Goal: Task Accomplishment & Management: Manage account settings

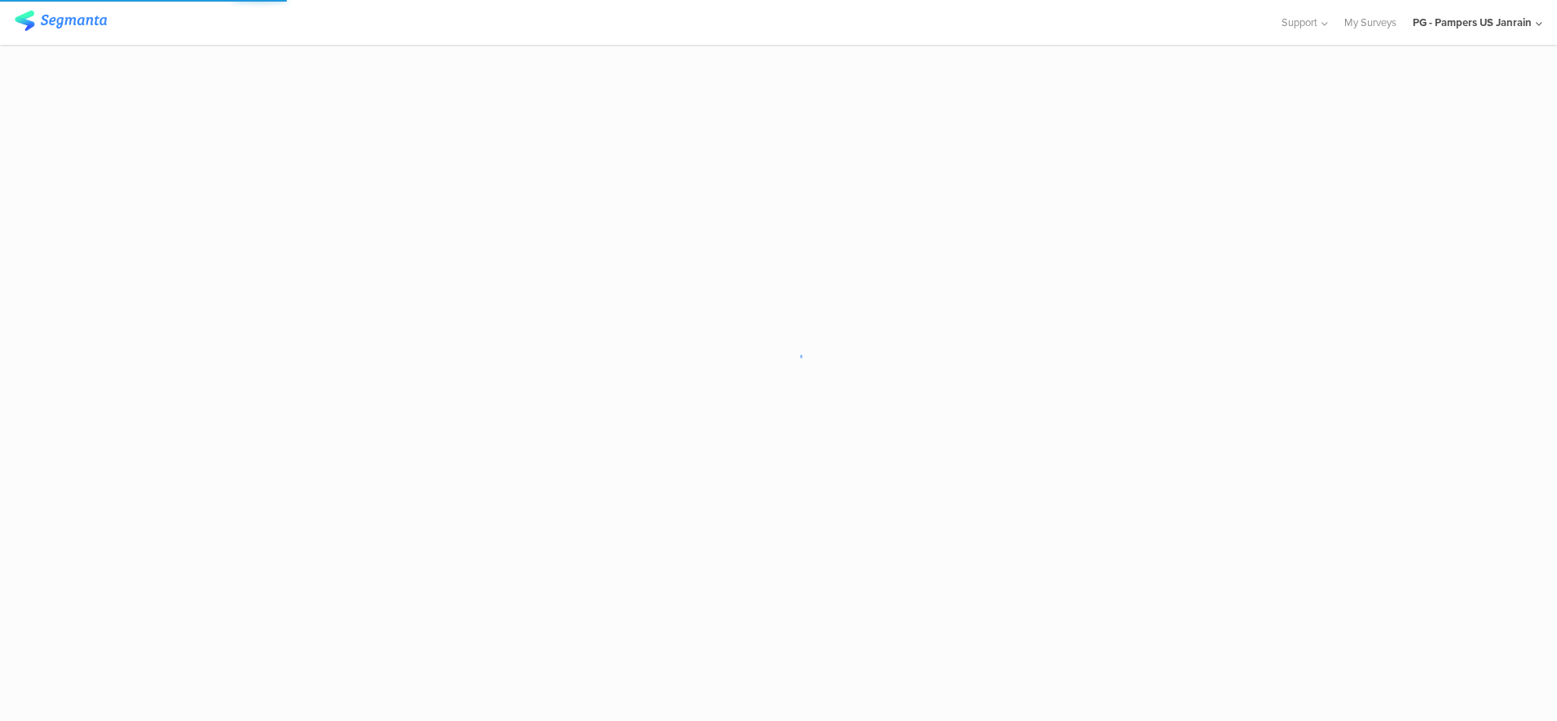
click at [1506, 24] on div "PG - Pampers US Janrain" at bounding box center [1471, 22] width 119 height 15
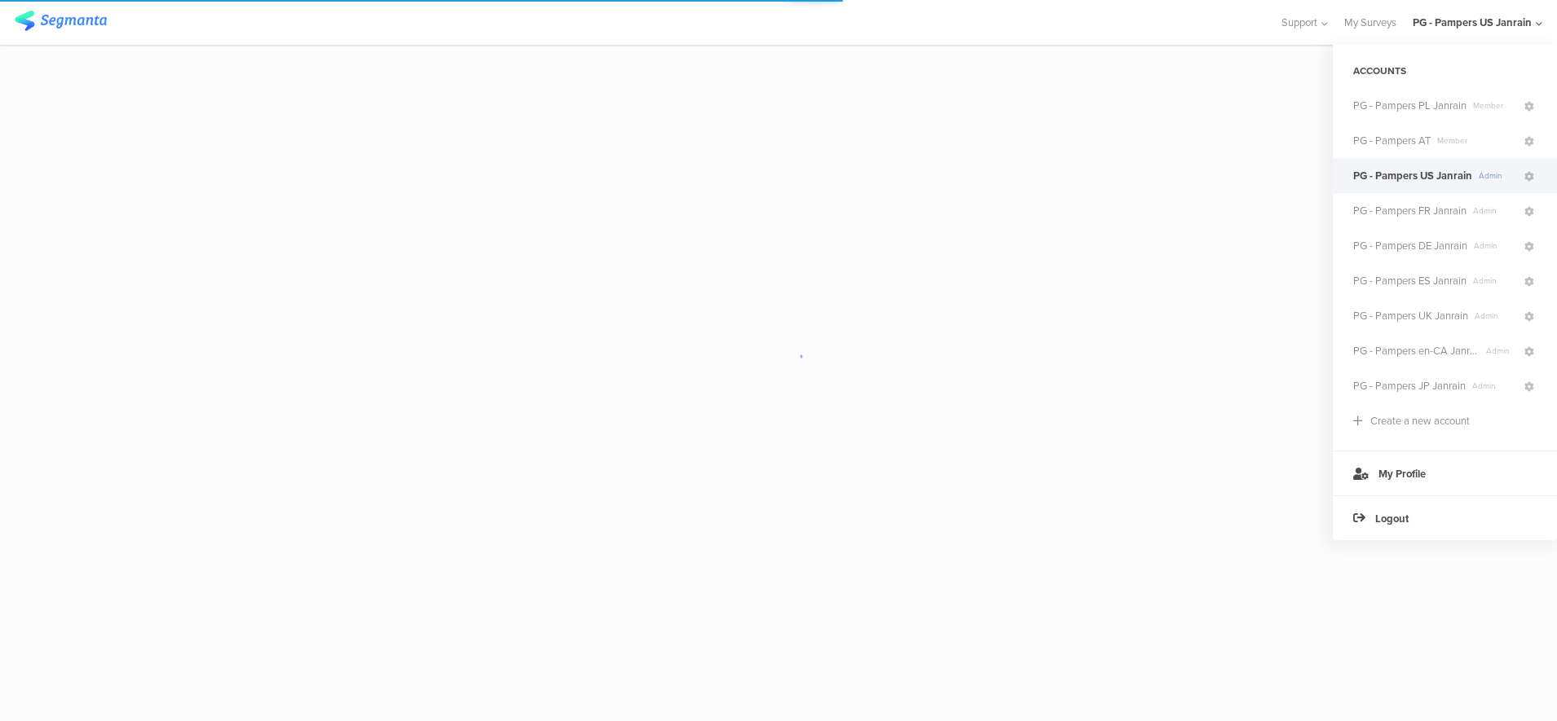
click at [1097, 30] on div at bounding box center [639, 22] width 1249 height 27
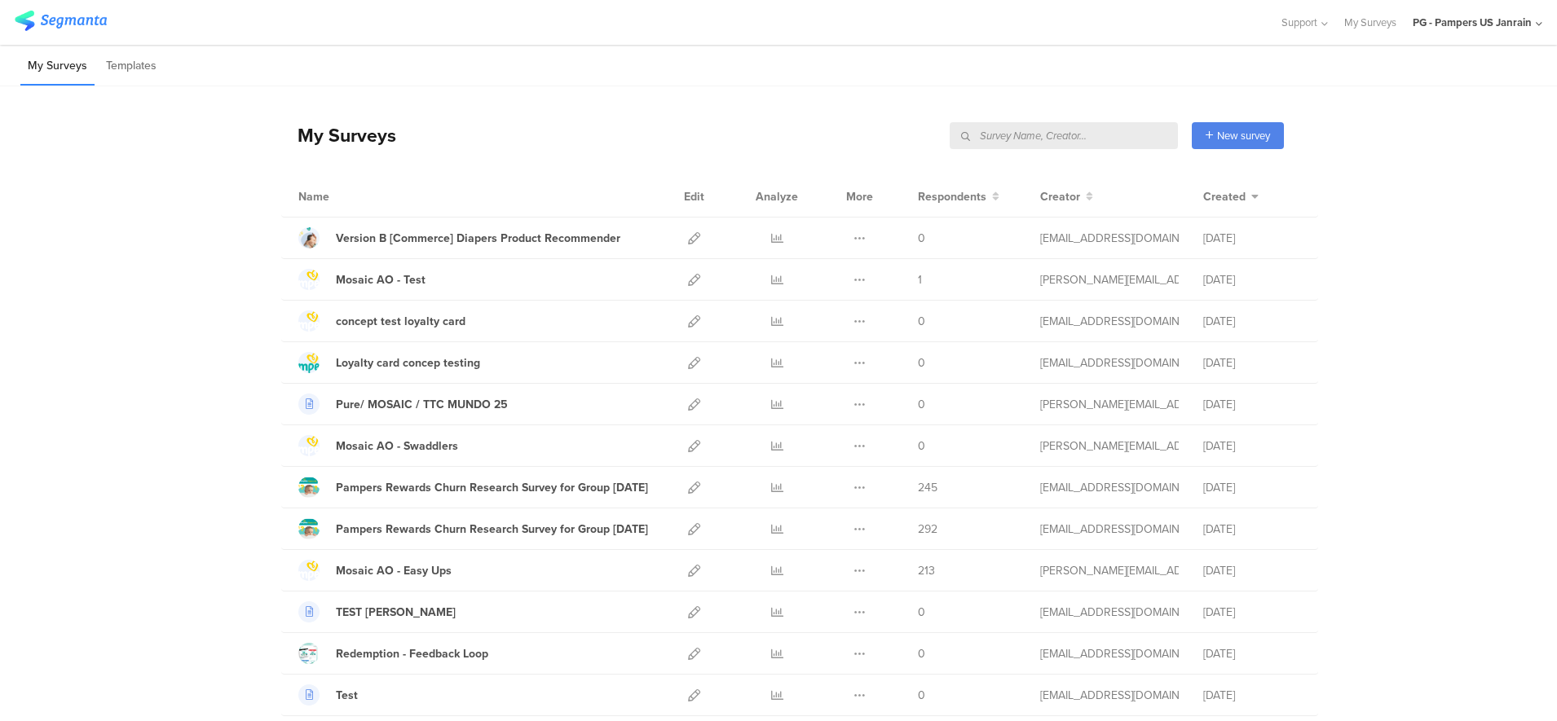
click at [1096, 130] on input "text" at bounding box center [1063, 135] width 228 height 27
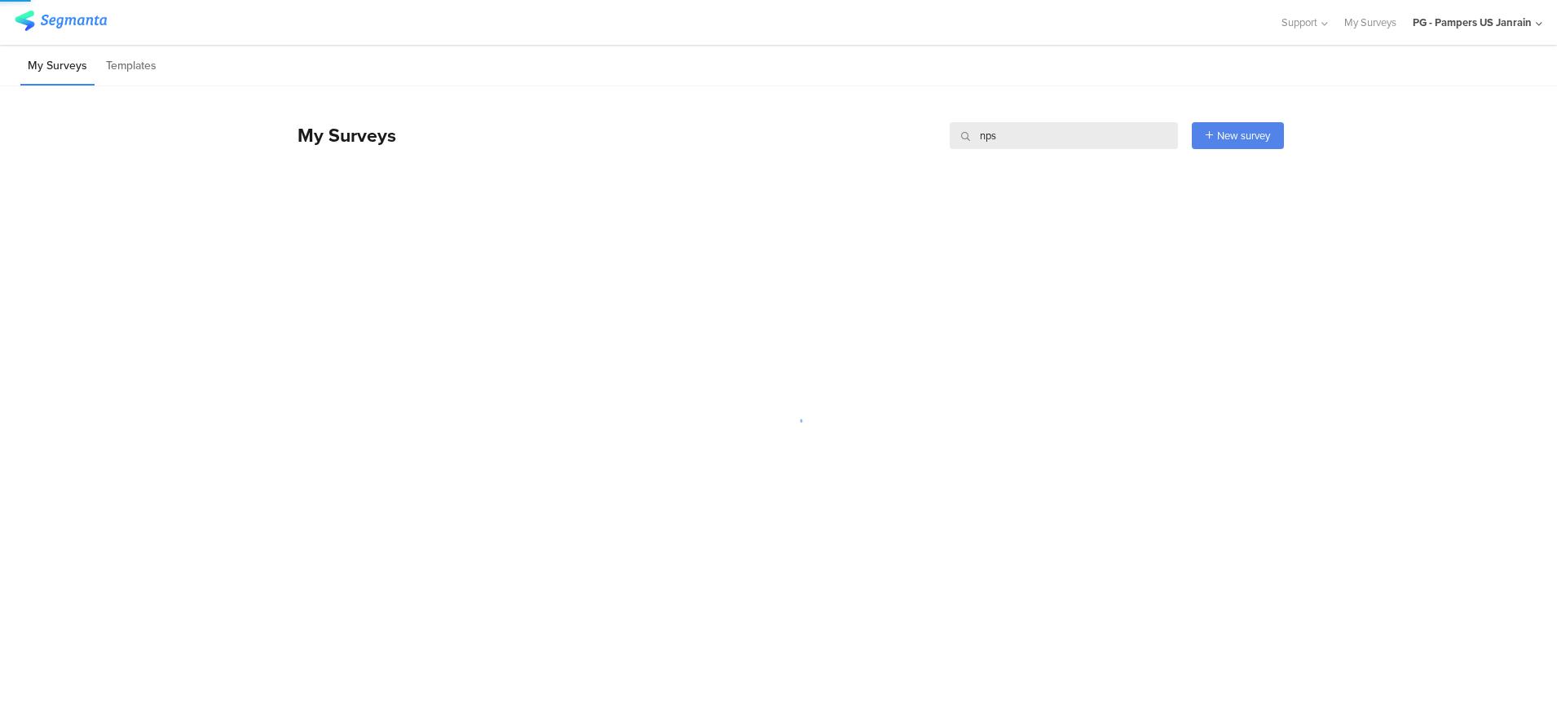
click at [1098, 133] on input "nps" at bounding box center [1063, 135] width 228 height 27
type input "n"
type input "NPS"
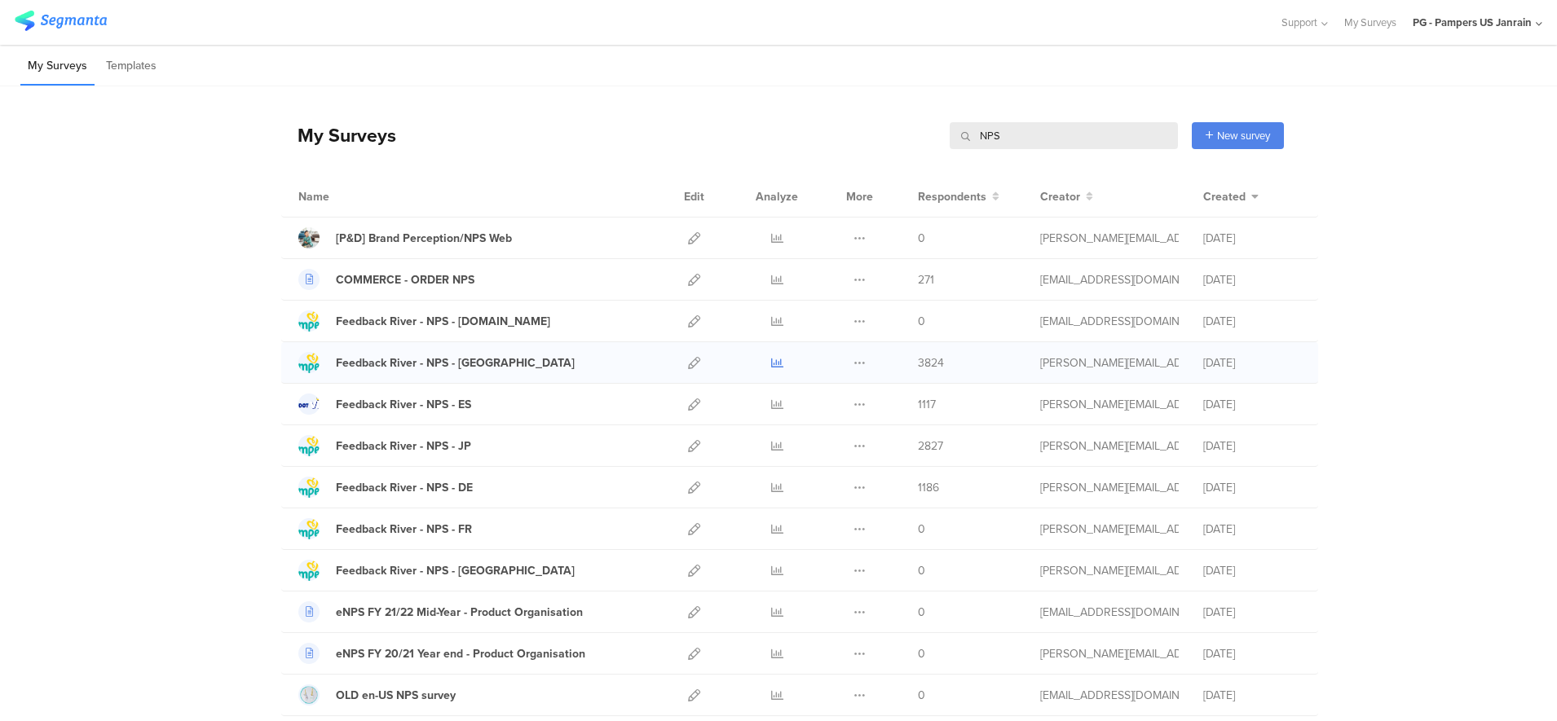
click at [771, 364] on icon at bounding box center [777, 363] width 12 height 12
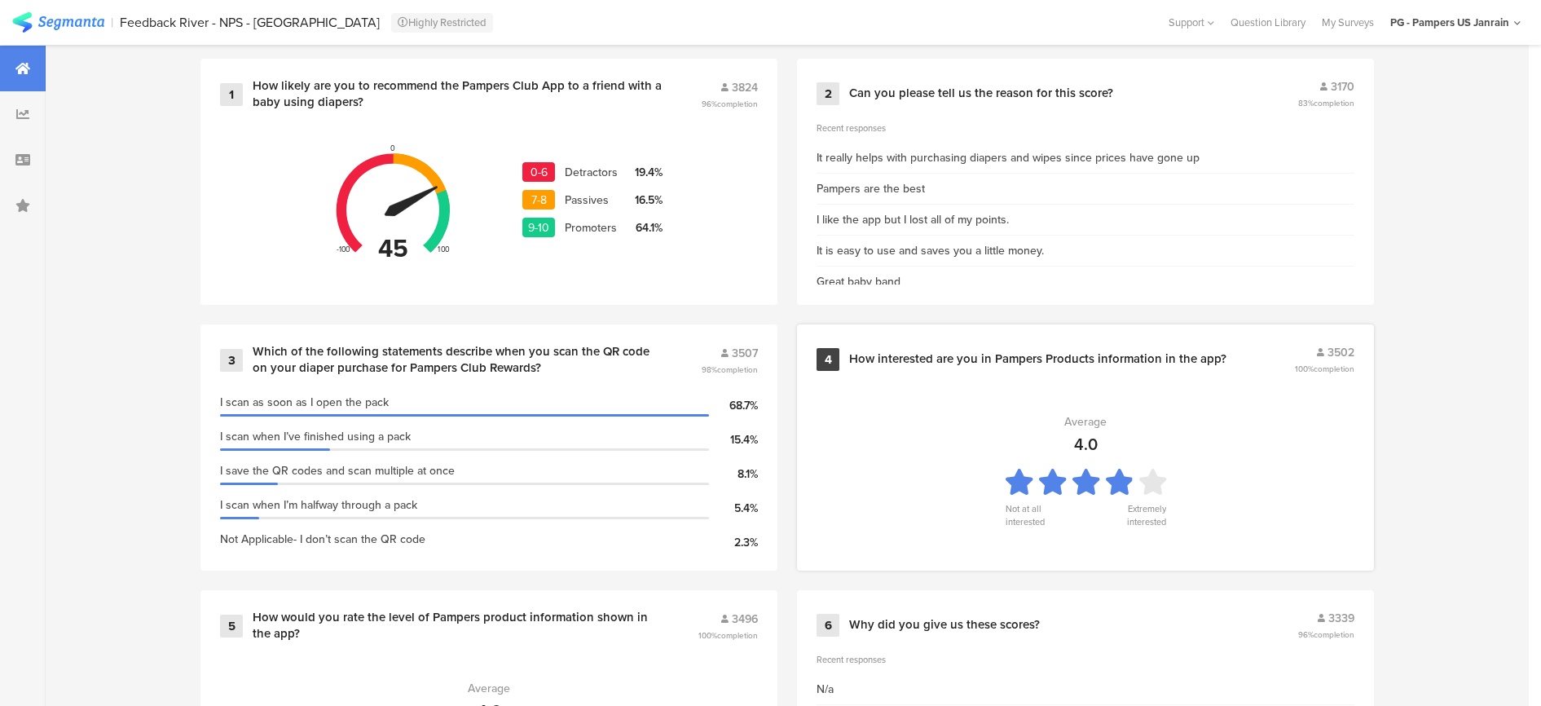
scroll to position [611, 0]
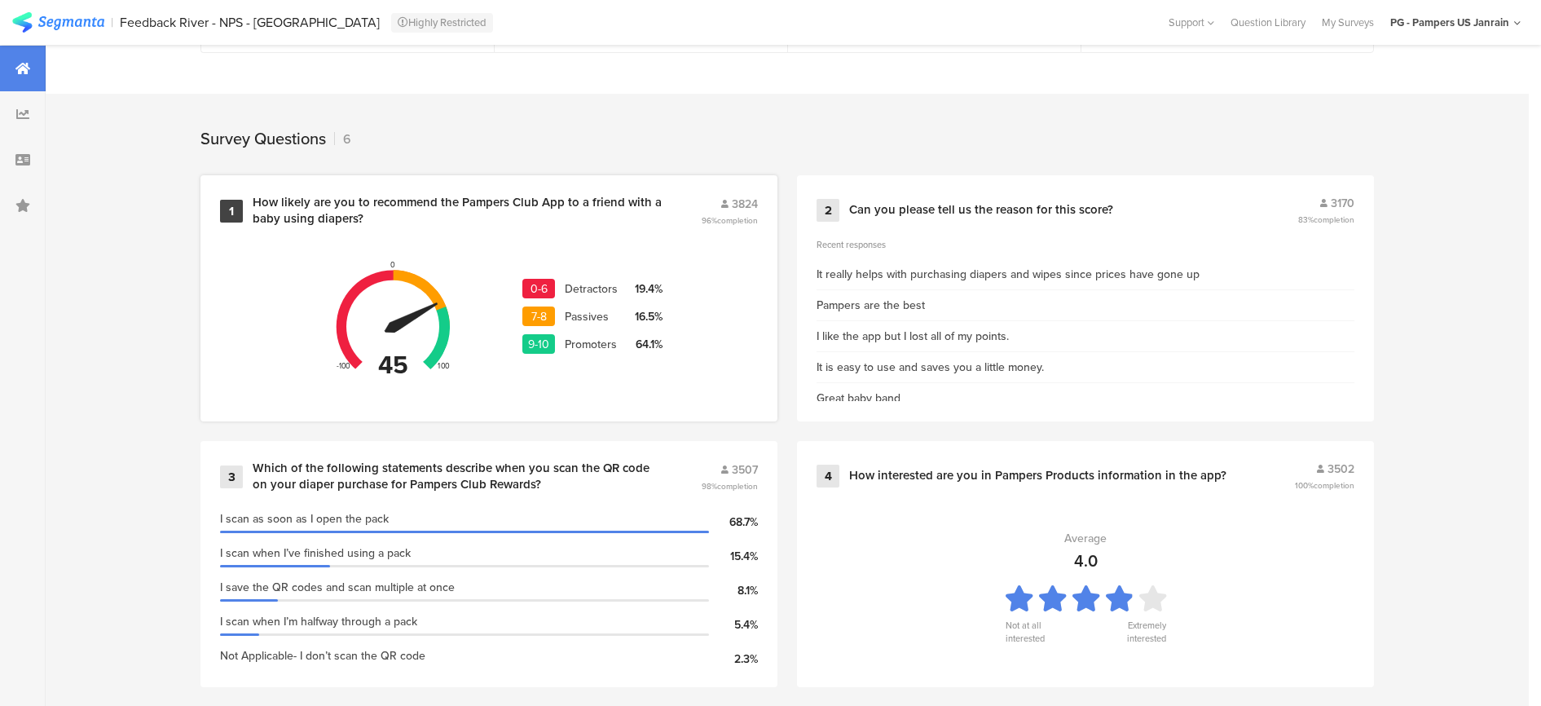
click at [510, 200] on div "How likely are you to recommend the Pampers Club App to a friend with a baby us…" at bounding box center [457, 211] width 409 height 32
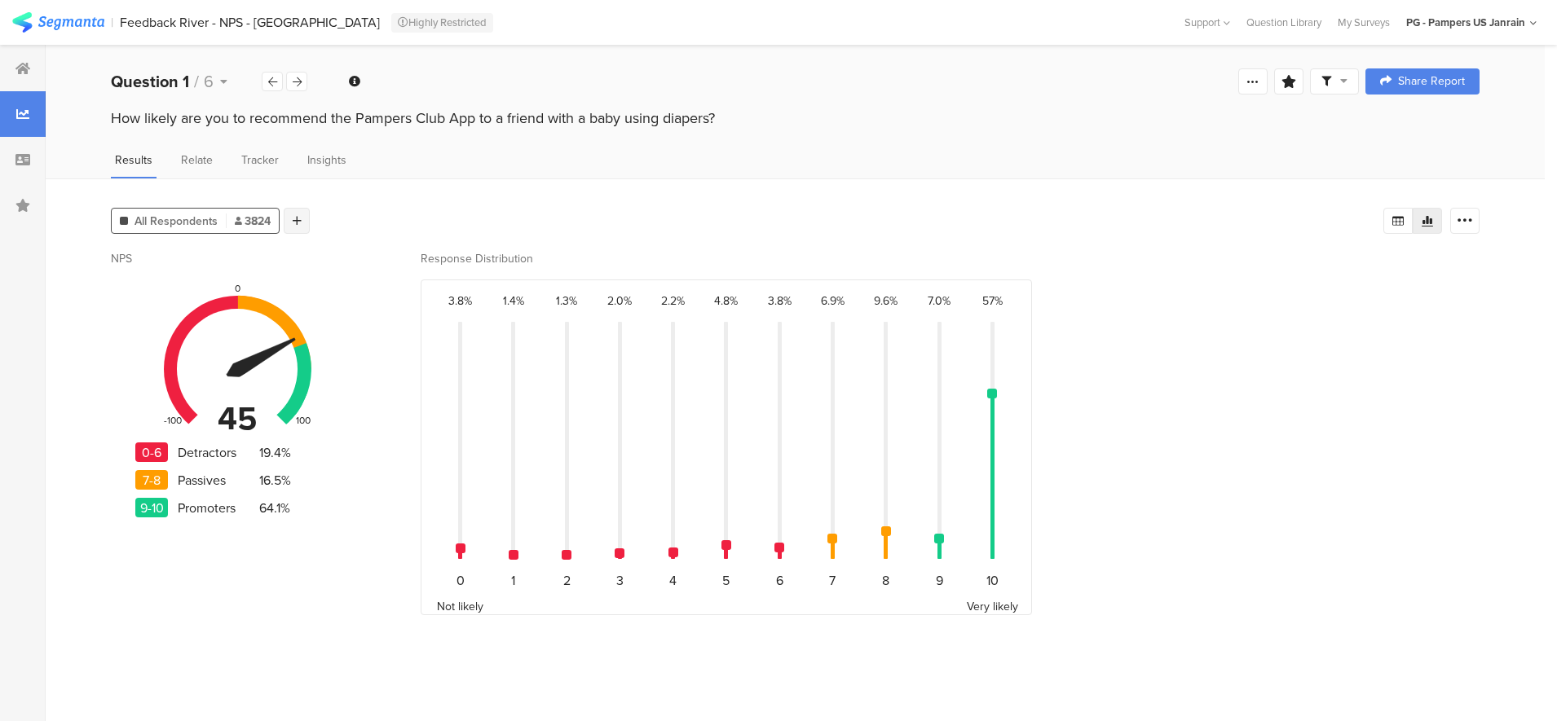
click at [306, 216] on div at bounding box center [297, 221] width 26 height 26
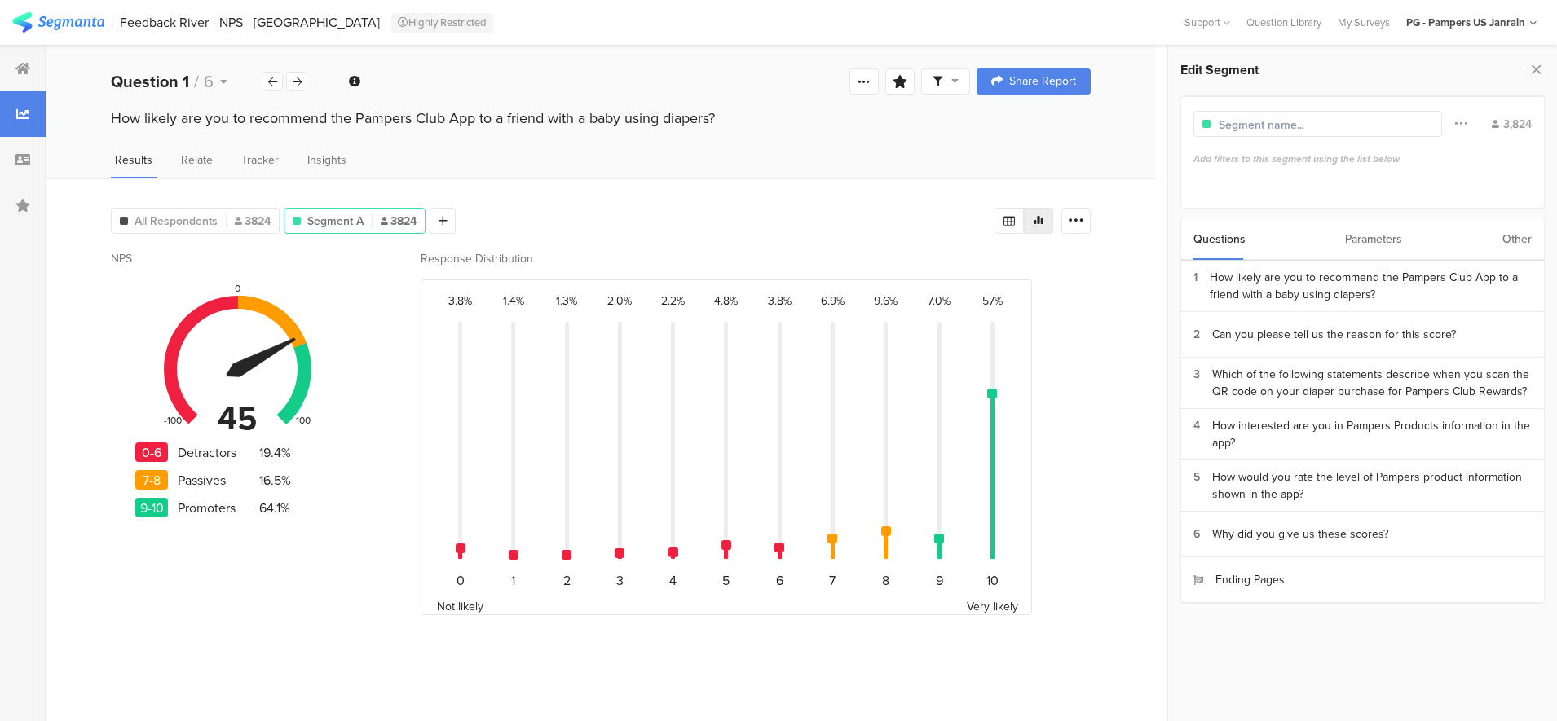
click at [1388, 246] on div "Parameters" at bounding box center [1373, 239] width 57 height 42
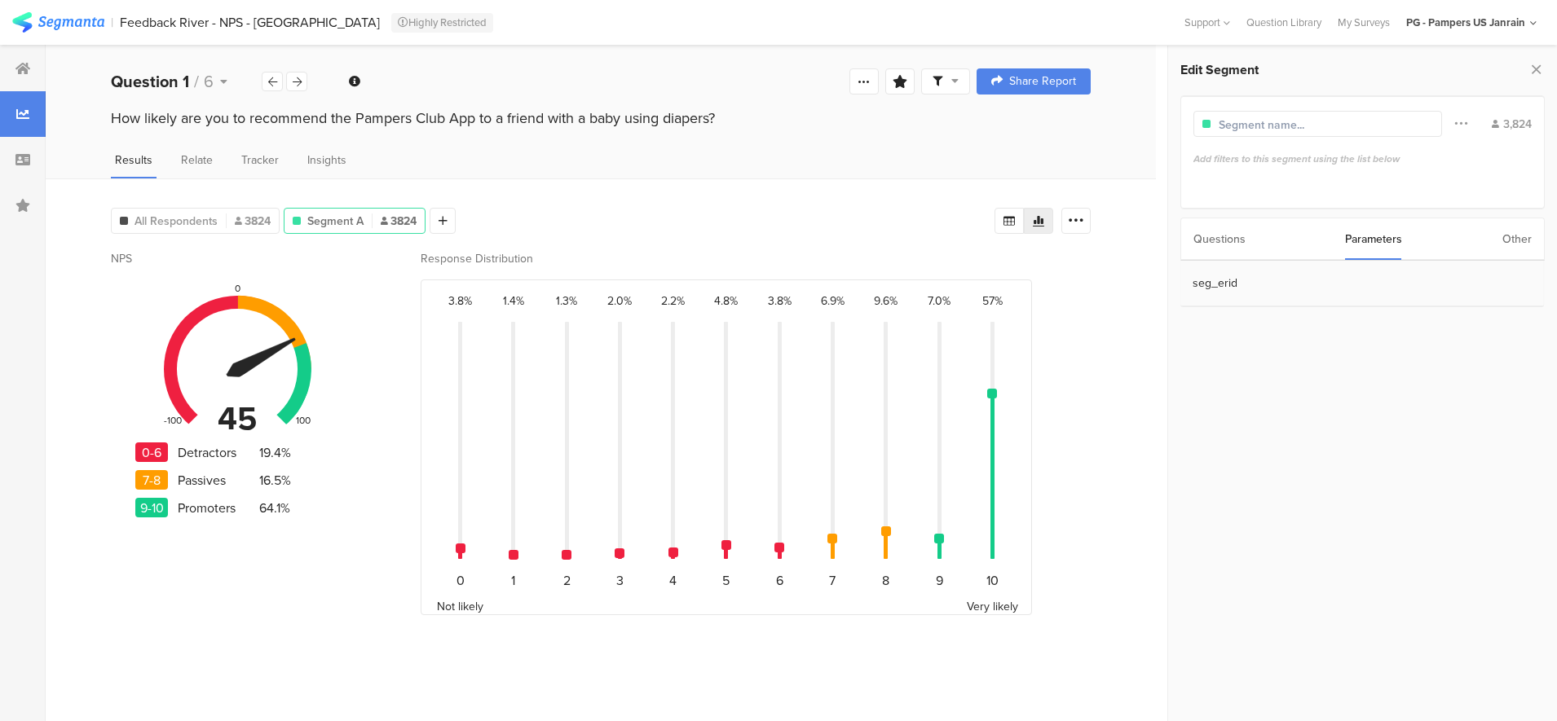
click at [1309, 275] on section "seg_erid" at bounding box center [1361, 284] width 363 height 46
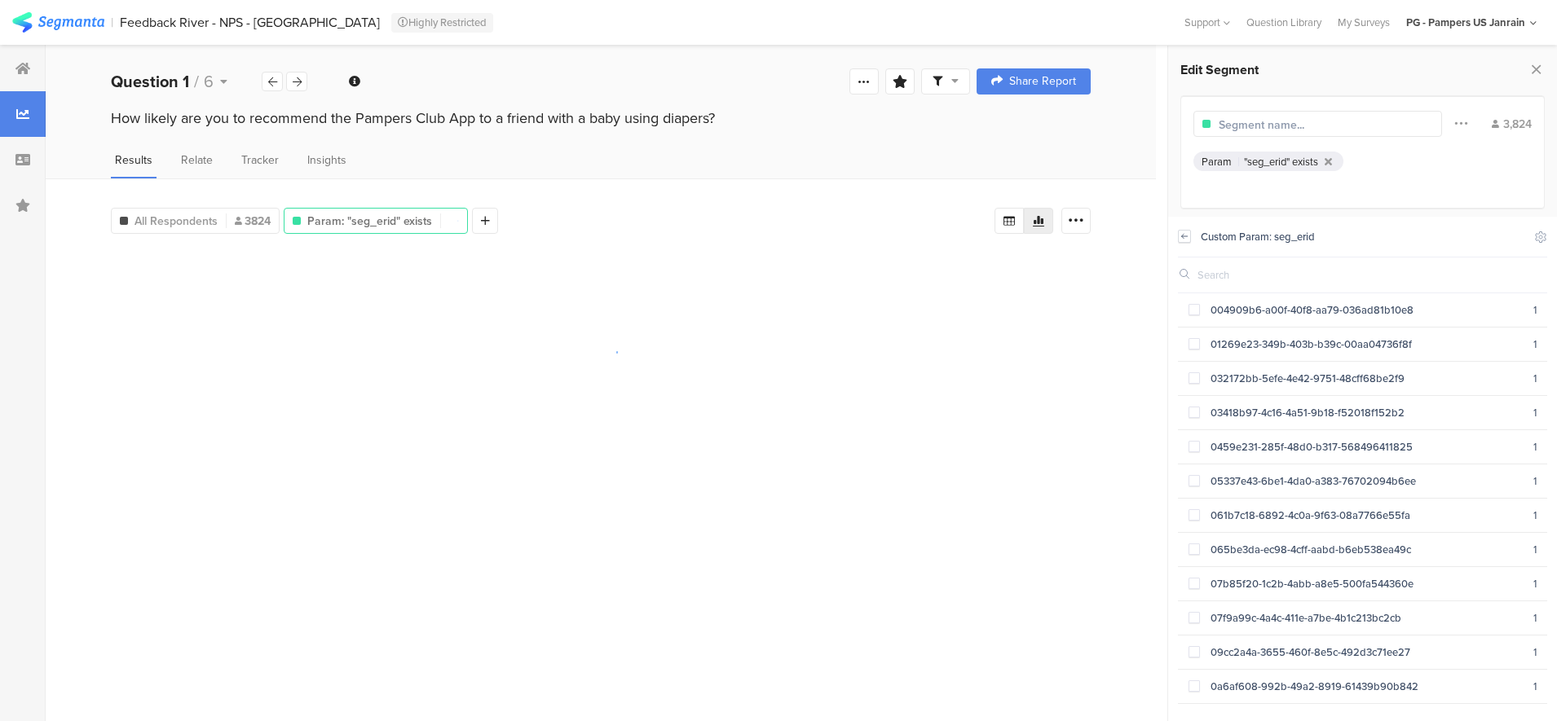
click at [1182, 235] on icon at bounding box center [1183, 236] width 11 height 13
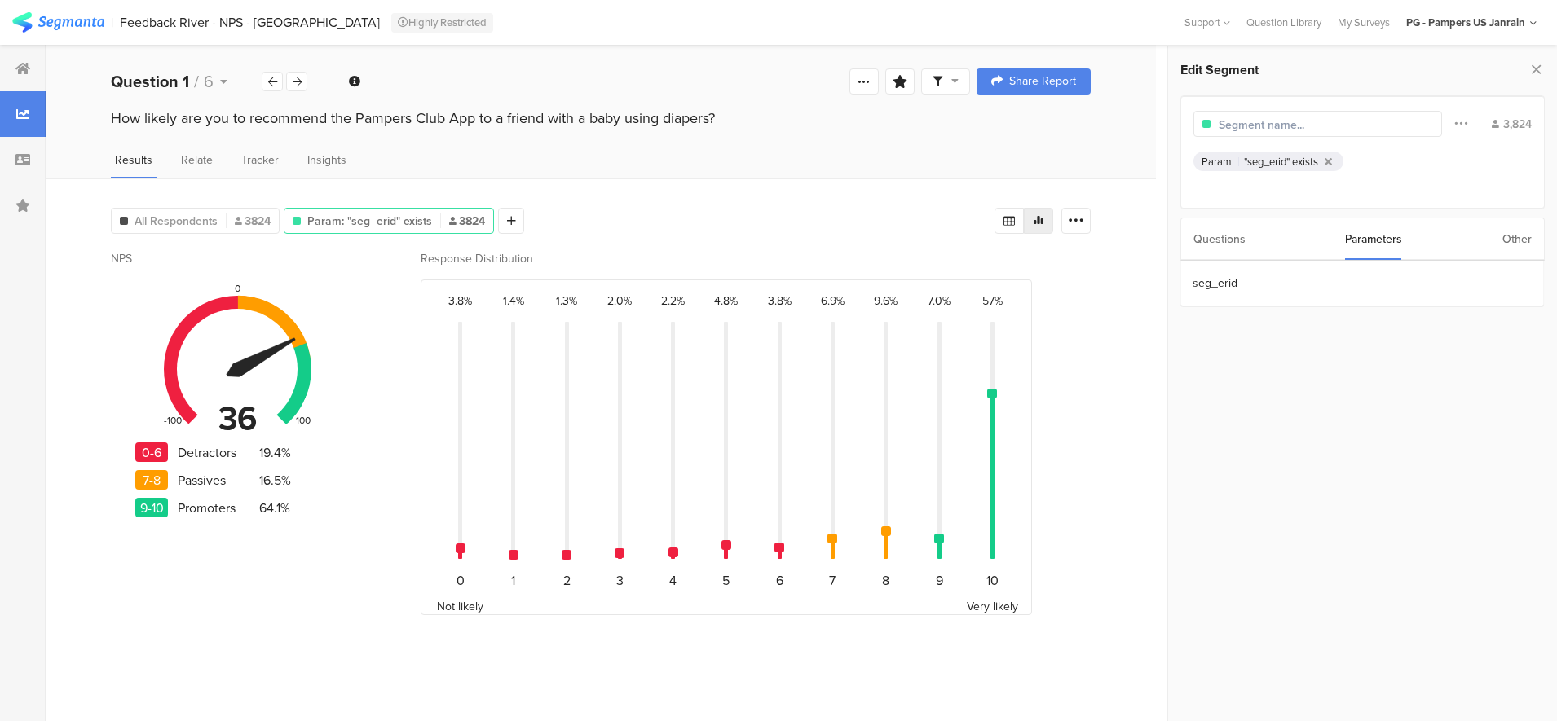
click at [1487, 238] on div "Questions Parameters Other" at bounding box center [1362, 239] width 365 height 43
click at [1521, 237] on div "Other" at bounding box center [1516, 239] width 29 height 42
click at [1218, 280] on section "Time Range" at bounding box center [1361, 284] width 363 height 46
click at [1422, 282] on input "[DATE] 00:00" at bounding box center [1452, 282] width 163 height 23
click at [1331, 316] on input "Jan 22 2025" at bounding box center [1362, 324] width 118 height 26
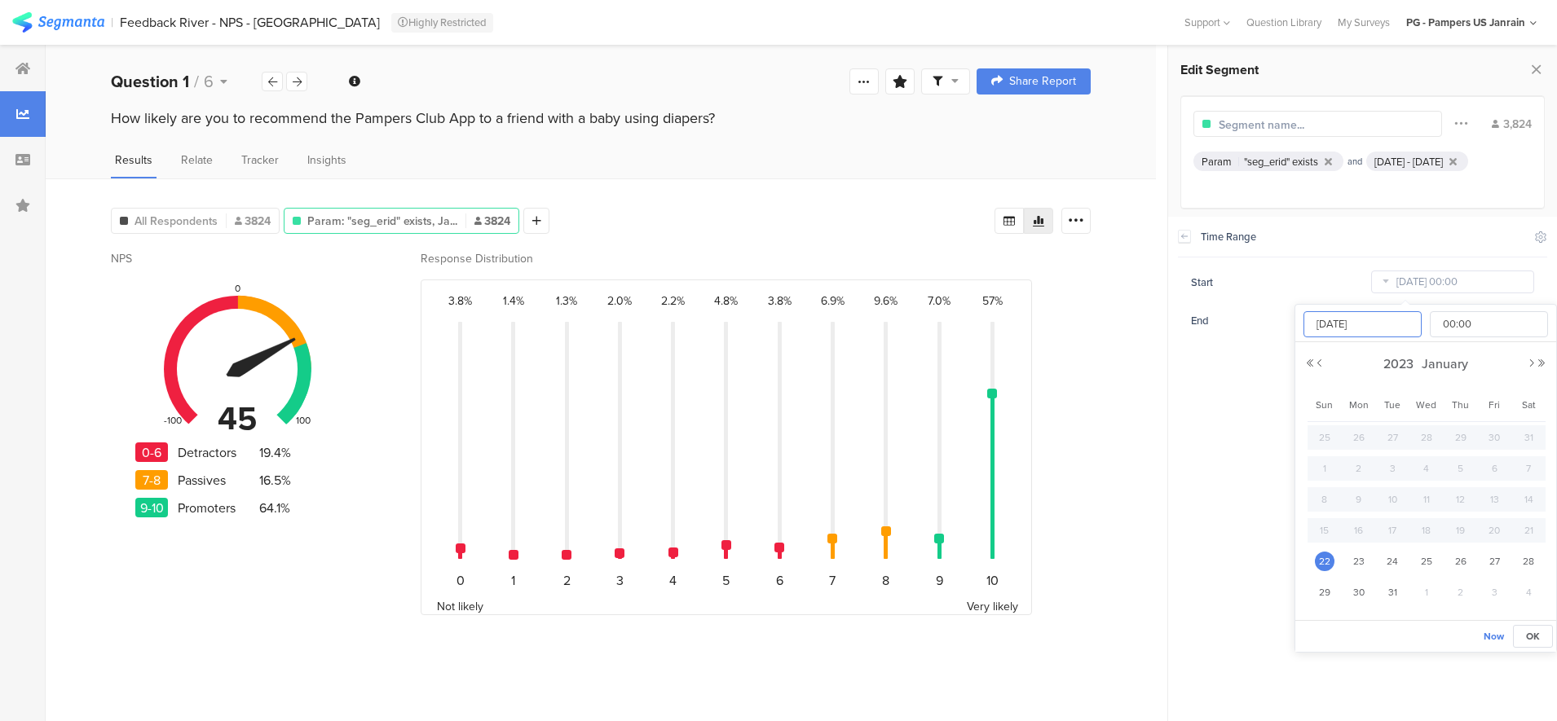
click at [1345, 323] on input "Jun 22 2025" at bounding box center [1362, 324] width 118 height 26
click at [1346, 323] on input "Jun 22 2025" at bounding box center [1362, 324] width 118 height 26
type input "Jun 1 2025"
type input "Jun 01 2025 00:00"
type input "Jun 01 2025"
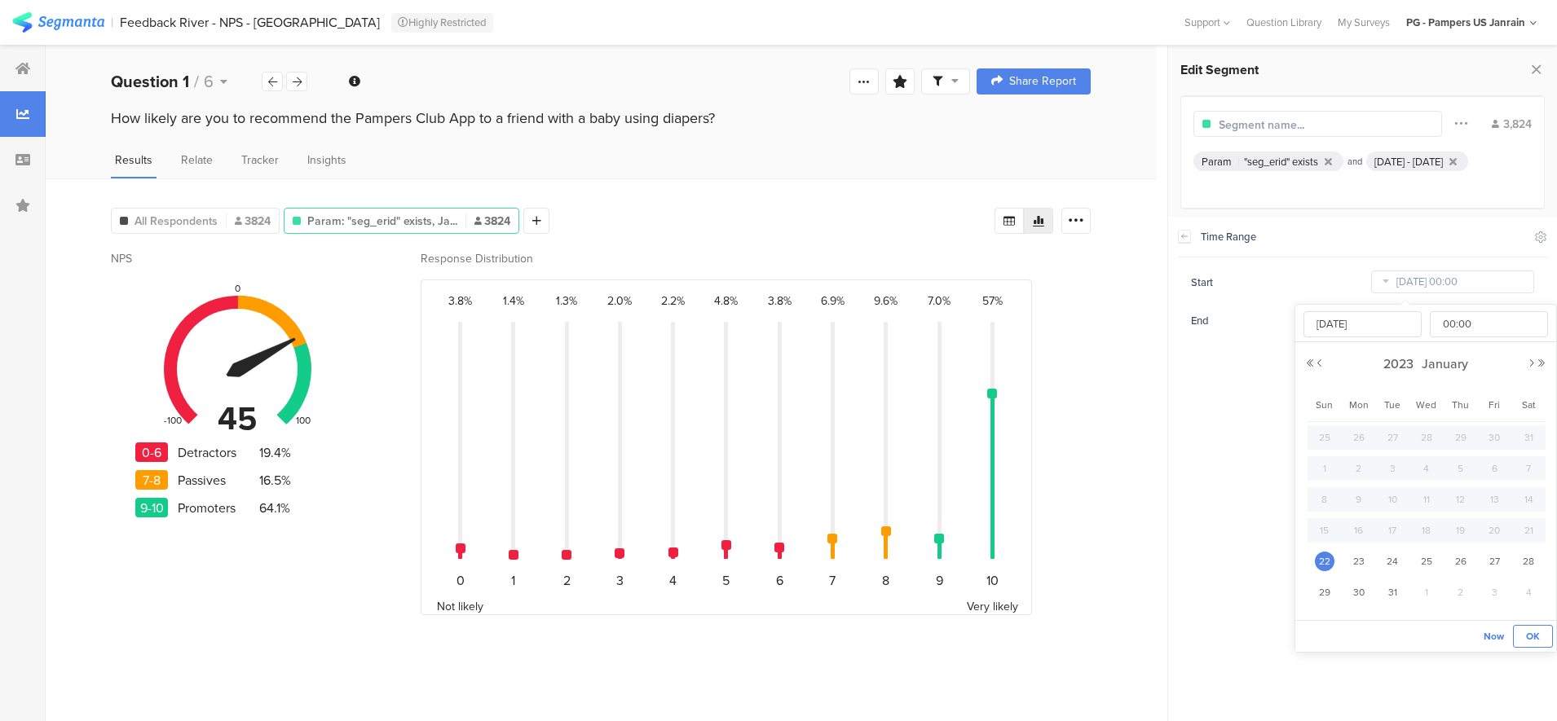
click at [1536, 631] on span "OK" at bounding box center [1533, 636] width 14 height 15
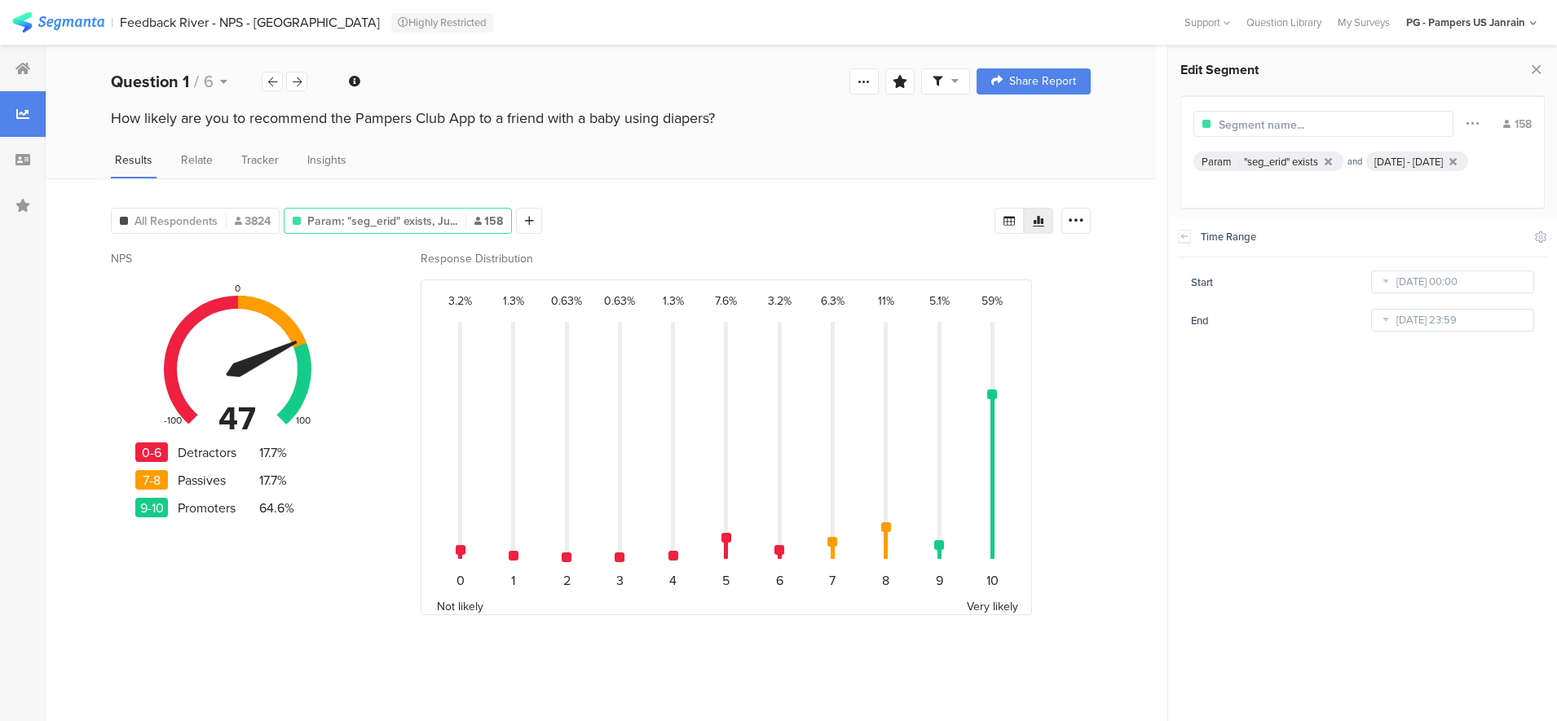
click at [1374, 170] on div "Jun 01, 2025 - Aug 28, 2025" at bounding box center [1408, 161] width 68 height 15
click at [1412, 319] on input "[DATE] 23:59" at bounding box center [1452, 320] width 163 height 23
click at [1311, 400] on button "Previous Year" at bounding box center [1310, 402] width 10 height 10
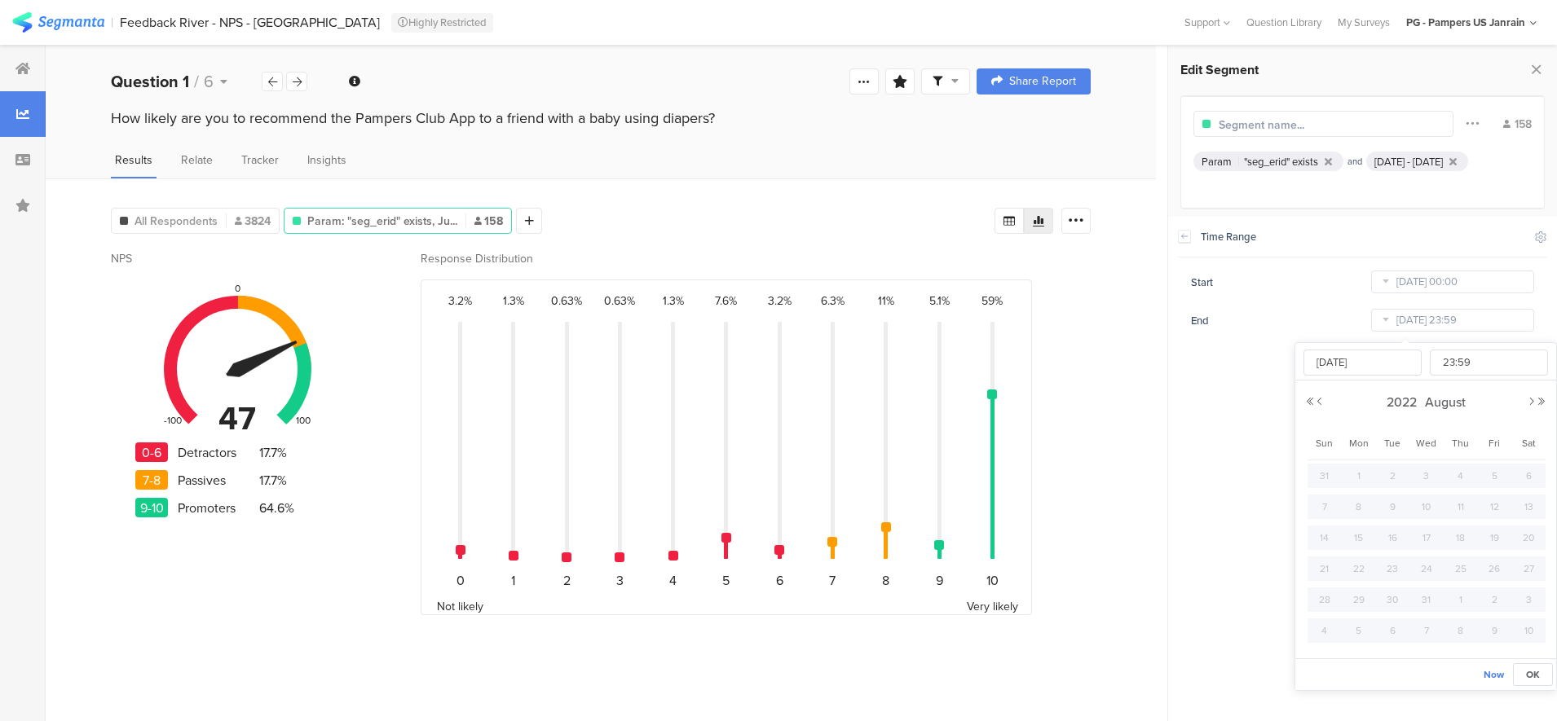
click at [1324, 407] on div "2022 August" at bounding box center [1425, 402] width 241 height 24
click at [1552, 399] on div "Aug 28 2025 23:59 00 01 02 03 04 05 06 07 08 09 10 11 12 13 14 15 16 17 18 19 2…" at bounding box center [1425, 500] width 261 height 315
click at [1550, 398] on div "Aug 28 2025 23:59 00 01 02 03 04 05 06 07 08 09 10 11 12 13 14 15 16 17 18 19 2…" at bounding box center [1425, 500] width 261 height 315
click at [1543, 391] on div "2022 August" at bounding box center [1425, 402] width 241 height 24
click at [1551, 394] on div "Aug 28 2025 23:59 00 01 02 03 04 05 06 07 08 09 10 11 12 13 14 15 16 17 18 19 2…" at bounding box center [1425, 500] width 261 height 315
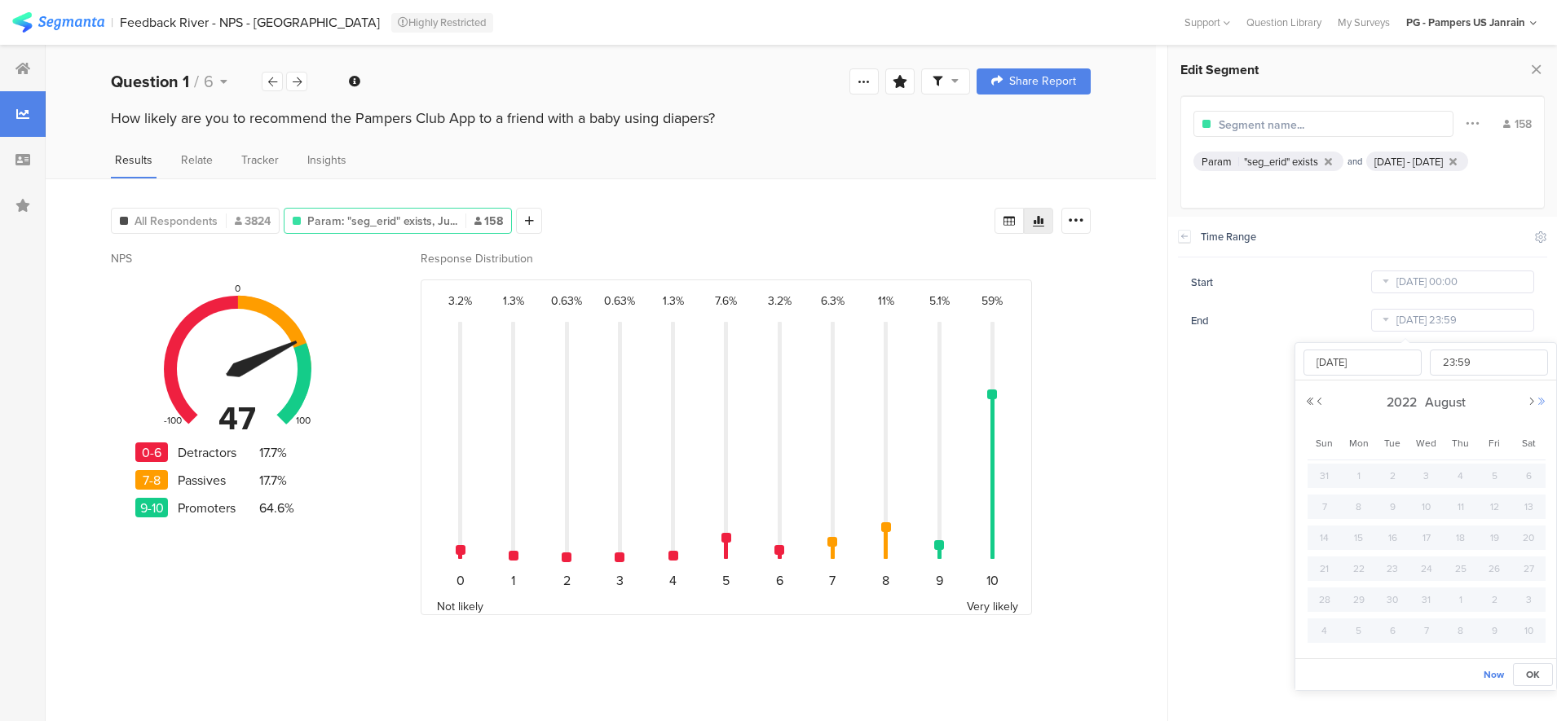
click at [1543, 397] on div "2022 August" at bounding box center [1425, 402] width 241 height 24
click at [1541, 401] on button "Next Year" at bounding box center [1541, 402] width 10 height 10
drag, startPoint x: 1542, startPoint y: 406, endPoint x: 1435, endPoint y: 425, distance: 108.5
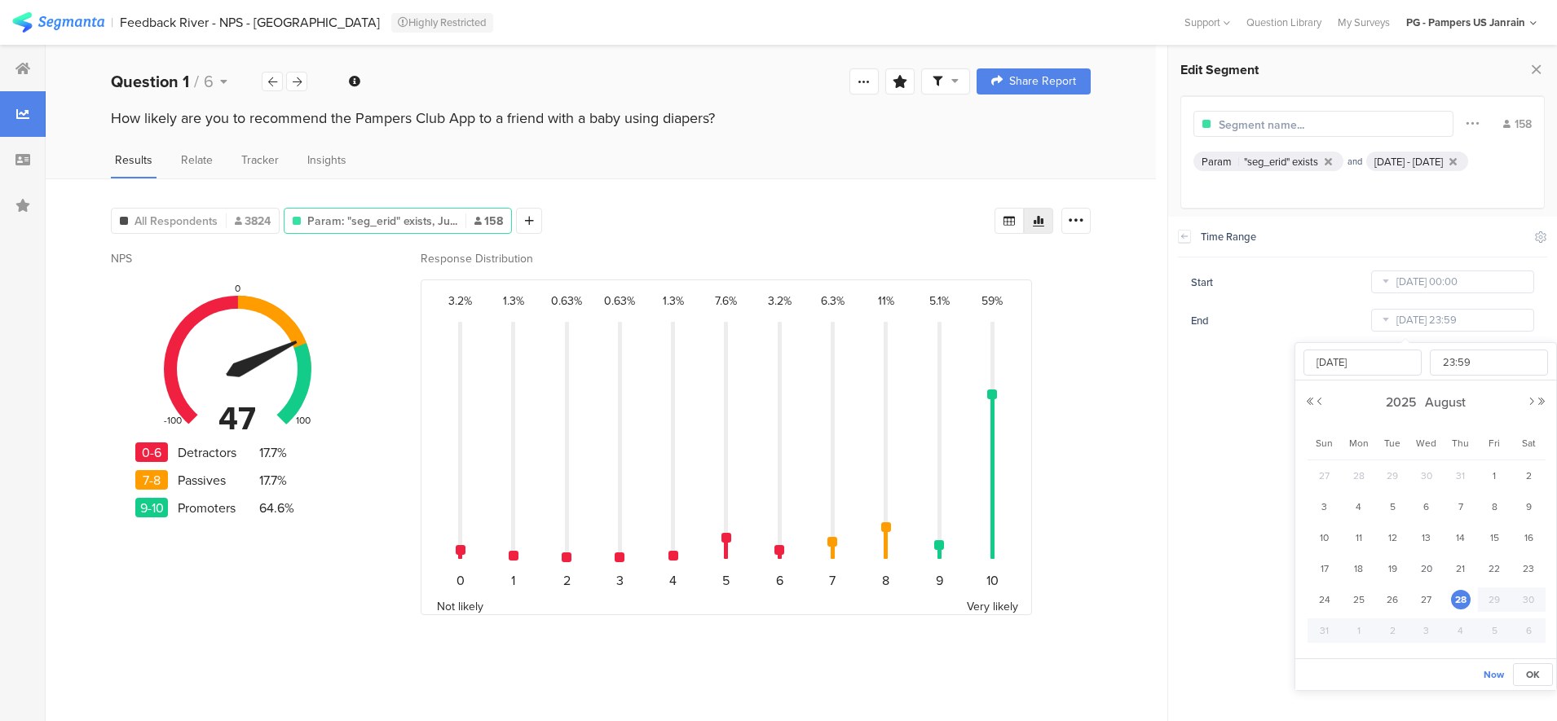
click at [1435, 425] on div "Aug 28 2025 23:59 00 01 02 03 04 05 06 07 08 09 10 11 12 13 14 15 16 17 18 19 2…" at bounding box center [1425, 500] width 261 height 315
click at [1445, 396] on span "August" at bounding box center [1444, 402] width 49 height 19
click at [1412, 509] on link "Jun" at bounding box center [1395, 513] width 39 height 26
click at [1332, 364] on input "Aug 28 2025" at bounding box center [1362, 363] width 118 height 26
type input "Jun 29 2025 00:00"
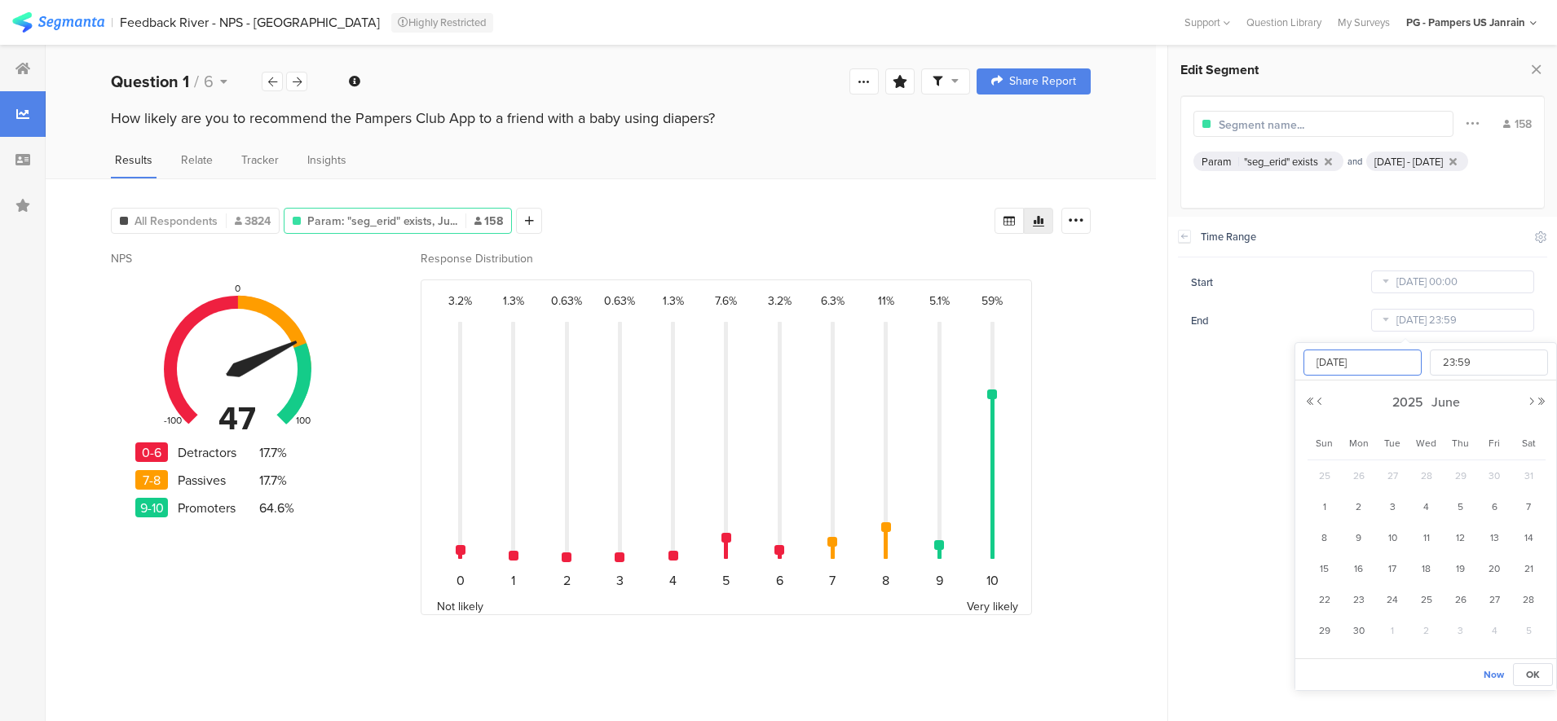
type input "Jun 29 2025"
type input "00:00"
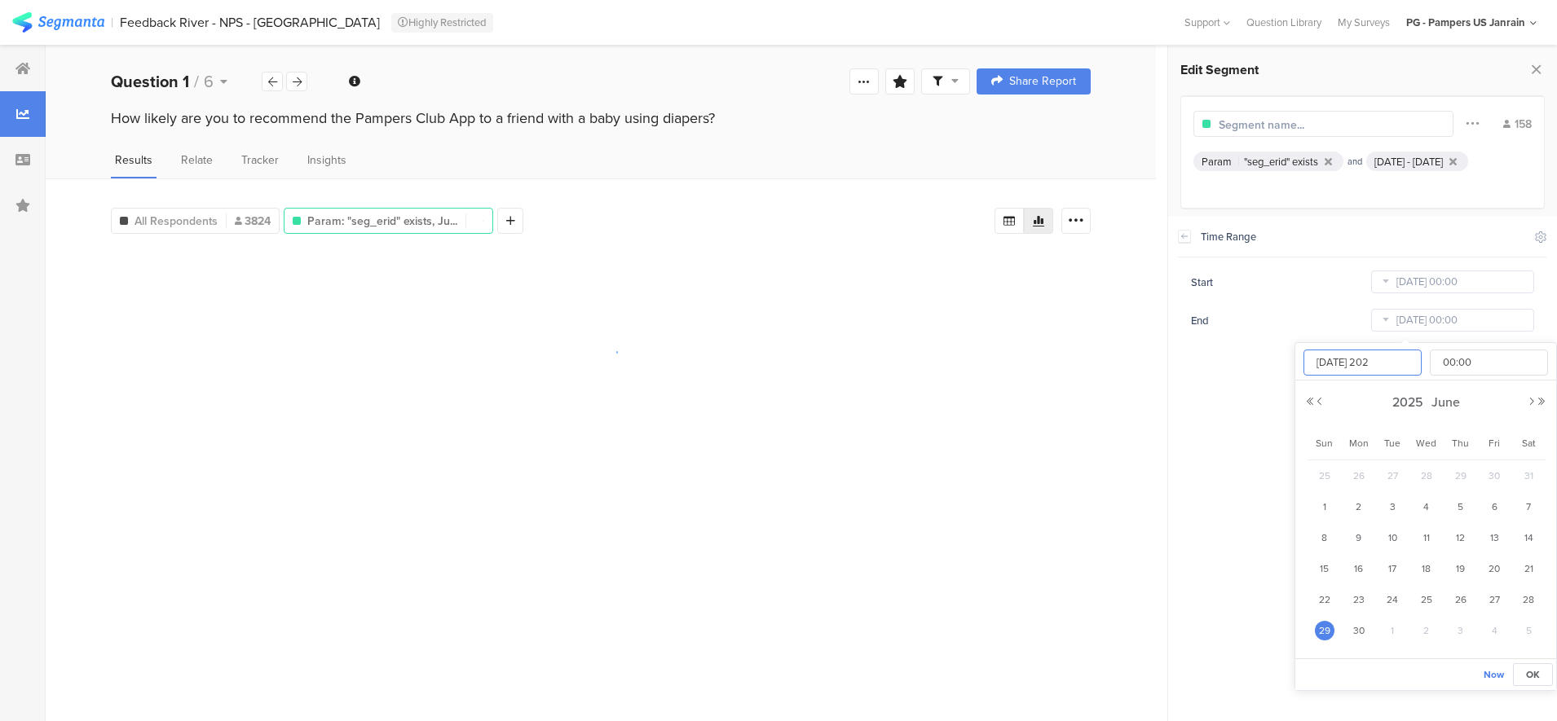
type input "Jun 29 2025"
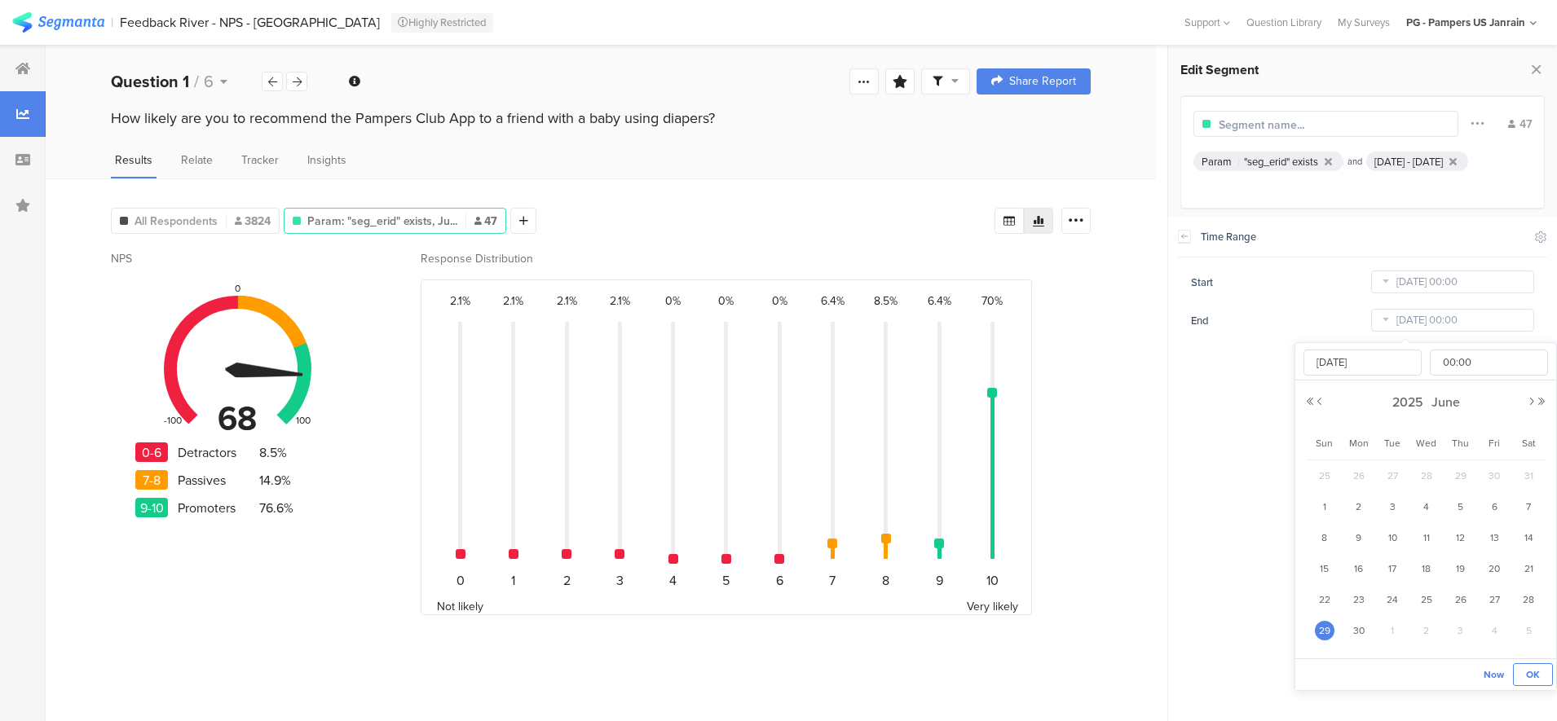
click at [1537, 676] on span "OK" at bounding box center [1533, 674] width 14 height 15
click at [519, 219] on icon at bounding box center [523, 220] width 9 height 11
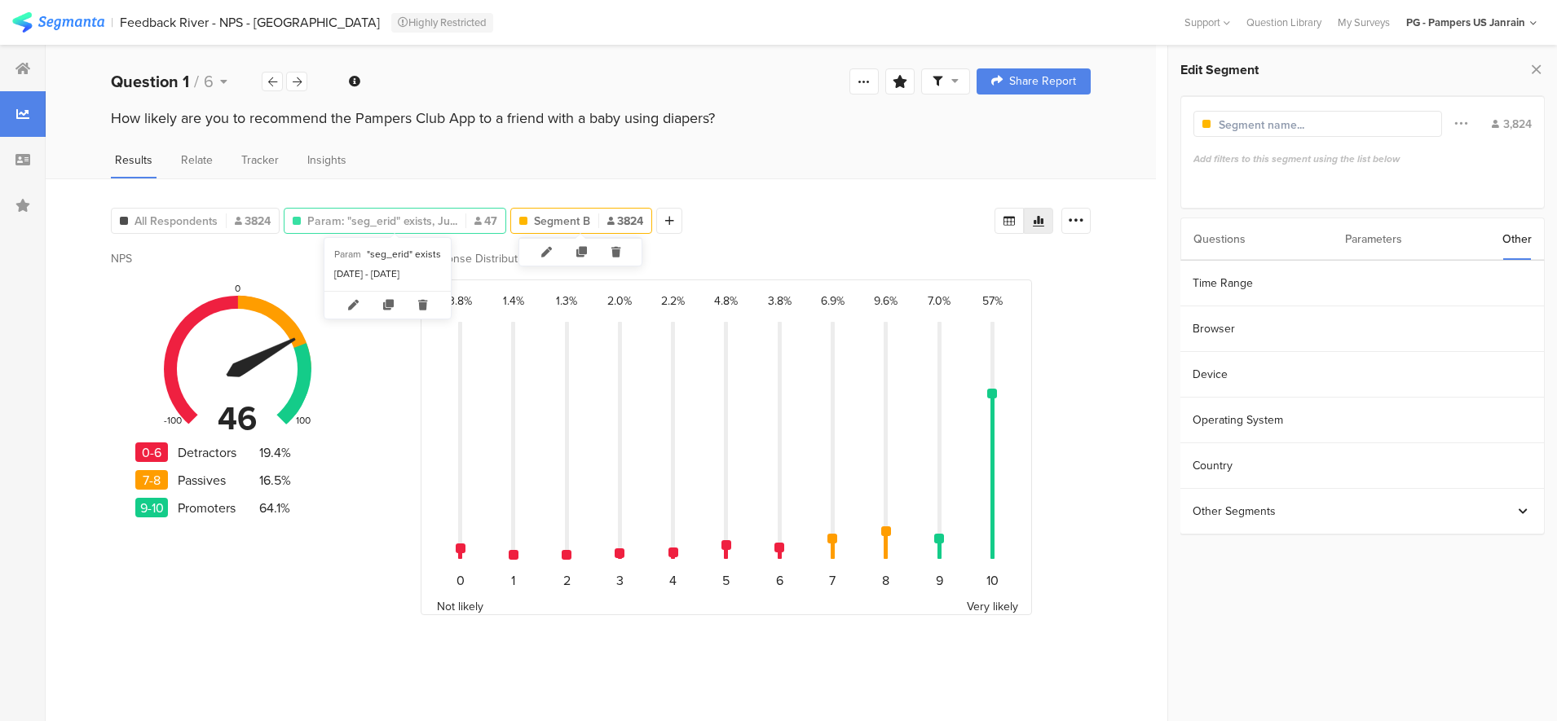
click at [406, 215] on span "Param: "seg_erid" exists, Ju..." at bounding box center [382, 221] width 150 height 17
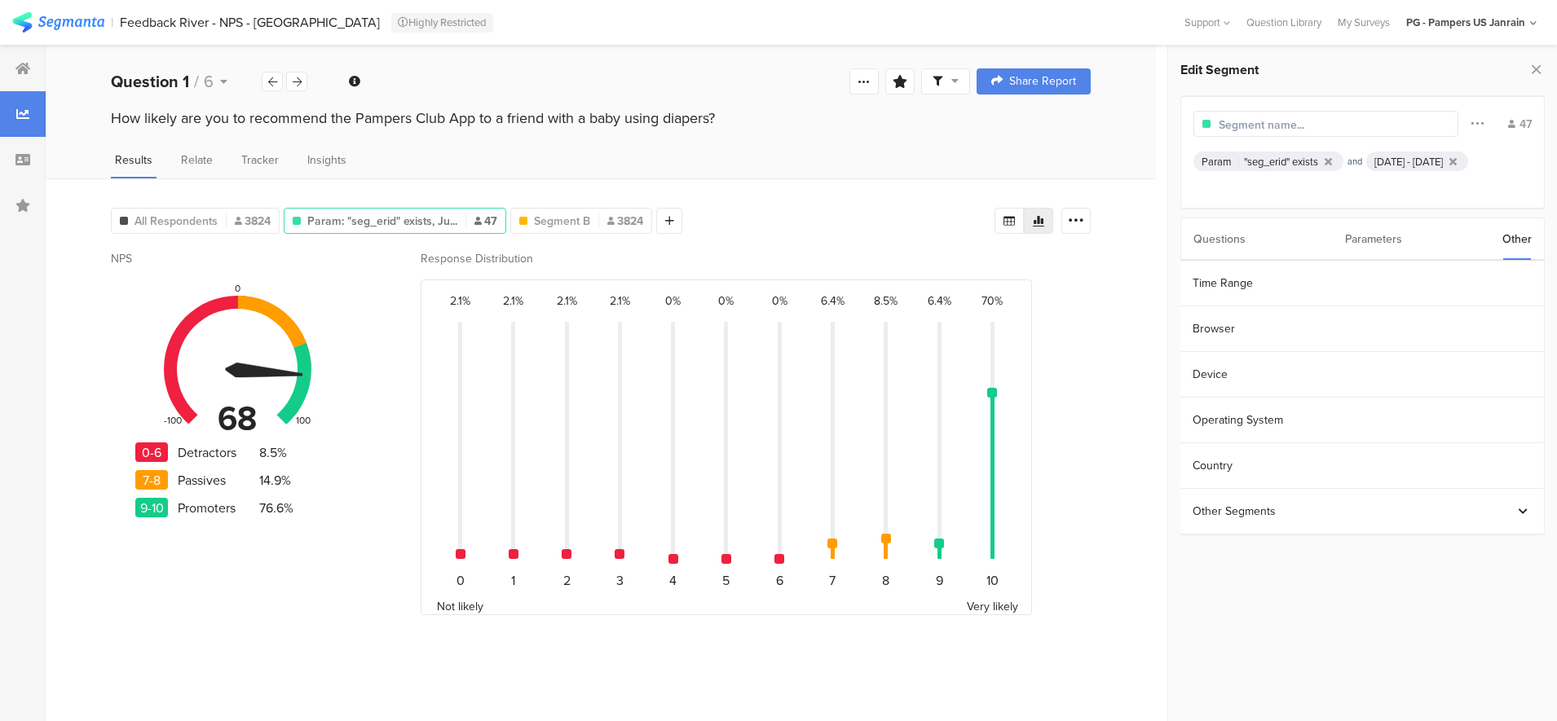
click at [1327, 127] on input "text" at bounding box center [1289, 125] width 142 height 17
type input "JUNE NPS"
click at [1129, 165] on div "Results Relate Tracker Insights" at bounding box center [601, 165] width 1110 height 27
click at [500, 213] on div "Segment B 3824" at bounding box center [485, 221] width 140 height 17
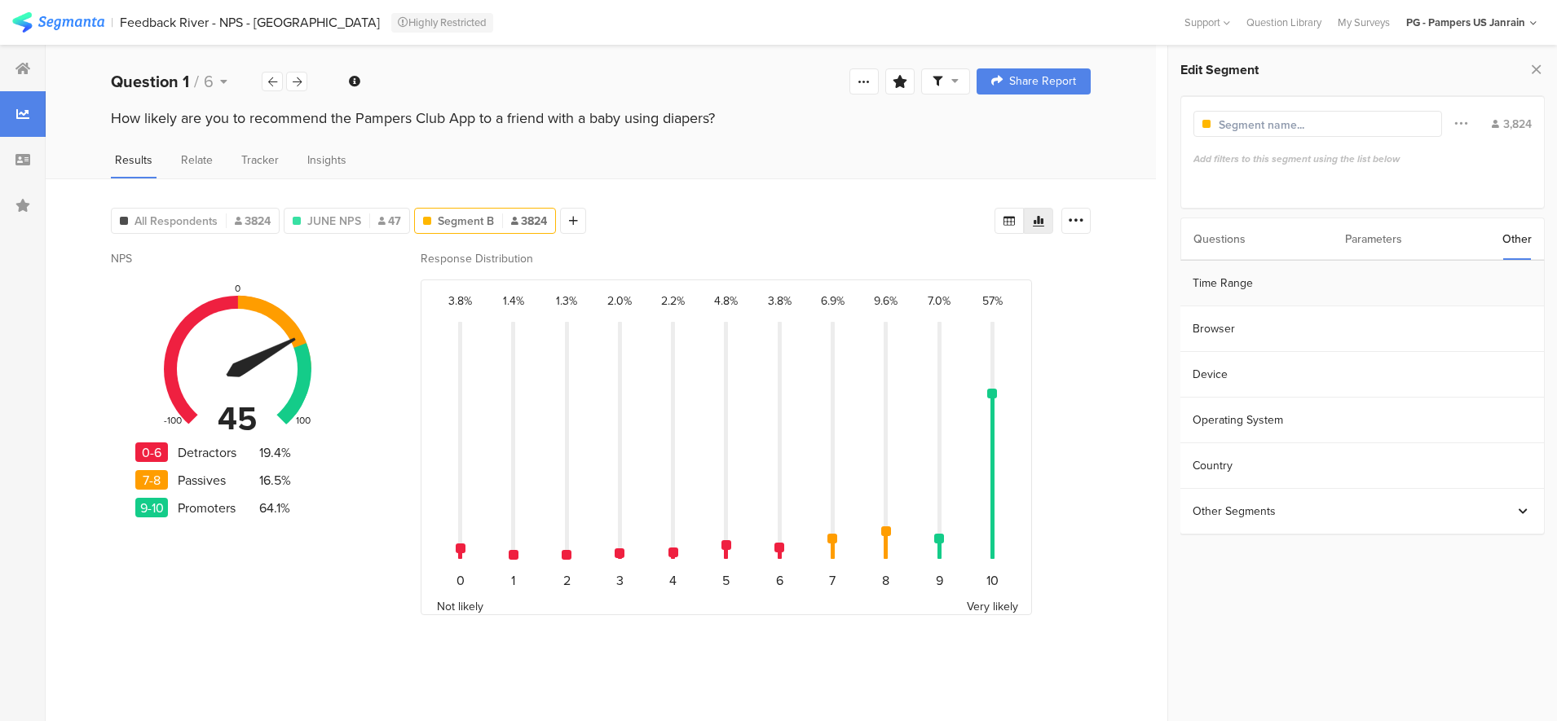
click at [1239, 276] on section "Time Range" at bounding box center [1361, 284] width 363 height 46
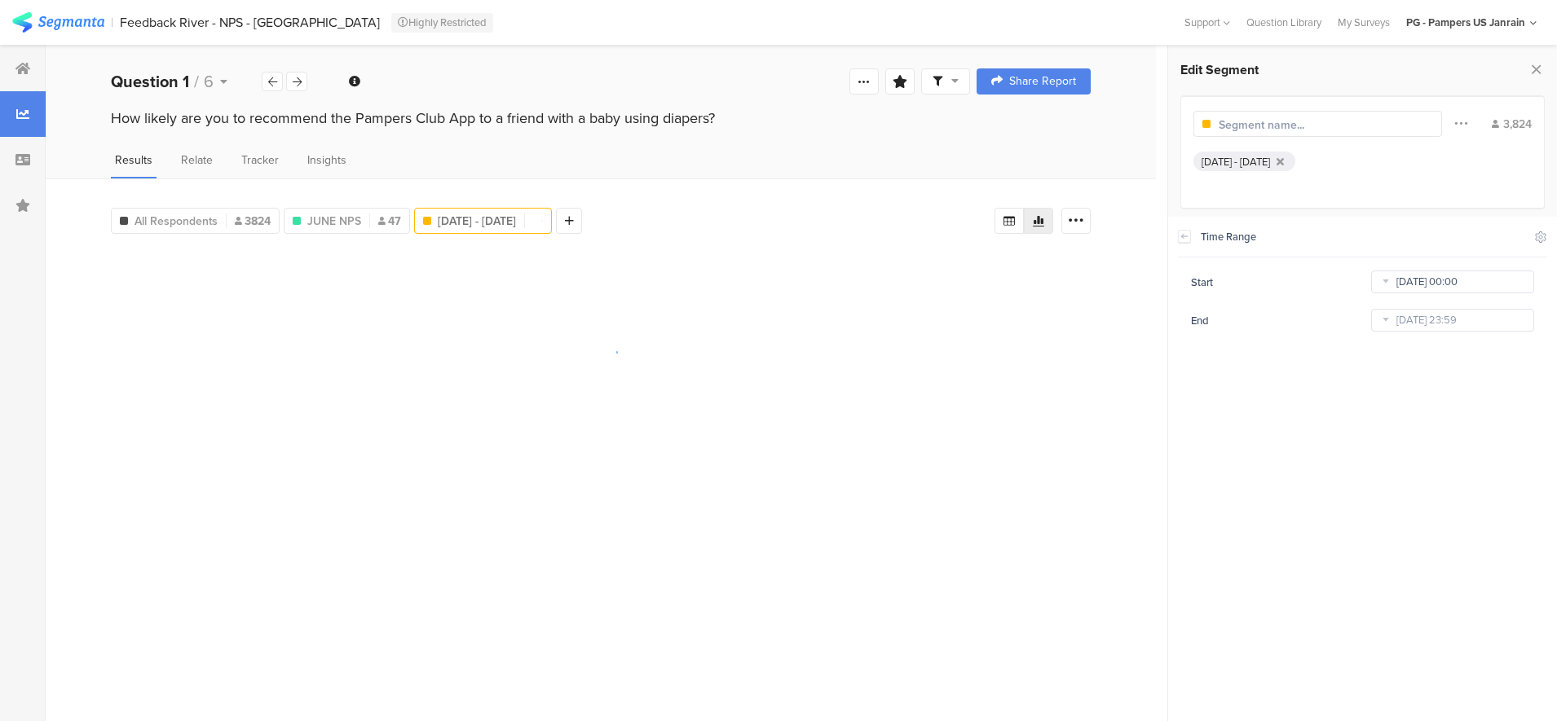
click at [1407, 275] on input "Jan 22 2023 00:00" at bounding box center [1452, 282] width 163 height 23
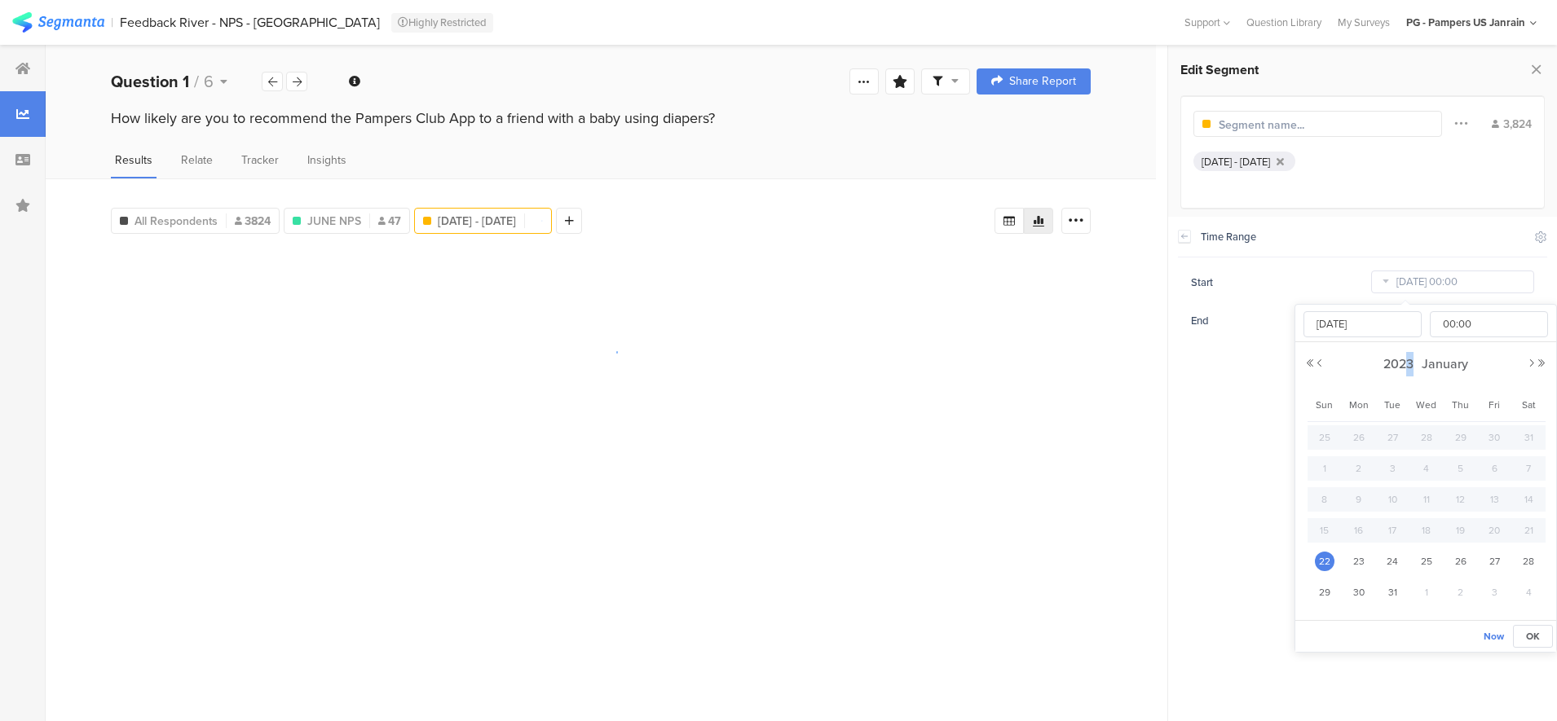
click at [1413, 351] on div "Jan 22 2023 00:00 00 01 02 03 04 05 06 07 08 09 10 11 12 13 14 15 16 17 18 19 2…" at bounding box center [1425, 462] width 261 height 315
drag, startPoint x: 1413, startPoint y: 351, endPoint x: 1415, endPoint y: 360, distance: 9.1
click at [1415, 360] on span "2023" at bounding box center [1398, 363] width 38 height 19
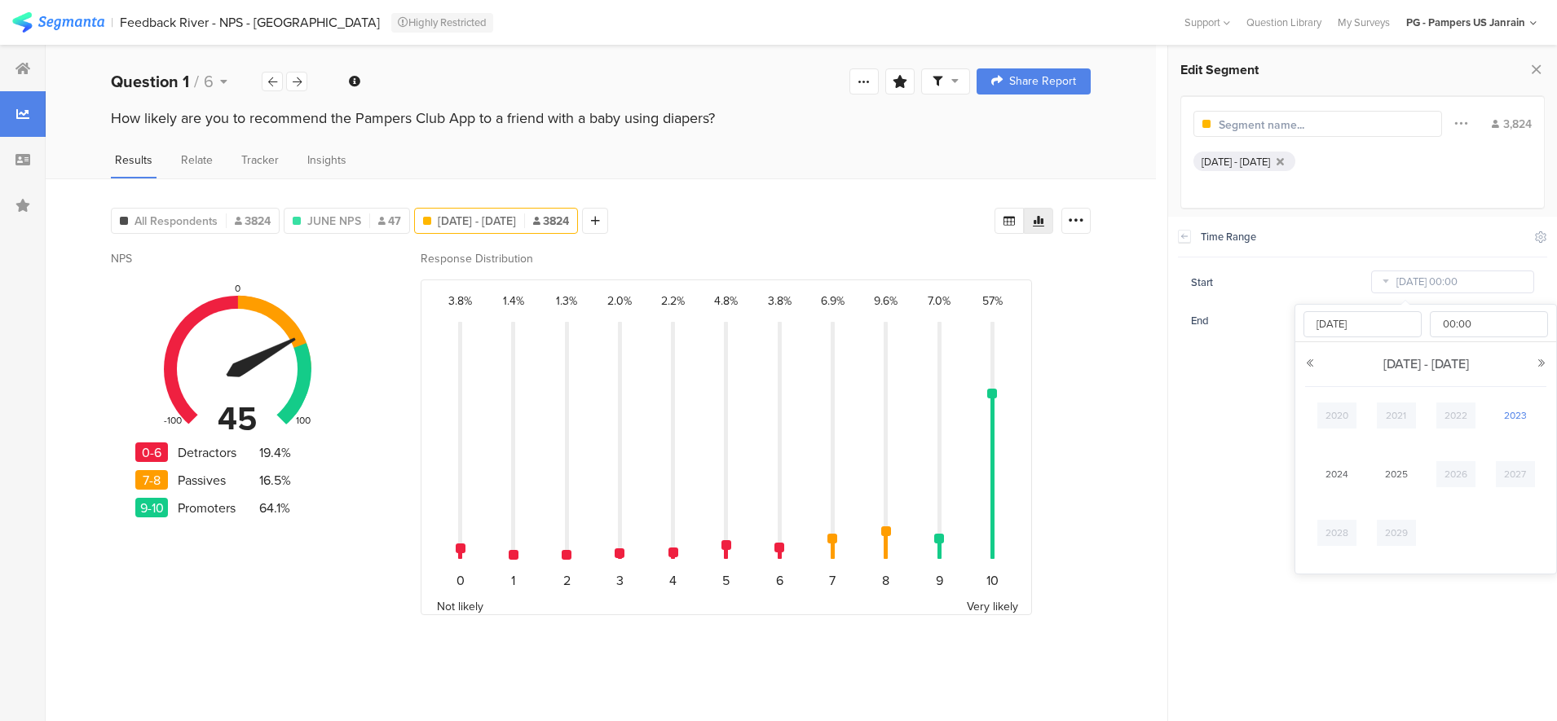
click at [1405, 475] on link "2025" at bounding box center [1395, 474] width 39 height 26
click at [1455, 474] on link "[DATE]" at bounding box center [1455, 474] width 39 height 26
click at [1389, 440] on span "1" at bounding box center [1392, 438] width 20 height 20
type input "[DATE] 00:00"
type input "[DATE]"
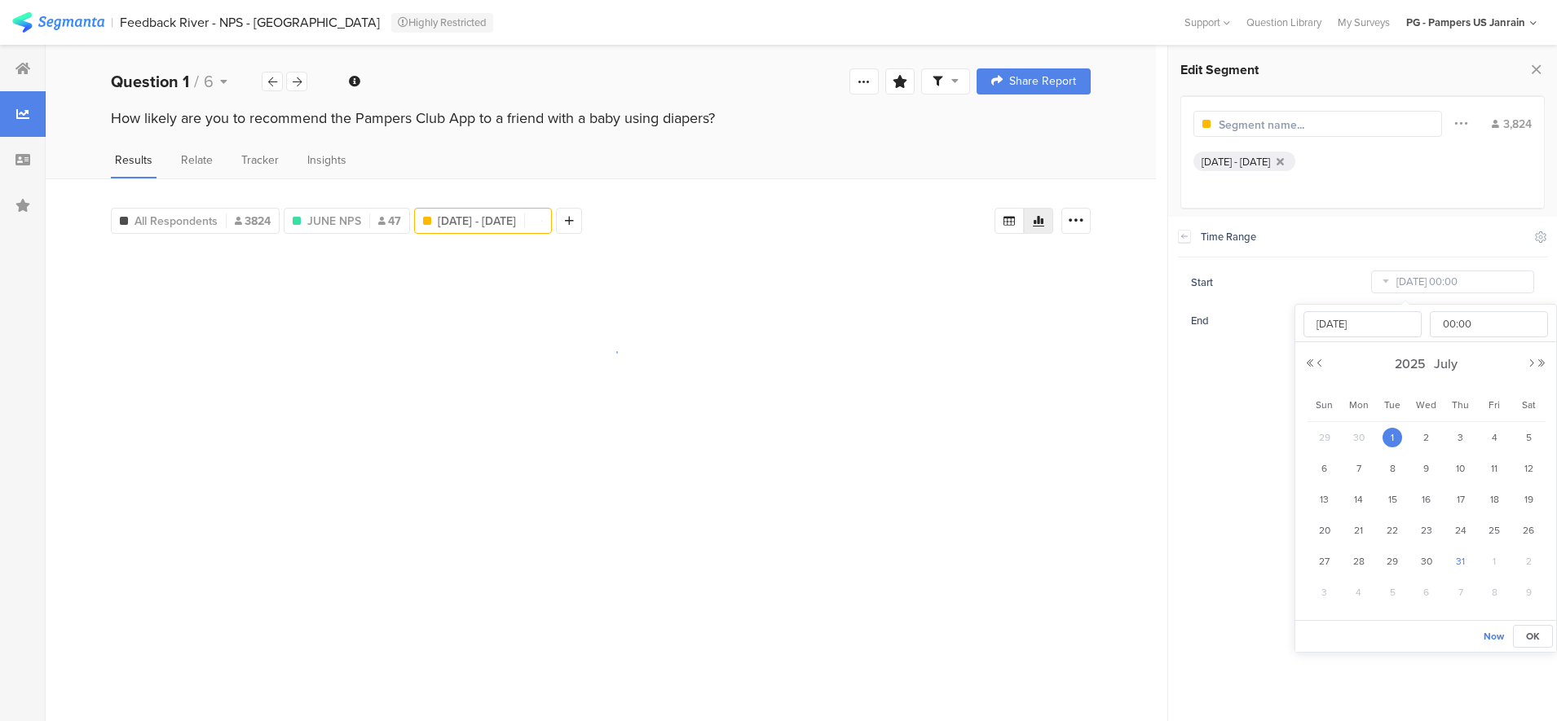
click at [1466, 566] on span "31" at bounding box center [1461, 562] width 20 height 20
type input "Jul 31 2025 00:00"
type input "[DATE]"
click at [1394, 432] on span "1" at bounding box center [1392, 438] width 20 height 20
type input "[DATE] 00:00"
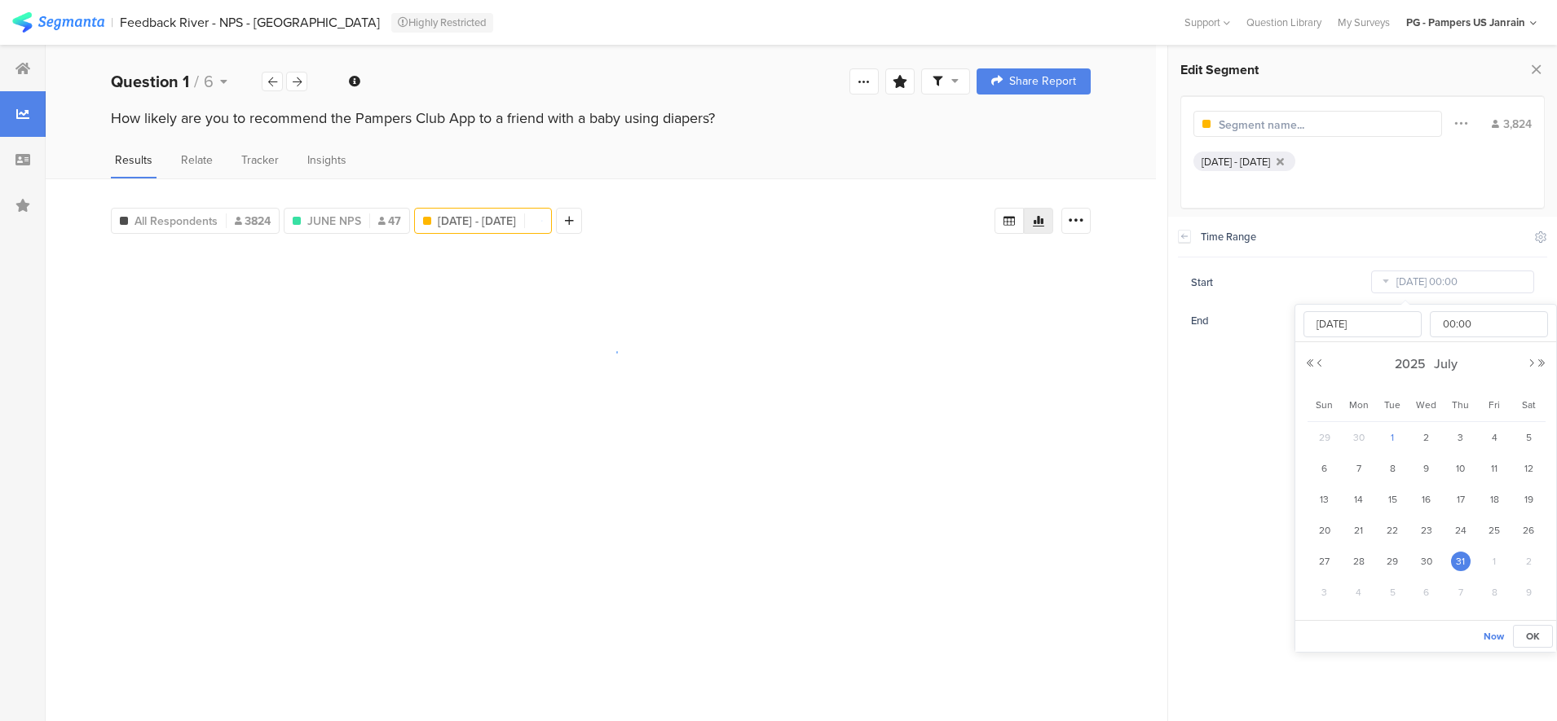
type input "[DATE]"
click at [1537, 635] on span "OK" at bounding box center [1533, 636] width 14 height 15
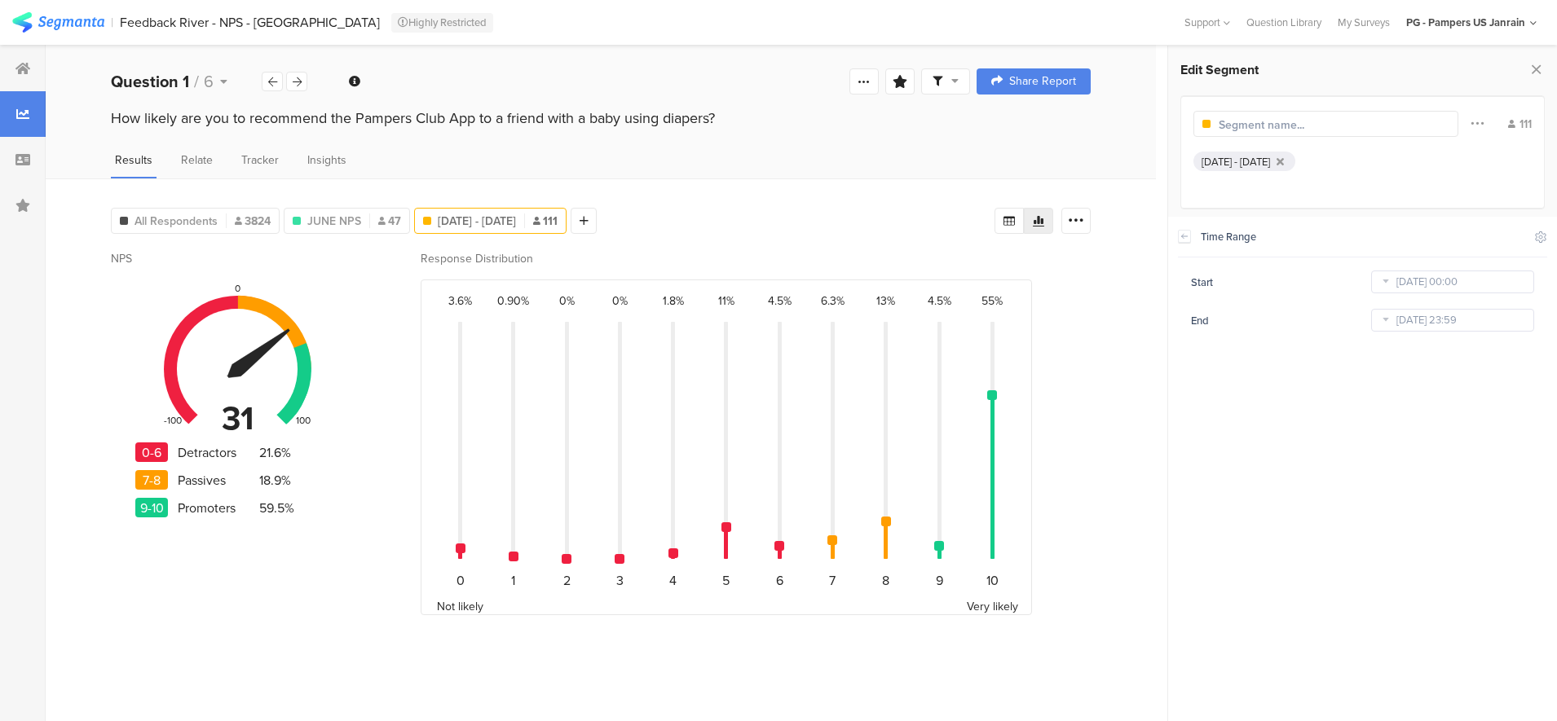
click at [1391, 319] on icon at bounding box center [1385, 320] width 20 height 26
click at [1404, 395] on span "2025" at bounding box center [1400, 402] width 39 height 19
click at [1403, 507] on link "2025" at bounding box center [1395, 513] width 39 height 26
click at [1460, 511] on link "[DATE]" at bounding box center [1455, 513] width 39 height 26
click at [1467, 591] on div "31" at bounding box center [1460, 600] width 34 height 24
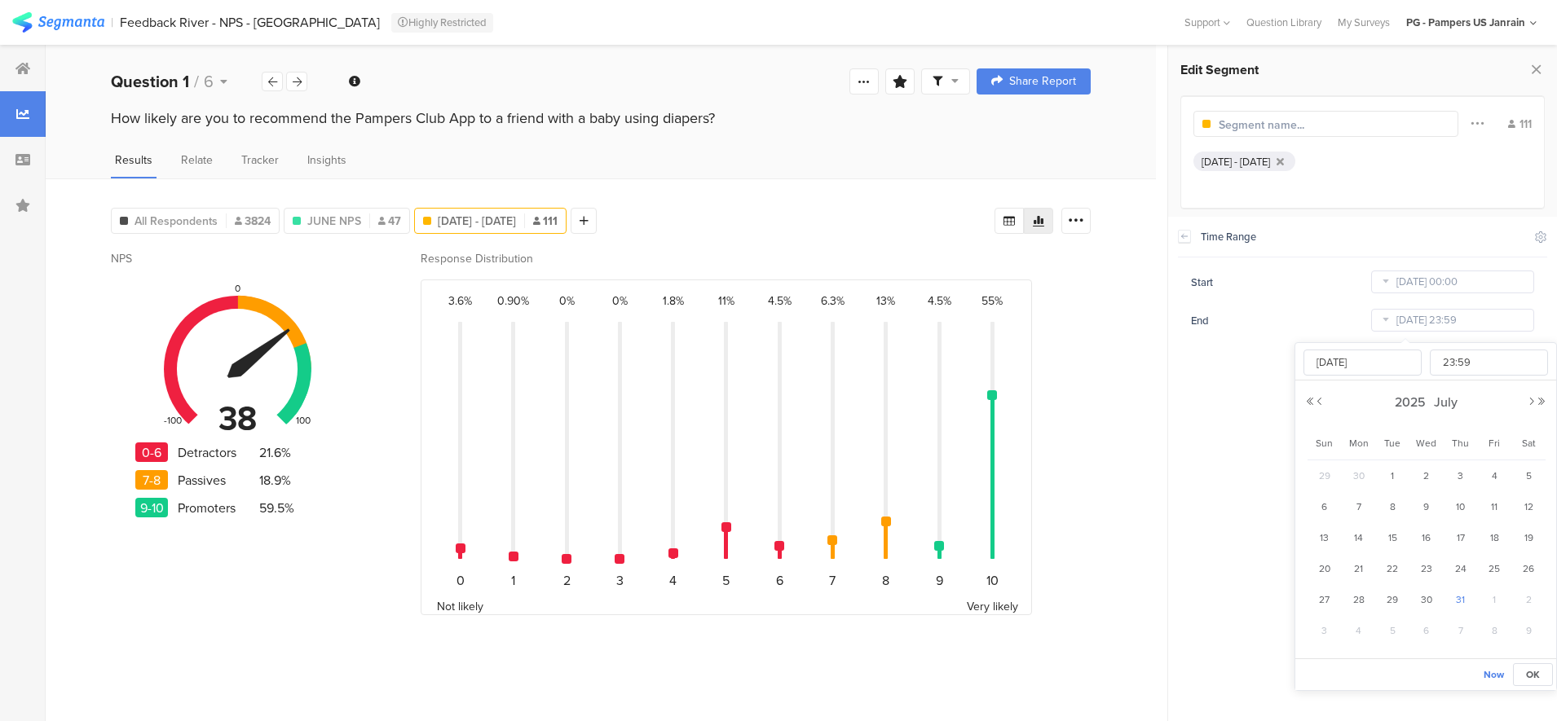
type input "[DATE] 23:59"
type input "[DATE]"
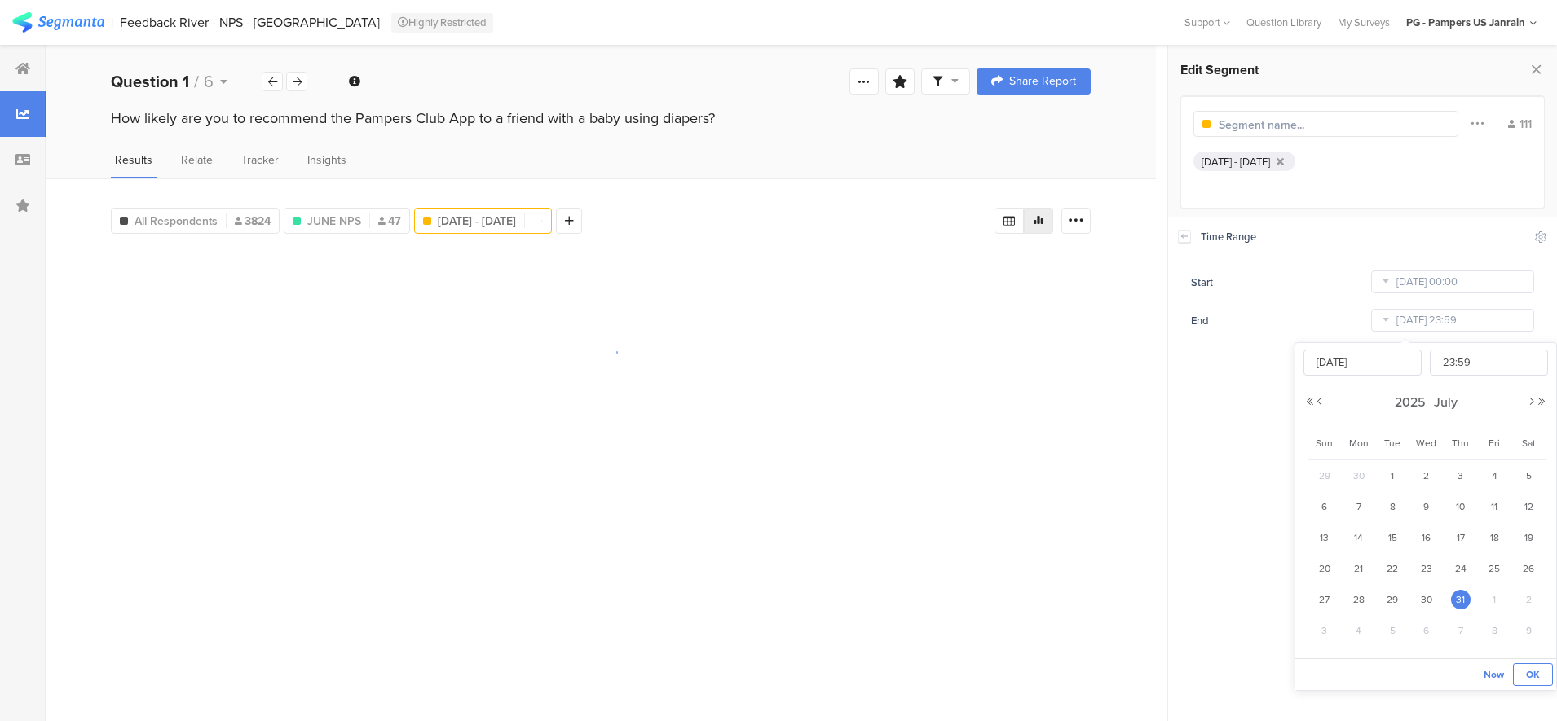
click at [1533, 676] on span "OK" at bounding box center [1533, 674] width 14 height 15
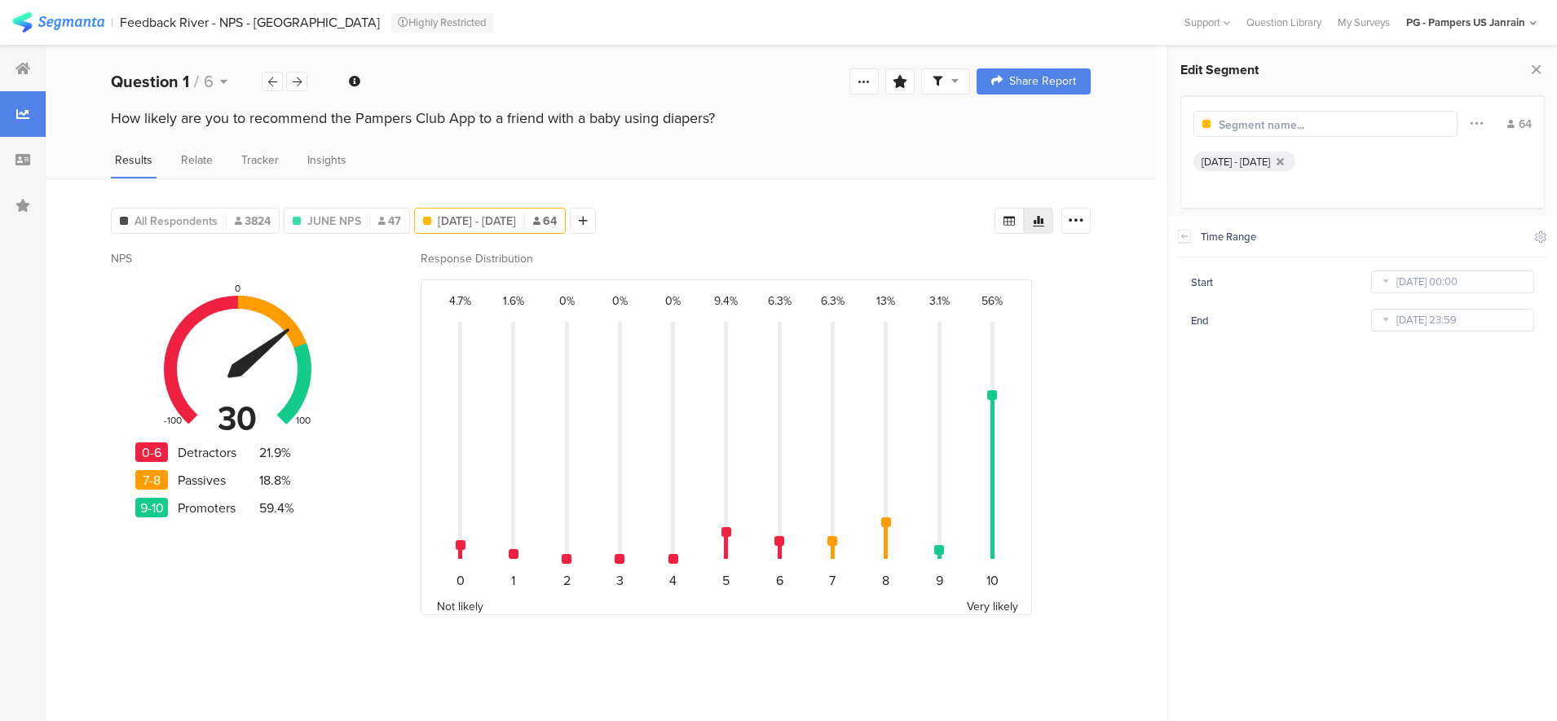
click at [1238, 124] on input "text" at bounding box center [1289, 125] width 142 height 17
type input "JULY NPS"
click at [896, 222] on div "All Respondents 3824 JUNE NPS 47 JULY NPS 64 Add Segment" at bounding box center [552, 217] width 883 height 33
click at [1100, 529] on div "All Respondents 3824 JUNE NPS 47 JULY NPS 64 Add Segment Confidence interval Vo…" at bounding box center [601, 449] width 1110 height 543
click at [556, 216] on icon at bounding box center [555, 220] width 9 height 11
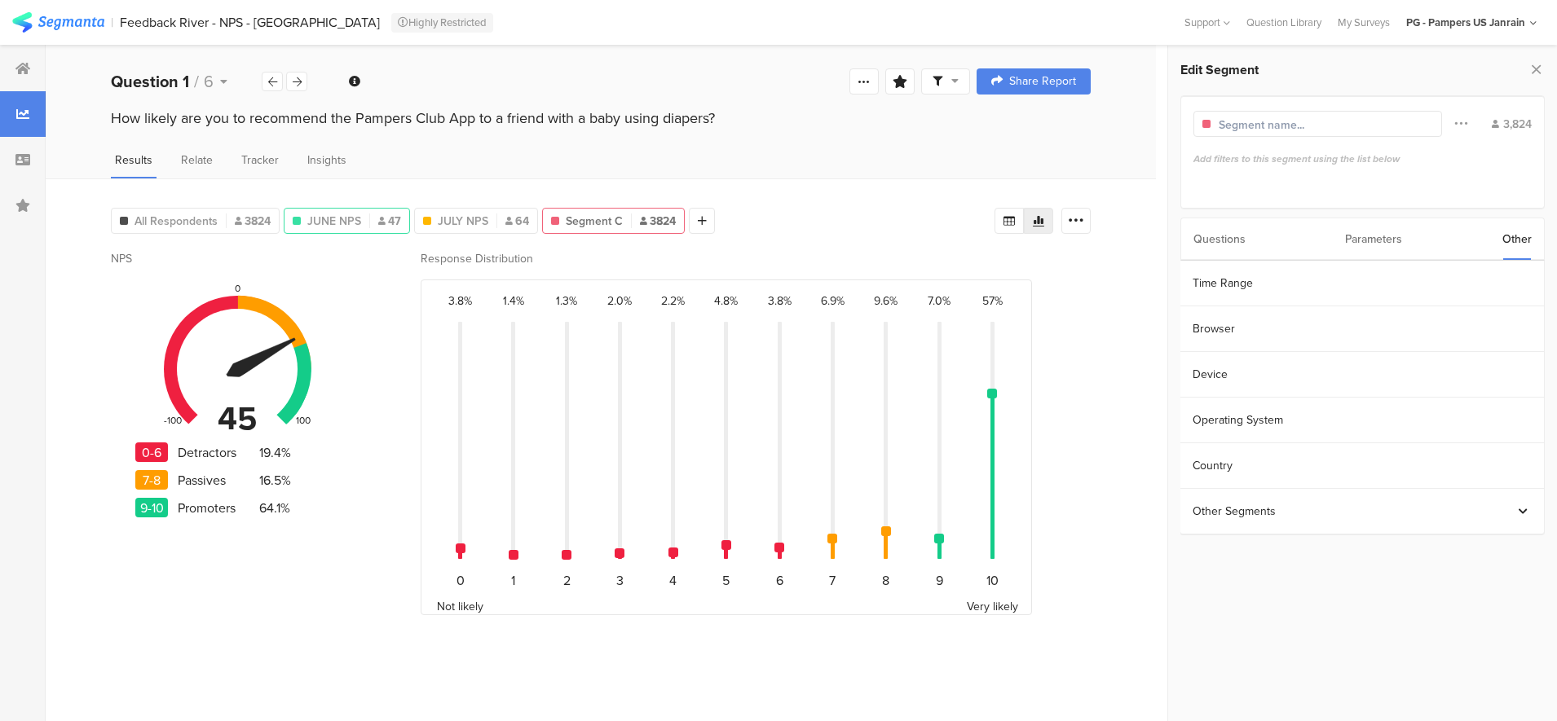
click at [340, 210] on div "JUNE NPS 47" at bounding box center [347, 221] width 126 height 26
click at [350, 220] on span "JUNE NPS" at bounding box center [334, 221] width 54 height 17
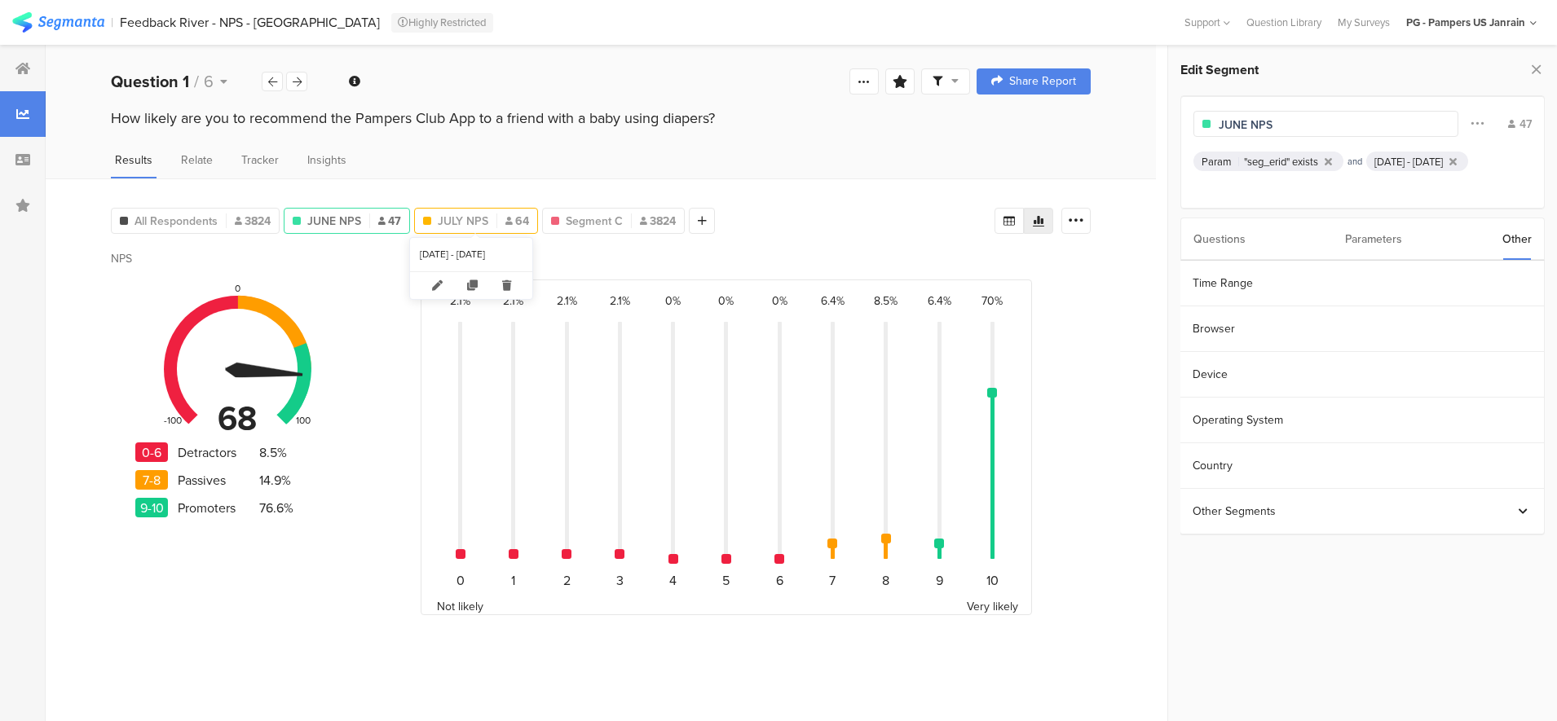
click at [452, 215] on span "JULY NPS" at bounding box center [463, 221] width 51 height 17
type input "JULY NPS"
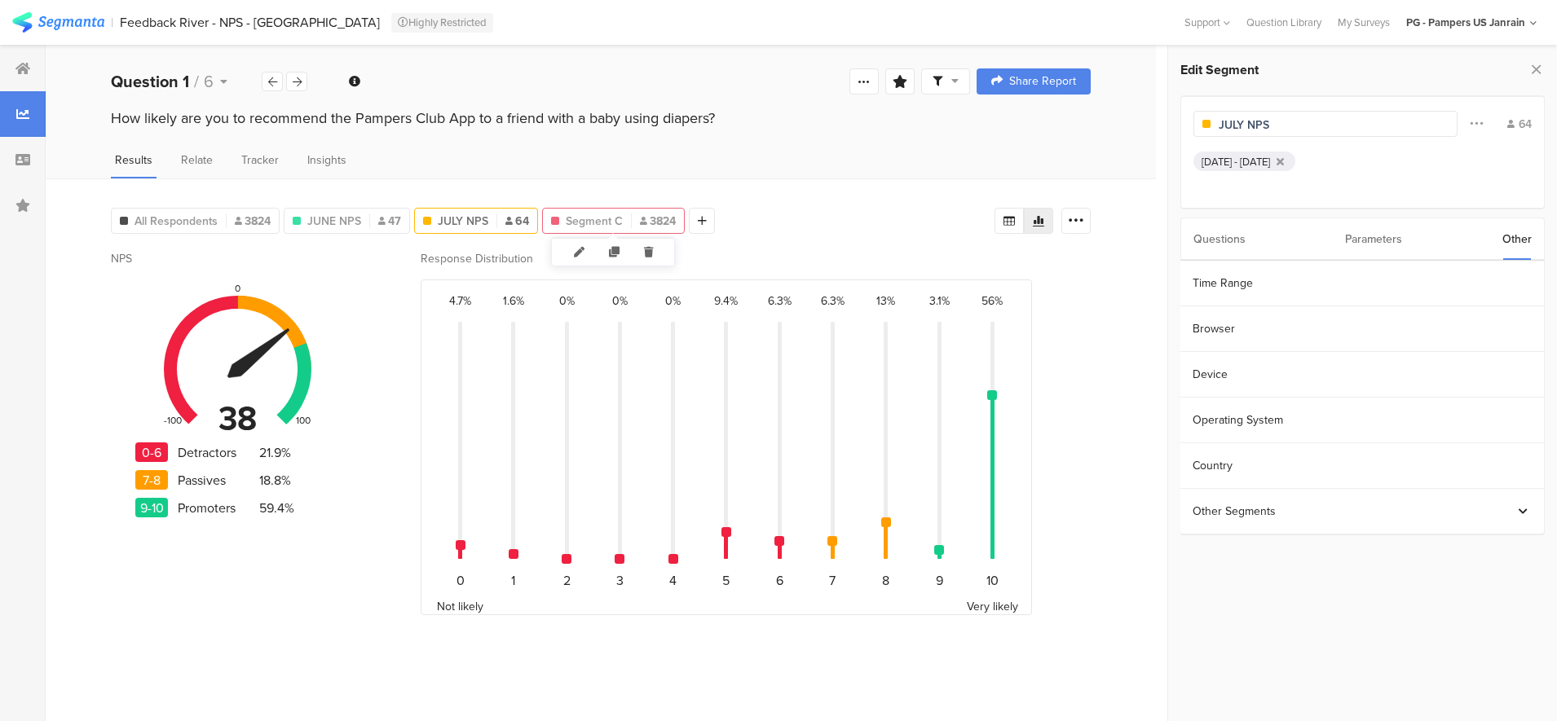
click at [592, 214] on span "Segment C" at bounding box center [594, 221] width 57 height 17
click at [1209, 284] on section "Time Range" at bounding box center [1361, 284] width 363 height 46
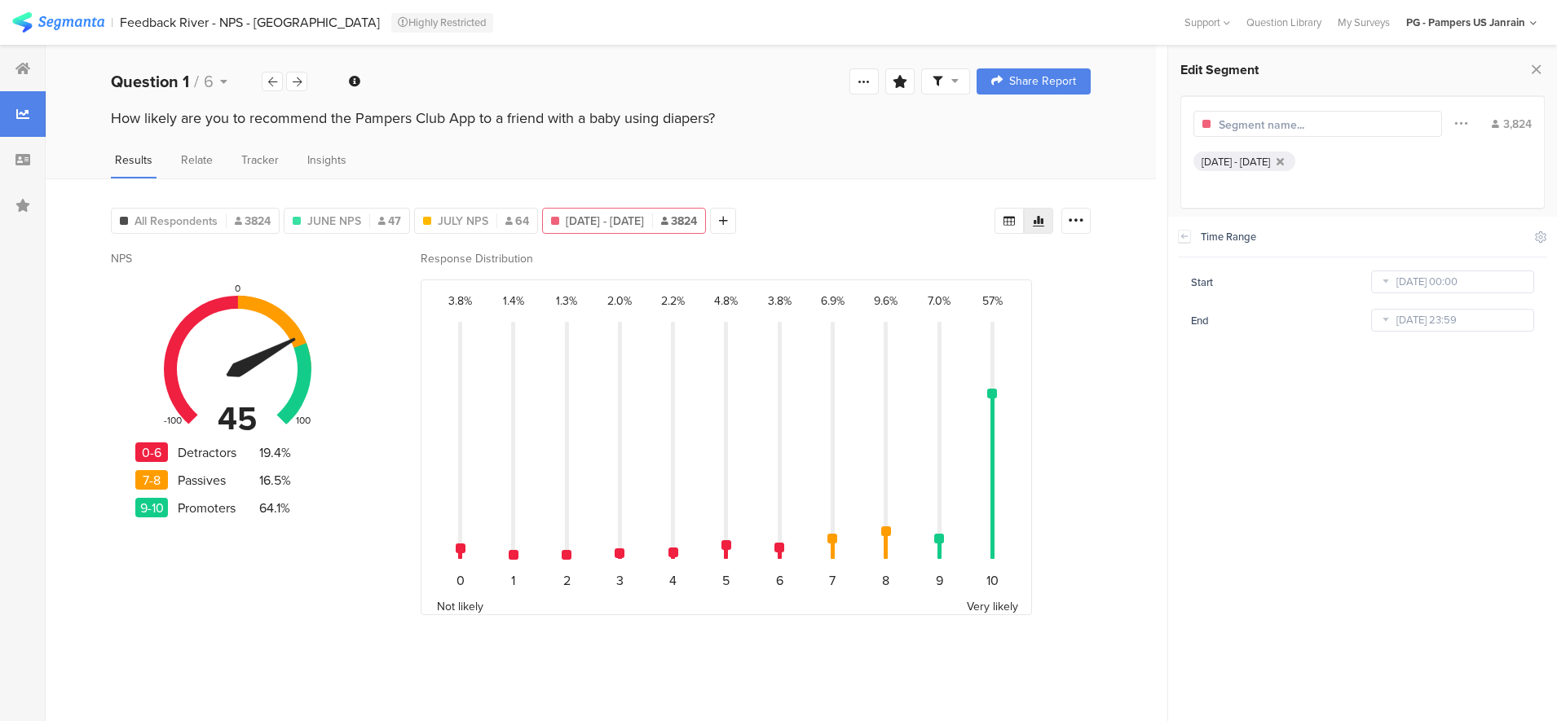
click at [1377, 284] on icon at bounding box center [1385, 282] width 20 height 26
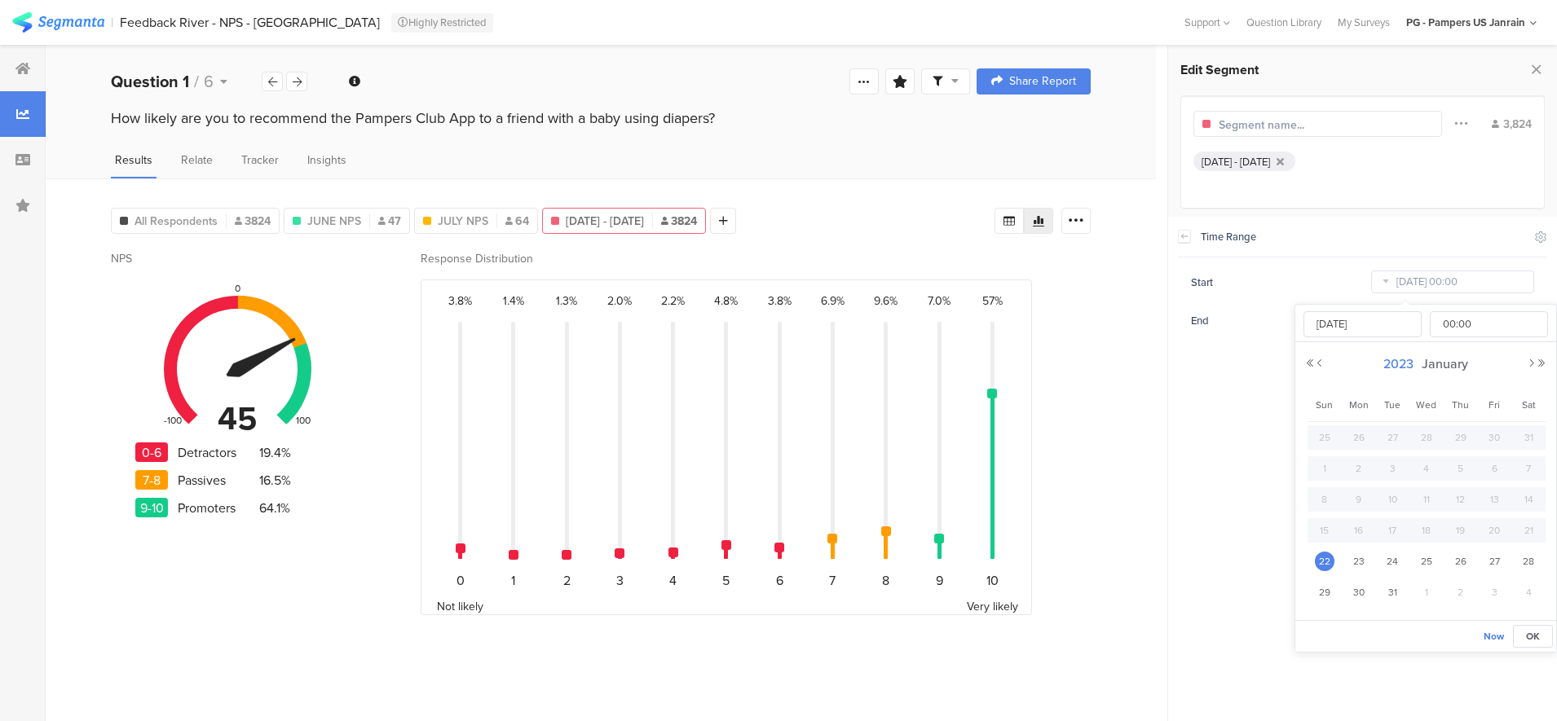
click at [1402, 369] on span "2023" at bounding box center [1398, 363] width 38 height 19
click at [1389, 473] on link "2025" at bounding box center [1395, 474] width 39 height 26
click at [1515, 469] on link "Aug" at bounding box center [1514, 474] width 39 height 26
click at [1504, 429] on div "1" at bounding box center [1494, 437] width 34 height 24
type input "[DATE] 00:00"
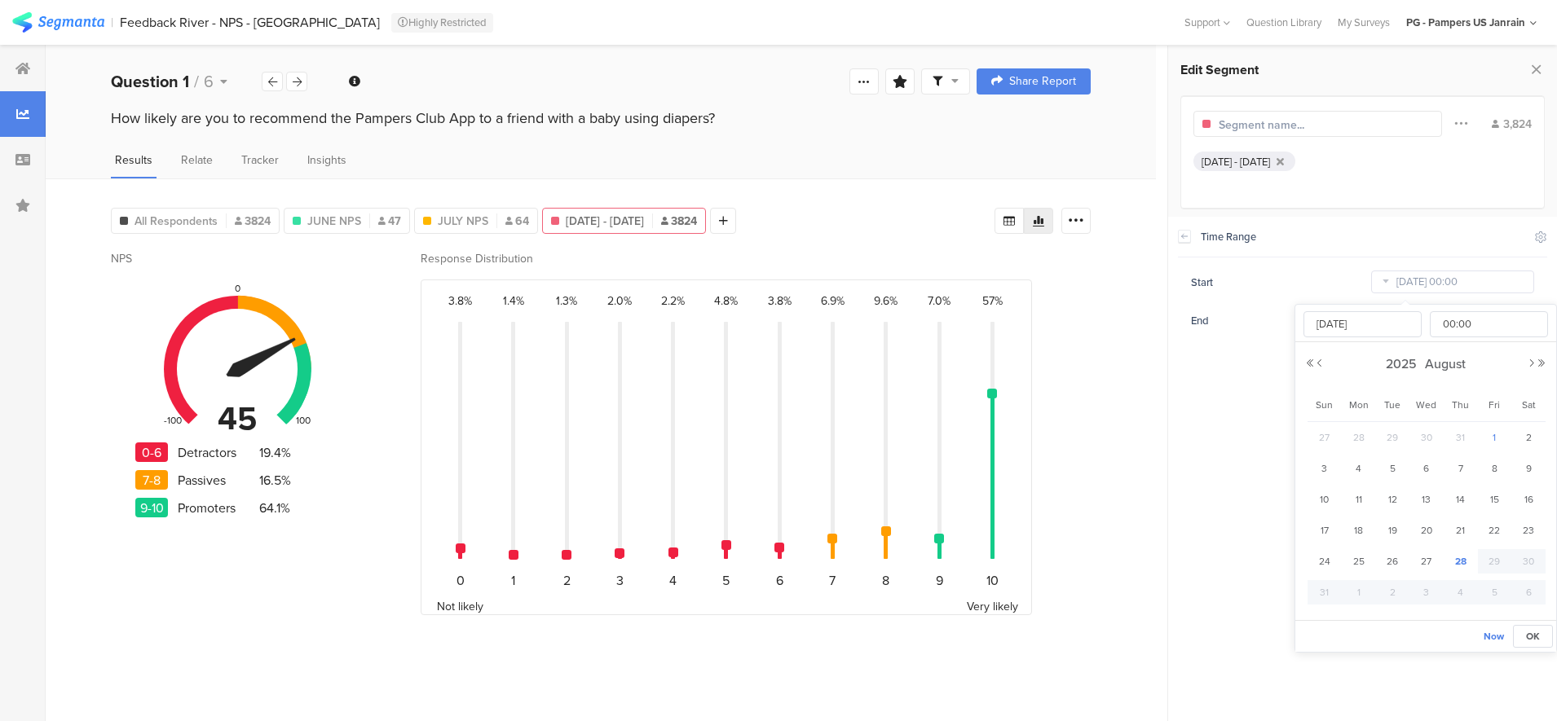
type input "[DATE]"
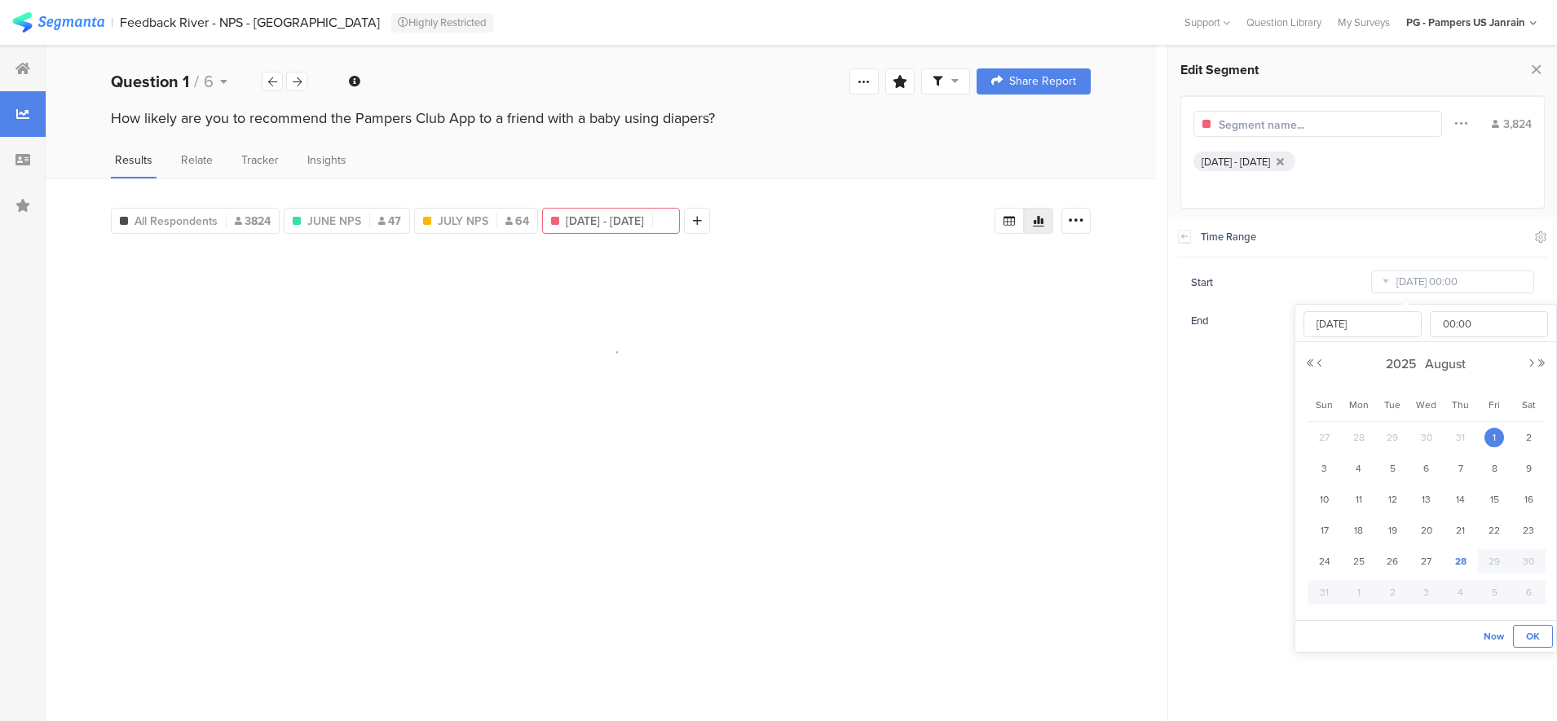
click at [1526, 631] on span "OK" at bounding box center [1533, 636] width 14 height 15
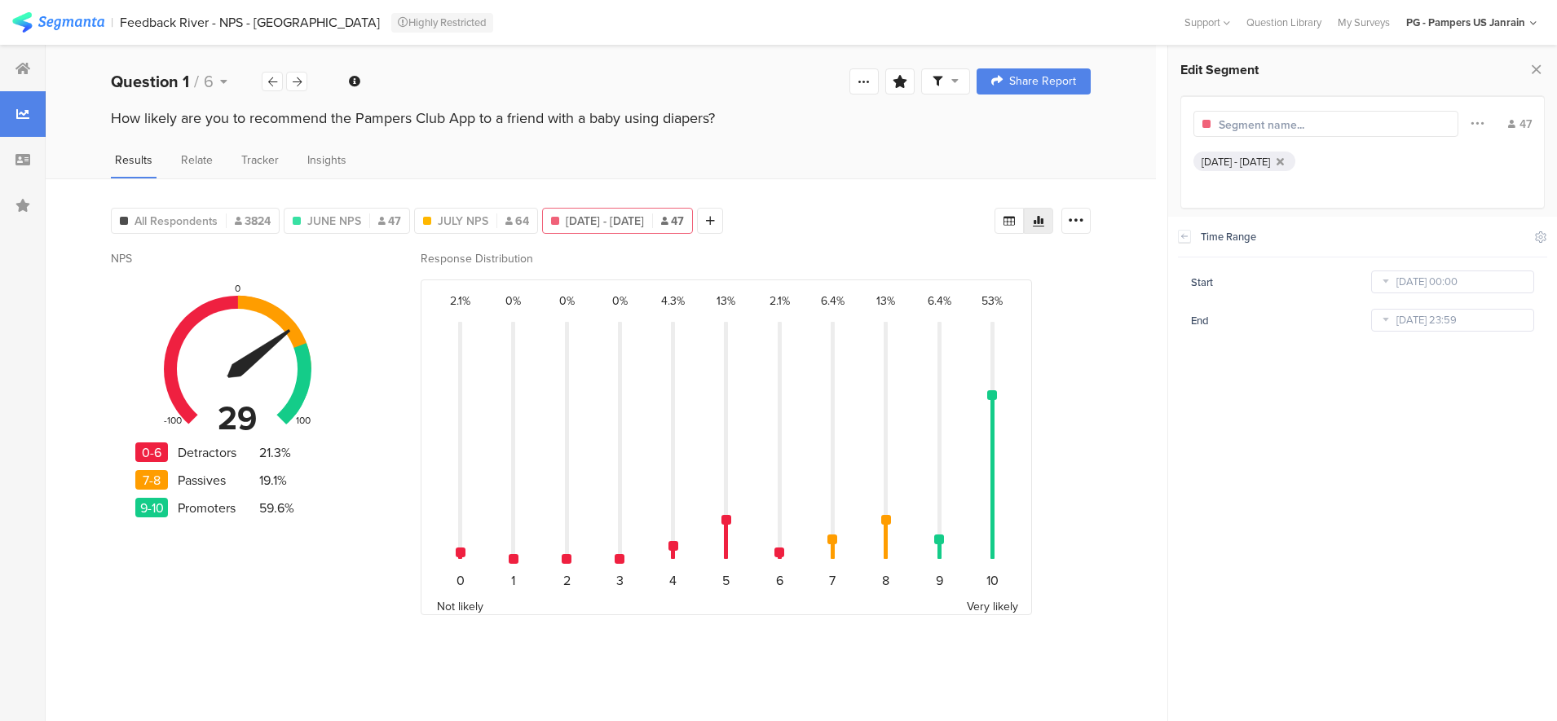
click at [1394, 323] on icon at bounding box center [1385, 320] width 20 height 26
click at [1219, 398] on section "Time Range Include Respondents Start Aug 01 2025 00:00 End Aug 28 2025 23:59" at bounding box center [1363, 469] width 390 height 504
click at [1300, 115] on div at bounding box center [1289, 124] width 142 height 19
click at [1292, 121] on input "text" at bounding box center [1289, 125] width 142 height 17
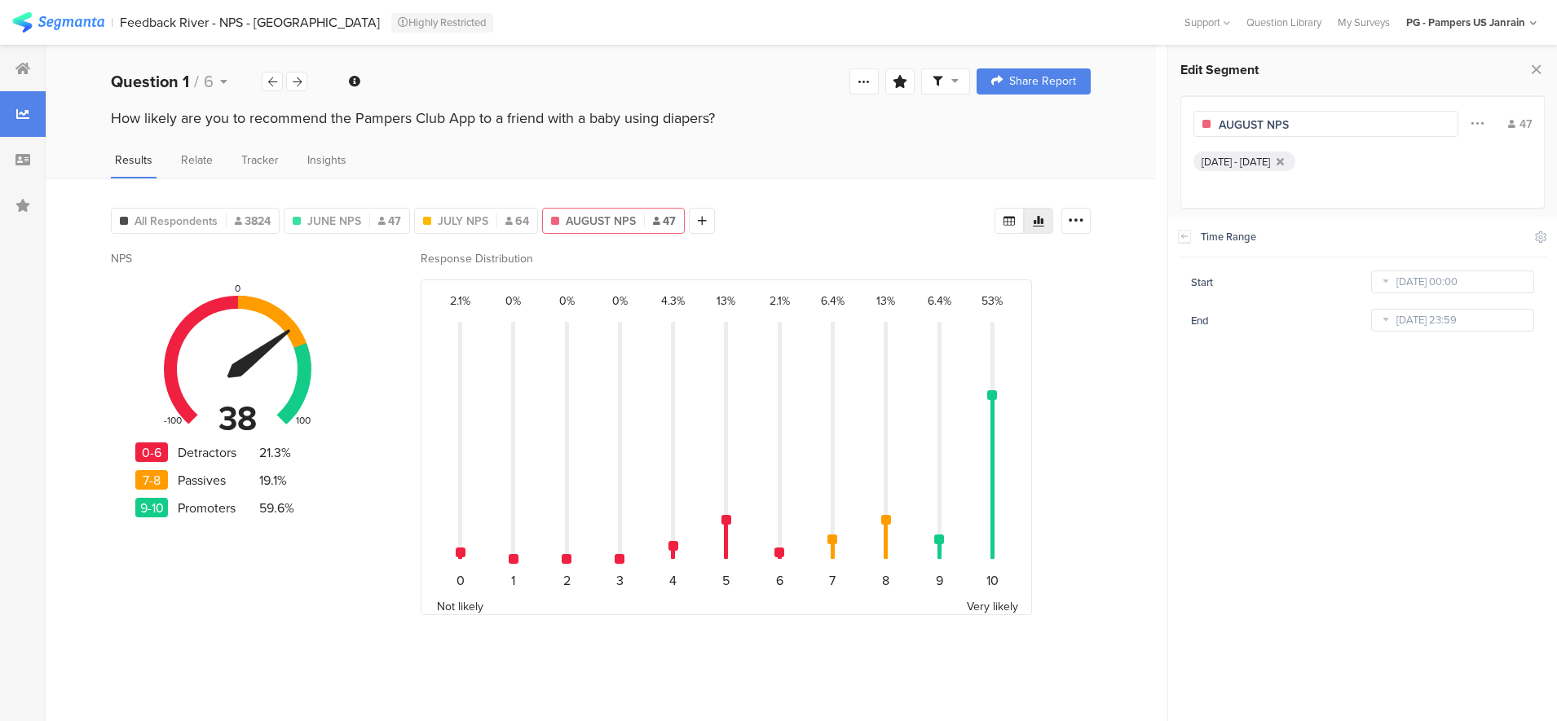
click at [877, 196] on div "All Respondents 3824 JUNE NPS 47 JULY NPS 64 AUGUST NPS 47 Add Segment Vote cou…" at bounding box center [601, 449] width 1110 height 543
click at [764, 135] on div "How likely are you to recommend the Pampers Club App to a friend with a baby us…" at bounding box center [601, 134] width 1110 height 52
click at [482, 216] on span "JULY NPS" at bounding box center [463, 221] width 51 height 17
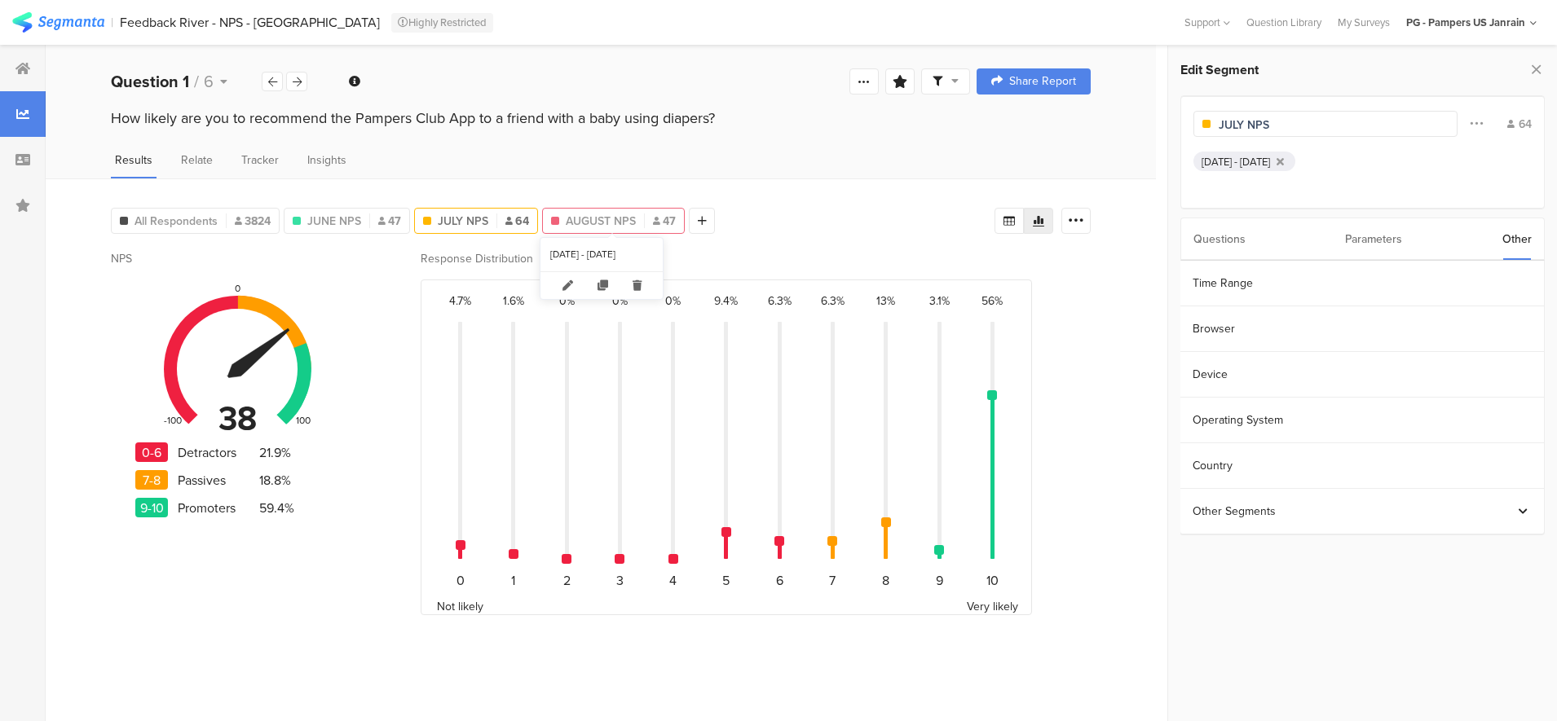
click at [601, 216] on span "AUGUST NPS" at bounding box center [601, 221] width 70 height 17
click at [356, 220] on span "JUNE NPS" at bounding box center [334, 221] width 54 height 17
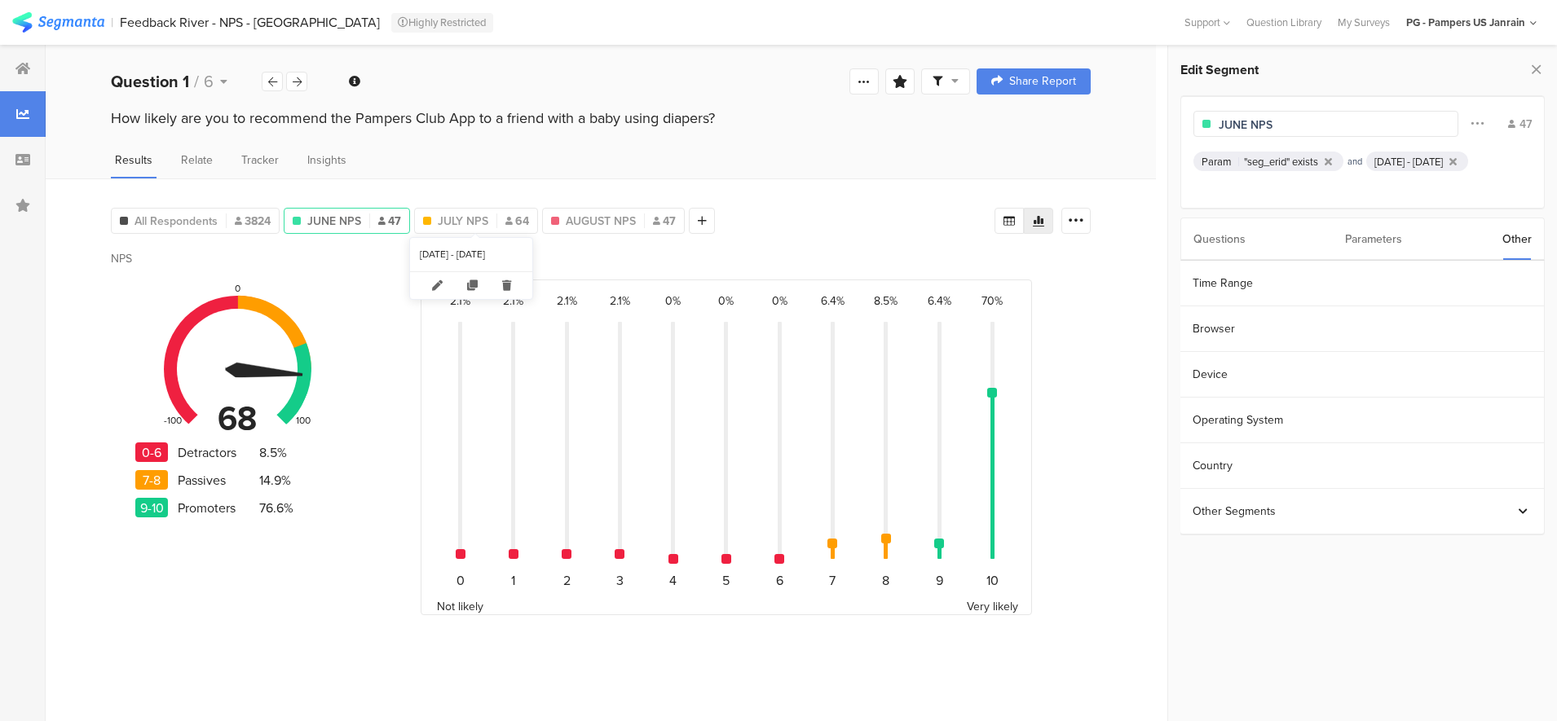
click at [496, 205] on div "All Respondents 3824 JUNE NPS 47 JULY NPS 64 AUGUST NPS 47 Add Segment" at bounding box center [413, 217] width 604 height 33
click at [496, 209] on div "JULY NPS 64" at bounding box center [476, 221] width 124 height 26
click at [485, 217] on span "JULY NPS" at bounding box center [463, 221] width 51 height 17
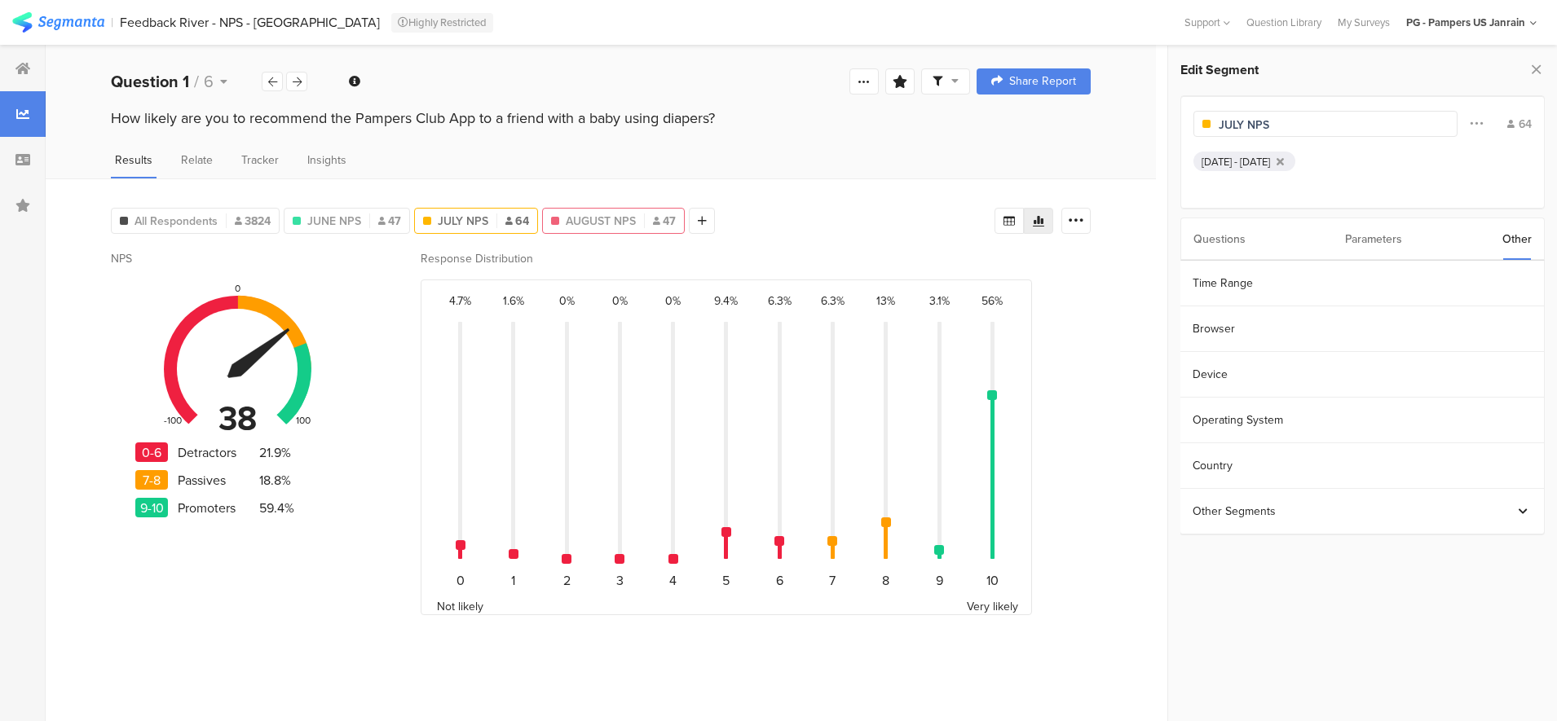
click at [609, 228] on div "AUGUST NPS 47" at bounding box center [613, 221] width 143 height 26
click at [619, 220] on span "AUGUST NPS" at bounding box center [601, 221] width 70 height 17
click at [296, 79] on icon at bounding box center [297, 82] width 9 height 11
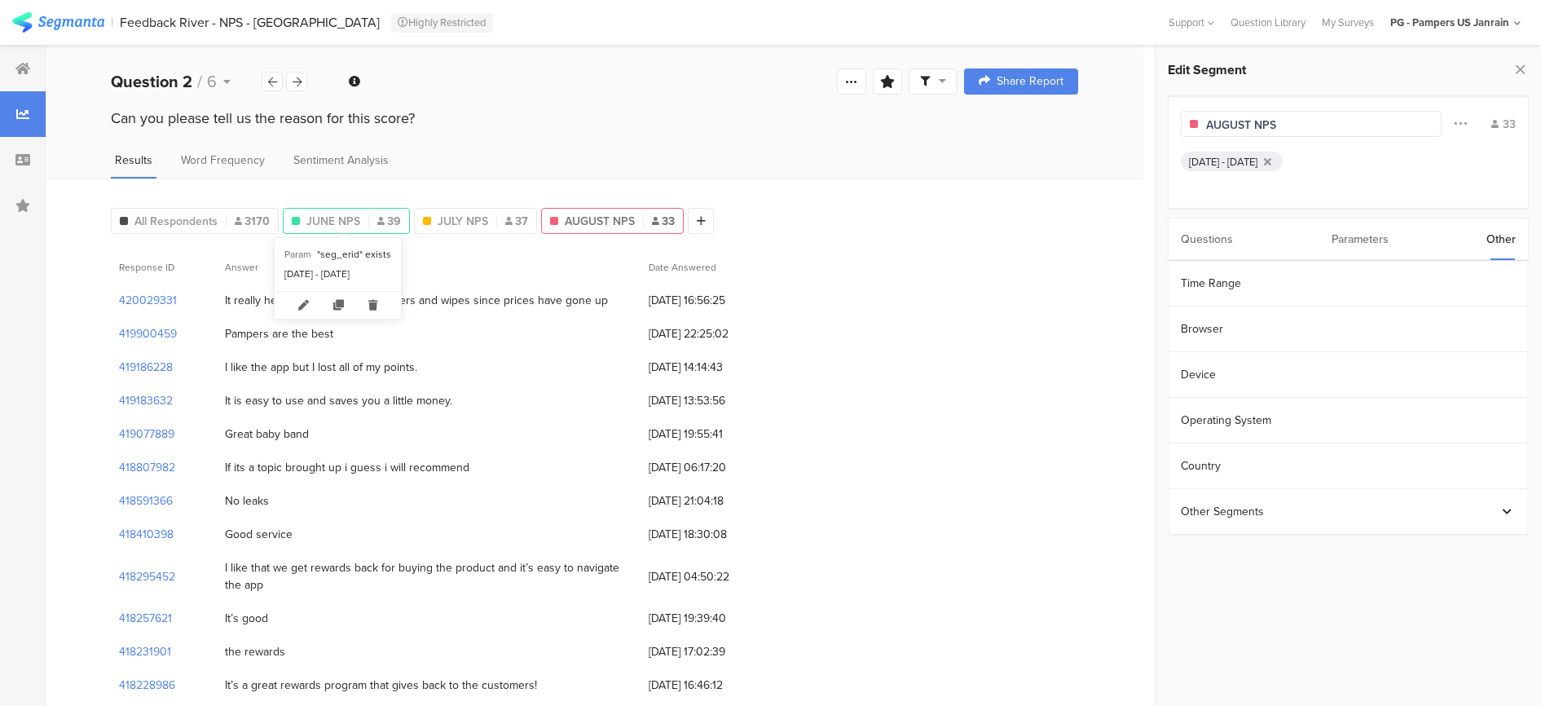
click at [368, 223] on div at bounding box center [368, 221] width 1 height 15
type input "JUNE NPS"
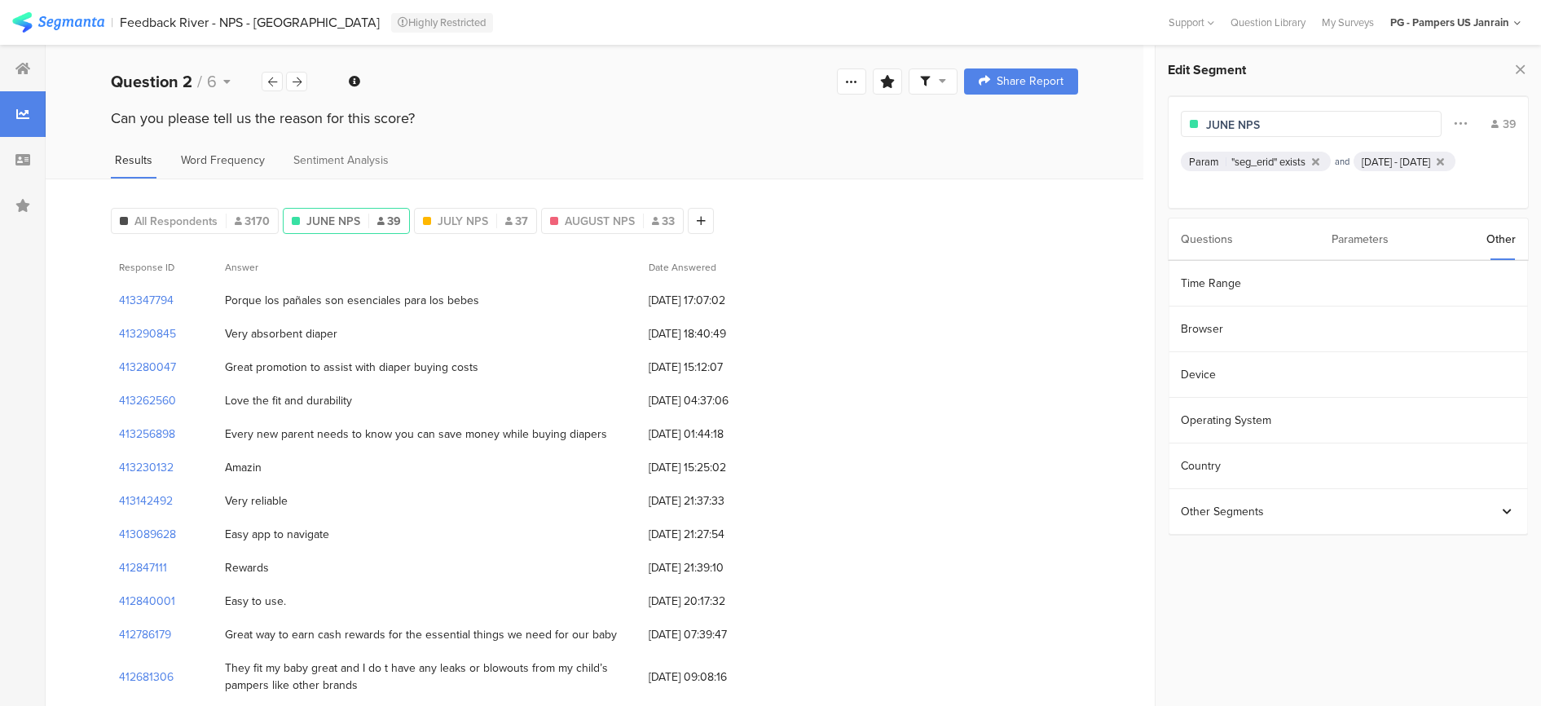
click at [244, 158] on span "Word Frequency" at bounding box center [223, 160] width 84 height 17
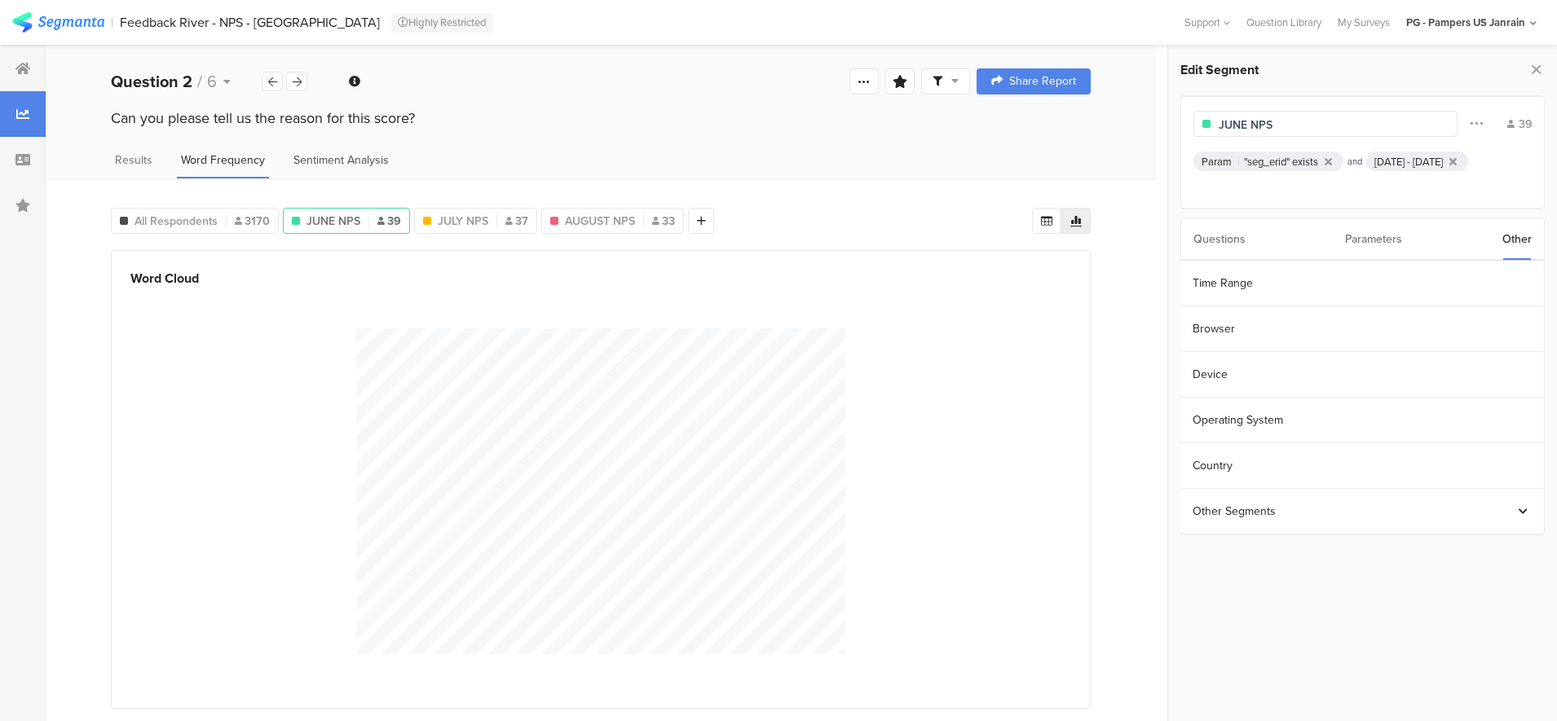
click at [366, 155] on span "Sentiment Analysis" at bounding box center [340, 160] width 95 height 17
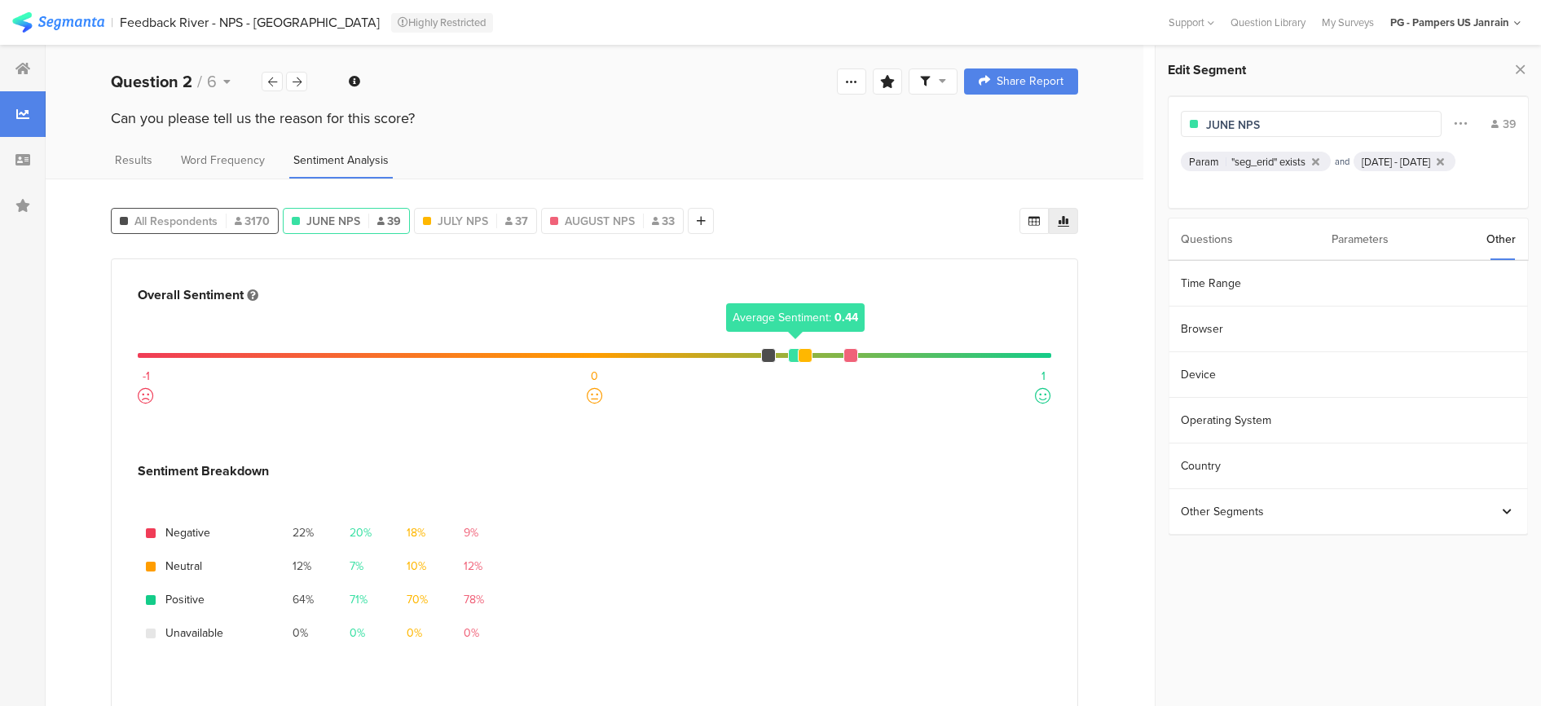
click at [218, 221] on div "All Respondents 3170" at bounding box center [195, 221] width 166 height 17
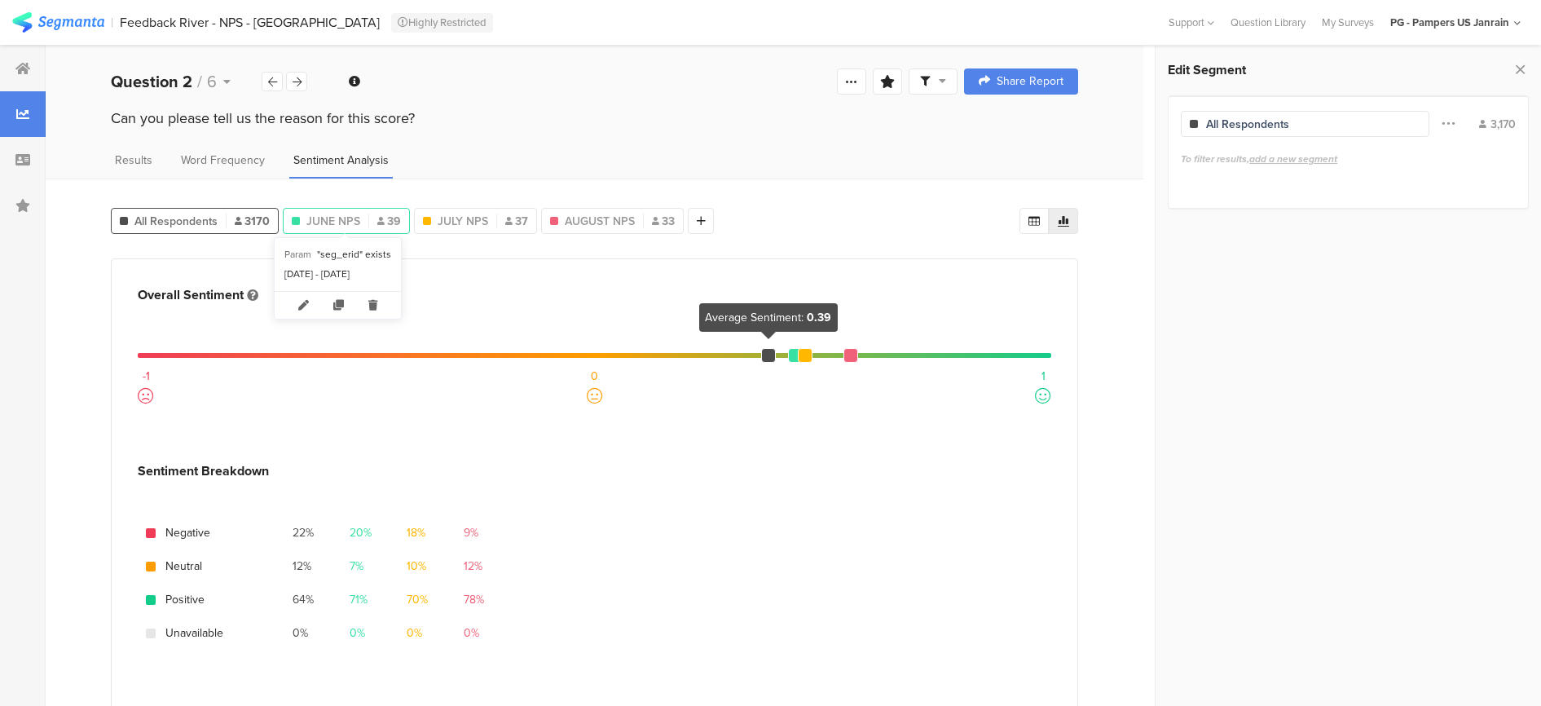
click at [313, 217] on span "JUNE NPS" at bounding box center [333, 221] width 54 height 17
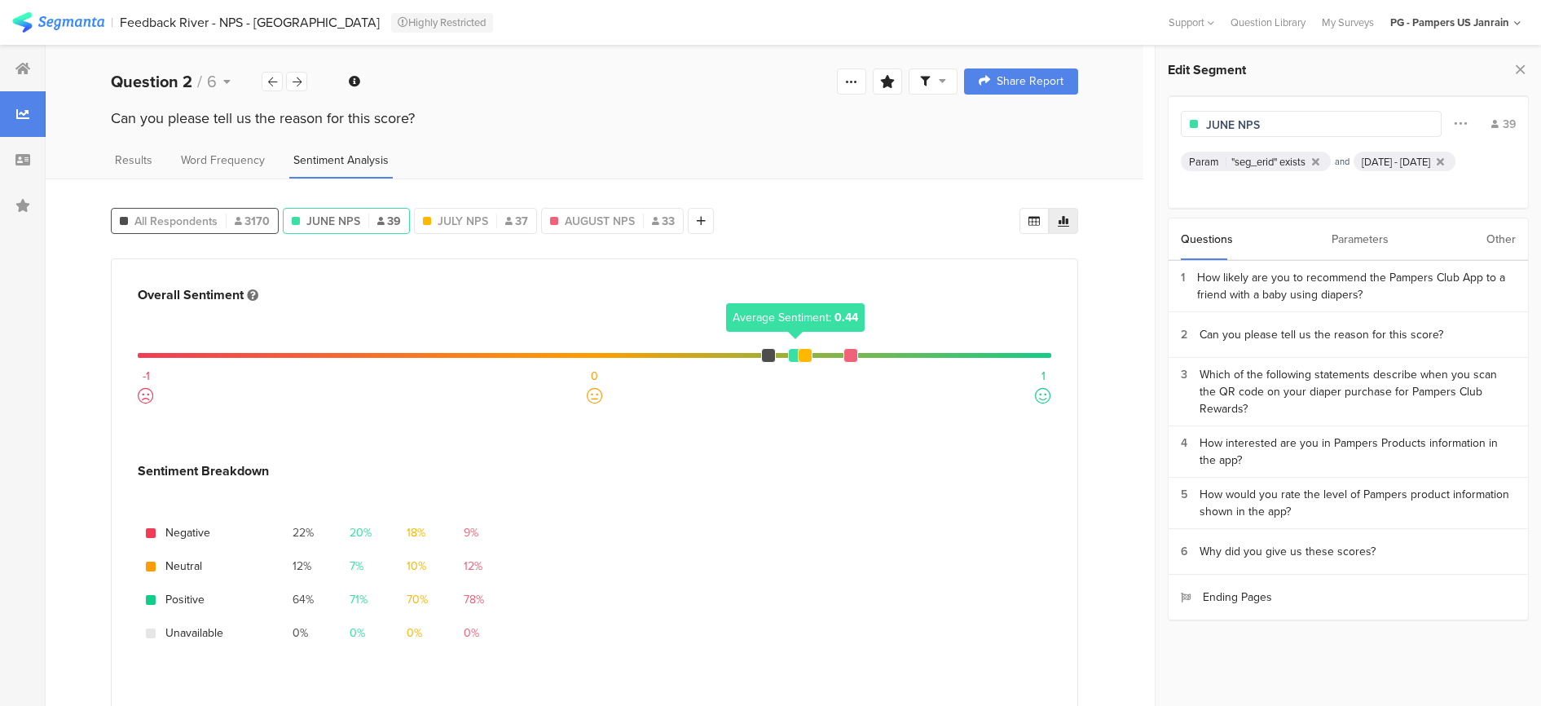
click at [205, 223] on span "All Respondents" at bounding box center [175, 221] width 83 height 17
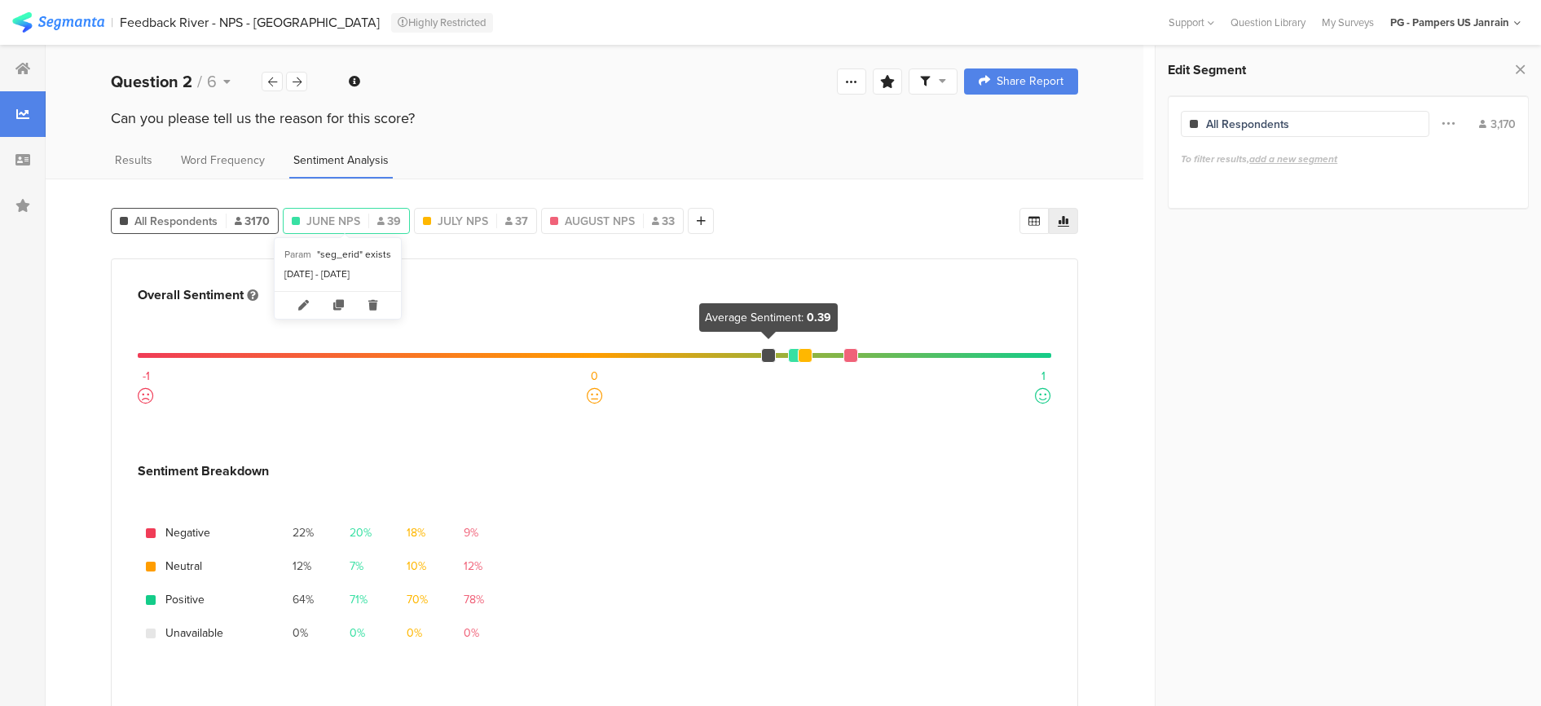
click at [383, 213] on span "39" at bounding box center [389, 221] width 24 height 17
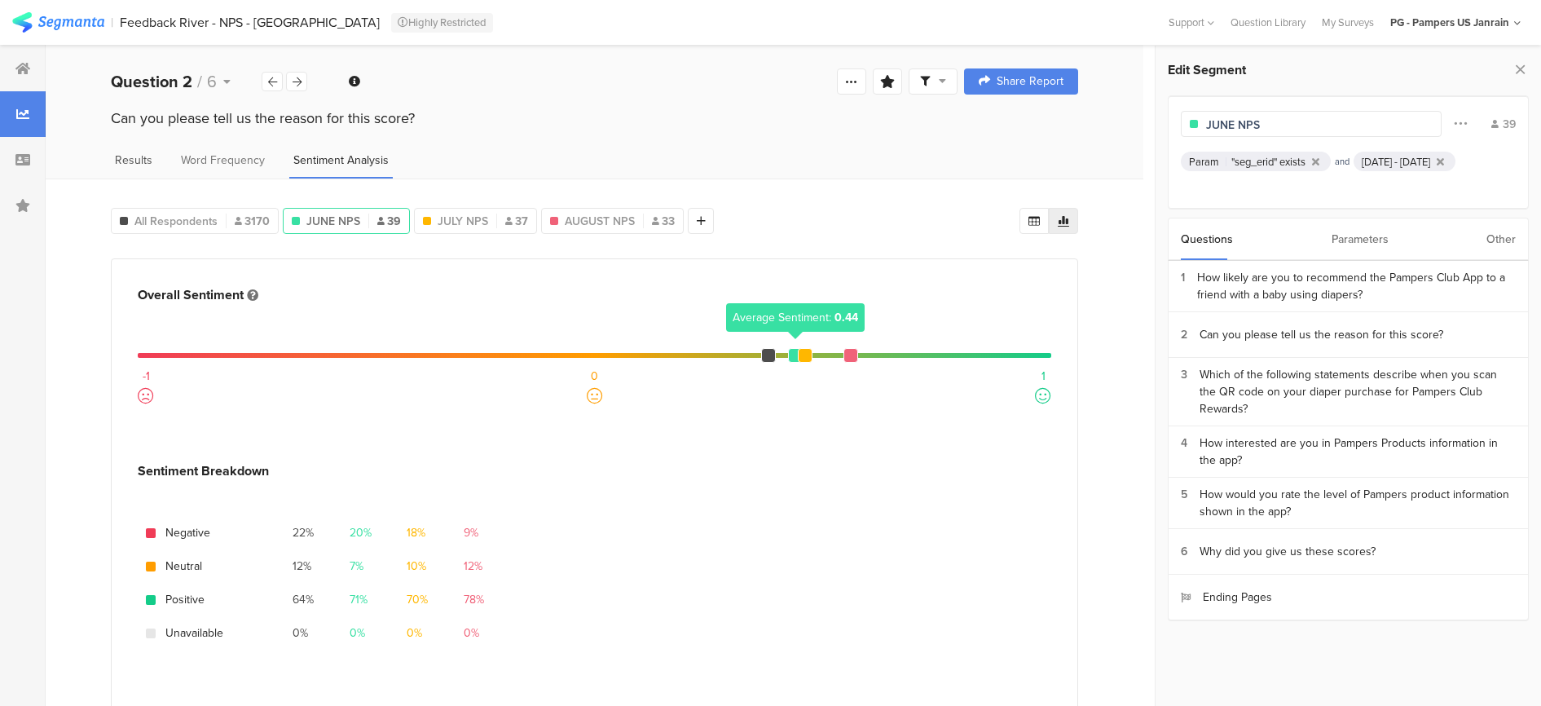
click at [129, 159] on span "Results" at bounding box center [133, 160] width 37 height 17
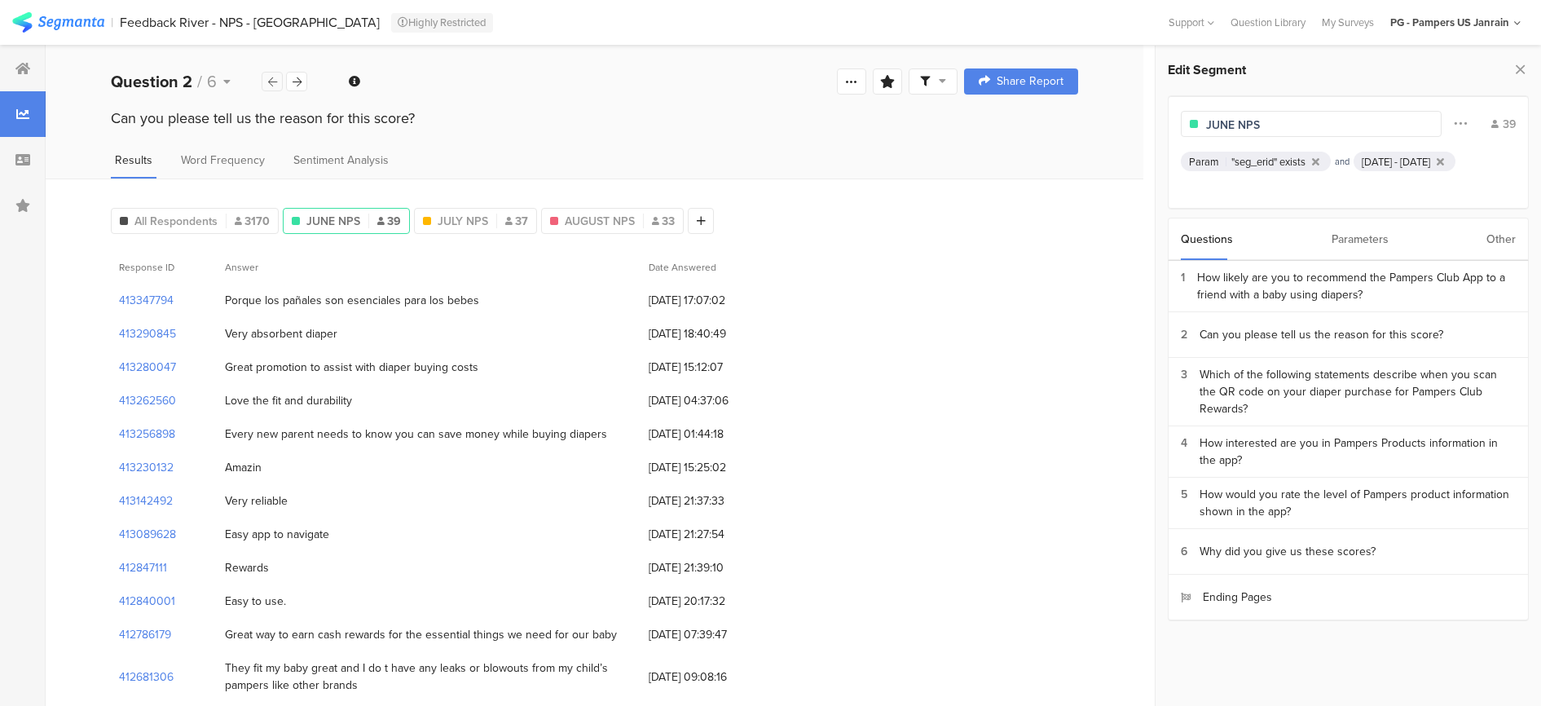
click at [271, 78] on icon at bounding box center [272, 82] width 9 height 11
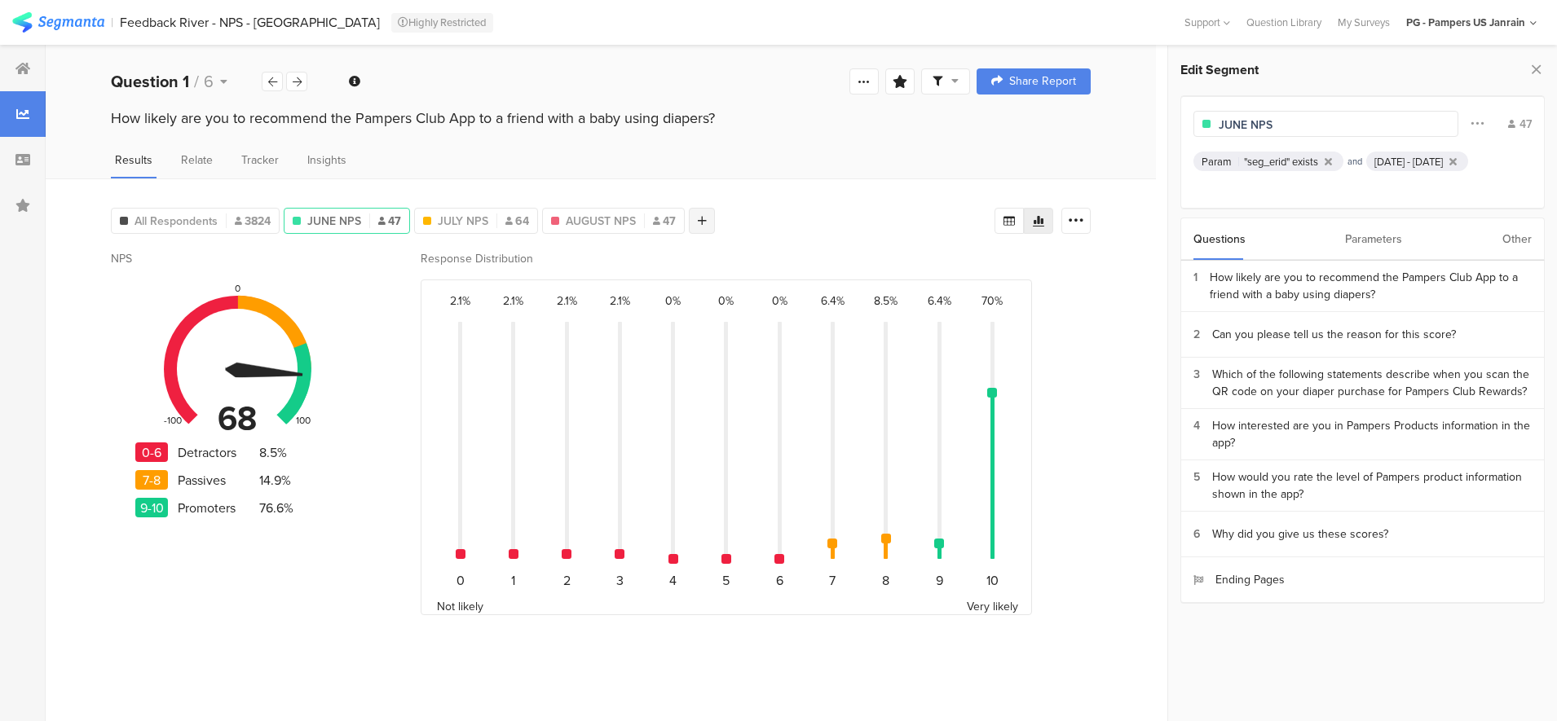
click at [693, 218] on div at bounding box center [702, 221] width 26 height 26
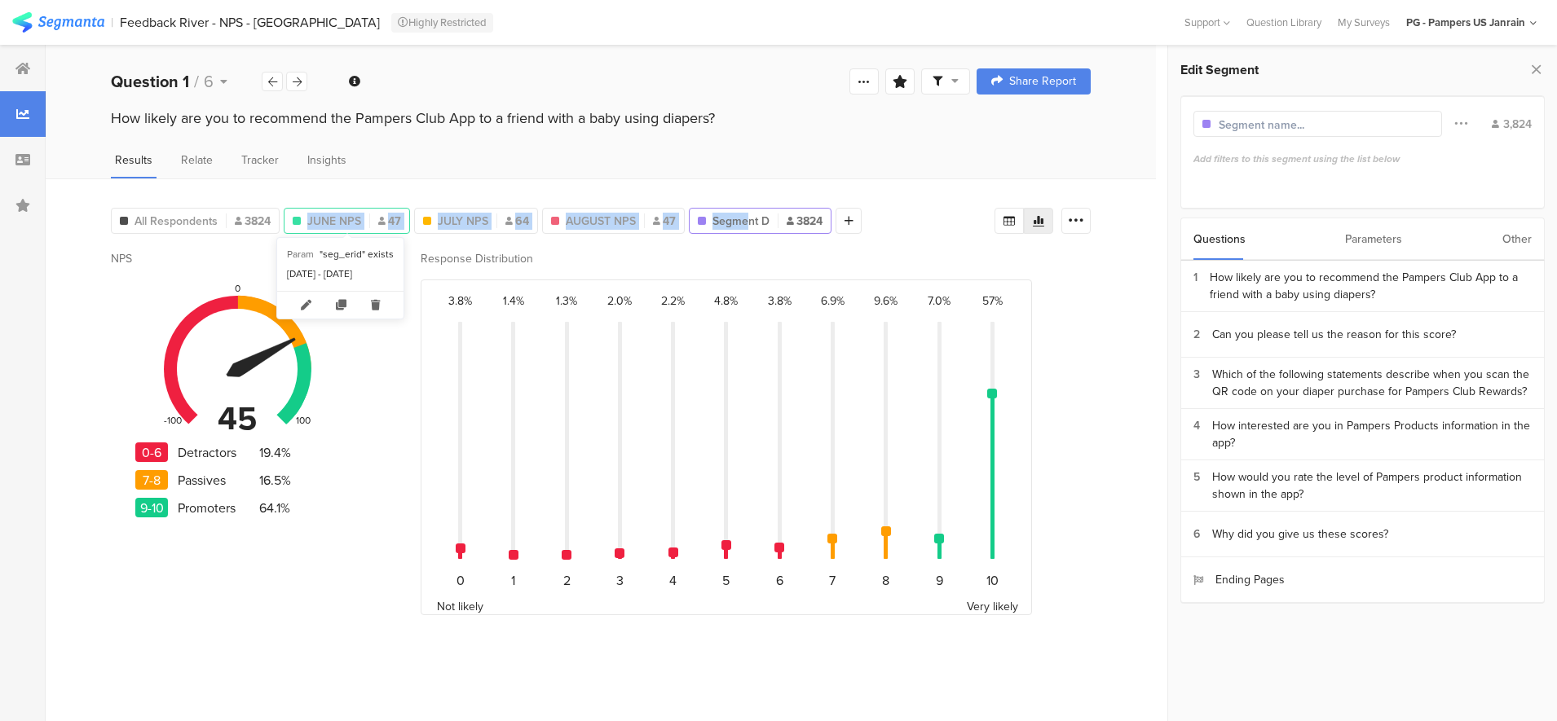
drag, startPoint x: 749, startPoint y: 214, endPoint x: 302, endPoint y: 218, distance: 447.4
click at [302, 218] on div "All Respondents 3824 JUNE NPS 47 JULY NPS 64 AUGUST NPS 47 Segment D 3824 Add S…" at bounding box center [486, 217] width 751 height 33
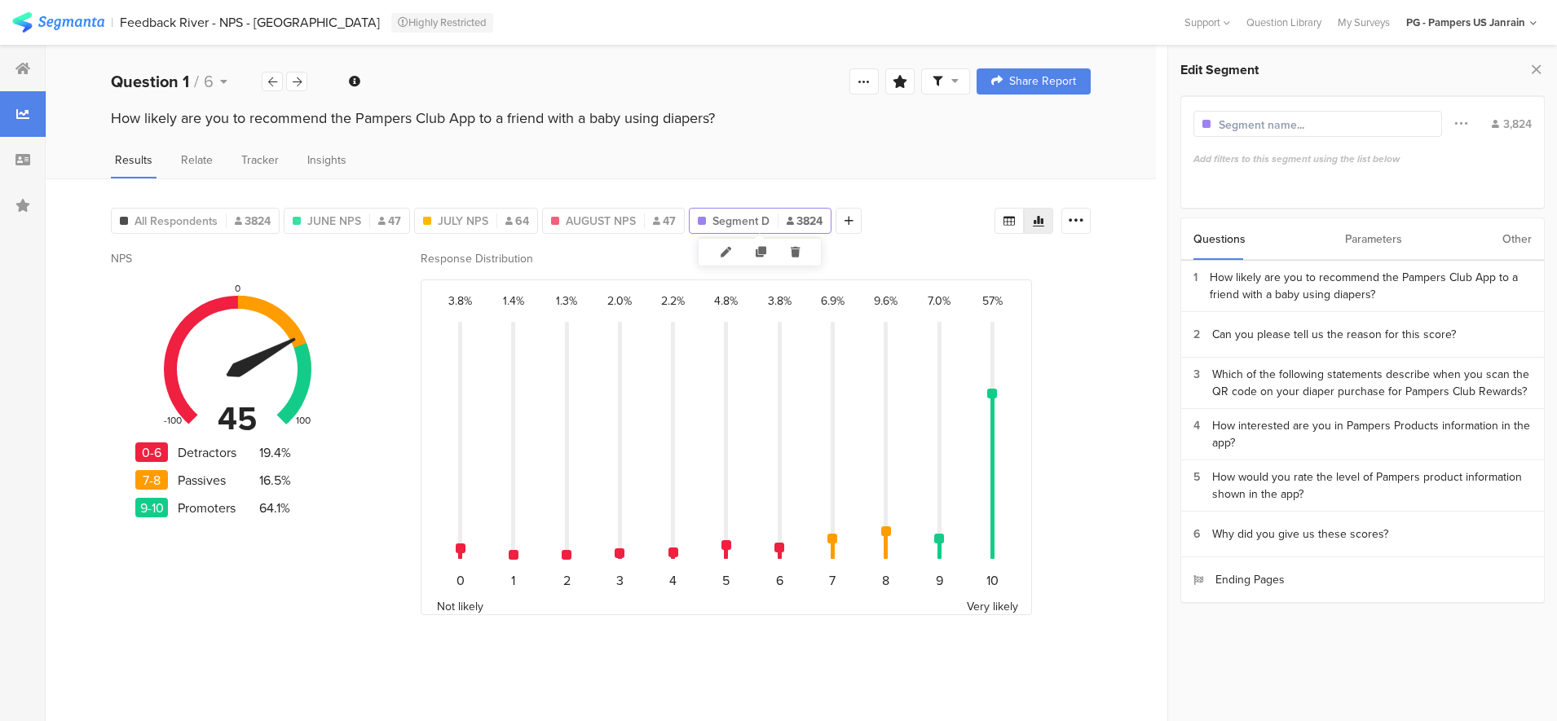
click at [754, 218] on span "Segment D" at bounding box center [740, 221] width 57 height 17
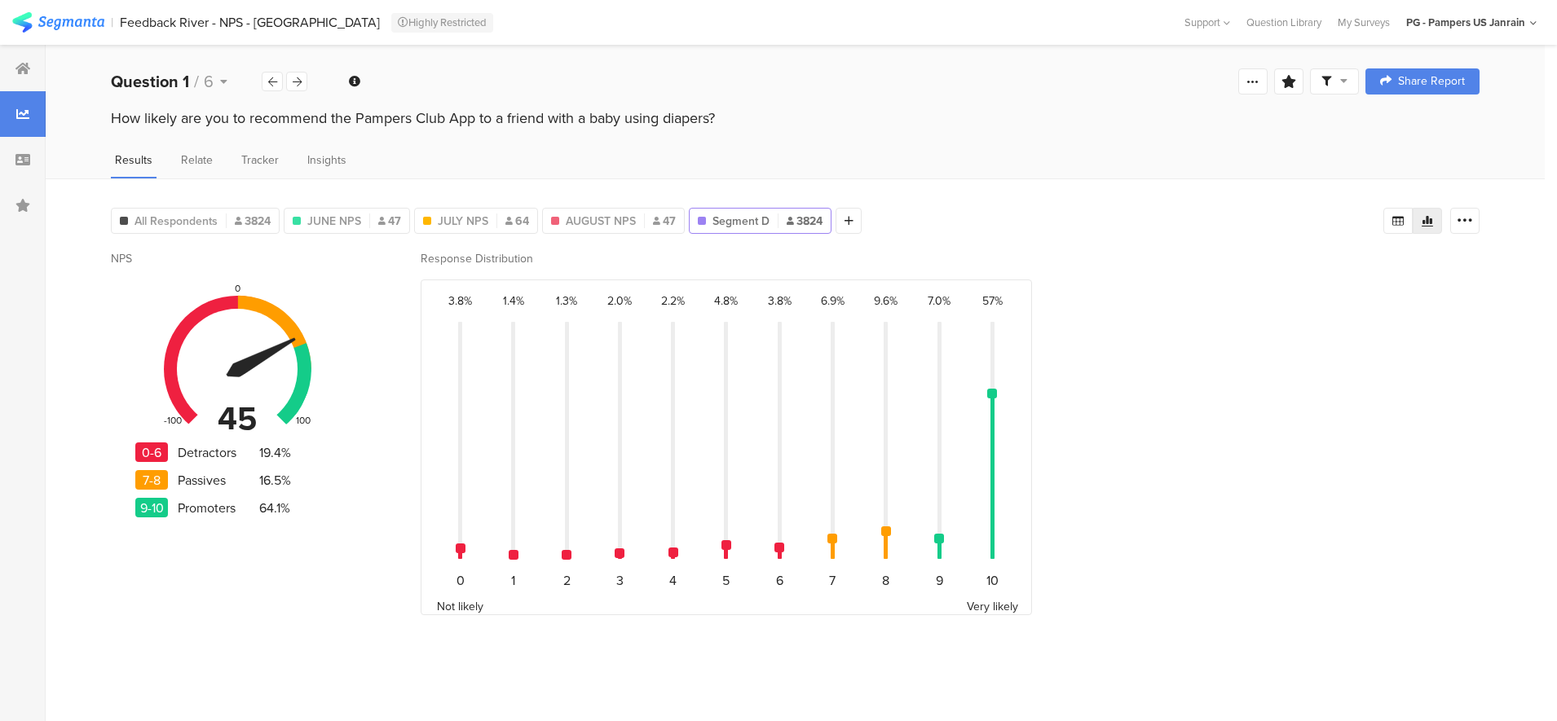
click at [794, 222] on span "3824" at bounding box center [804, 221] width 36 height 17
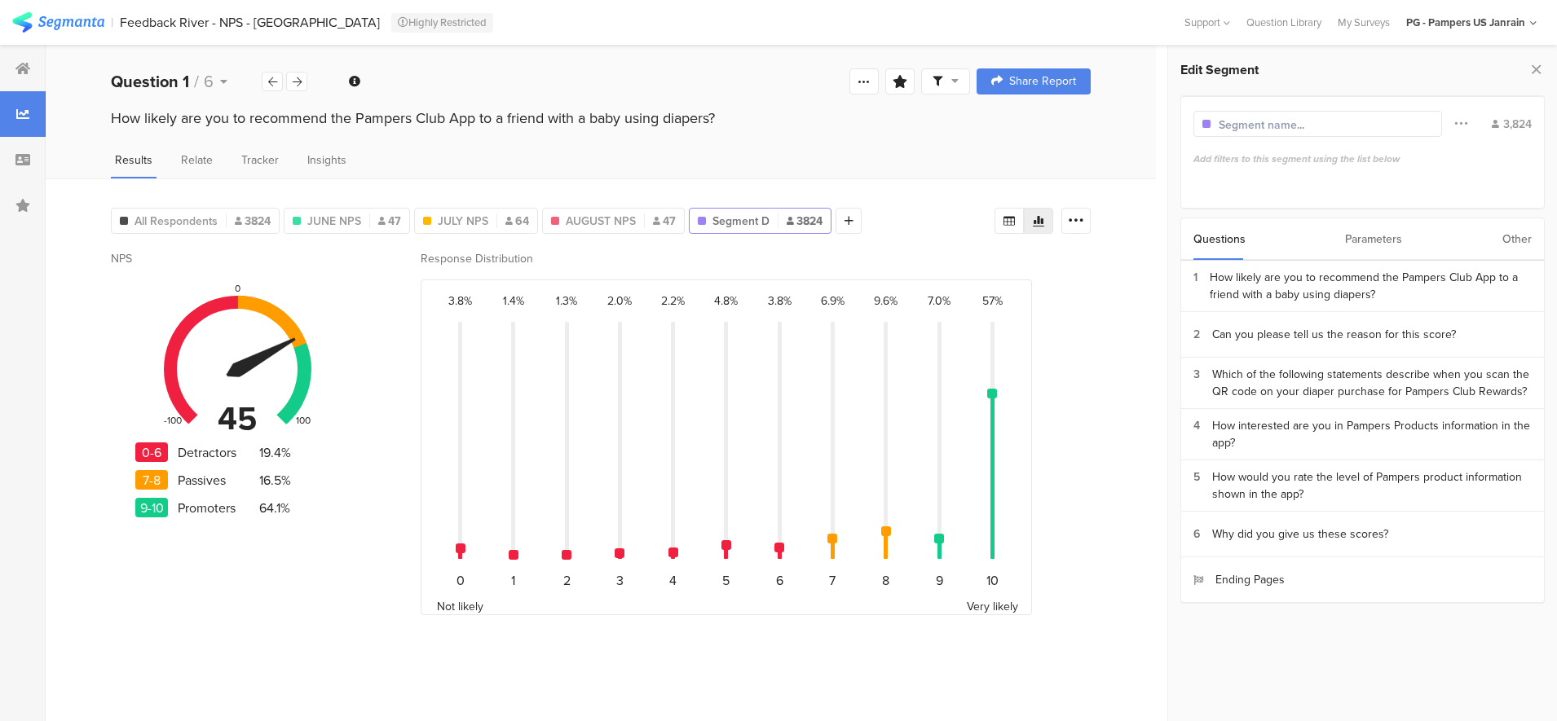
click at [1350, 240] on div "Parameters" at bounding box center [1373, 239] width 57 height 42
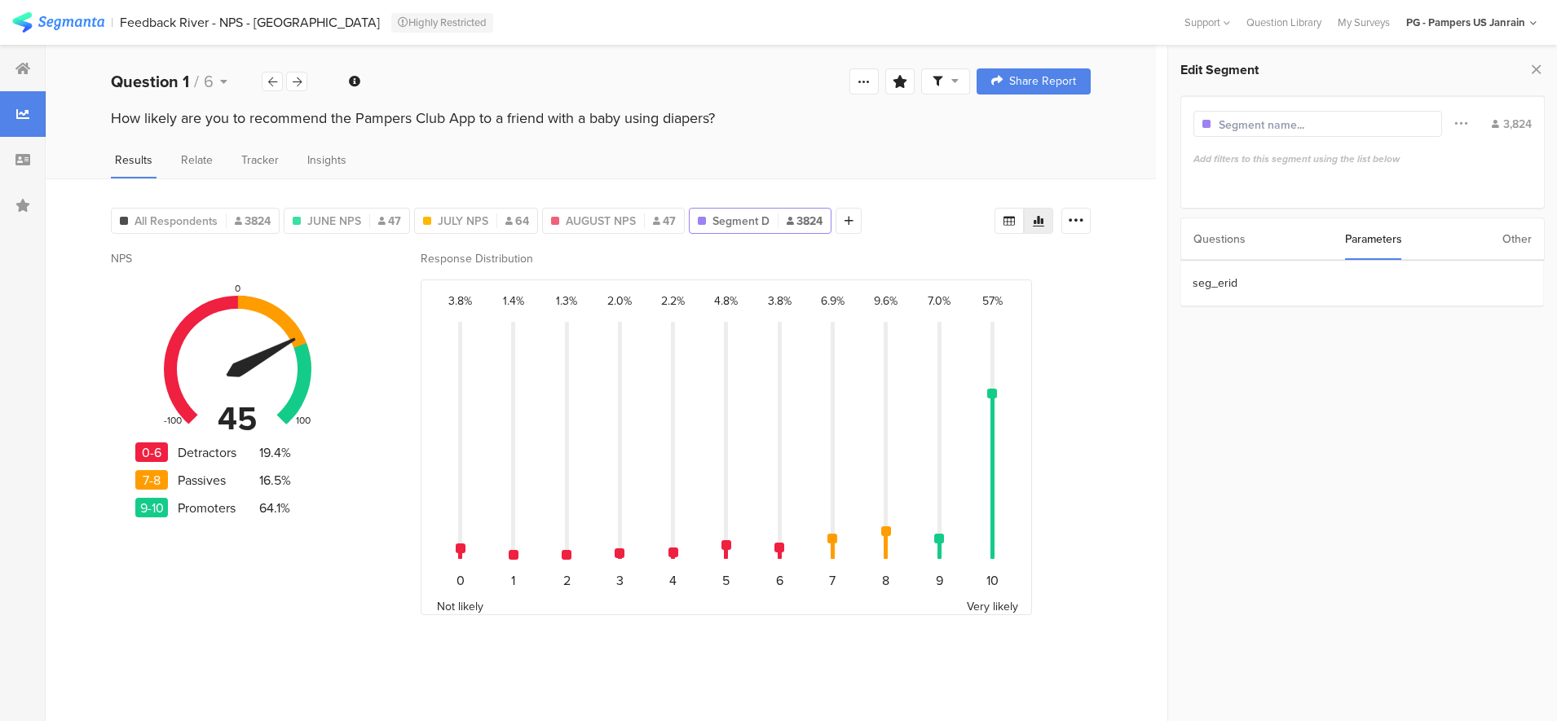
click at [1511, 250] on div "Other" at bounding box center [1516, 239] width 29 height 42
click at [1221, 293] on section "Time Range" at bounding box center [1361, 284] width 363 height 46
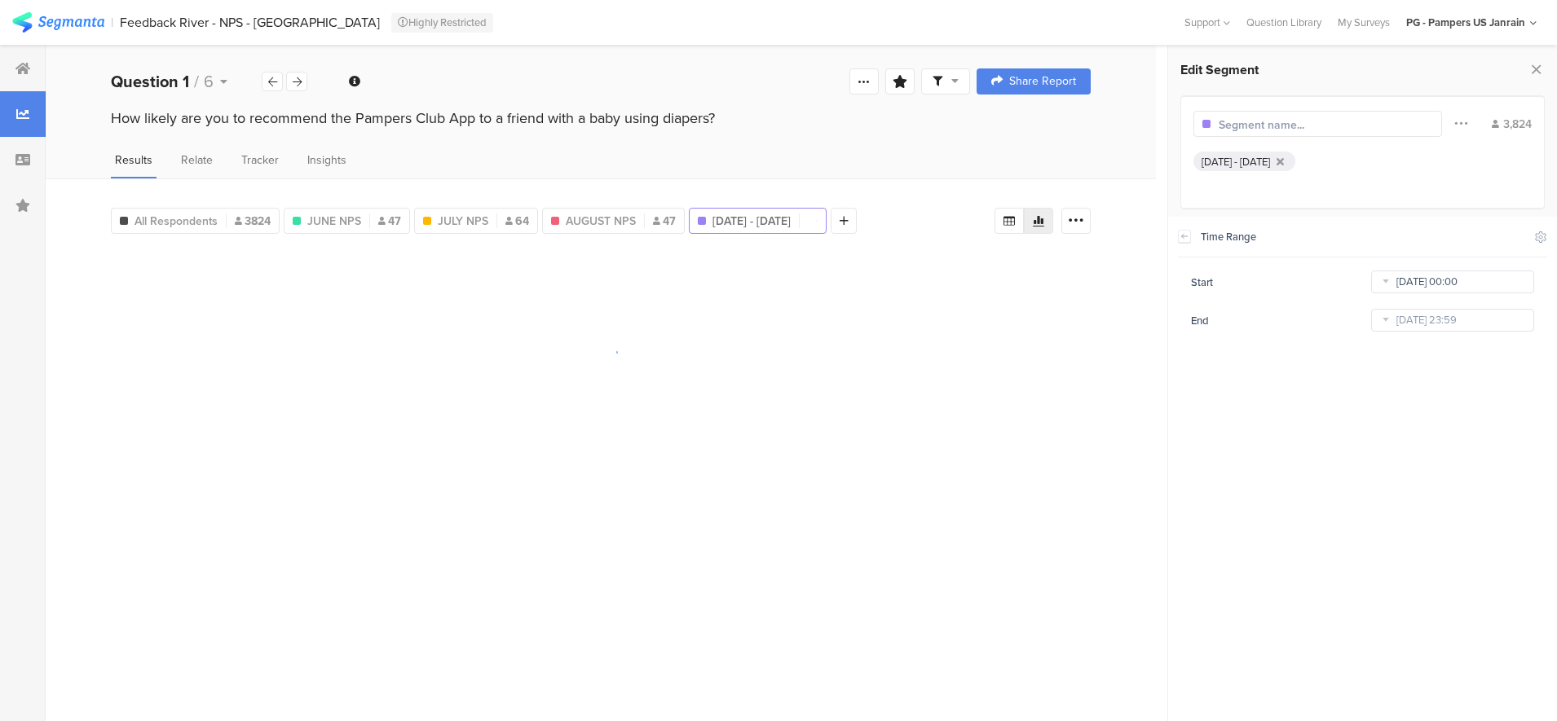
click at [1414, 284] on input "Jan 22 2023 00:00" at bounding box center [1452, 282] width 163 height 23
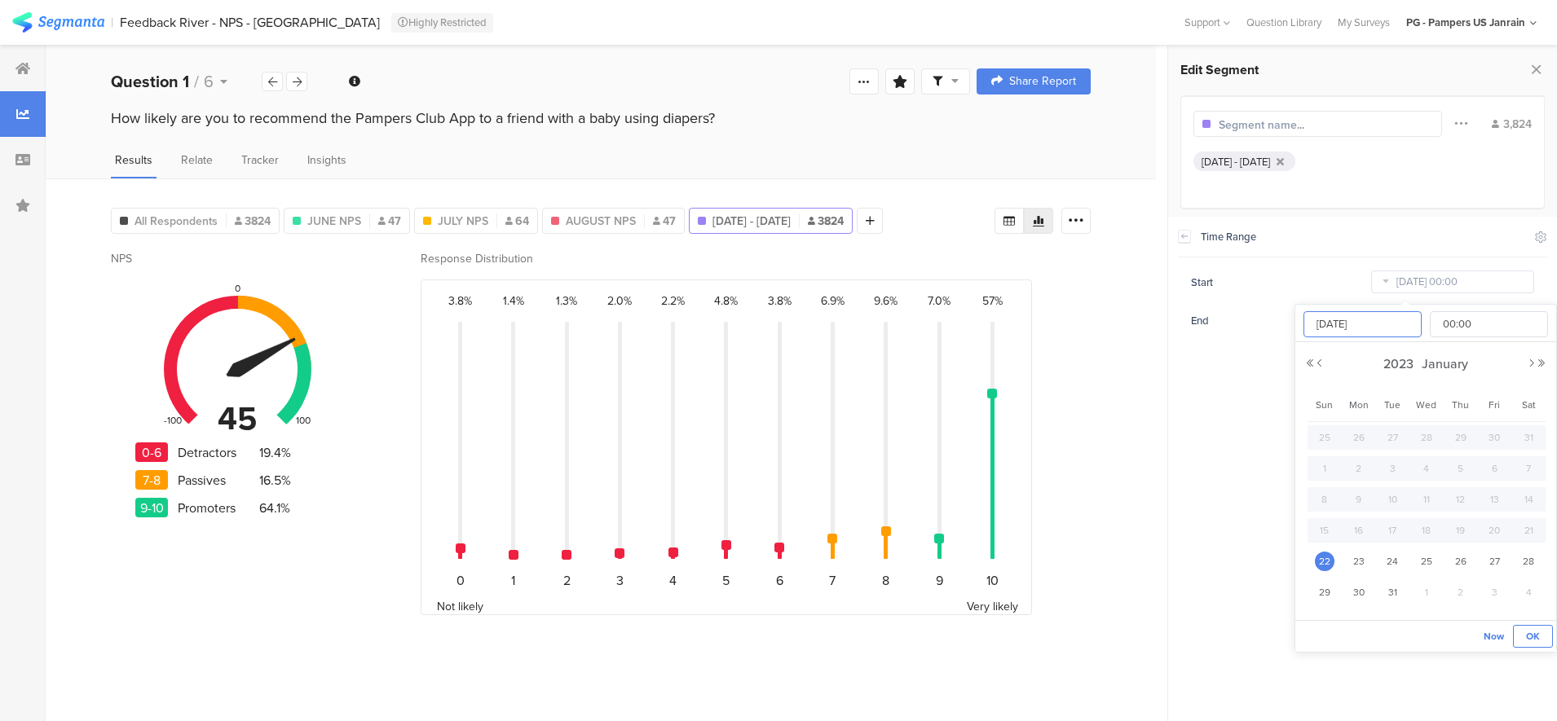
type input "Jan 22 2025"
click at [1531, 630] on span "OK" at bounding box center [1533, 636] width 14 height 15
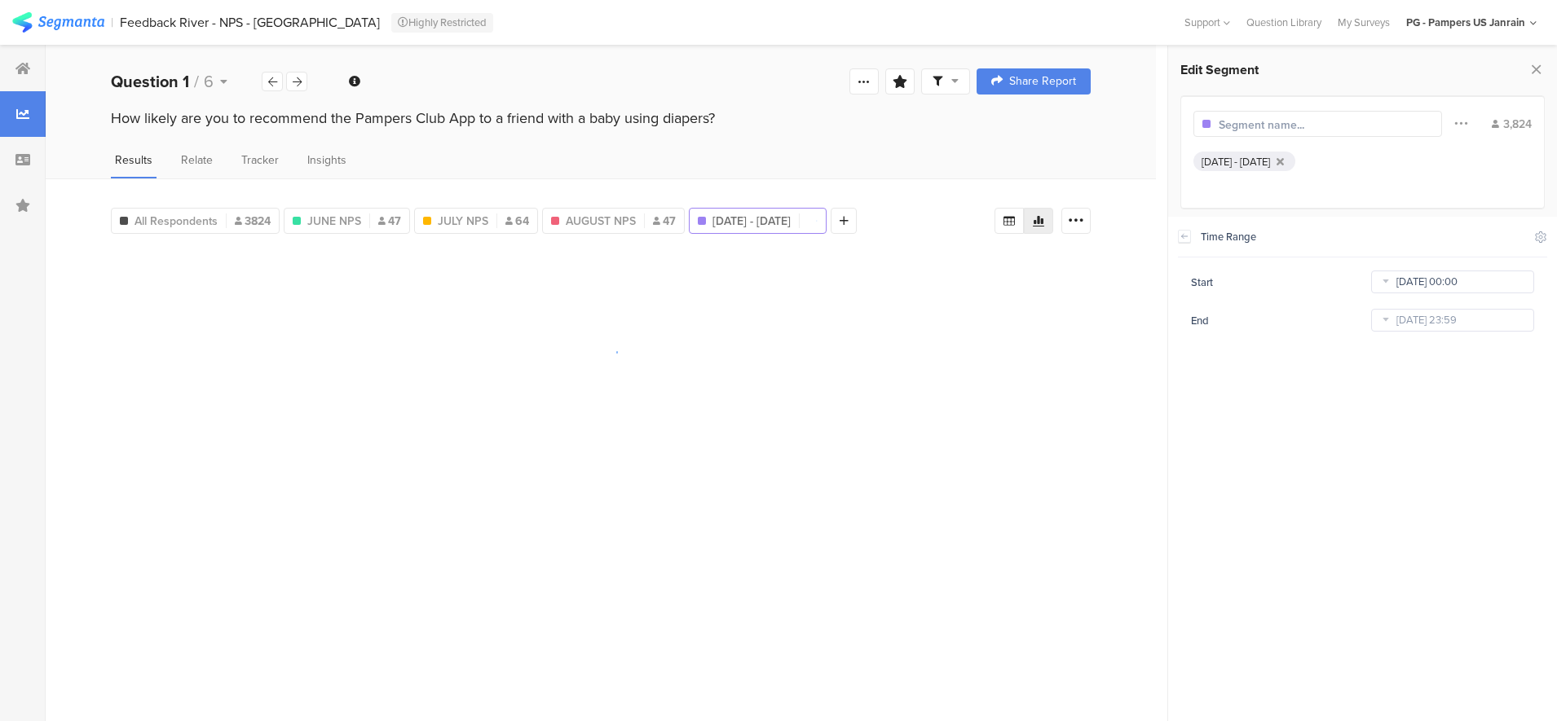
click at [1397, 278] on input "Jan 22 2025 00:00" at bounding box center [1452, 282] width 163 height 23
click at [1424, 435] on span "1" at bounding box center [1426, 438] width 20 height 20
type input "Jan 01 2025 00:00"
type input "Jan 01 2025"
click at [1535, 640] on span "OK" at bounding box center [1533, 636] width 14 height 15
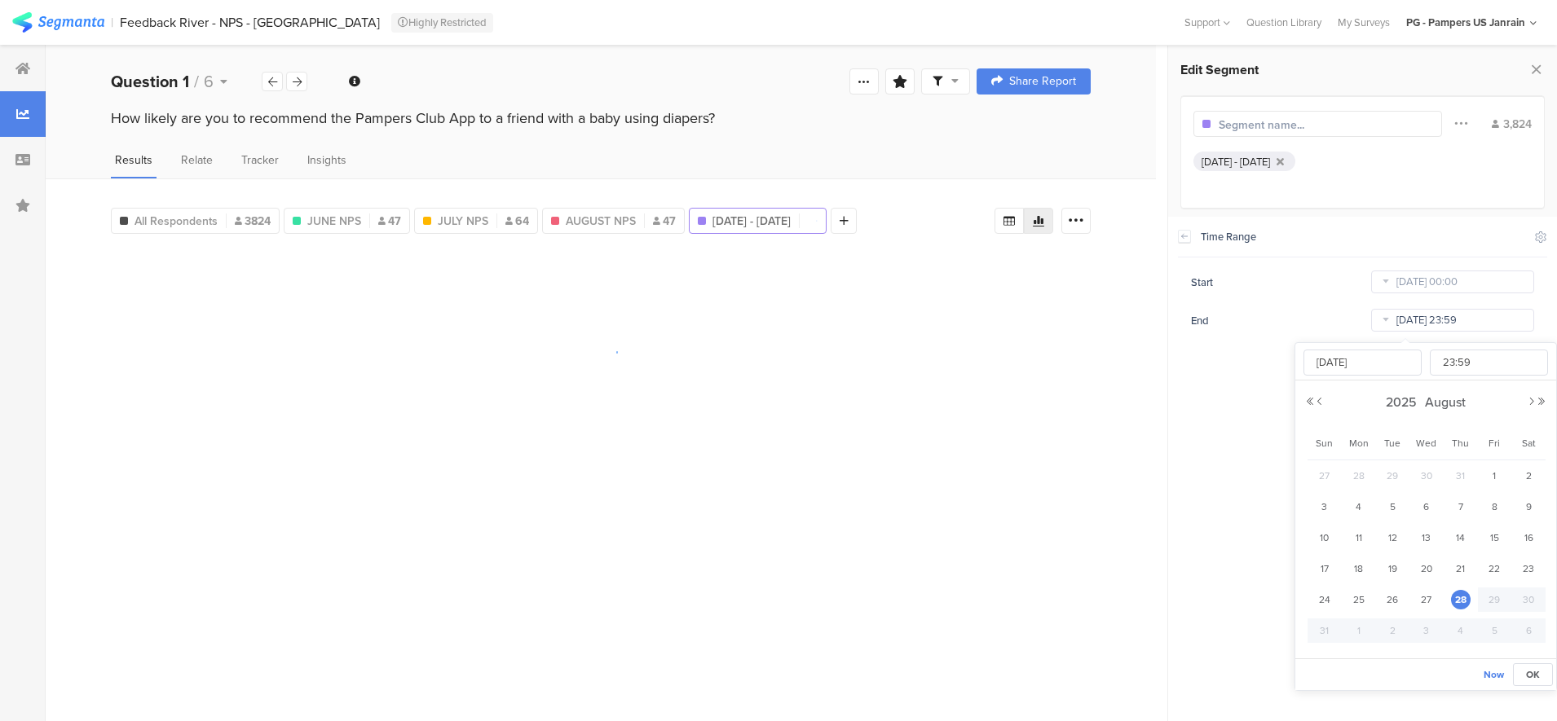
click at [1434, 318] on input "Aug 28 2025 23:59" at bounding box center [1452, 320] width 163 height 23
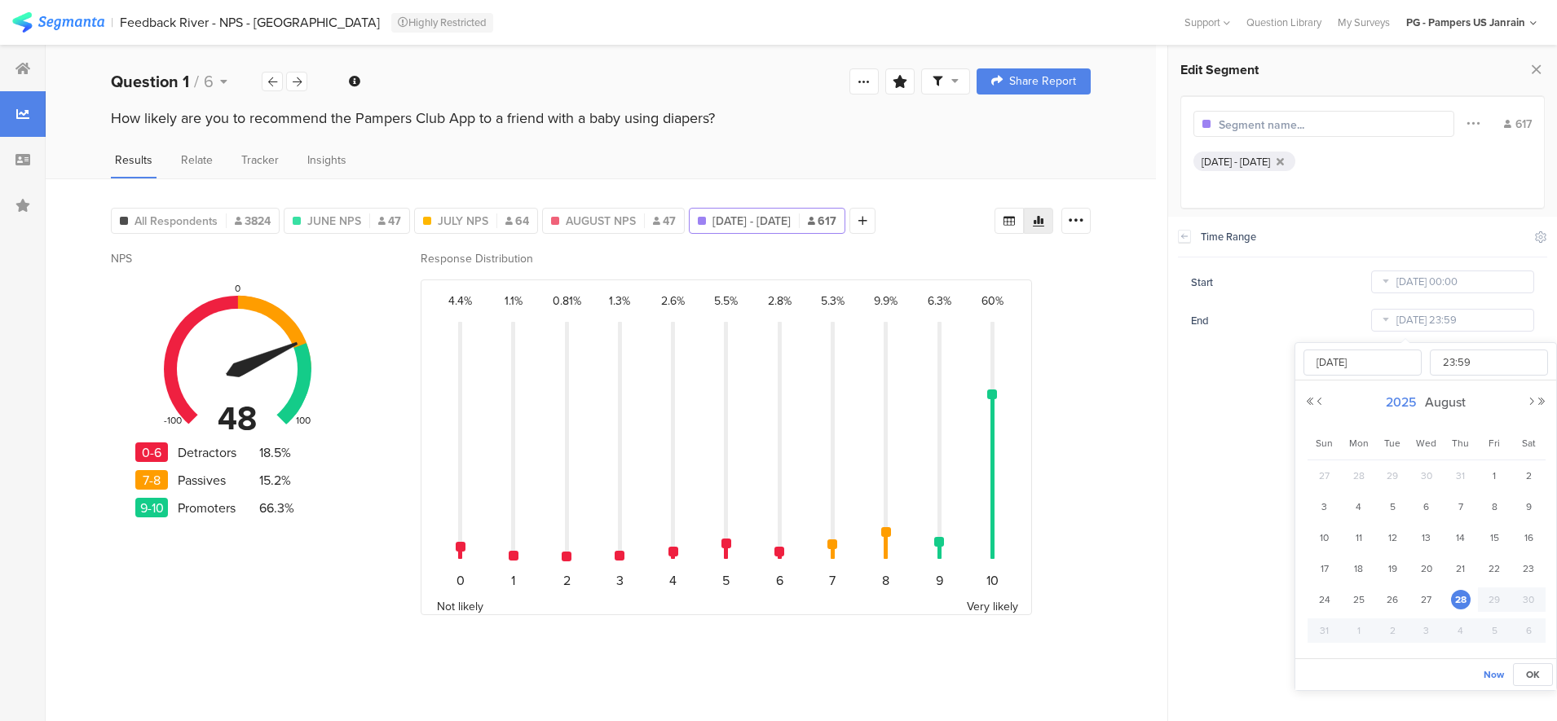
click at [1438, 406] on span "August" at bounding box center [1444, 402] width 49 height 19
click at [1325, 451] on link "Jan" at bounding box center [1336, 454] width 39 height 26
click at [1489, 601] on span "31" at bounding box center [1494, 600] width 20 height 20
type input "Jan 31 2025 23:59"
type input "Jan 31 2025"
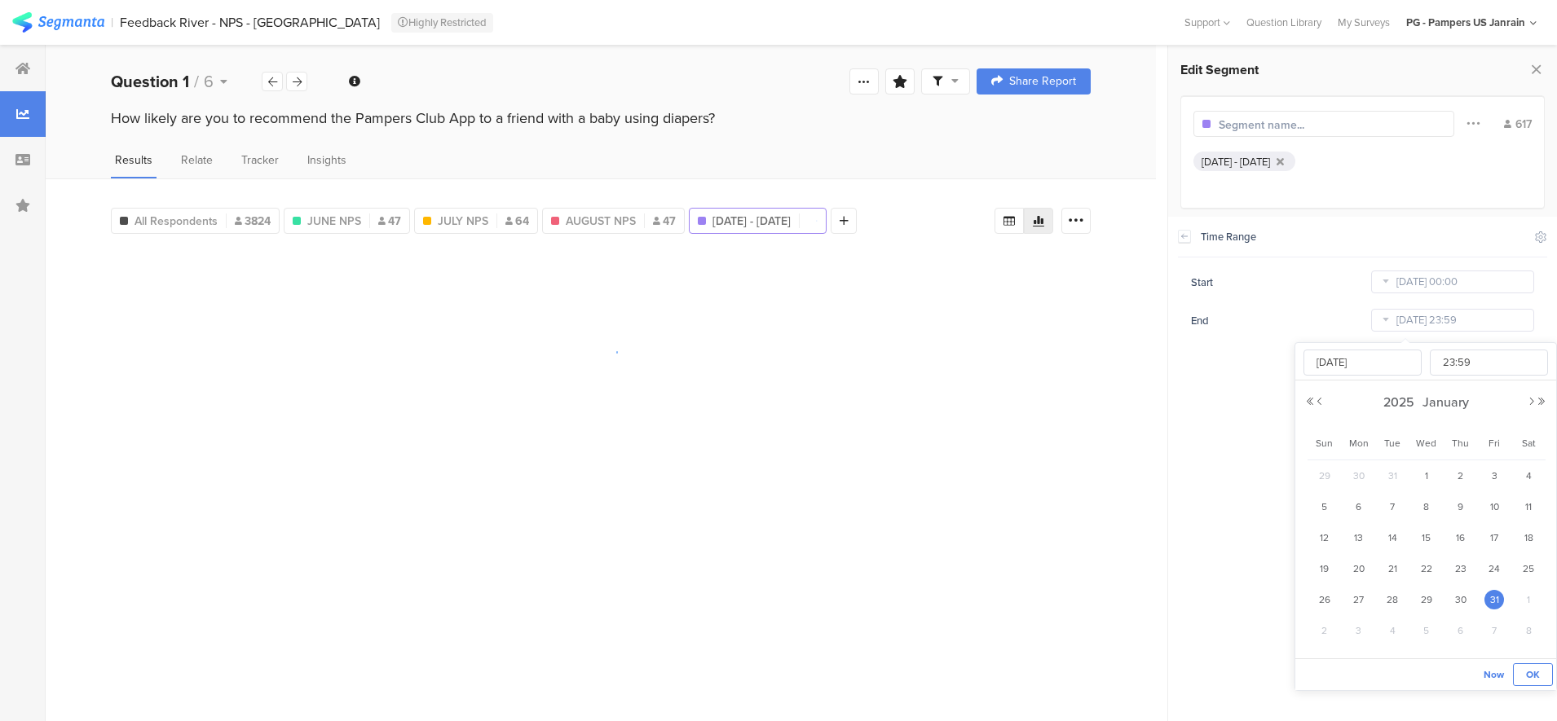
click at [1522, 673] on button "OK" at bounding box center [1532, 674] width 40 height 23
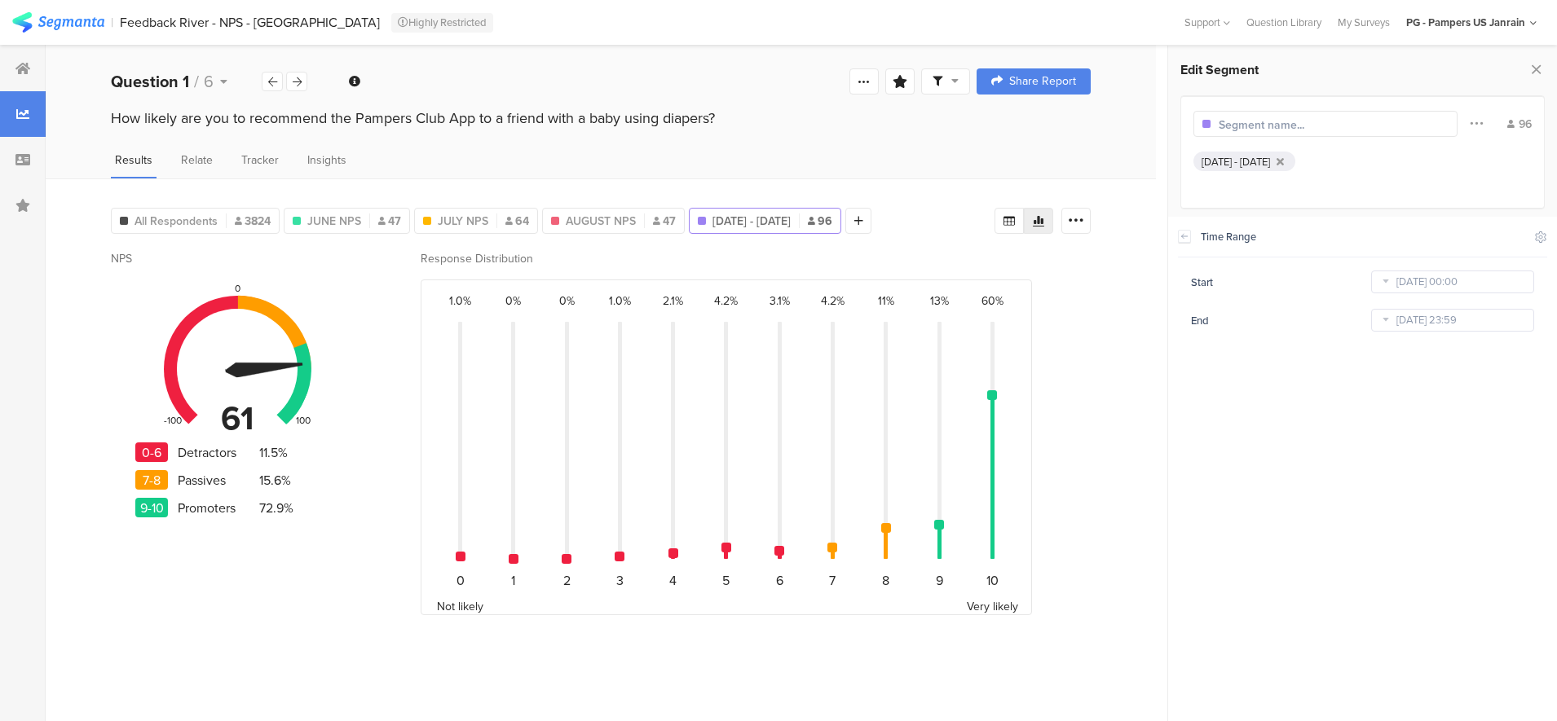
click at [1230, 124] on input "text" at bounding box center [1289, 125] width 142 height 17
type input "J"
type input "A"
type input "j"
click at [1140, 314] on div "All Respondents 3824 JUNE NPS 47 JULY NPS 64 AUGUST NPS 47 JAN NPS 96 Add Segme…" at bounding box center [601, 449] width 1110 height 543
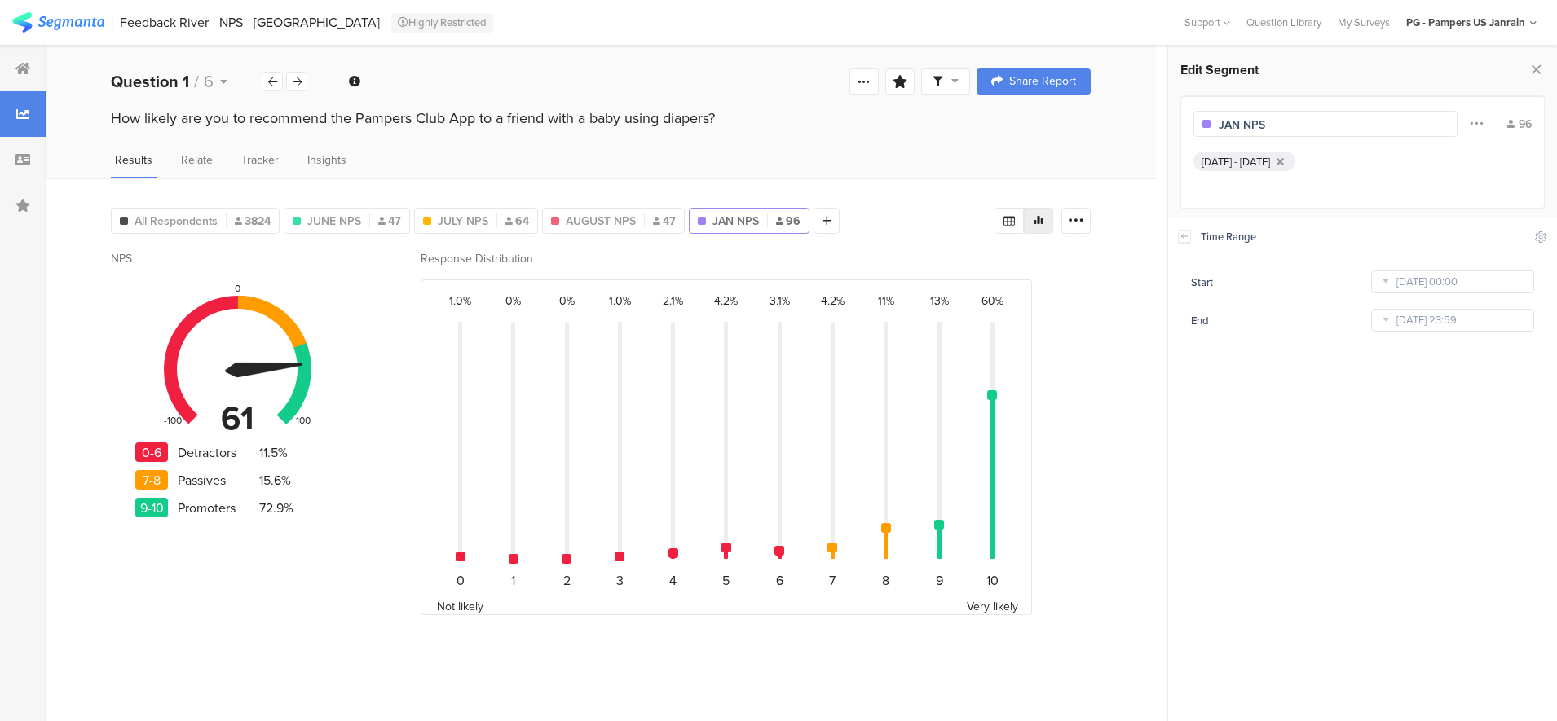
drag, startPoint x: 1093, startPoint y: 302, endPoint x: 773, endPoint y: 178, distance: 343.7
click at [1092, 302] on div "All Respondents 3824 JUNE NPS 47 JULY NPS 64 AUGUST NPS 47 JAN NPS 96 Add Segme…" at bounding box center [601, 449] width 1110 height 543
click at [341, 217] on span "JUNE NPS" at bounding box center [334, 221] width 54 height 17
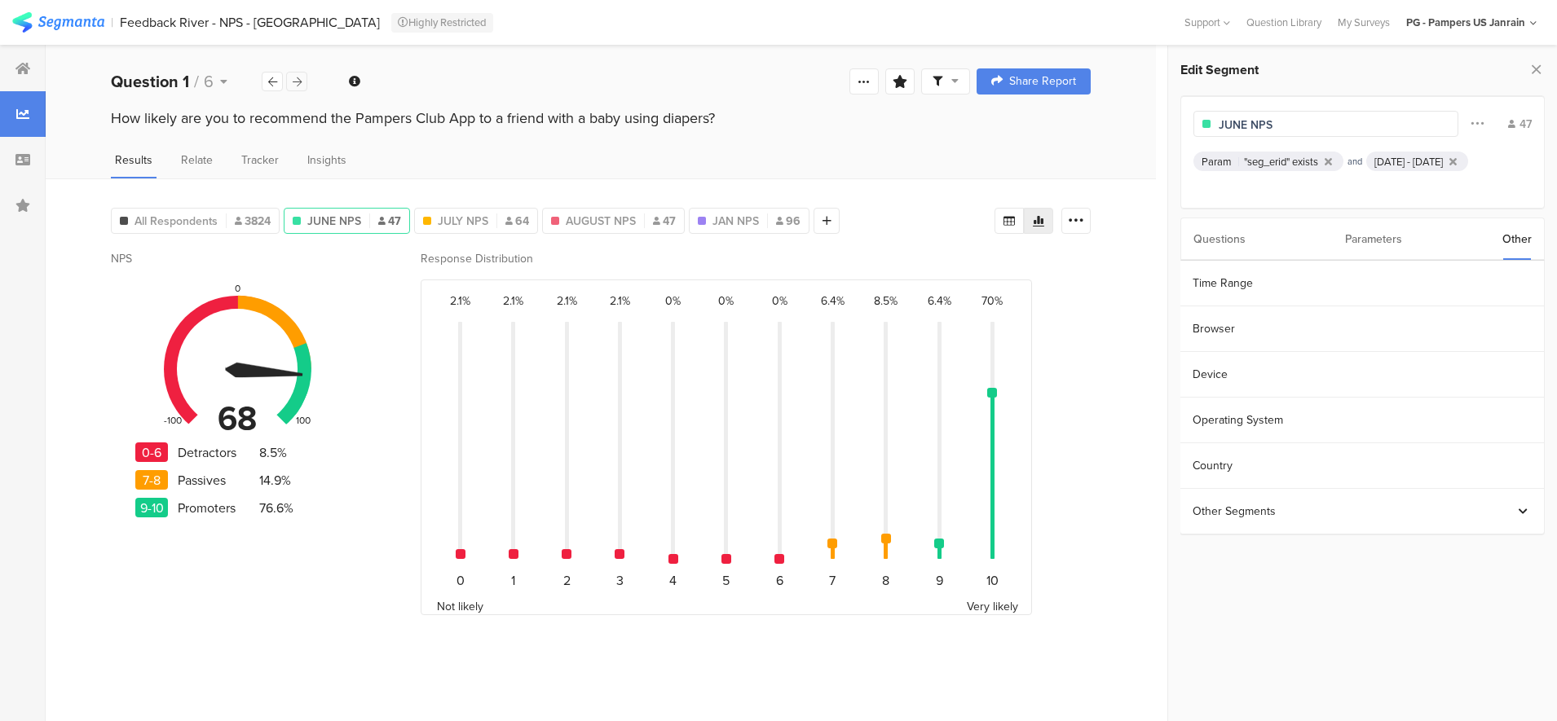
click at [302, 80] on div at bounding box center [296, 82] width 21 height 20
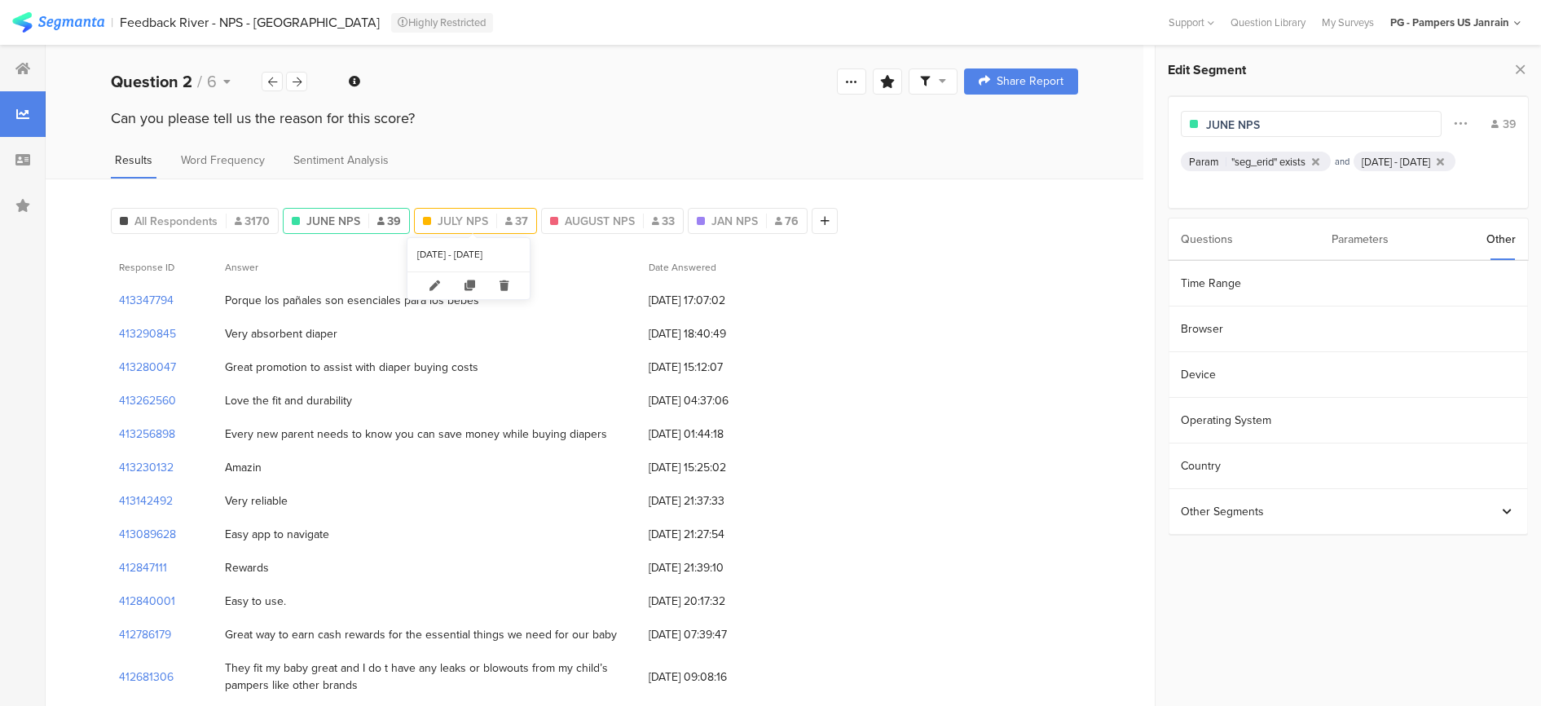
click at [452, 219] on span "JULY NPS" at bounding box center [463, 221] width 51 height 17
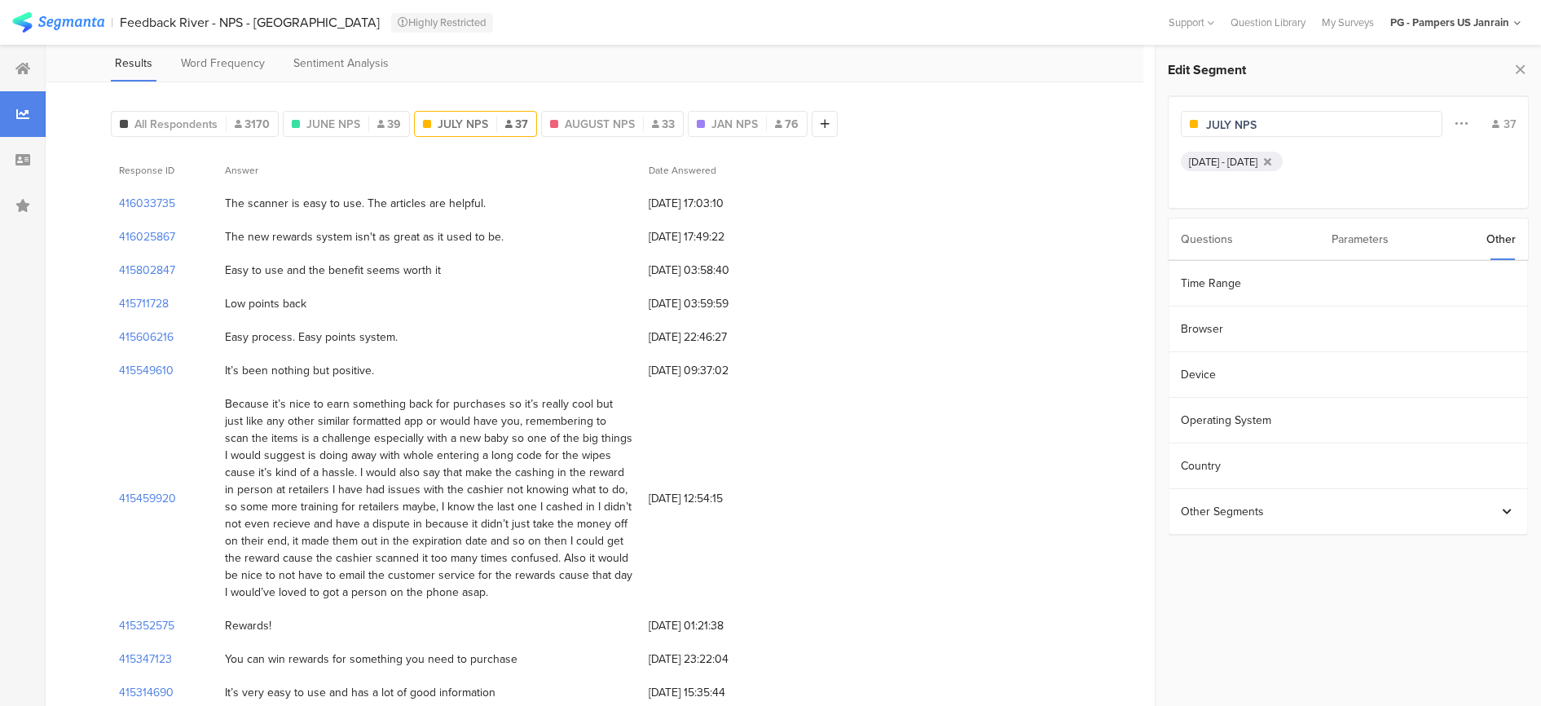
scroll to position [102, 0]
drag, startPoint x: 220, startPoint y: 363, endPoint x: 399, endPoint y: 363, distance: 179.3
click at [399, 363] on div "It’s been nothing but positive." at bounding box center [429, 365] width 424 height 33
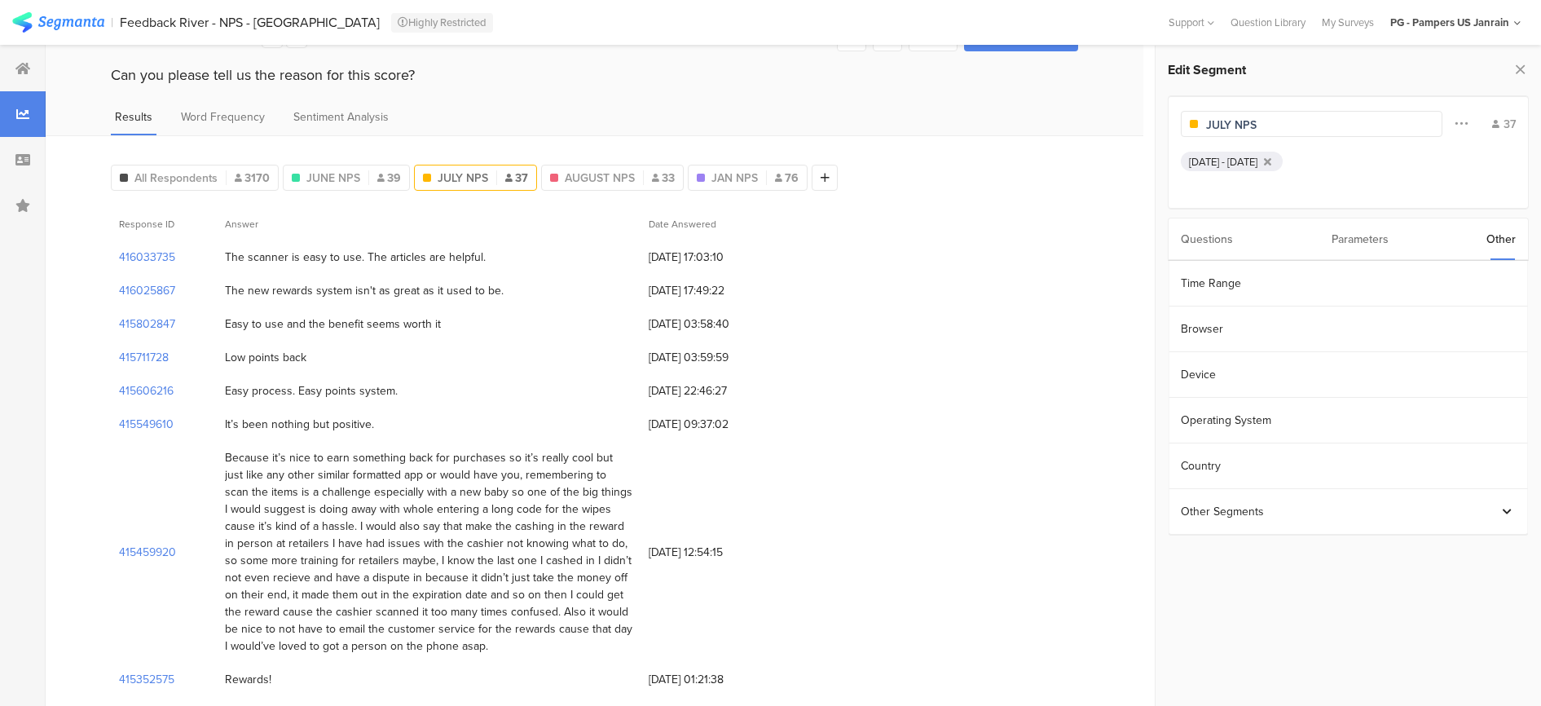
scroll to position [0, 0]
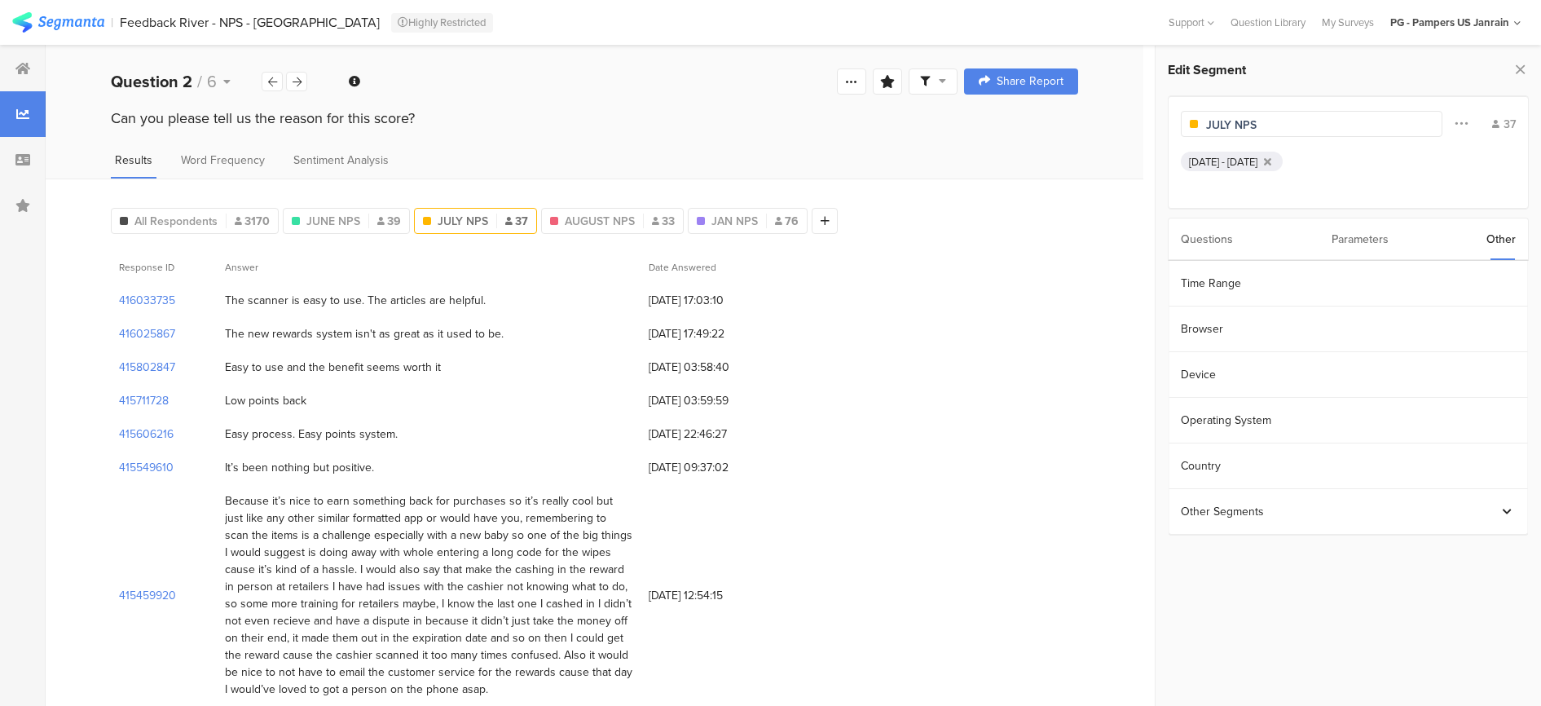
click at [1340, 241] on div "Parameters" at bounding box center [1360, 239] width 57 height 42
click at [1207, 232] on div "Questions" at bounding box center [1207, 239] width 52 height 42
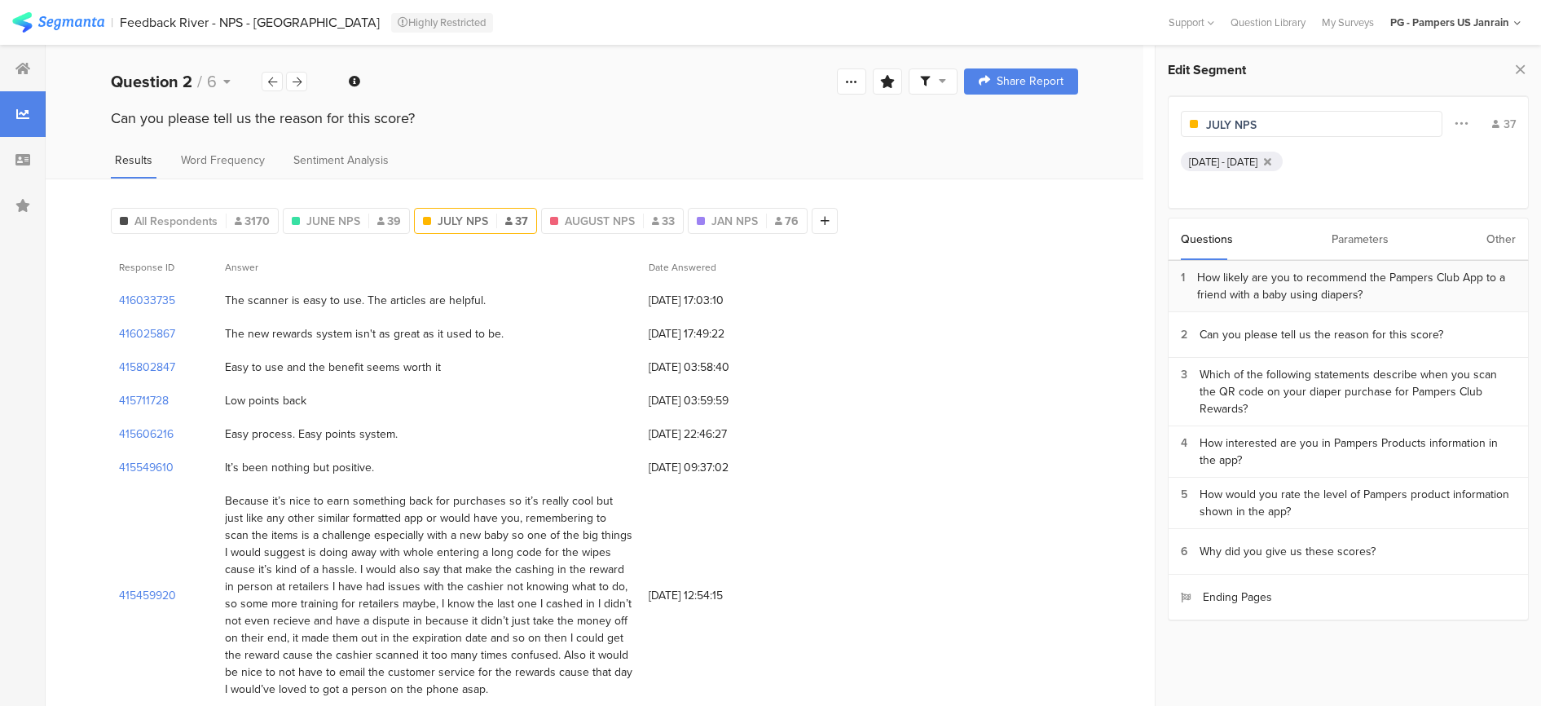
click at [1327, 287] on div "How likely are you to recommend the Pampers Club App to a friend with a baby us…" at bounding box center [1356, 286] width 319 height 34
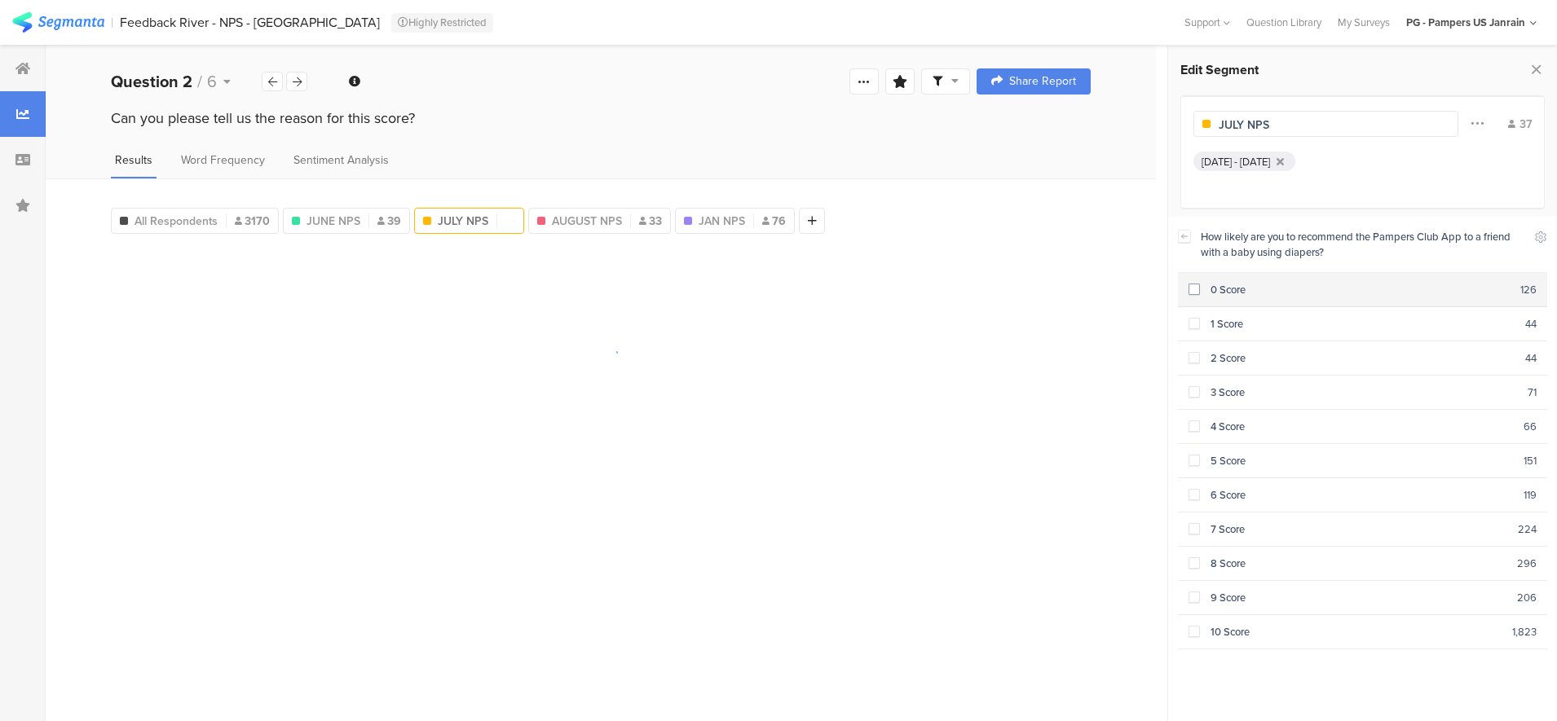
click at [1193, 286] on span at bounding box center [1193, 289] width 11 height 11
click at [1191, 324] on span at bounding box center [1193, 323] width 11 height 11
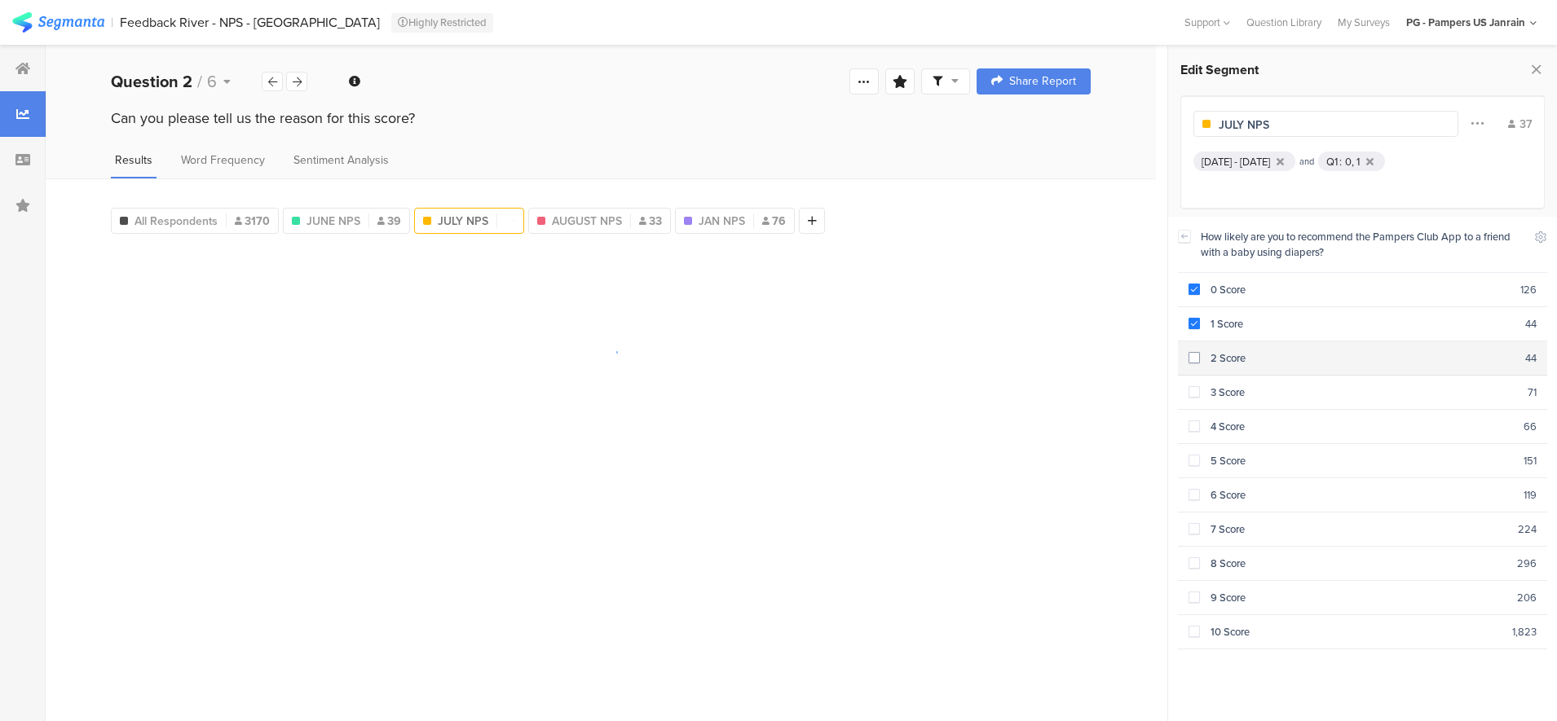
click at [1204, 368] on section "2 Score 44" at bounding box center [1363, 358] width 370 height 34
click at [1200, 389] on div "3 Score" at bounding box center [1364, 392] width 328 height 15
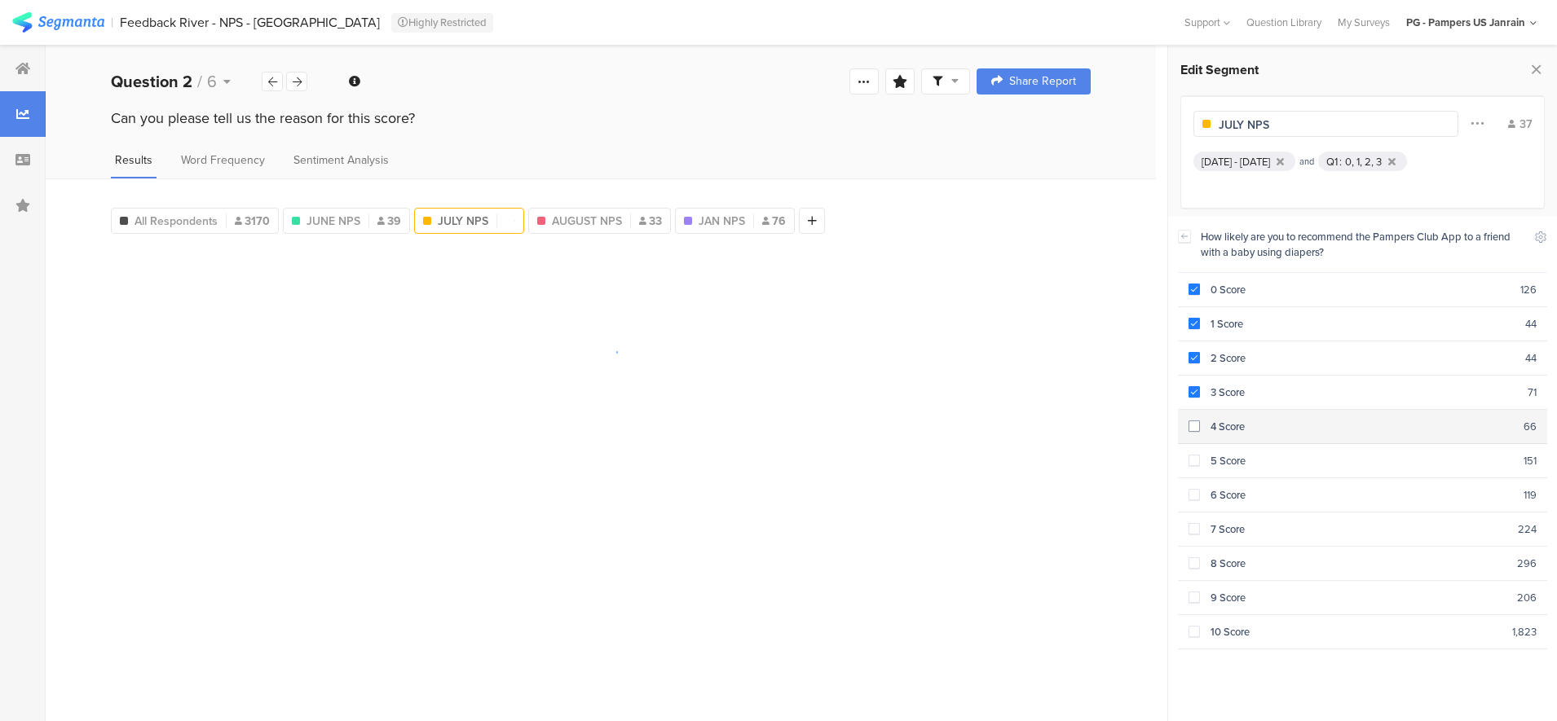
click at [1198, 429] on section "4 Score 66" at bounding box center [1363, 427] width 370 height 34
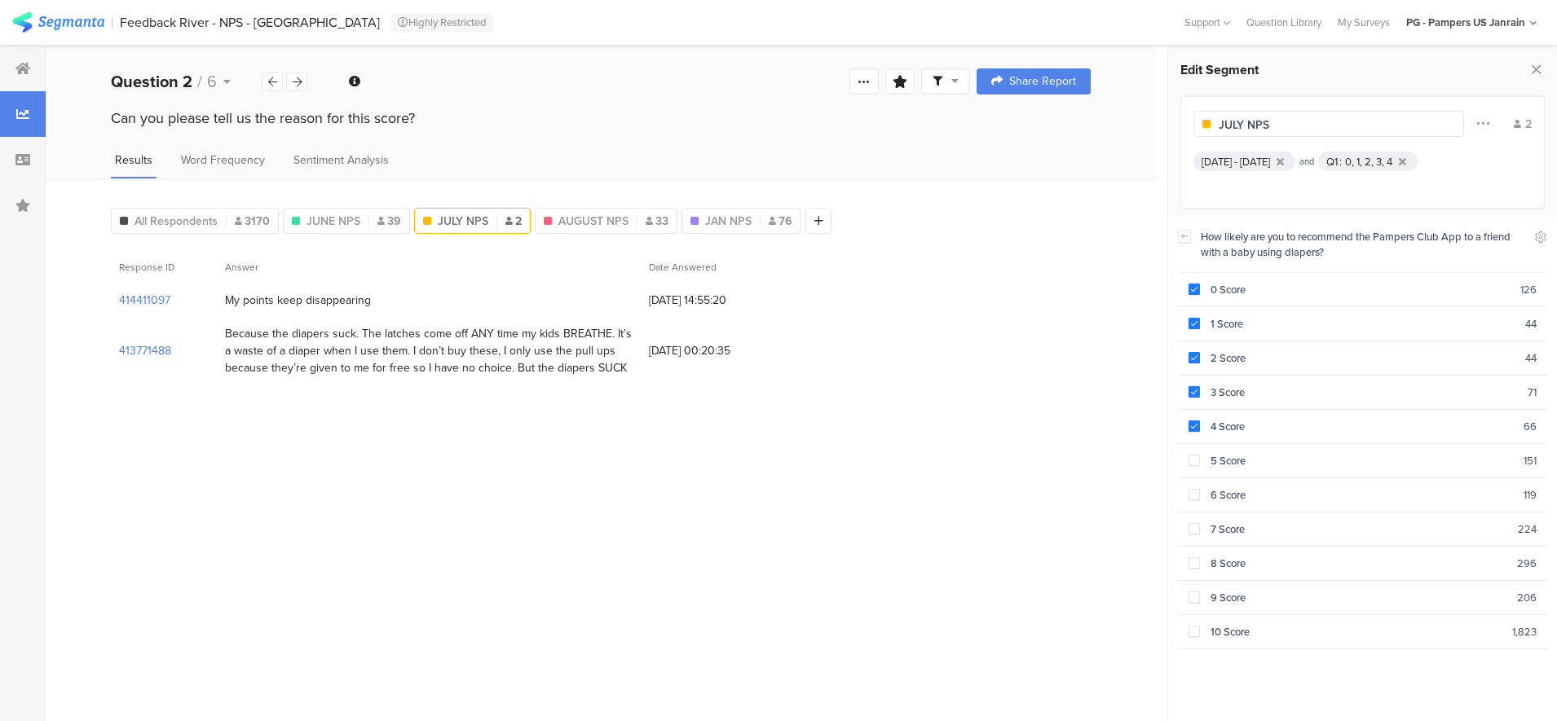
click at [403, 388] on div "Response ID Answer Date Answered 414411097 My points keep disappearing 09/07/20…" at bounding box center [601, 325] width 980 height 151
drag, startPoint x: 222, startPoint y: 296, endPoint x: 619, endPoint y: 376, distance: 405.8
click at [619, 376] on div "414411097 My points keep disappearing 09/07/2025 at 14:55:20 413771488 Because …" at bounding box center [601, 334] width 980 height 101
drag, startPoint x: 619, startPoint y: 376, endPoint x: 545, endPoint y: 423, distance: 87.5
click at [545, 423] on section "Response ID Answer Date Answered 414411097 My points keep disappearing 09/07/20…" at bounding box center [601, 479] width 980 height 459
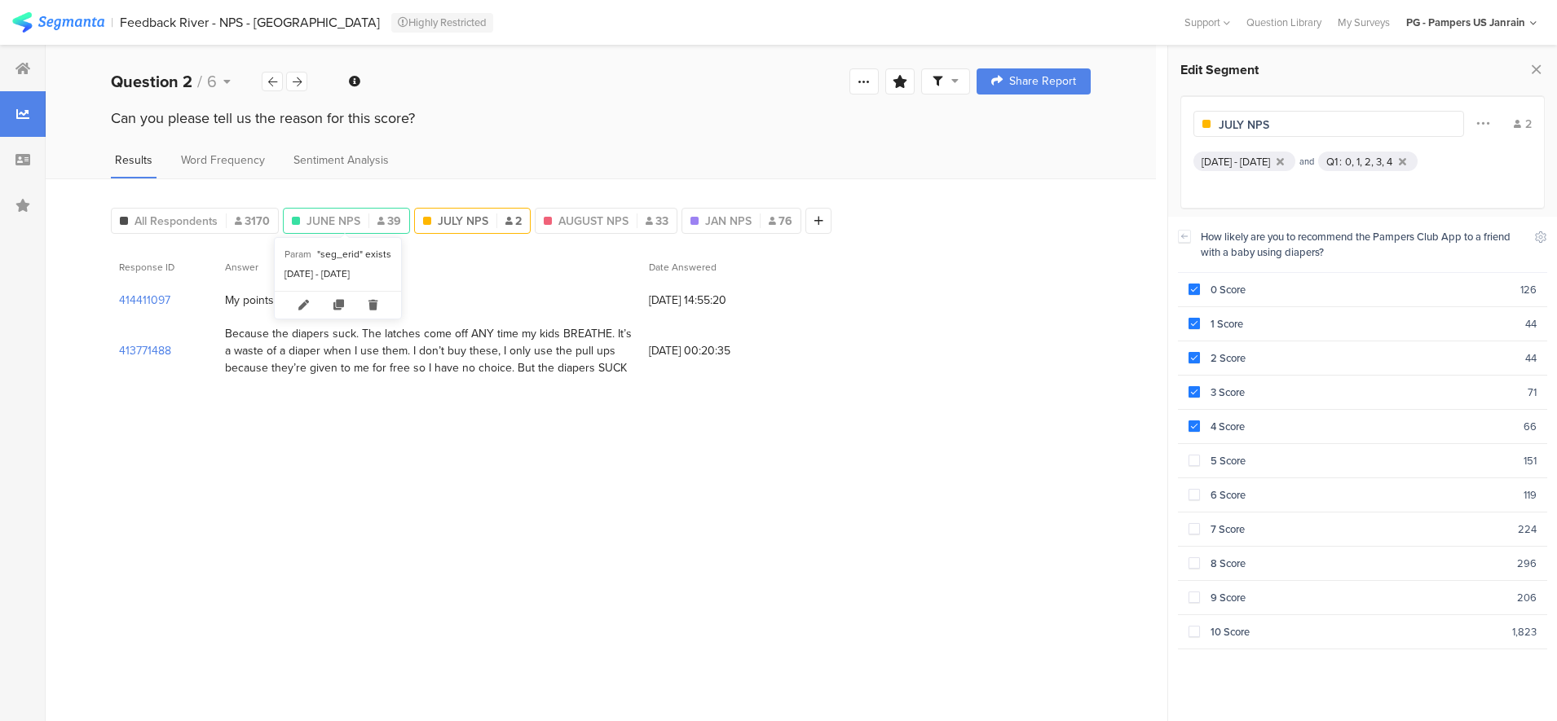
click at [346, 209] on div "JUNE NPS 39" at bounding box center [346, 221] width 127 height 26
click at [341, 219] on span "JUNE NPS" at bounding box center [333, 221] width 54 height 17
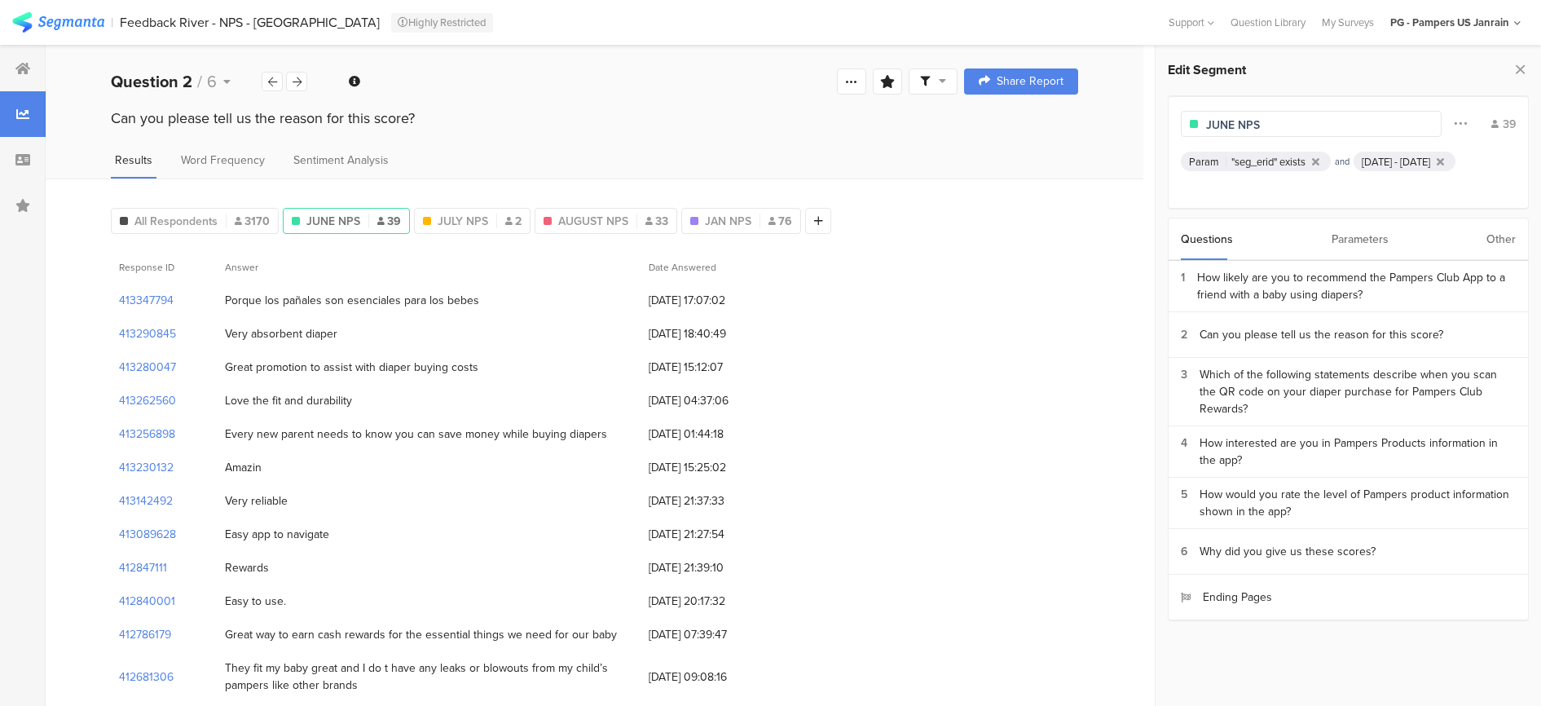
click at [1338, 244] on div "Parameters" at bounding box center [1360, 239] width 57 height 42
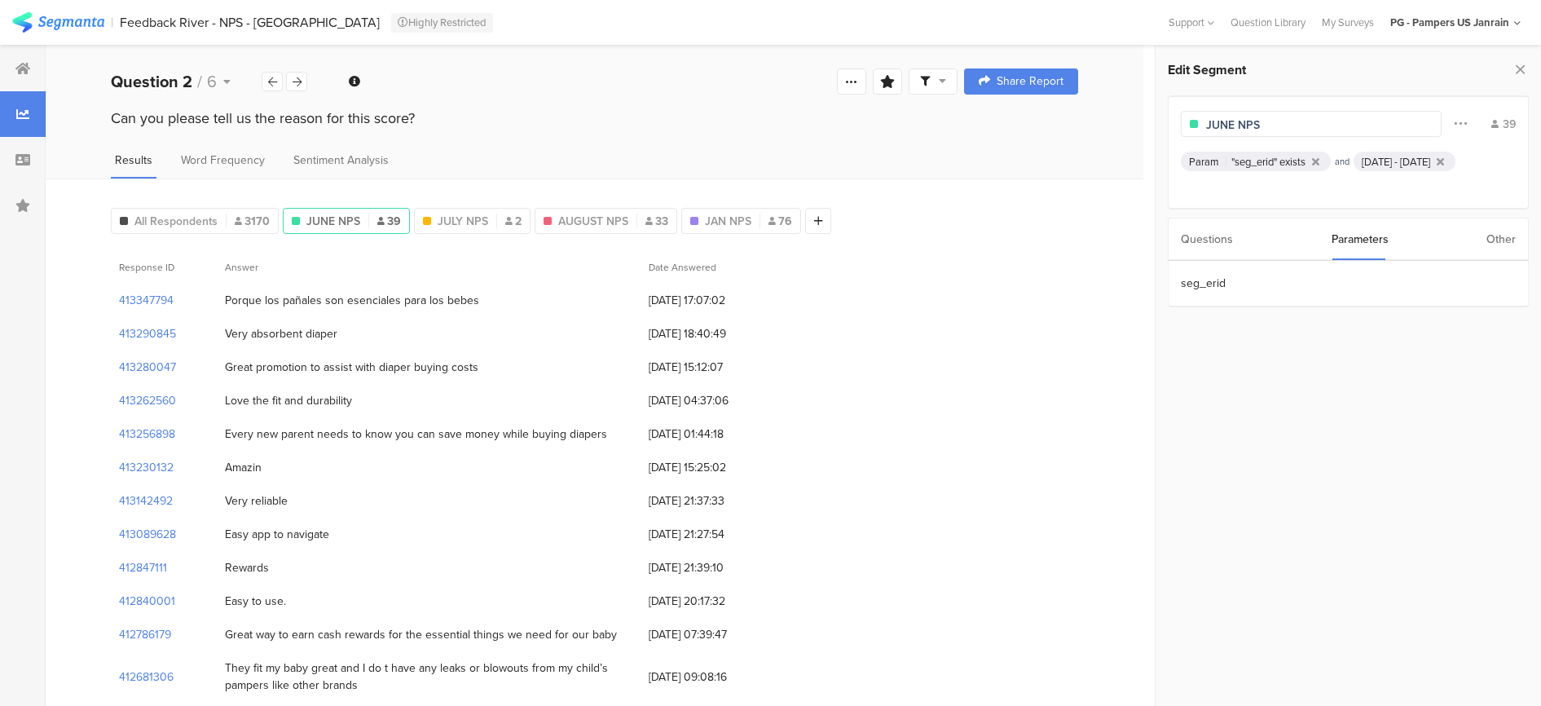
click at [1186, 226] on div "Questions" at bounding box center [1207, 239] width 52 height 42
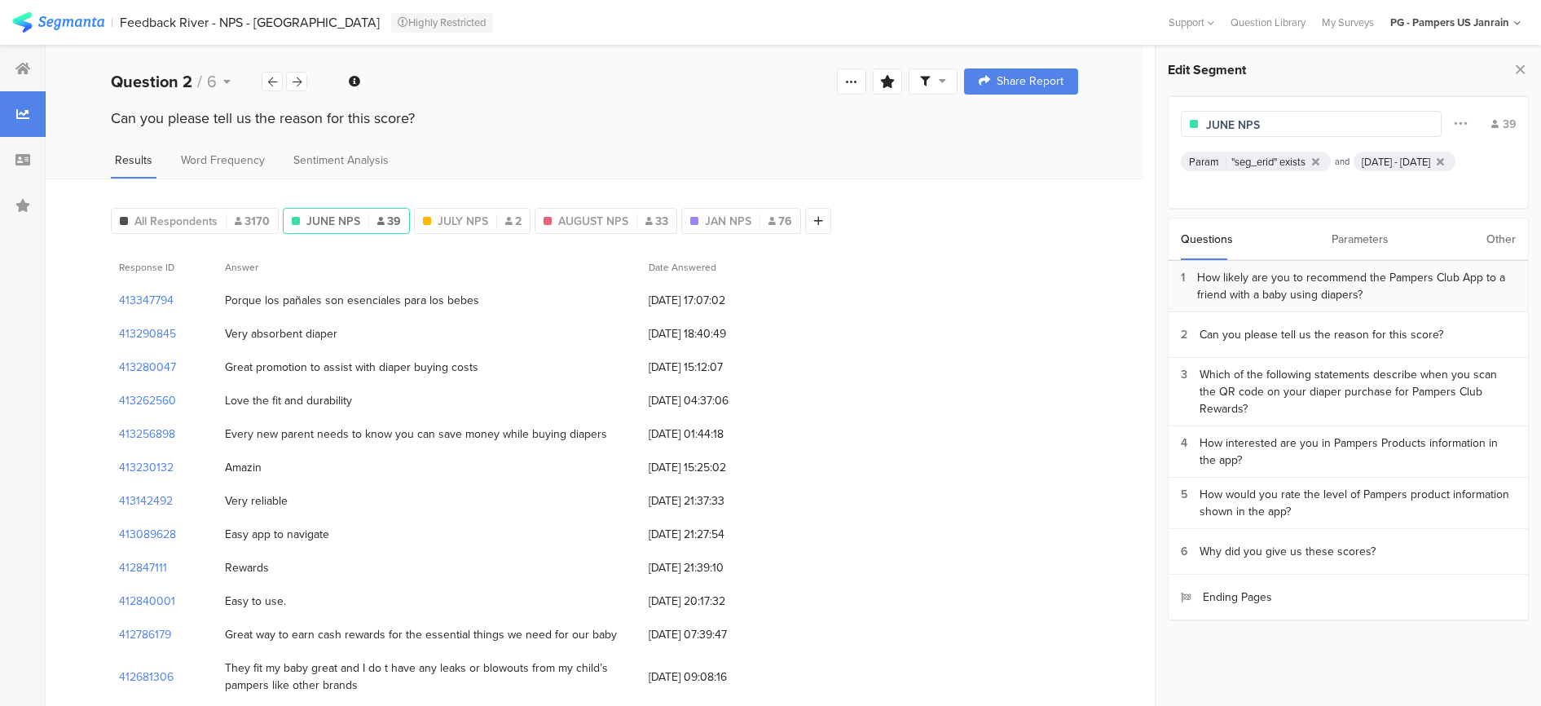
click at [1235, 285] on div "How likely are you to recommend the Pampers Club App to a friend with a baby us…" at bounding box center [1356, 286] width 319 height 34
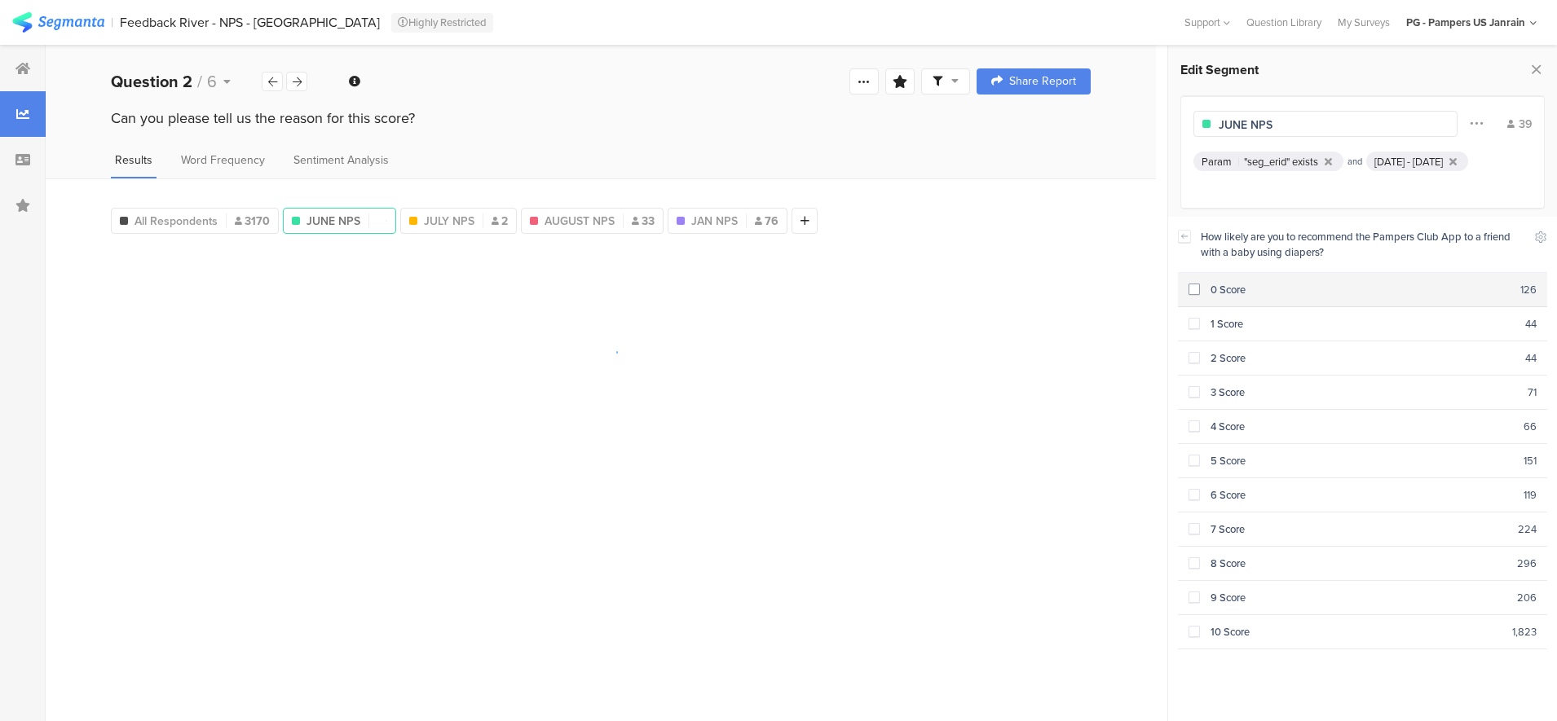
click at [1209, 292] on div "0 Score" at bounding box center [1360, 289] width 321 height 15
click at [1220, 318] on div "1 Score" at bounding box center [1363, 323] width 326 height 15
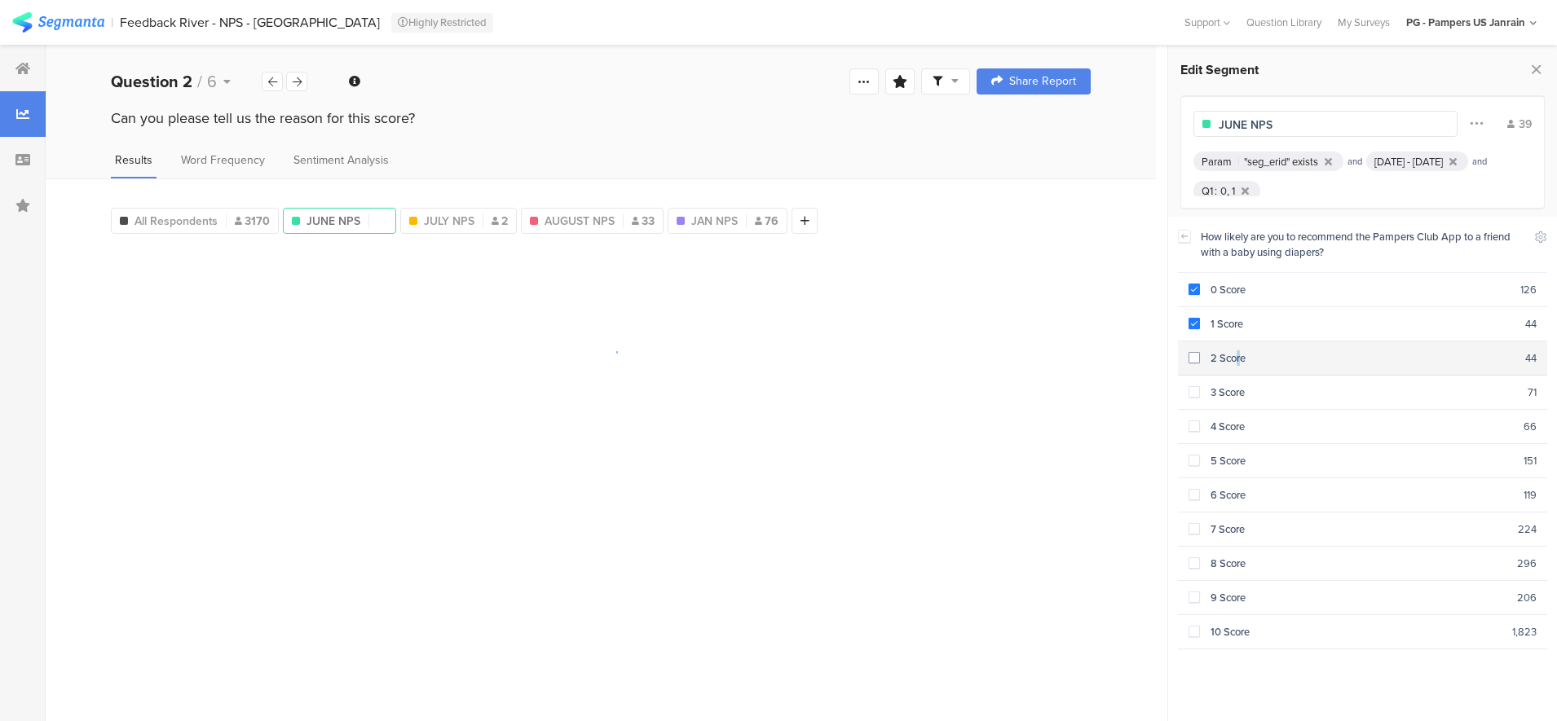
drag, startPoint x: 1220, startPoint y: 318, endPoint x: 1213, endPoint y: 342, distance: 25.3
click at [1213, 342] on section "2 Score 44" at bounding box center [1363, 358] width 370 height 34
drag, startPoint x: 1213, startPoint y: 342, endPoint x: 1209, endPoint y: 382, distance: 40.2
click at [1209, 385] on div "3 Score" at bounding box center [1364, 392] width 328 height 15
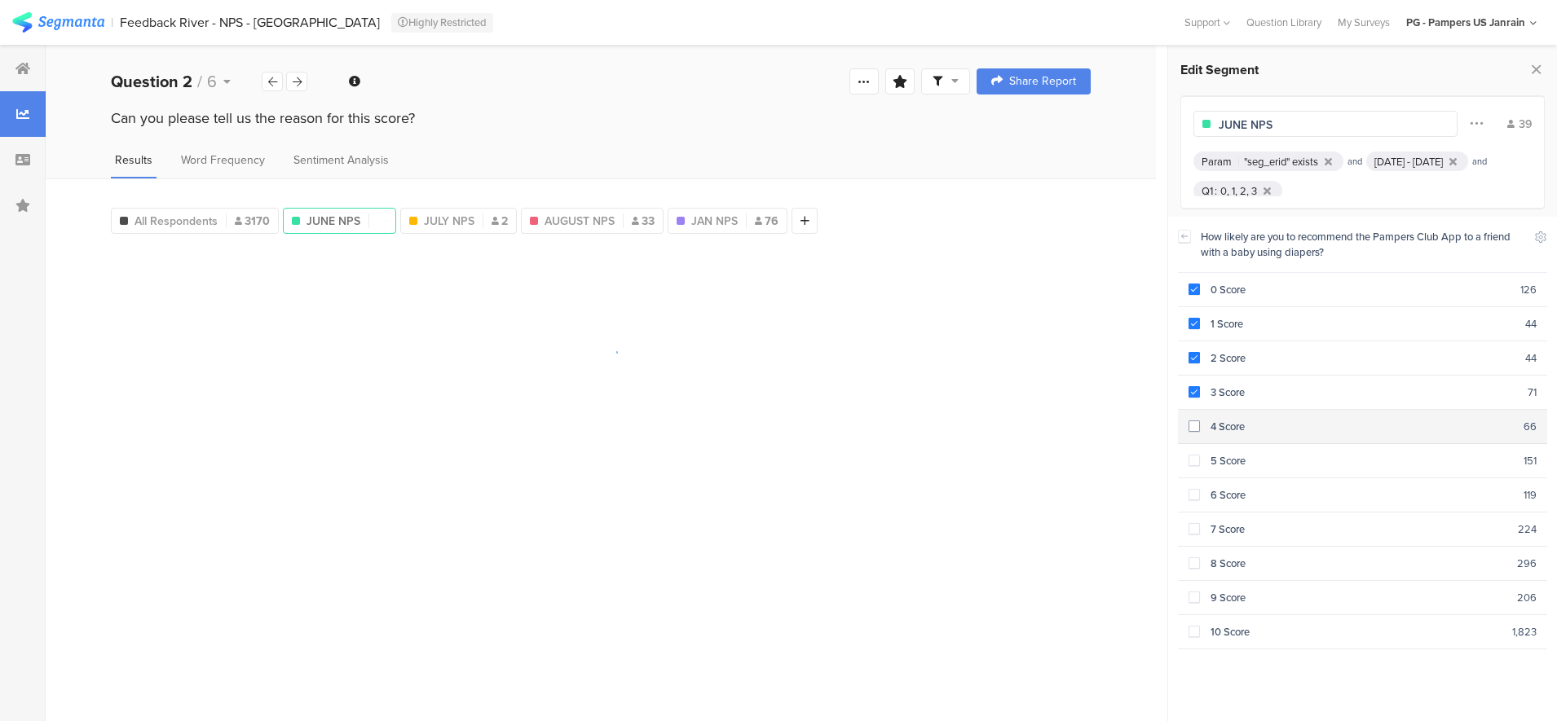
click at [1203, 411] on section "4 Score 66" at bounding box center [1363, 427] width 370 height 34
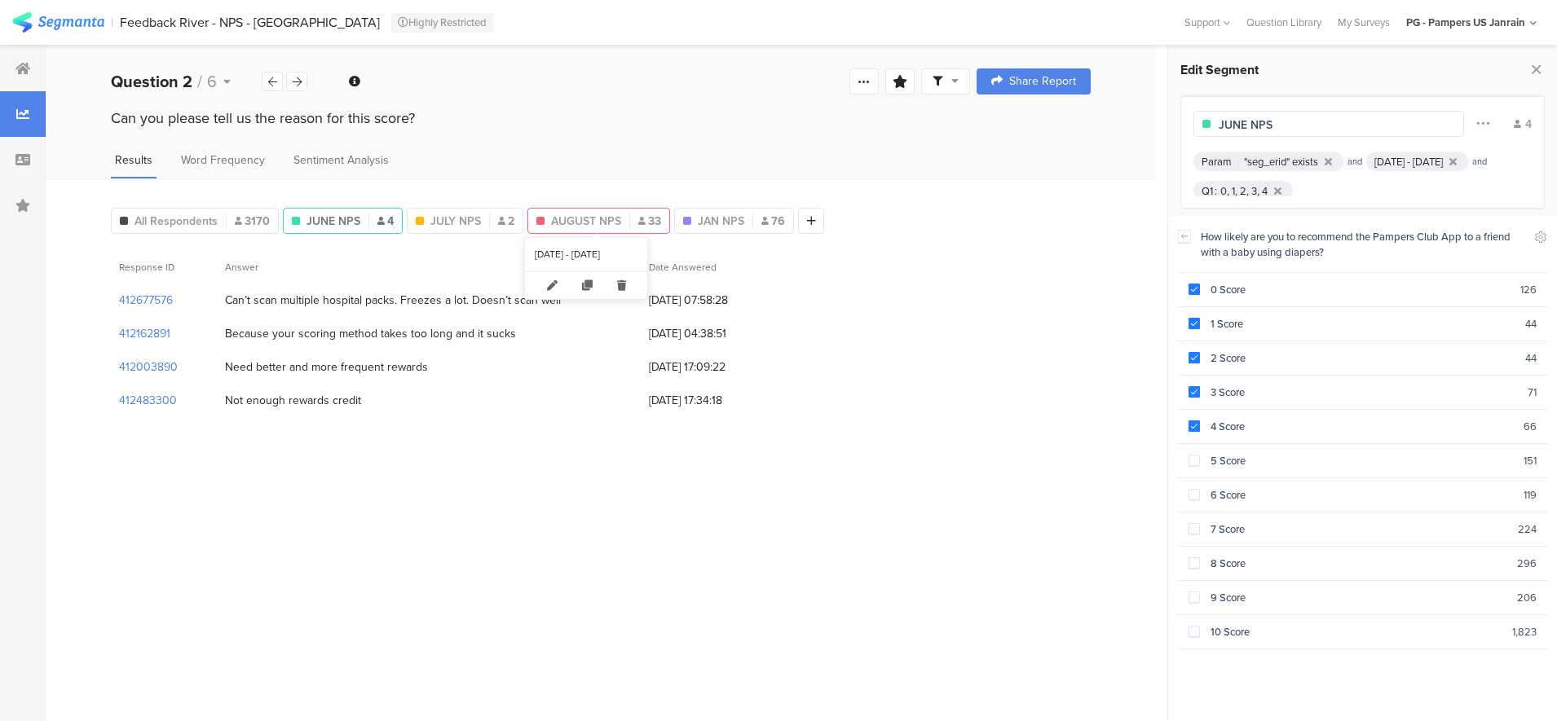
click at [611, 227] on span "AUGUST NPS" at bounding box center [586, 221] width 70 height 17
type input "AUGUST NPS"
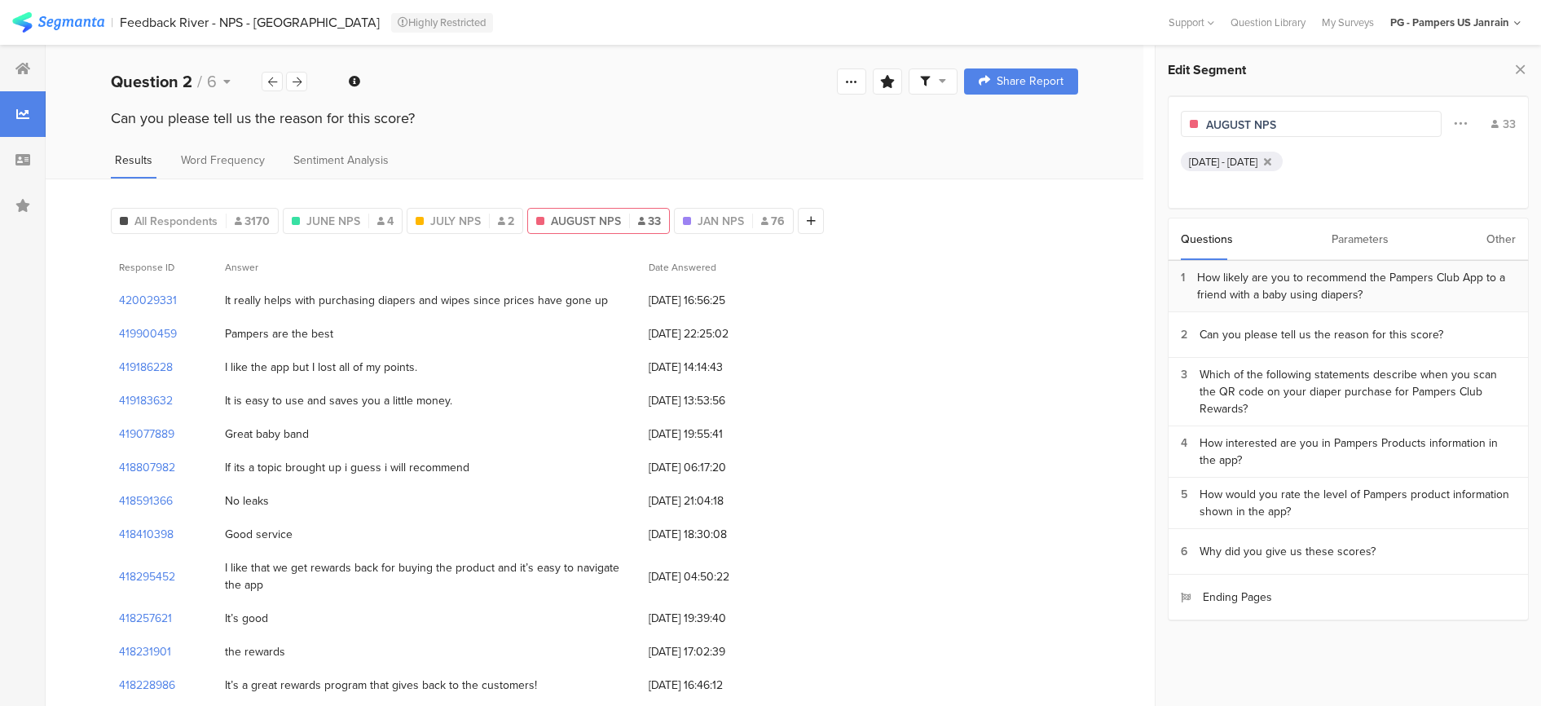
click at [1349, 284] on div "How likely are you to recommend the Pampers Club App to a friend with a baby us…" at bounding box center [1356, 286] width 319 height 34
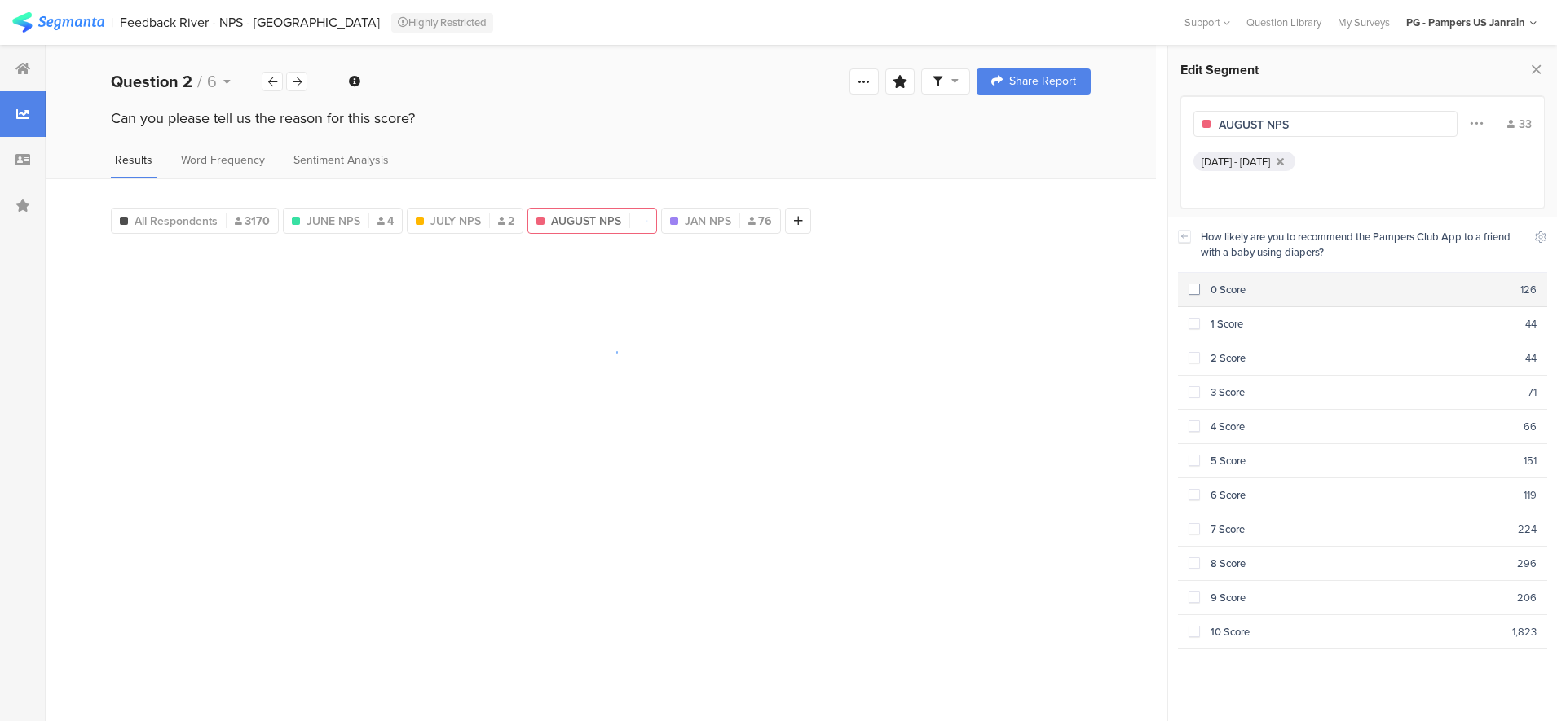
click at [1200, 286] on div "0 Score" at bounding box center [1360, 289] width 321 height 15
click at [1214, 308] on section "1 Score 44" at bounding box center [1363, 324] width 370 height 34
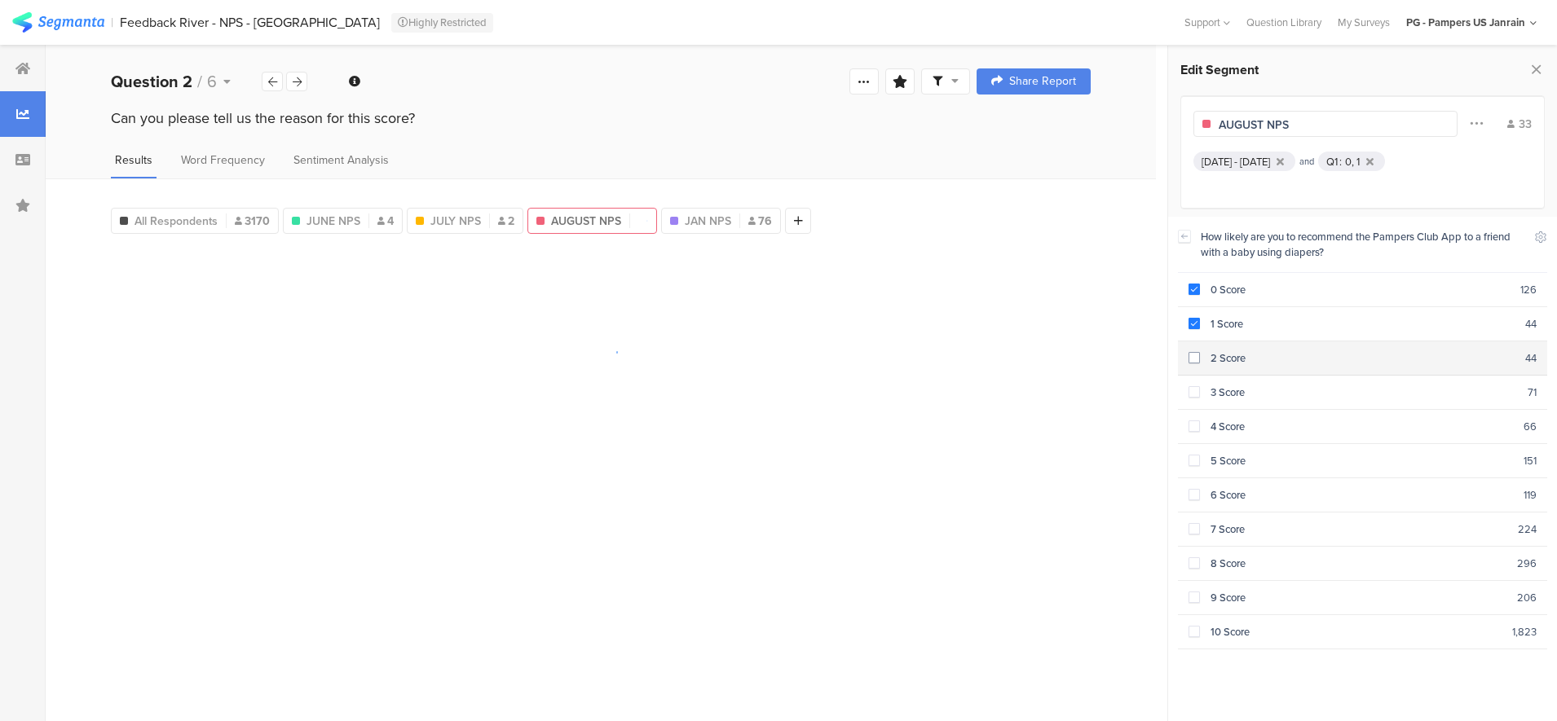
click at [1216, 351] on div "2 Score" at bounding box center [1363, 357] width 326 height 15
click at [1216, 388] on div "3 Score" at bounding box center [1364, 392] width 328 height 15
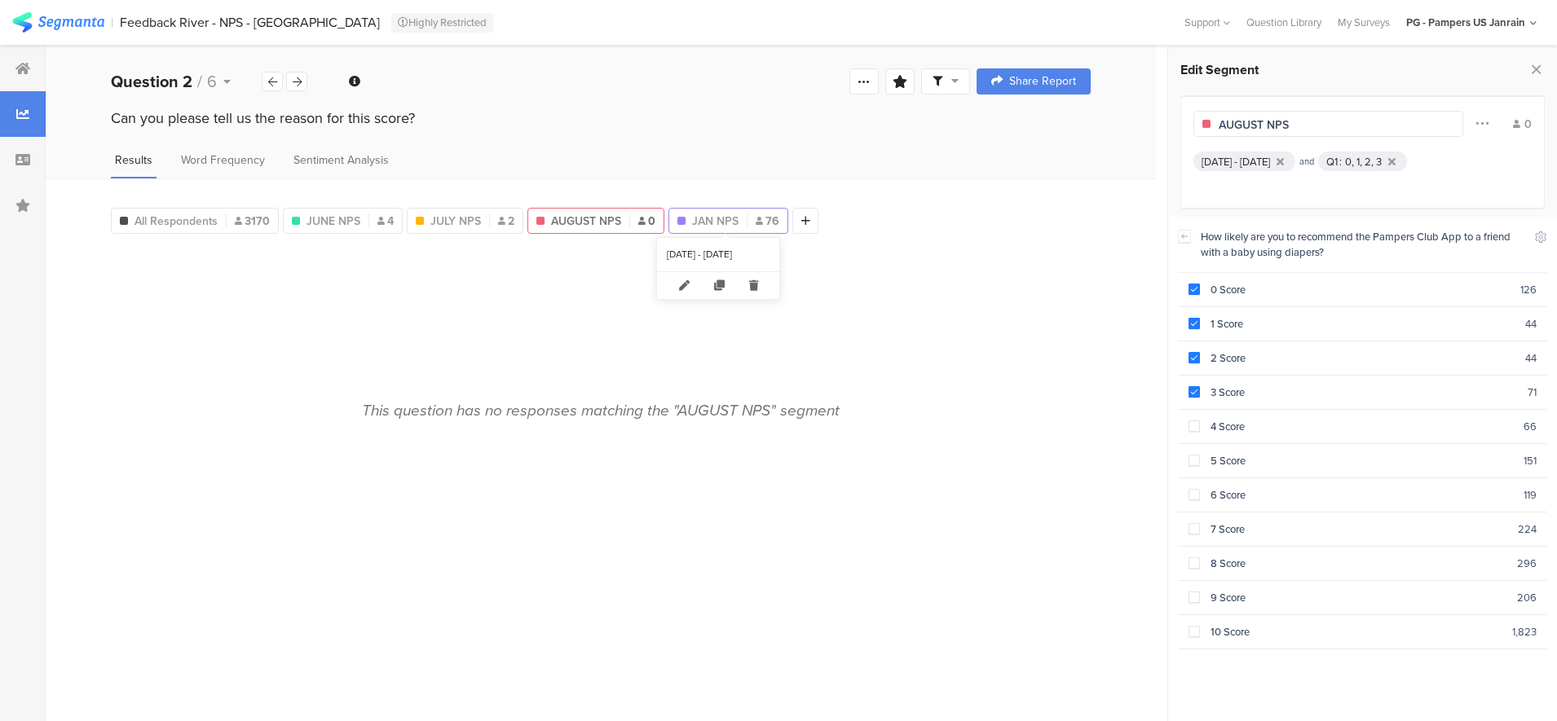
click at [710, 208] on div "JAN NPS 76" at bounding box center [728, 221] width 120 height 26
click at [1200, 284] on div "0 Score" at bounding box center [1360, 289] width 321 height 15
click at [1192, 319] on span at bounding box center [1193, 323] width 11 height 11
click at [1195, 359] on span at bounding box center [1193, 357] width 11 height 11
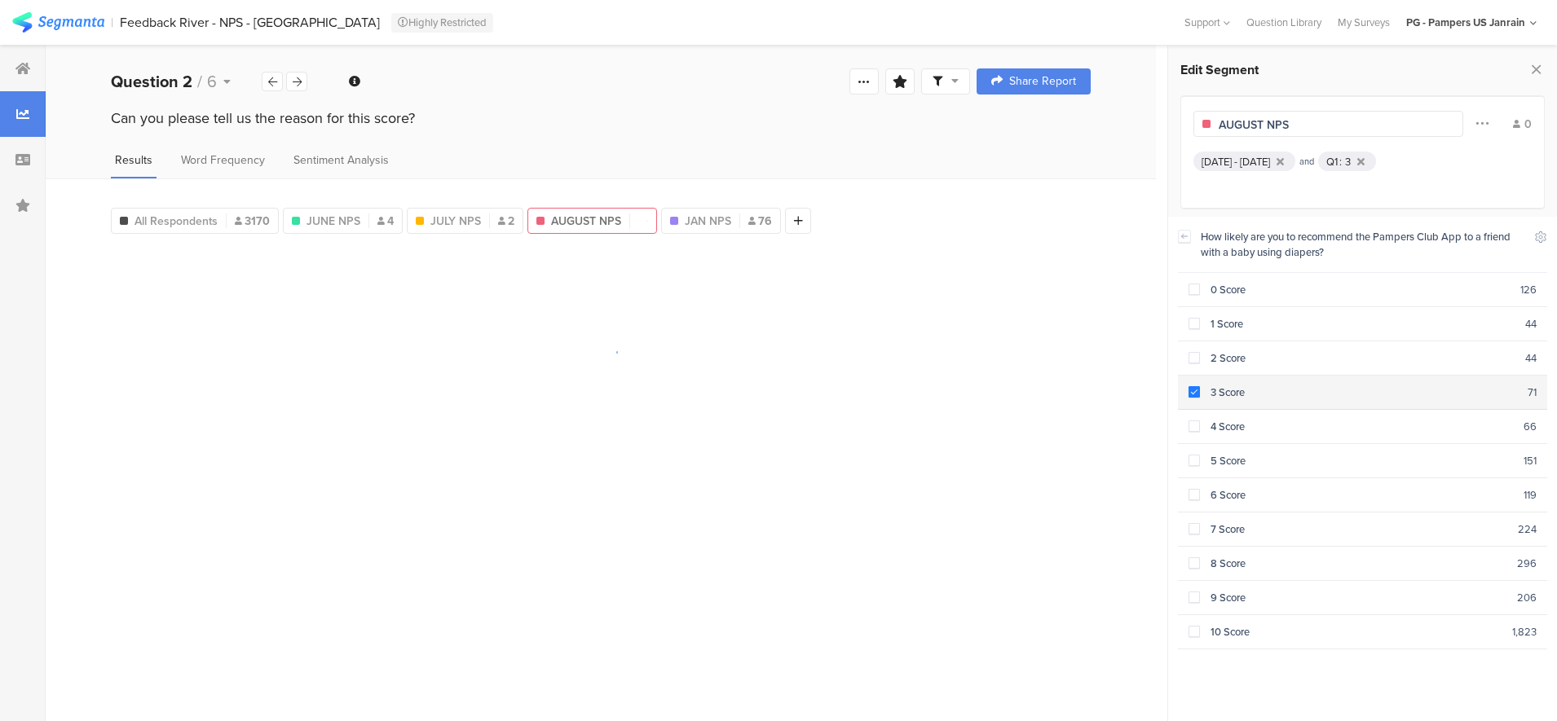
click at [1191, 386] on span at bounding box center [1193, 391] width 11 height 11
click at [1198, 423] on span at bounding box center [1193, 425] width 11 height 11
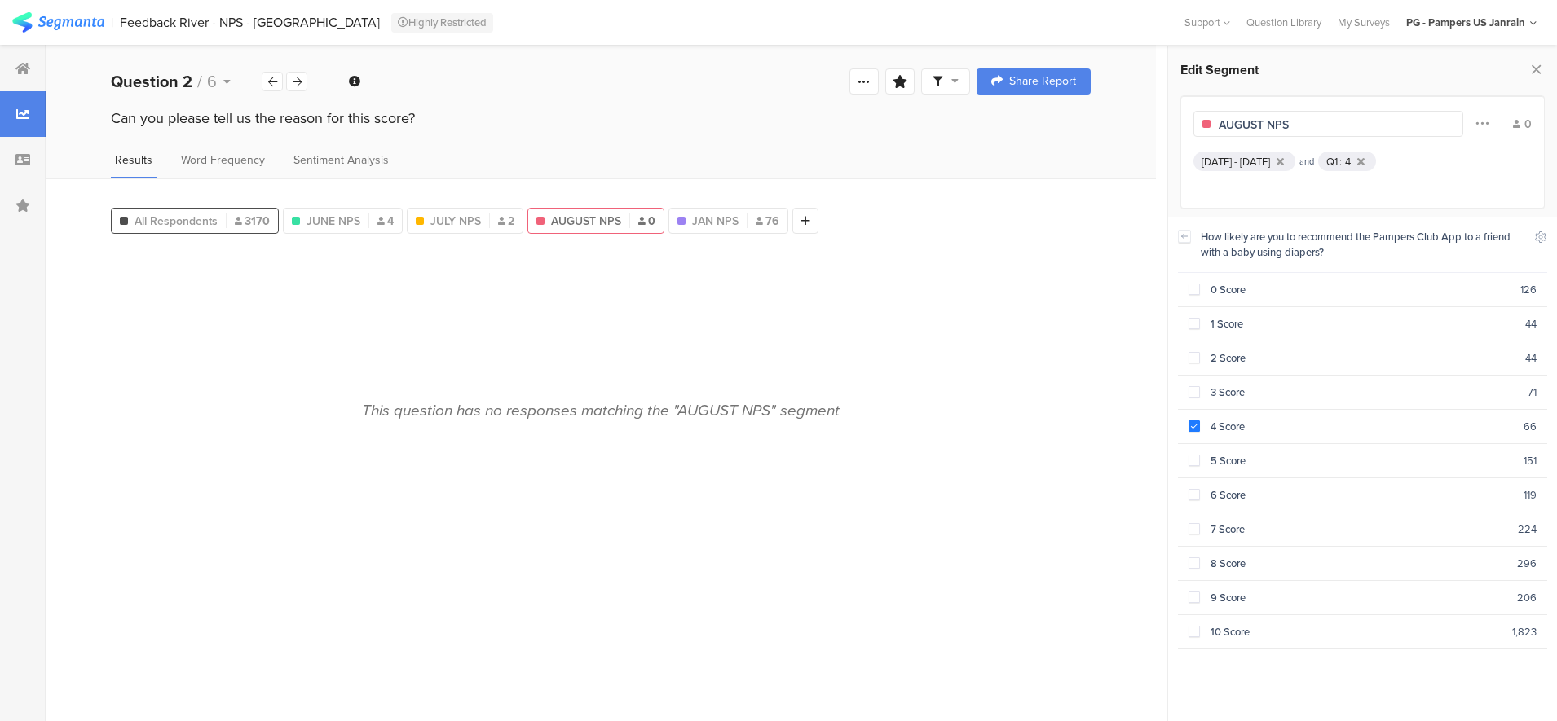
click at [165, 225] on span "All Respondents" at bounding box center [175, 221] width 83 height 17
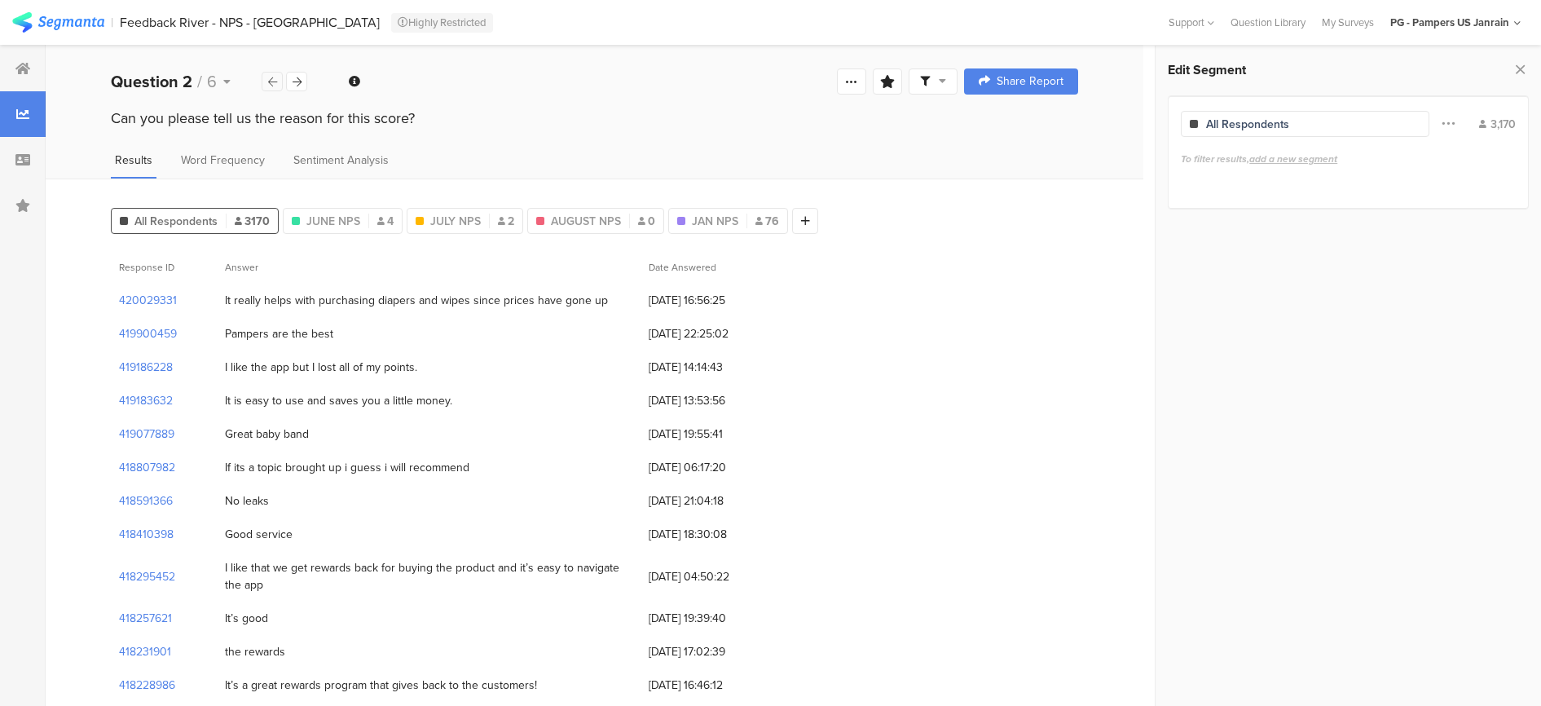
click at [271, 88] on div at bounding box center [272, 82] width 21 height 20
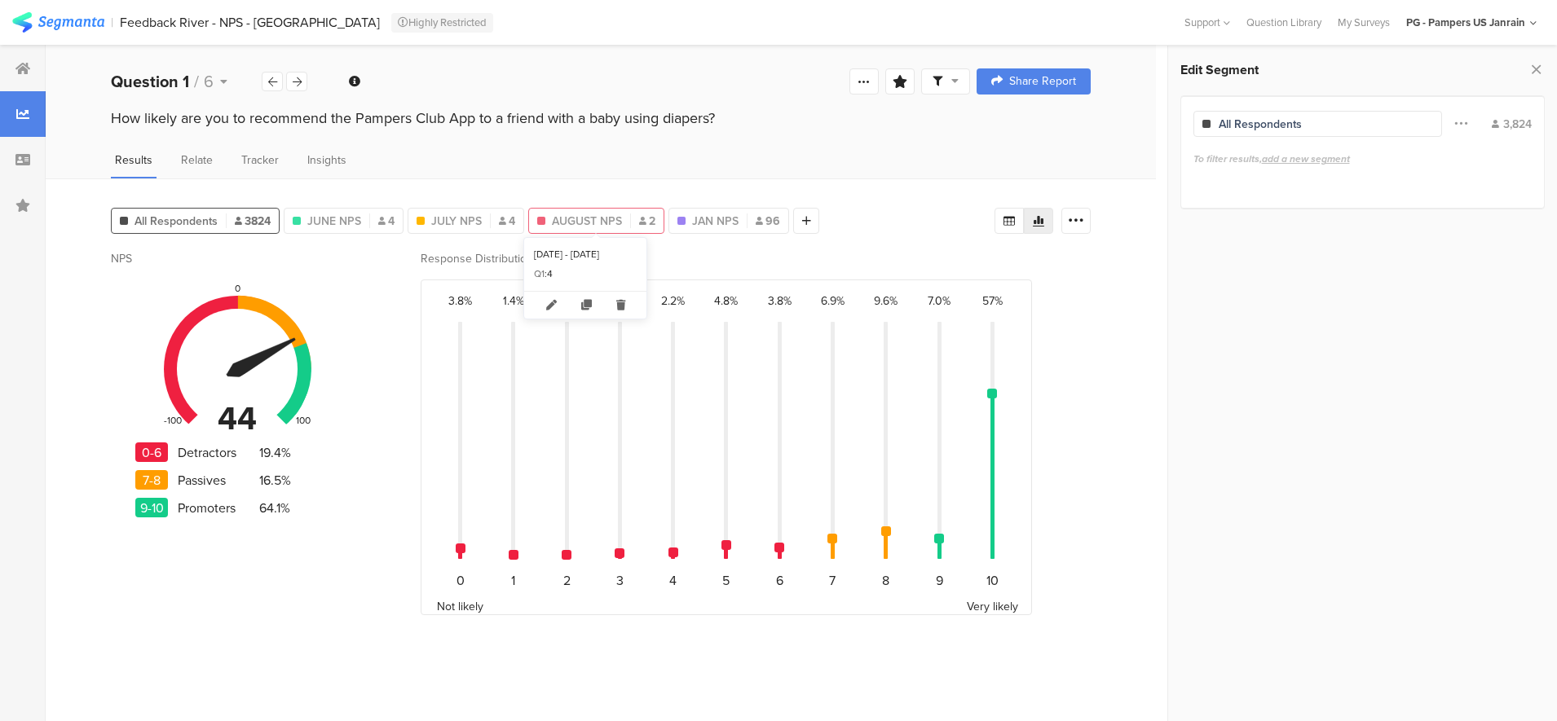
click at [573, 215] on span "AUGUST NPS" at bounding box center [587, 221] width 70 height 17
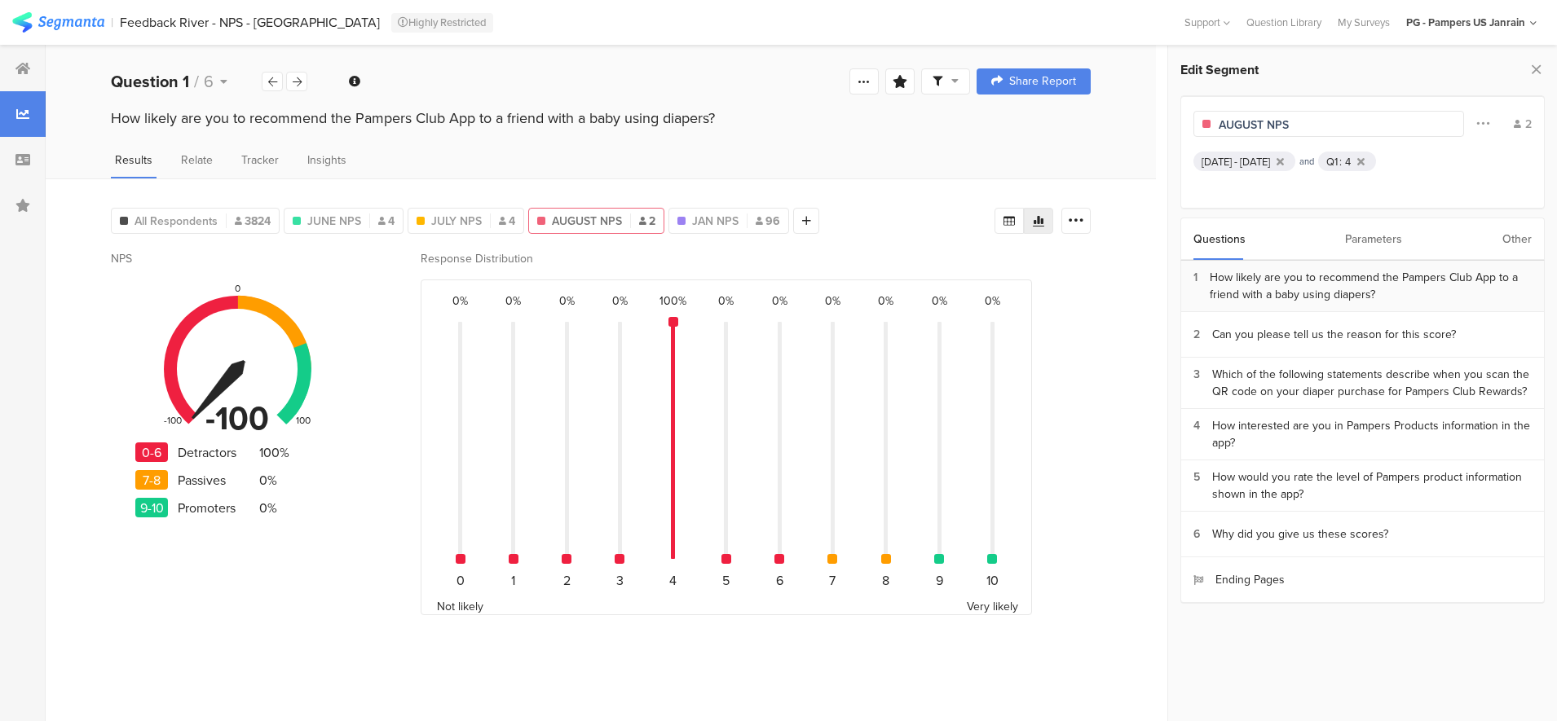
click at [1390, 300] on div "How likely are you to recommend the Pampers Club App to a friend with a baby us…" at bounding box center [1370, 286] width 322 height 34
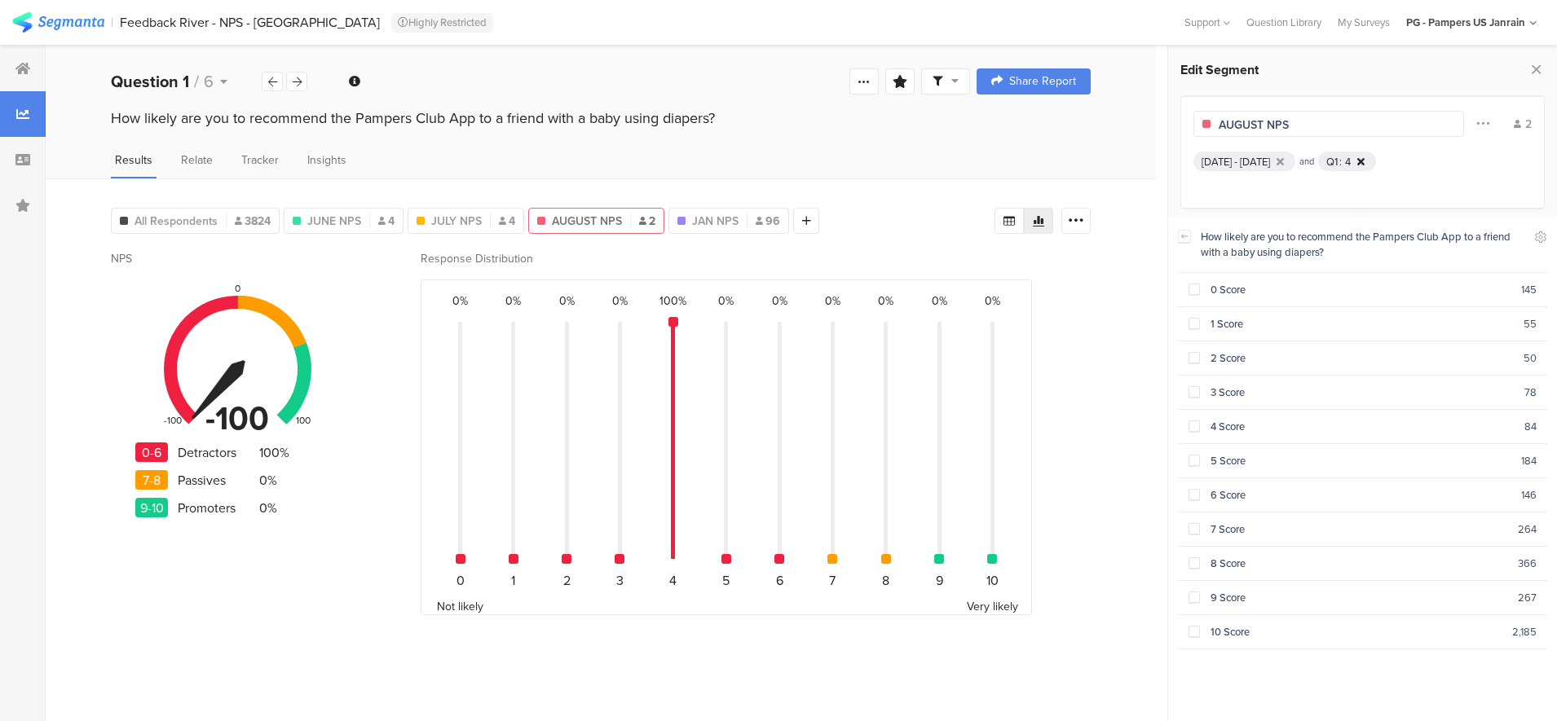
click at [1367, 158] on div at bounding box center [1361, 161] width 14 height 11
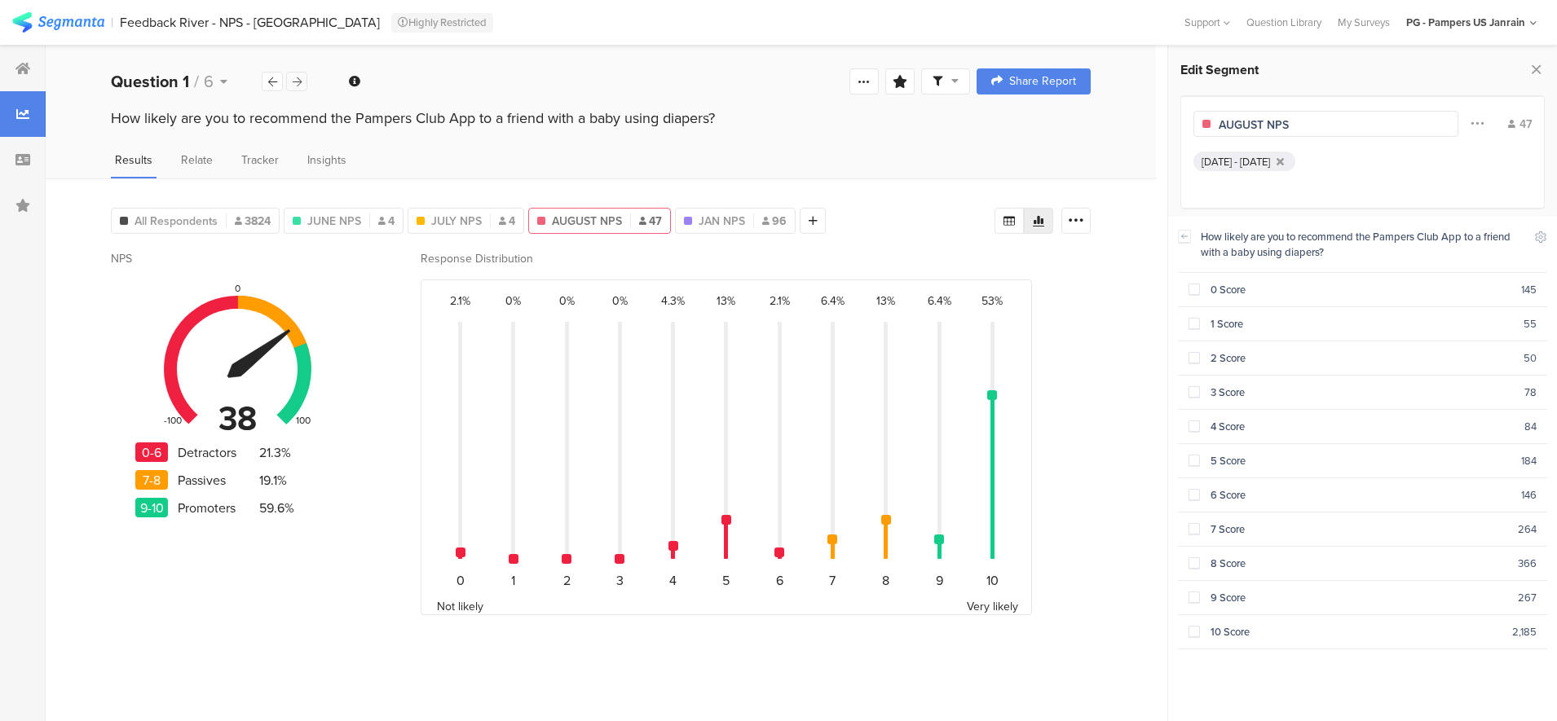
click at [302, 78] on div at bounding box center [296, 82] width 21 height 20
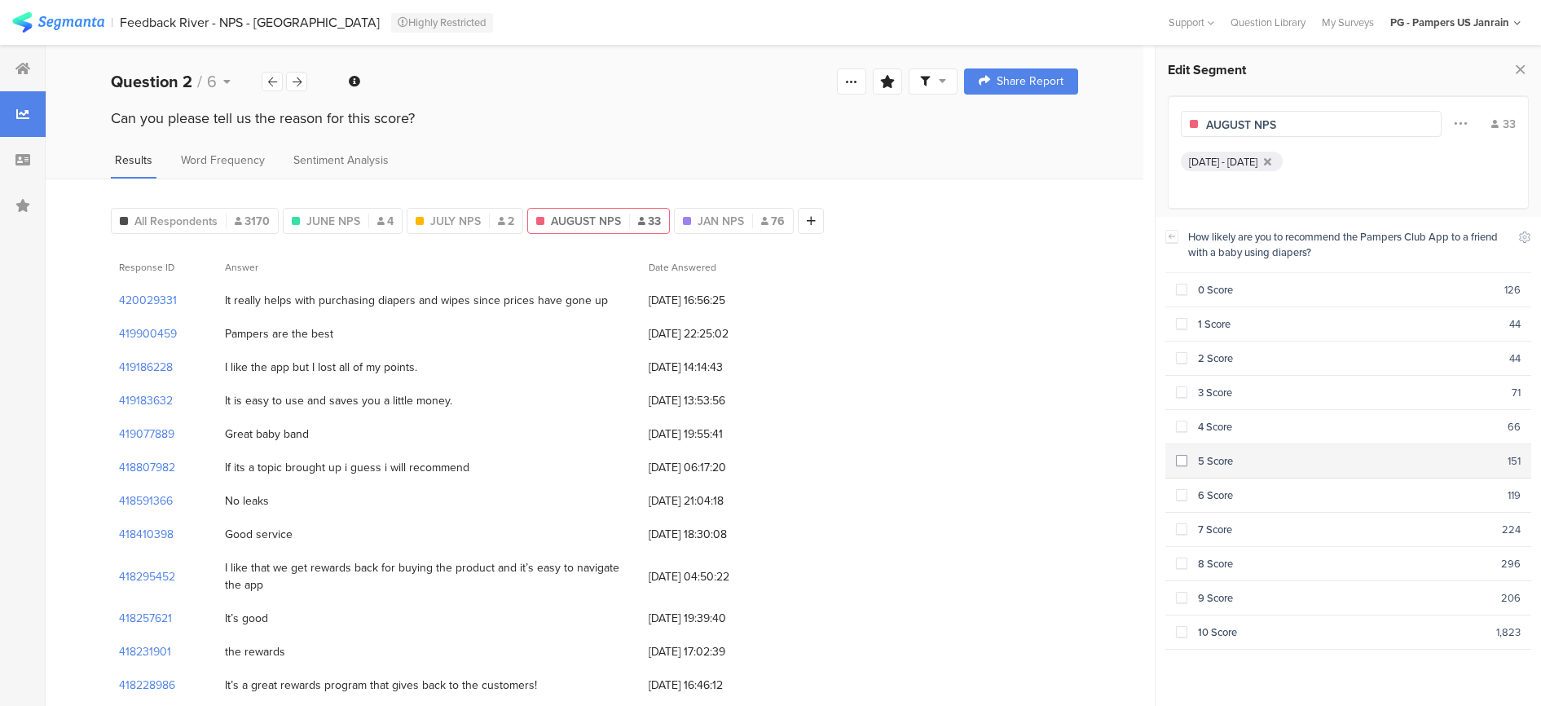
click at [1181, 455] on span at bounding box center [1181, 460] width 11 height 11
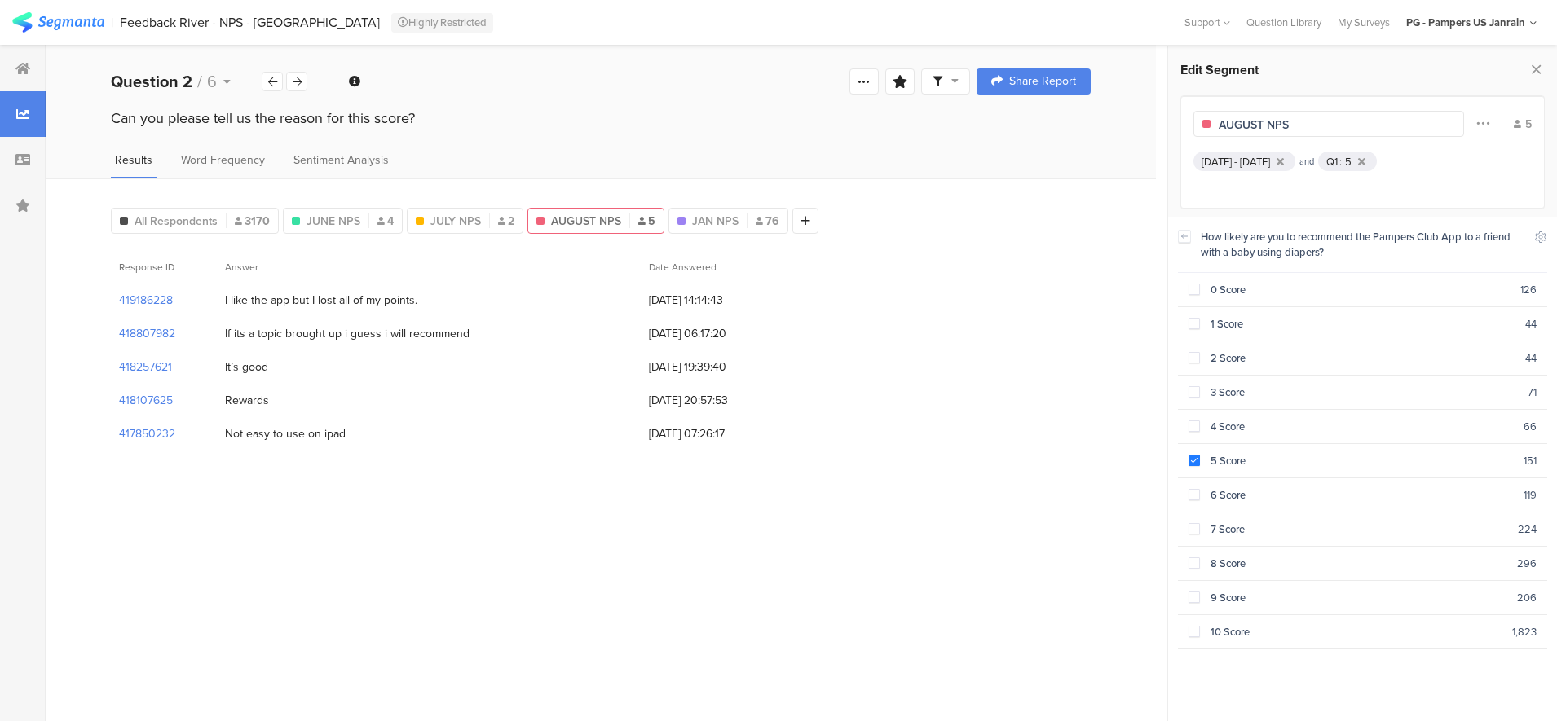
drag, startPoint x: 231, startPoint y: 306, endPoint x: 396, endPoint y: 425, distance: 203.8
click at [396, 425] on div "419186228 I like the app but I lost all of my points. 22/08/2025 at 14:14:43 41…" at bounding box center [601, 367] width 980 height 167
drag, startPoint x: 396, startPoint y: 425, endPoint x: 361, endPoint y: 425, distance: 35.1
click at [361, 425] on div "Not easy to use on ipad" at bounding box center [429, 433] width 424 height 33
click at [350, 425] on div "Not easy to use on ipad" at bounding box center [429, 433] width 424 height 33
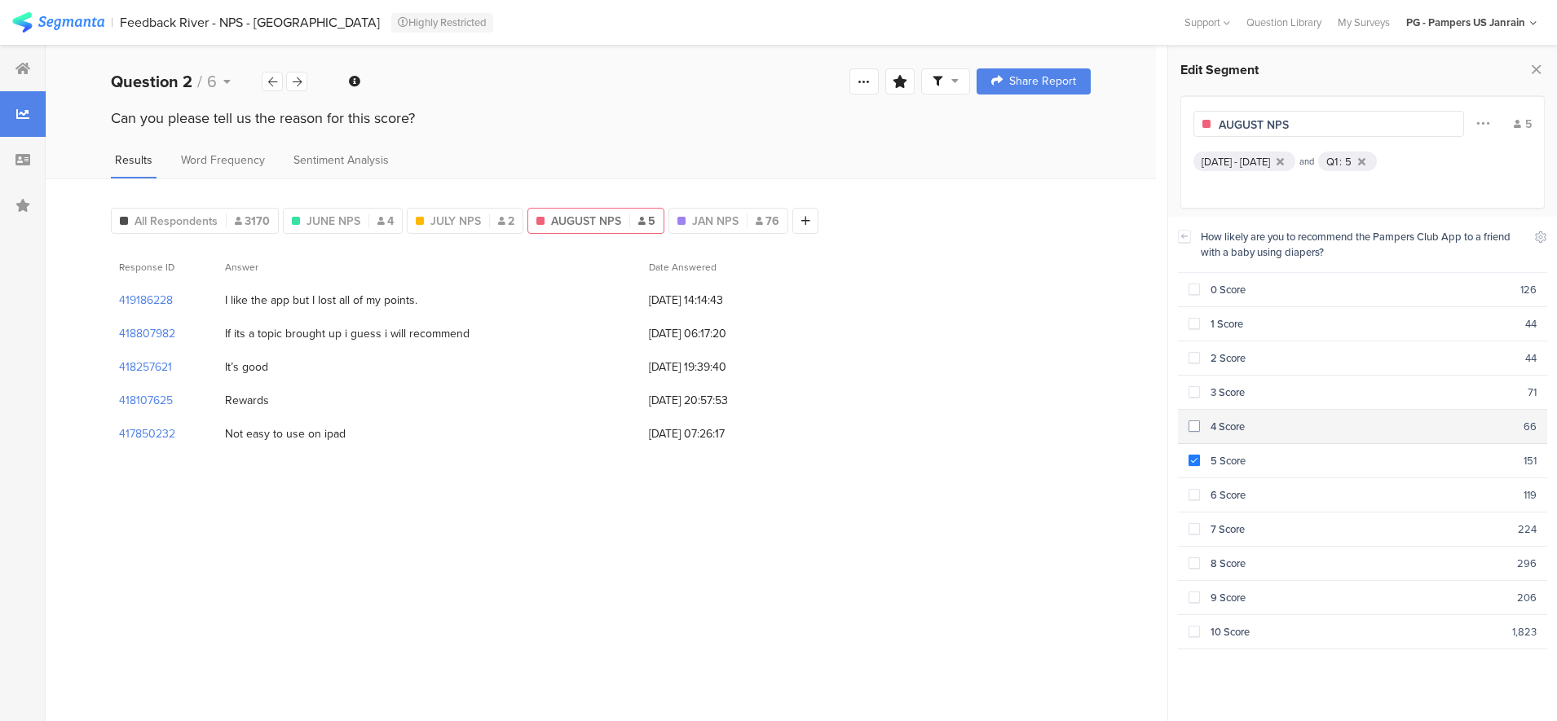
click at [1195, 425] on span at bounding box center [1193, 425] width 11 height 11
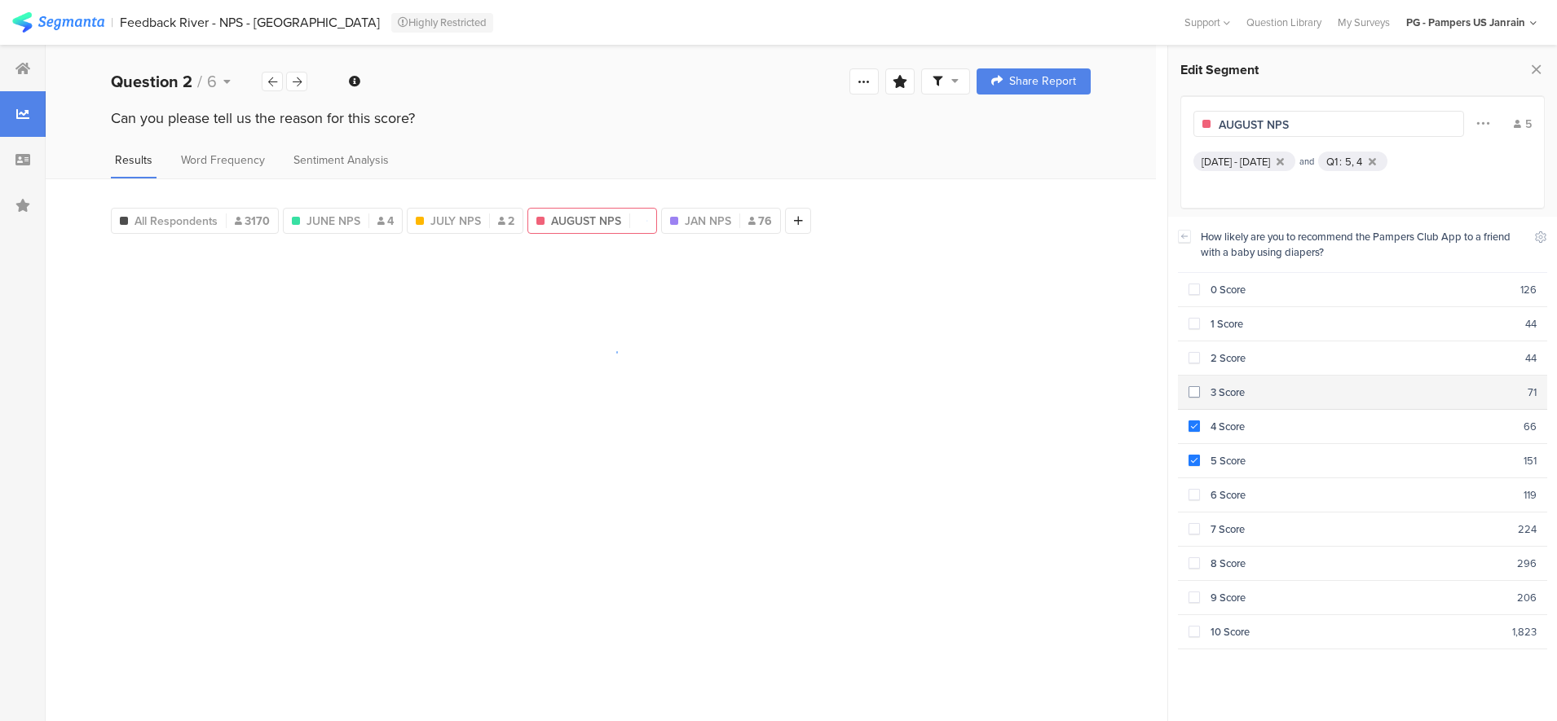
click at [1192, 386] on span at bounding box center [1193, 391] width 11 height 11
click at [1193, 354] on span at bounding box center [1193, 357] width 11 height 11
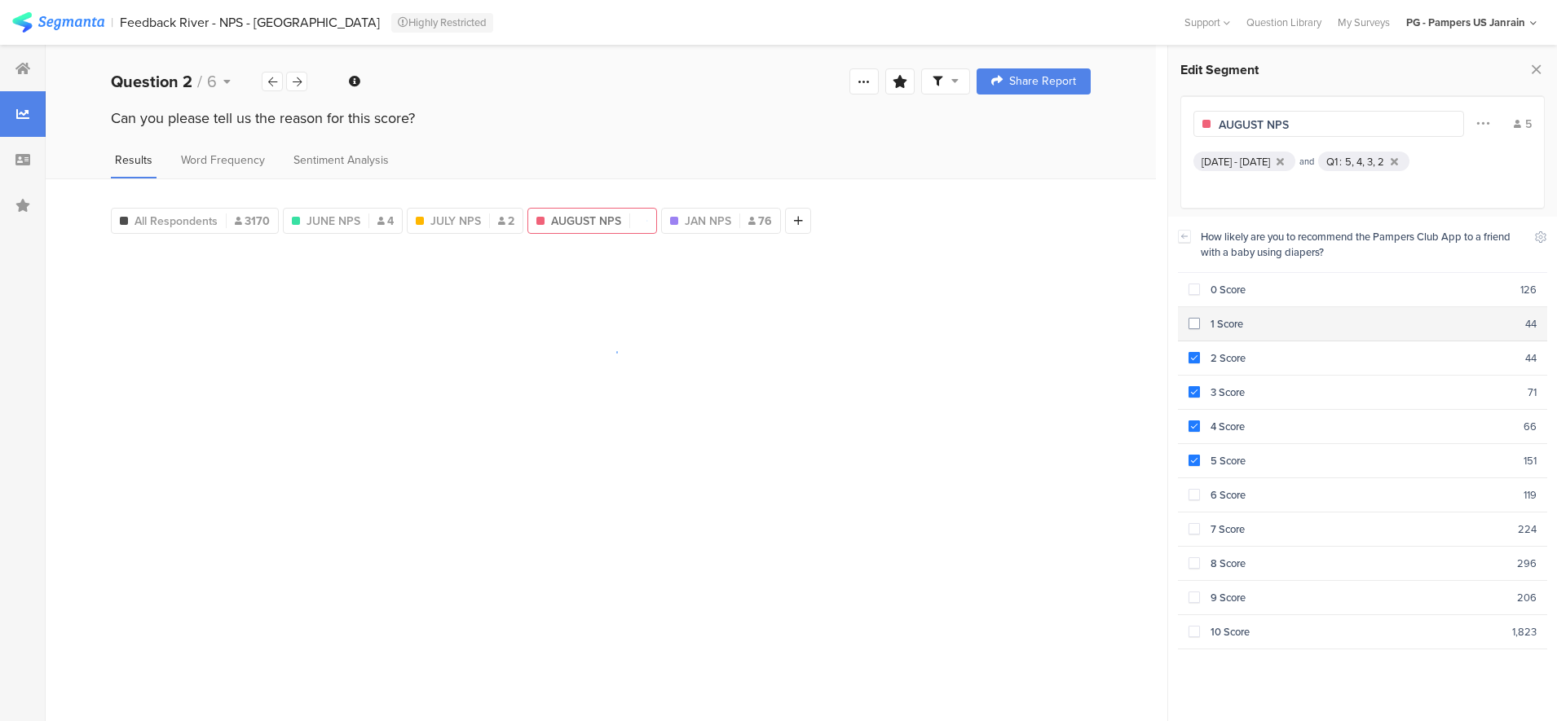
click at [1192, 328] on span at bounding box center [1193, 325] width 11 height 14
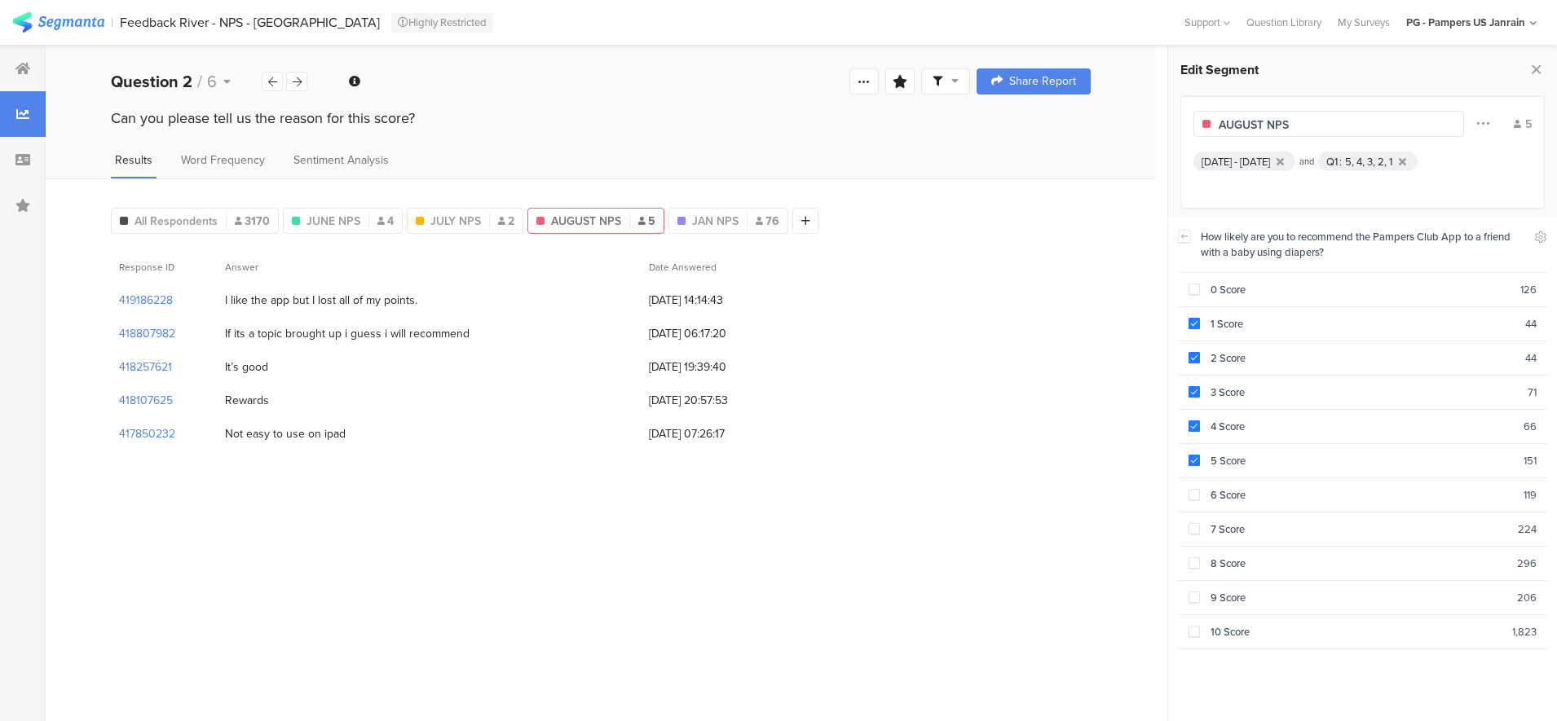
drag, startPoint x: 286, startPoint y: 289, endPoint x: 401, endPoint y: 429, distance: 180.6
click at [402, 429] on div "419186228 I like the app but I lost all of my points. 22/08/2025 at 14:14:43 41…" at bounding box center [601, 367] width 980 height 167
drag, startPoint x: 401, startPoint y: 429, endPoint x: 343, endPoint y: 428, distance: 57.9
click at [343, 428] on div "Not easy to use on ipad" at bounding box center [285, 433] width 121 height 17
click at [345, 425] on div "Not easy to use on ipad" at bounding box center [429, 433] width 424 height 33
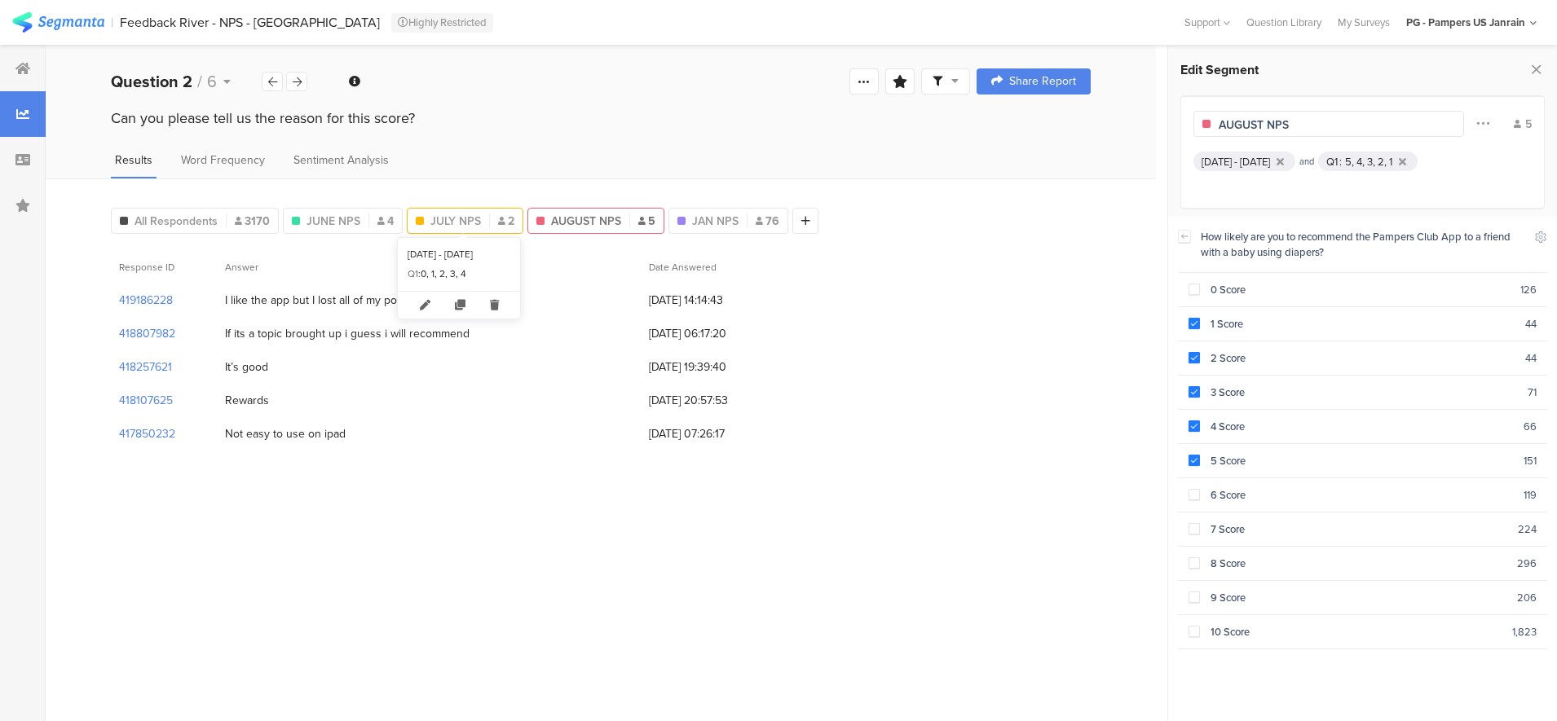
click at [433, 218] on span "JULY NPS" at bounding box center [455, 221] width 51 height 17
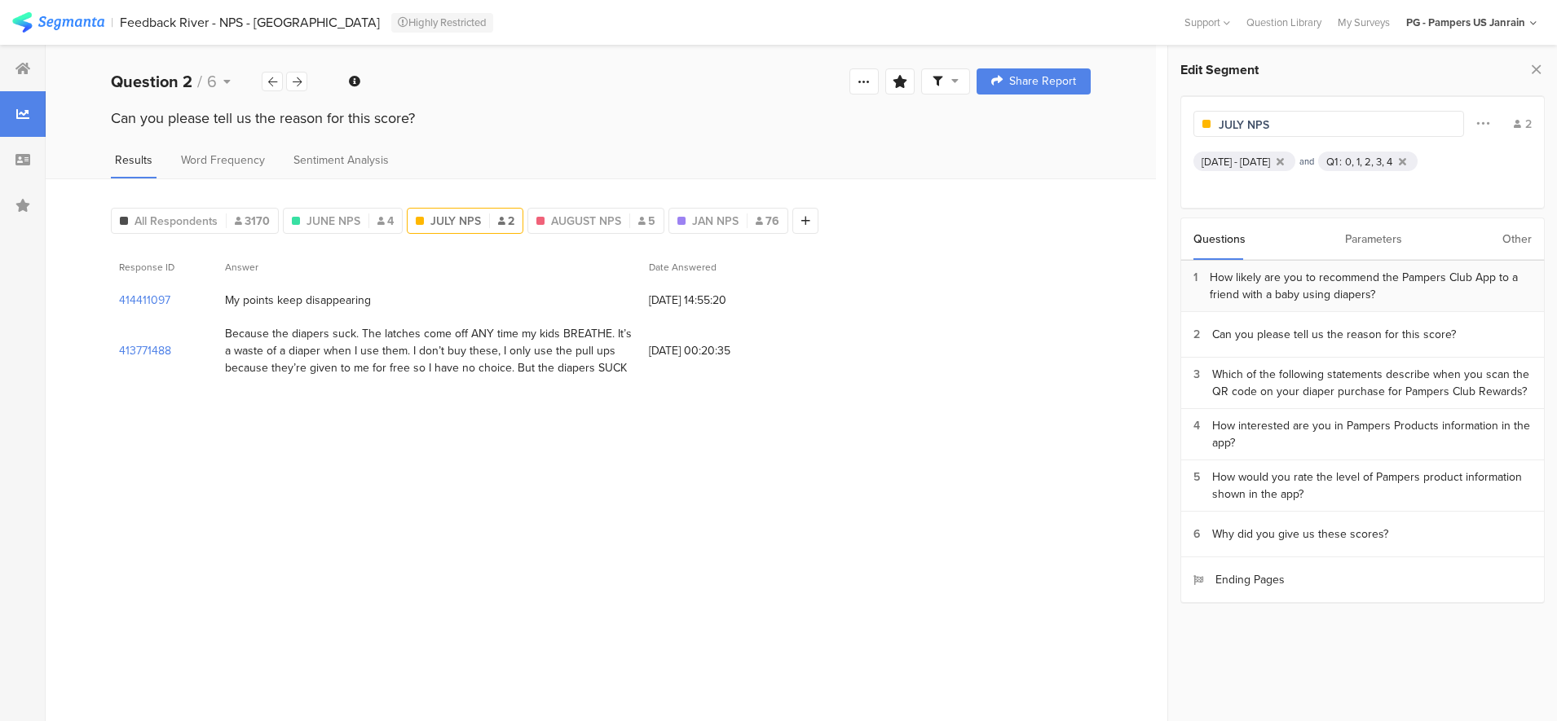
click at [1328, 289] on div "How likely are you to recommend the Pampers Club App to a friend with a baby us…" at bounding box center [1370, 286] width 322 height 34
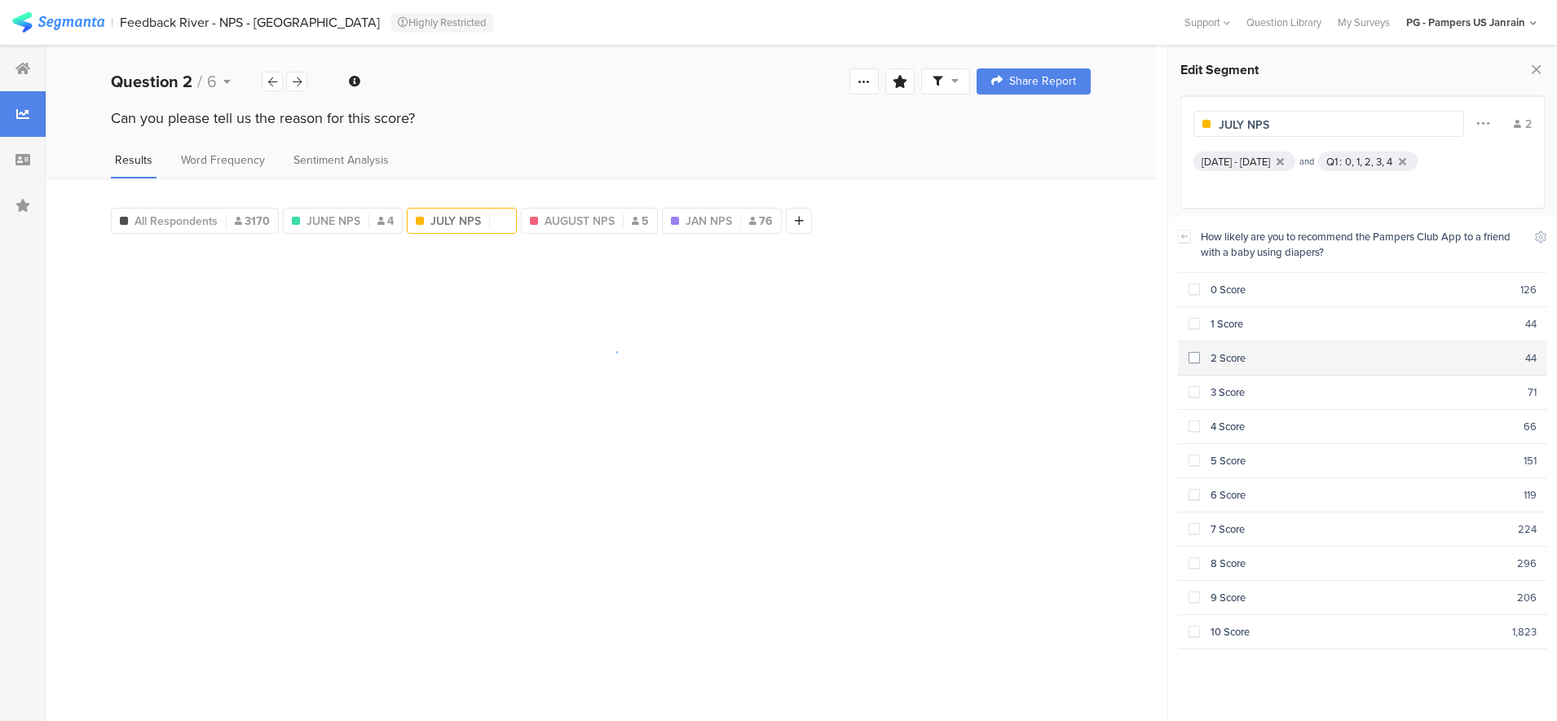
click at [1195, 359] on span at bounding box center [1193, 357] width 11 height 11
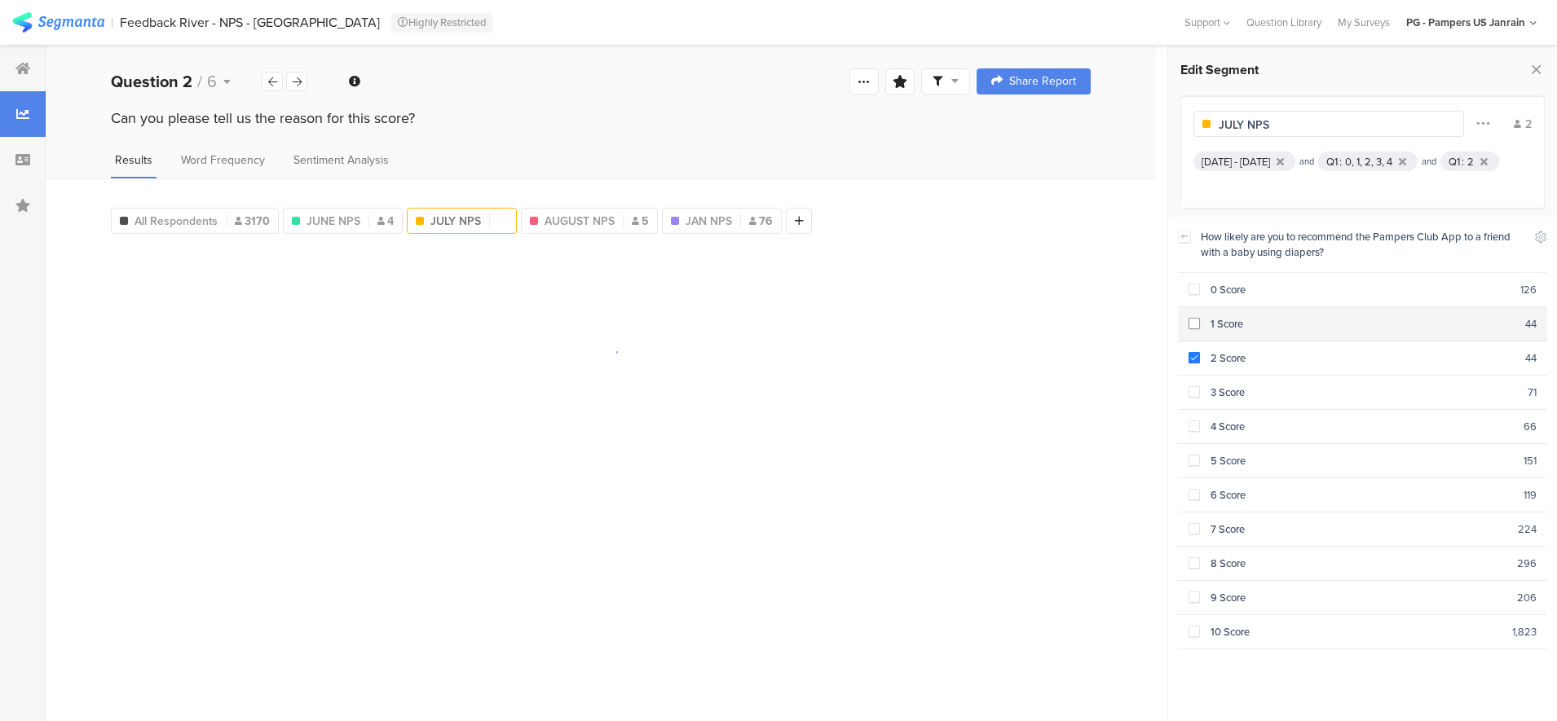
click at [1195, 326] on span at bounding box center [1193, 323] width 11 height 11
click at [1196, 291] on span at bounding box center [1193, 289] width 11 height 11
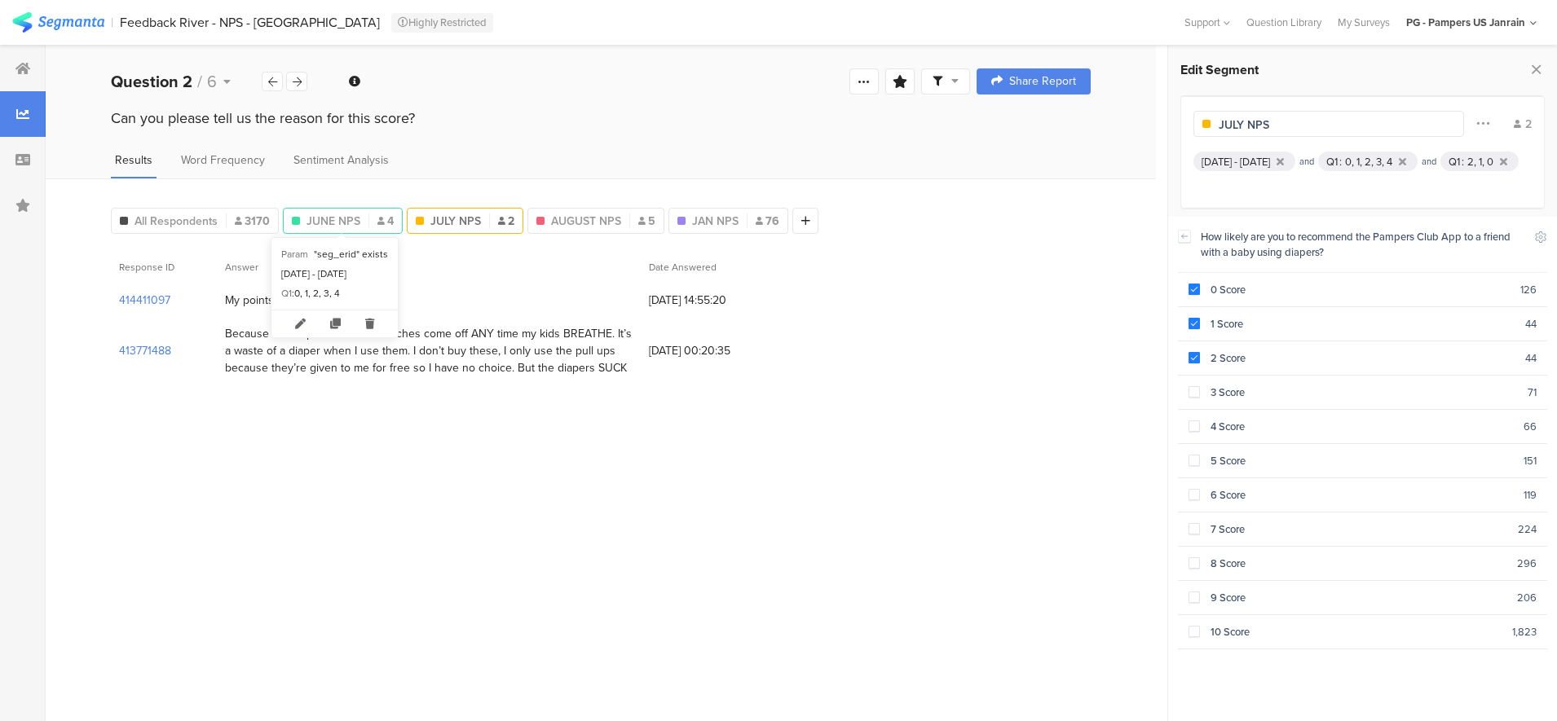
click at [338, 220] on span "JUNE NPS" at bounding box center [333, 221] width 54 height 17
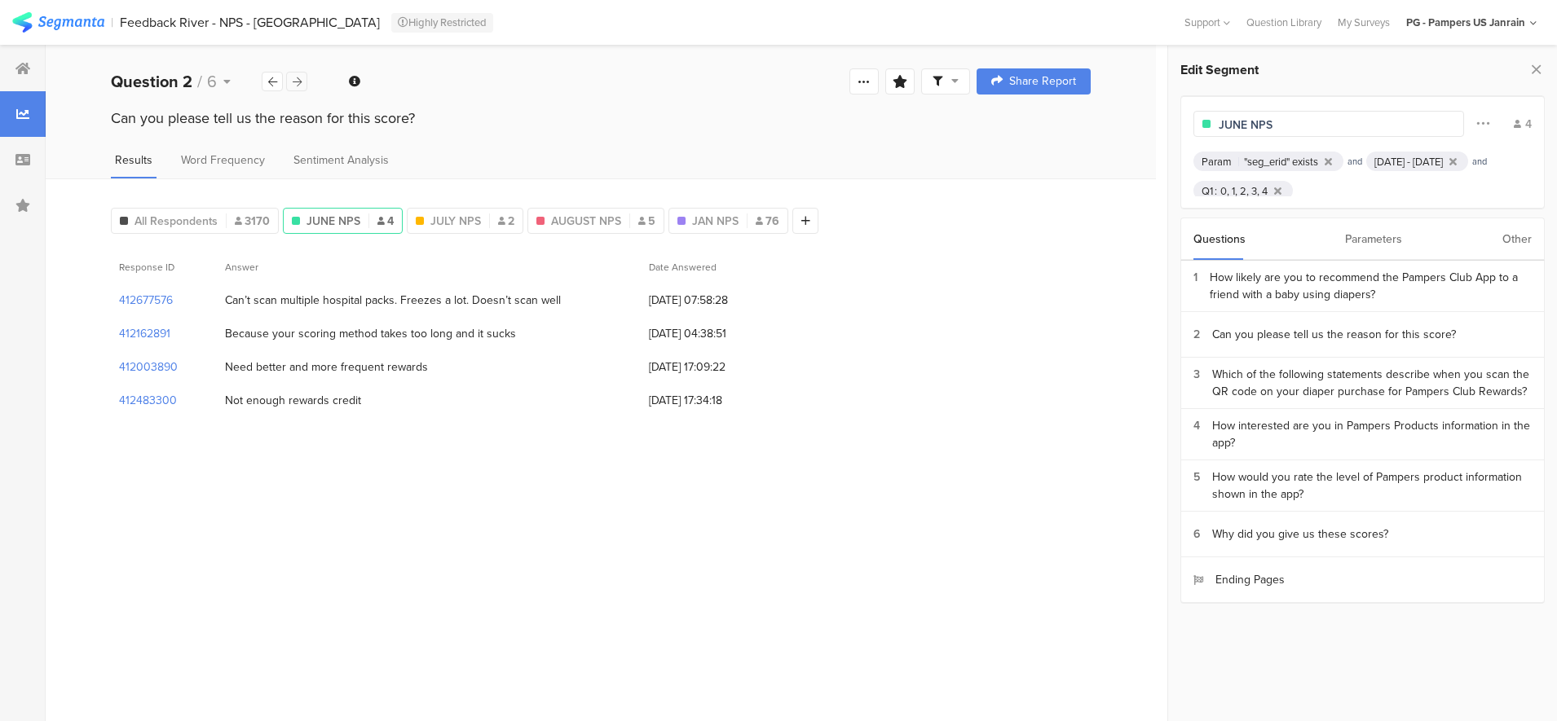
click at [290, 80] on div at bounding box center [296, 82] width 21 height 20
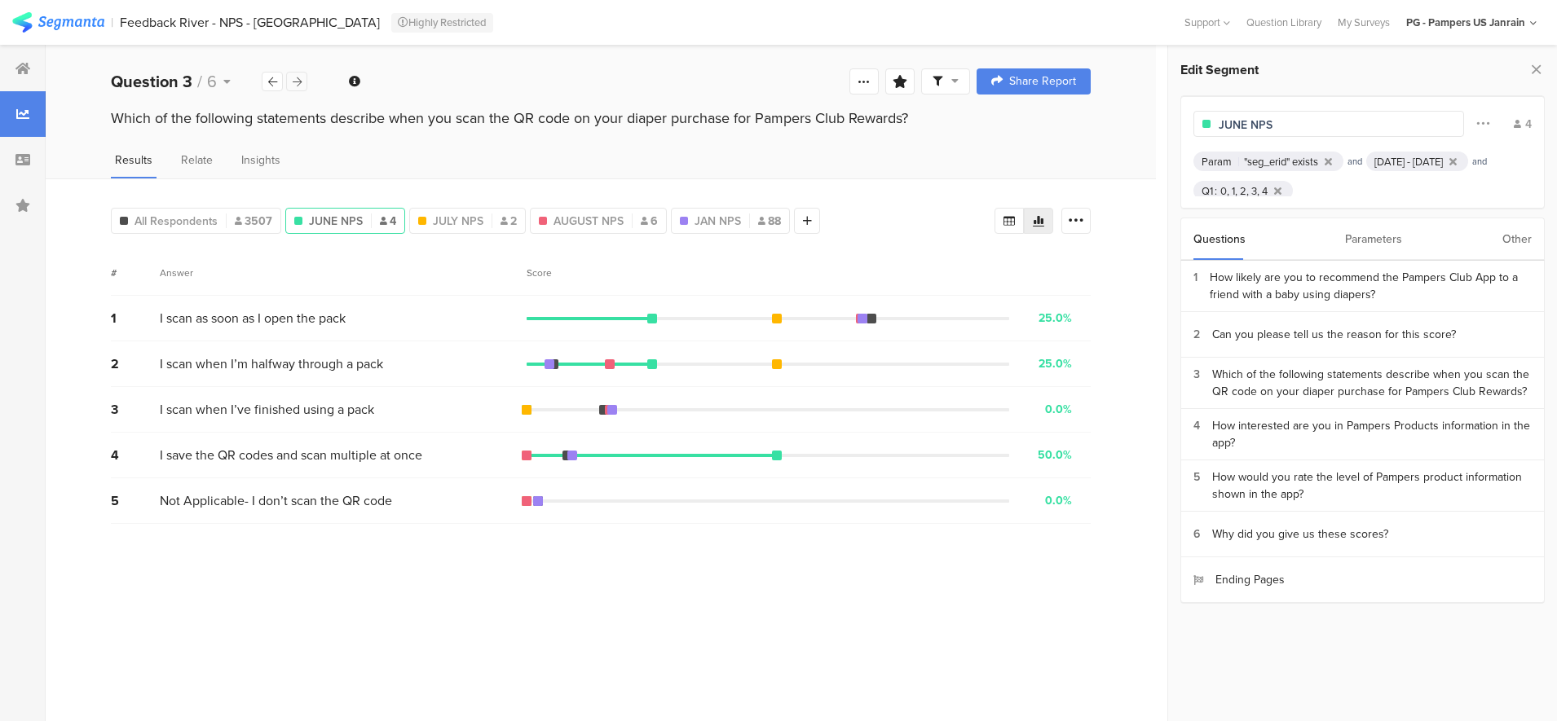
click at [293, 79] on icon at bounding box center [297, 82] width 9 height 11
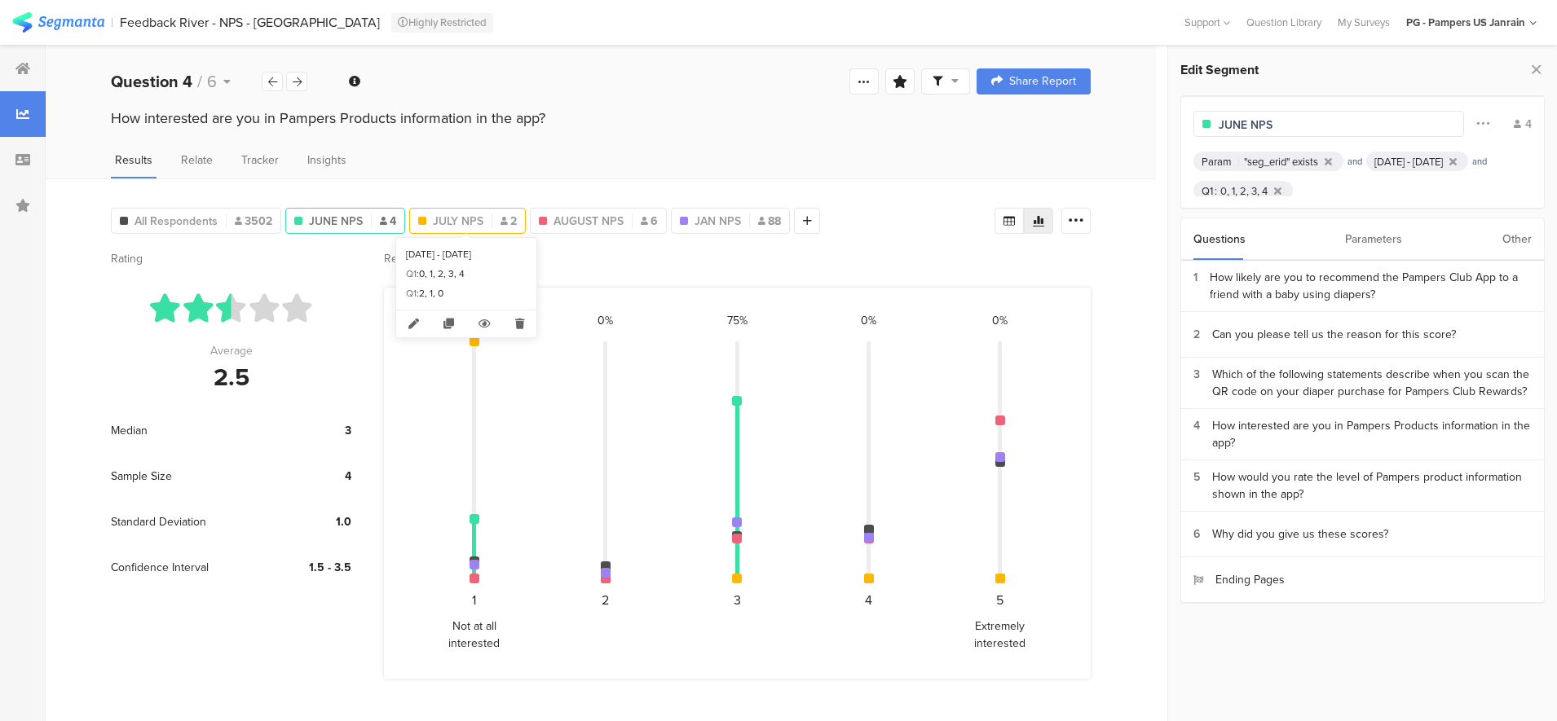
click at [479, 222] on span "JULY NPS" at bounding box center [458, 221] width 51 height 17
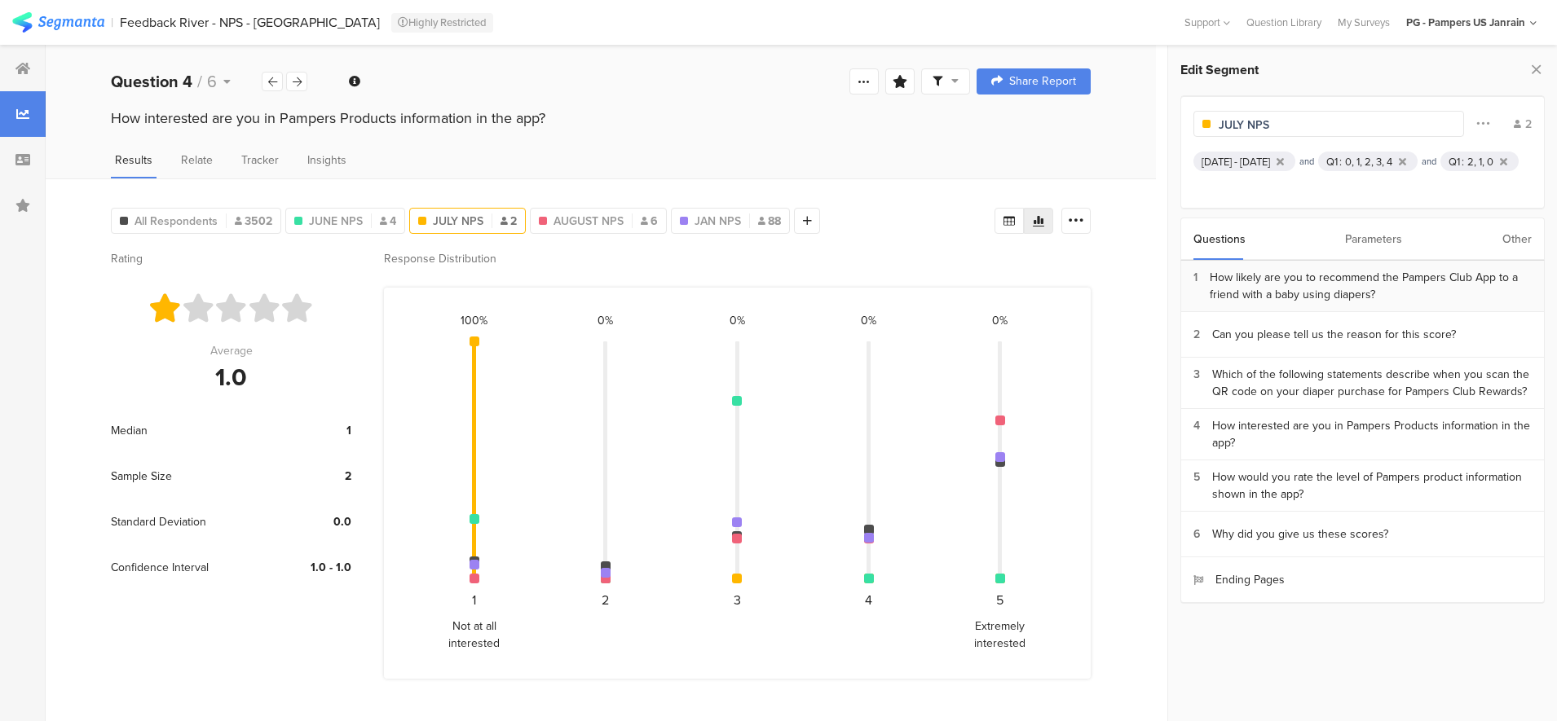
click at [1321, 287] on div "How likely are you to recommend the Pampers Club App to a friend with a baby us…" at bounding box center [1370, 286] width 322 height 34
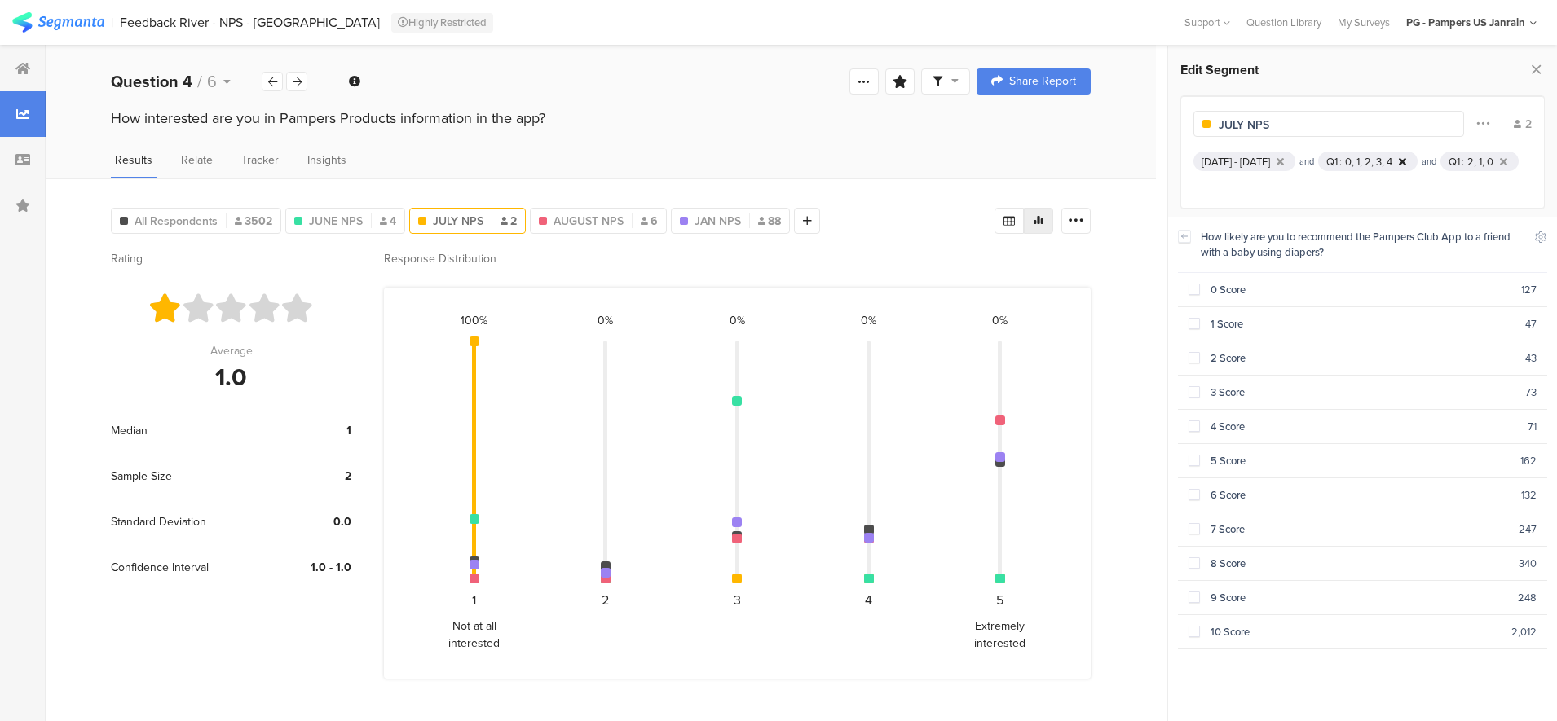
click at [1406, 160] on icon at bounding box center [1401, 161] width 7 height 11
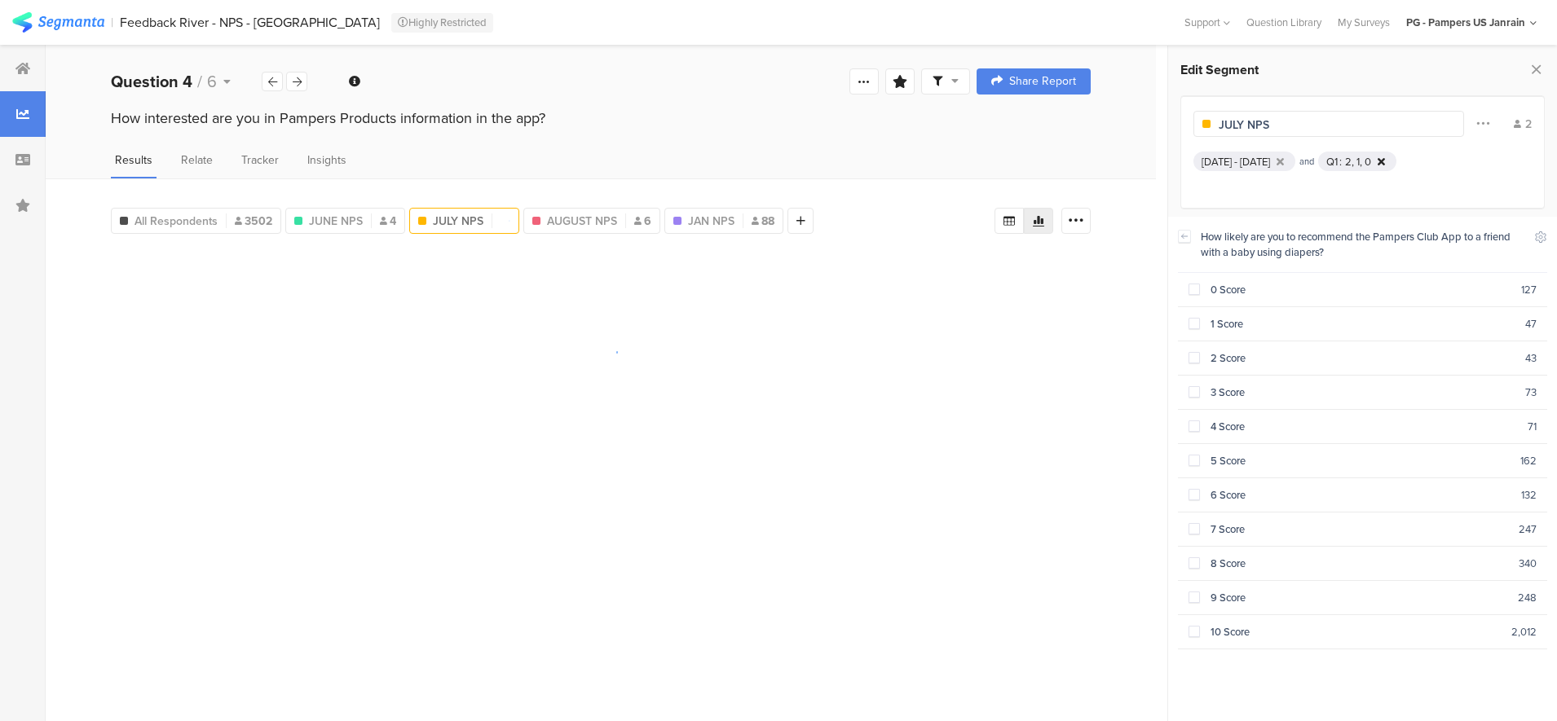
click at [1385, 156] on icon at bounding box center [1380, 161] width 7 height 11
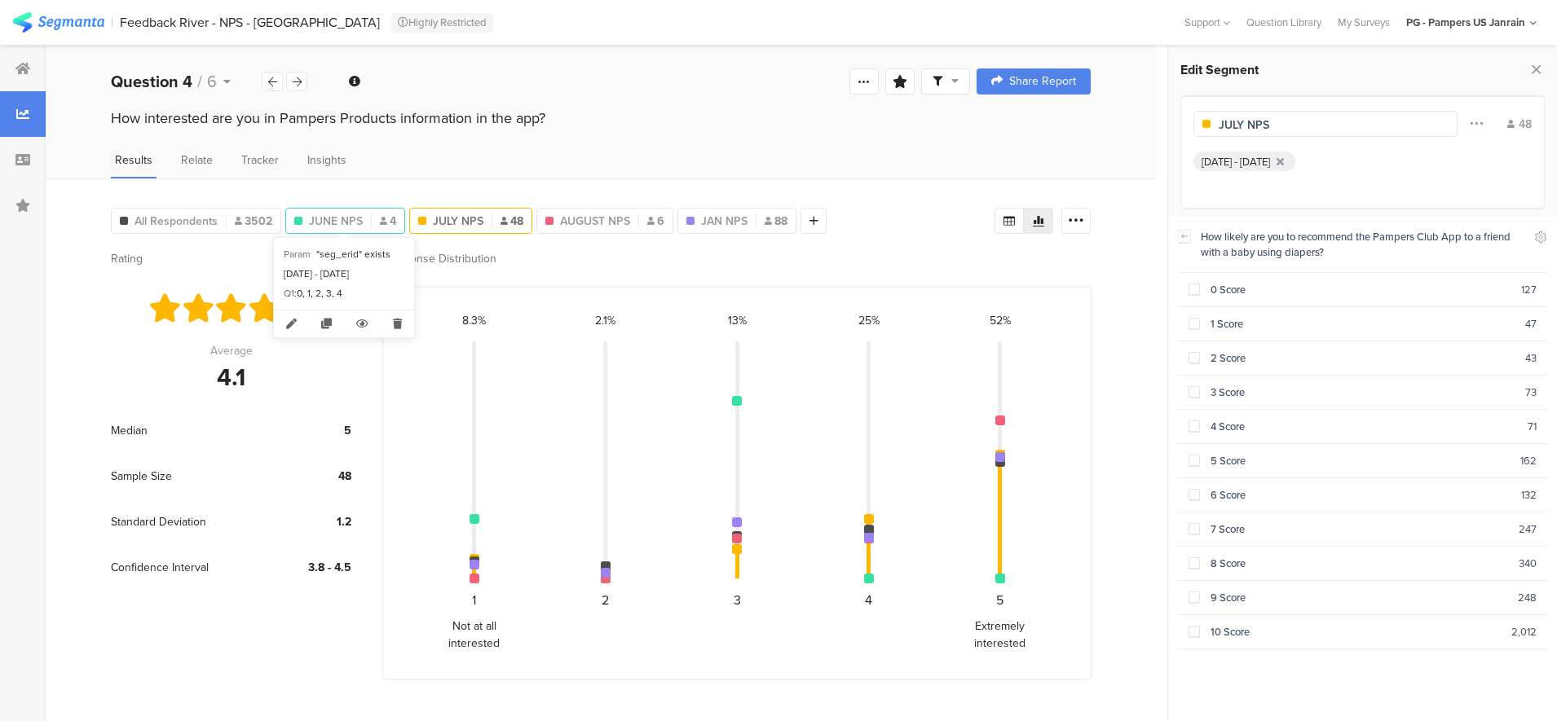
click at [349, 222] on span "JUNE NPS" at bounding box center [336, 221] width 54 height 17
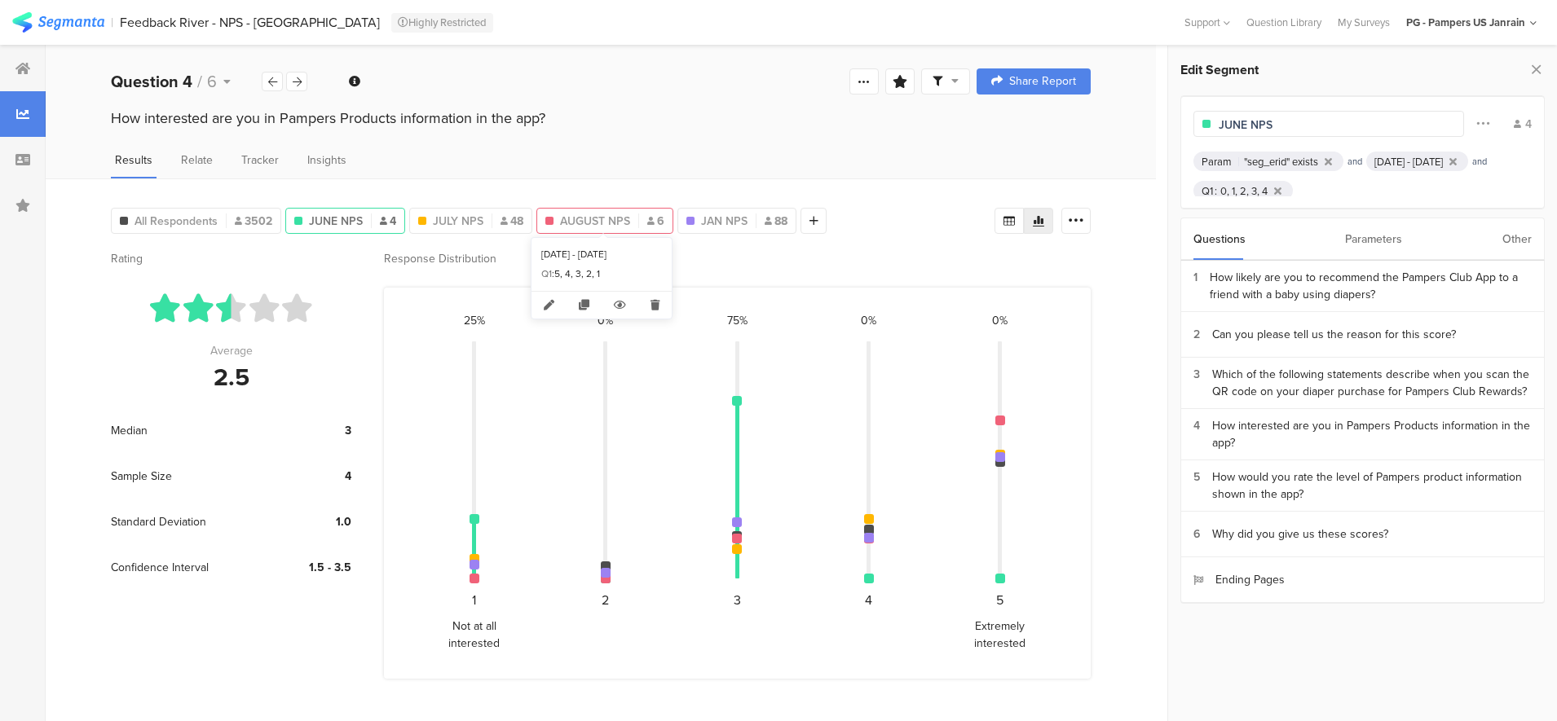
click at [581, 213] on span "AUGUST NPS" at bounding box center [595, 221] width 70 height 17
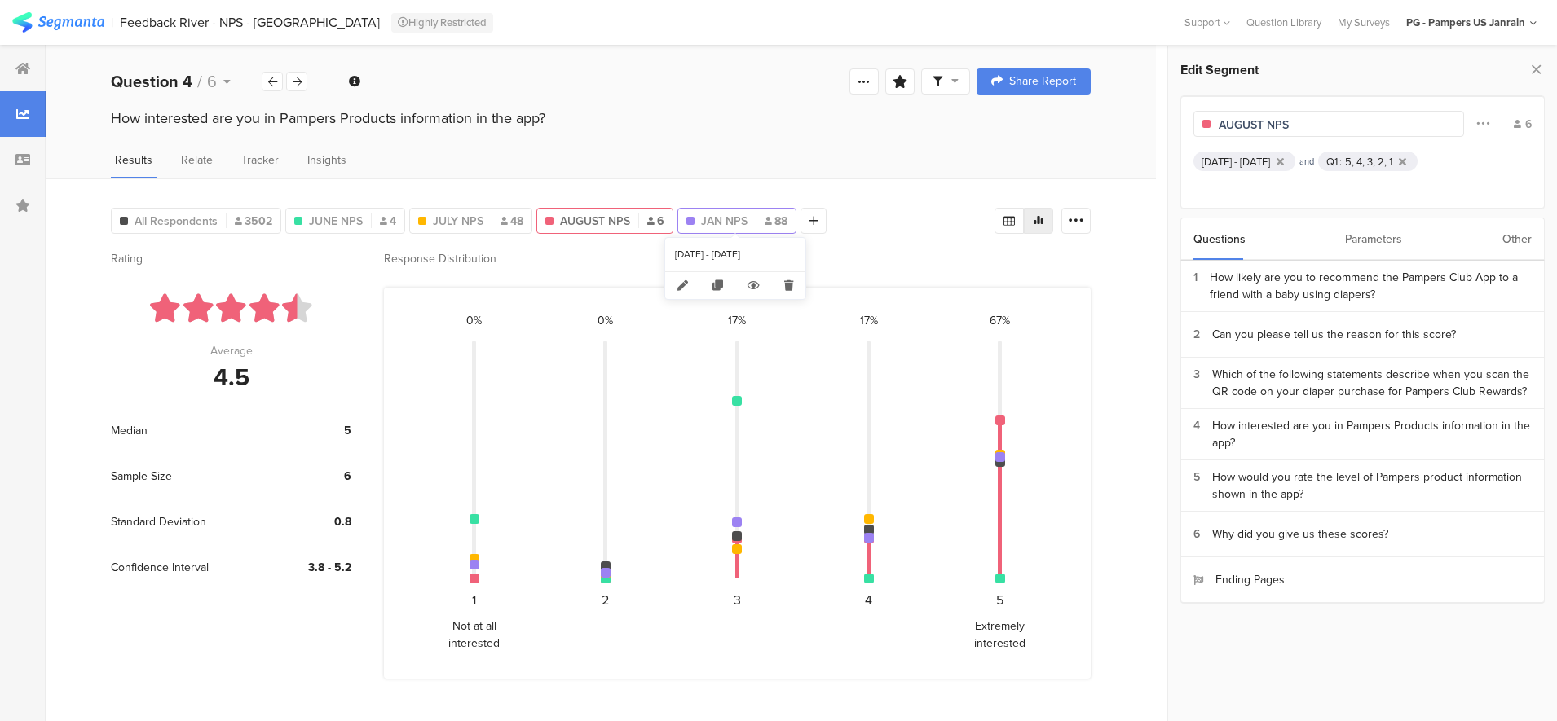
click at [703, 218] on span "JAN NPS" at bounding box center [724, 221] width 46 height 17
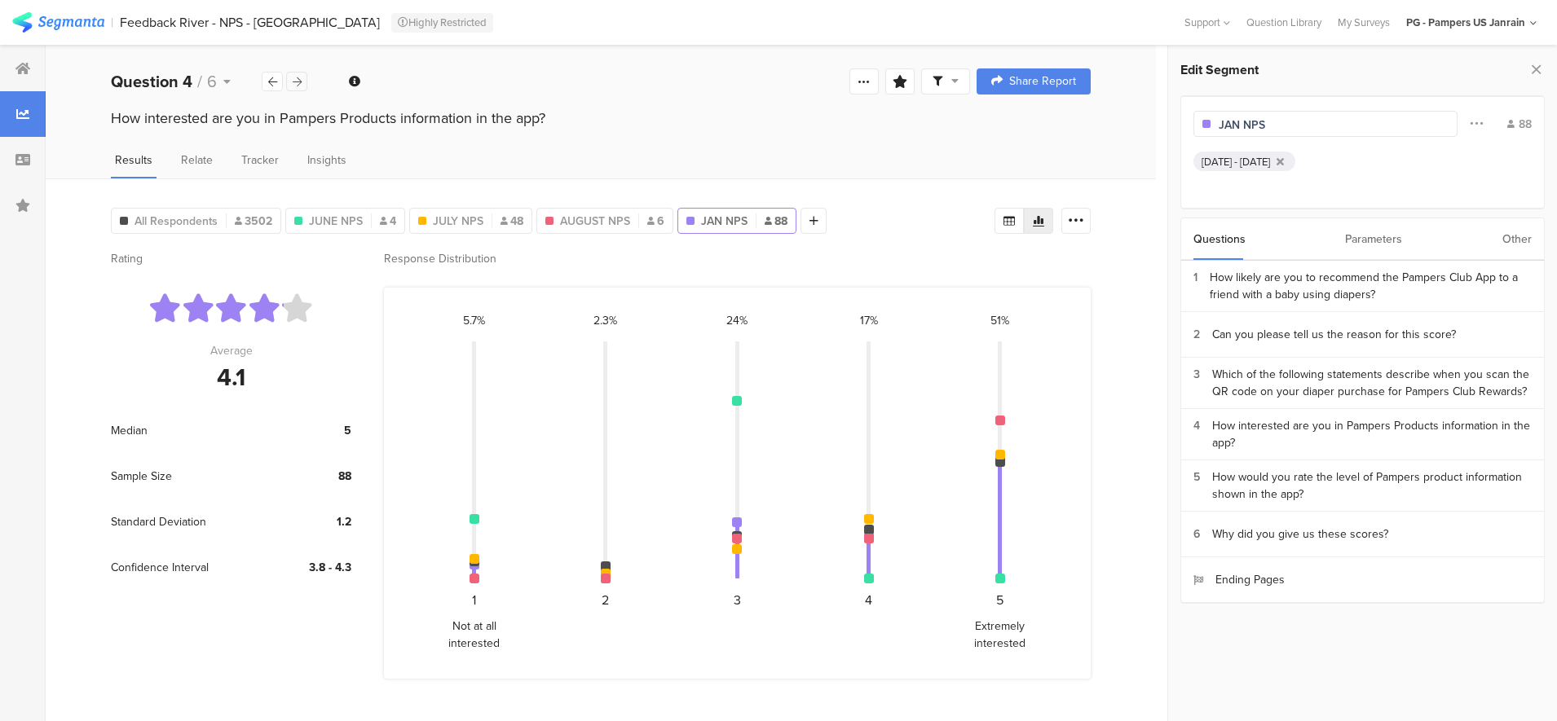
click at [293, 85] on icon at bounding box center [297, 82] width 9 height 11
click at [300, 85] on icon at bounding box center [297, 82] width 9 height 11
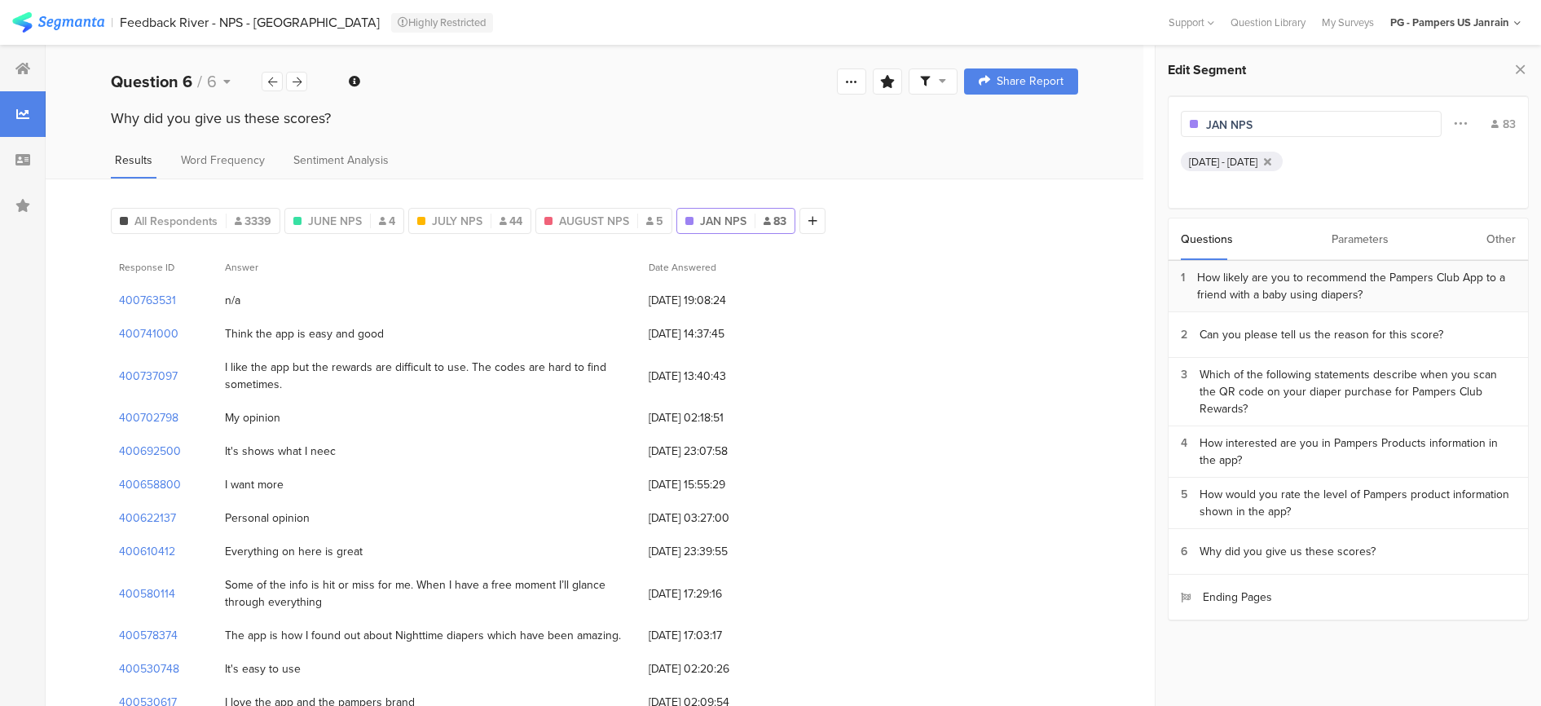
drag, startPoint x: 1339, startPoint y: 282, endPoint x: 1330, endPoint y: 282, distance: 9.0
click at [1330, 282] on div "How likely are you to recommend the Pampers Club App to a friend with a baby us…" at bounding box center [1356, 286] width 319 height 34
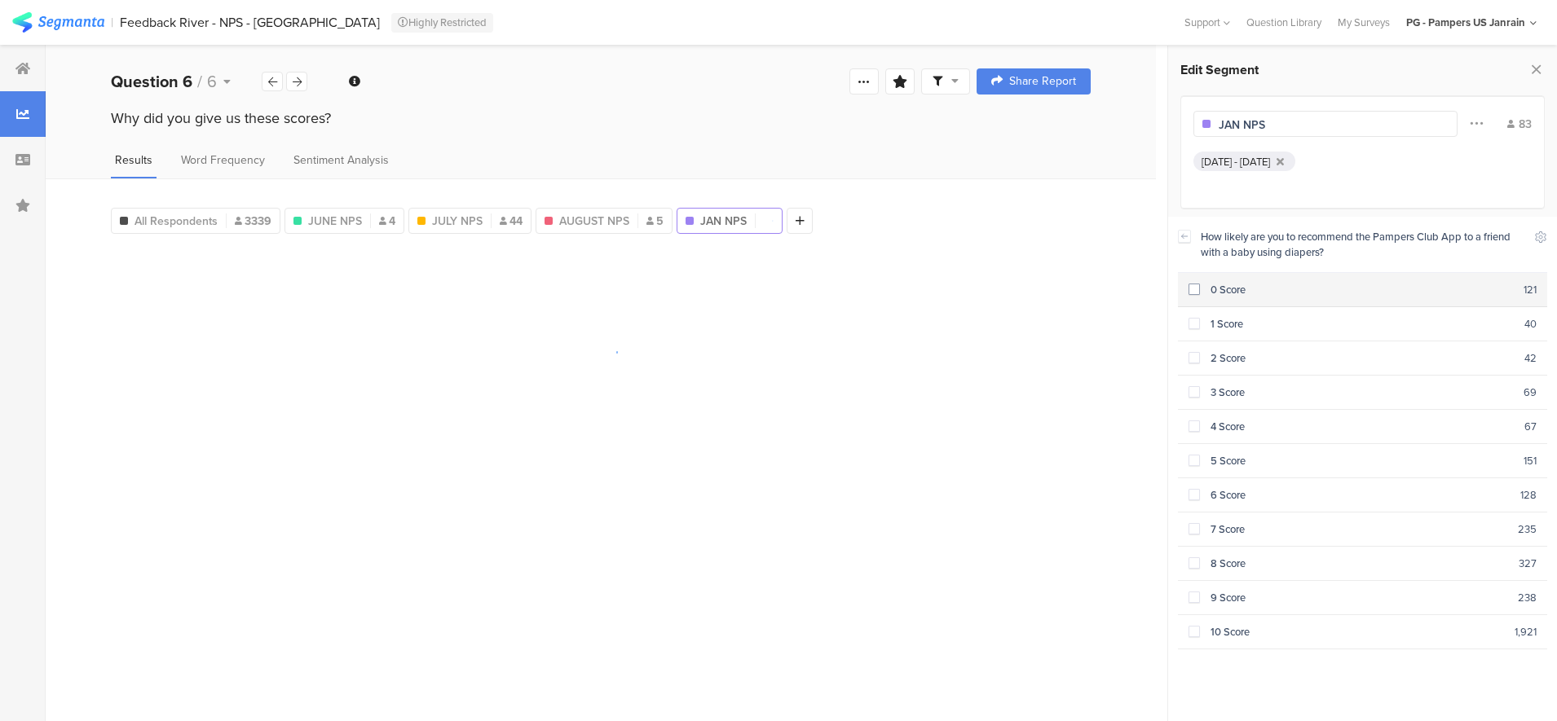
drag, startPoint x: 1330, startPoint y: 282, endPoint x: 1193, endPoint y: 287, distance: 137.0
click at [1193, 287] on span at bounding box center [1193, 289] width 11 height 11
click at [1195, 322] on span at bounding box center [1193, 323] width 11 height 11
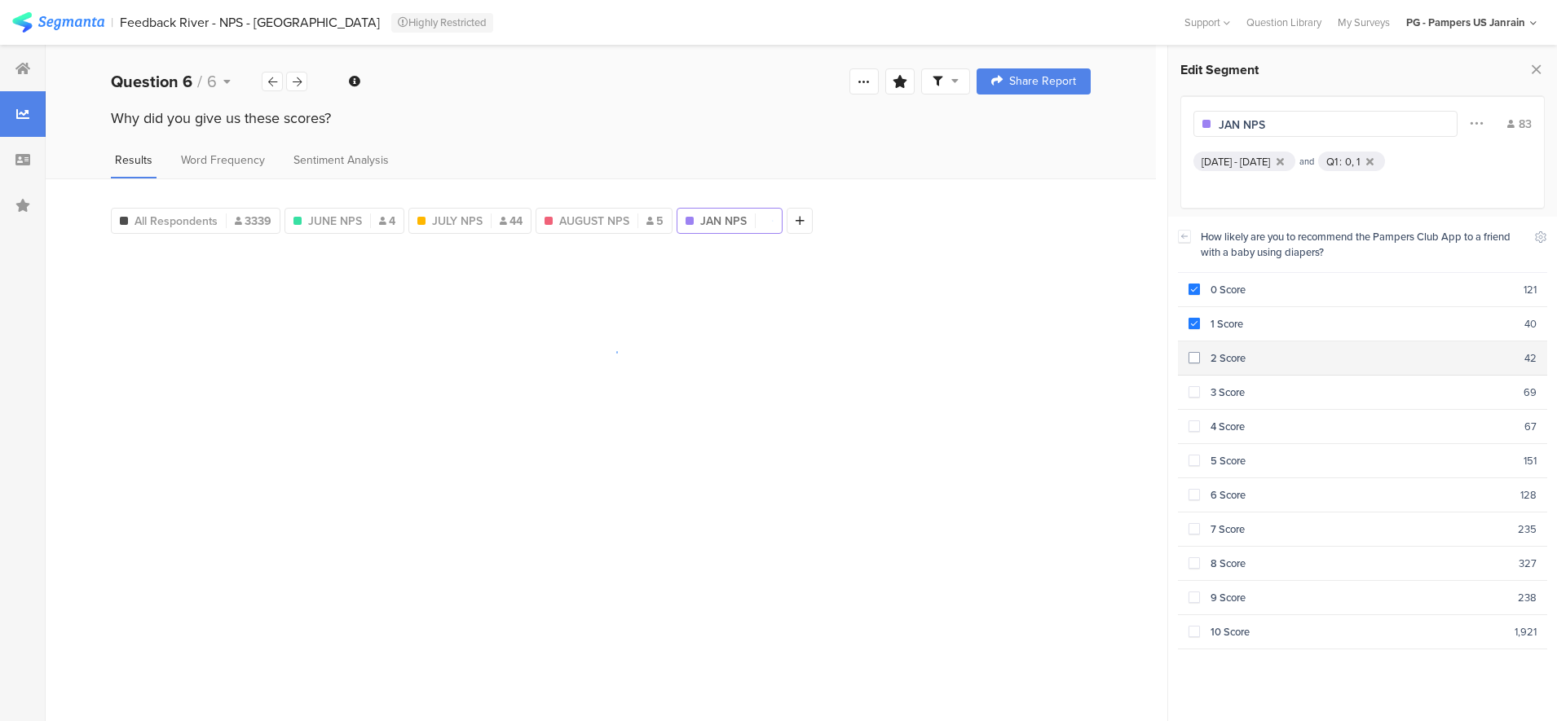
click at [1198, 352] on span at bounding box center [1193, 357] width 11 height 11
click at [1193, 387] on span at bounding box center [1193, 391] width 11 height 11
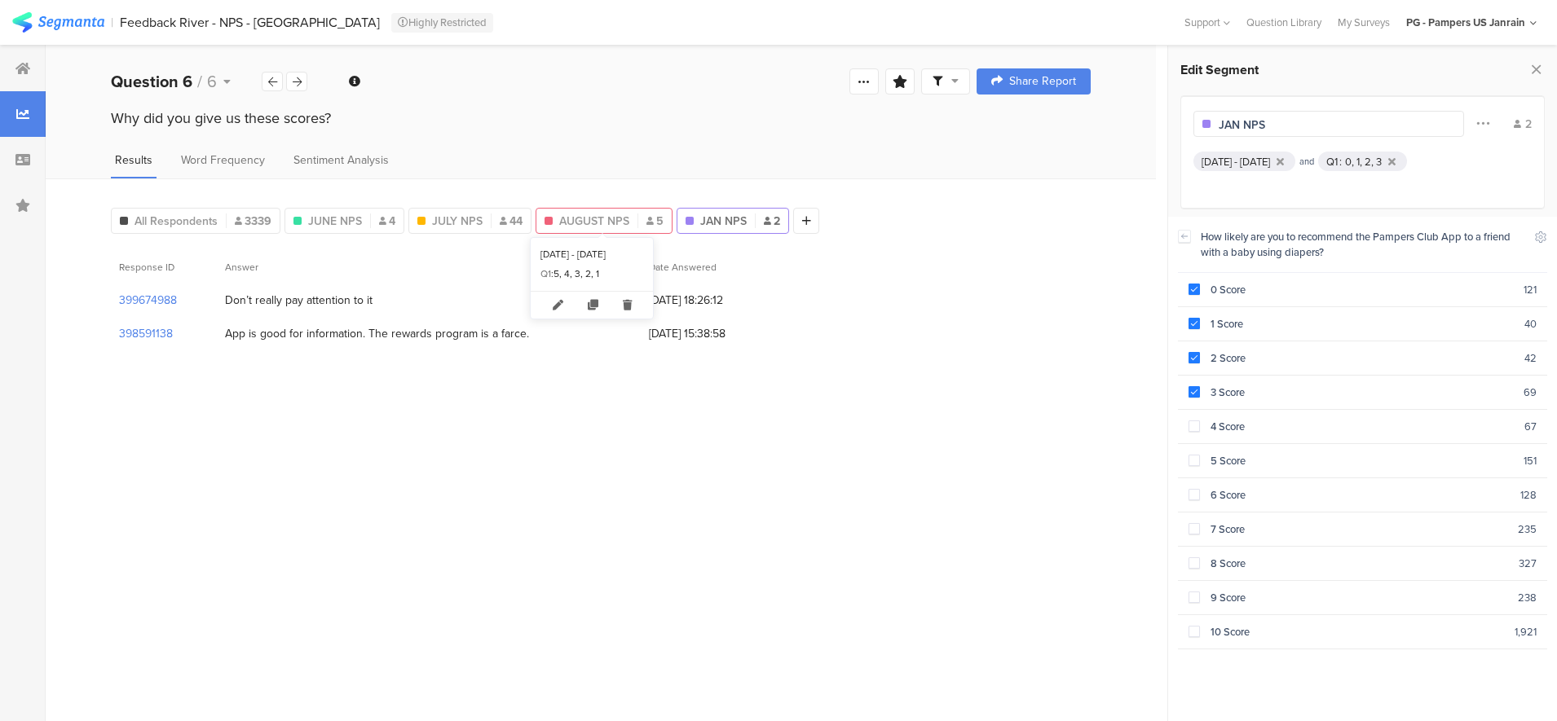
click at [559, 224] on span "AUGUST NPS" at bounding box center [594, 221] width 70 height 17
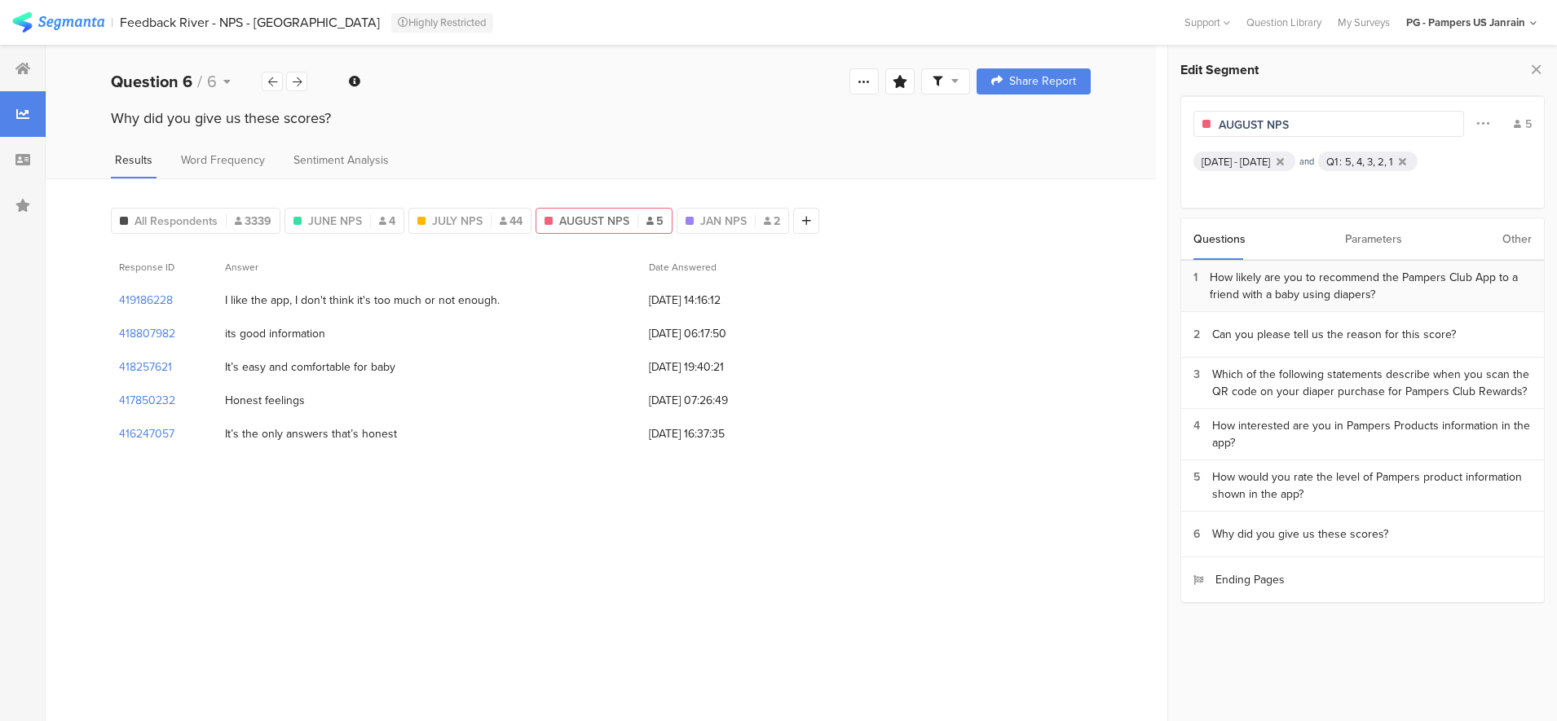
click at [1226, 280] on div "How likely are you to recommend the Pampers Club App to a friend with a baby us…" at bounding box center [1370, 286] width 322 height 34
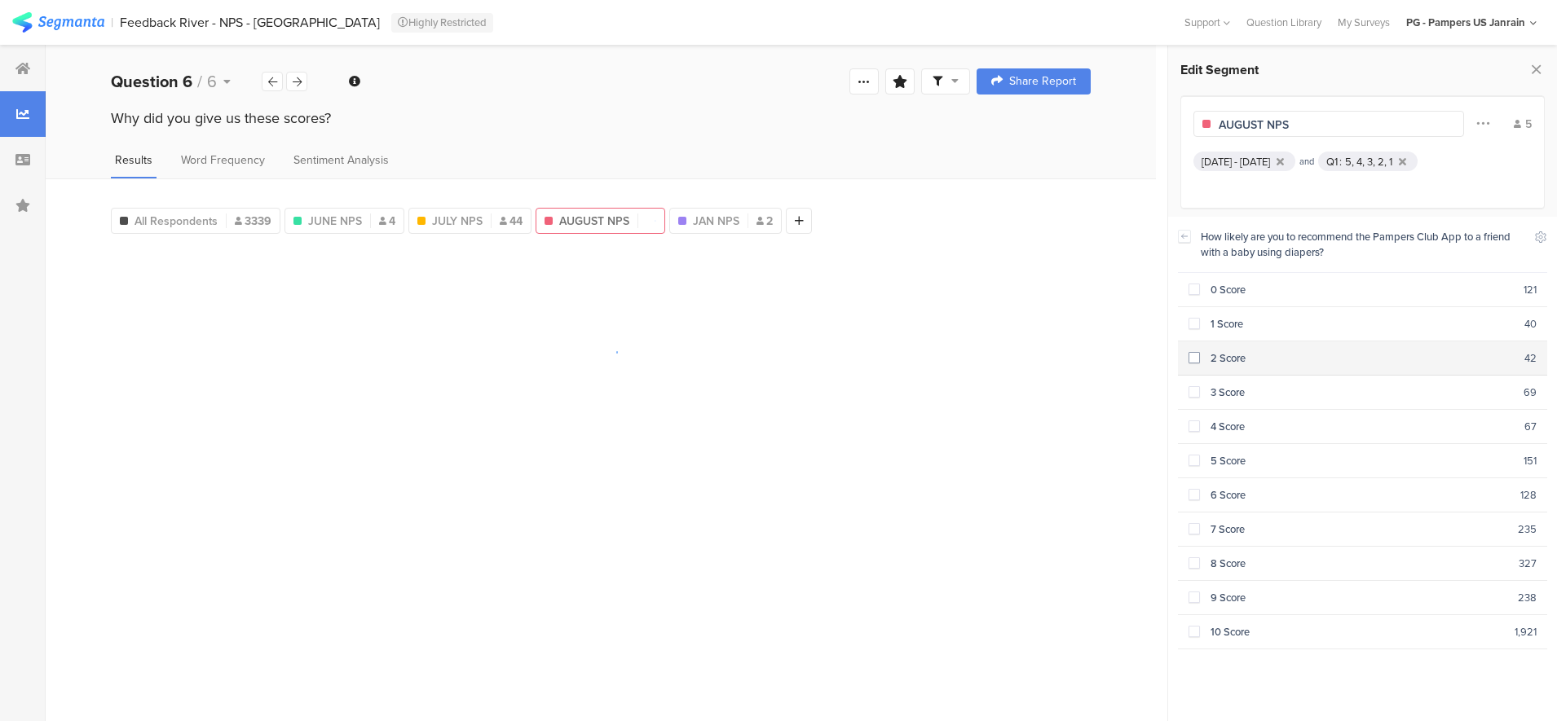
click at [1192, 358] on span at bounding box center [1193, 357] width 11 height 11
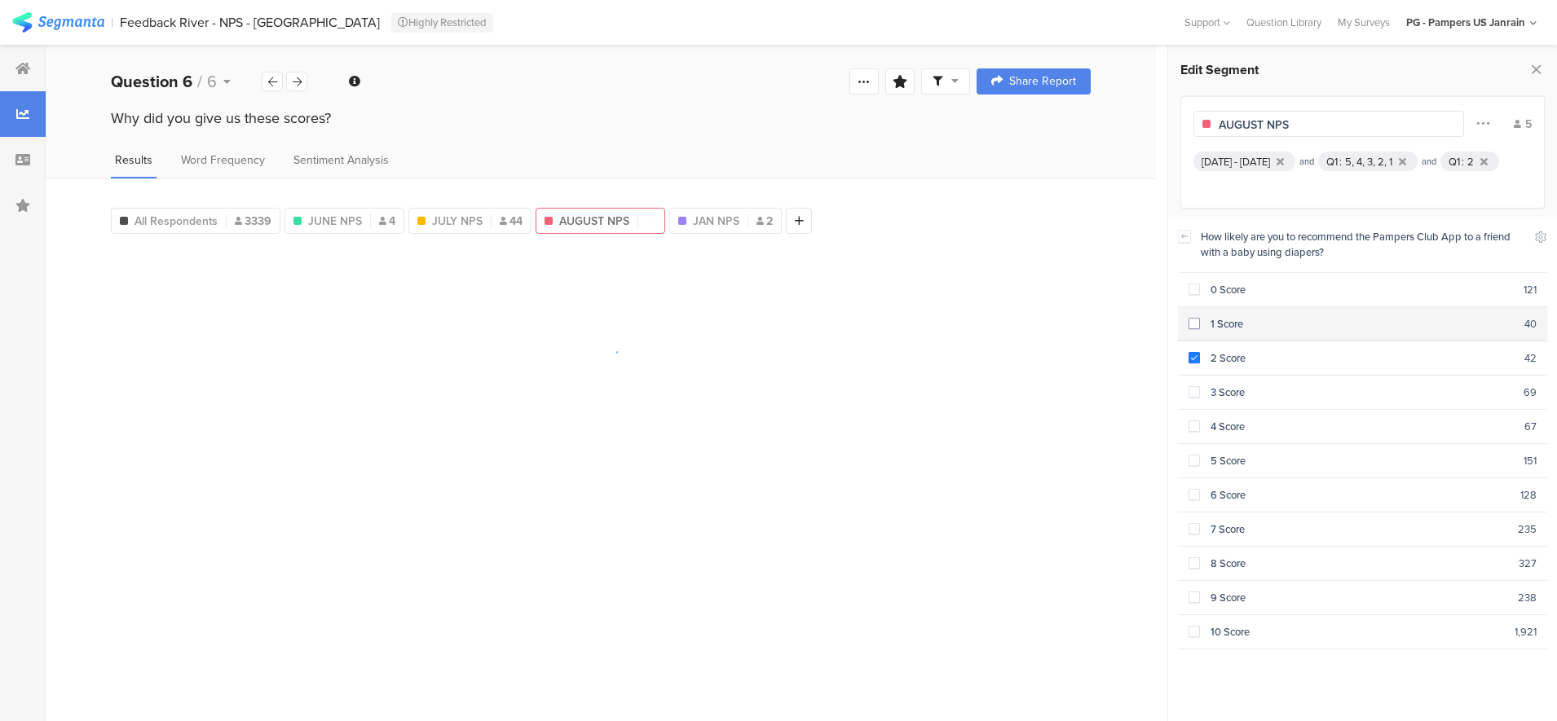
click at [1192, 324] on span at bounding box center [1193, 323] width 11 height 11
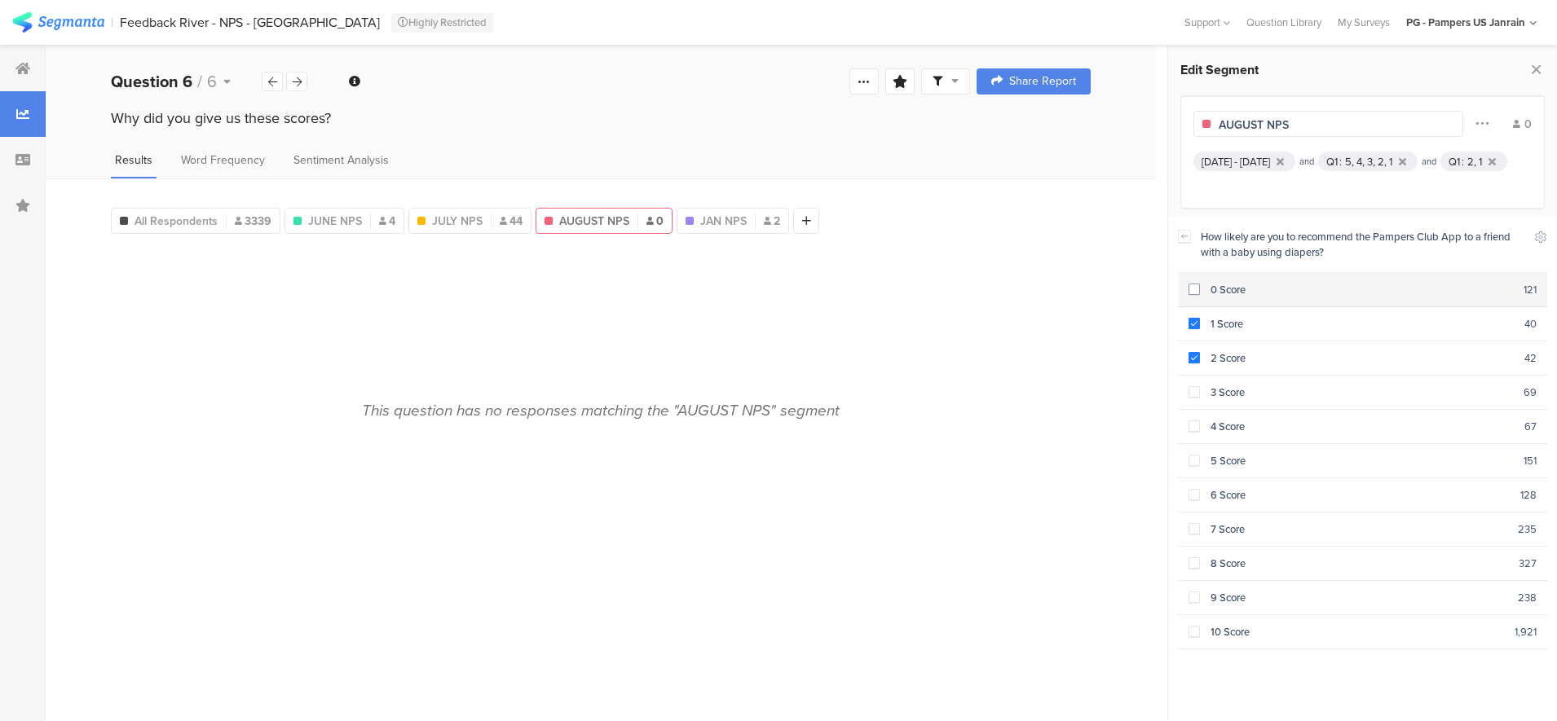
click at [1213, 294] on div "0 Score" at bounding box center [1362, 289] width 324 height 15
click at [485, 214] on div "JULY NPS 44" at bounding box center [469, 221] width 121 height 17
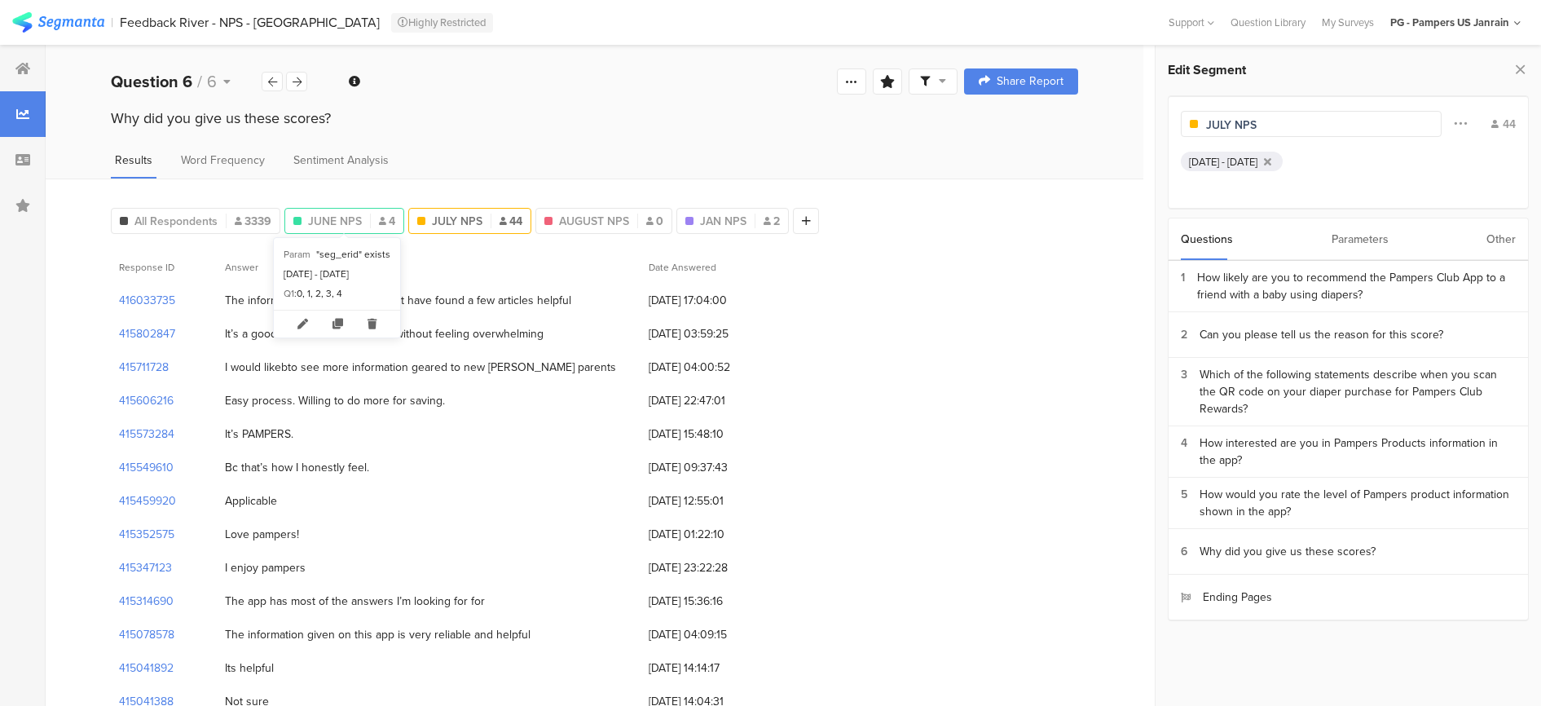
click at [328, 226] on span "JUNE NPS" at bounding box center [335, 221] width 54 height 17
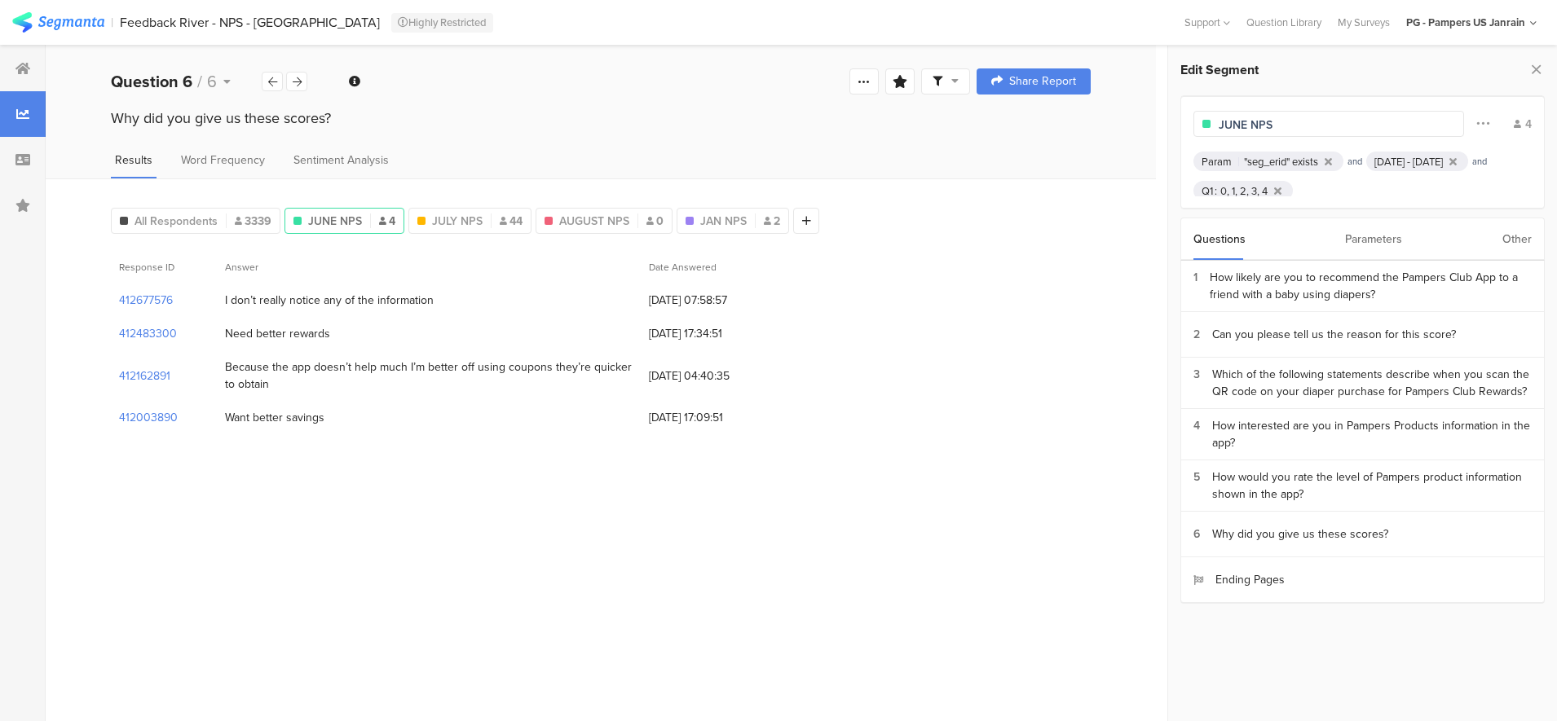
click at [1267, 188] on div "0, 1, 2, 3, 4" at bounding box center [1243, 190] width 47 height 15
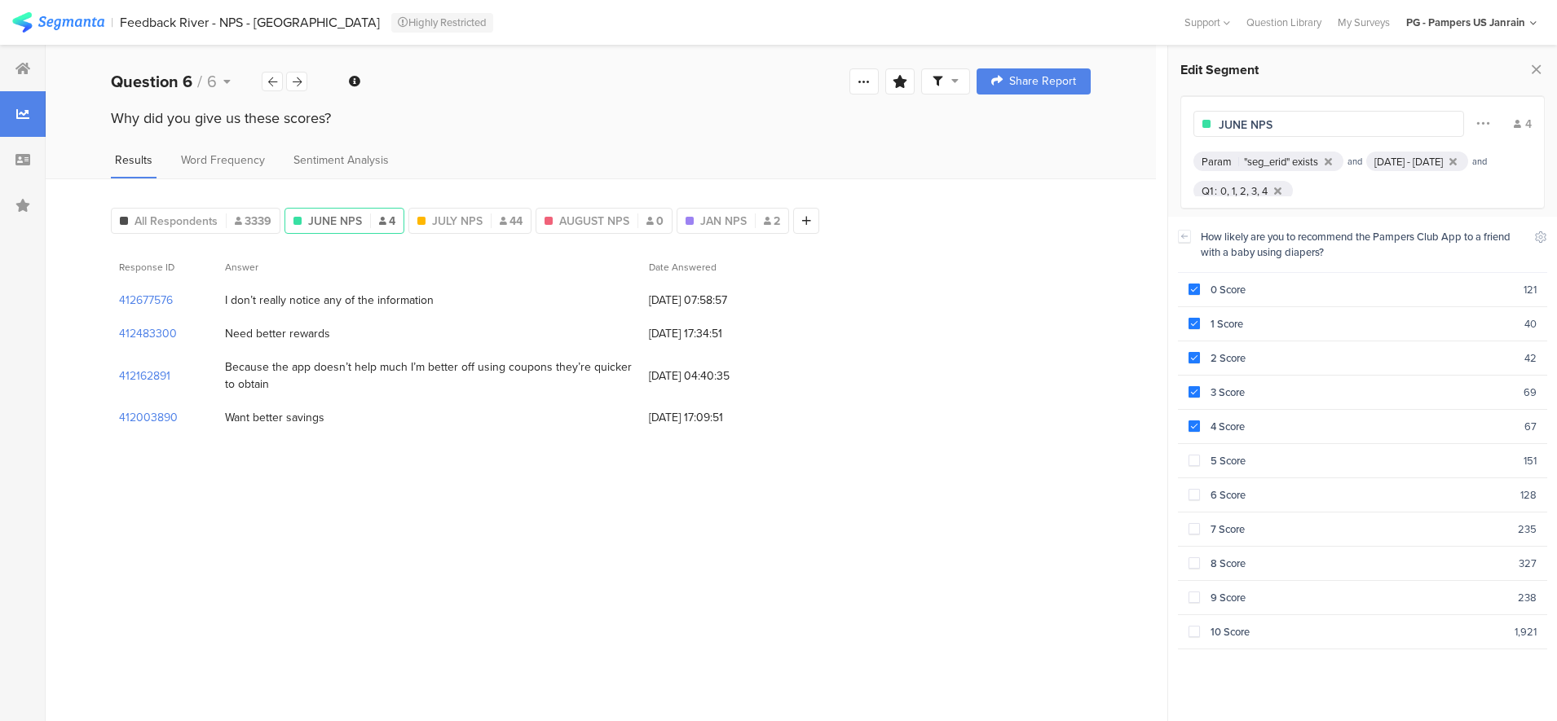
drag, startPoint x: 559, startPoint y: 534, endPoint x: 549, endPoint y: 495, distance: 39.5
click at [559, 531] on section "Response ID Answer Date Answered 412677576 I don’t really notice any of the inf…" at bounding box center [601, 479] width 980 height 459
click at [478, 222] on span "JULY NPS" at bounding box center [457, 221] width 51 height 17
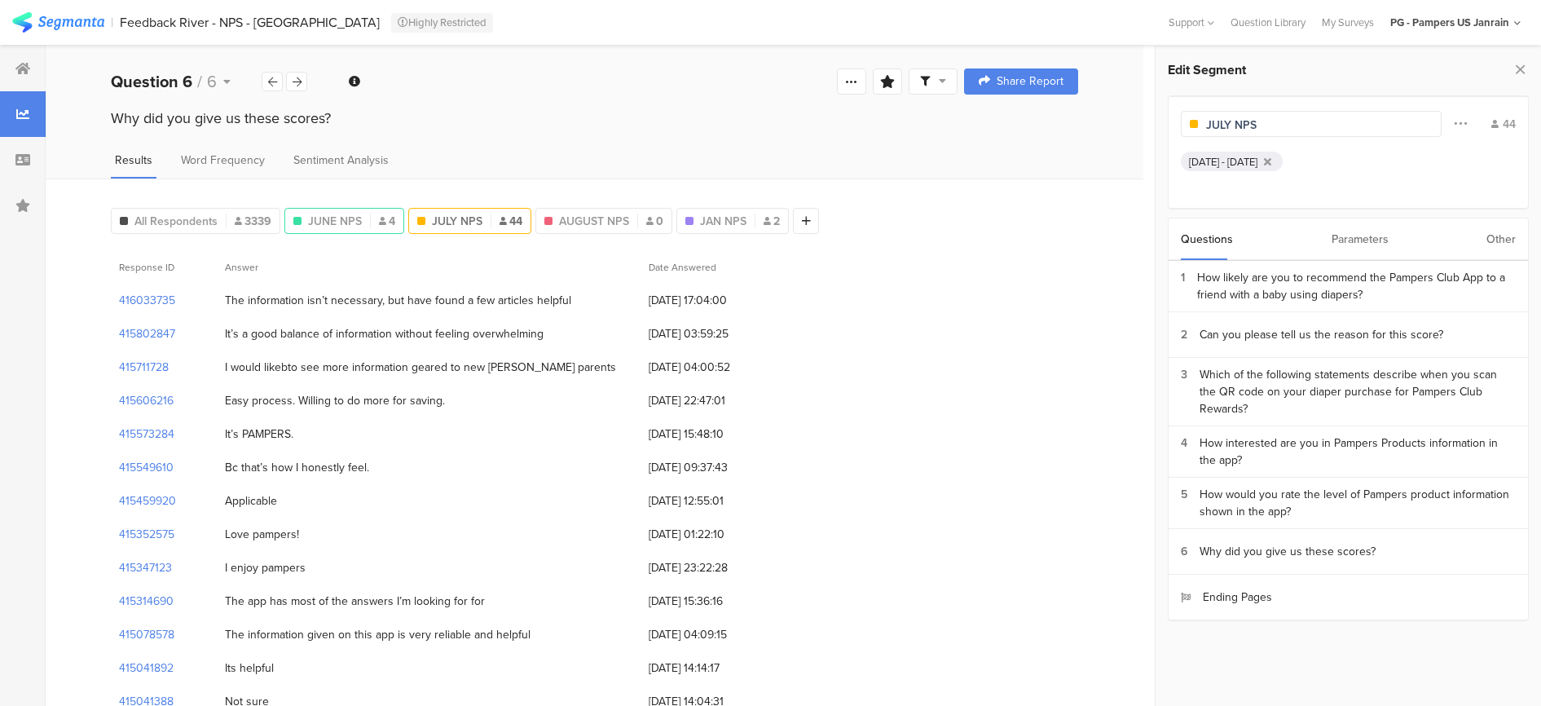
click at [303, 213] on div "JUNE NPS 4" at bounding box center [344, 221] width 118 height 17
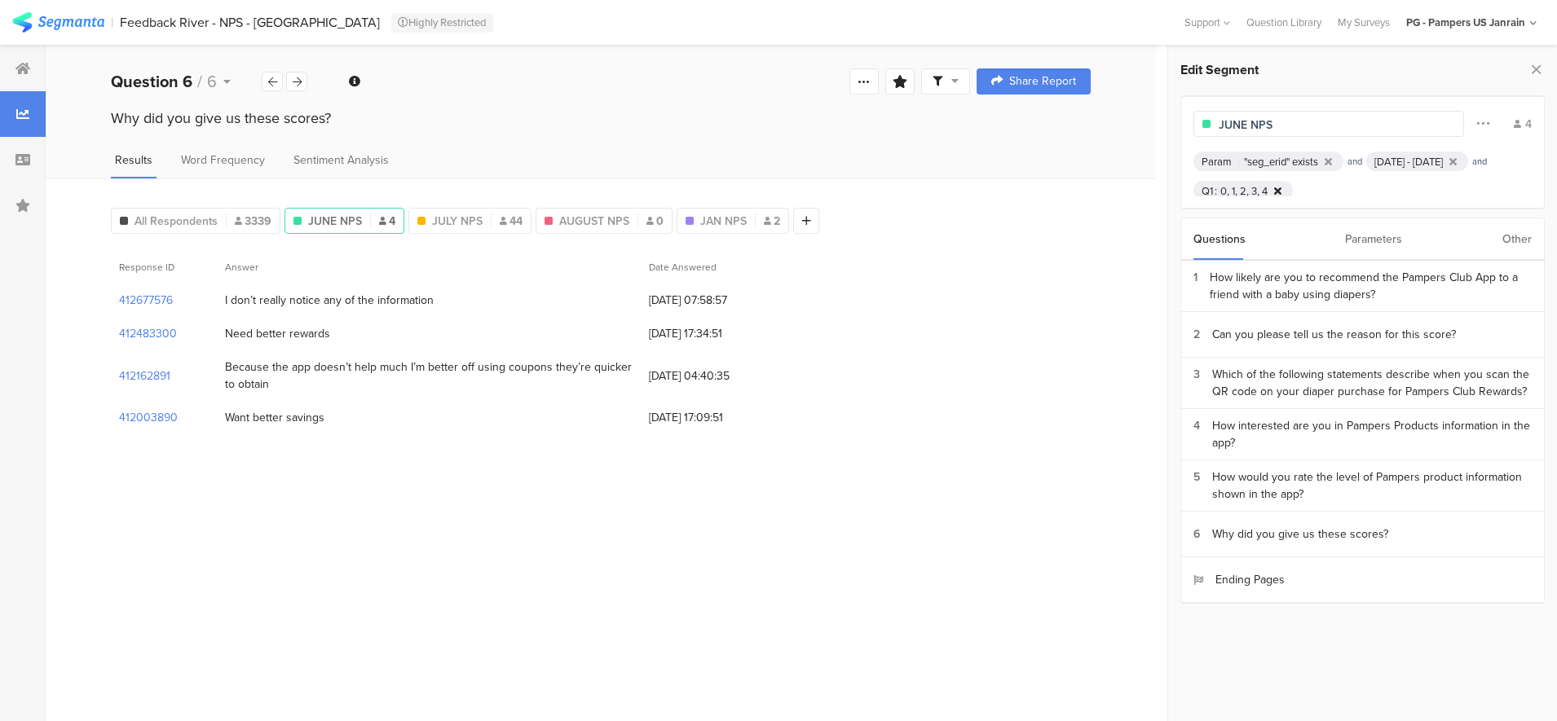
click at [1281, 187] on icon at bounding box center [1277, 191] width 7 height 11
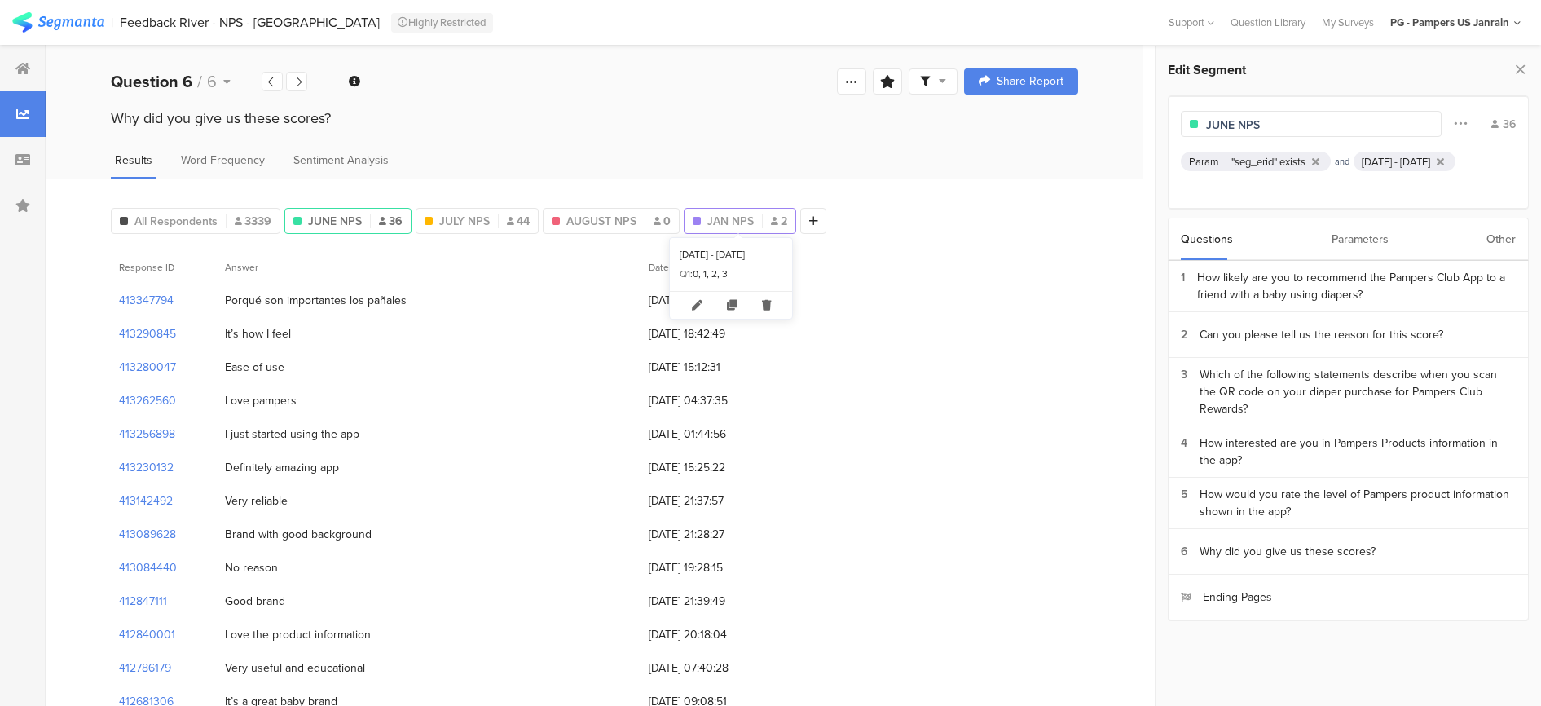
click at [757, 215] on div "JAN NPS 2" at bounding box center [740, 221] width 111 height 17
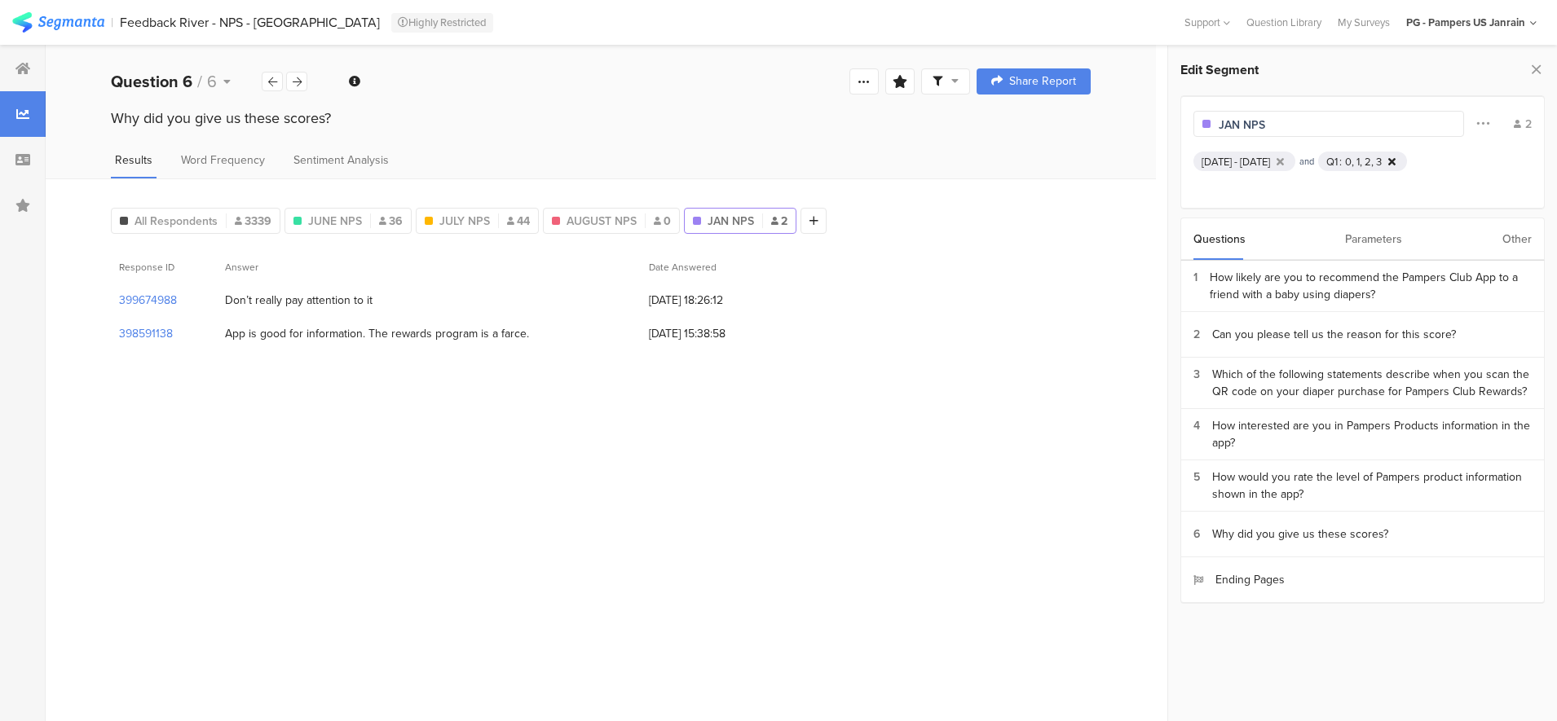
click at [1395, 156] on icon at bounding box center [1391, 161] width 7 height 11
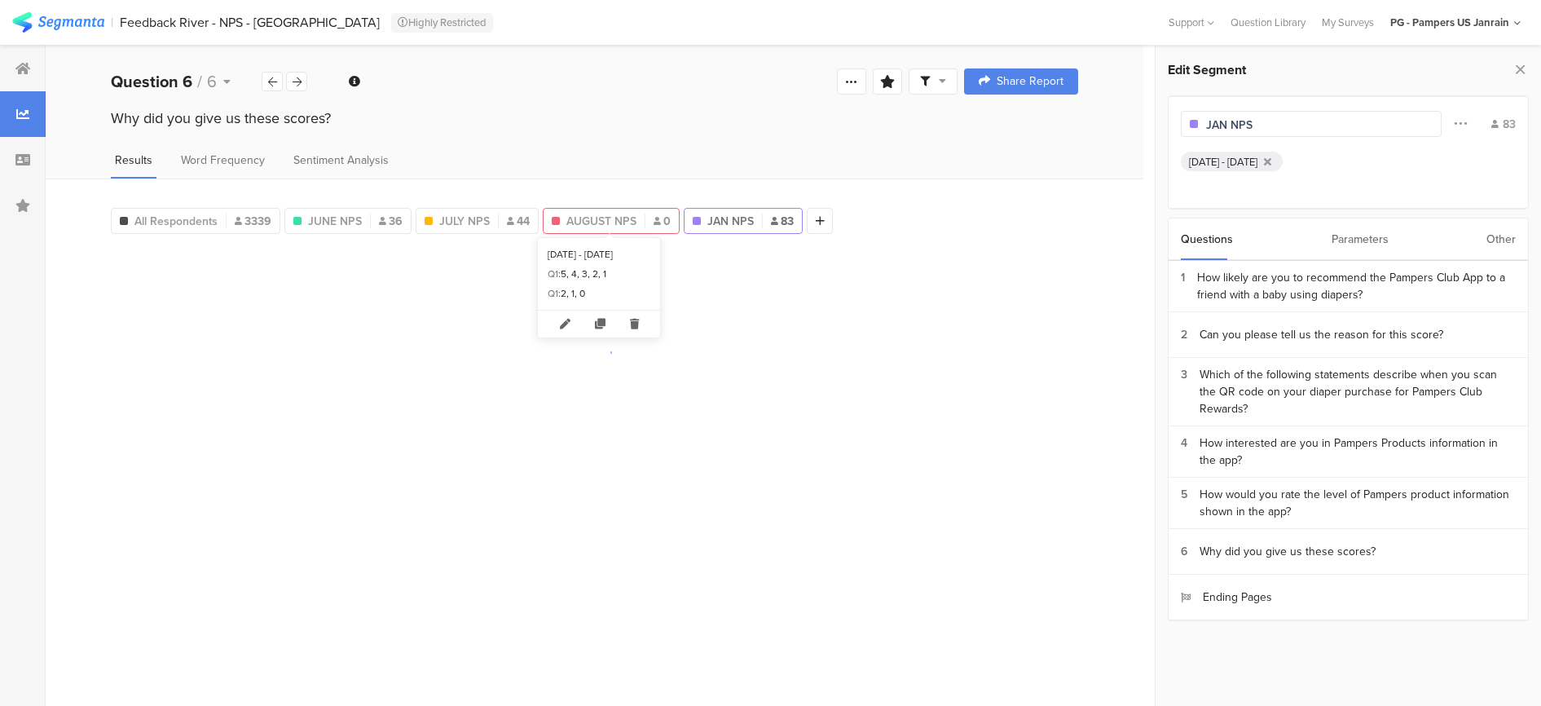
click at [595, 218] on span "AUGUST NPS" at bounding box center [601, 221] width 70 height 17
type input "AUGUST NPS"
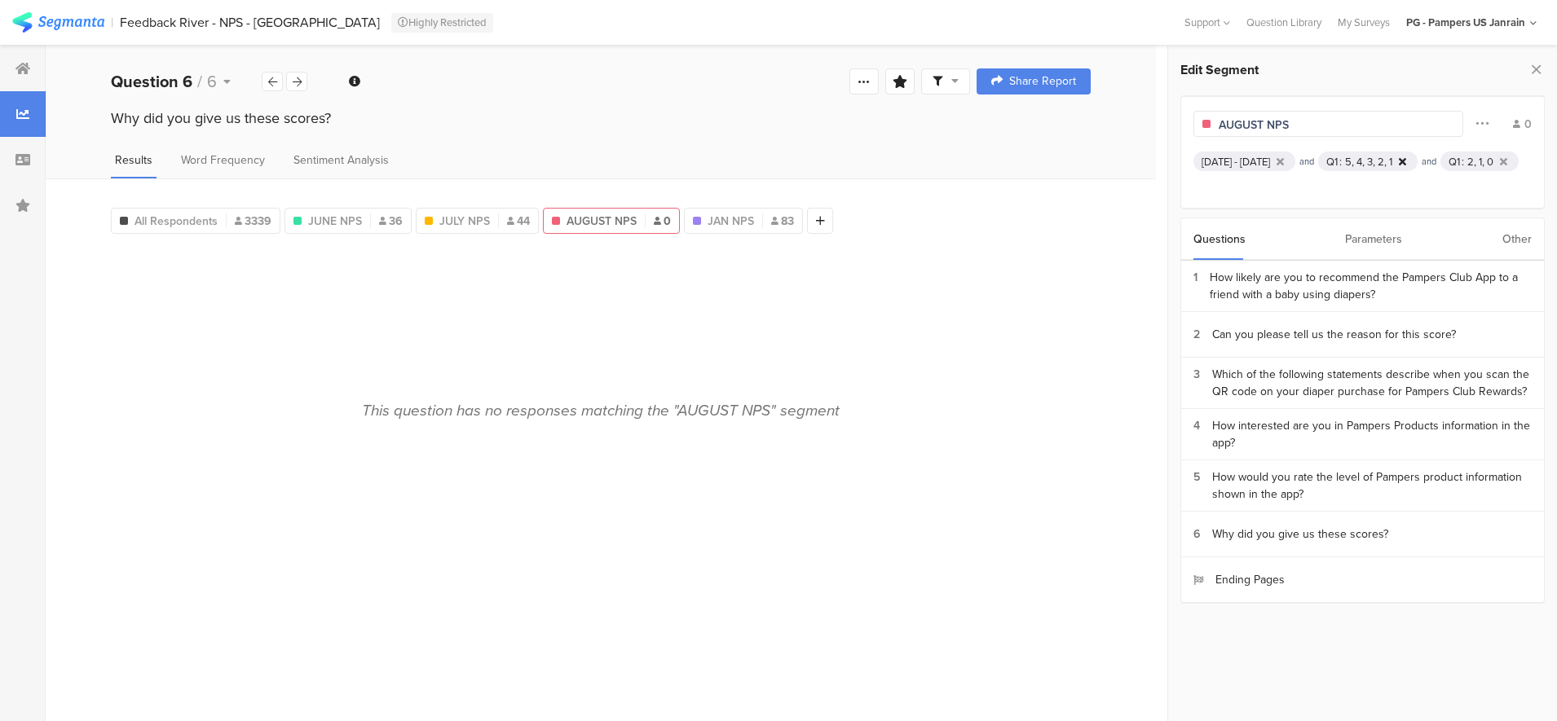
click at [1406, 158] on icon at bounding box center [1401, 161] width 7 height 11
click at [1385, 158] on icon at bounding box center [1380, 161] width 7 height 11
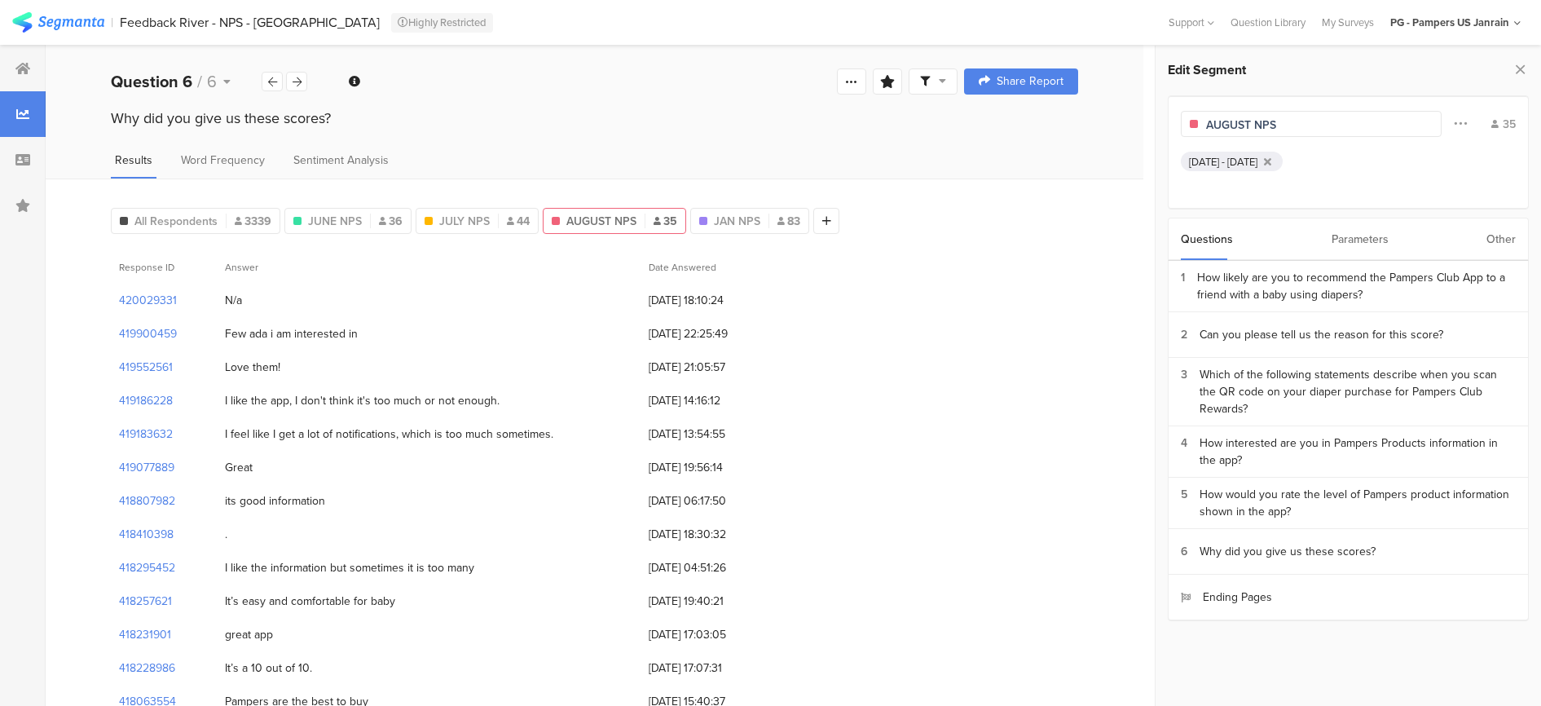
click at [1509, 23] on div "PG - Pampers US Janrain" at bounding box center [1449, 22] width 119 height 15
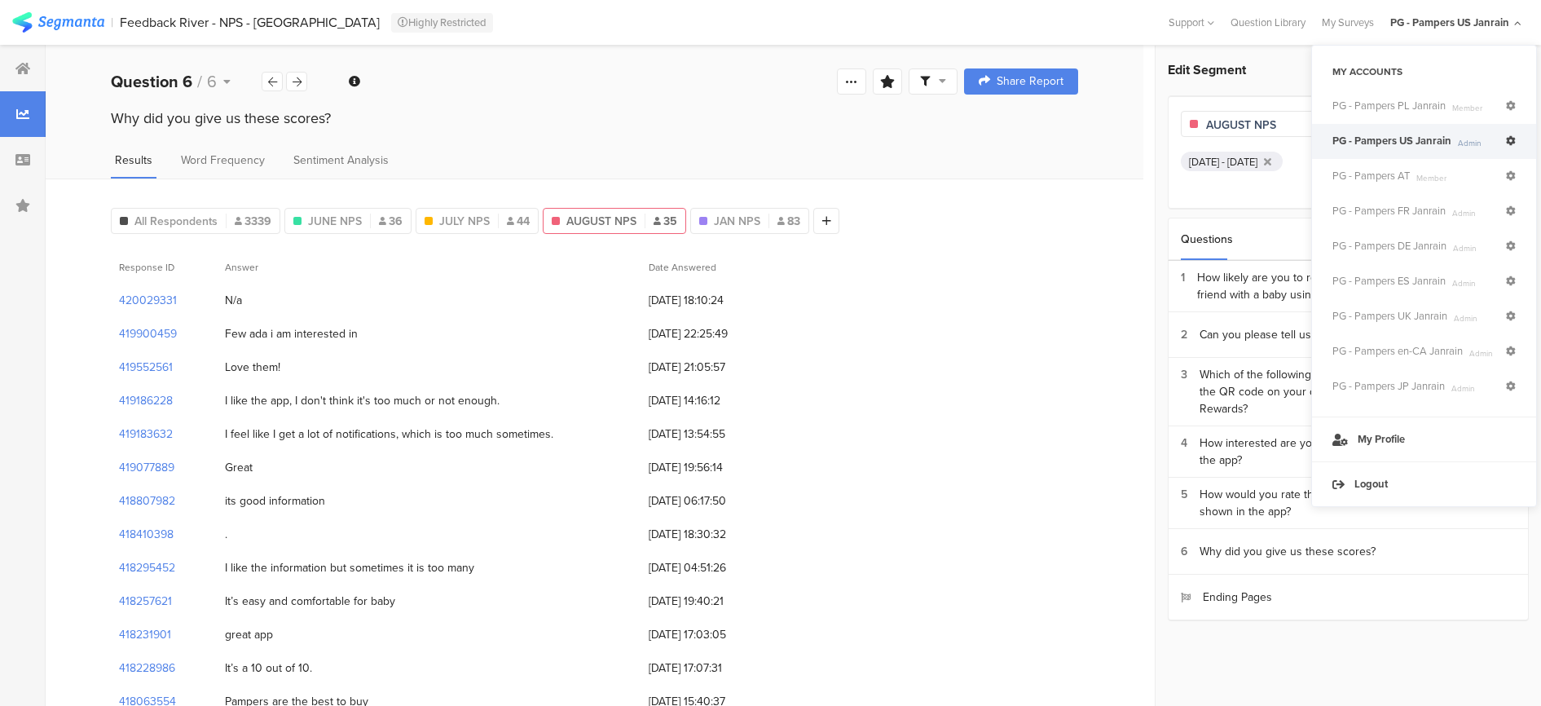
click at [1512, 146] on icon at bounding box center [1511, 141] width 10 height 10
click at [1006, 152] on div "Results Word Frequency Sentiment Analysis" at bounding box center [595, 165] width 1098 height 27
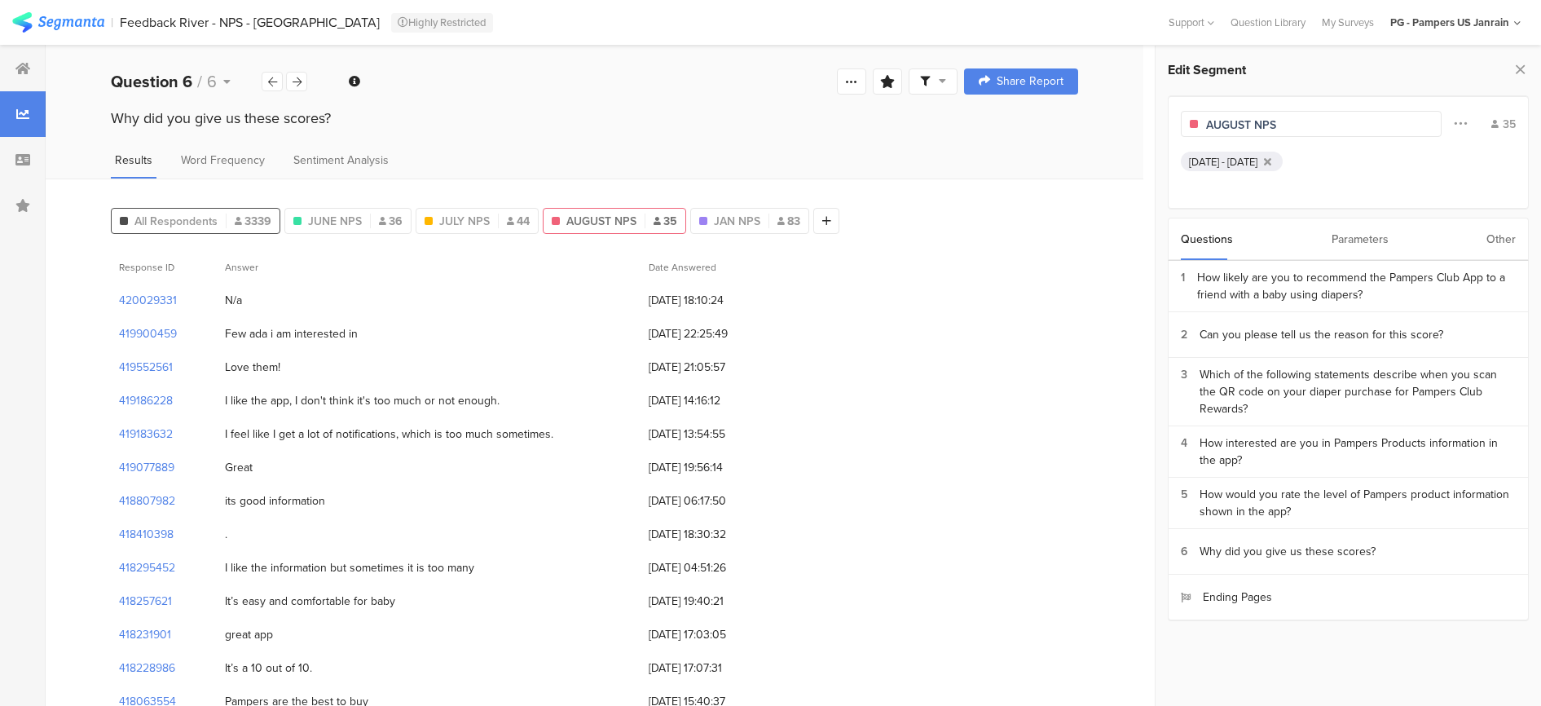
click at [214, 218] on span "All Respondents" at bounding box center [175, 221] width 83 height 17
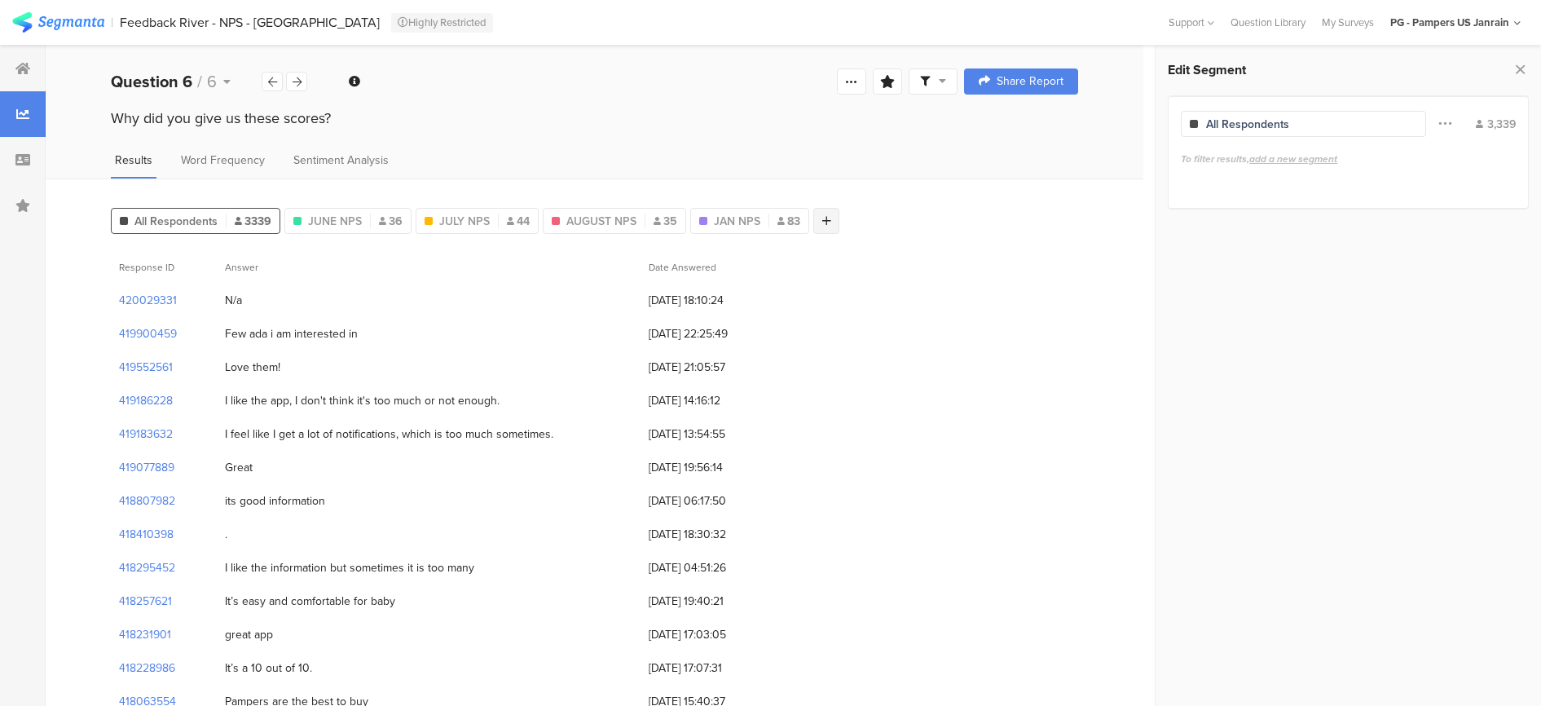
click at [822, 218] on icon at bounding box center [826, 220] width 9 height 11
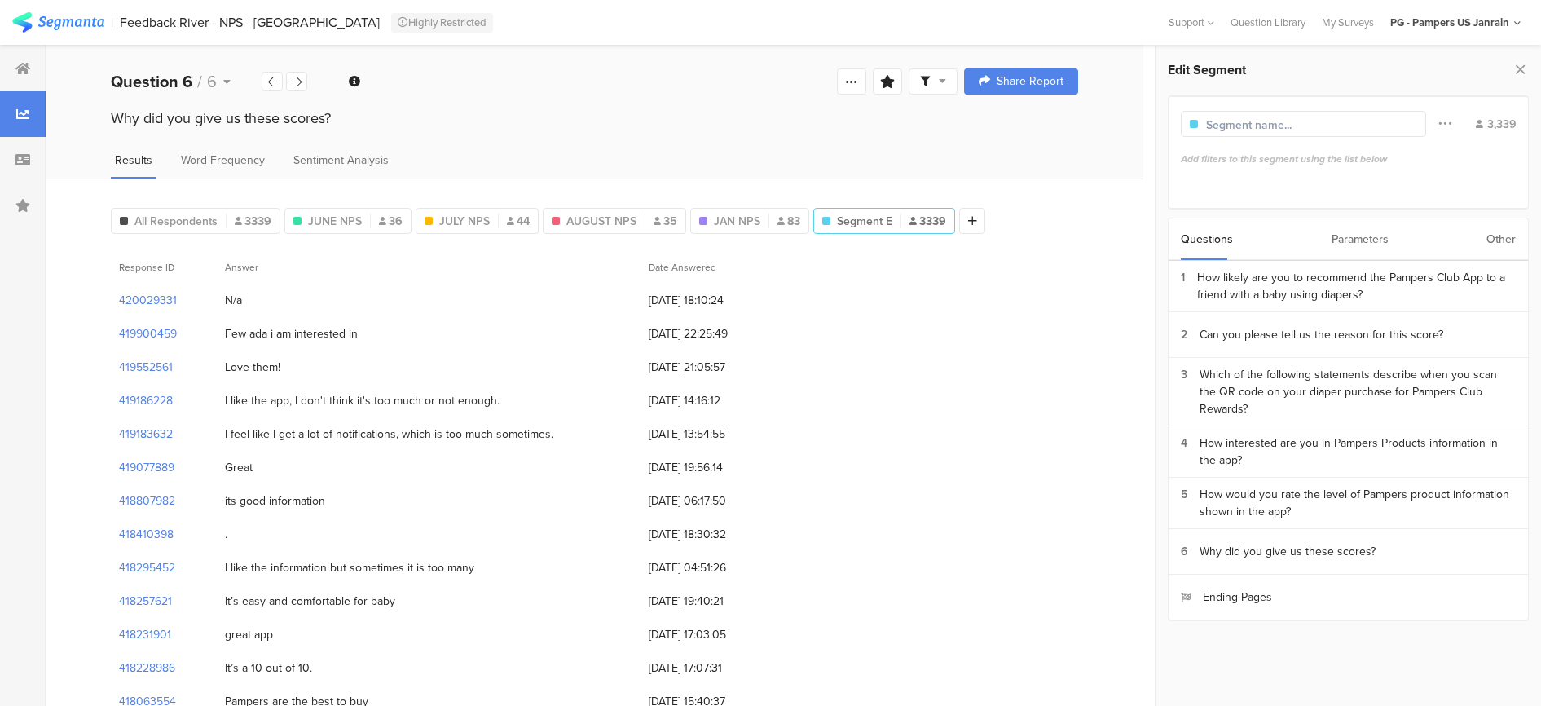
click at [1367, 234] on div "Parameters" at bounding box center [1360, 239] width 57 height 42
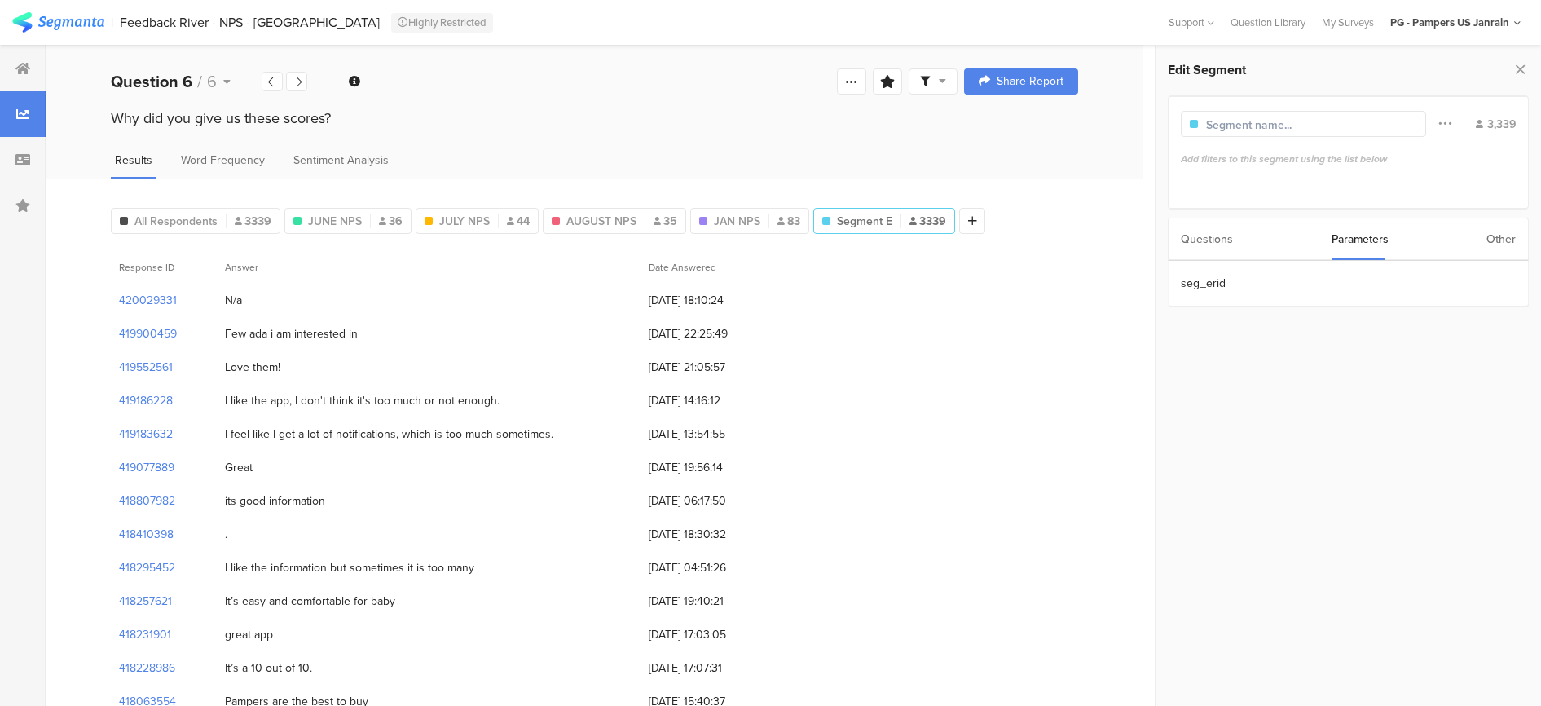
click at [1508, 225] on div "Other" at bounding box center [1500, 239] width 29 height 42
click at [1215, 292] on section "Time Range" at bounding box center [1348, 284] width 359 height 46
click at [302, 219] on div "JUNE NPS 36" at bounding box center [347, 221] width 125 height 17
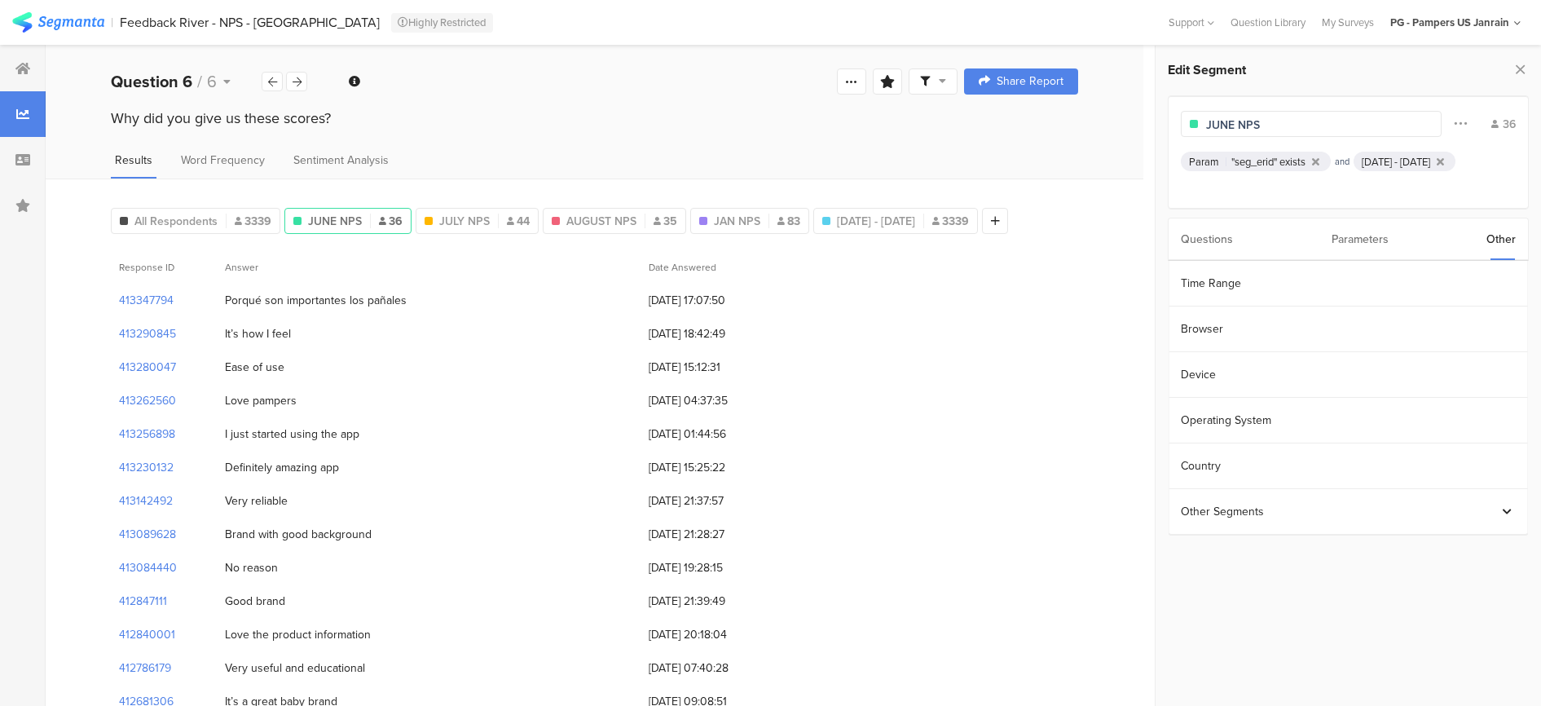
click at [1217, 240] on div "Questions" at bounding box center [1207, 239] width 52 height 42
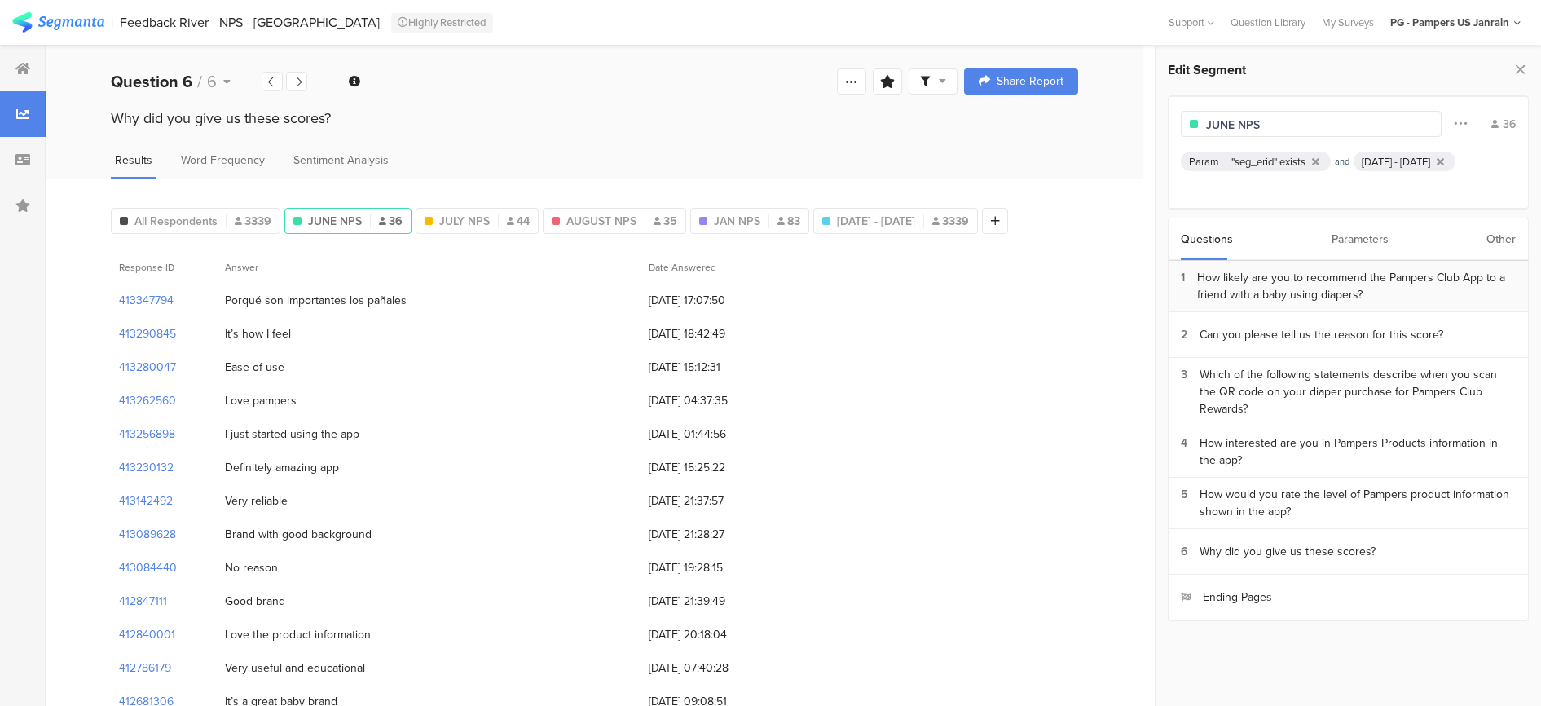
click at [1324, 296] on div "How likely are you to recommend the Pampers Club App to a friend with a baby us…" at bounding box center [1356, 286] width 319 height 34
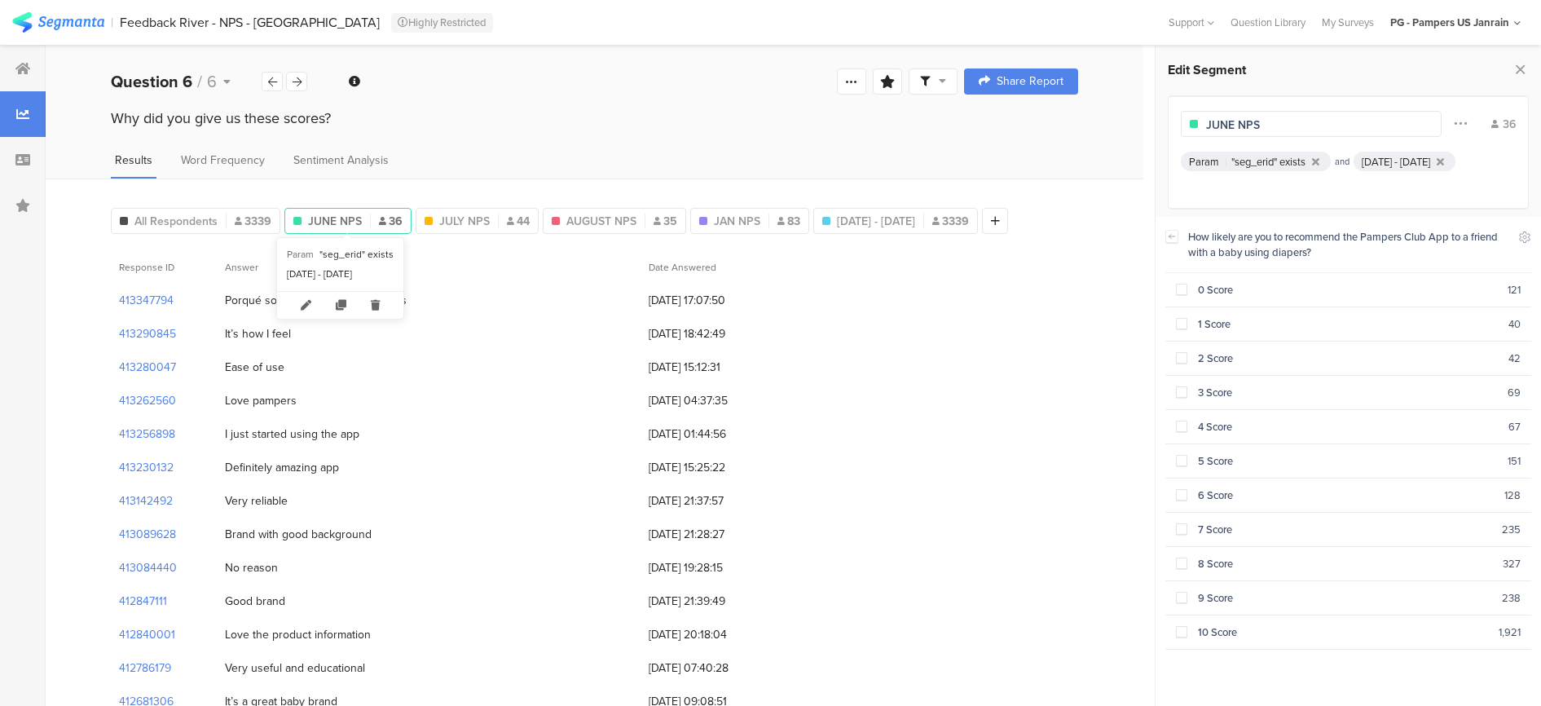
click at [306, 213] on div "JUNE NPS 36" at bounding box center [347, 221] width 125 height 17
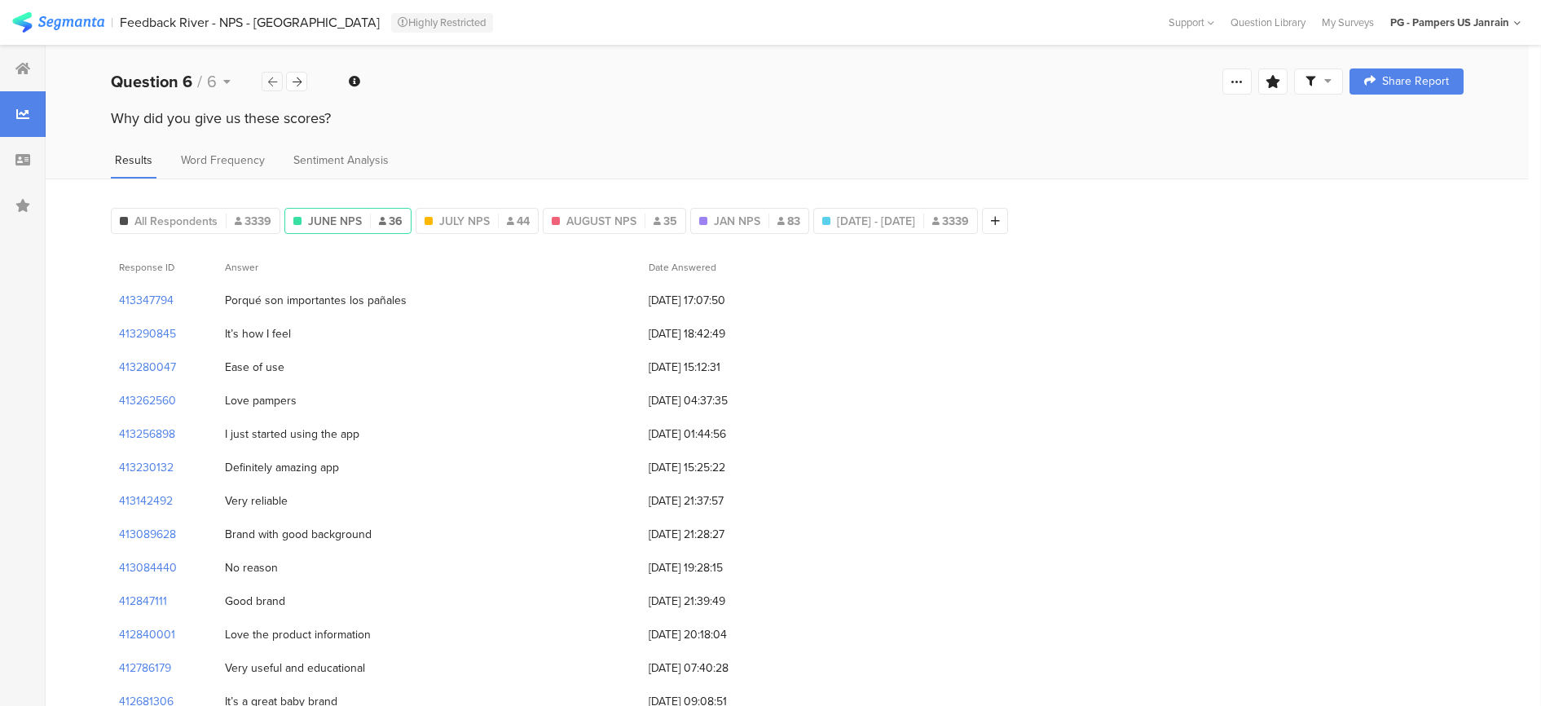
click at [270, 85] on icon at bounding box center [272, 82] width 9 height 11
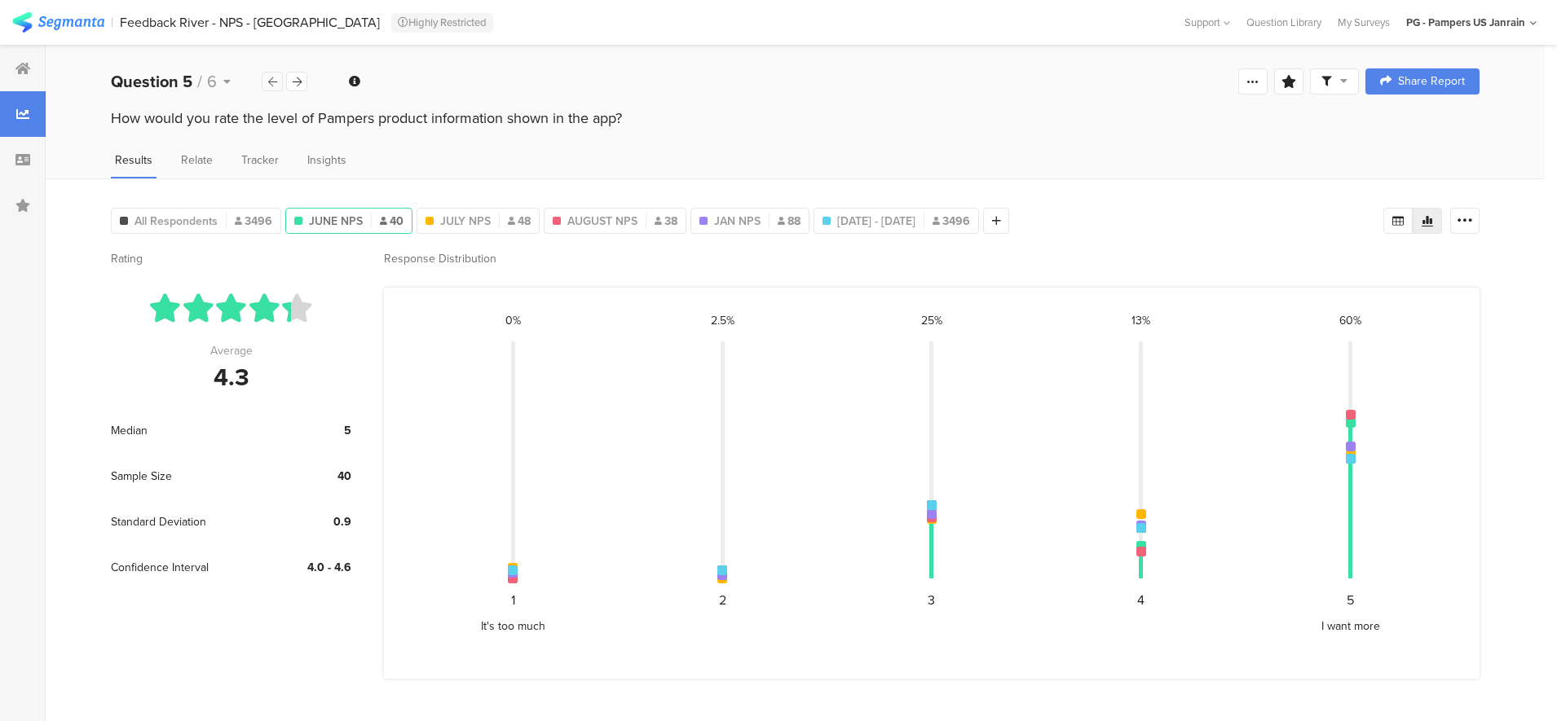
click at [270, 85] on icon at bounding box center [272, 82] width 9 height 11
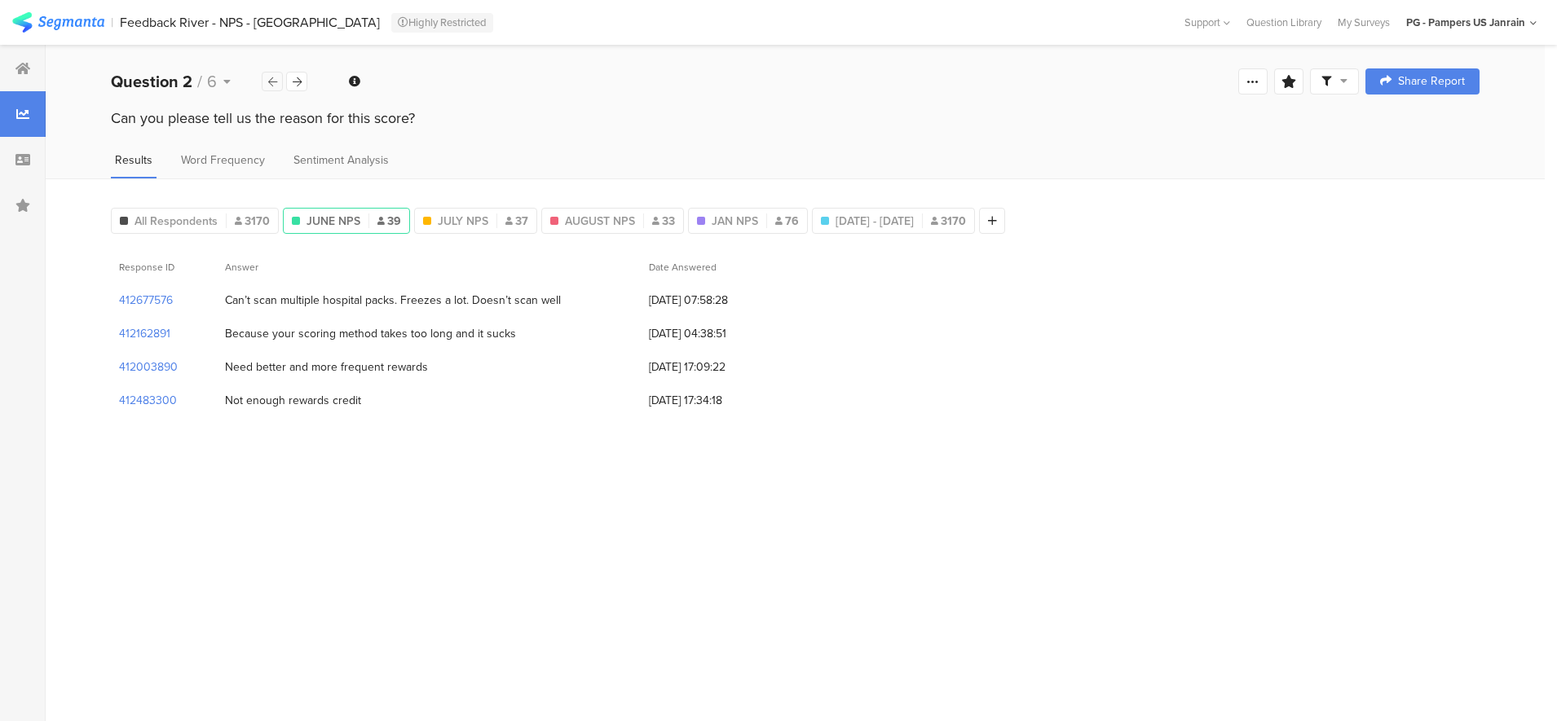
click at [270, 85] on icon at bounding box center [272, 82] width 9 height 11
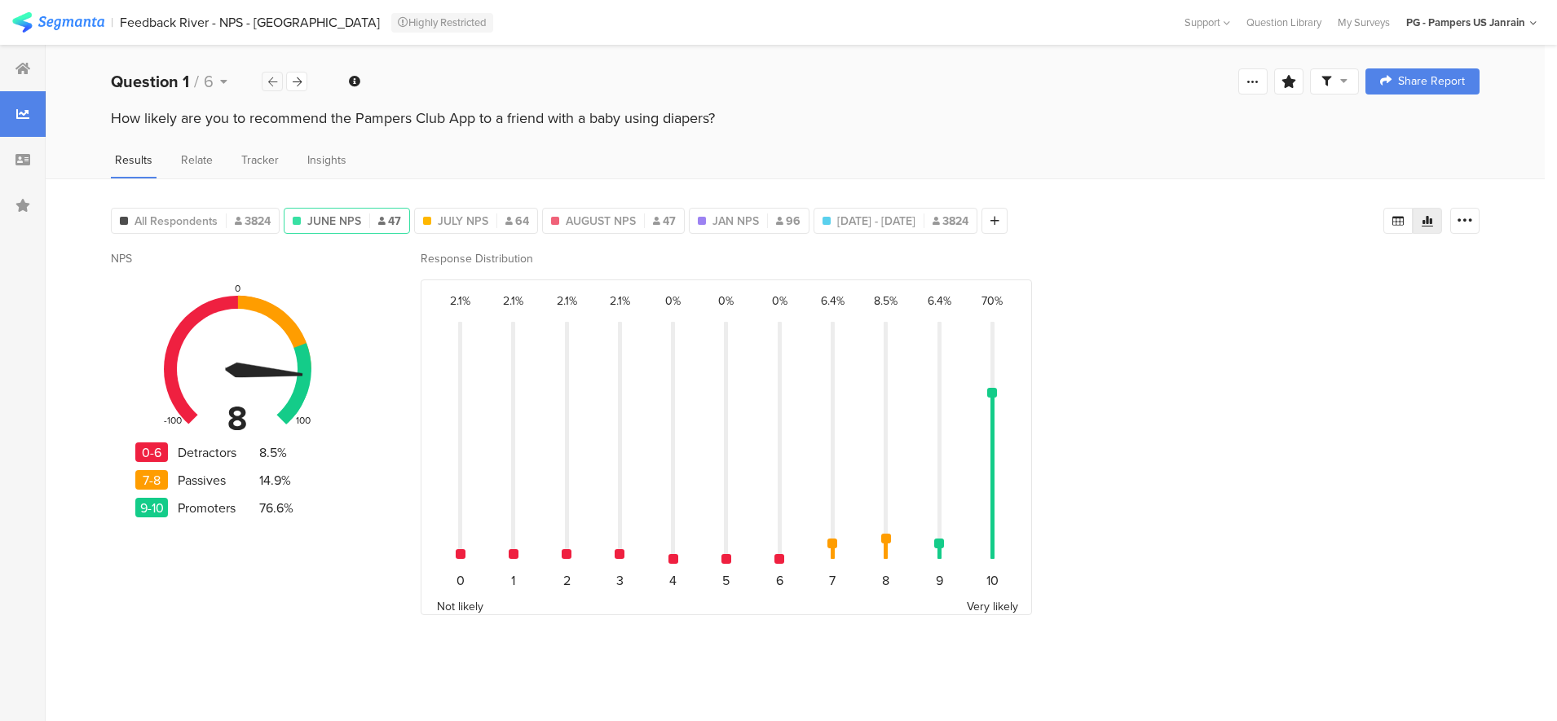
click at [270, 85] on icon at bounding box center [272, 82] width 9 height 11
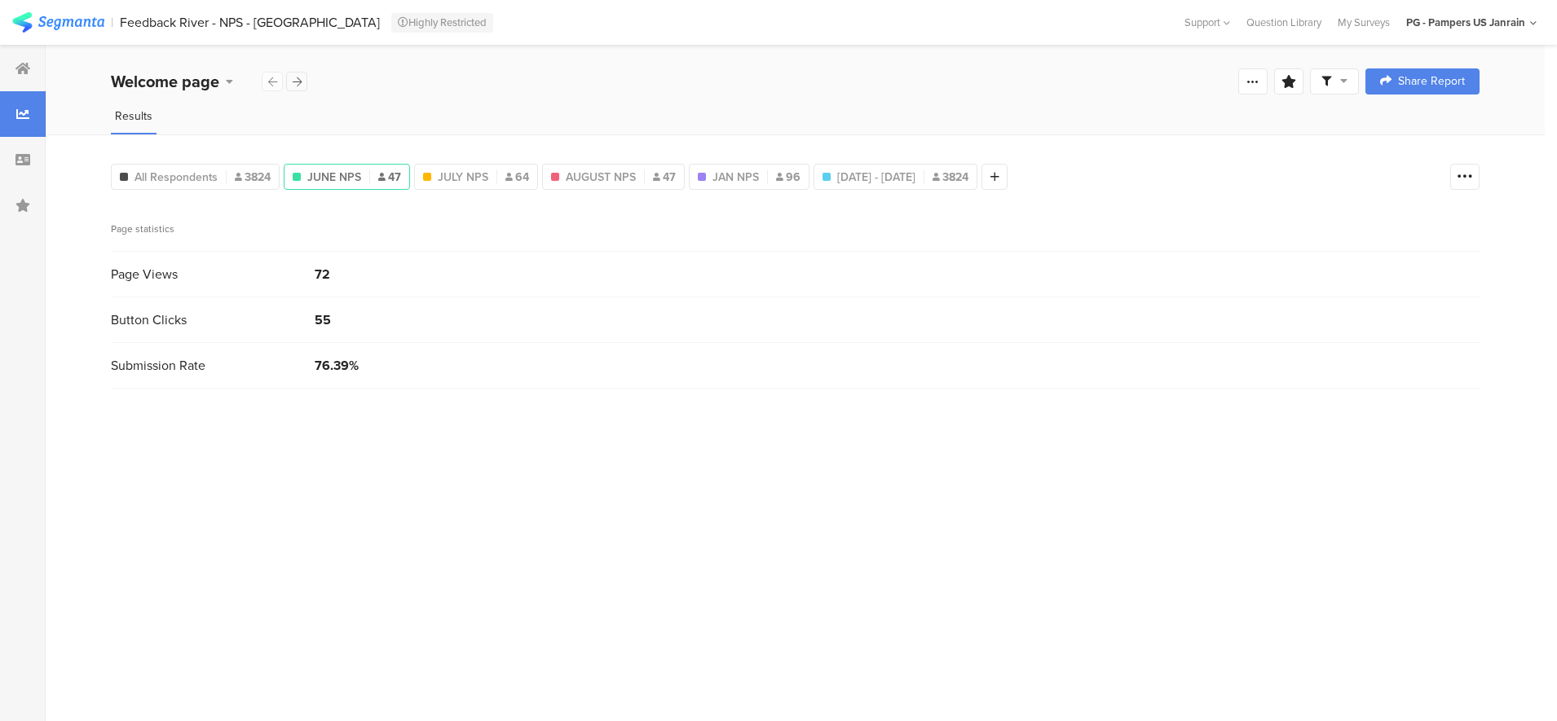
click at [302, 86] on div at bounding box center [296, 82] width 21 height 20
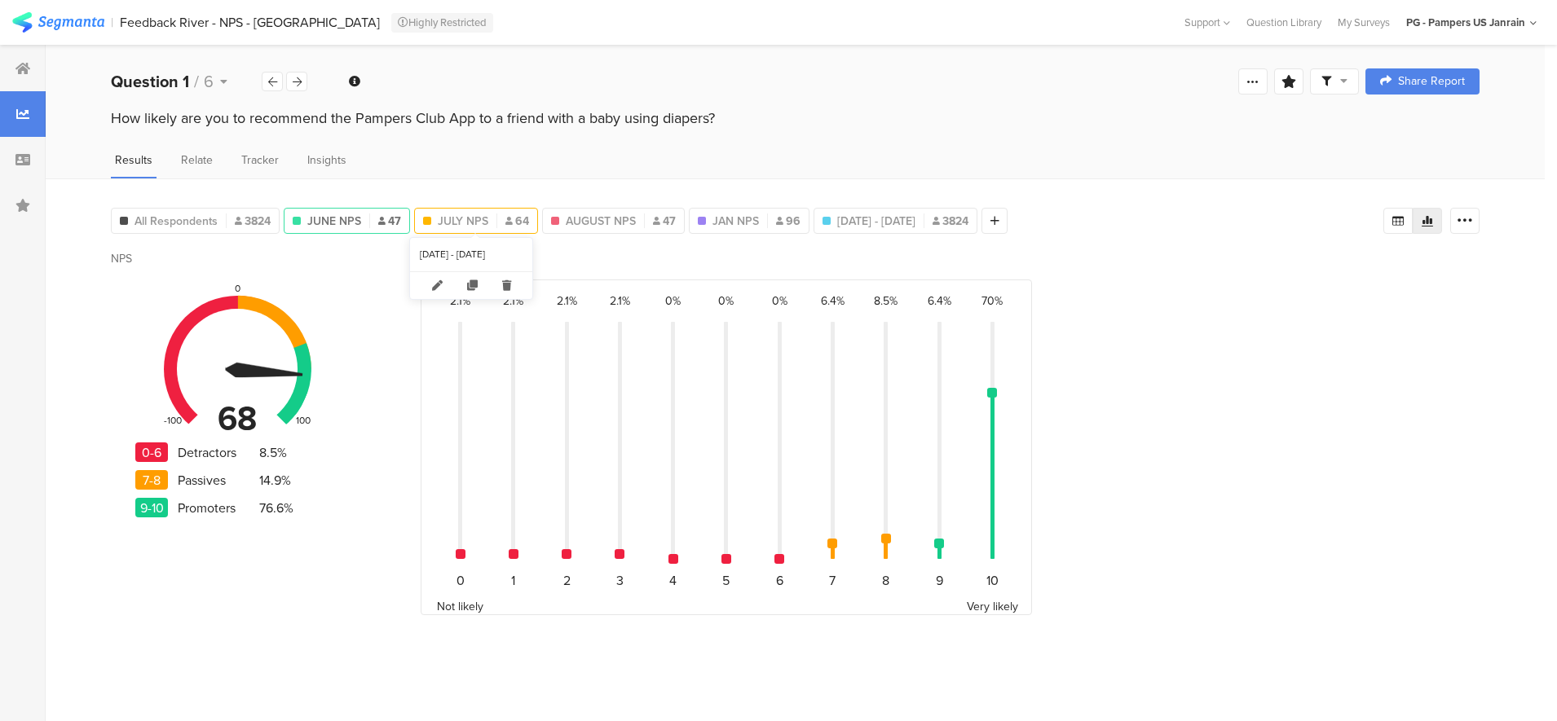
click at [476, 216] on span "JULY NPS" at bounding box center [463, 221] width 51 height 17
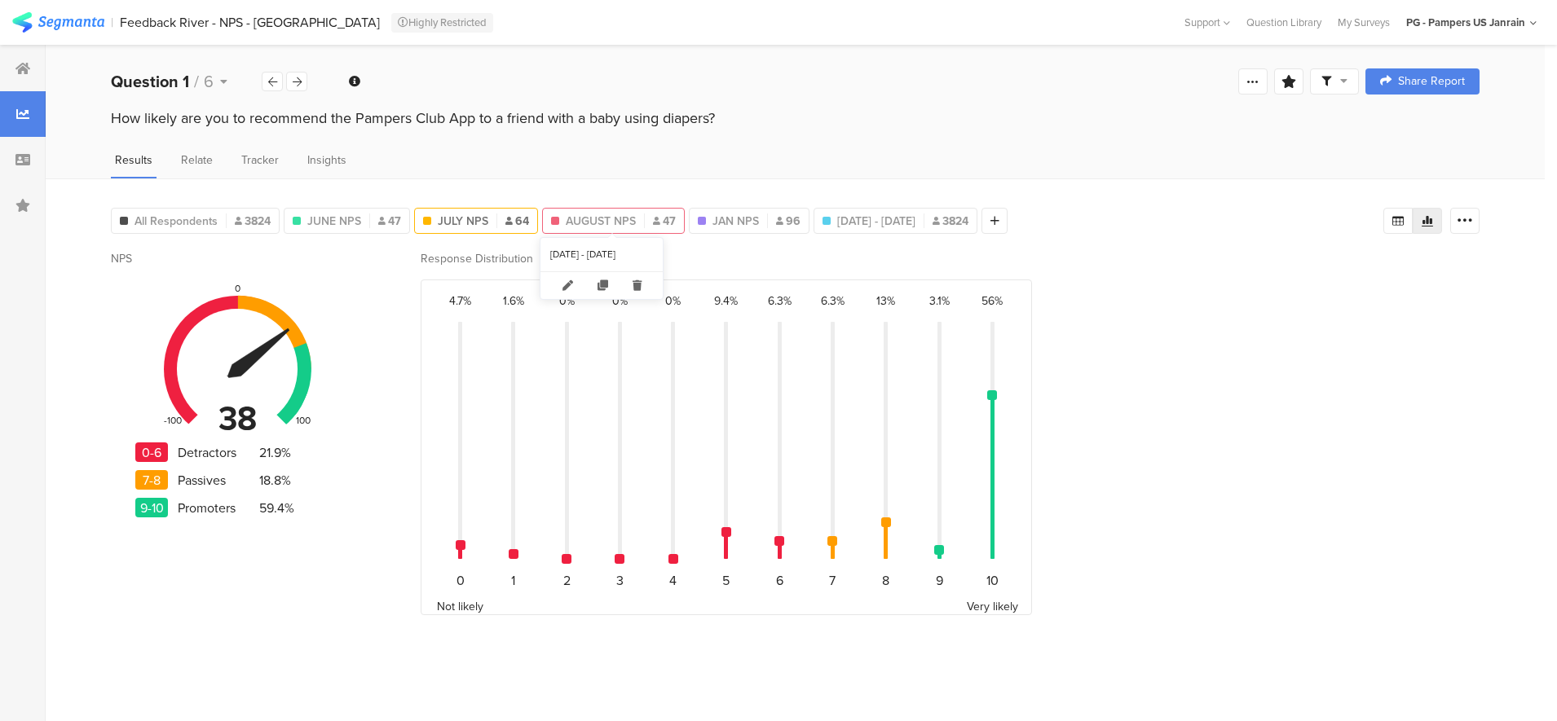
click at [585, 214] on span "AUGUST NPS" at bounding box center [601, 221] width 70 height 17
click at [378, 220] on icon at bounding box center [381, 221] width 7 height 8
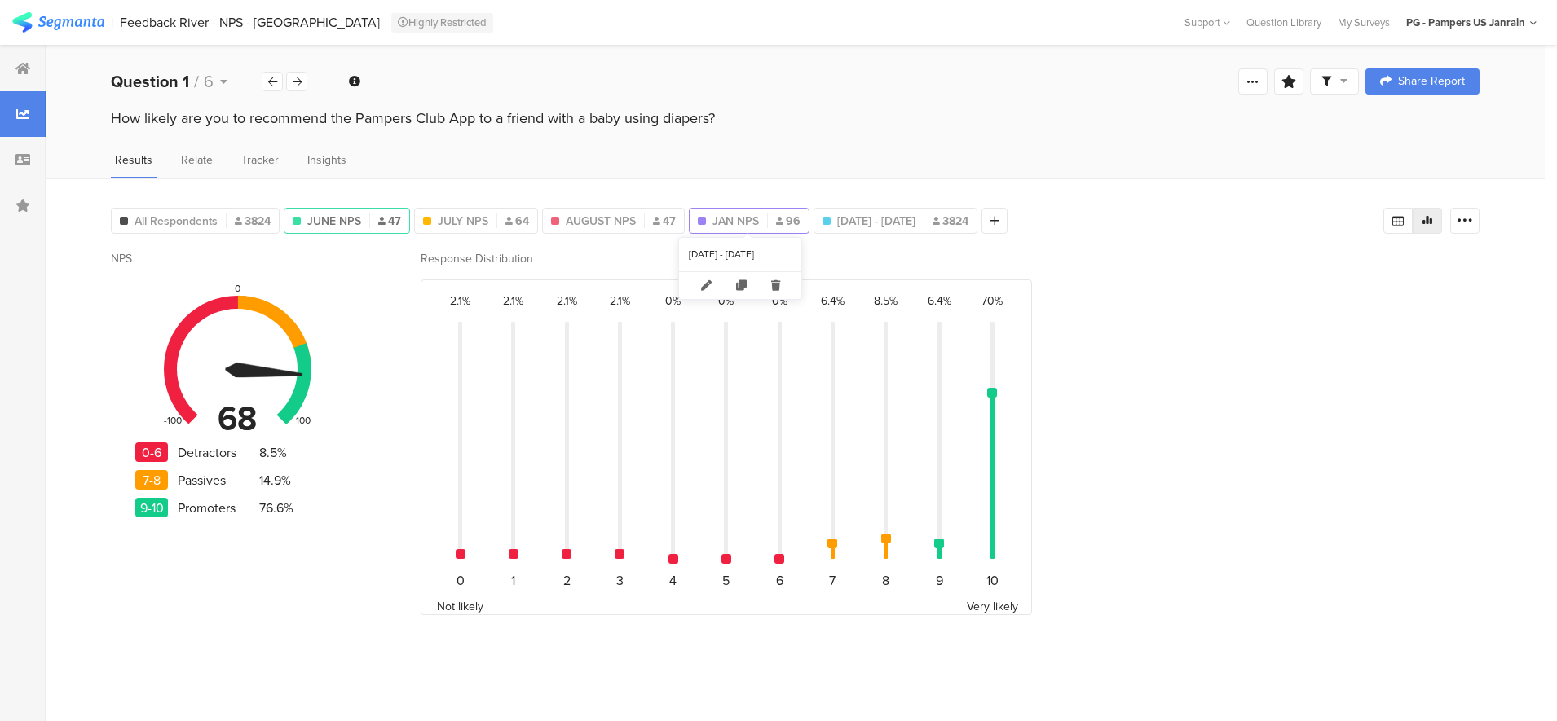
click at [750, 219] on span "JAN NPS" at bounding box center [735, 221] width 46 height 17
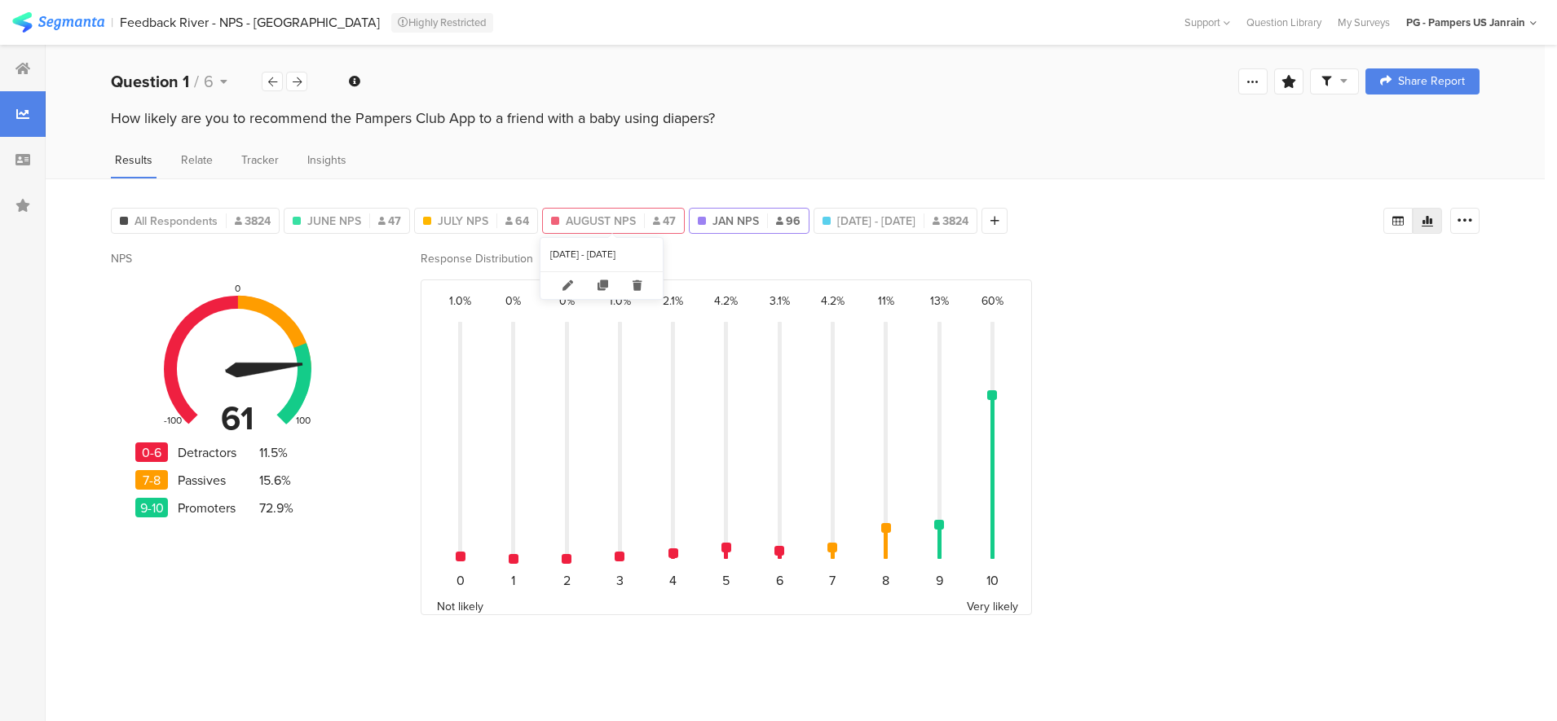
click at [617, 218] on span "AUGUST NPS" at bounding box center [601, 221] width 70 height 17
type input "AUGUST NPS"
click at [297, 80] on icon at bounding box center [297, 82] width 9 height 11
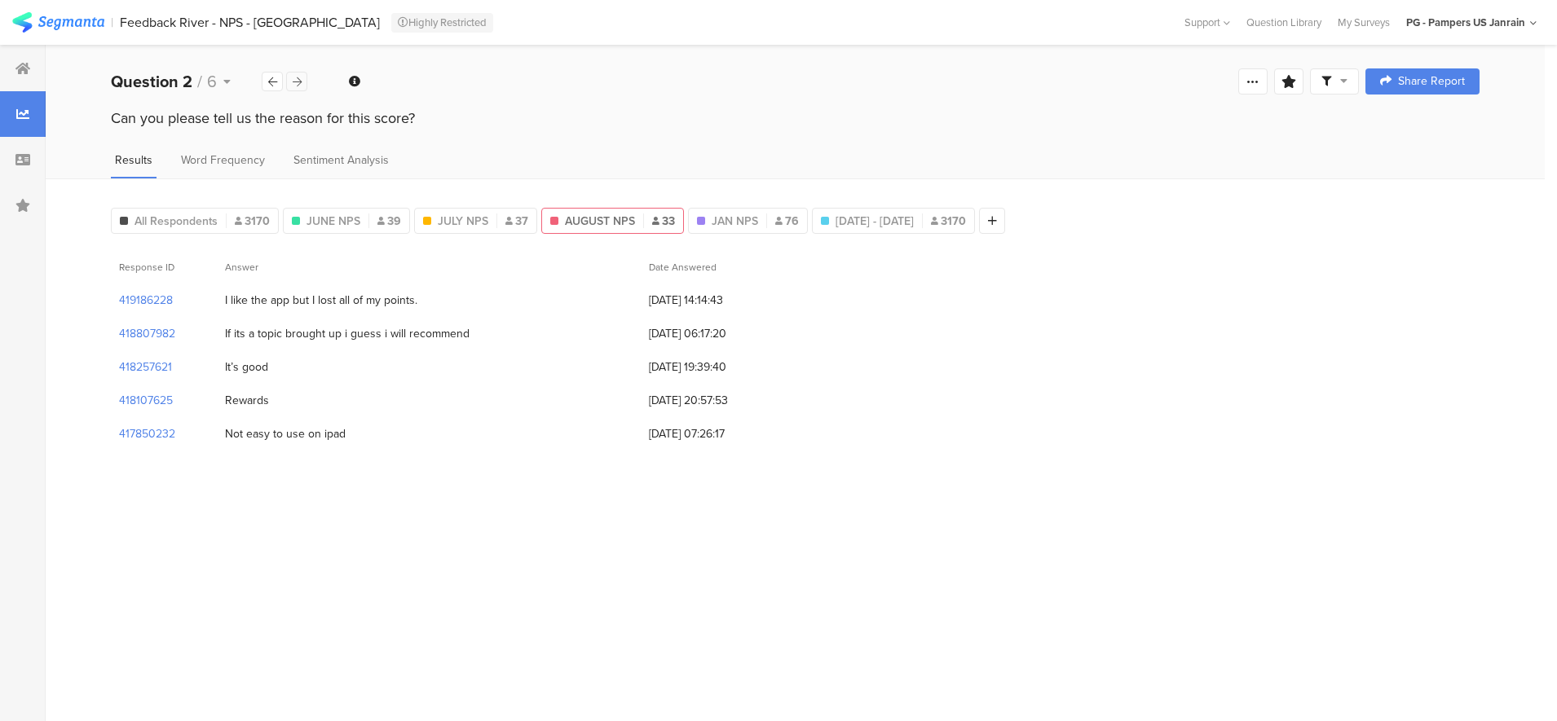
click at [297, 80] on icon at bounding box center [297, 82] width 9 height 11
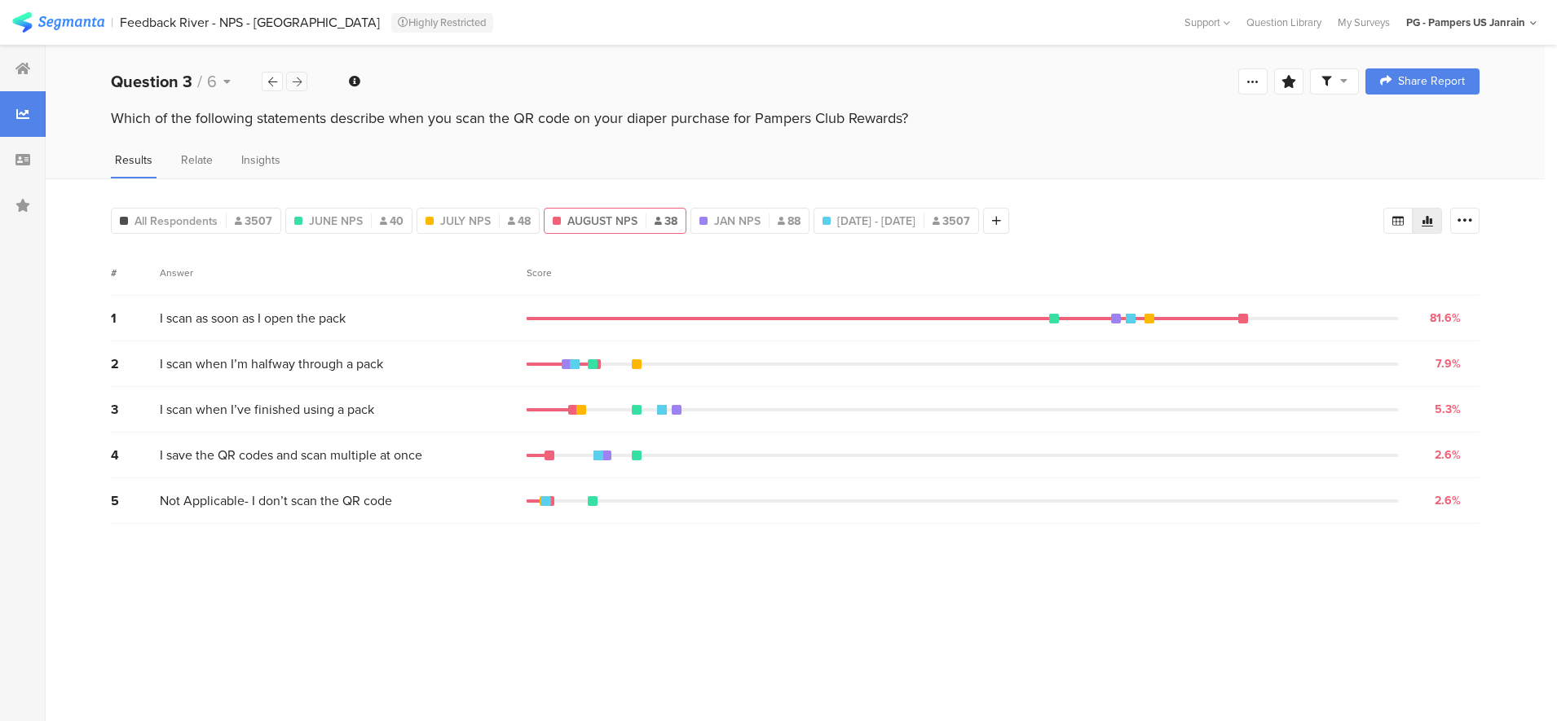
click at [302, 80] on div at bounding box center [296, 82] width 21 height 20
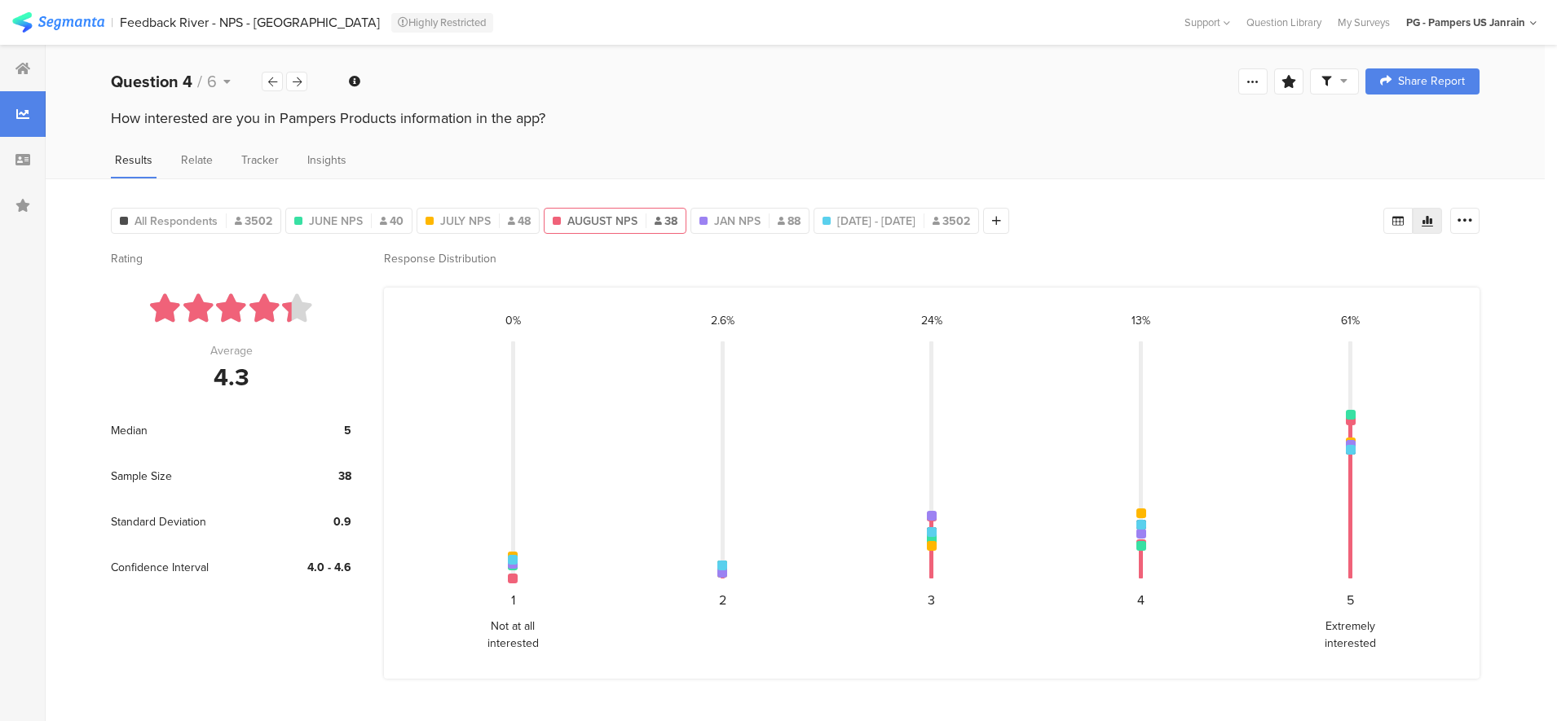
drag, startPoint x: 166, startPoint y: 121, endPoint x: 566, endPoint y: 114, distance: 399.4
click at [566, 114] on div "How interested are you in Pampers Products information in the app?" at bounding box center [795, 118] width 1368 height 21
drag, startPoint x: 566, startPoint y: 114, endPoint x: 418, endPoint y: 116, distance: 147.5
click at [420, 116] on div "How interested are you in Pampers Products information in the app?" at bounding box center [795, 118] width 1368 height 21
click at [380, 118] on div "How interested are you in Pampers Products information in the app?" at bounding box center [795, 118] width 1368 height 21
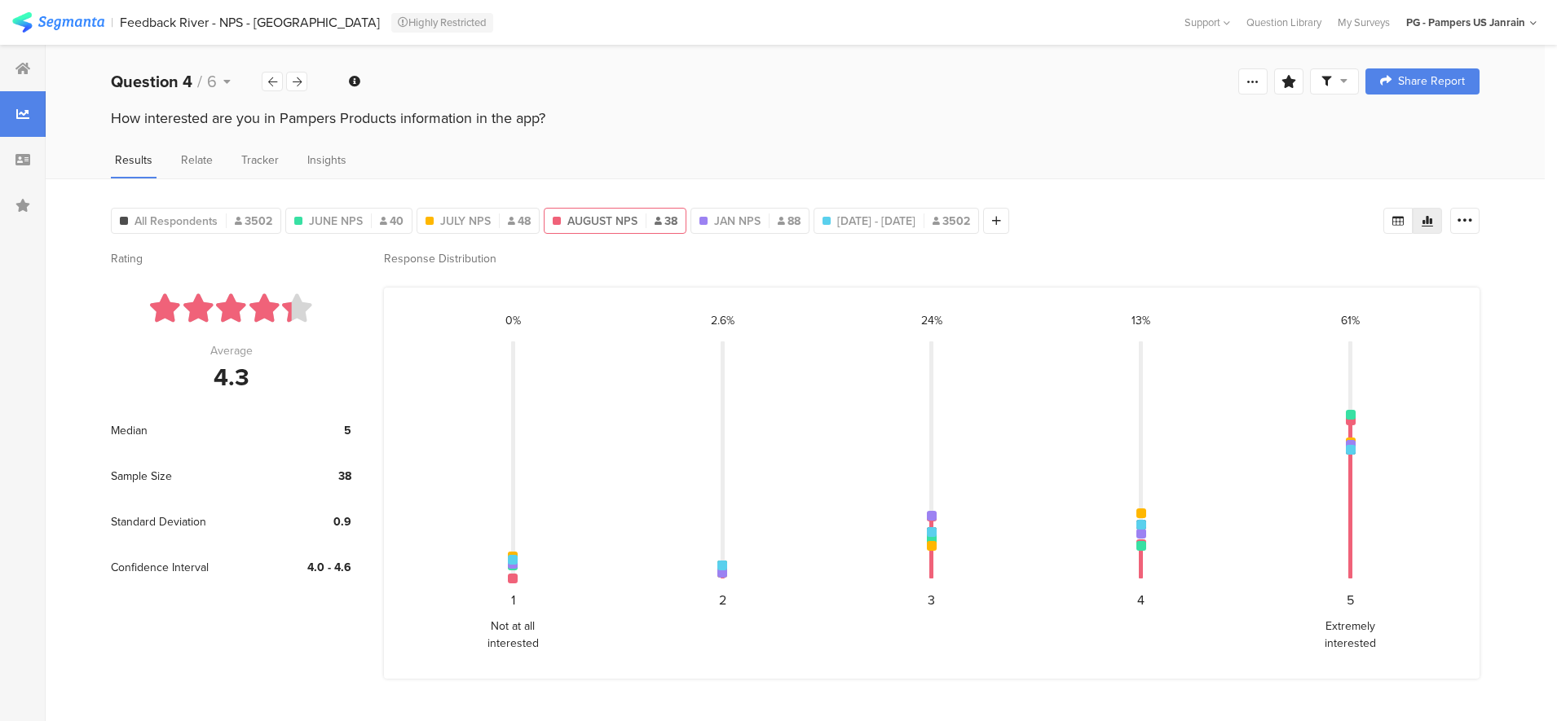
click at [458, 115] on div "How interested are you in Pampers Products information in the app?" at bounding box center [795, 118] width 1368 height 21
click at [298, 86] on icon at bounding box center [297, 82] width 9 height 11
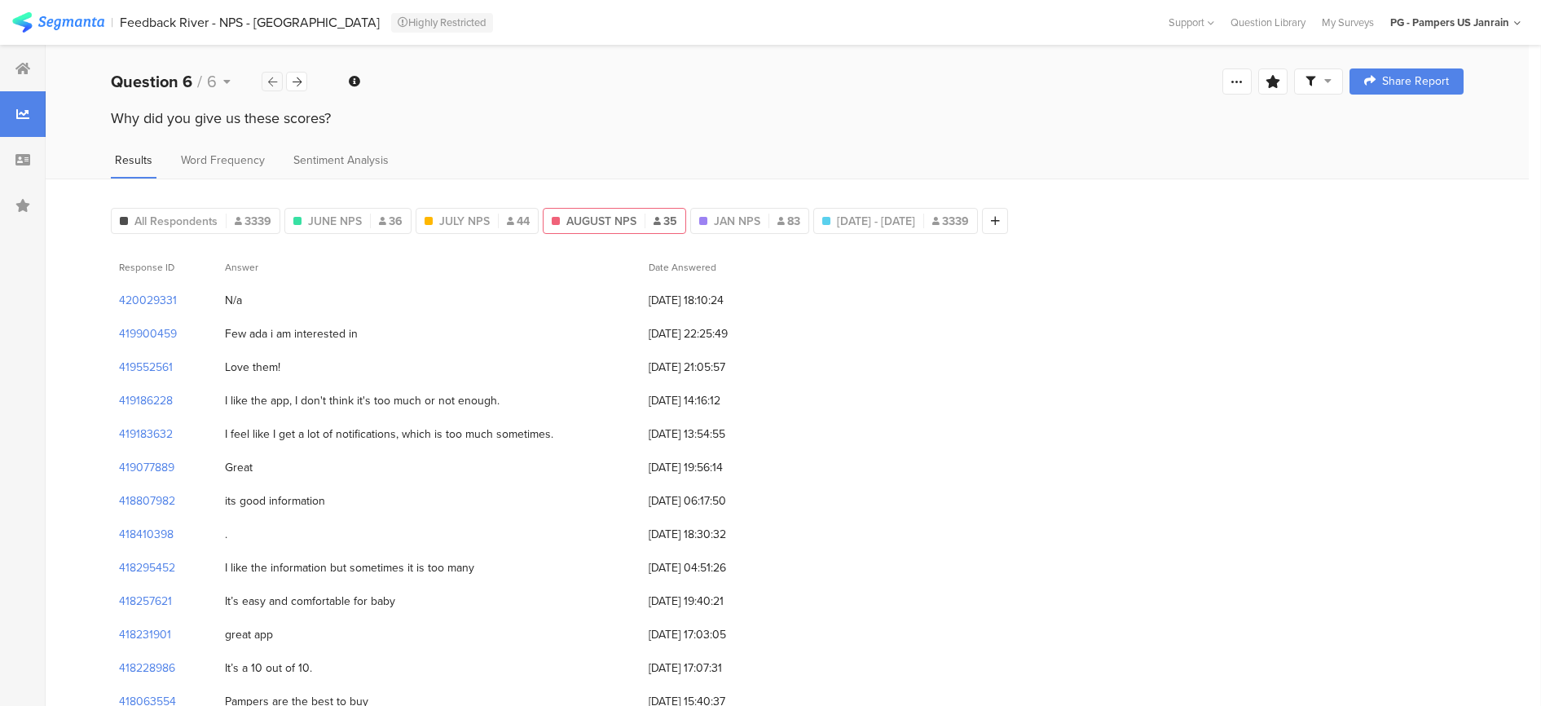
click at [276, 87] on div at bounding box center [272, 82] width 21 height 20
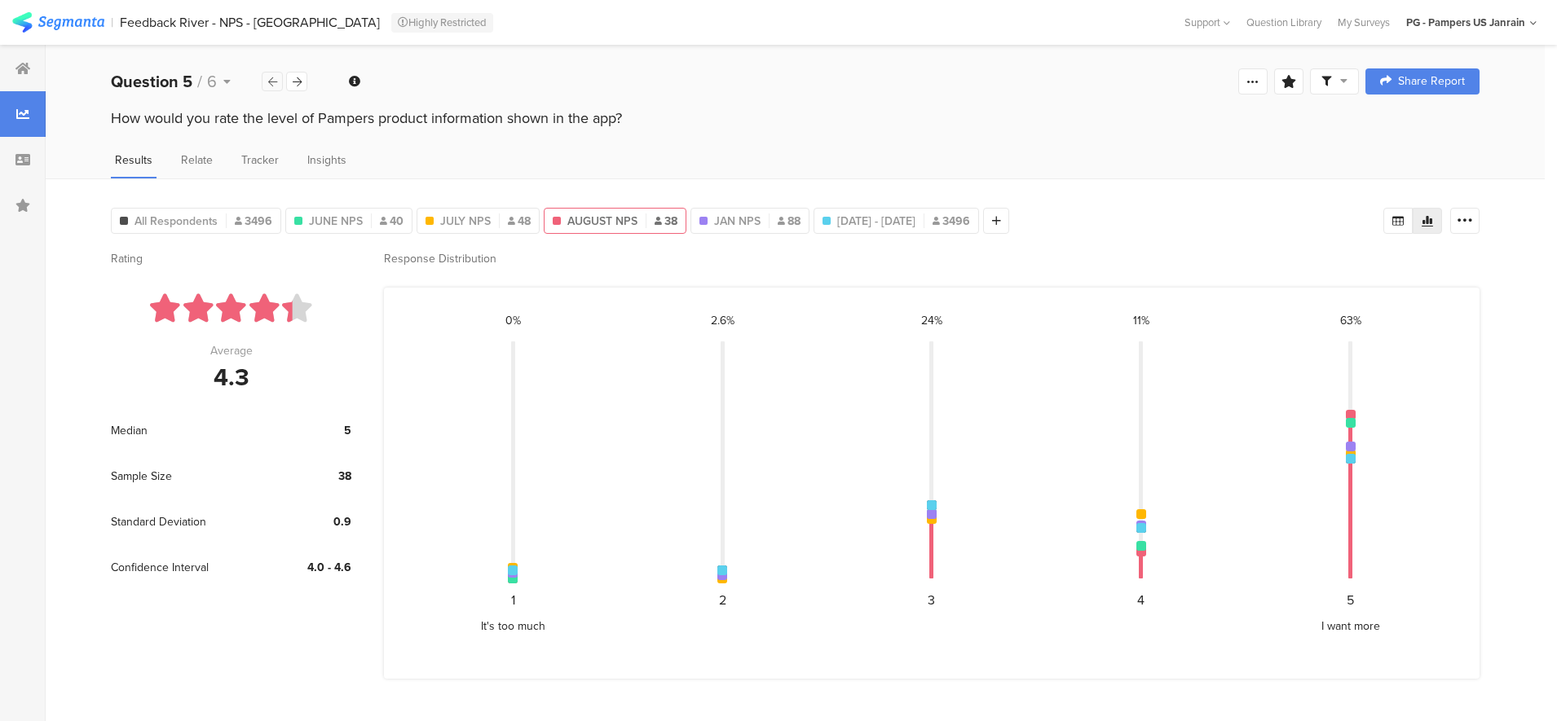
click at [276, 87] on div at bounding box center [272, 82] width 21 height 20
click at [277, 88] on div at bounding box center [272, 82] width 21 height 20
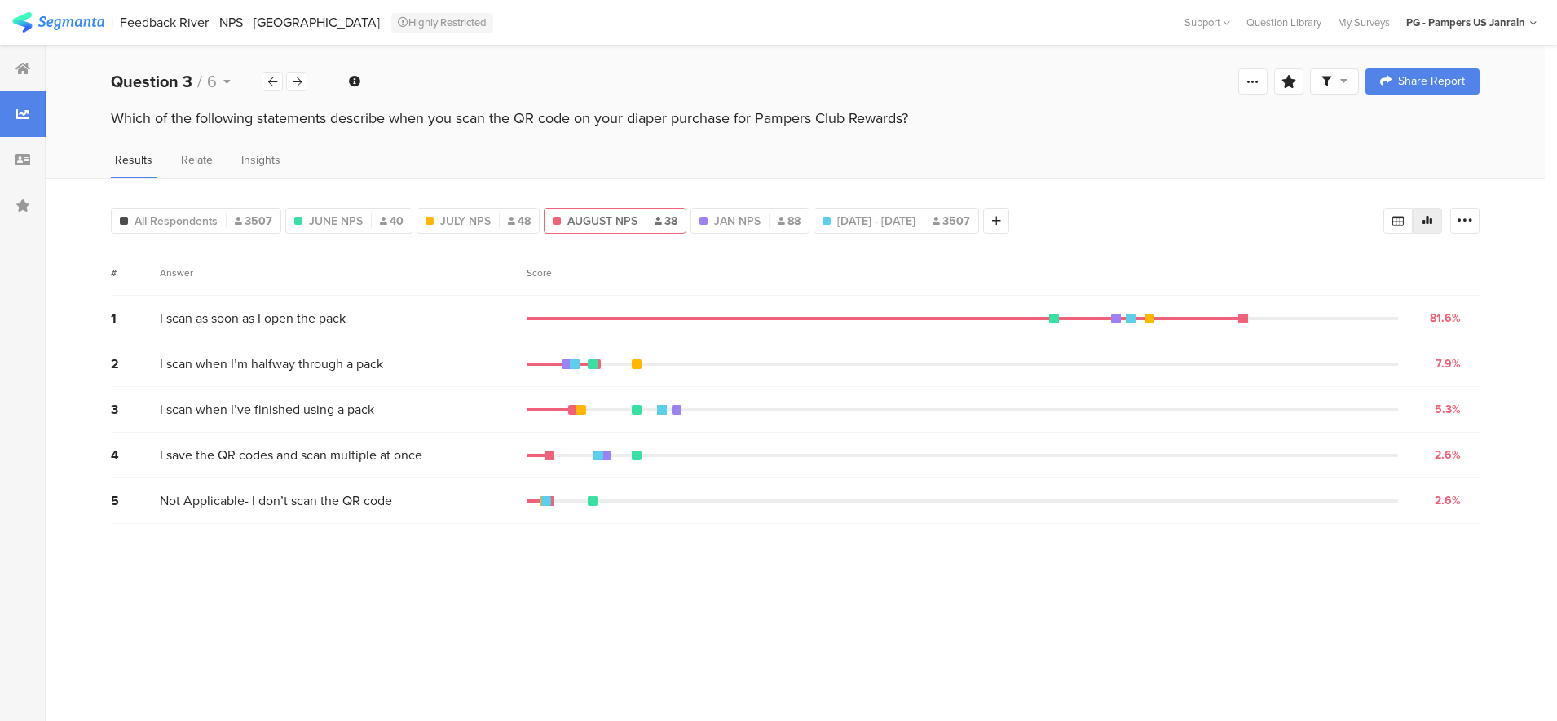
click at [1505, 11] on div "PG - Pampers US Janrain" at bounding box center [1471, 22] width 130 height 25
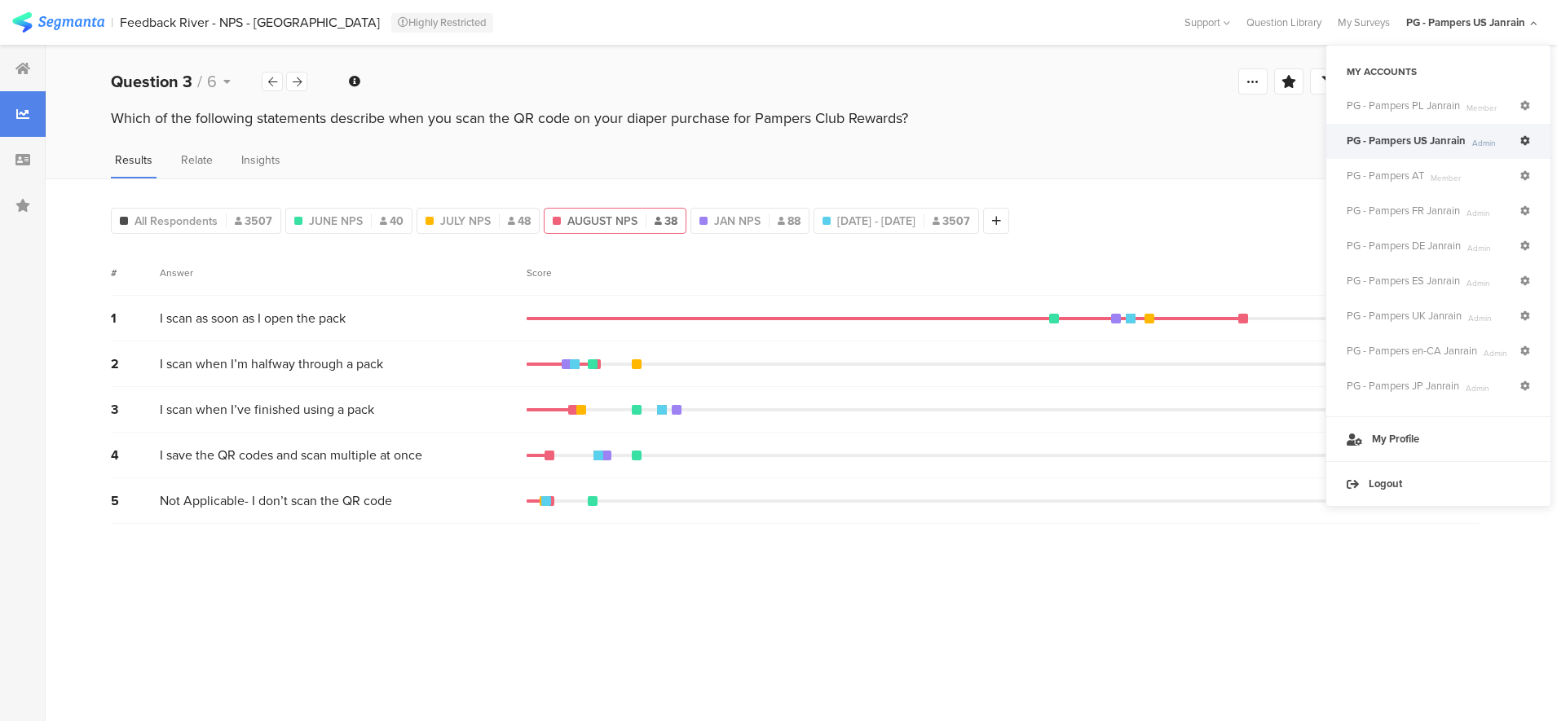
click at [1521, 139] on icon at bounding box center [1525, 141] width 10 height 10
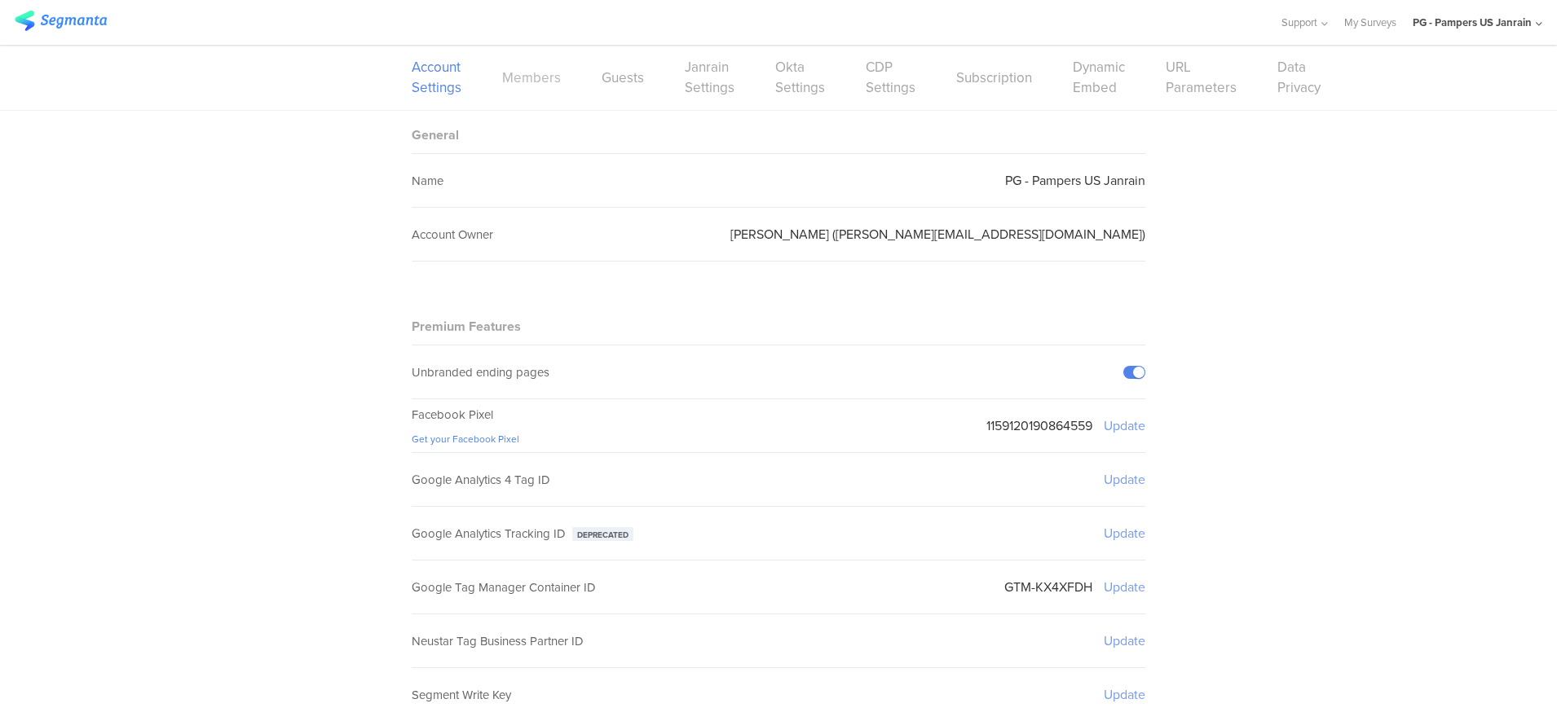
click at [550, 72] on link "Members" at bounding box center [531, 78] width 59 height 20
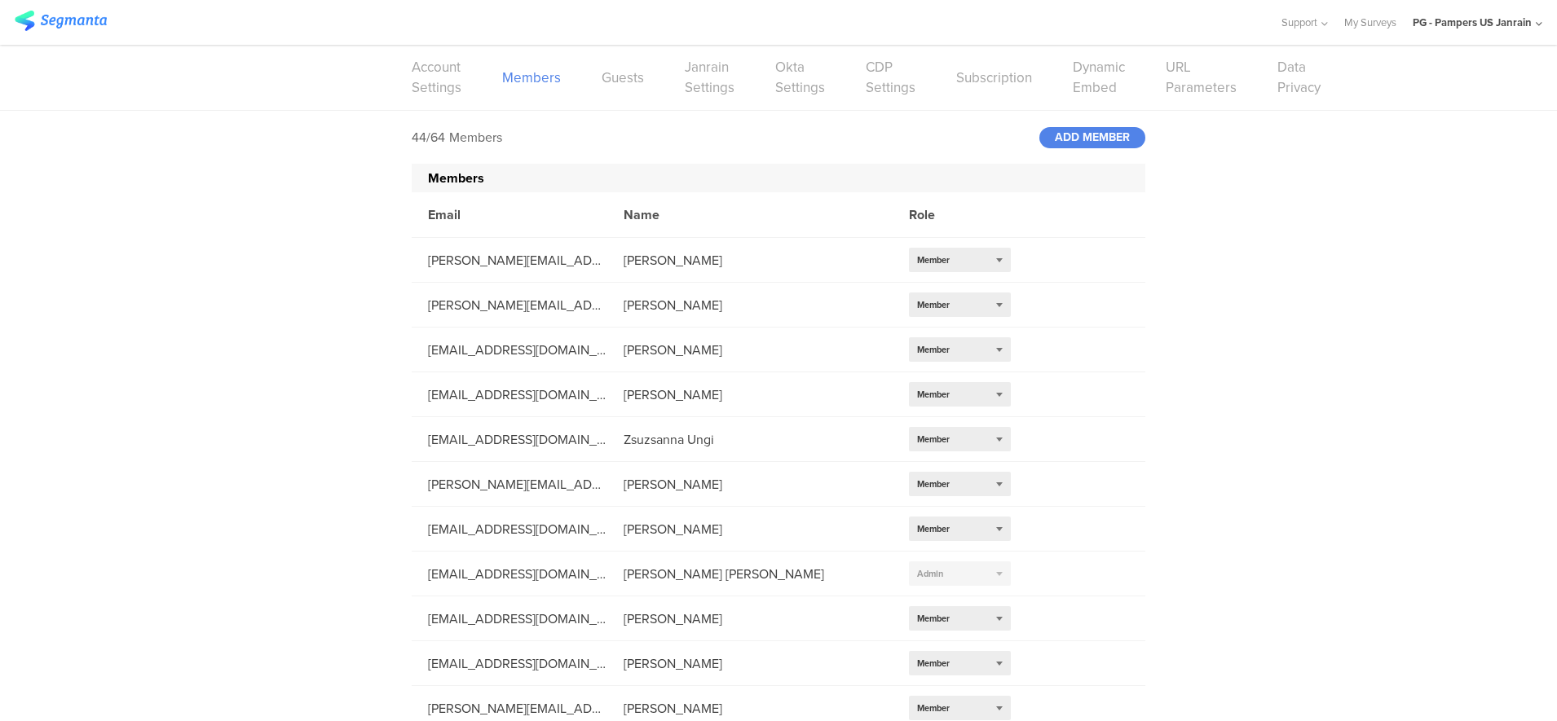
click at [724, 172] on div "Members" at bounding box center [778, 178] width 733 height 29
click at [1107, 140] on div "ADD MEMBER" at bounding box center [1092, 137] width 106 height 21
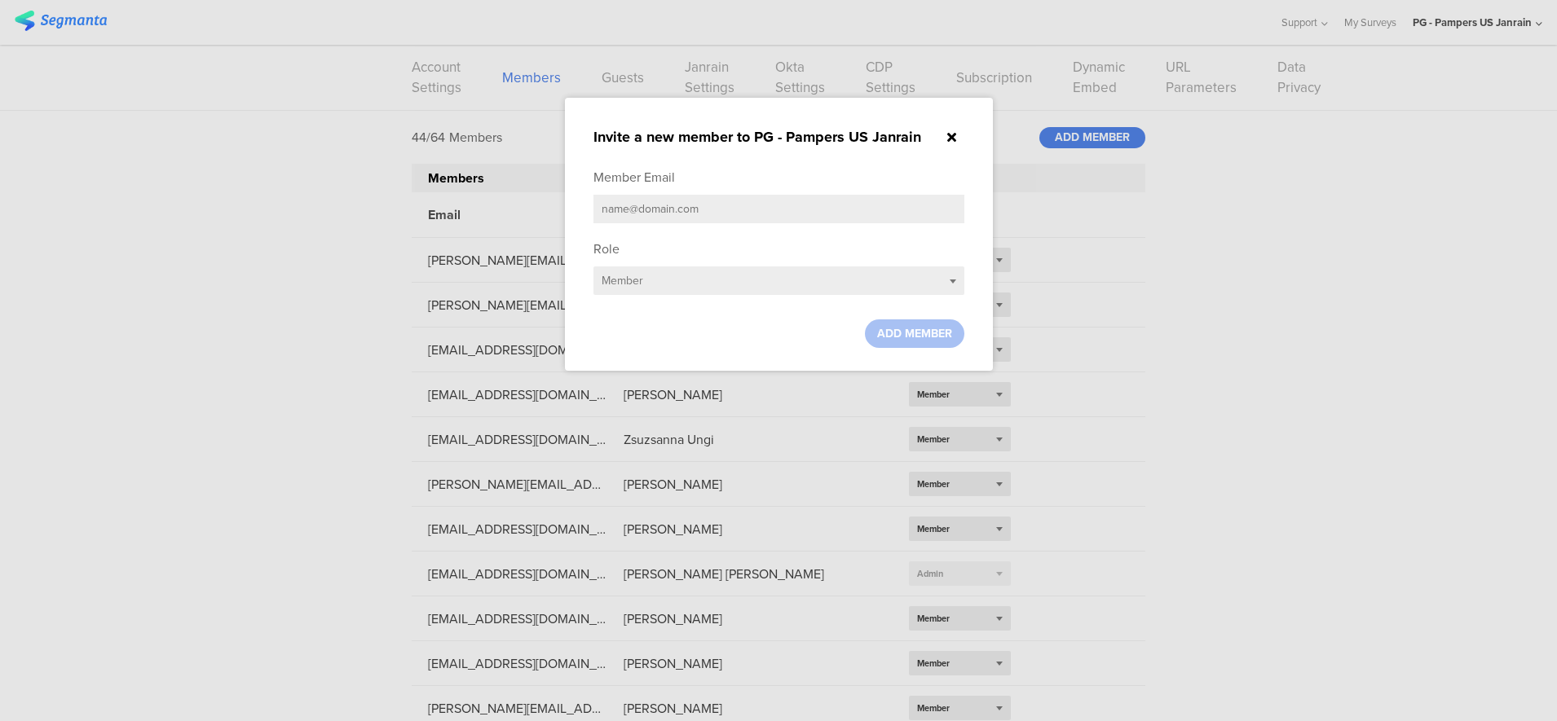
click at [810, 208] on input "text" at bounding box center [778, 209] width 371 height 29
type input "J"
paste input "martens.j.1@pg.com"
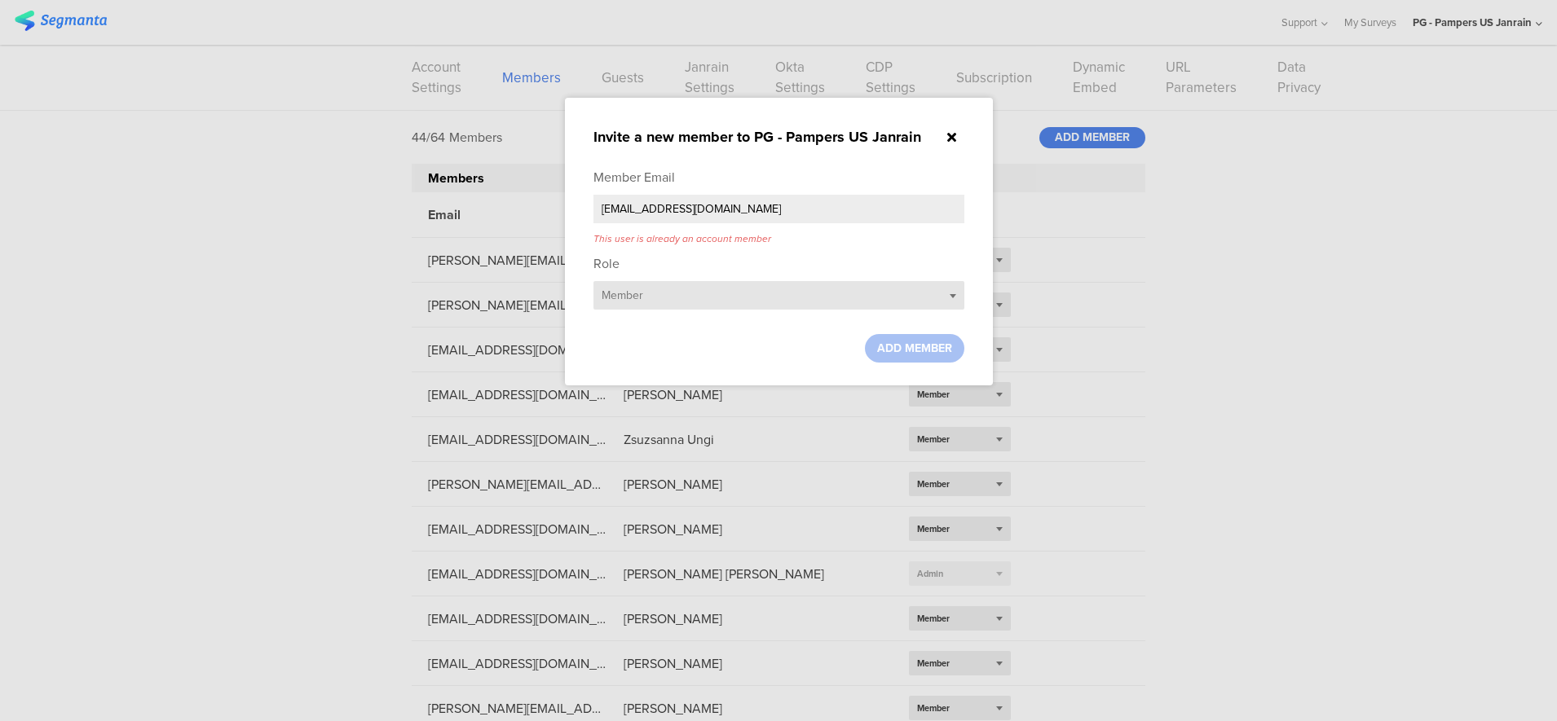
click at [742, 297] on div "Select role... Member" at bounding box center [778, 295] width 371 height 29
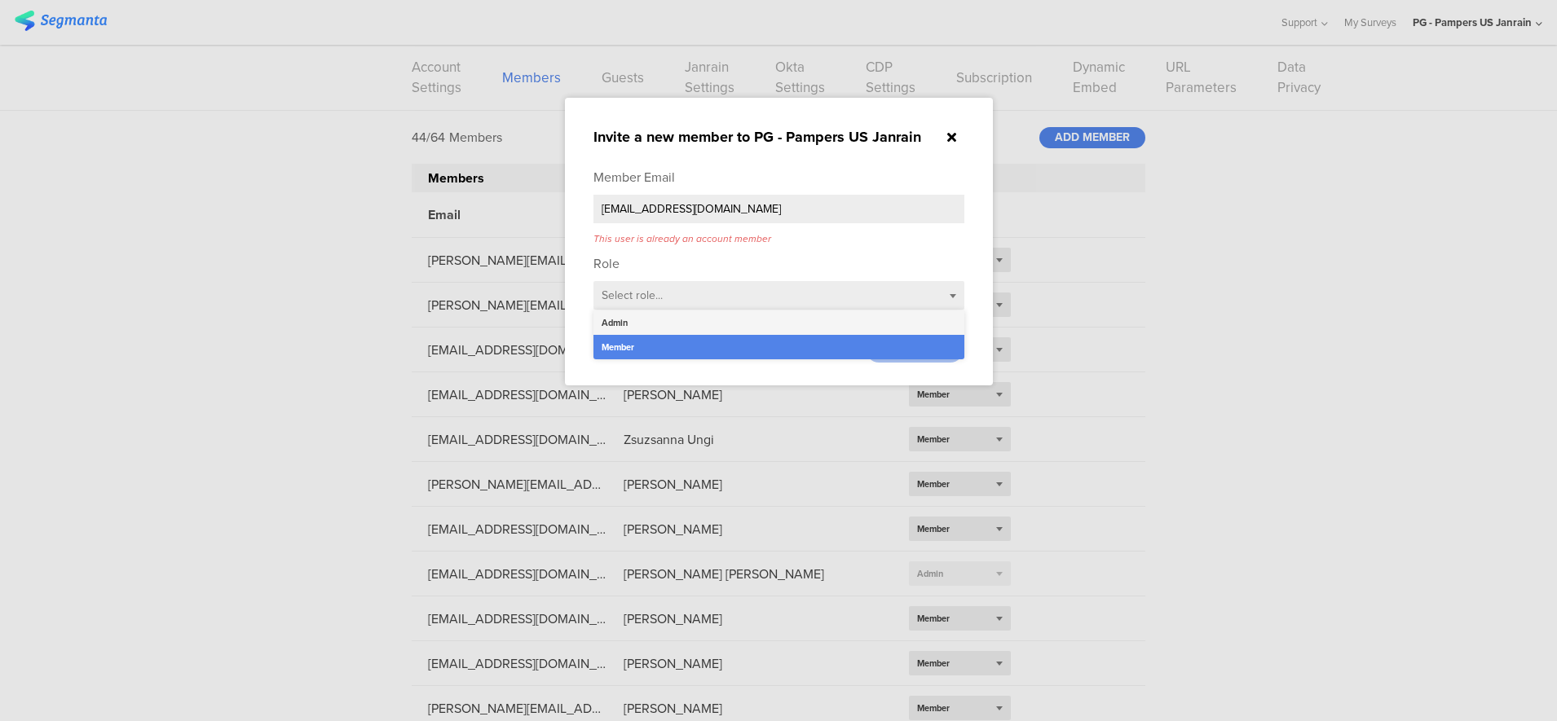
click at [719, 324] on div "Admin" at bounding box center [778, 322] width 371 height 24
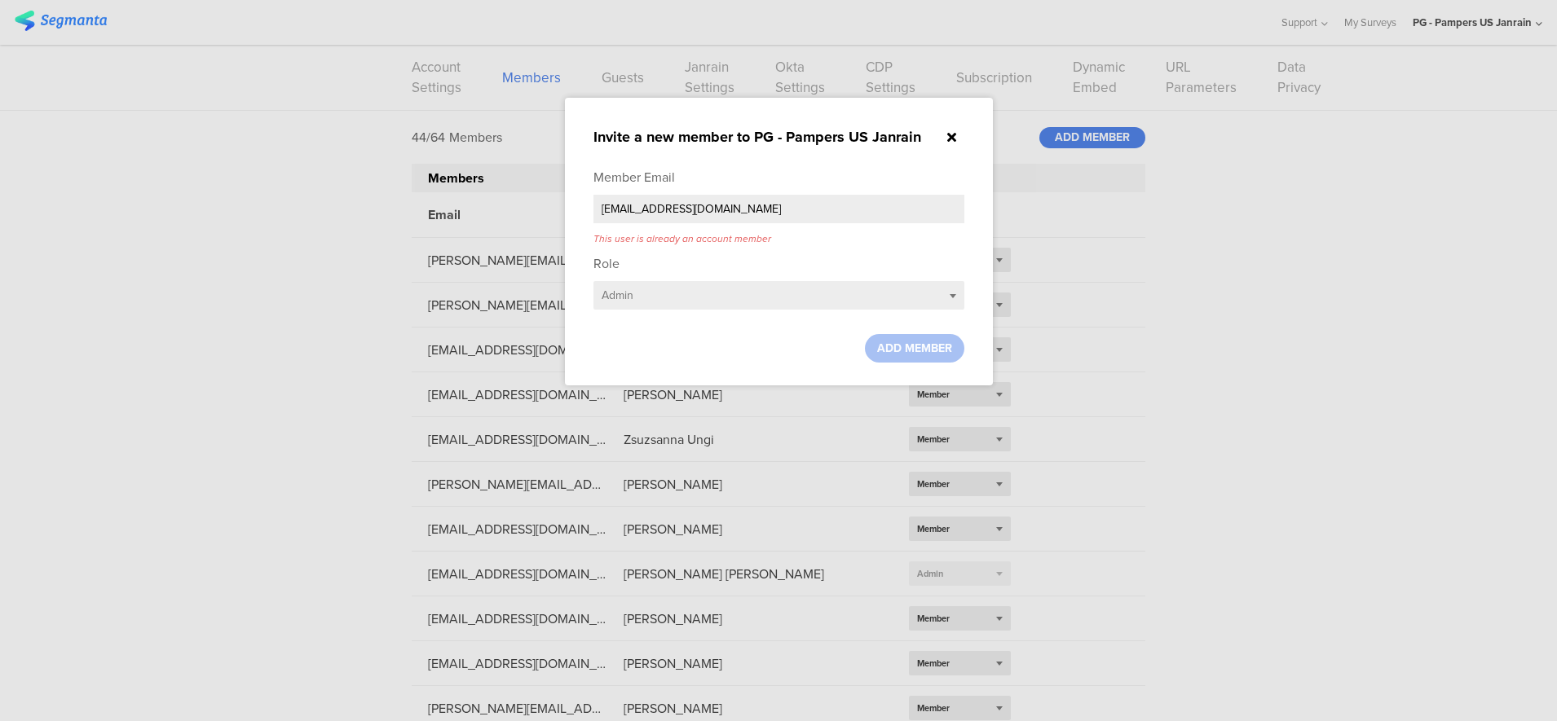
click at [900, 350] on div at bounding box center [914, 348] width 99 height 29
drag, startPoint x: 736, startPoint y: 214, endPoint x: 727, endPoint y: 213, distance: 9.0
click at [737, 214] on input "martens.j.1@pg.com" at bounding box center [778, 209] width 371 height 29
type input "martens.j.1@pg.com"
click at [902, 349] on div at bounding box center [914, 348] width 99 height 29
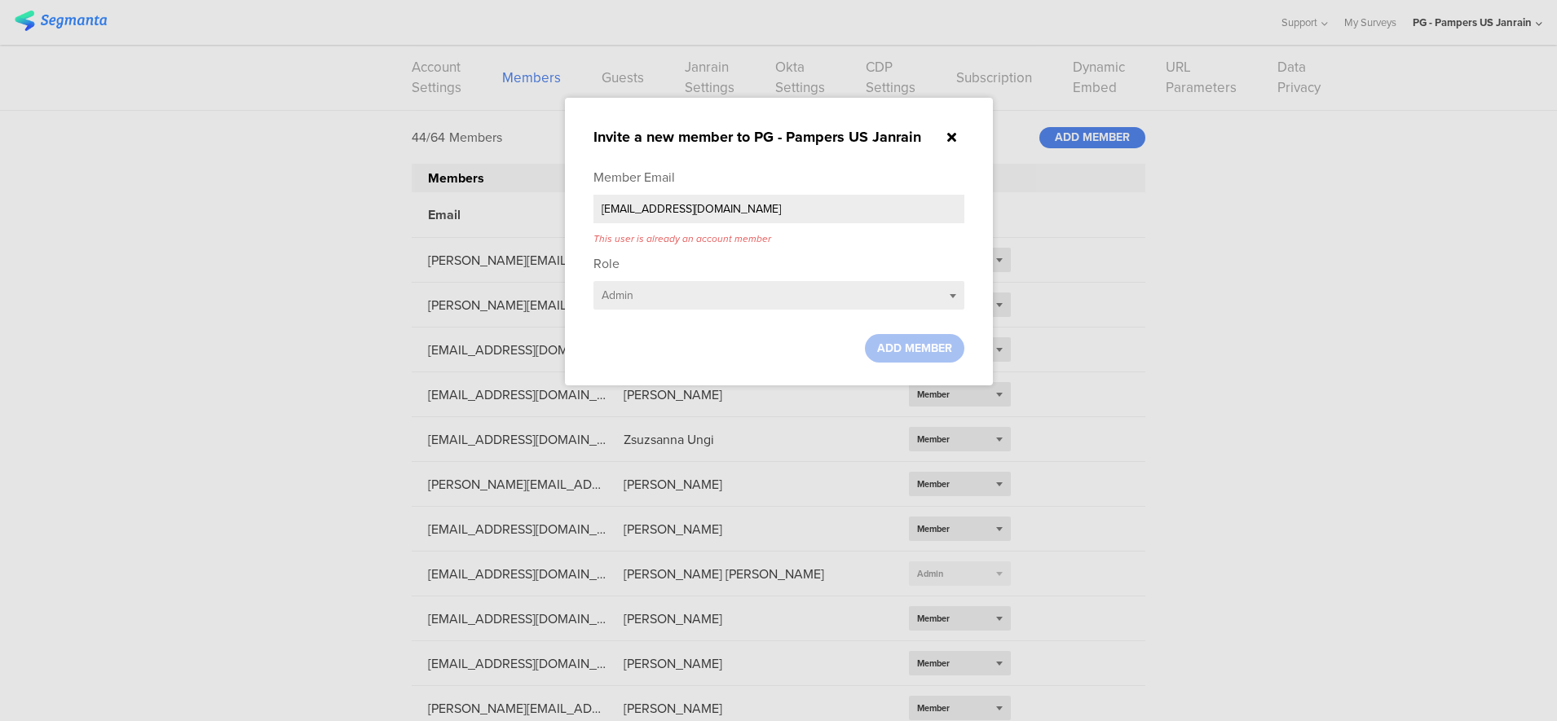
click at [956, 143] on div at bounding box center [952, 137] width 24 height 19
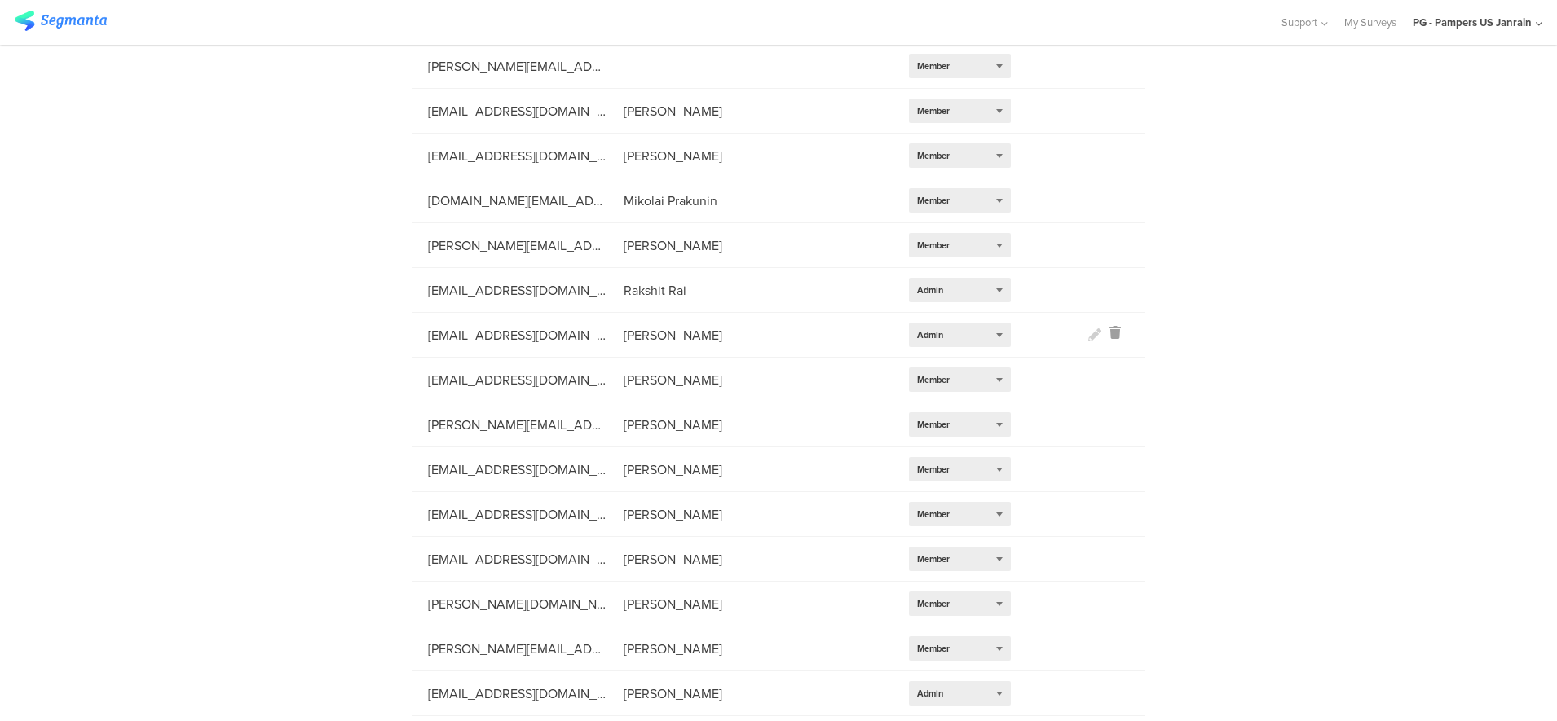
scroll to position [1489, 0]
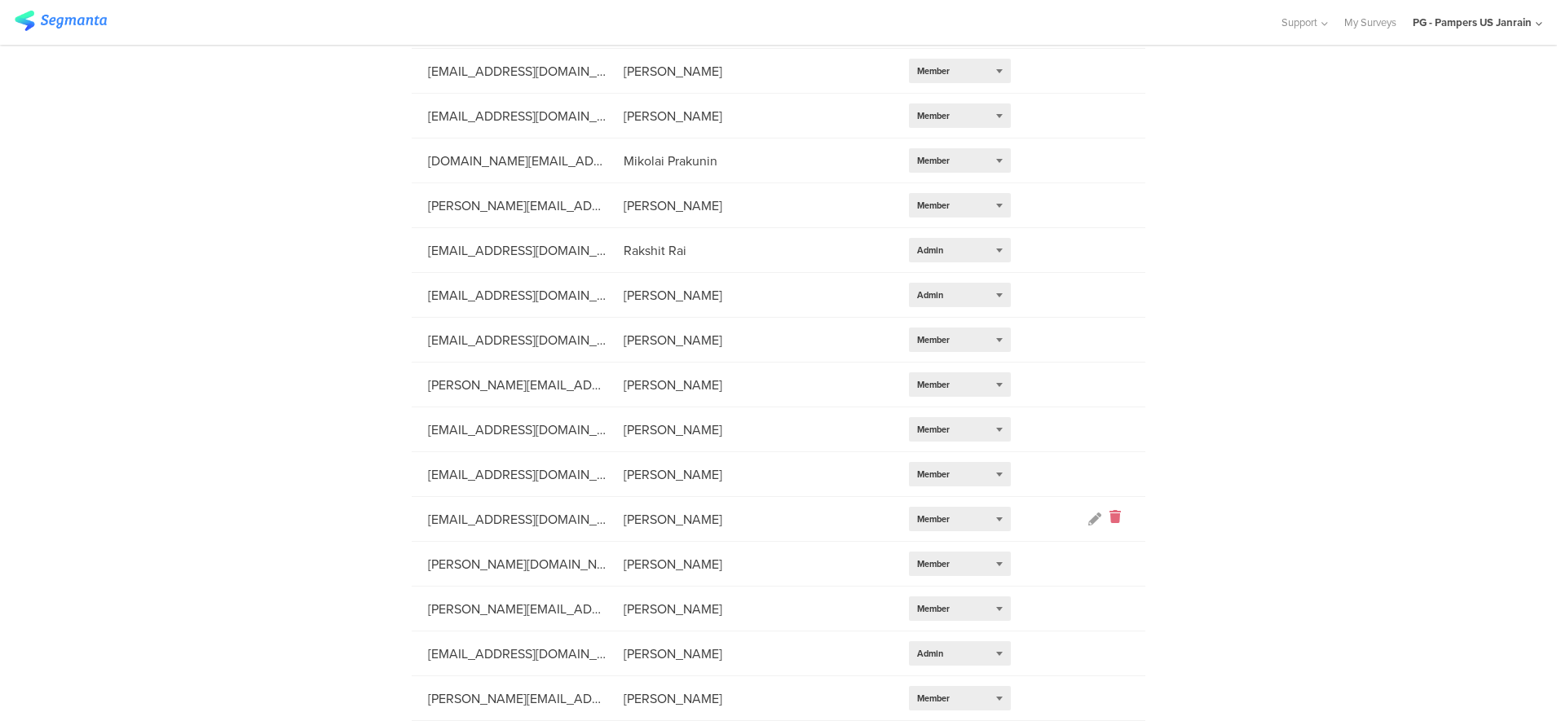
click at [1109, 515] on icon at bounding box center [1114, 519] width 11 height 19
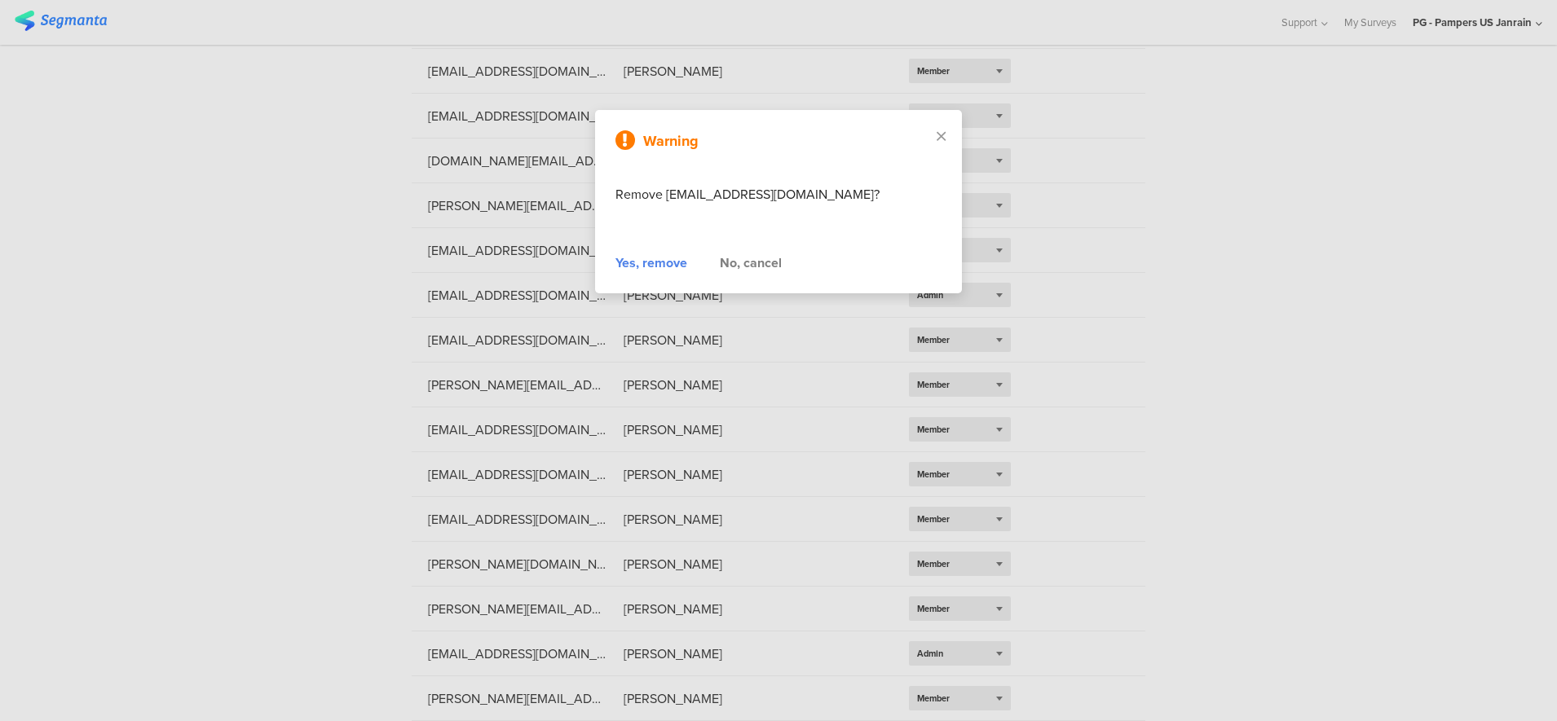
click at [751, 267] on div "No, cancel" at bounding box center [751, 263] width 62 height 20
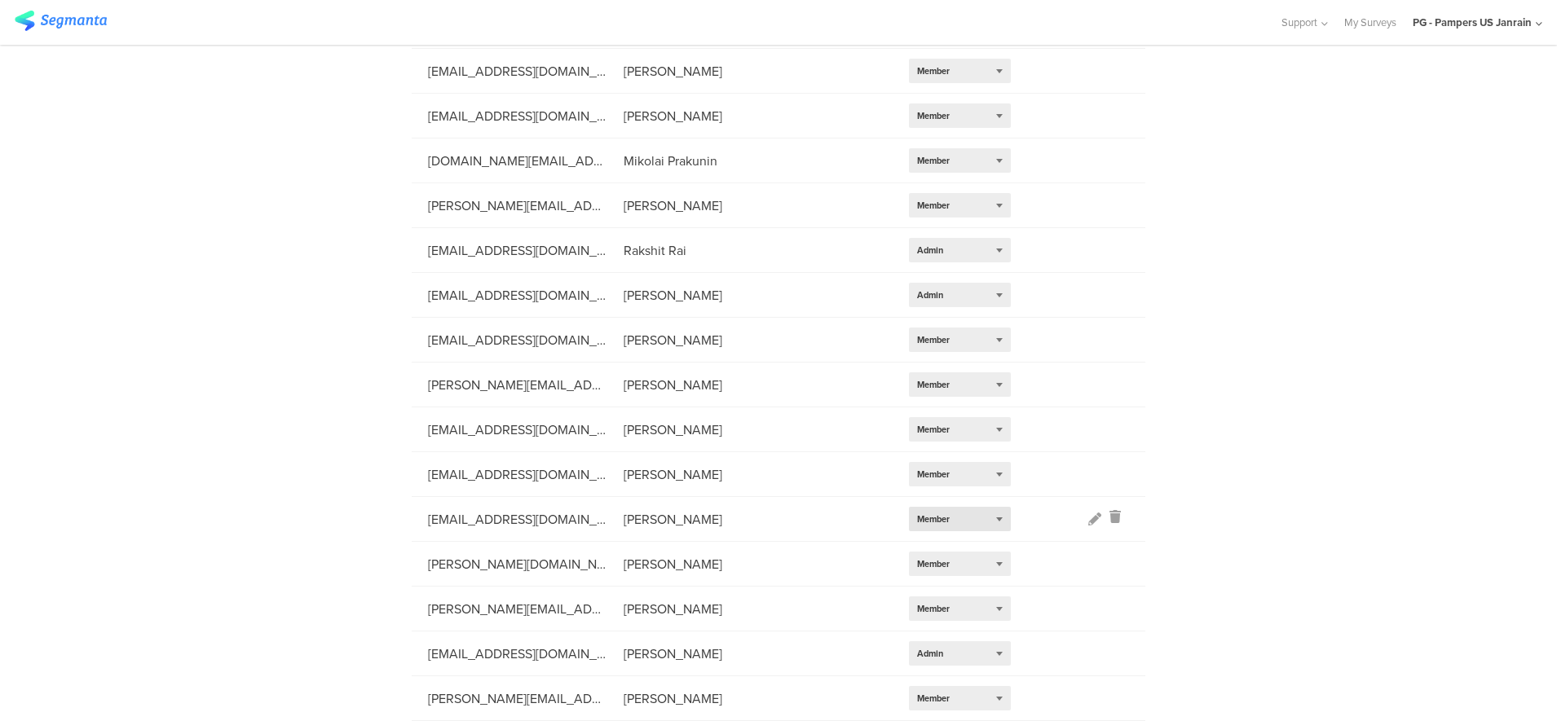
click at [979, 522] on div "Select role... Member" at bounding box center [960, 519] width 102 height 24
click at [953, 544] on div "Admin" at bounding box center [960, 544] width 102 height 24
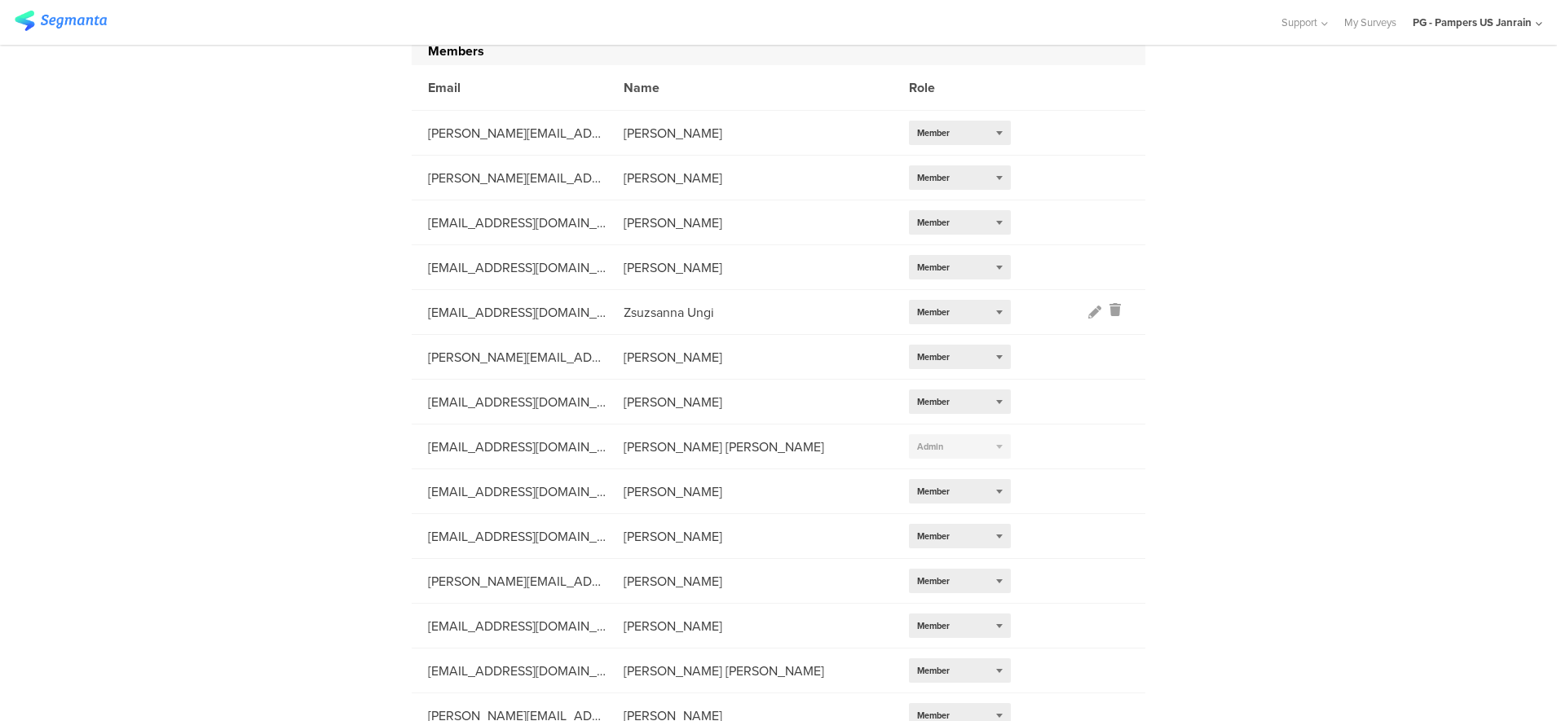
scroll to position [0, 0]
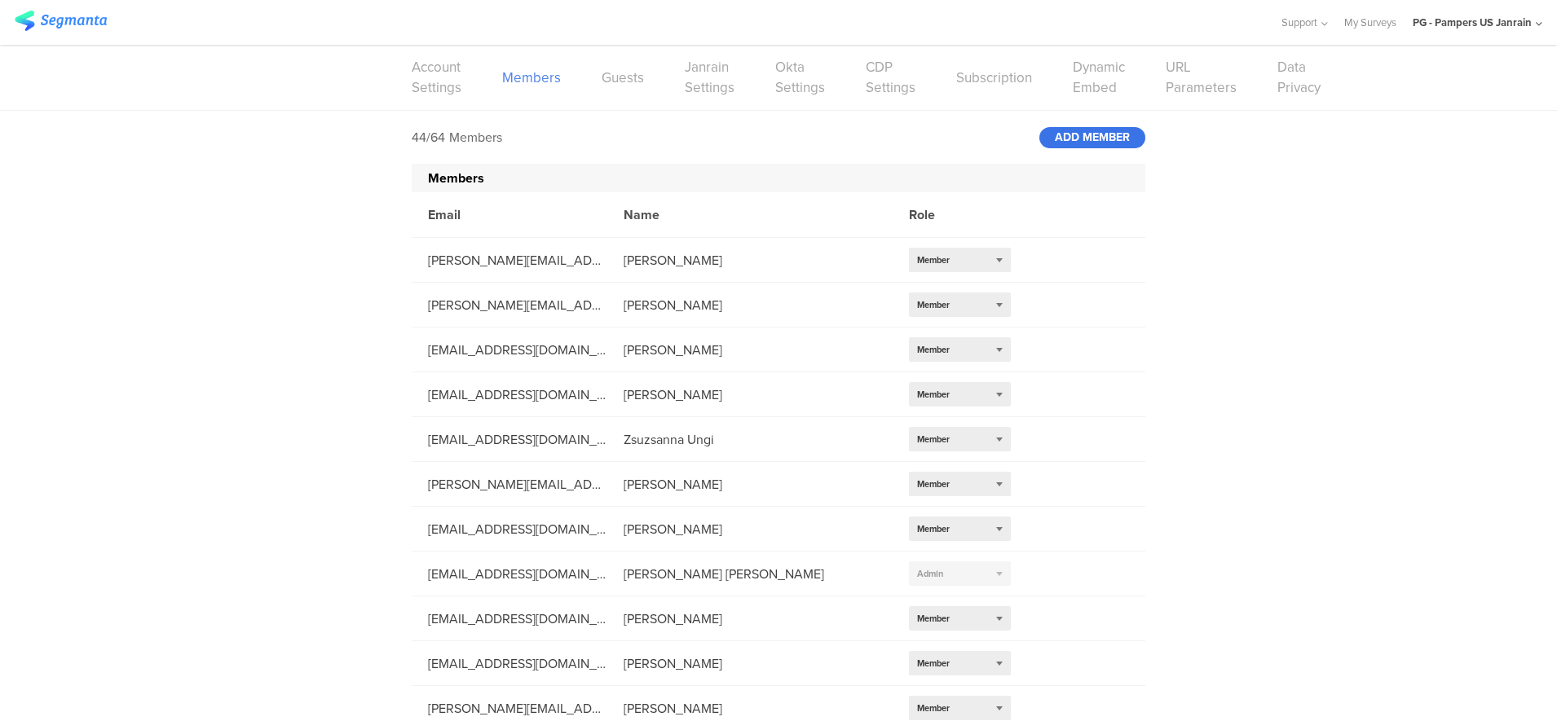
click at [1062, 130] on div "ADD MEMBER" at bounding box center [1092, 137] width 106 height 21
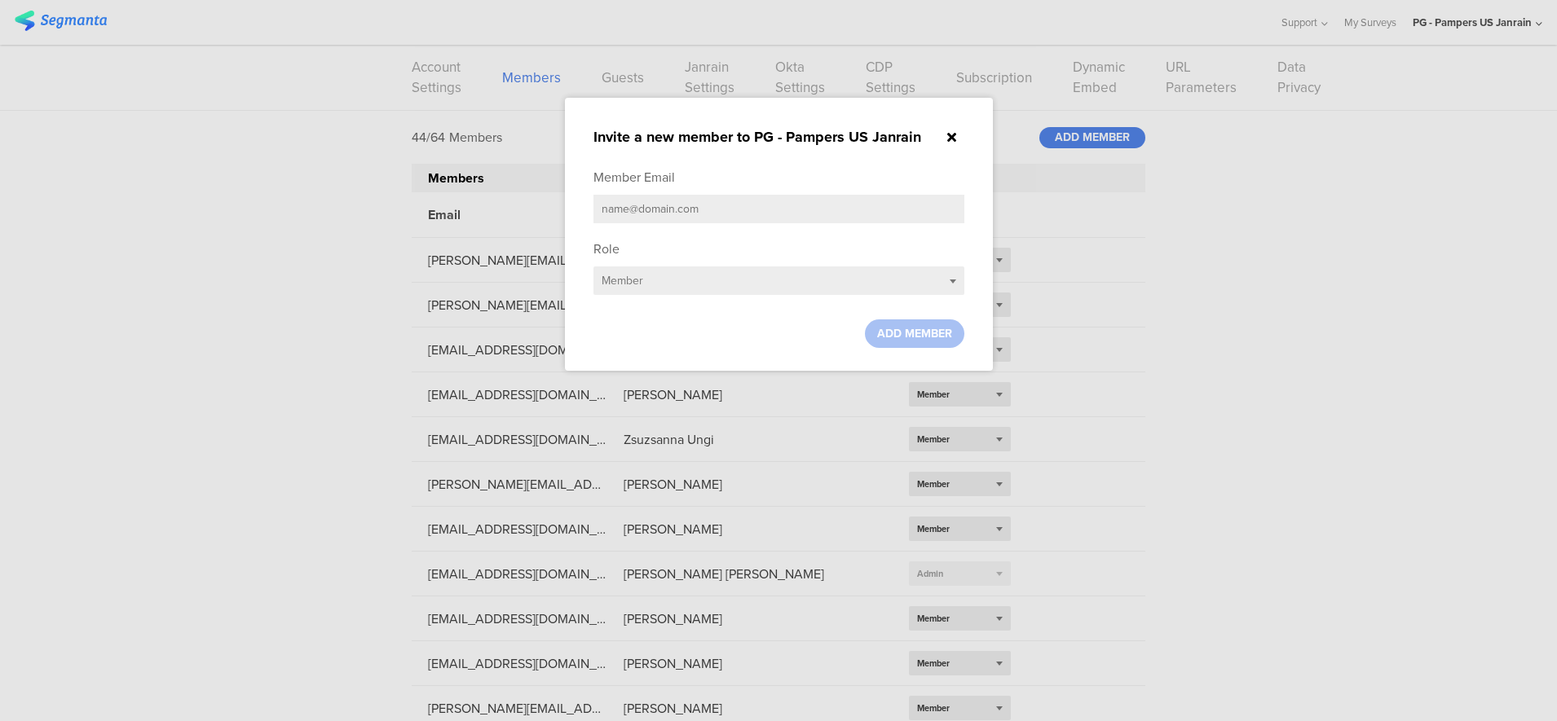
click at [777, 214] on input "text" at bounding box center [778, 209] width 371 height 29
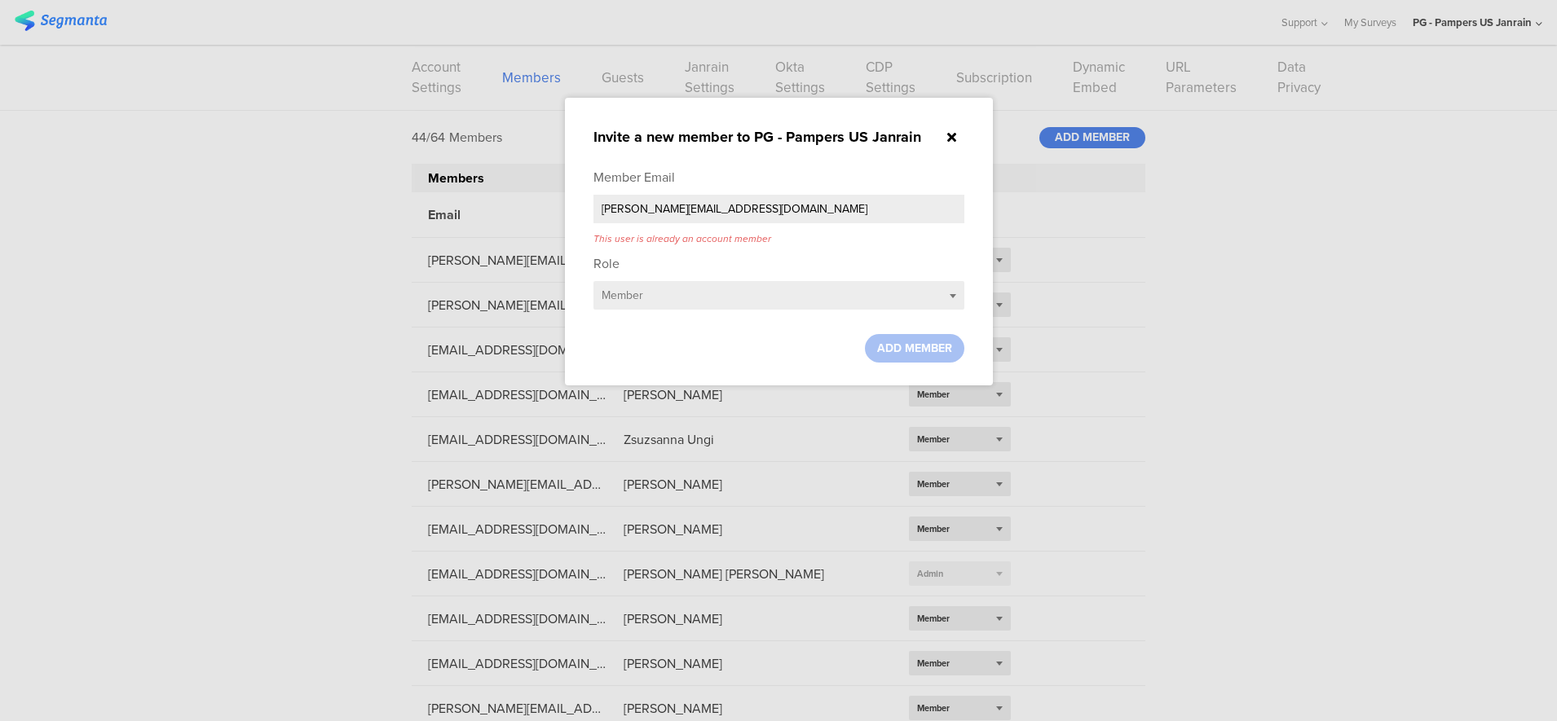
type input "cardosoteixeiral.c@pg.com"
click at [702, 297] on div "Select role... Member" at bounding box center [778, 295] width 371 height 29
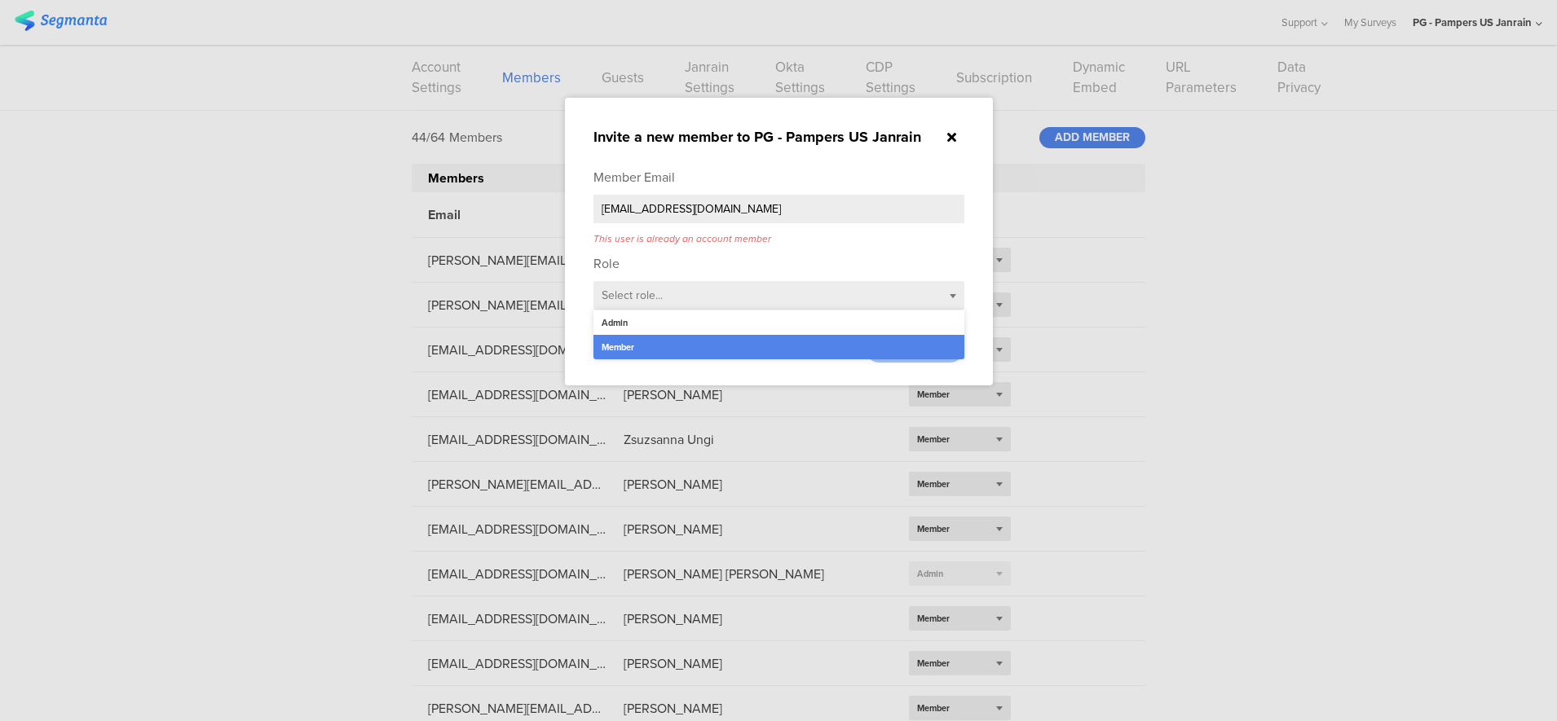
click at [949, 136] on icon at bounding box center [951, 136] width 9 height 13
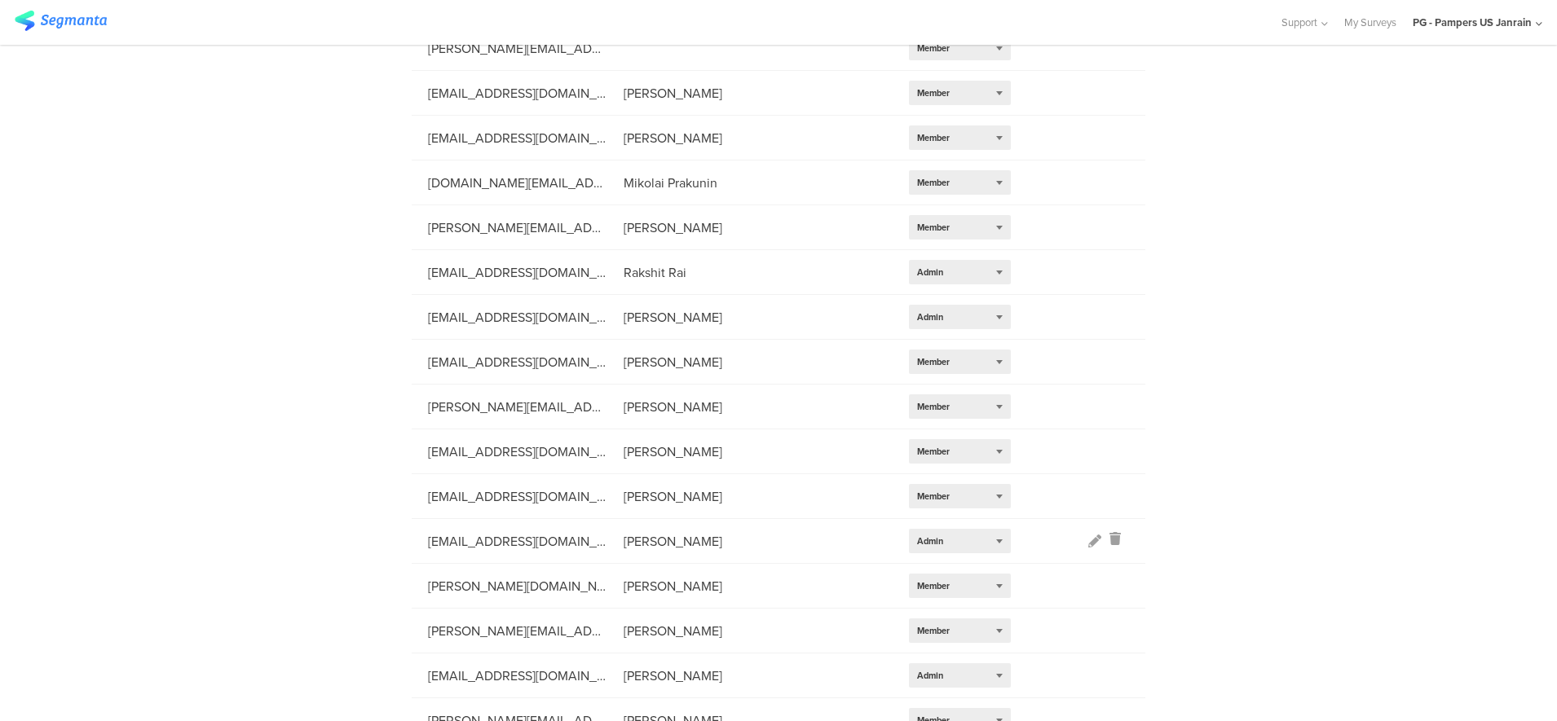
scroll to position [1489, 0]
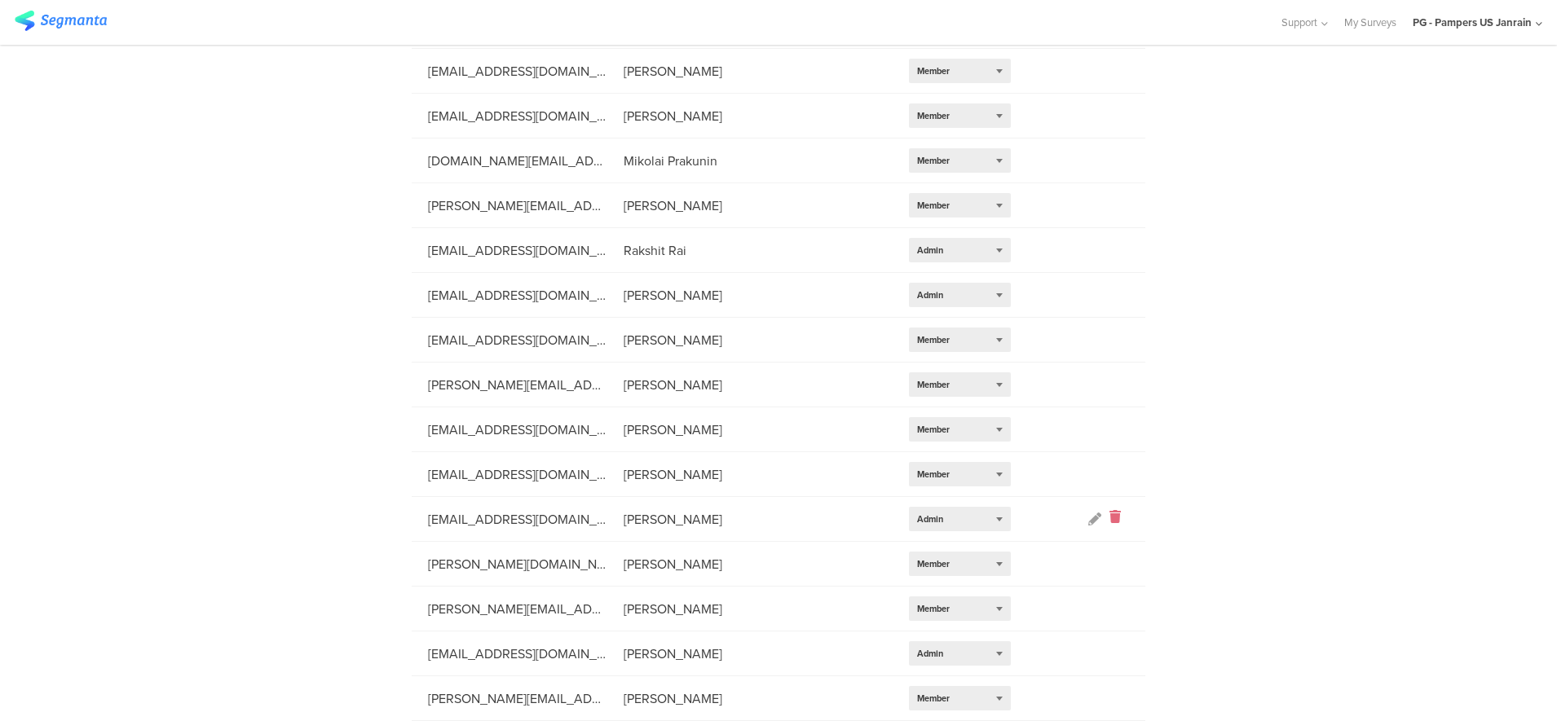
click at [1109, 515] on icon at bounding box center [1114, 519] width 11 height 19
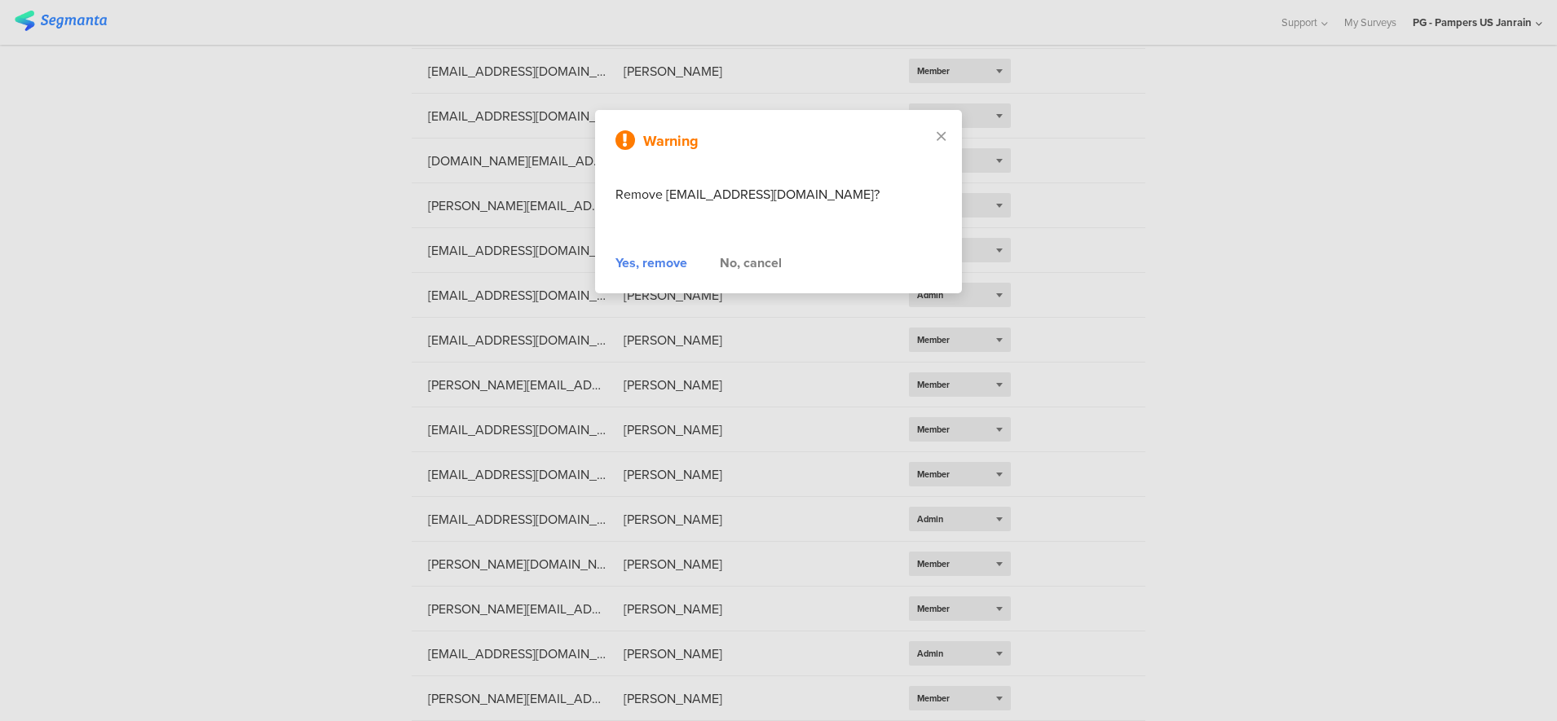
click at [663, 264] on div "Yes, remove" at bounding box center [651, 263] width 72 height 20
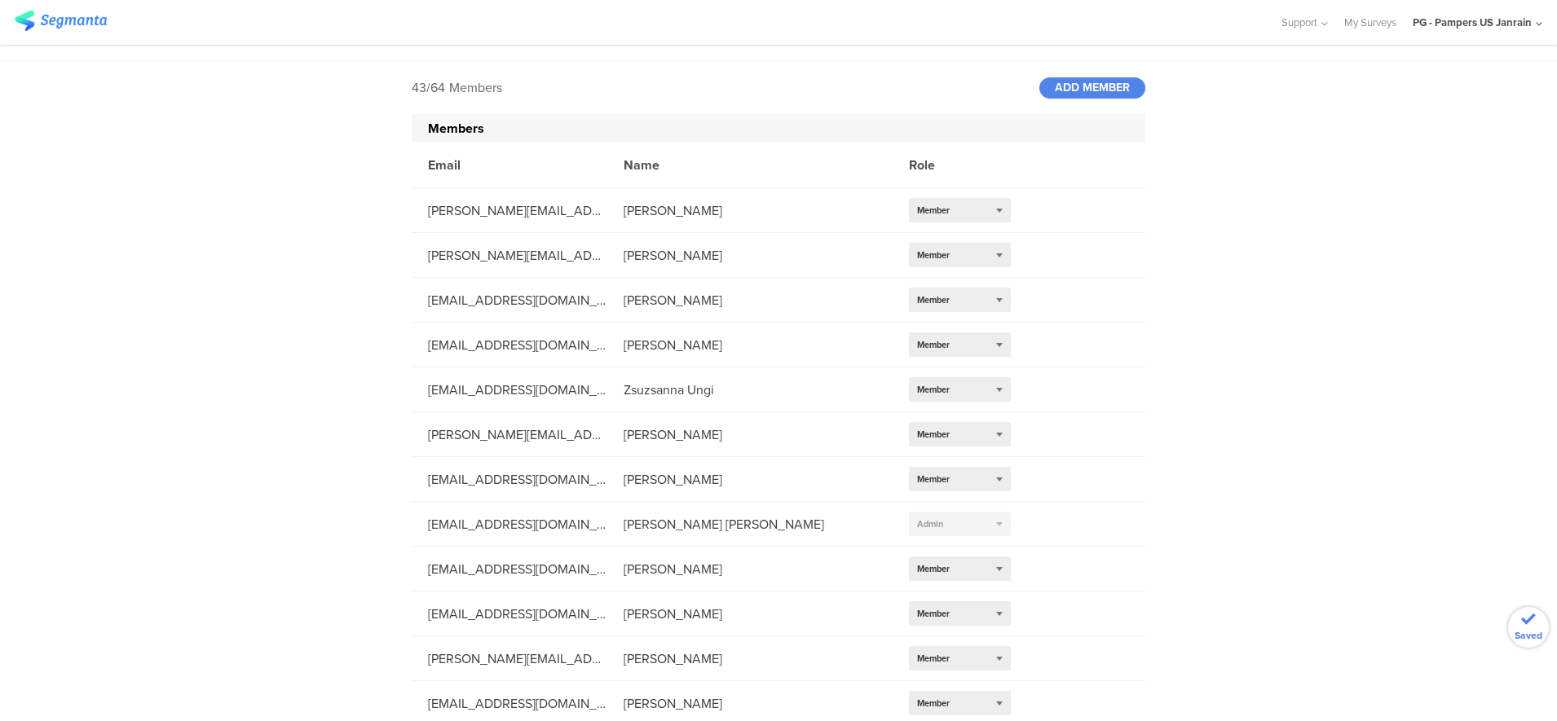
scroll to position [0, 0]
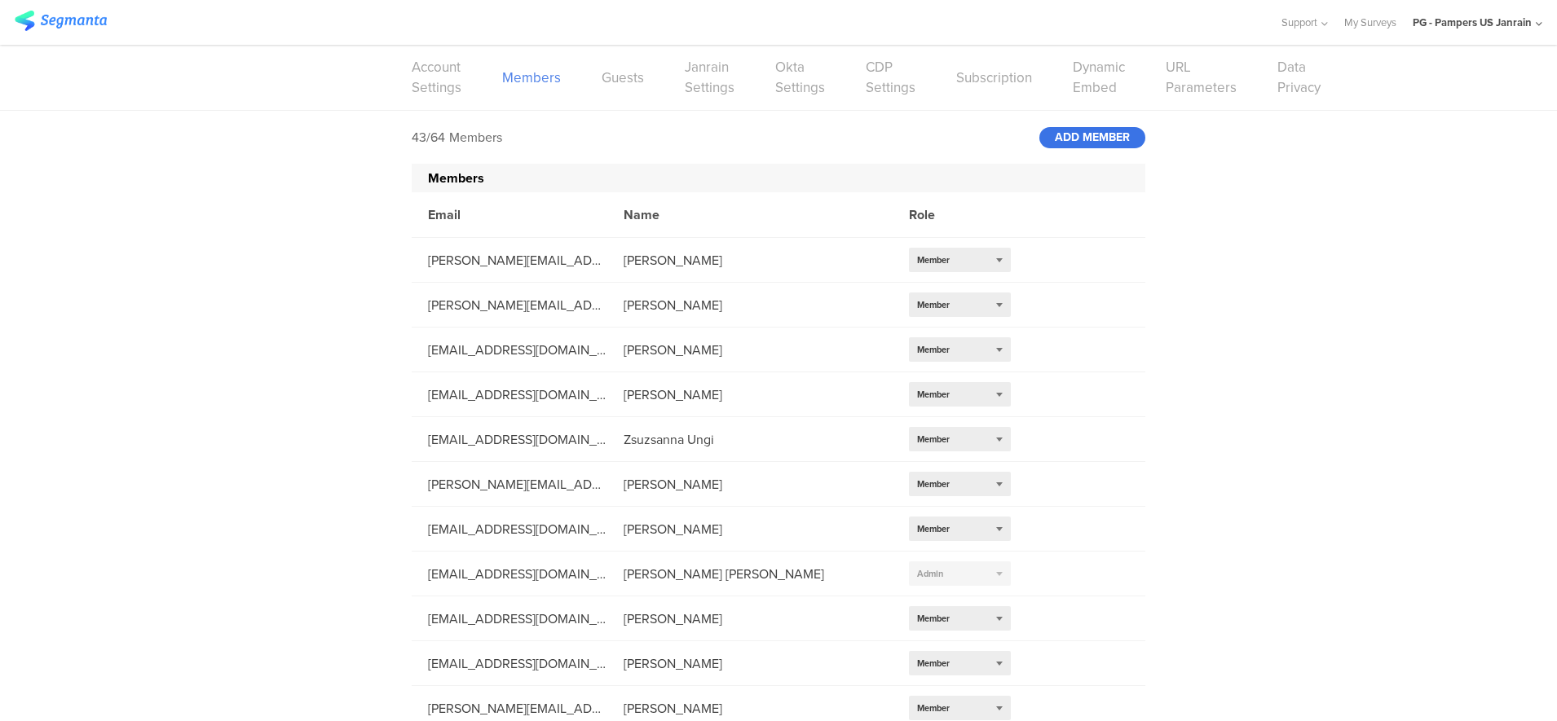
click at [1104, 137] on div "ADD MEMBER" at bounding box center [1092, 137] width 106 height 21
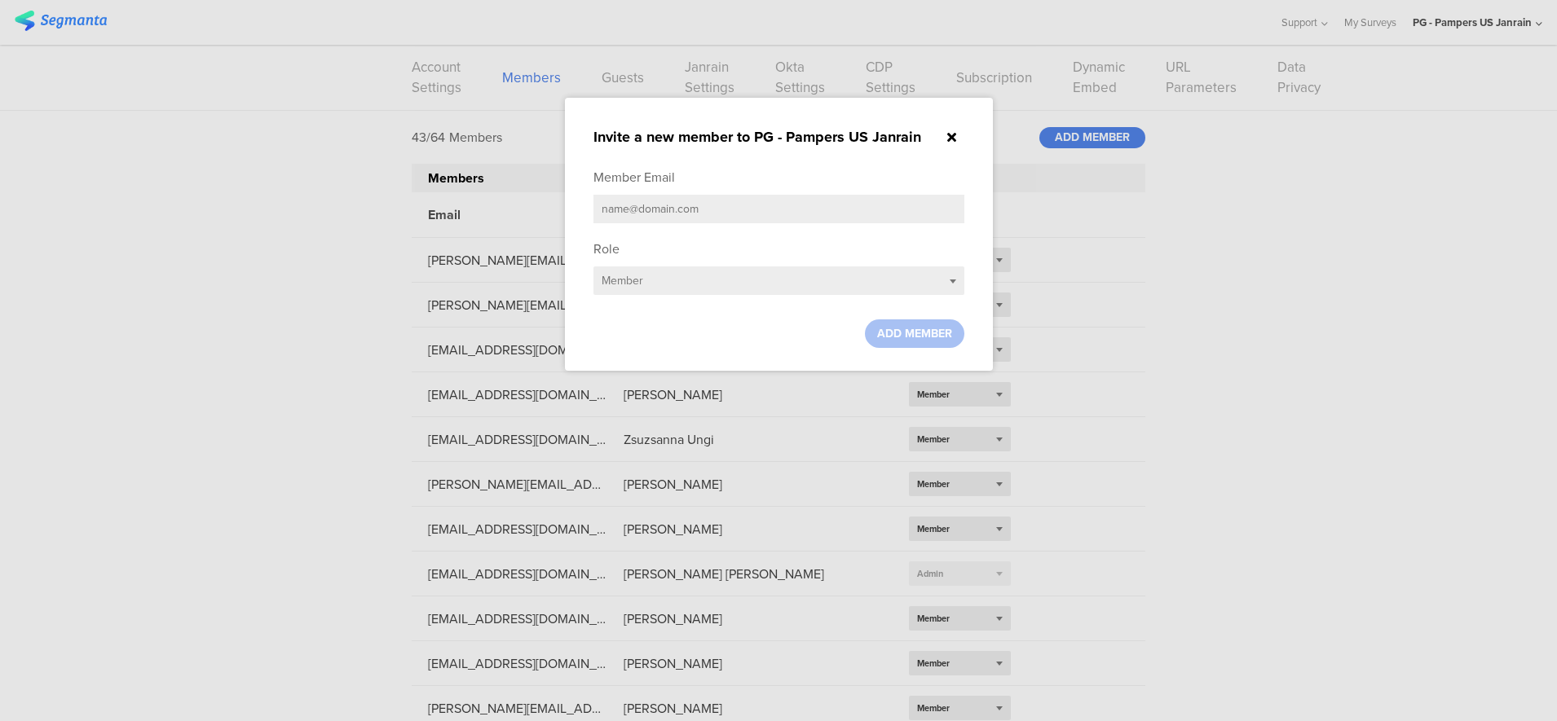
click at [654, 208] on input "text" at bounding box center [778, 209] width 371 height 29
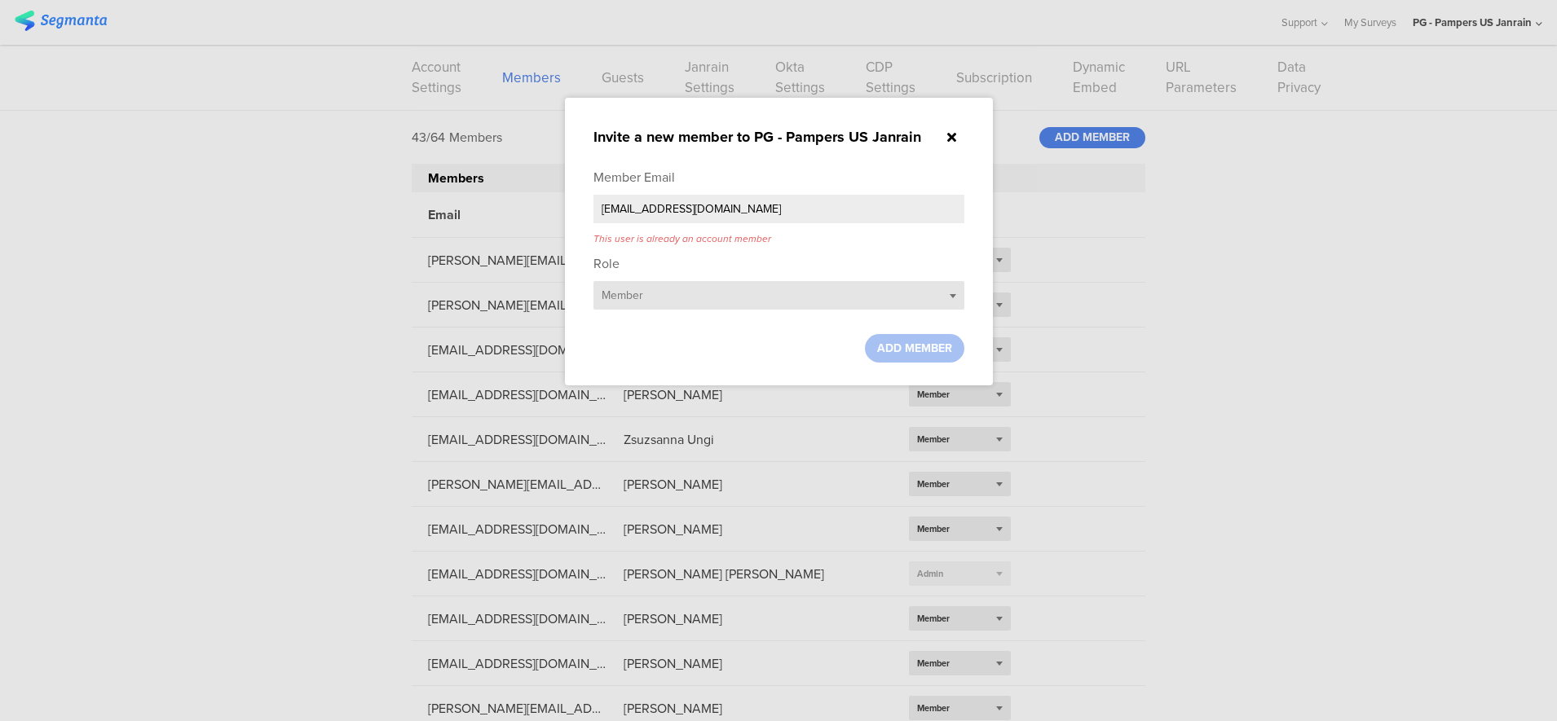
click at [715, 281] on div "Select role... Member" at bounding box center [778, 295] width 371 height 29
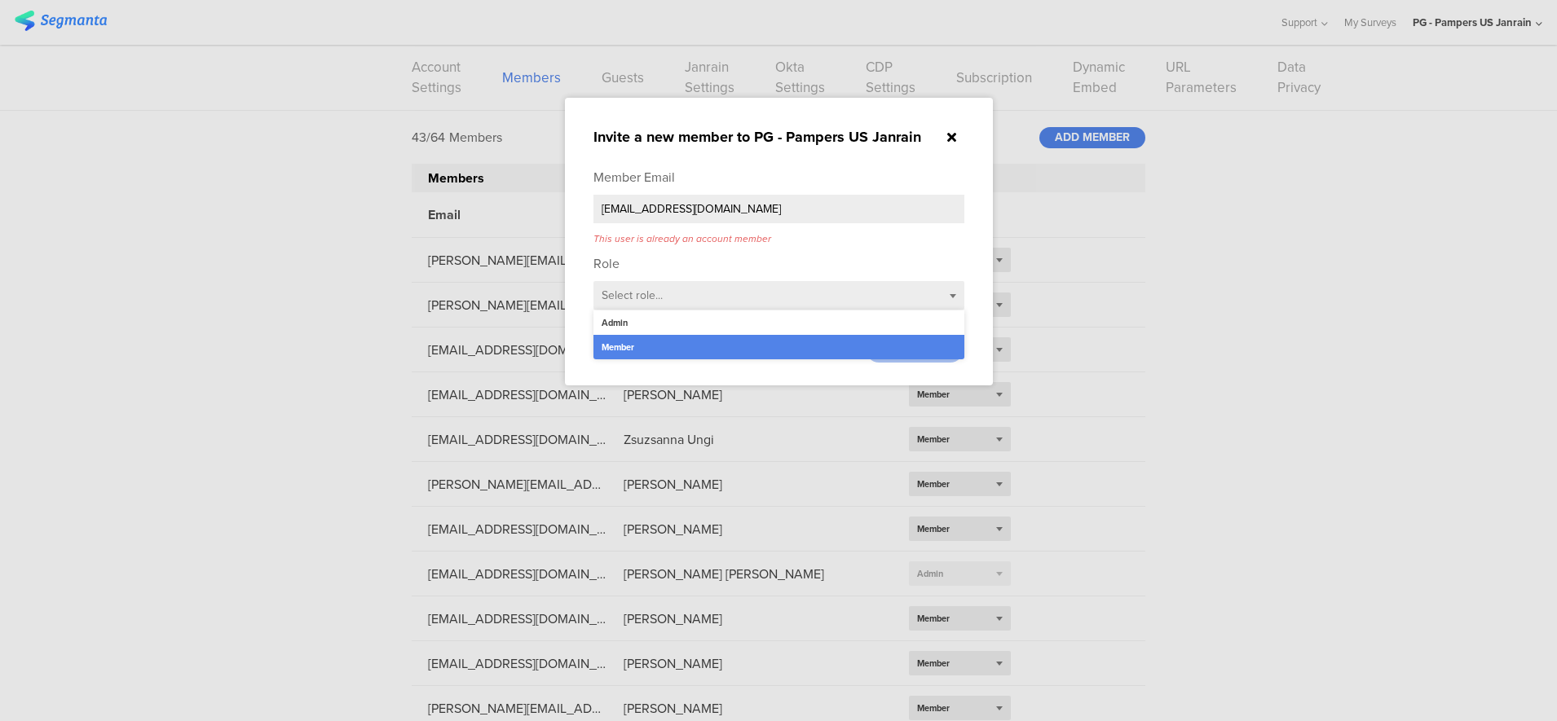
click at [718, 324] on div "Admin" at bounding box center [778, 322] width 371 height 24
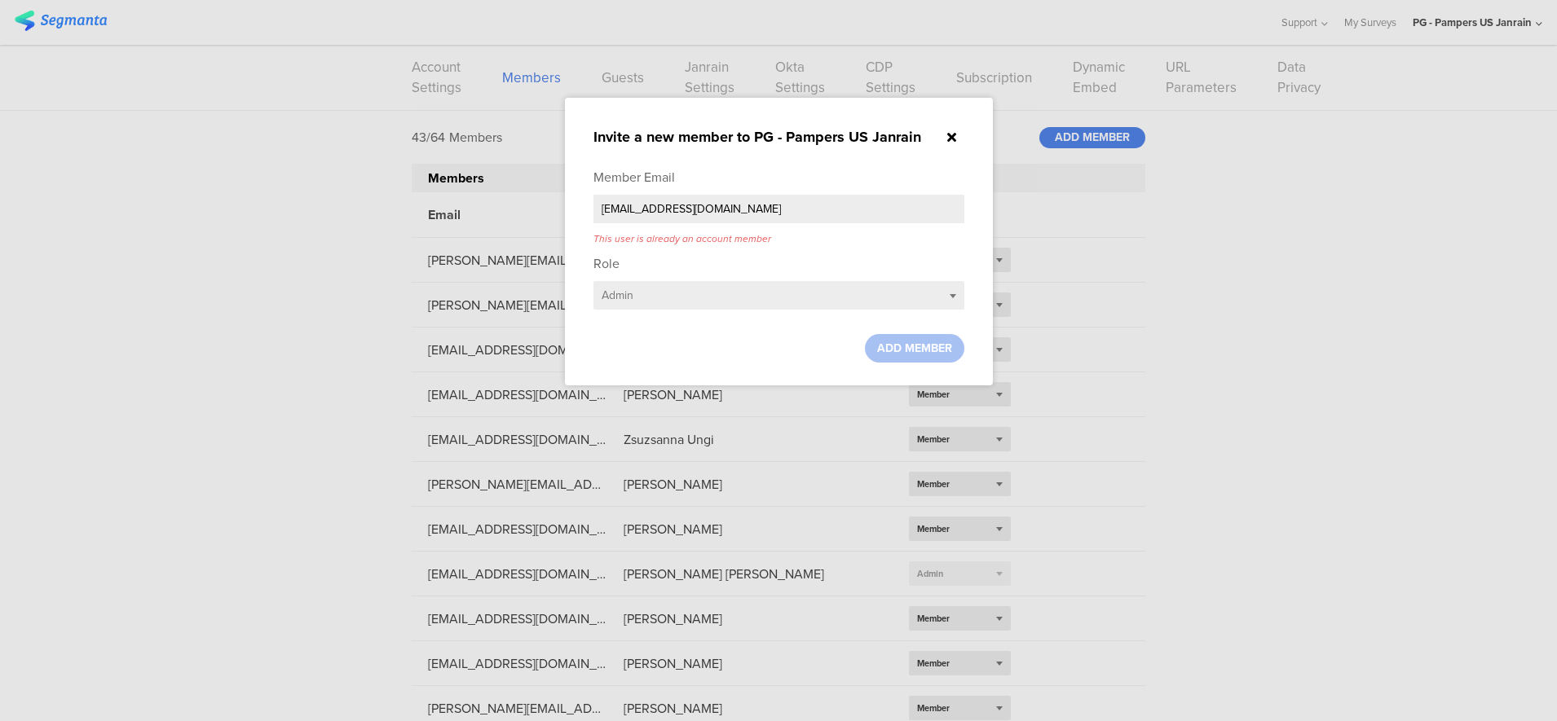
click at [909, 346] on div at bounding box center [914, 348] width 99 height 29
click at [808, 242] on div "This user is already an account member" at bounding box center [778, 238] width 371 height 15
click at [808, 213] on input "cardosoteixeiral.c@pg.com" at bounding box center [778, 209] width 371 height 29
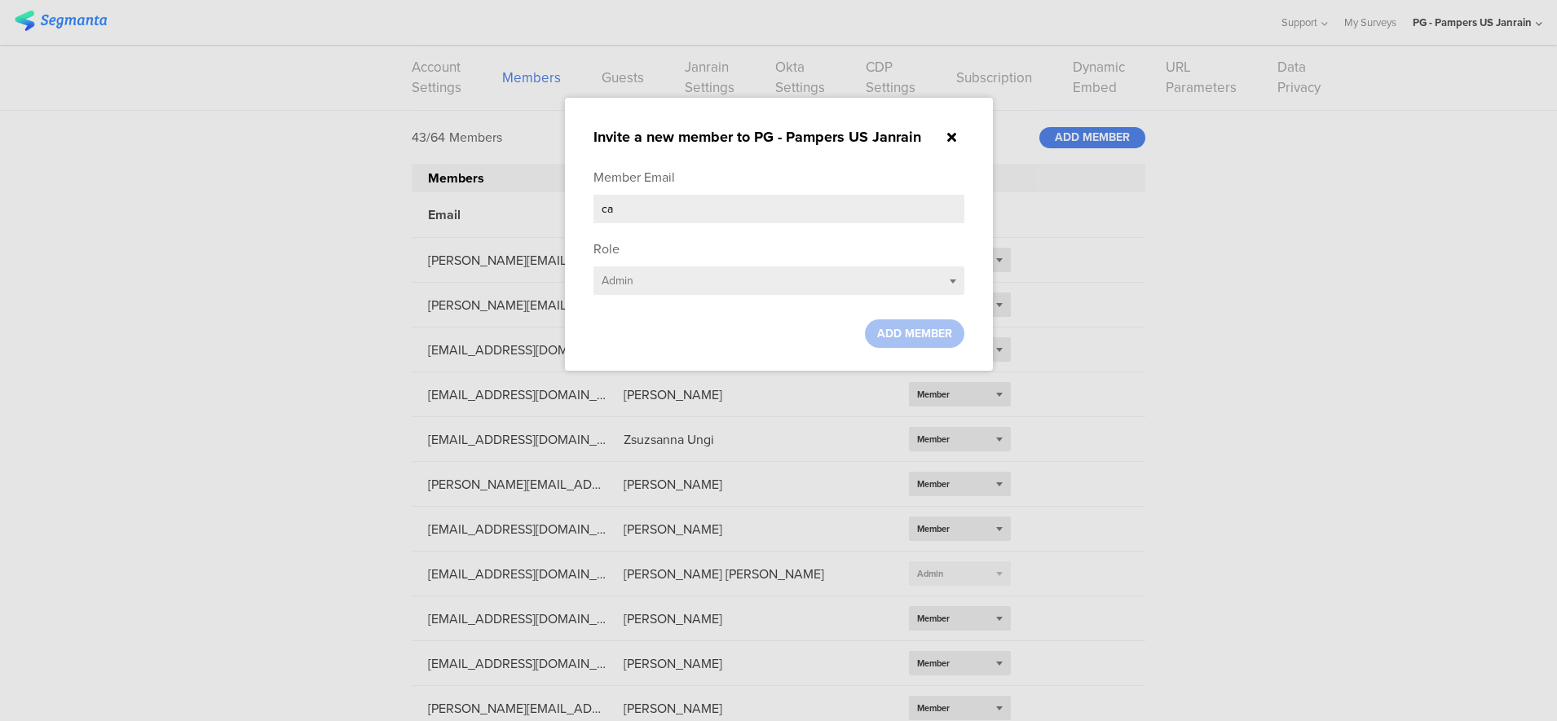
type input "c"
type input "j"
type input "martens.j.1@pg.com"
click at [891, 334] on span "ADD MEMBER" at bounding box center [914, 333] width 75 height 17
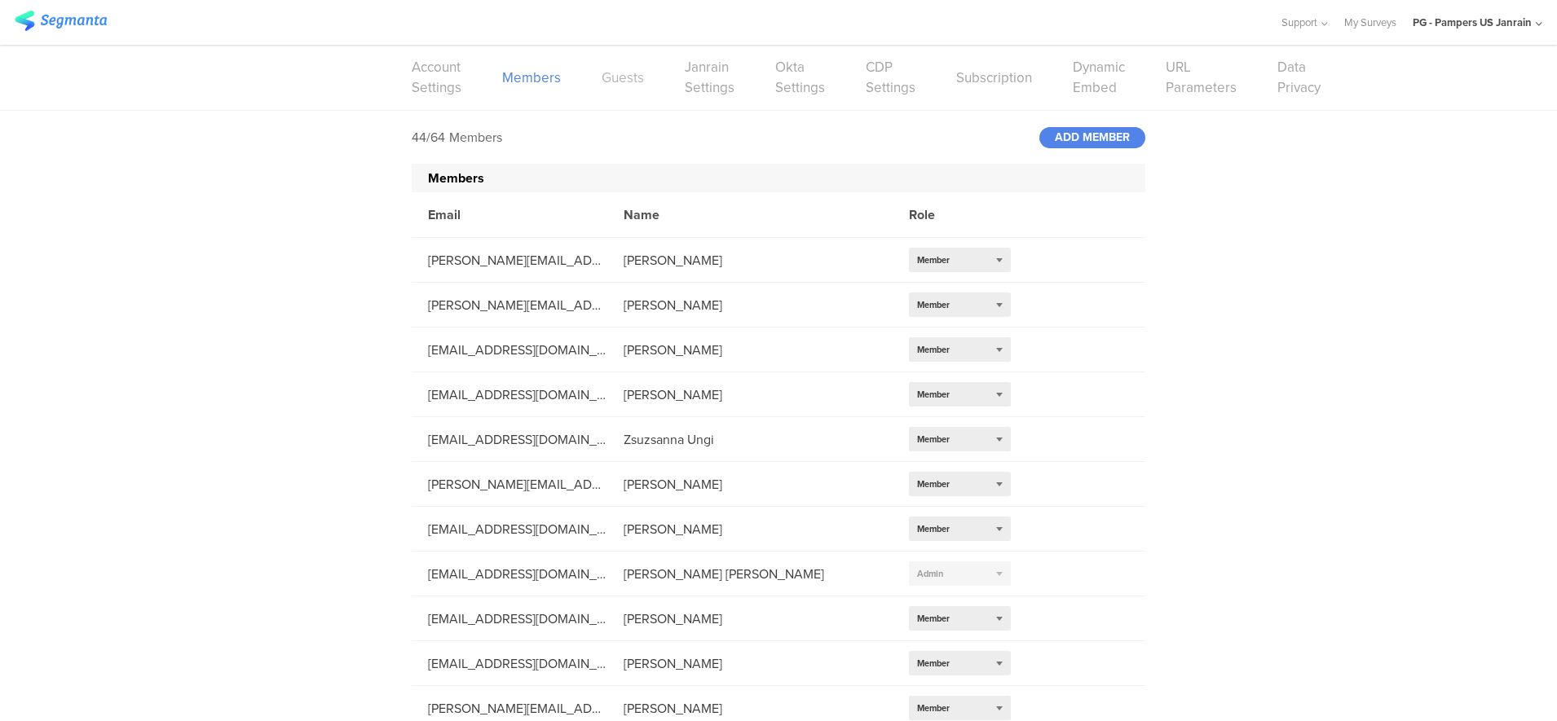
click at [601, 79] on link "Guests" at bounding box center [622, 78] width 42 height 20
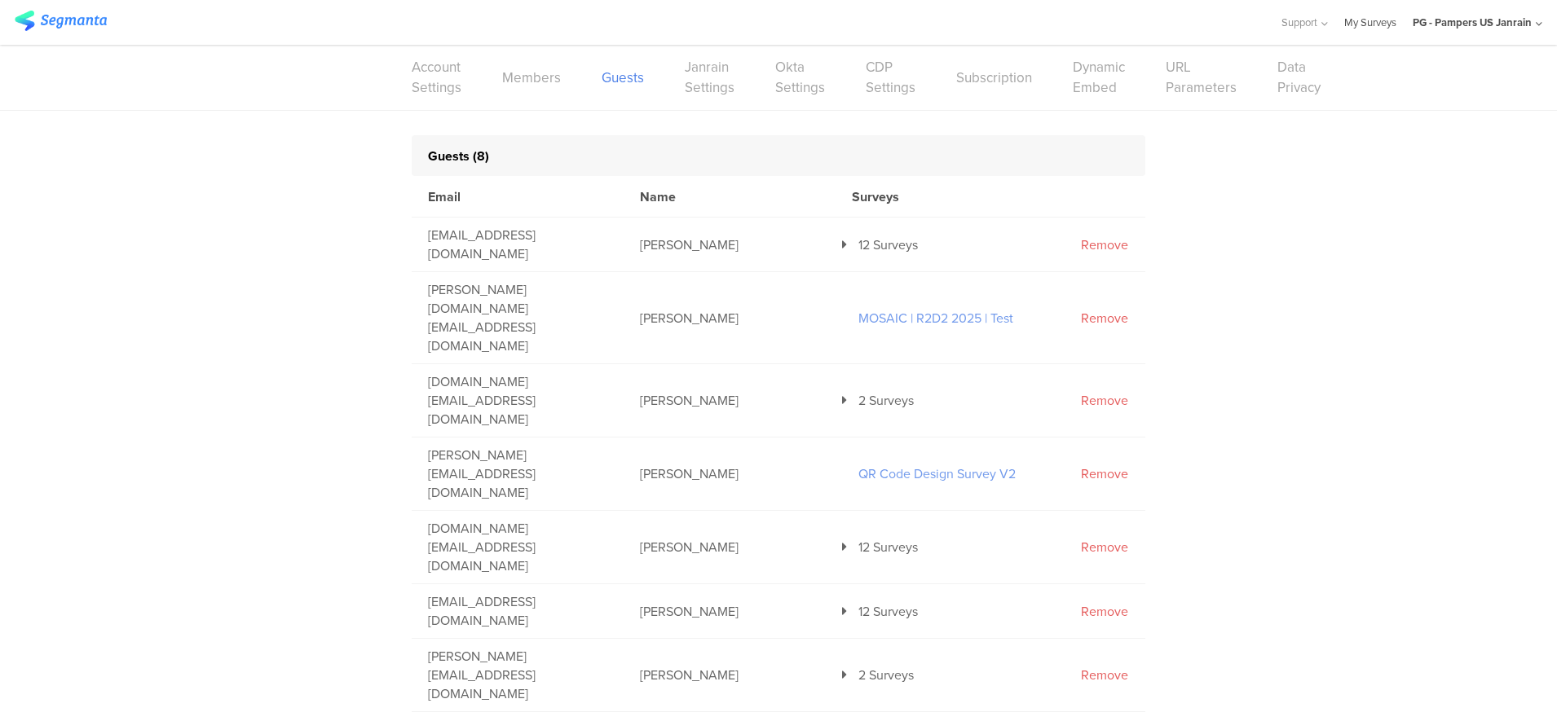
click at [1357, 24] on link "My Surveys" at bounding box center [1370, 22] width 52 height 45
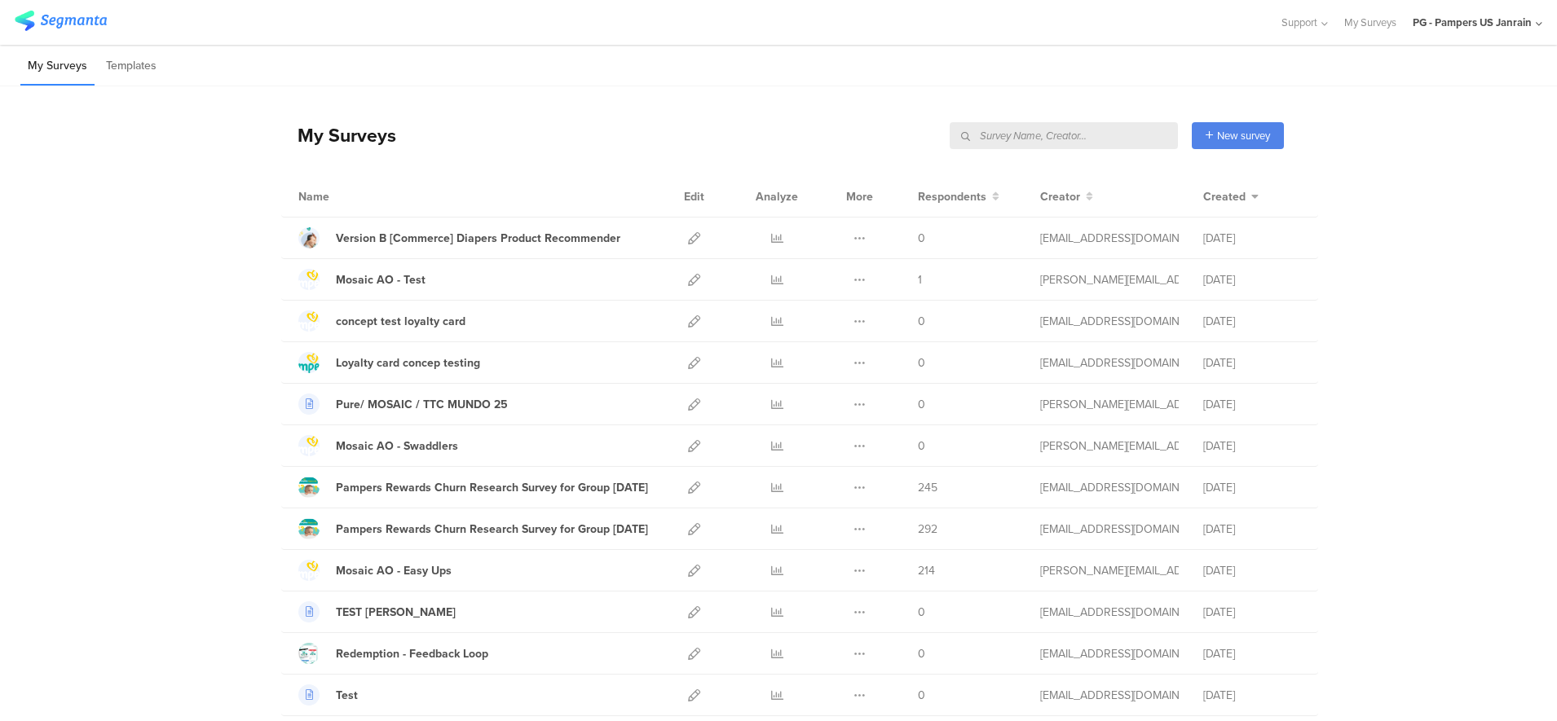
click at [1095, 140] on input "text" at bounding box center [1063, 135] width 228 height 27
type input "NPS"
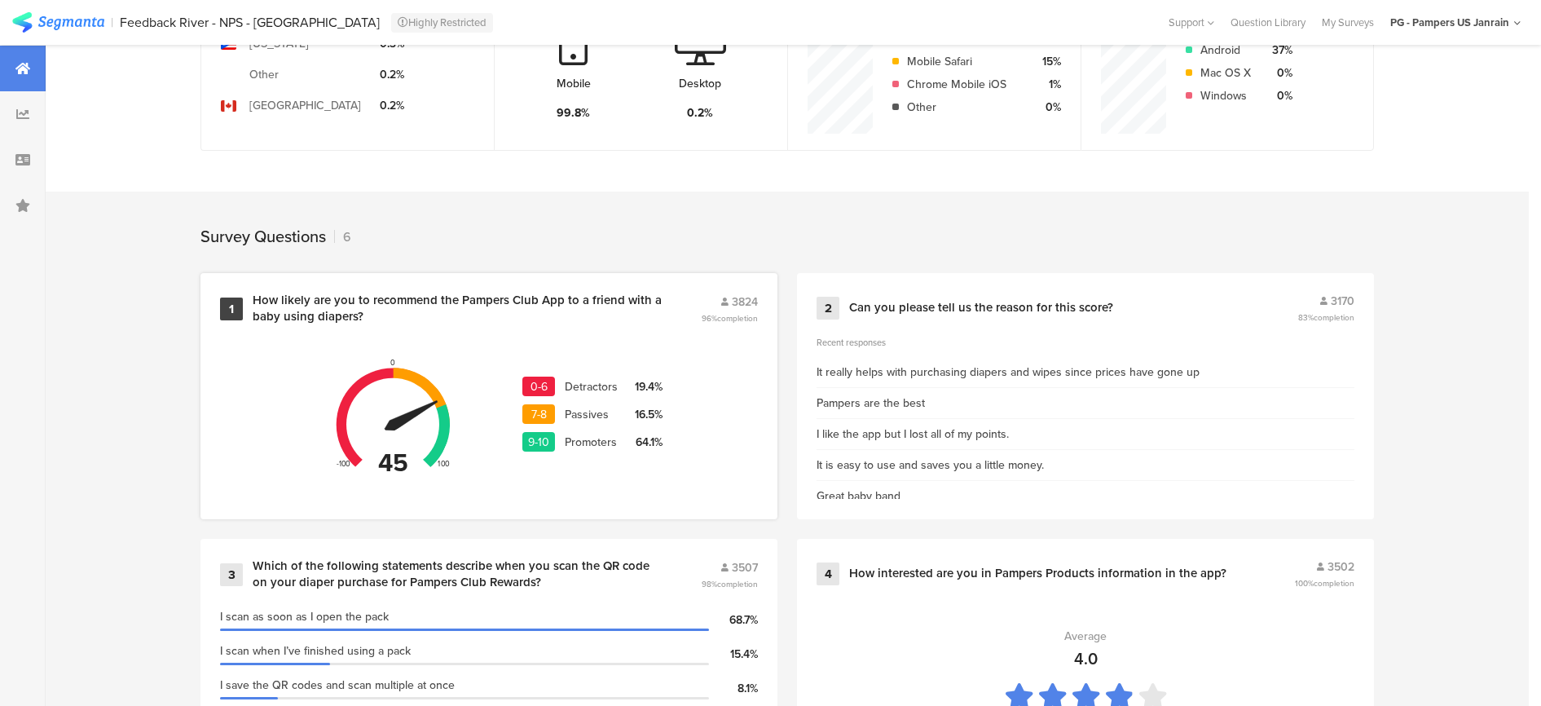
scroll to position [509, 0]
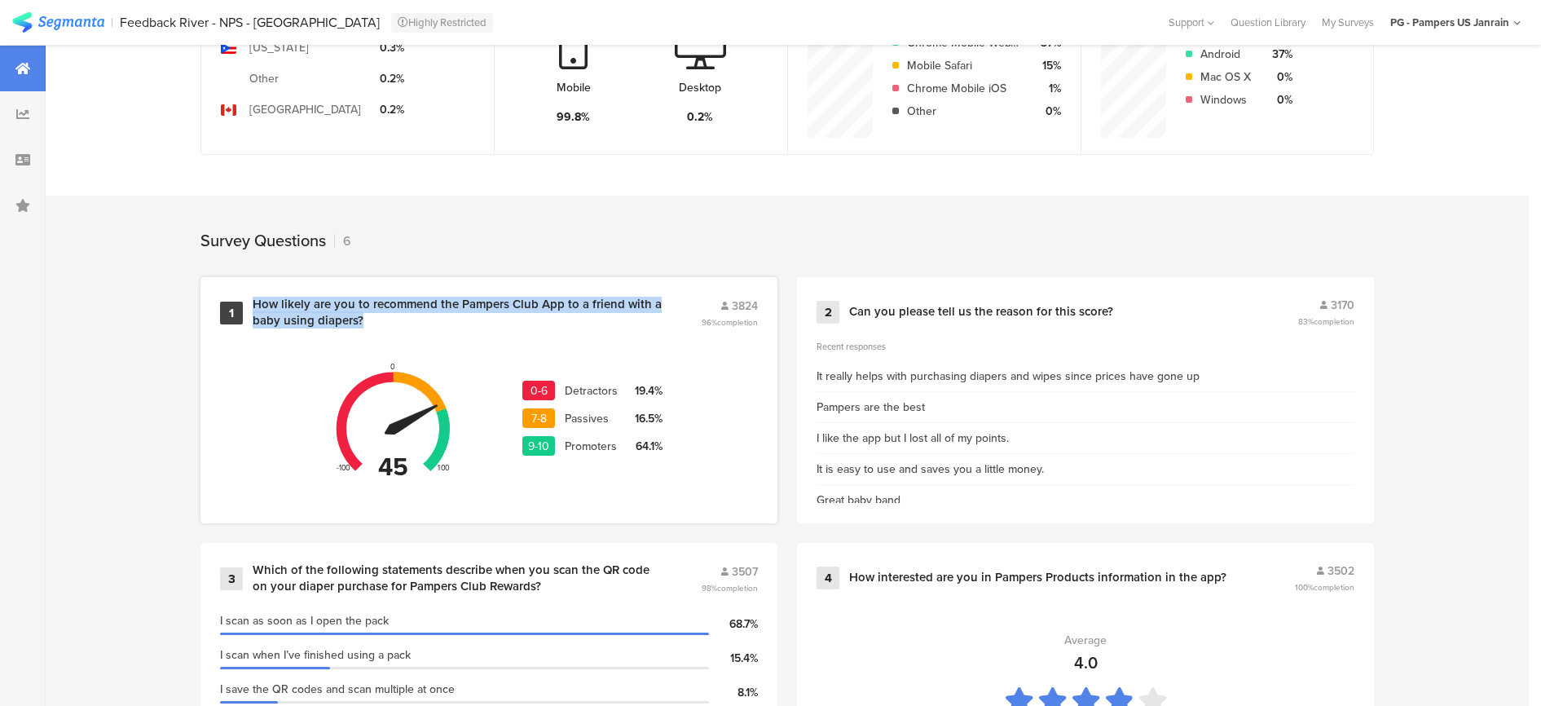
drag, startPoint x: 262, startPoint y: 297, endPoint x: 372, endPoint y: 315, distance: 110.8
click at [372, 315] on div "How likely are you to recommend the Pampers Club App to a friend with a baby us…" at bounding box center [457, 313] width 409 height 32
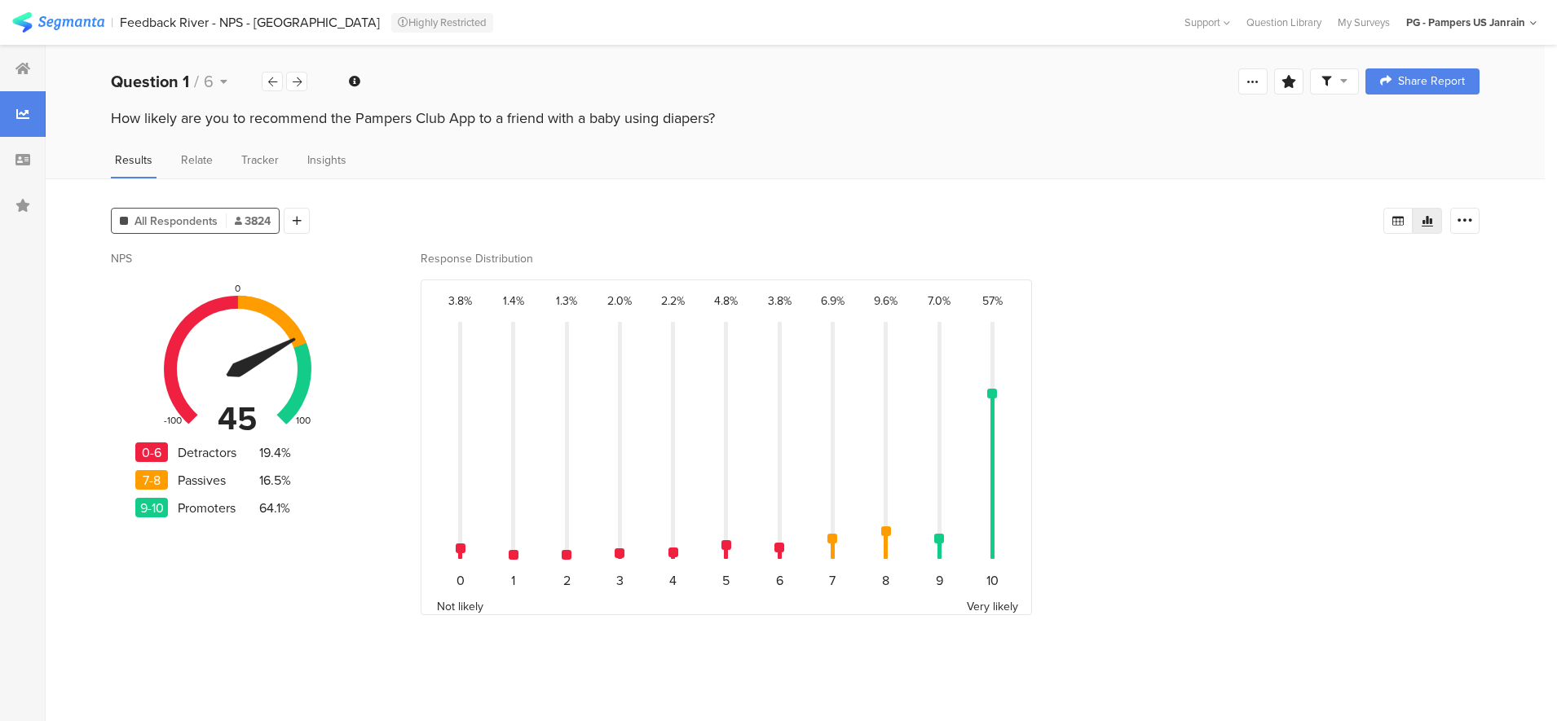
drag, startPoint x: 372, startPoint y: 315, endPoint x: 716, endPoint y: 121, distance: 395.9
click at [716, 121] on div "How likely are you to recommend the Pampers Club App to a friend with a baby us…" at bounding box center [795, 121] width 1499 height 26
drag, startPoint x: 716, startPoint y: 121, endPoint x: 708, endPoint y: 118, distance: 8.5
copy div "How likely are you to recommend the Pampers Club App to a friend with a baby us…"
click at [294, 84] on icon at bounding box center [297, 82] width 9 height 11
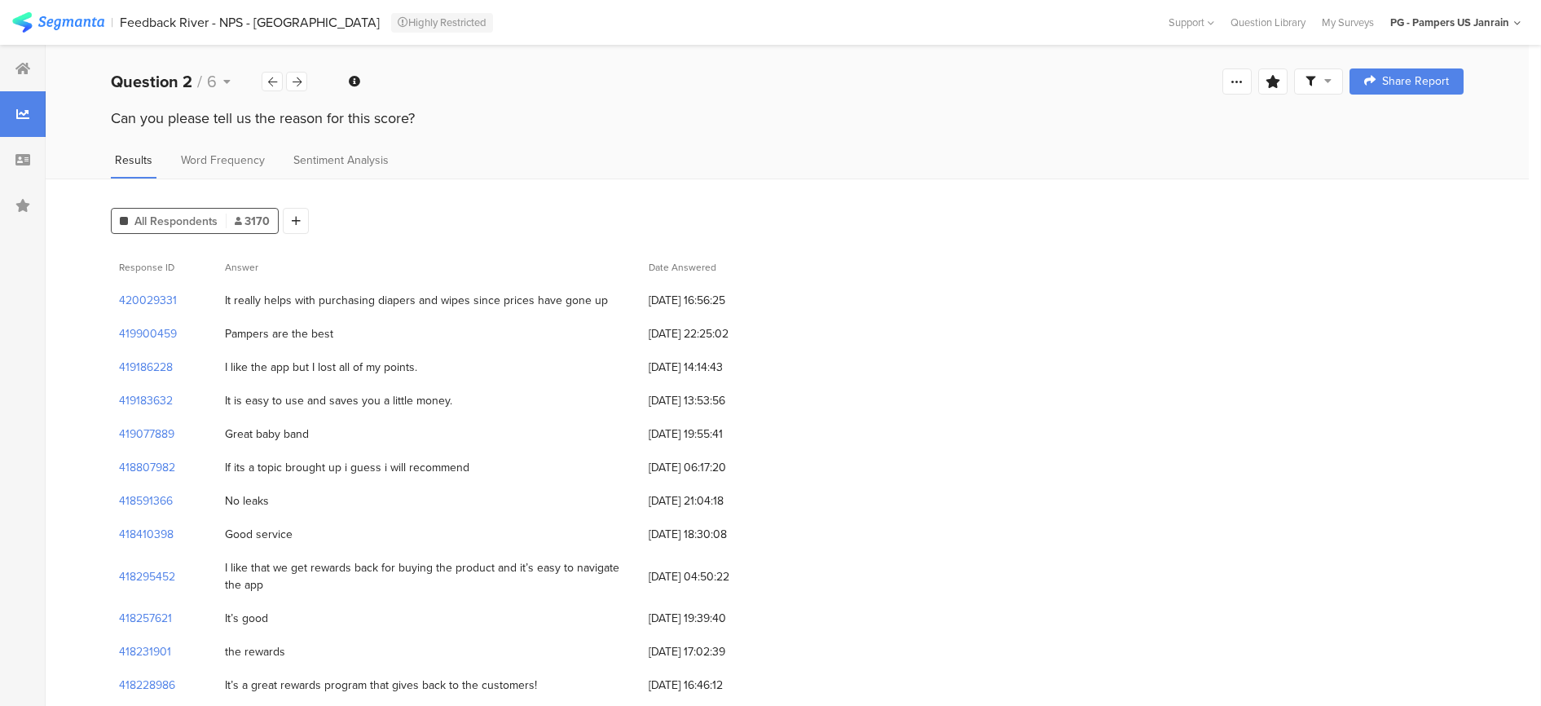
drag, startPoint x: 107, startPoint y: 117, endPoint x: 421, endPoint y: 124, distance: 314.6
click at [421, 124] on div "Can you please tell us the reason for this score?" at bounding box center [787, 121] width 1483 height 26
drag, startPoint x: 420, startPoint y: 124, endPoint x: 337, endPoint y: 120, distance: 82.4
copy div "Can you please tell us the reason for this score?"
click at [298, 77] on icon at bounding box center [297, 82] width 9 height 11
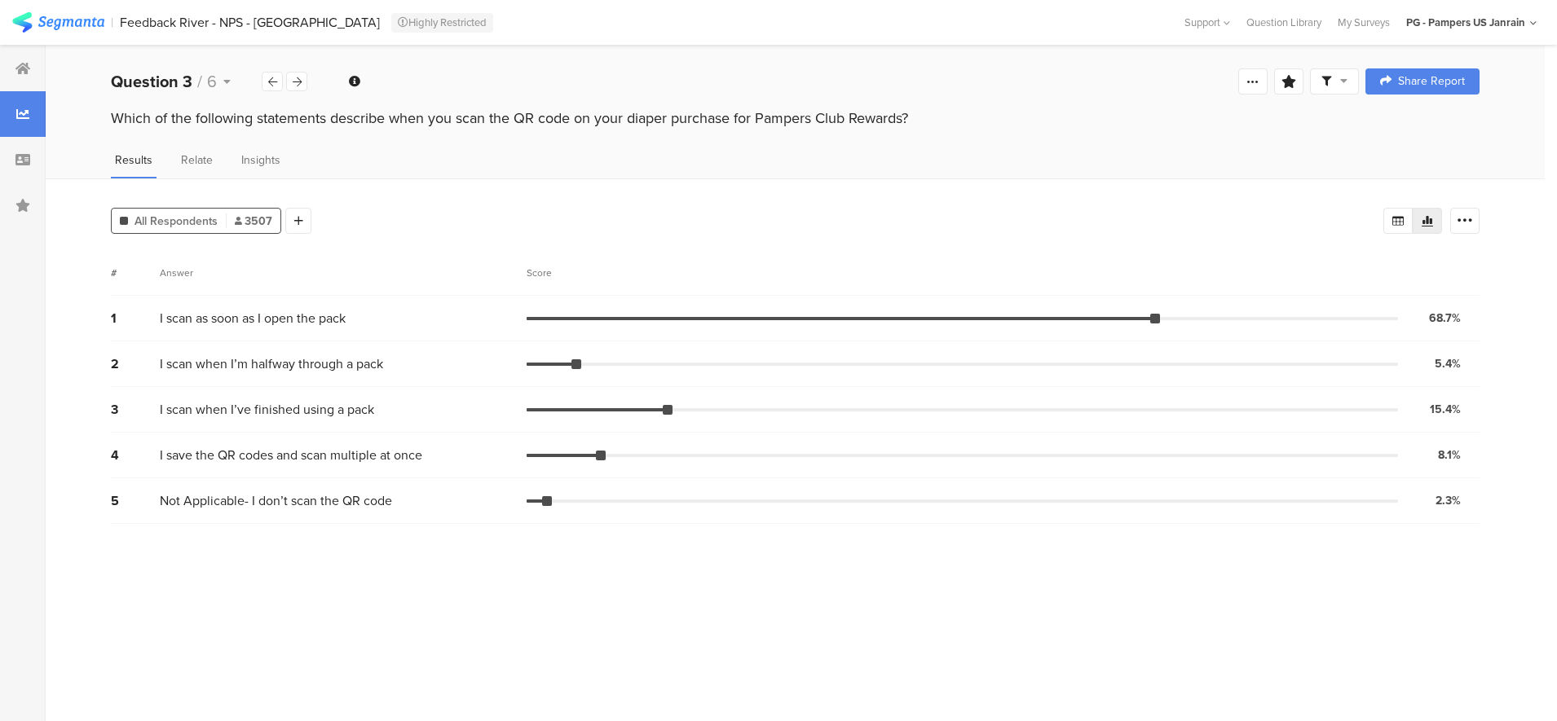
drag, startPoint x: 103, startPoint y: 108, endPoint x: 918, endPoint y: 117, distance: 814.1
click at [918, 117] on div "Which of the following statements describe when you scan the QR code on your di…" at bounding box center [795, 121] width 1499 height 26
drag, startPoint x: 918, startPoint y: 117, endPoint x: 849, endPoint y: 110, distance: 68.8
copy div "Which of the following statements describe when you scan the QR code on your di…"
click at [302, 84] on div at bounding box center [296, 82] width 21 height 20
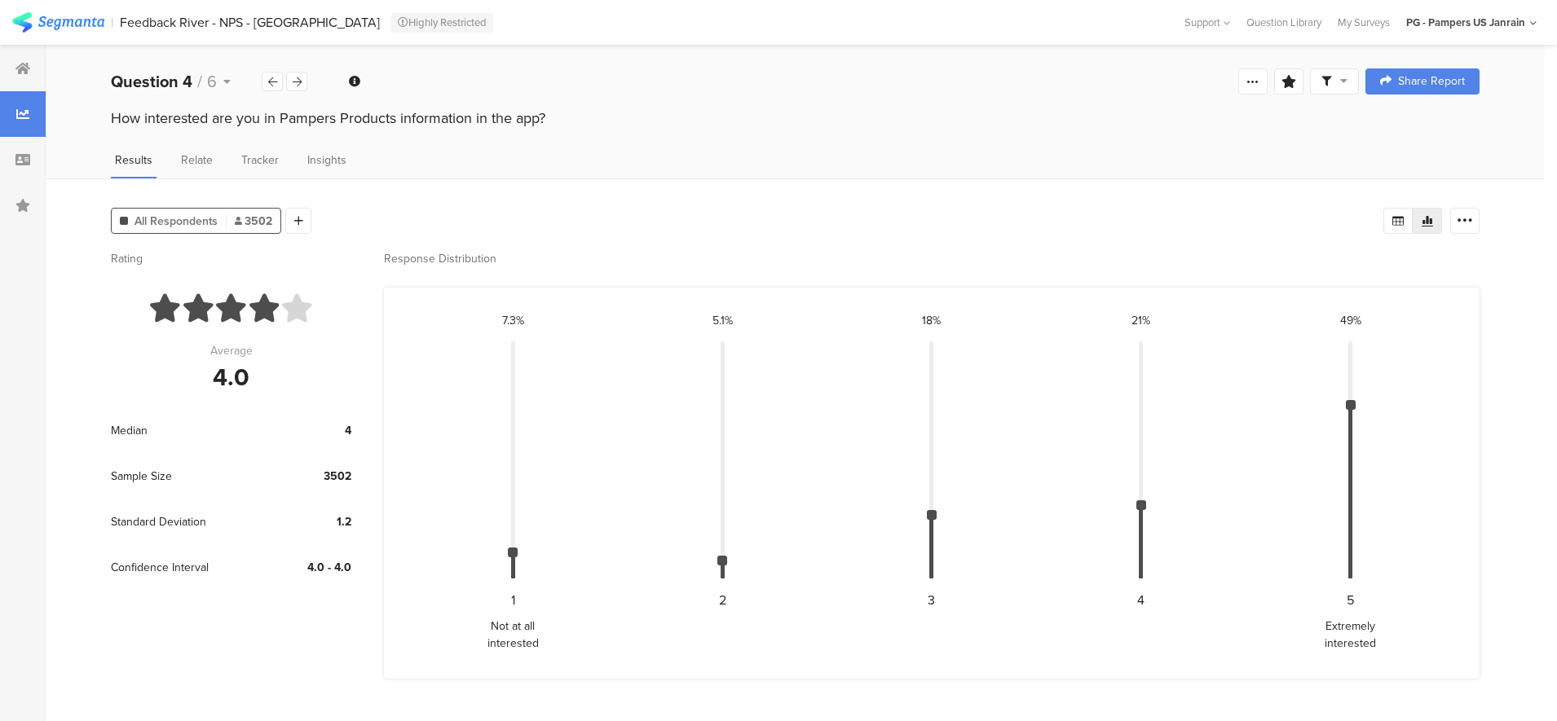
drag, startPoint x: 108, startPoint y: 118, endPoint x: 593, endPoint y: 121, distance: 485.7
click at [593, 121] on div "How interested are you in Pampers Products information in the app?" at bounding box center [795, 121] width 1499 height 26
drag, startPoint x: 593, startPoint y: 121, endPoint x: 506, endPoint y: 119, distance: 87.2
copy div "How interested are you in Pampers Products information in the app?"
click at [293, 80] on icon at bounding box center [297, 82] width 9 height 11
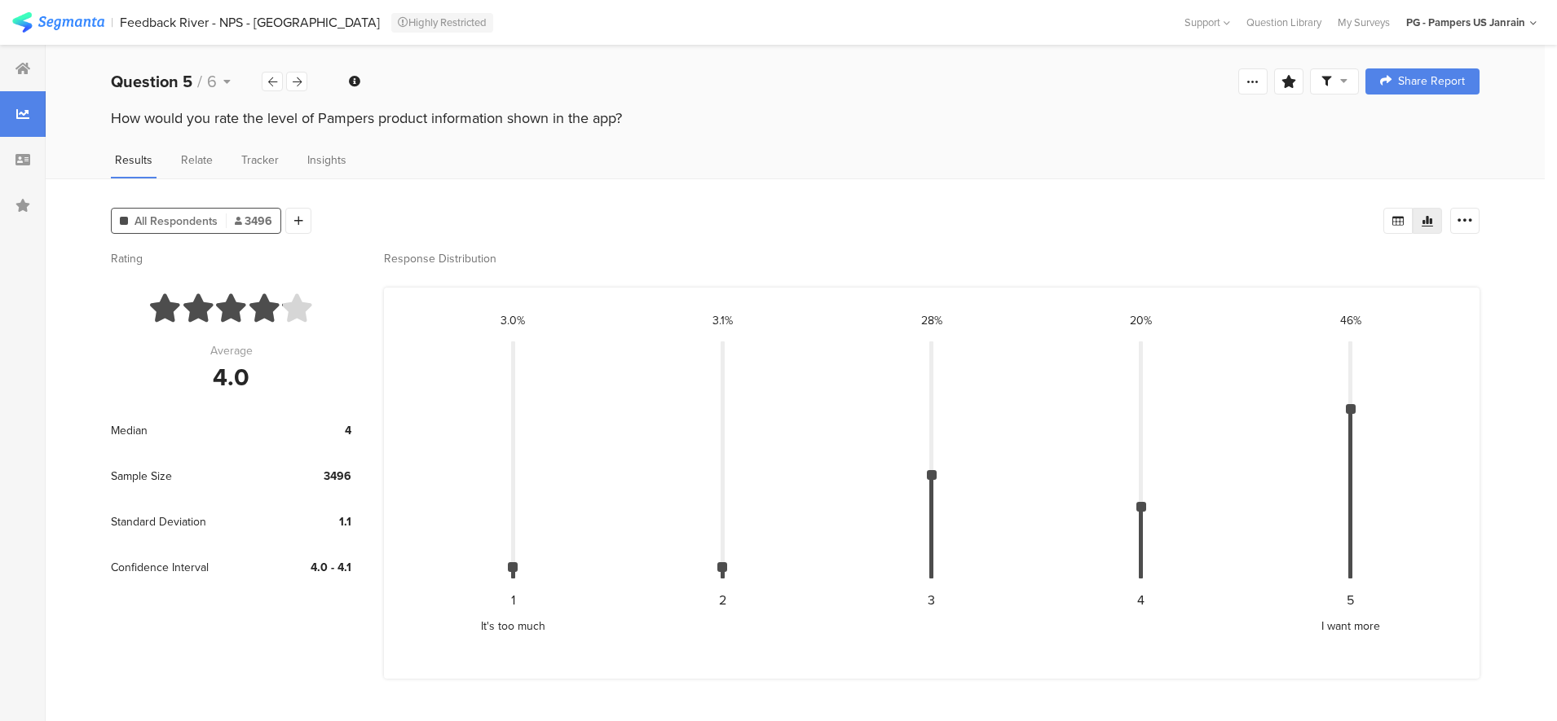
drag, startPoint x: 108, startPoint y: 124, endPoint x: 650, endPoint y: 115, distance: 542.0
click at [650, 115] on div "How would you rate the level of Pampers product information shown in the app?" at bounding box center [795, 121] width 1499 height 26
drag, startPoint x: 650, startPoint y: 115, endPoint x: 610, endPoint y: 117, distance: 40.0
copy div "How would you rate the level of Pampers product information shown in the app?"
click at [301, 78] on div at bounding box center [296, 82] width 21 height 20
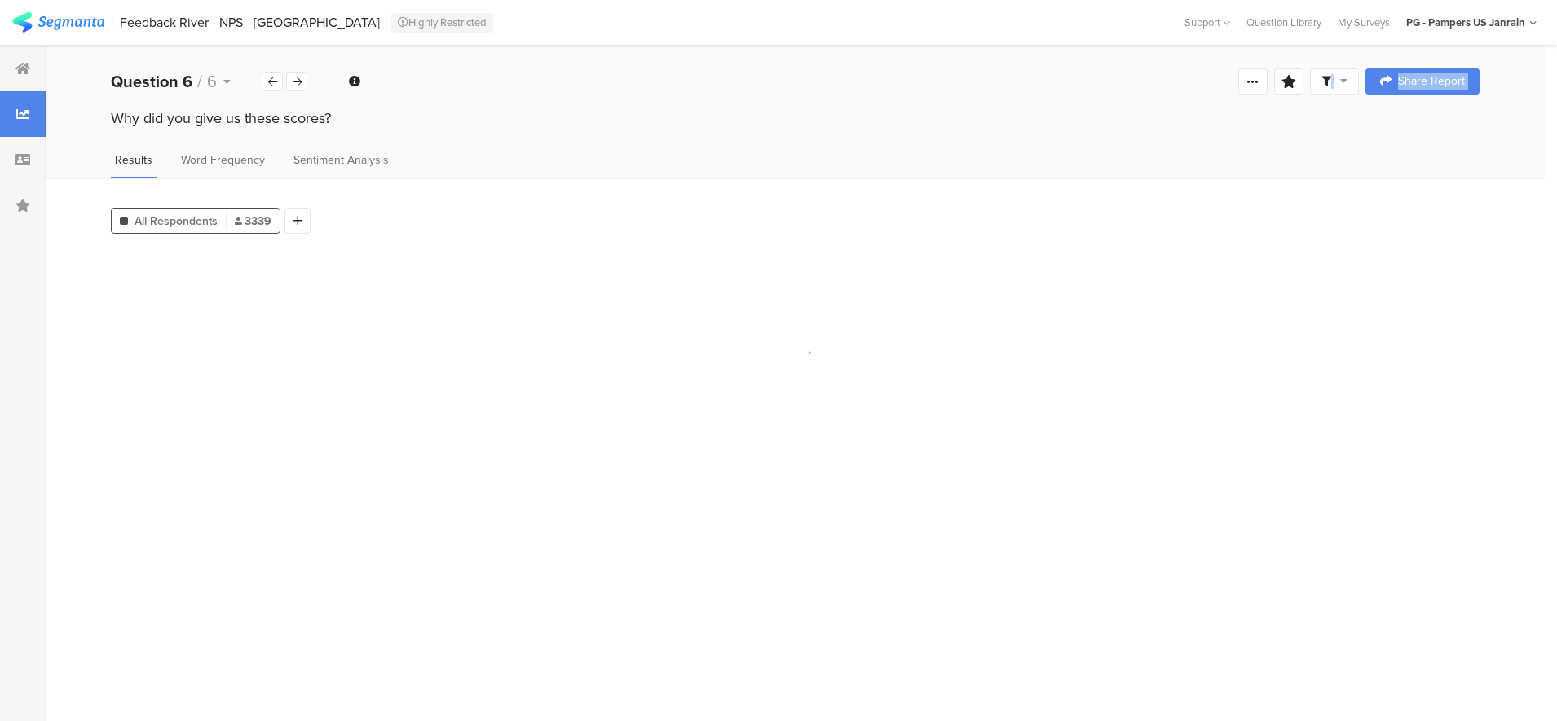
drag, startPoint x: 107, startPoint y: 117, endPoint x: 416, endPoint y: 105, distance: 309.9
click at [417, 105] on section "Welcome page 1 How likely are you to recommend the Pampers Club App to a friend…" at bounding box center [795, 383] width 1499 height 676
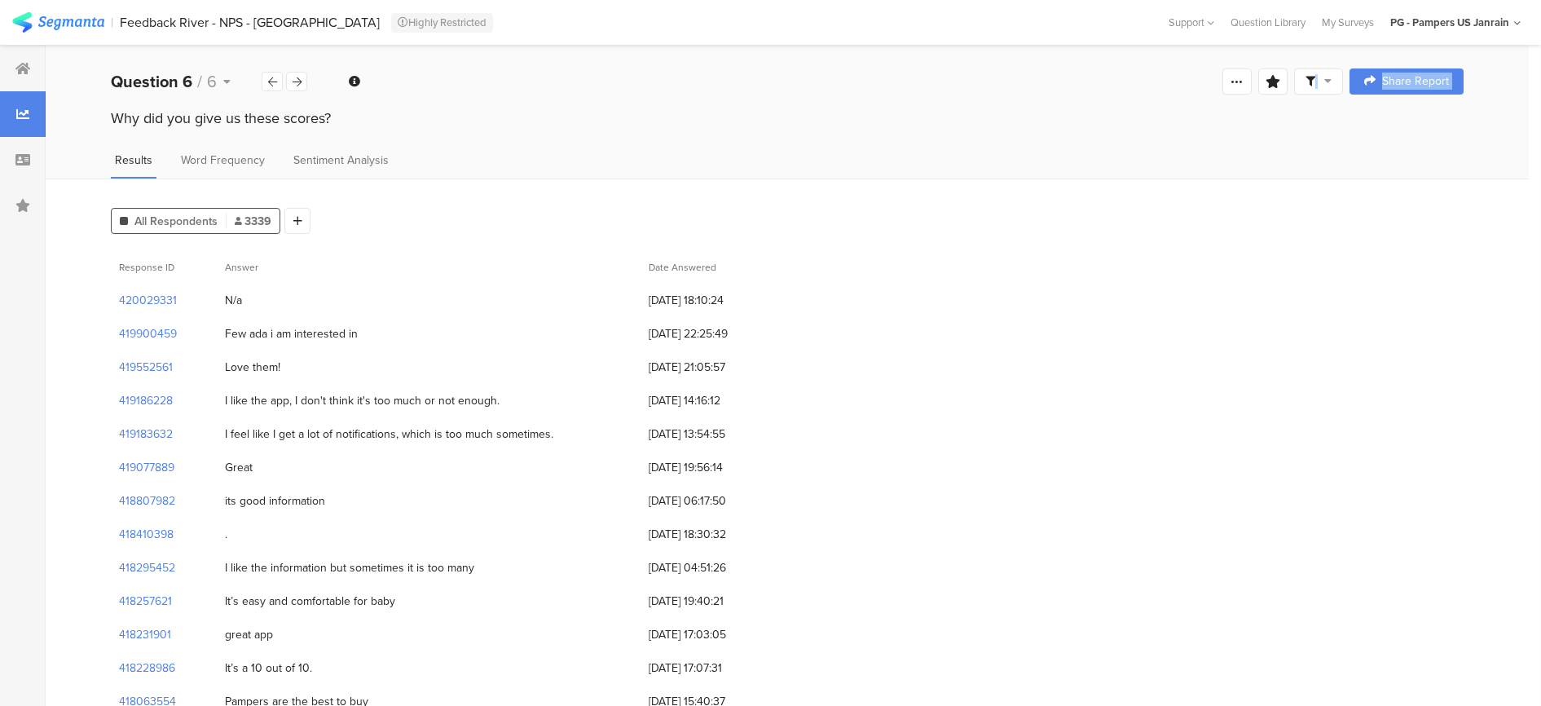
drag, startPoint x: 416, startPoint y: 105, endPoint x: 351, endPoint y: 130, distance: 69.6
click at [355, 129] on div "Why did you give us these scores?" at bounding box center [787, 121] width 1483 height 26
drag, startPoint x: 338, startPoint y: 124, endPoint x: 81, endPoint y: 121, distance: 257.5
click at [81, 121] on div "Why did you give us these scores?" at bounding box center [787, 121] width 1483 height 26
drag, startPoint x: 81, startPoint y: 121, endPoint x: 93, endPoint y: 112, distance: 15.2
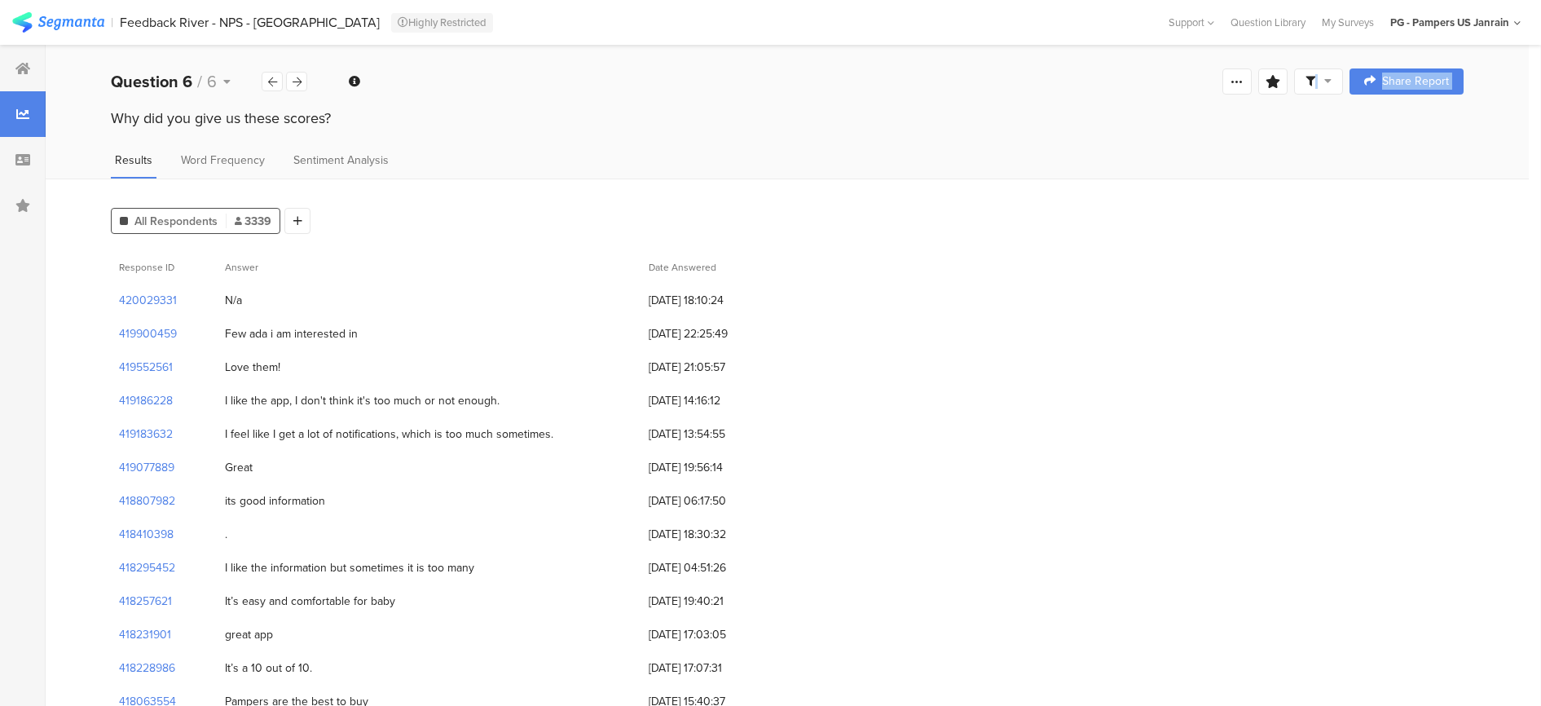
click at [93, 112] on div "Why did you give us these scores?" at bounding box center [787, 121] width 1483 height 26
click at [102, 113] on div "Why did you give us these scores?" at bounding box center [787, 121] width 1483 height 26
click at [112, 120] on div "Why did you give us these scores?" at bounding box center [787, 121] width 1483 height 26
click at [112, 120] on div "Why did you give us these scores?" at bounding box center [787, 118] width 1353 height 21
drag, startPoint x: 112, startPoint y: 120, endPoint x: 186, endPoint y: 117, distance: 74.2
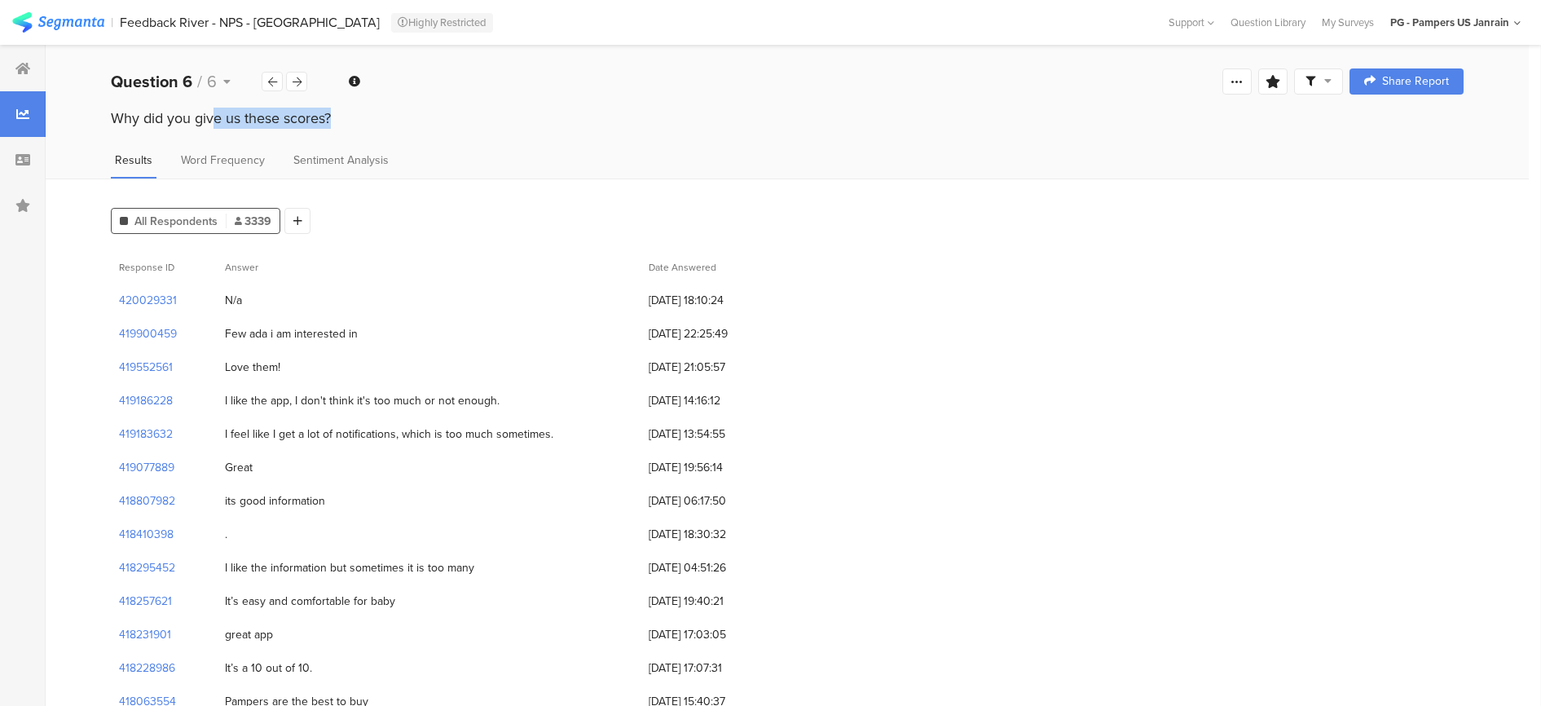
click at [186, 117] on div "Why did you give us these scores?" at bounding box center [787, 118] width 1353 height 21
drag, startPoint x: 186, startPoint y: 117, endPoint x: 178, endPoint y: 115, distance: 8.5
copy section "Why did you give us these scores?"
click at [274, 81] on icon at bounding box center [272, 82] width 9 height 11
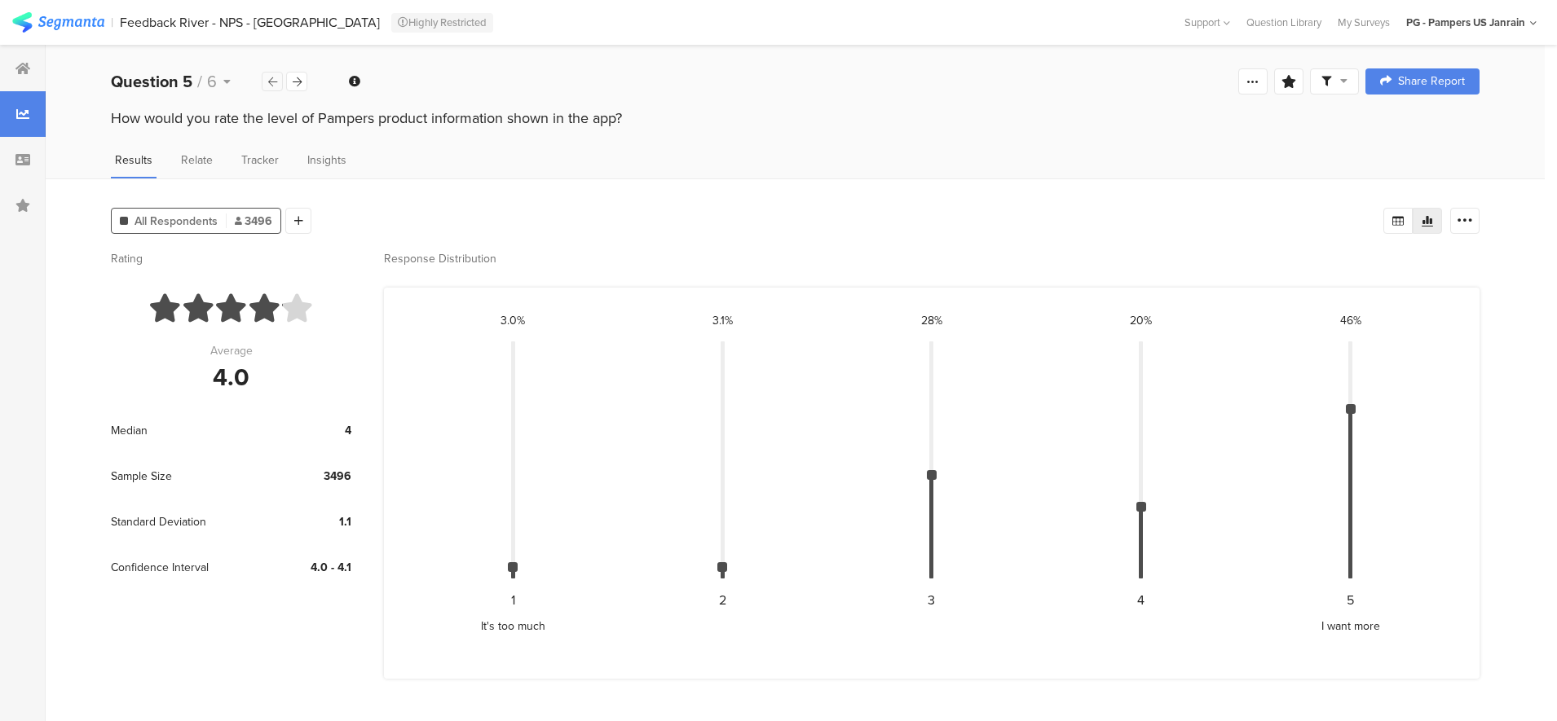
click at [274, 81] on icon at bounding box center [272, 82] width 9 height 11
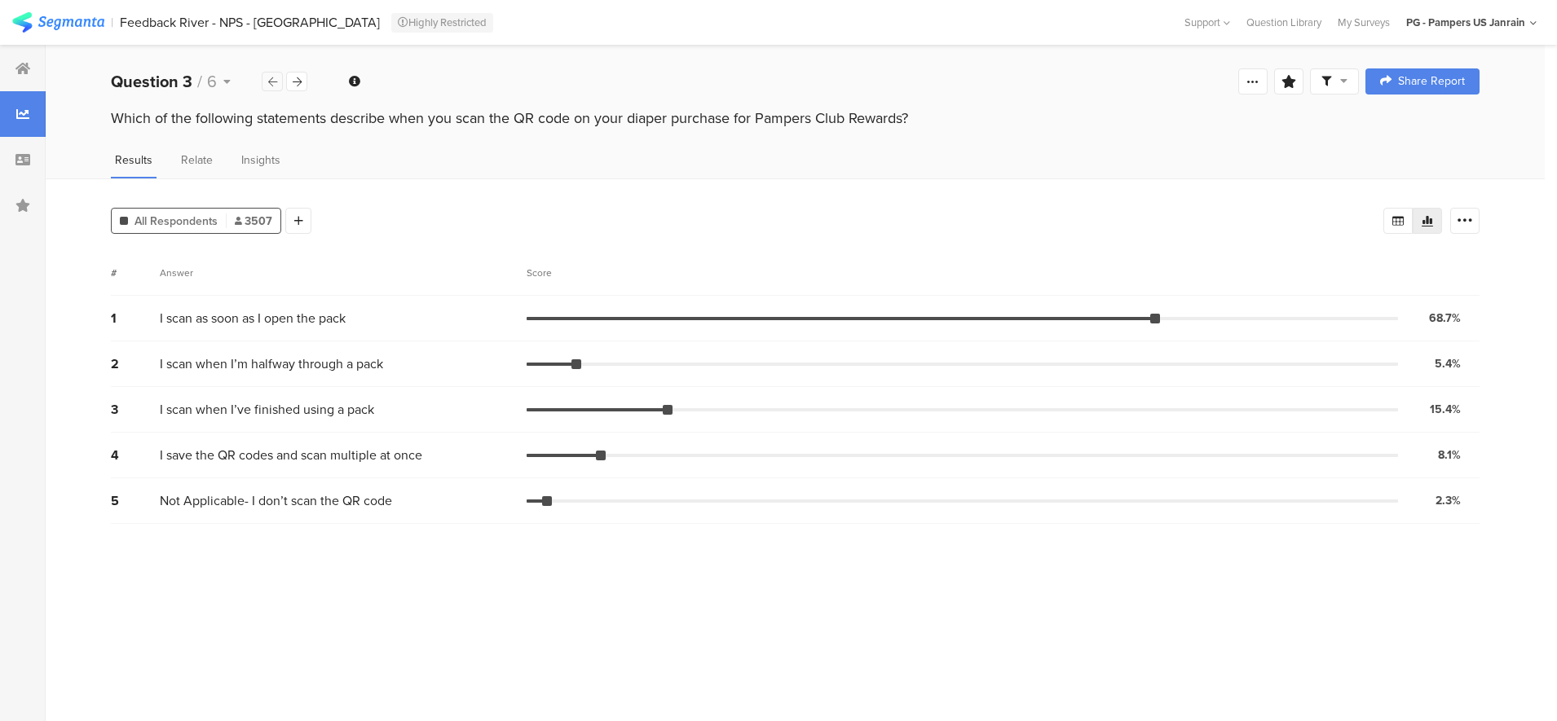
click at [274, 81] on icon at bounding box center [272, 82] width 9 height 11
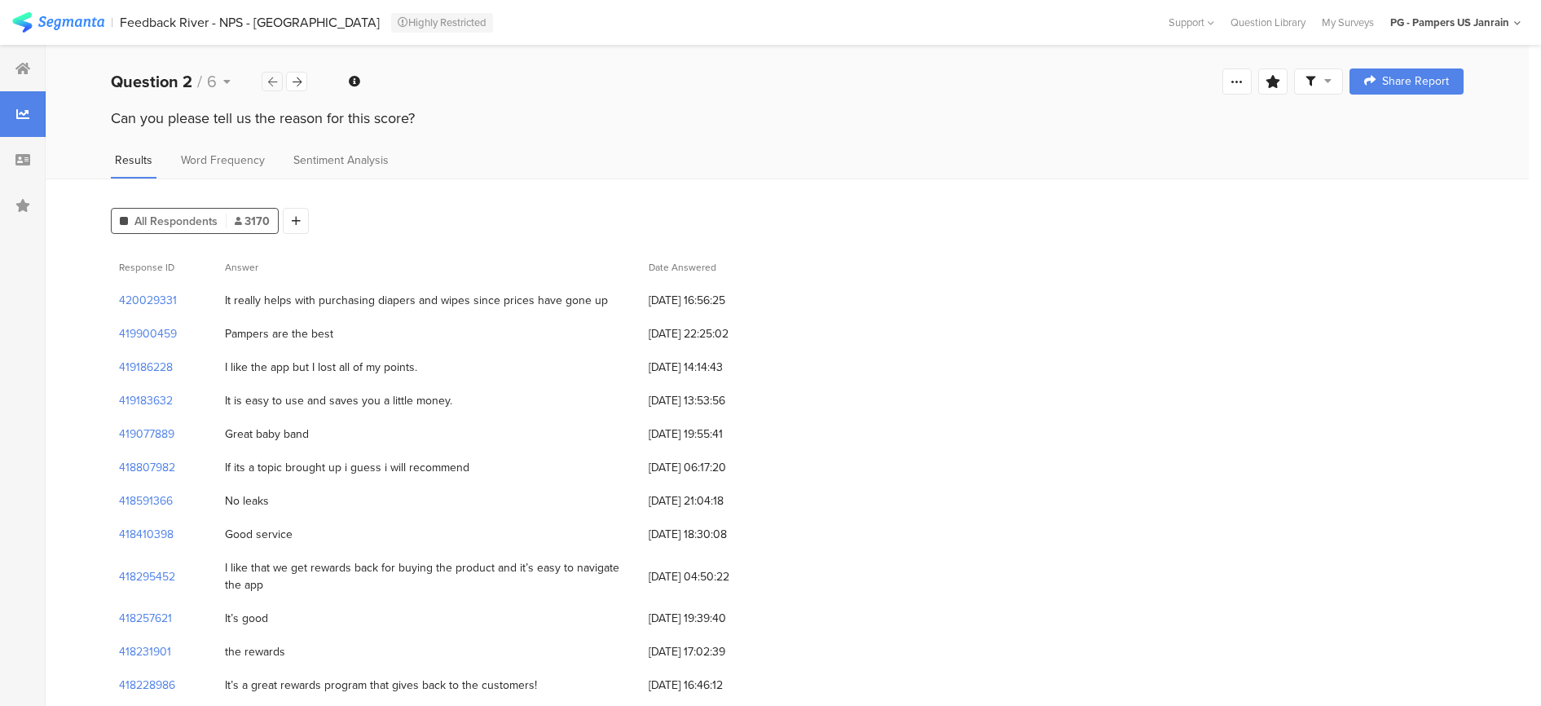
click at [274, 81] on icon at bounding box center [272, 82] width 9 height 11
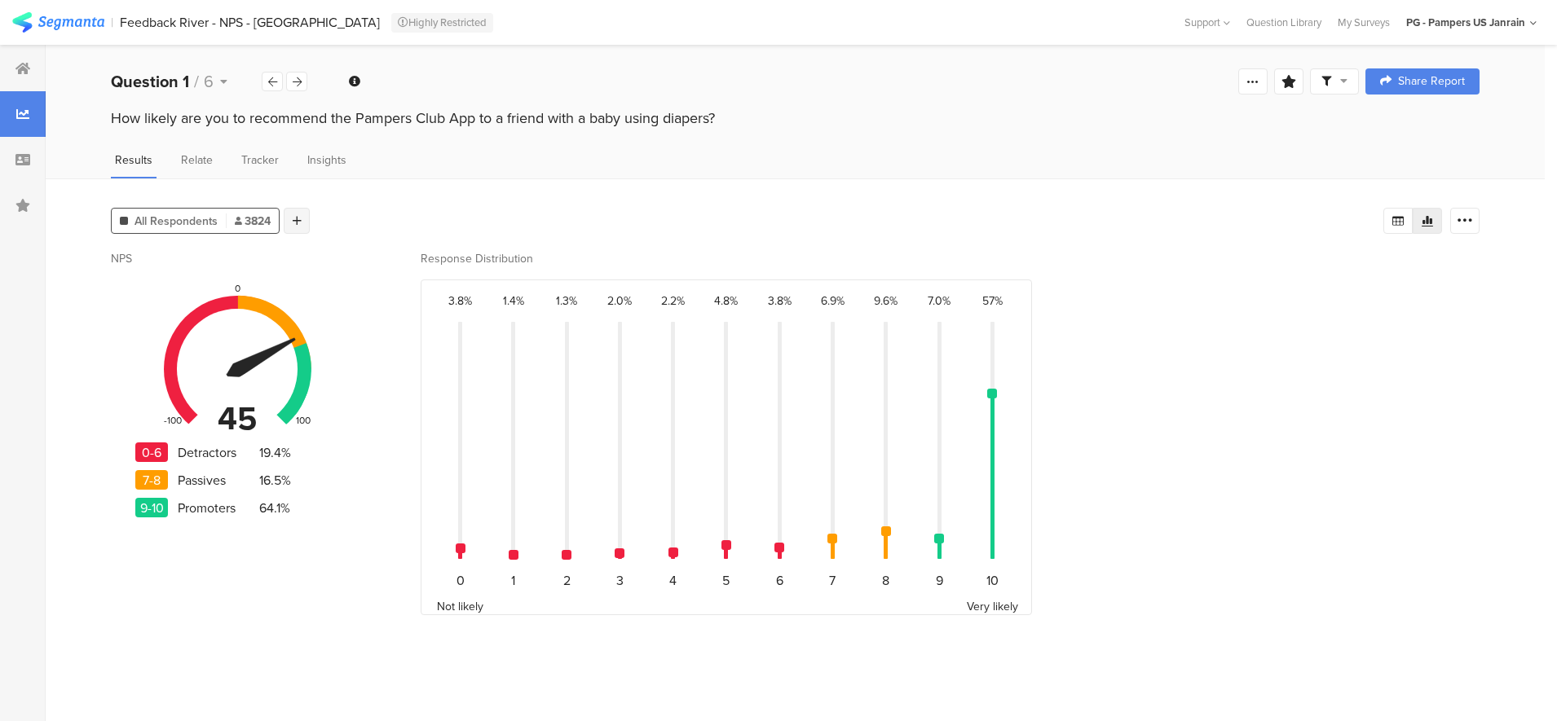
click at [289, 221] on div at bounding box center [297, 221] width 26 height 26
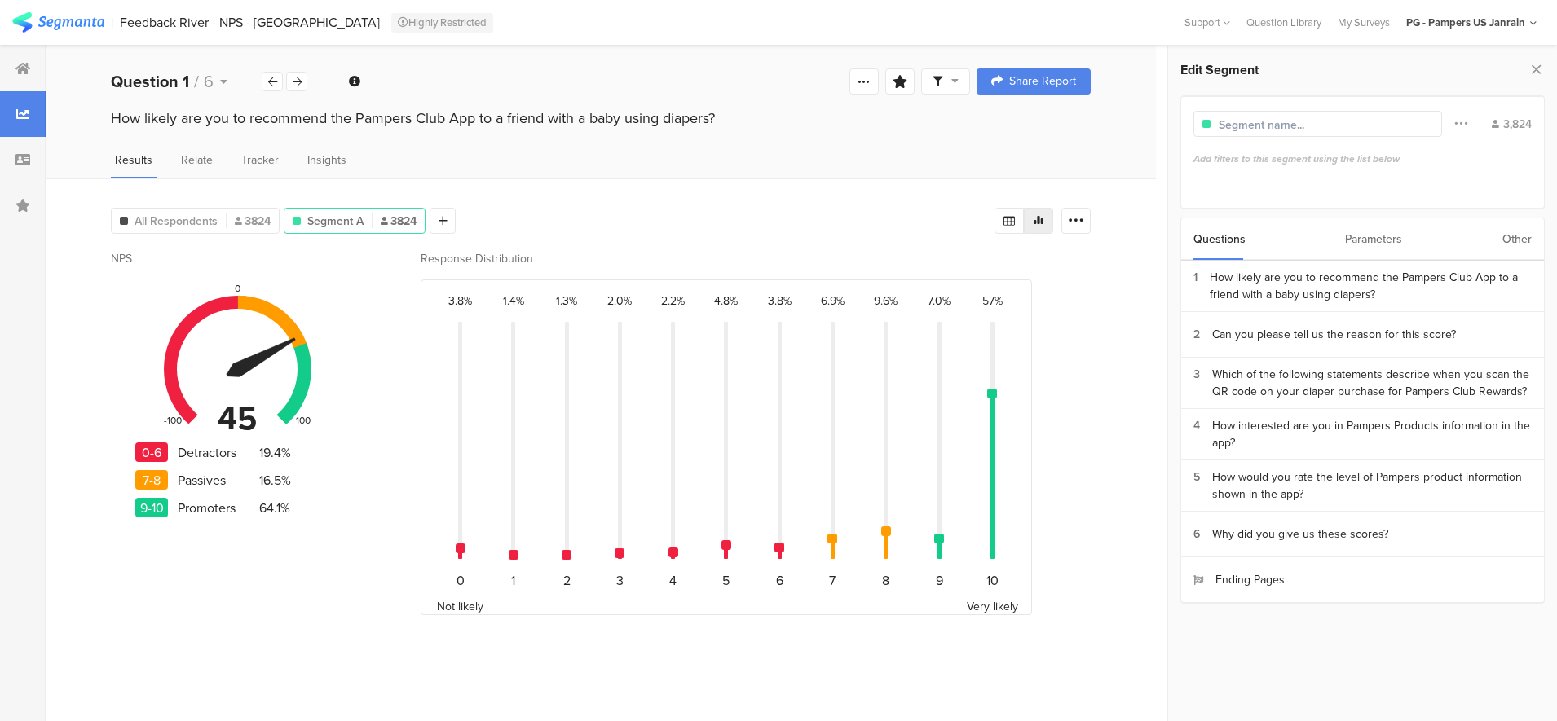
click at [1379, 231] on div "Parameters" at bounding box center [1373, 239] width 57 height 42
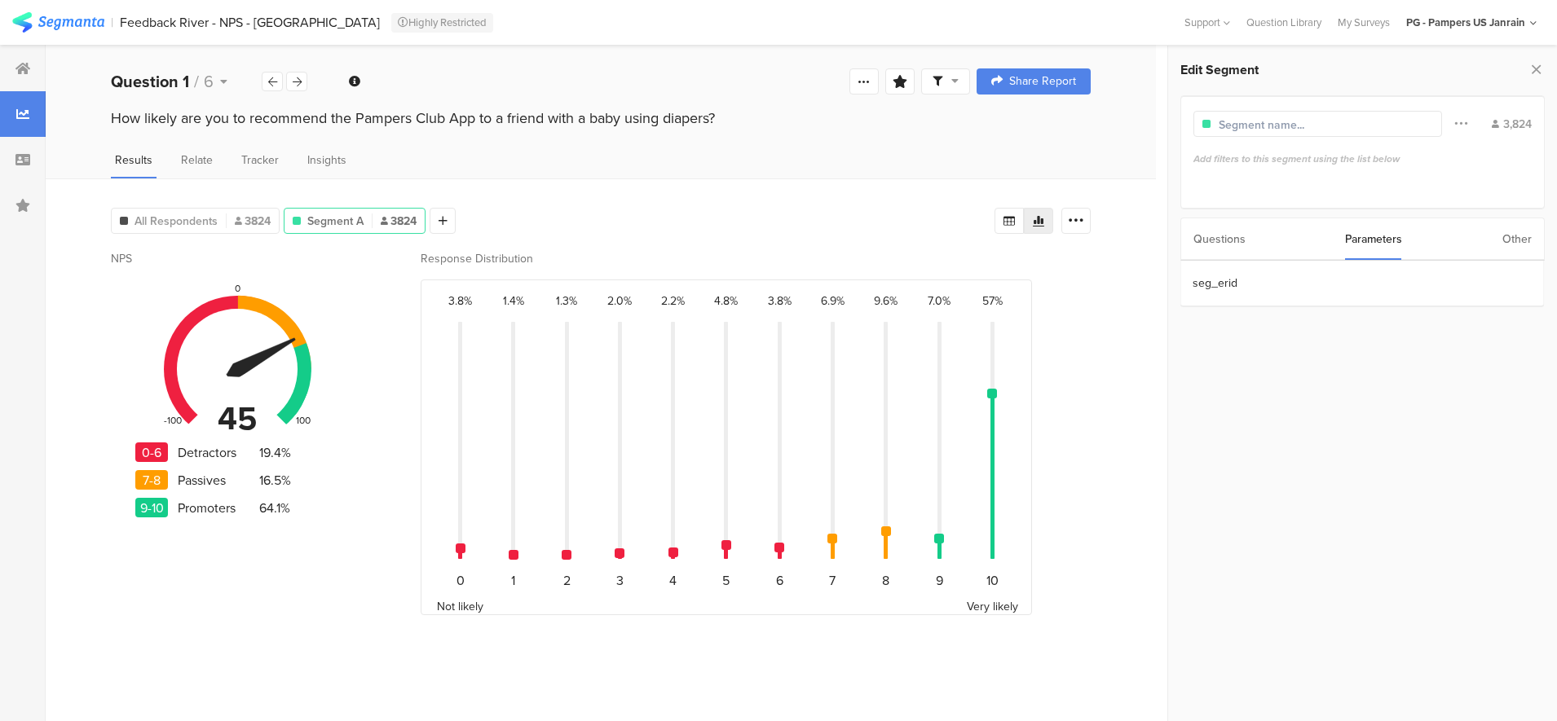
drag, startPoint x: 1379, startPoint y: 231, endPoint x: 1494, endPoint y: 236, distance: 115.0
click at [1515, 235] on div "Other" at bounding box center [1516, 239] width 29 height 42
click at [1320, 282] on section "Time Range" at bounding box center [1361, 284] width 363 height 46
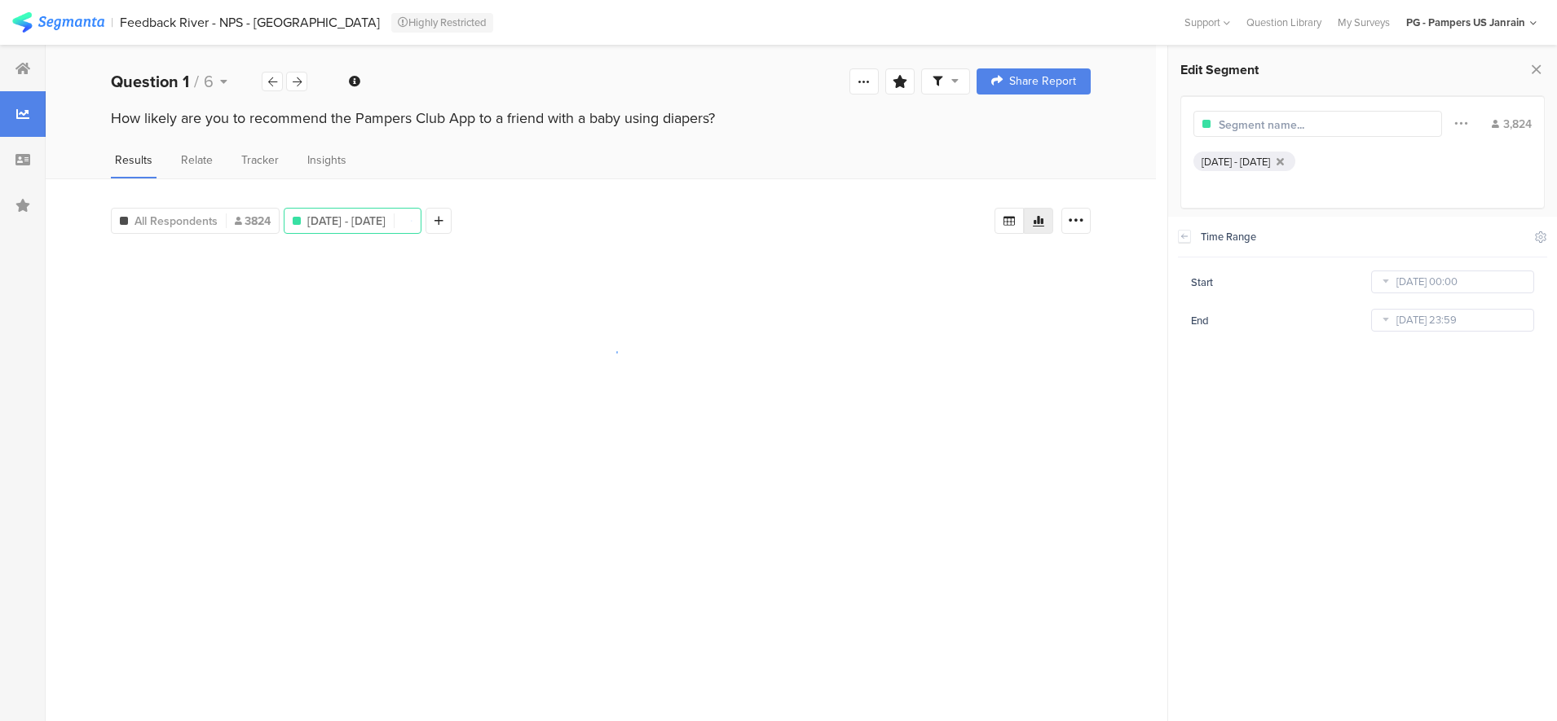
click at [1385, 280] on icon at bounding box center [1385, 282] width 20 height 26
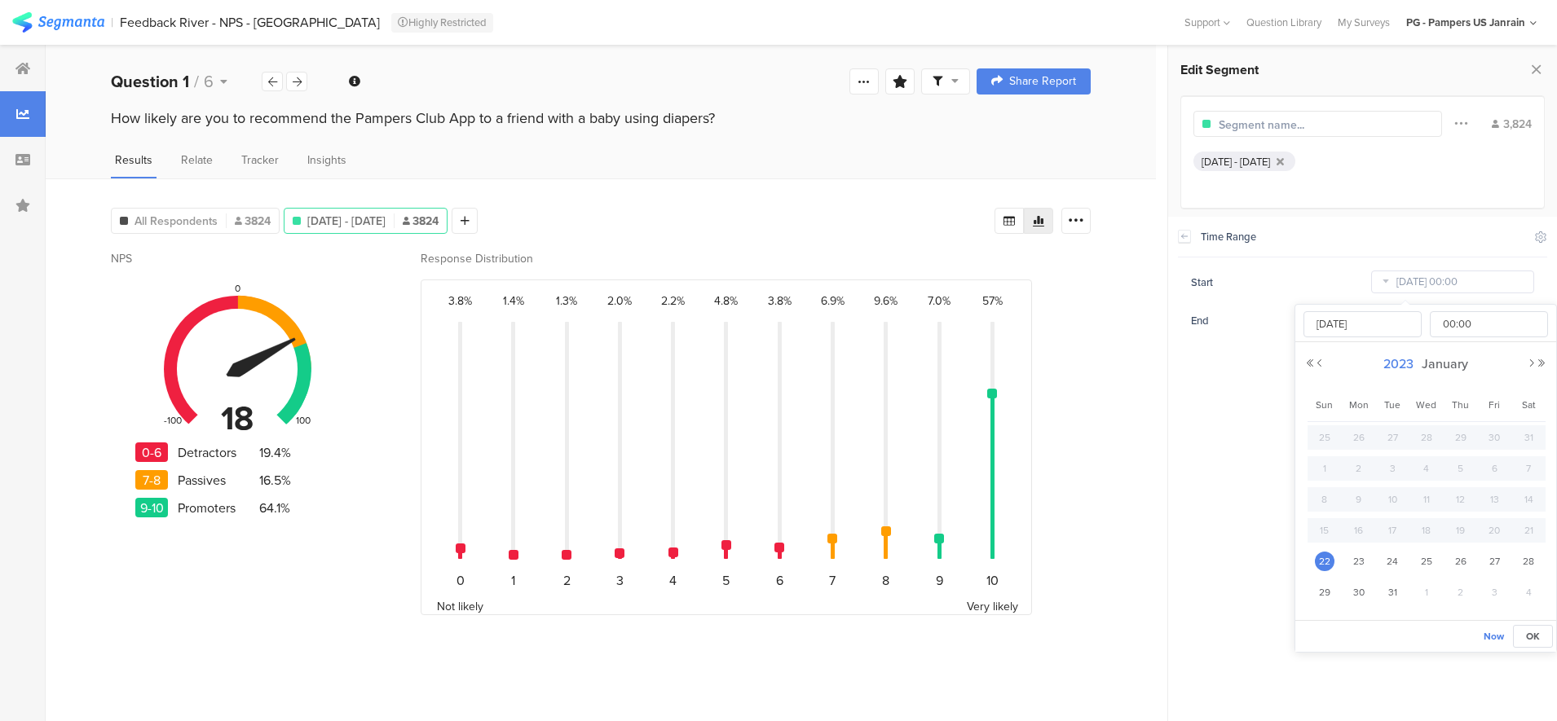
click at [1393, 363] on span "2023" at bounding box center [1398, 363] width 38 height 19
click at [1395, 477] on link "2025" at bounding box center [1395, 474] width 39 height 26
drag, startPoint x: 1332, startPoint y: 411, endPoint x: 1362, endPoint y: 410, distance: 30.2
click at [1332, 411] on link "Jan" at bounding box center [1336, 416] width 39 height 26
click at [1424, 433] on span "1" at bounding box center [1426, 438] width 20 height 20
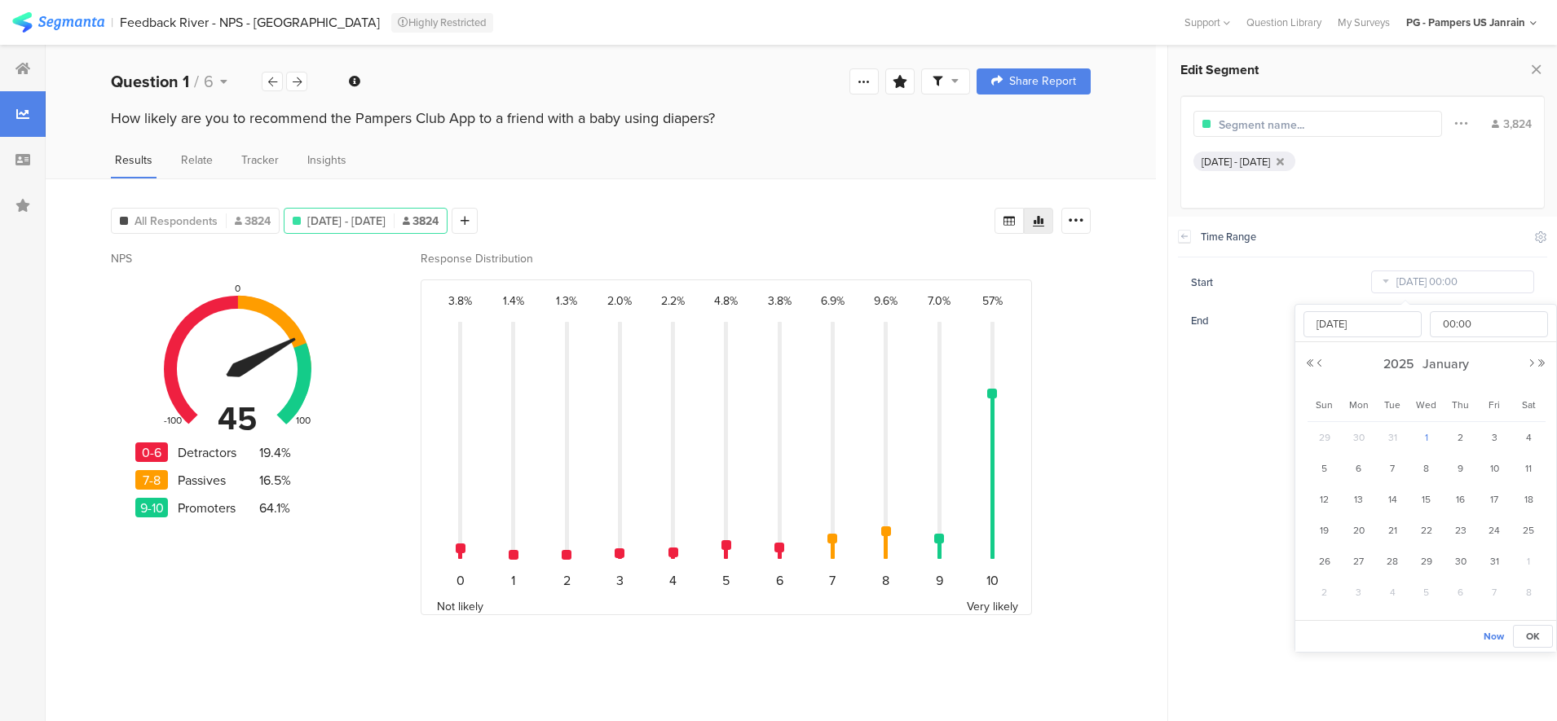
type input "Jan 01 2025 00:00"
type input "Jan 01 2025"
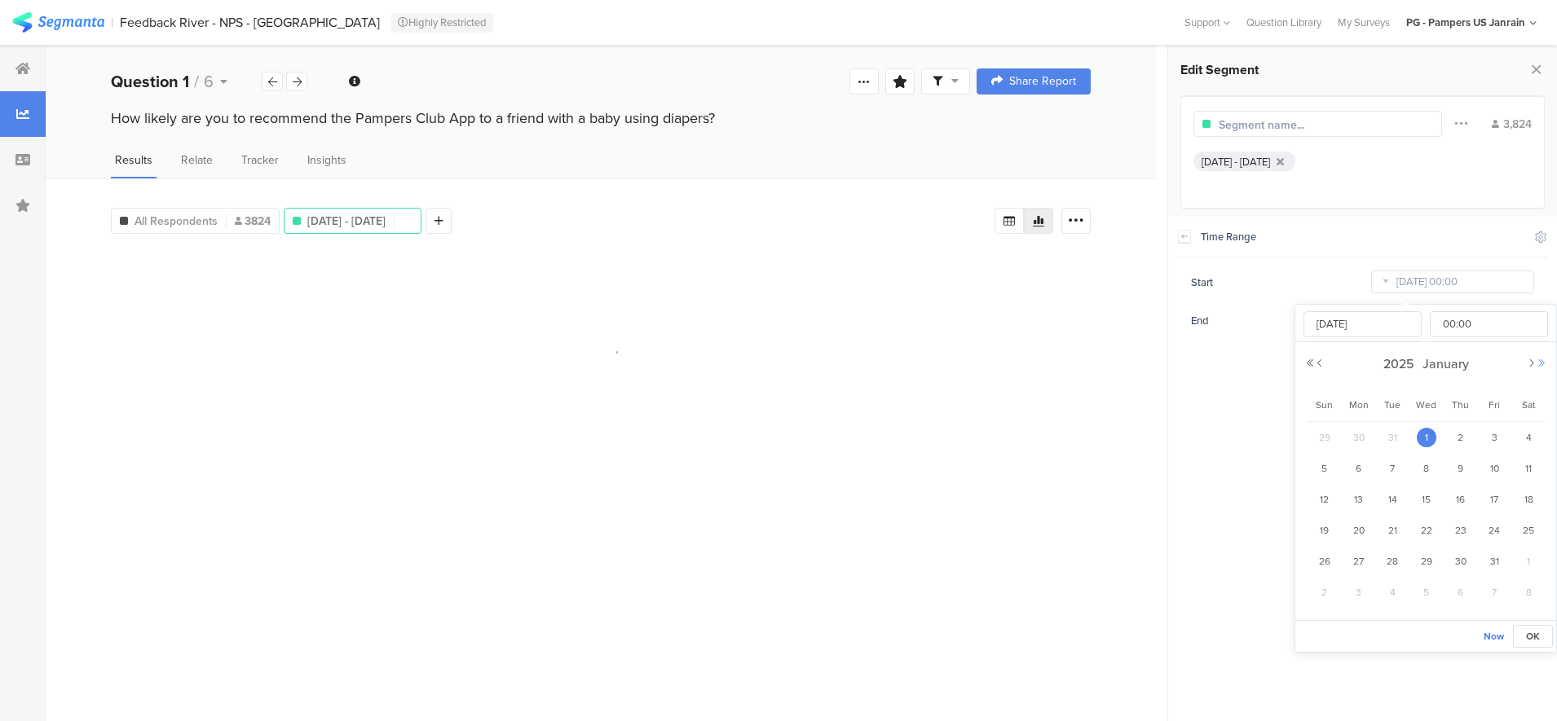
click at [1539, 362] on button "Next Year" at bounding box center [1541, 364] width 10 height 10
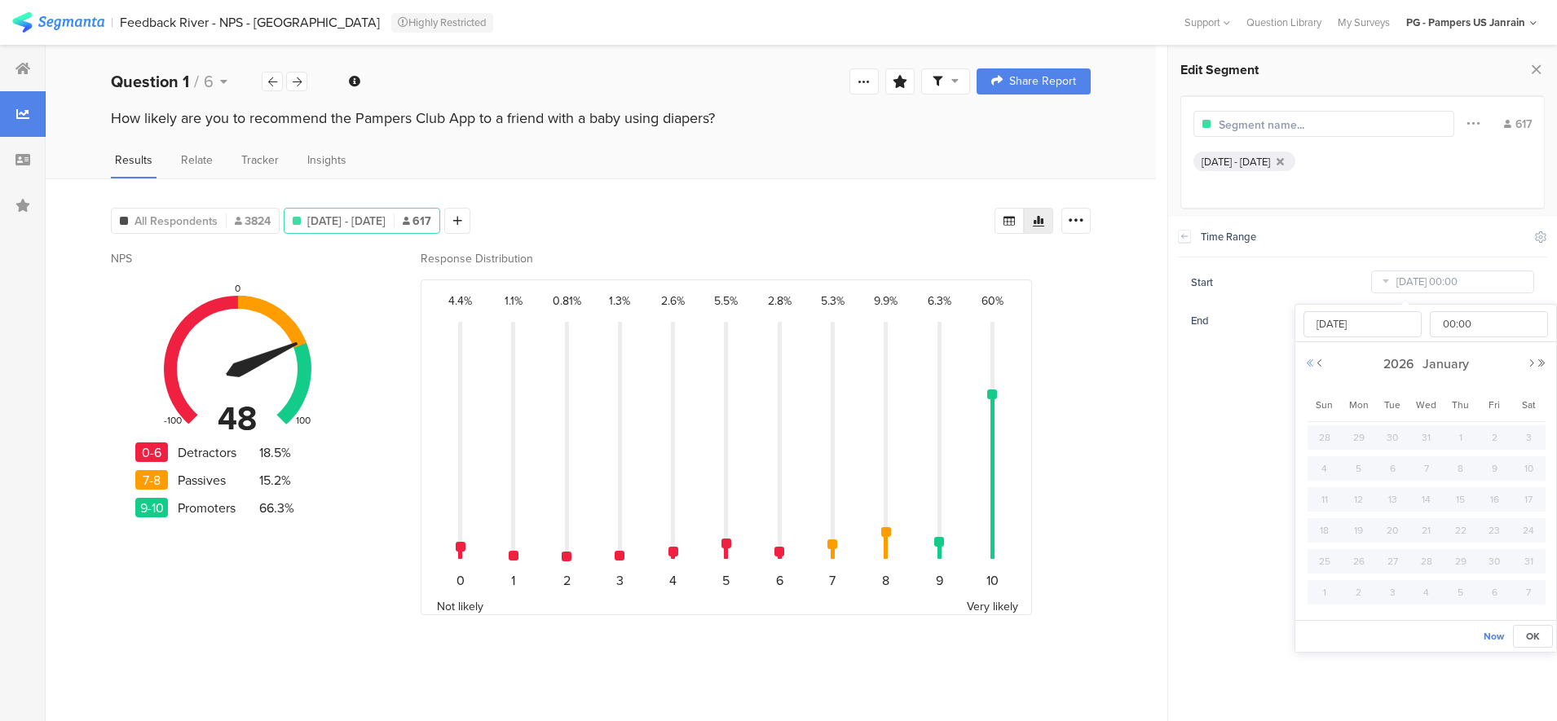
click at [1309, 361] on button "Previous Year" at bounding box center [1310, 364] width 10 height 10
click at [1438, 359] on span "January" at bounding box center [1445, 363] width 55 height 19
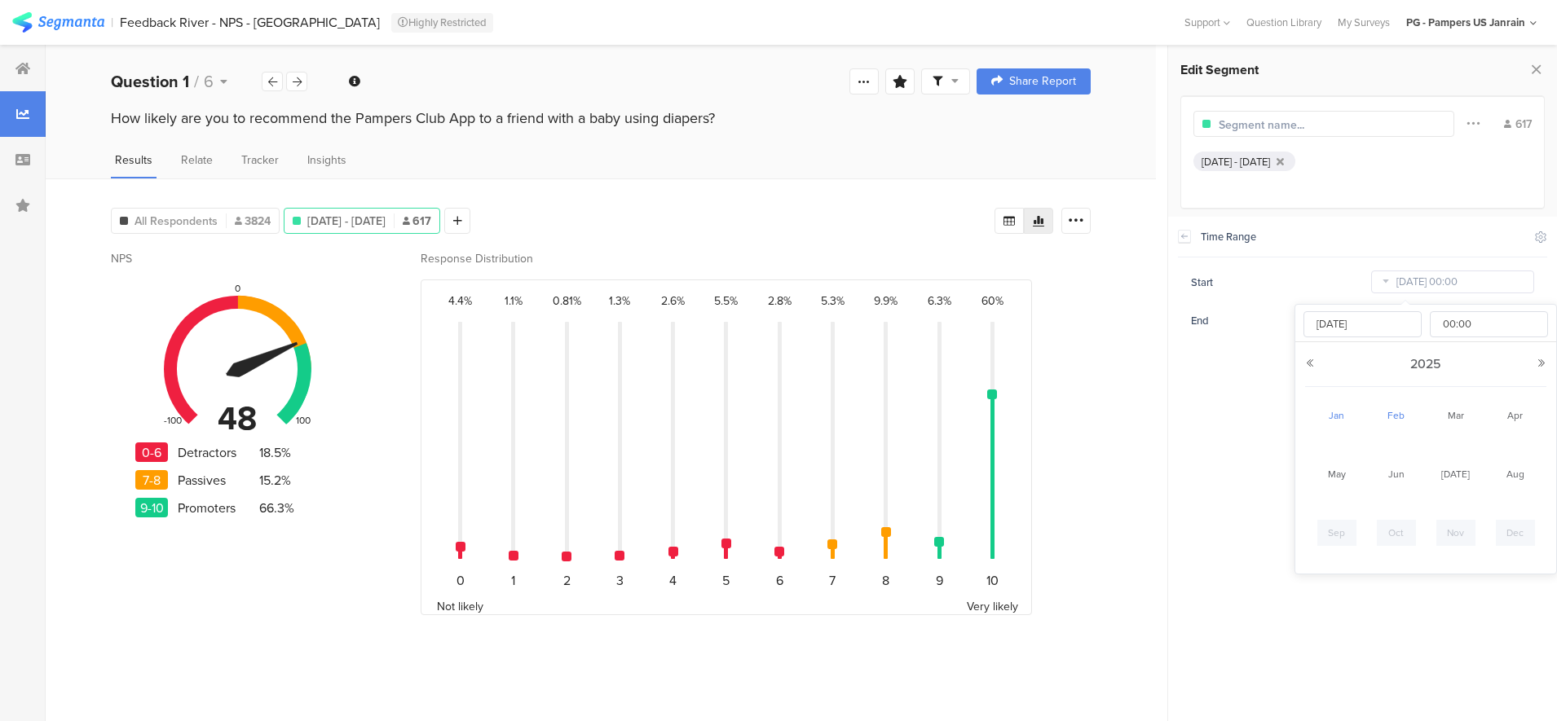
click at [1389, 420] on link "Feb" at bounding box center [1395, 416] width 39 height 26
click at [1527, 432] on span "1" at bounding box center [1528, 438] width 20 height 20
type input "[DATE] 00:00"
type input "[DATE]"
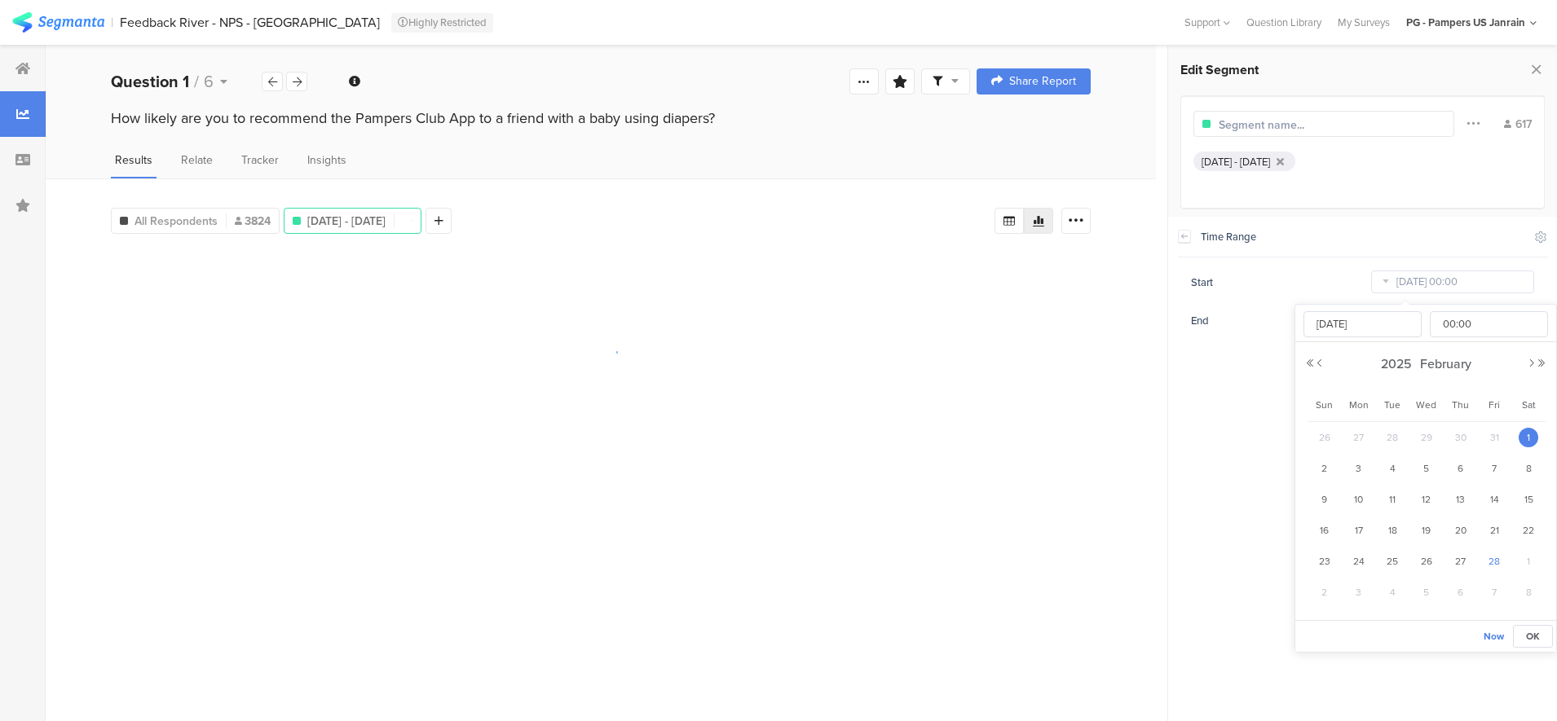
click at [1499, 556] on span "28" at bounding box center [1494, 562] width 20 height 20
type input "Feb 28 2025 00:00"
type input "[DATE]"
click at [1535, 439] on span "1" at bounding box center [1528, 438] width 20 height 20
type input "[DATE] 00:00"
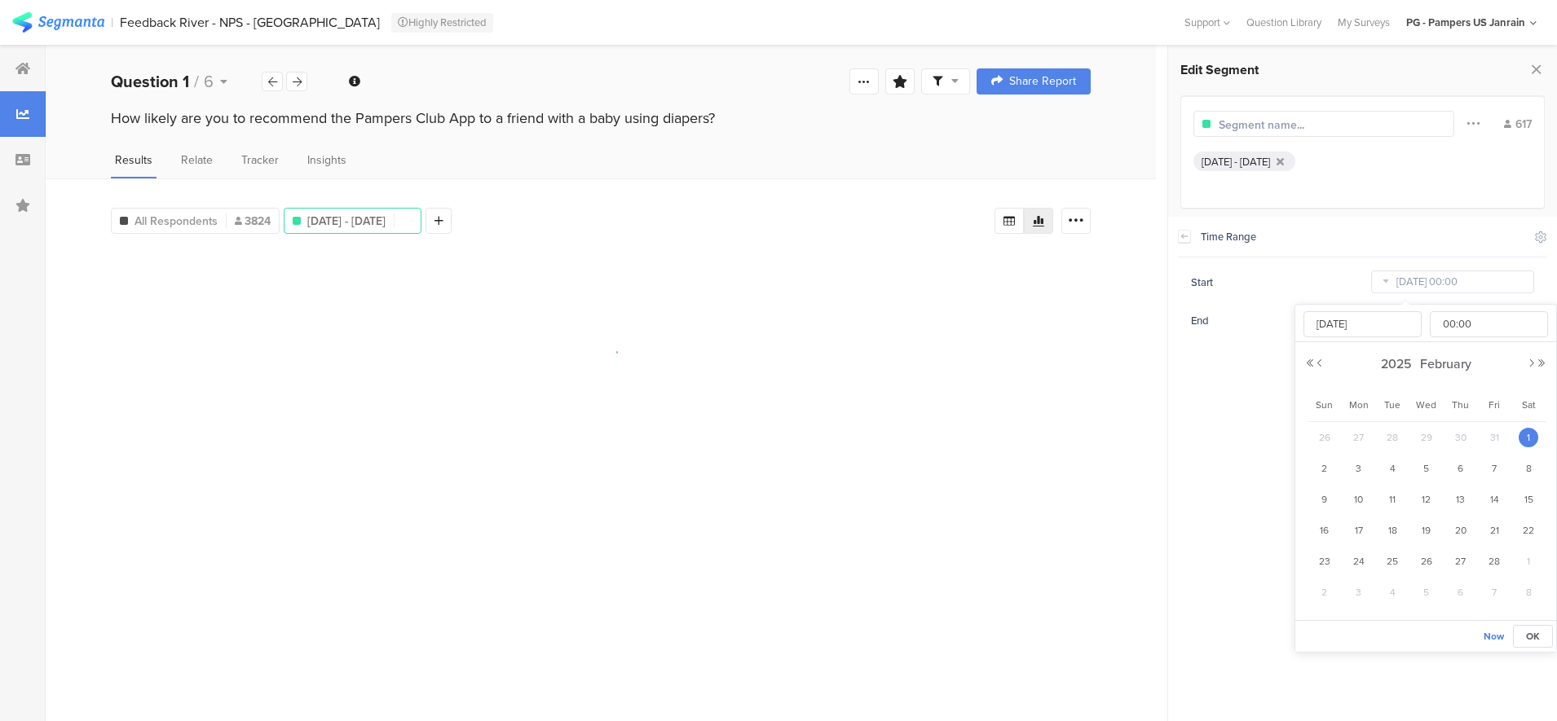
type input "[DATE]"
click at [1536, 631] on span "OK" at bounding box center [1533, 636] width 14 height 15
click at [1401, 319] on input "Aug 28 2025 23:59" at bounding box center [1452, 320] width 163 height 23
click at [1440, 404] on span "August" at bounding box center [1444, 402] width 49 height 19
click at [1388, 456] on link "Feb" at bounding box center [1395, 454] width 39 height 26
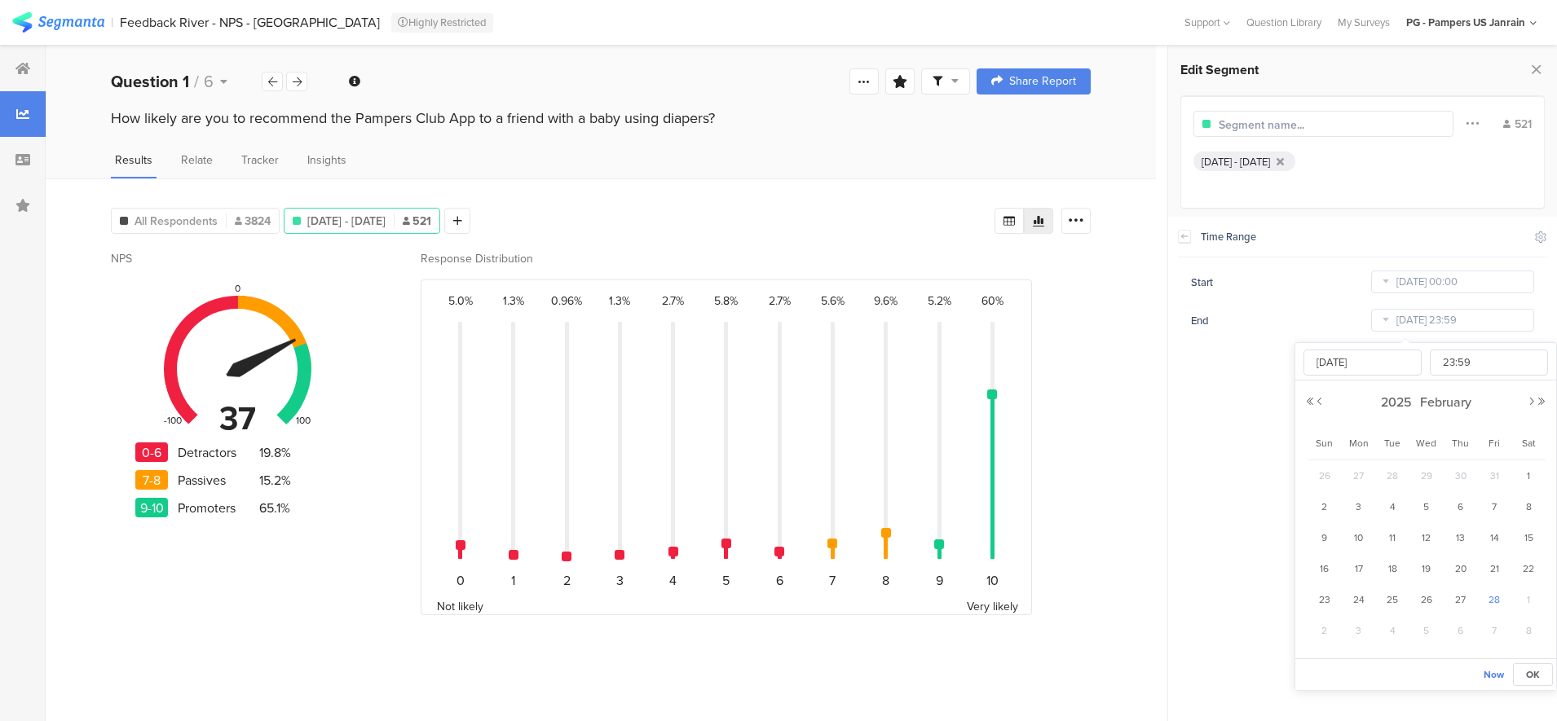
click at [1499, 598] on span "28" at bounding box center [1494, 600] width 20 height 20
type input "[DATE] 23:59"
type input "[DATE]"
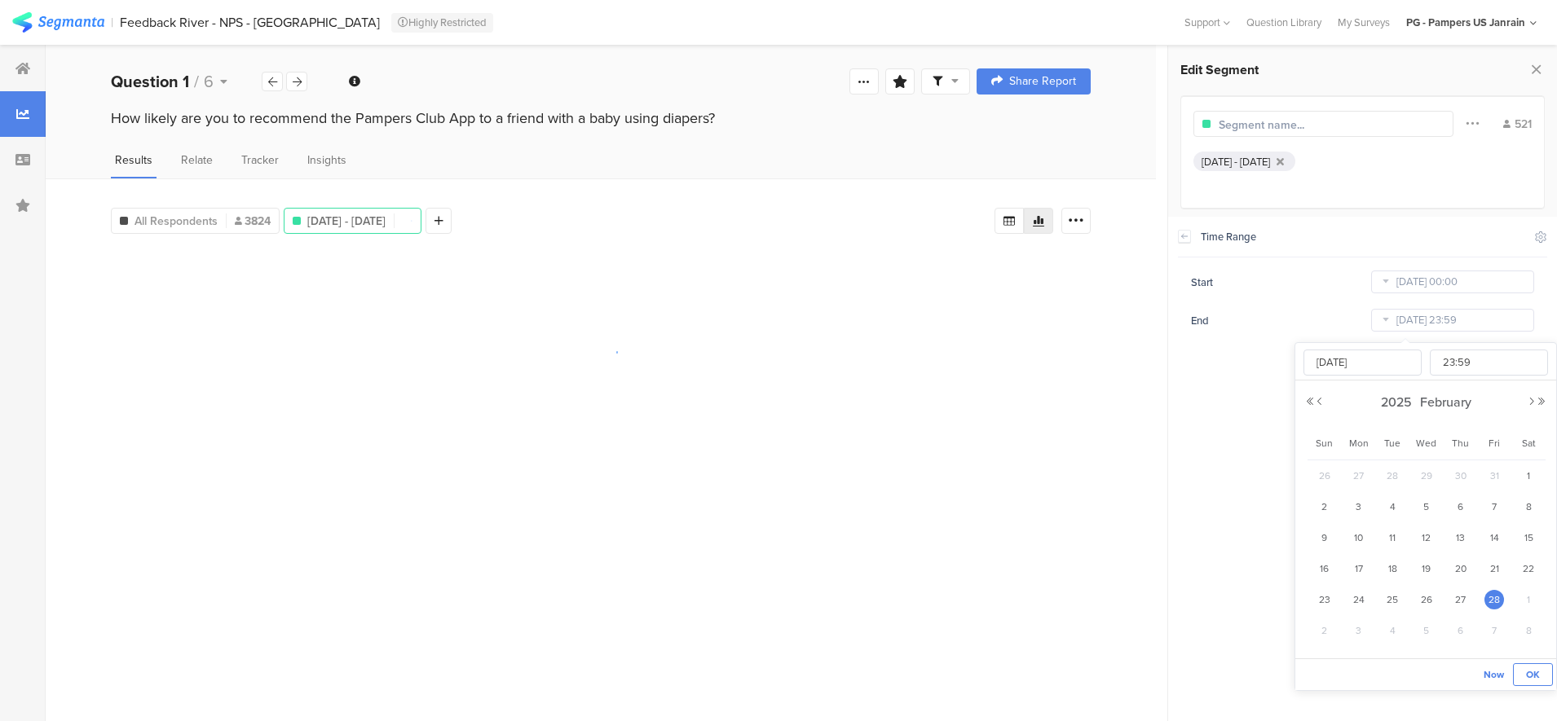
click at [1532, 666] on button "OK" at bounding box center [1532, 674] width 40 height 23
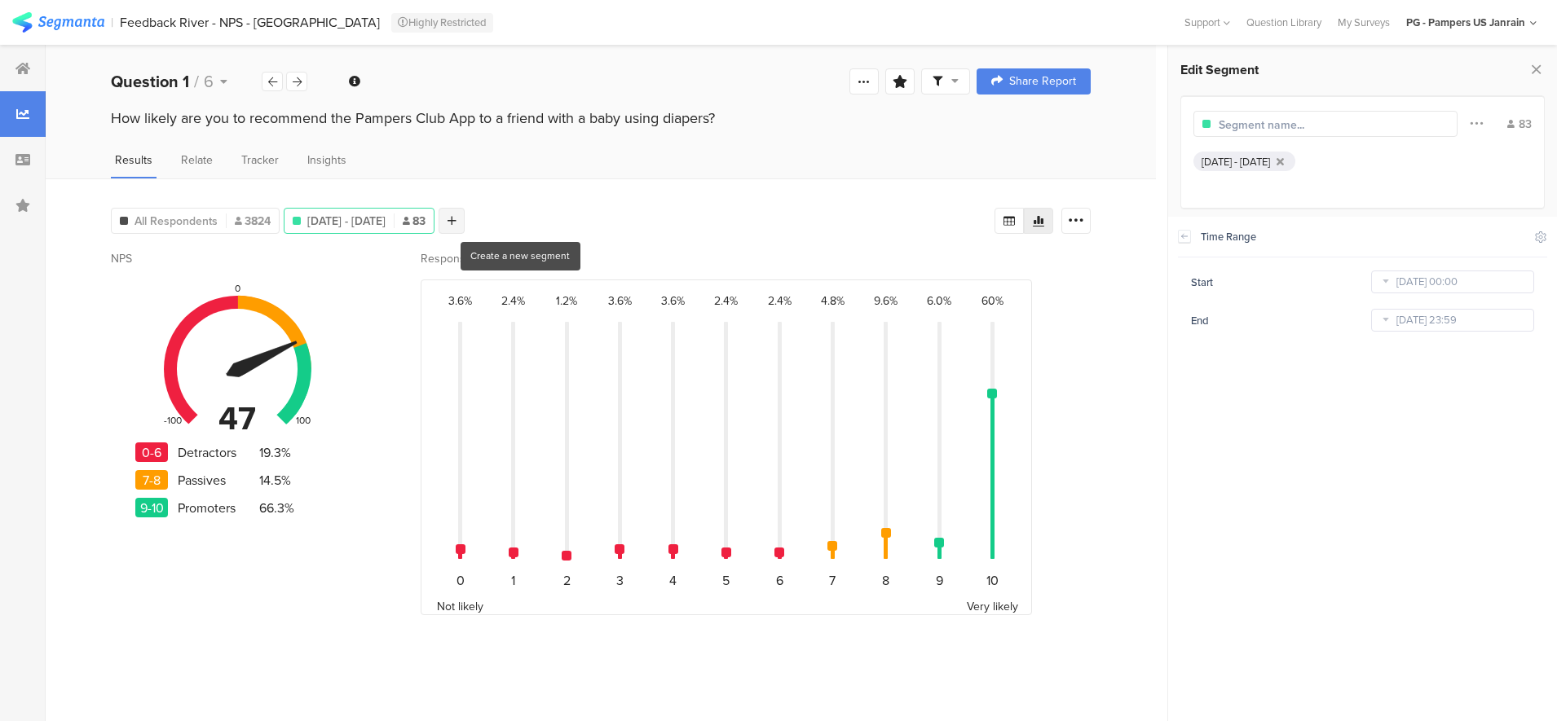
click at [465, 227] on div at bounding box center [451, 221] width 26 height 26
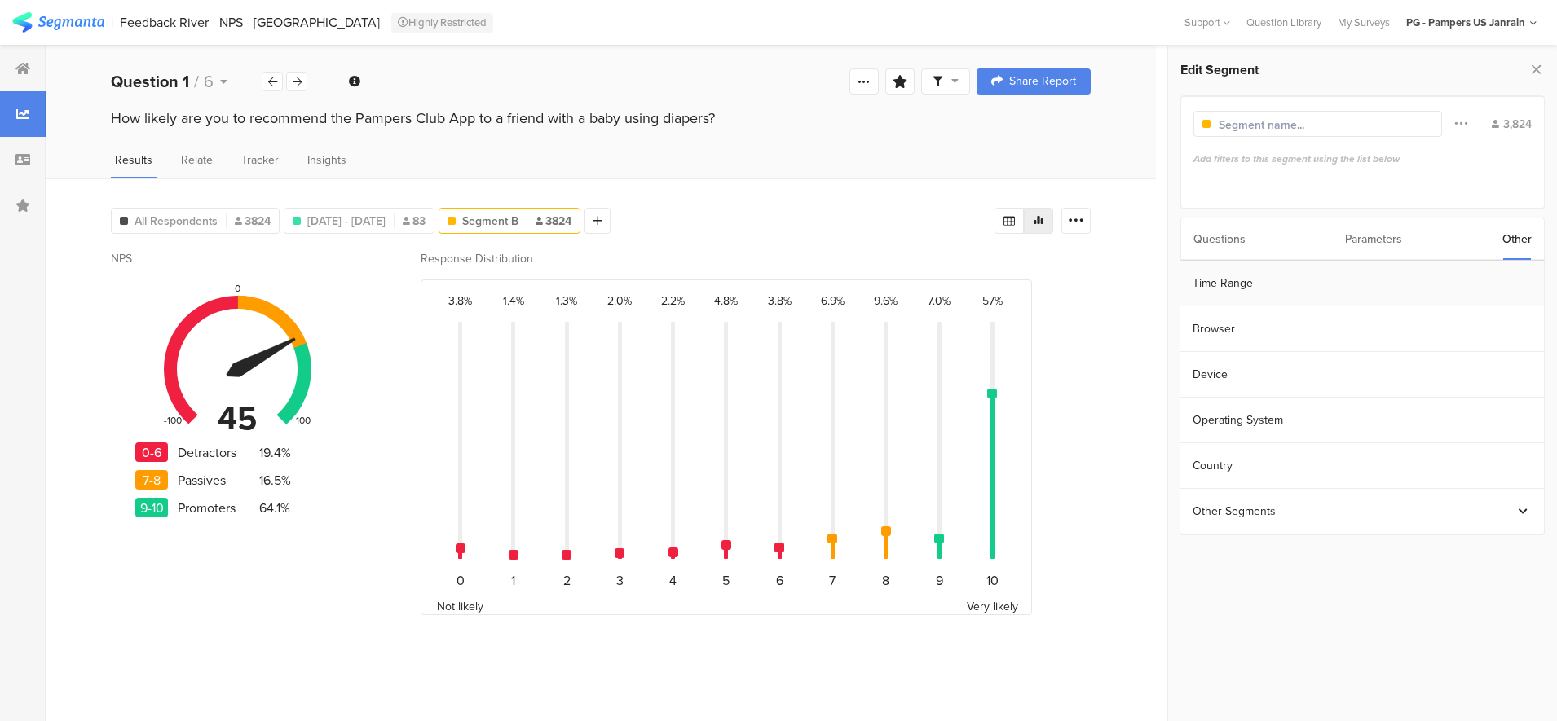
click at [1305, 282] on section "Time Range" at bounding box center [1361, 284] width 363 height 46
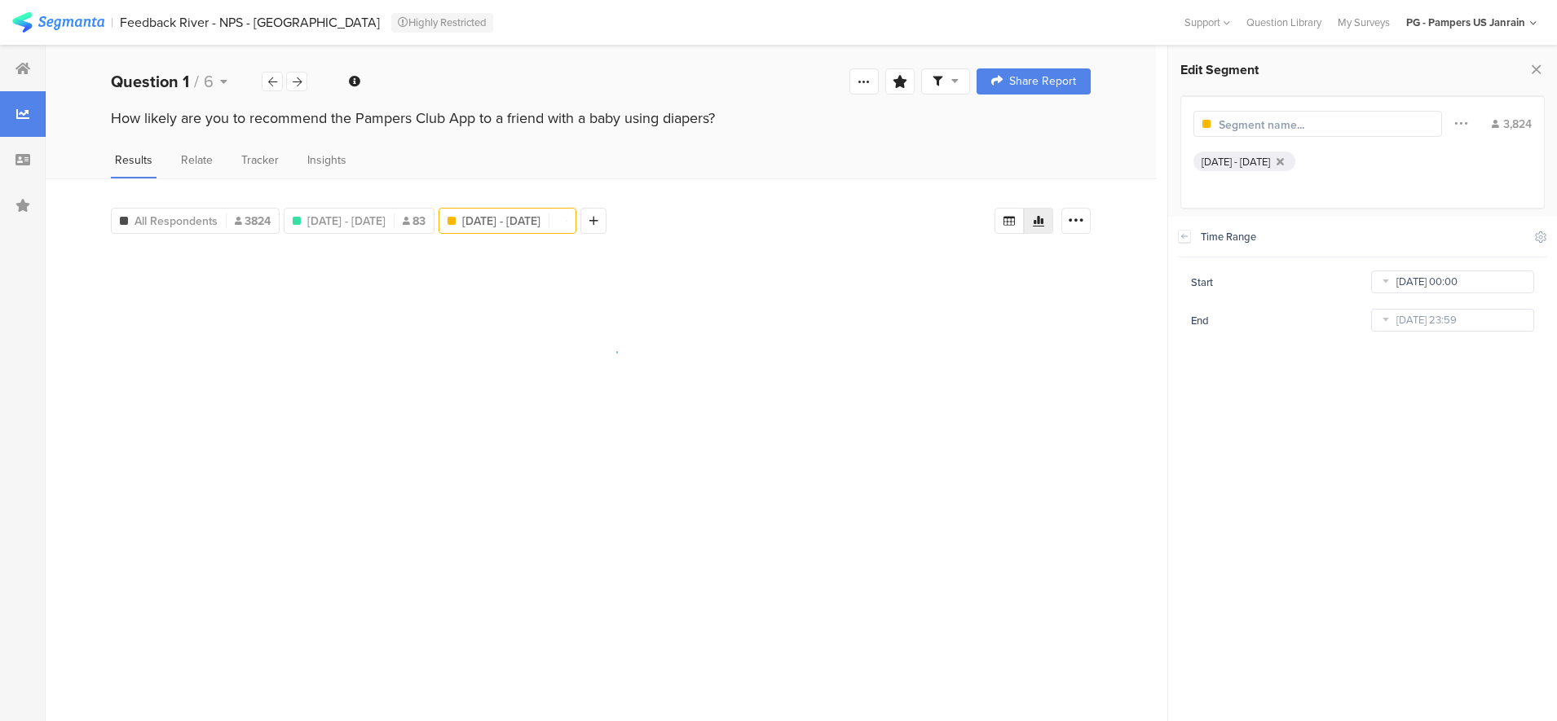
click at [1432, 283] on input "Jan 22 2023 00:00" at bounding box center [1452, 282] width 163 height 23
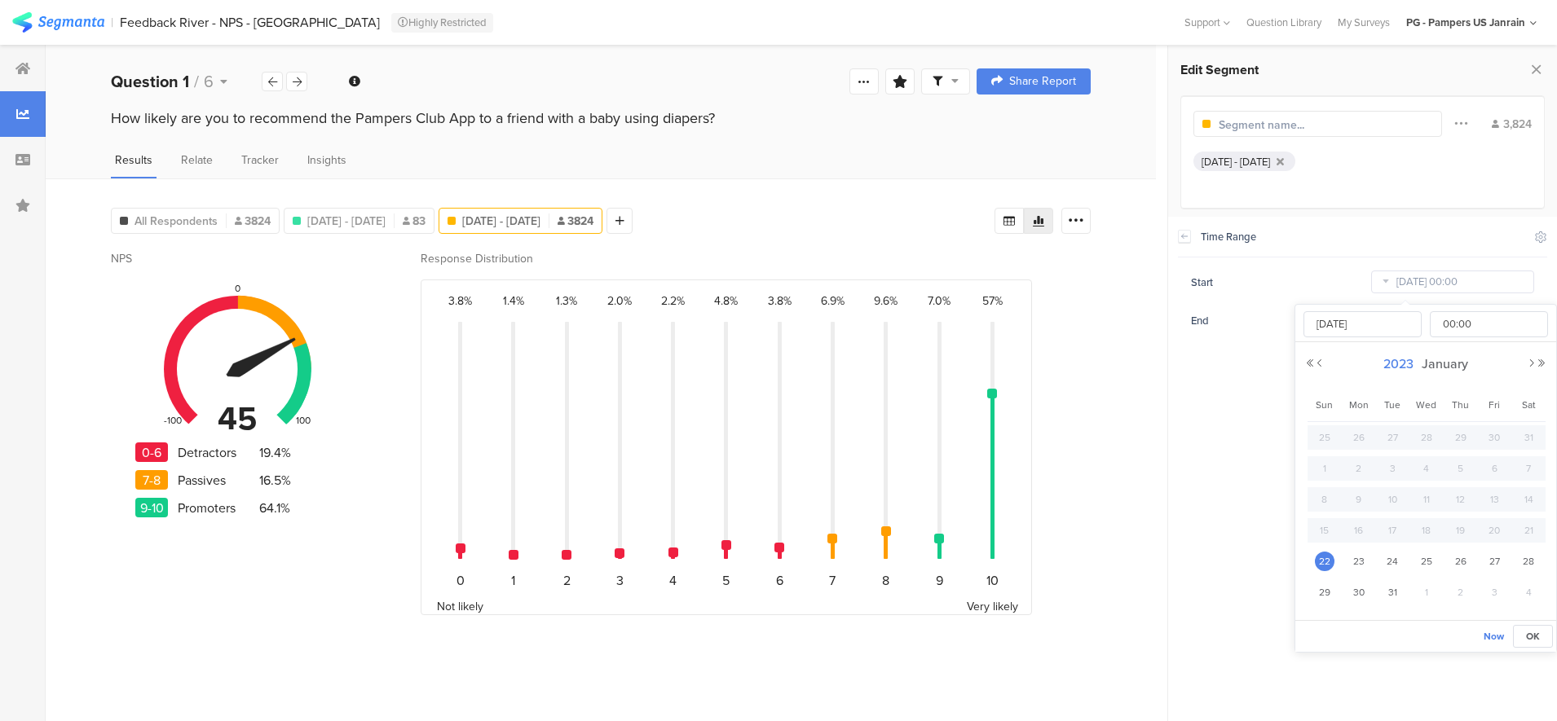
click at [1393, 362] on span "2023" at bounding box center [1398, 363] width 38 height 19
click at [1381, 482] on link "2025" at bounding box center [1395, 474] width 39 height 26
click at [1458, 420] on link "Mar" at bounding box center [1455, 416] width 39 height 26
click at [1526, 436] on span "1" at bounding box center [1528, 438] width 20 height 20
type input "[DATE] 00:00"
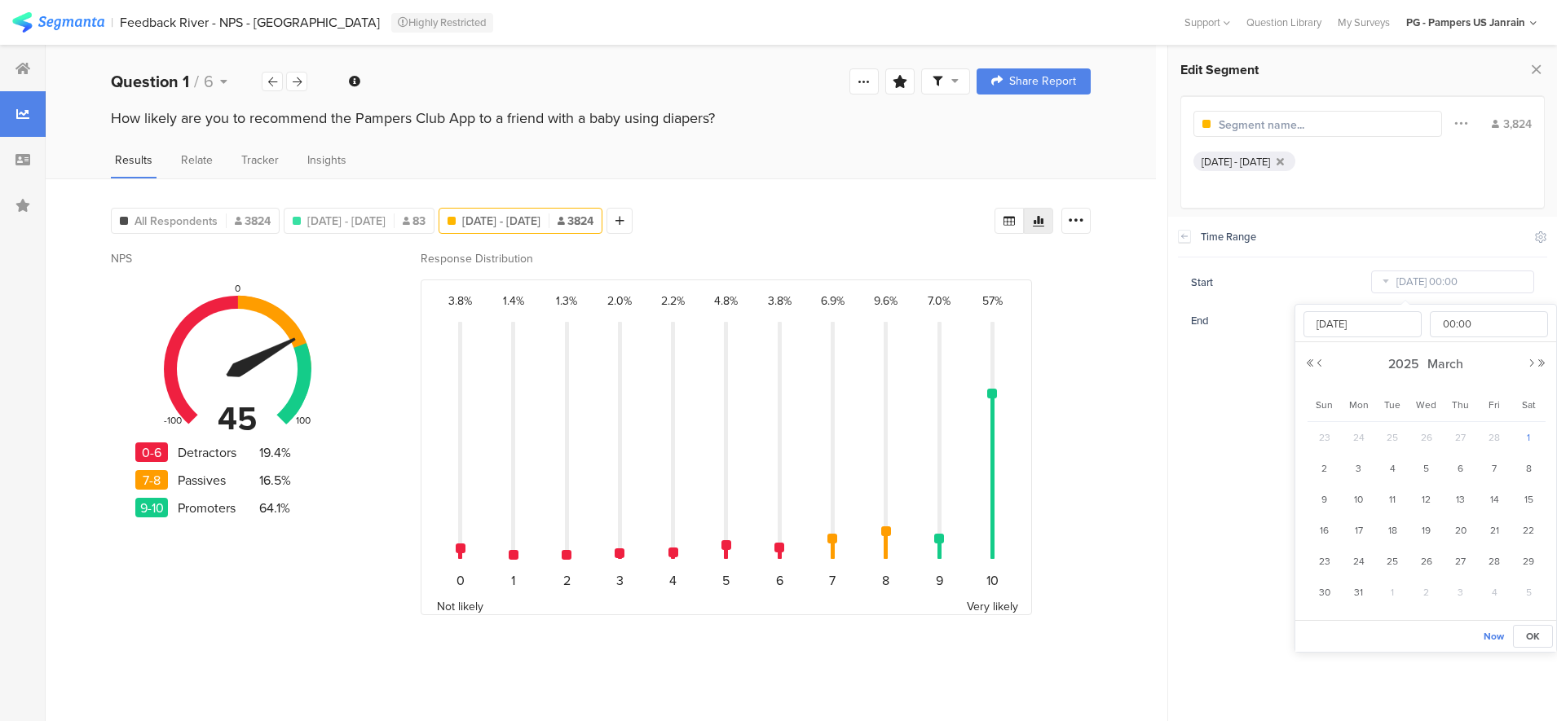
type input "[DATE]"
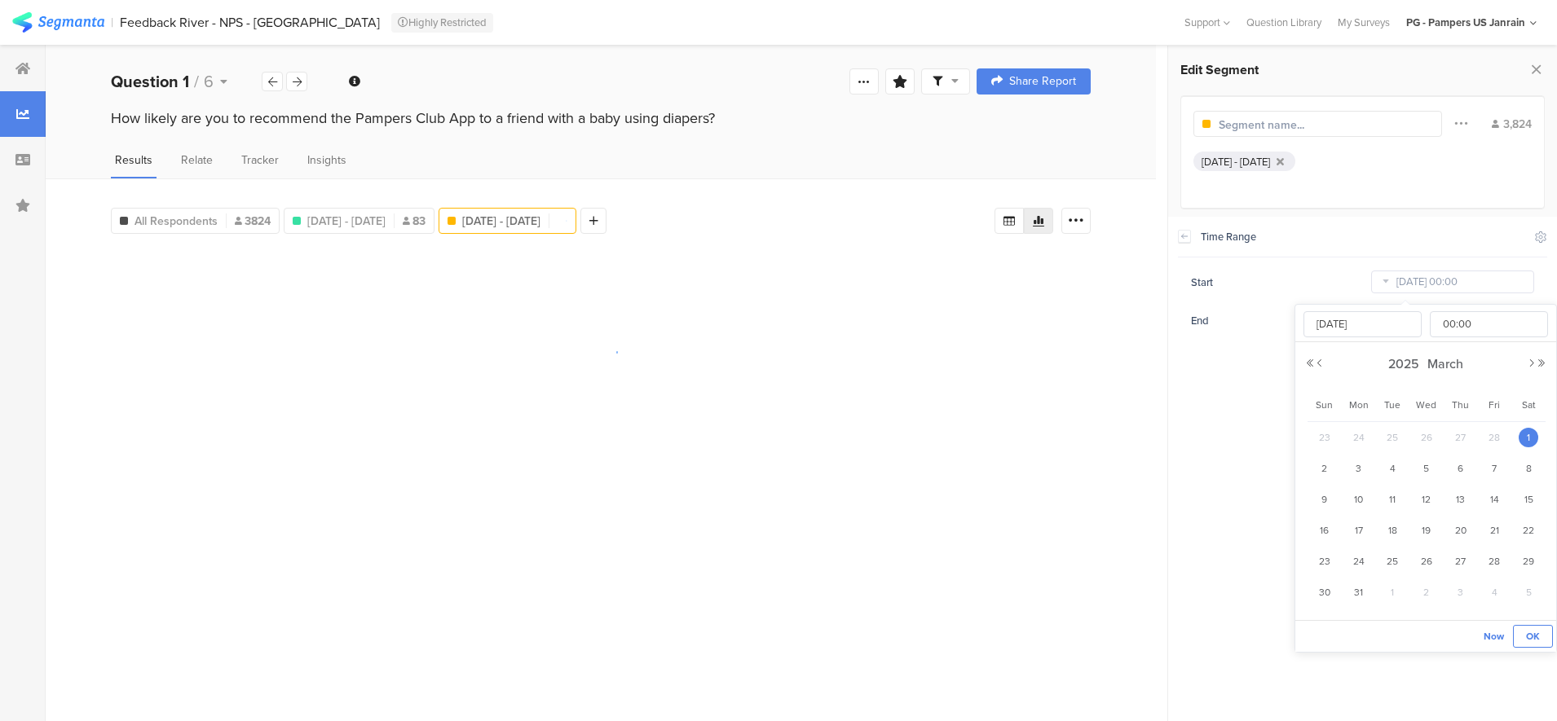
click at [1536, 638] on span "OK" at bounding box center [1533, 636] width 14 height 15
click at [1402, 312] on input "Aug 28 2025 23:59" at bounding box center [1452, 320] width 163 height 23
click at [1430, 407] on span "August" at bounding box center [1444, 402] width 49 height 19
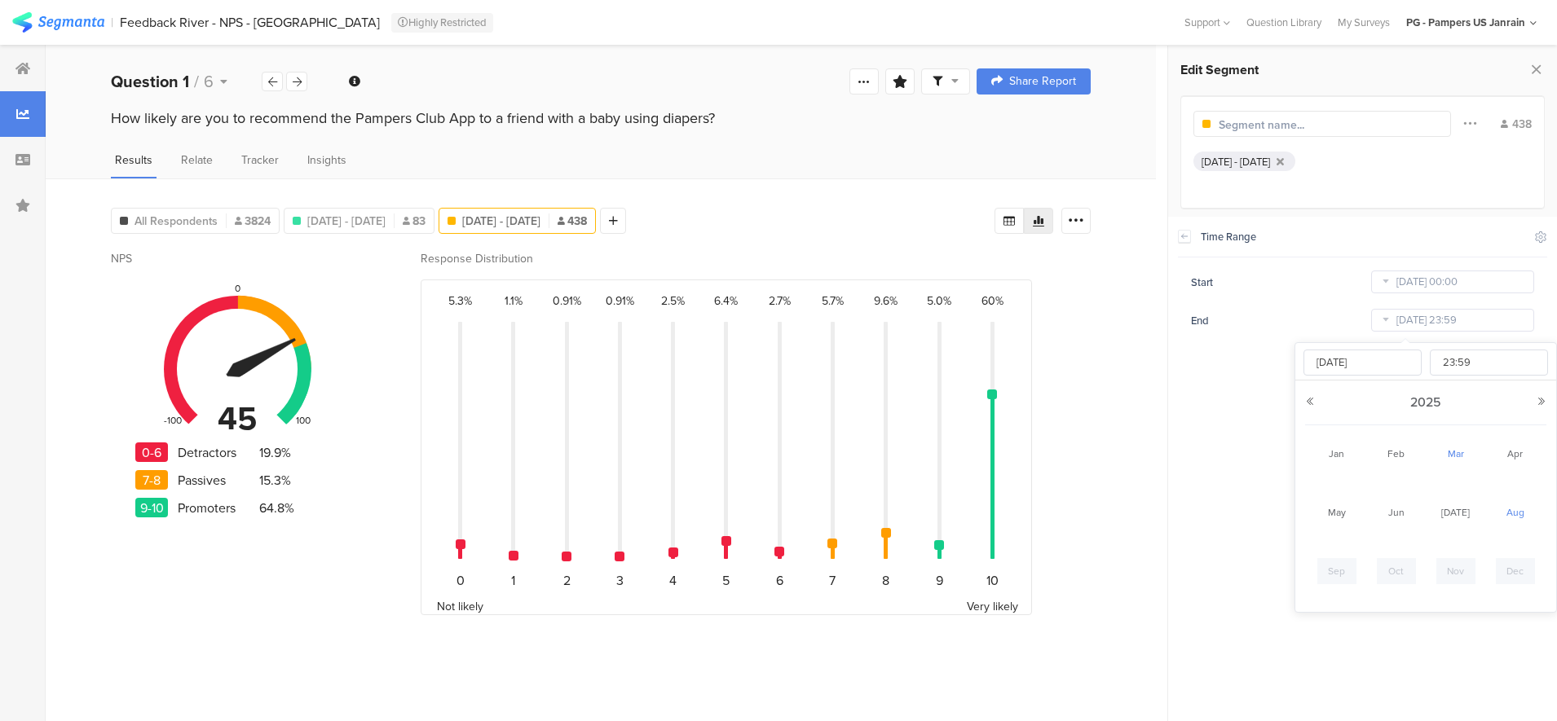
click at [1459, 462] on link "Mar" at bounding box center [1455, 454] width 39 height 26
click at [1371, 635] on div "31" at bounding box center [1358, 631] width 34 height 24
type input "[DATE] 23:59"
type input "[DATE]"
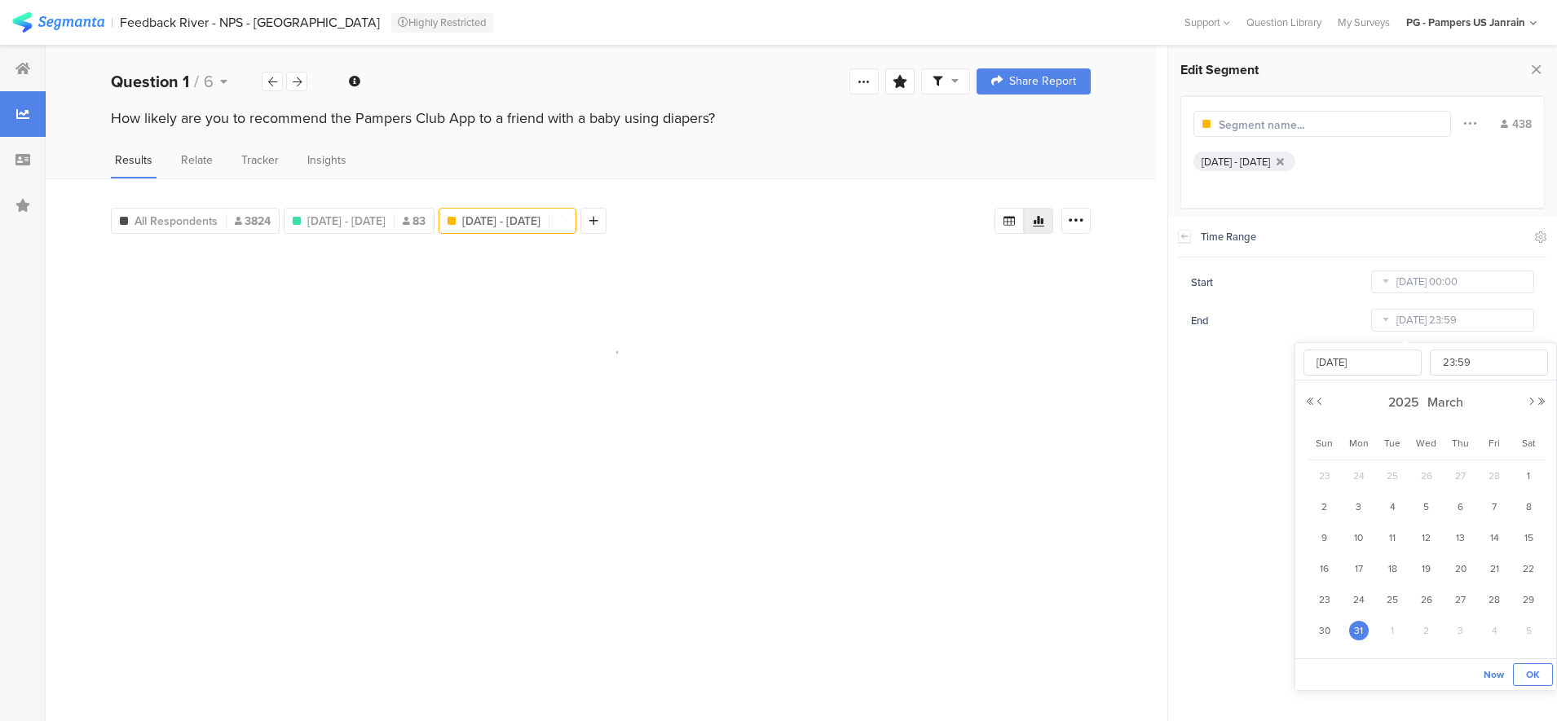
click at [1532, 669] on span "OK" at bounding box center [1533, 674] width 14 height 15
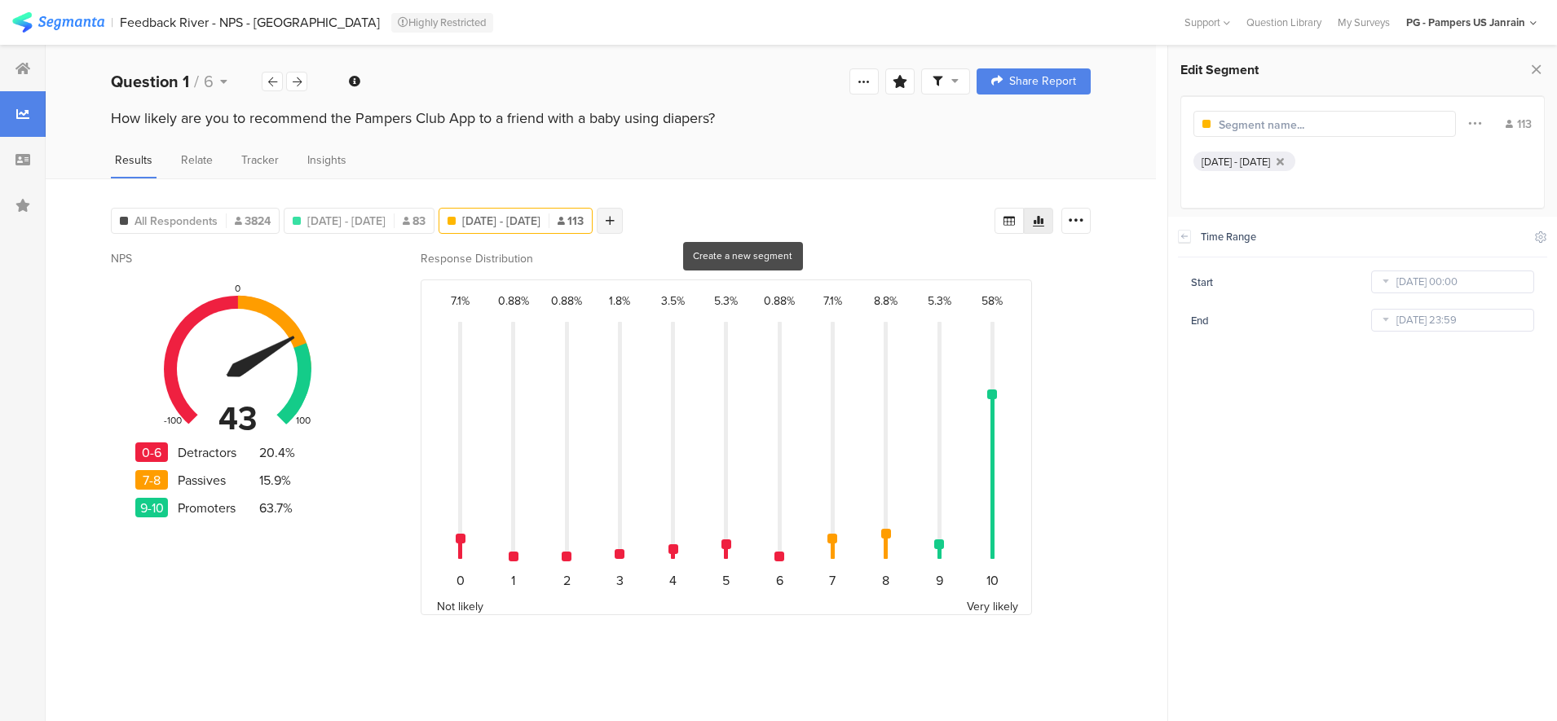
click at [623, 226] on div at bounding box center [610, 221] width 26 height 26
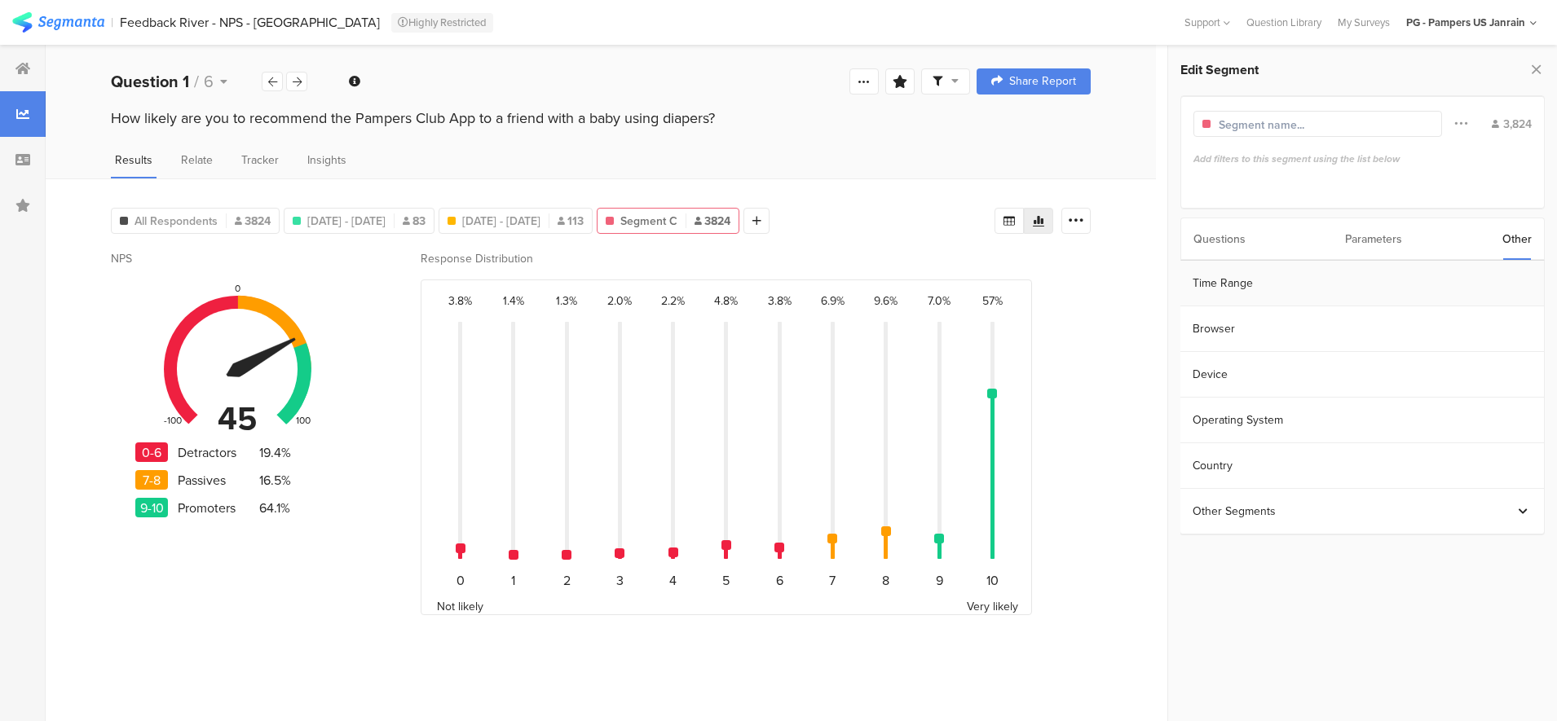
click at [1291, 284] on section "Time Range" at bounding box center [1361, 284] width 363 height 46
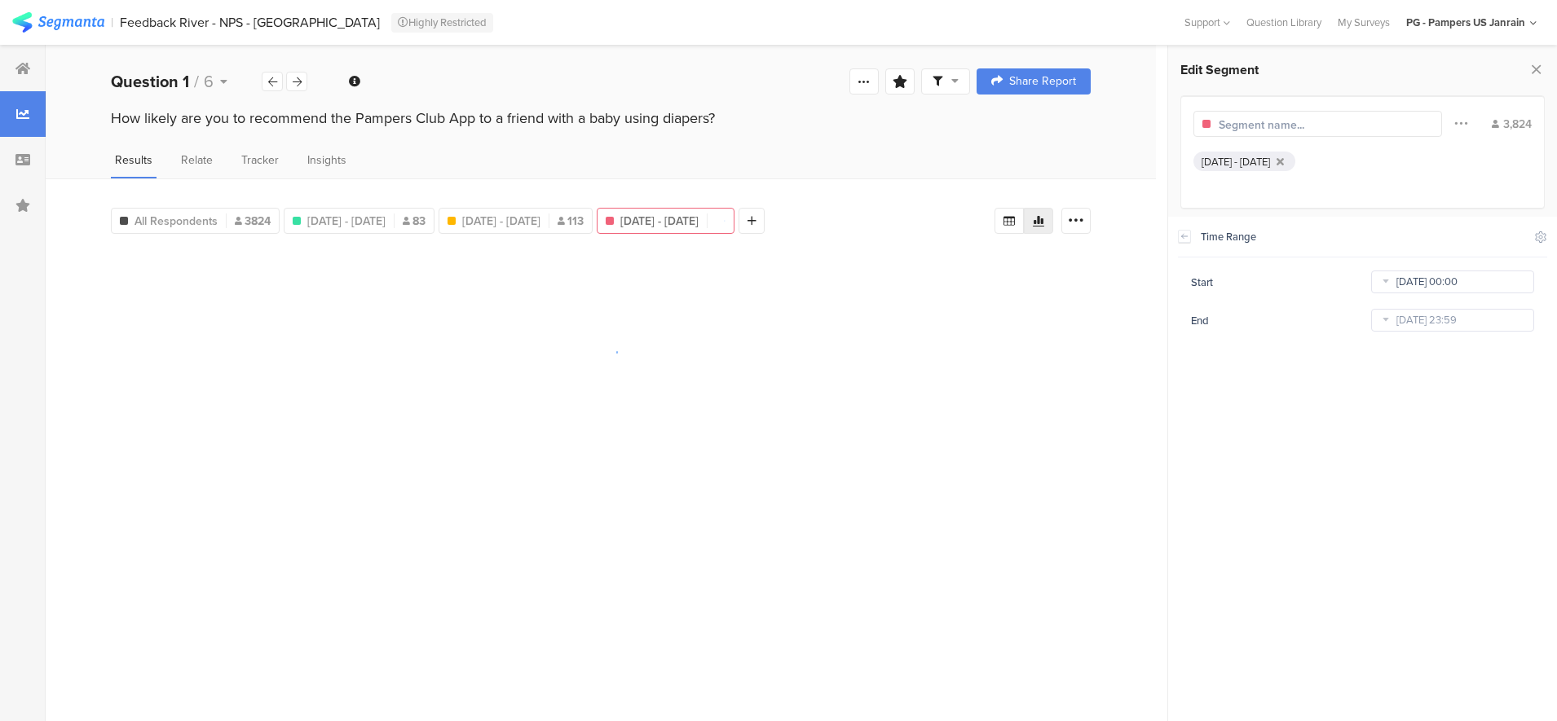
click at [1422, 282] on input "Jan 22 2023 00:00" at bounding box center [1452, 282] width 163 height 23
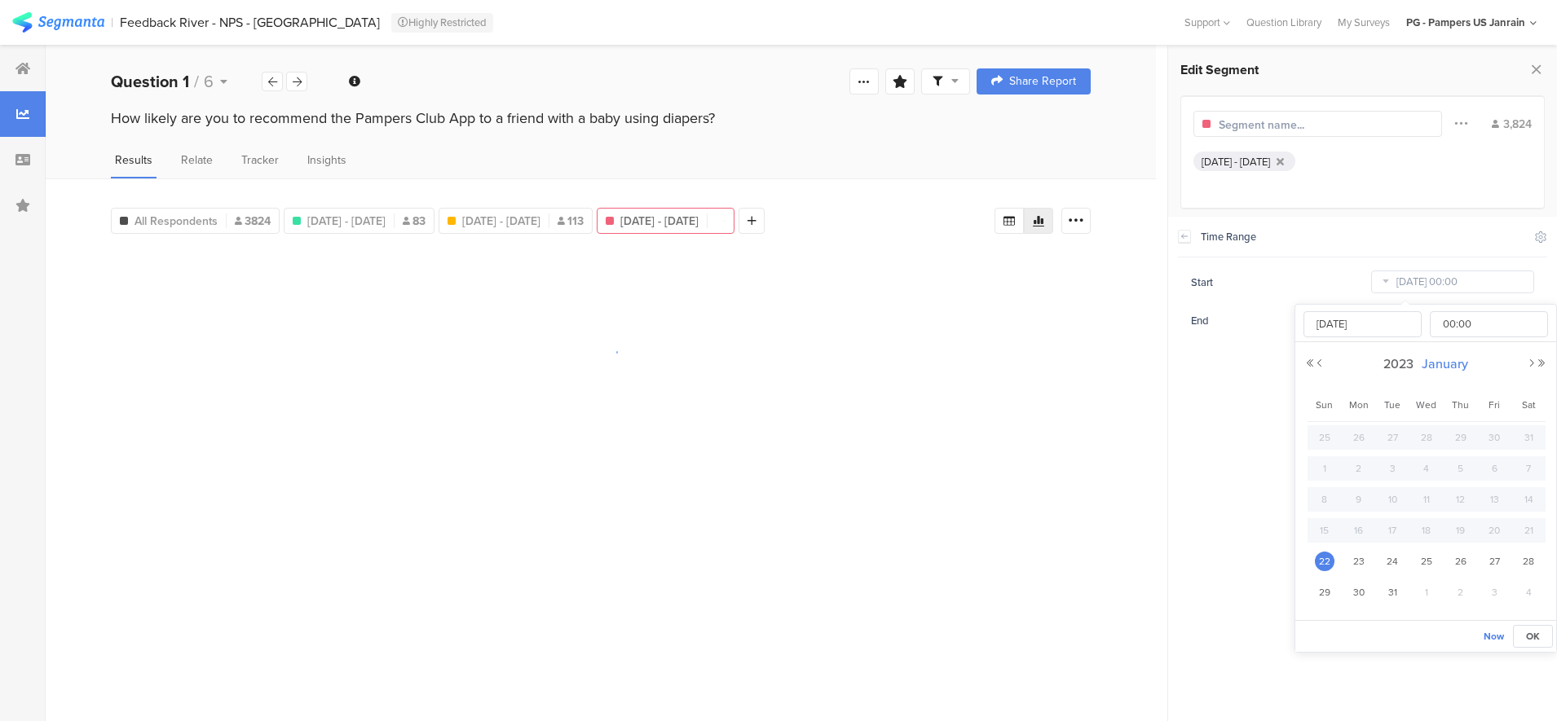
click at [1446, 365] on span "January" at bounding box center [1444, 363] width 55 height 19
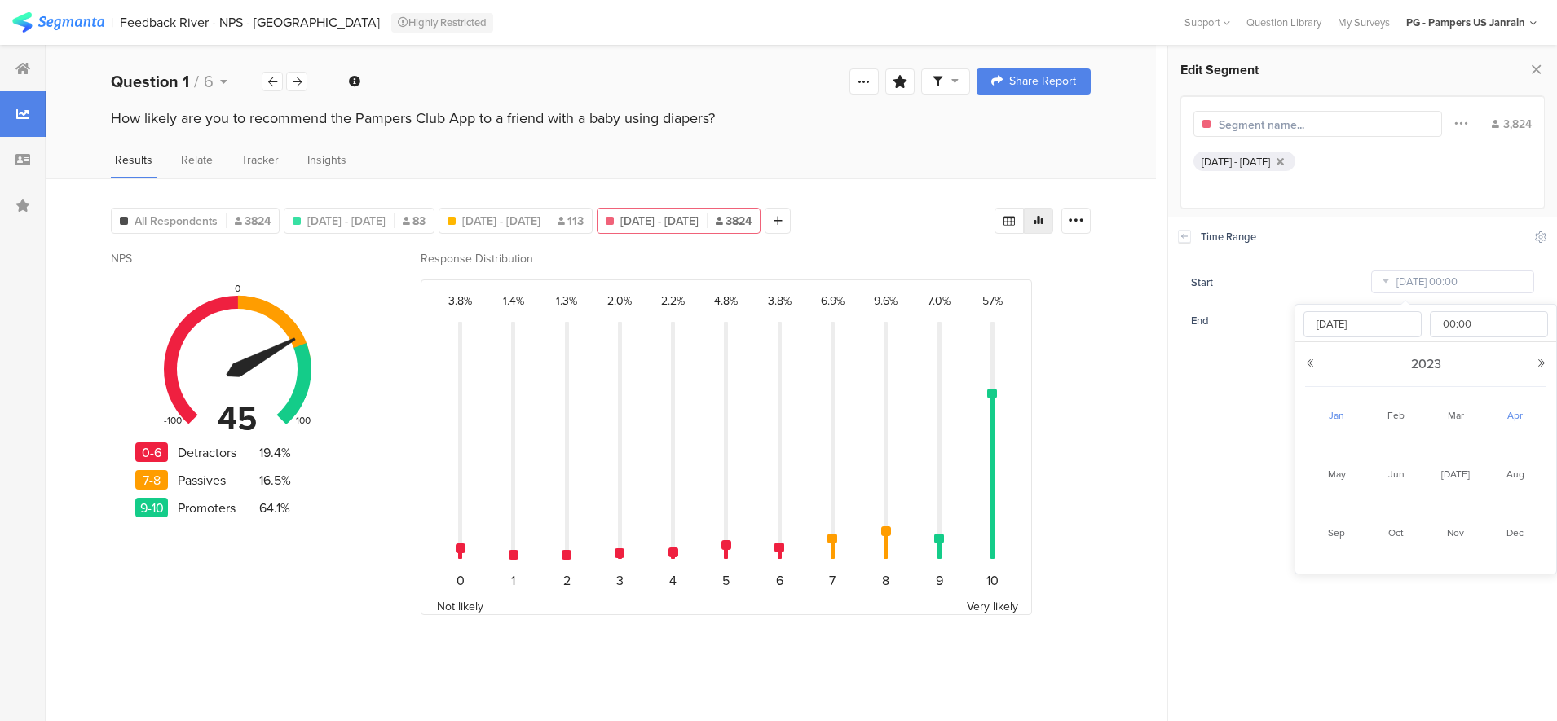
click at [1516, 416] on link "Apr" at bounding box center [1514, 416] width 39 height 26
click at [1411, 364] on span "2023" at bounding box center [1408, 363] width 38 height 19
click at [1385, 470] on link "2025" at bounding box center [1395, 474] width 39 height 26
click at [1517, 416] on link "Apr" at bounding box center [1514, 416] width 39 height 26
click at [1401, 431] on div "1" at bounding box center [1392, 437] width 34 height 24
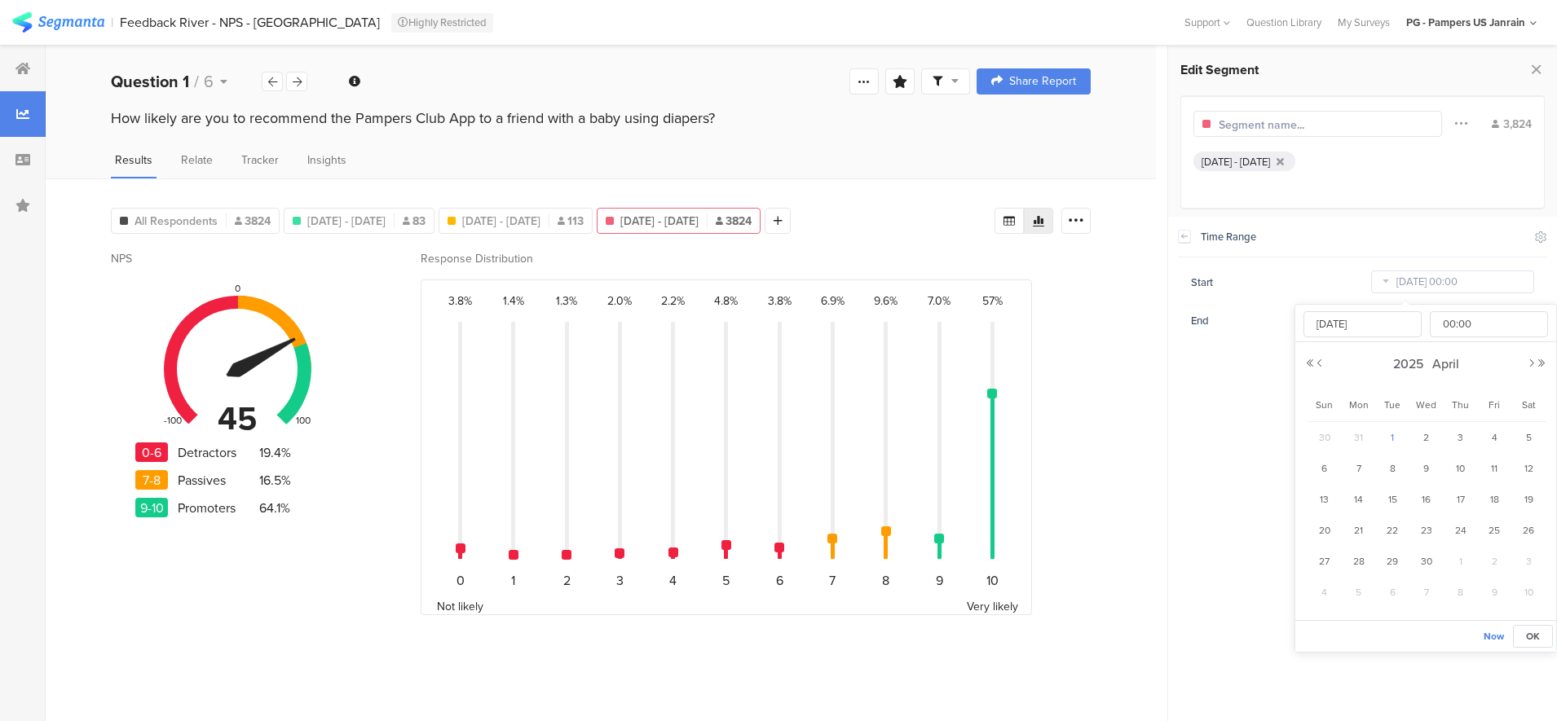
type input "[DATE] 00:00"
type input "[DATE]"
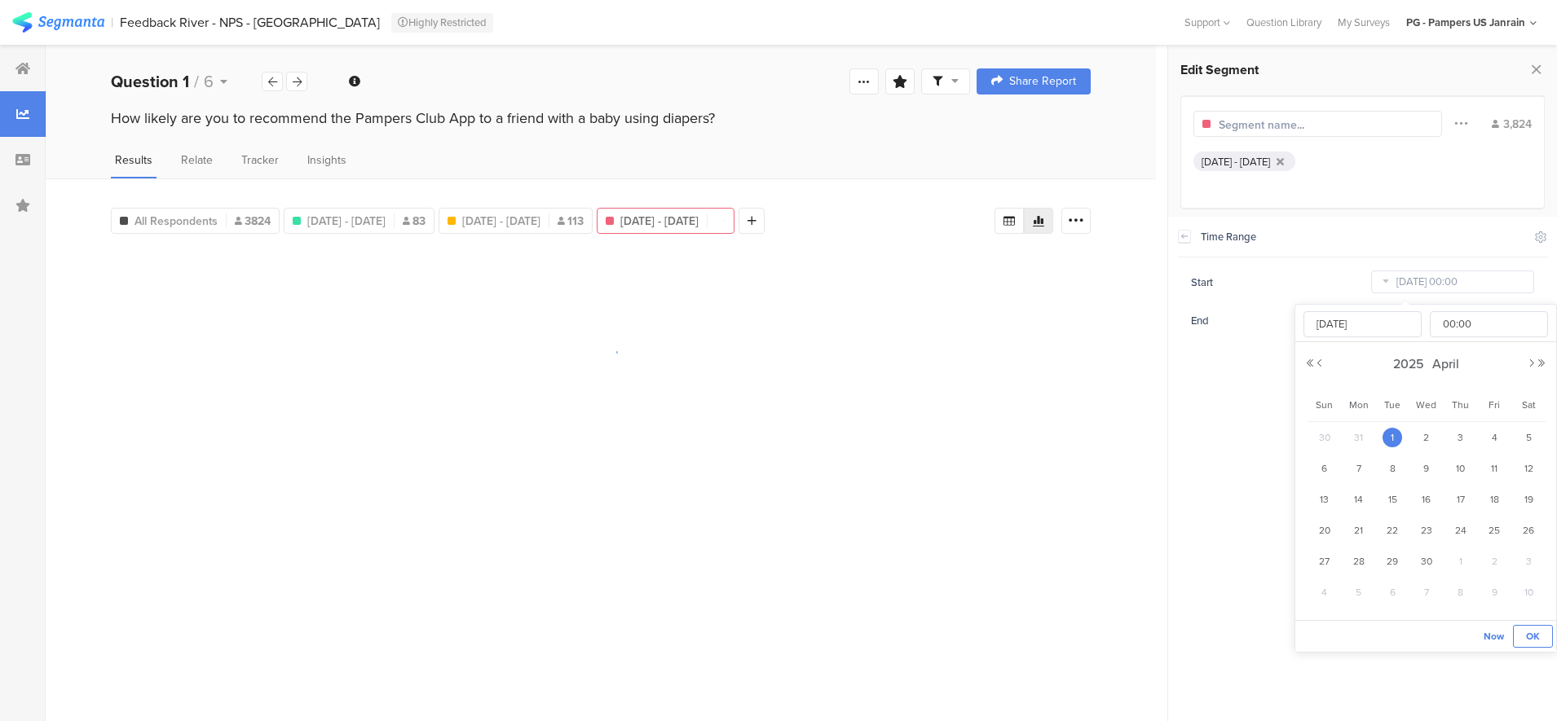
click at [1528, 633] on span "OK" at bounding box center [1533, 636] width 14 height 15
click at [1439, 324] on input "Aug 28 2025 23:59" at bounding box center [1452, 320] width 163 height 23
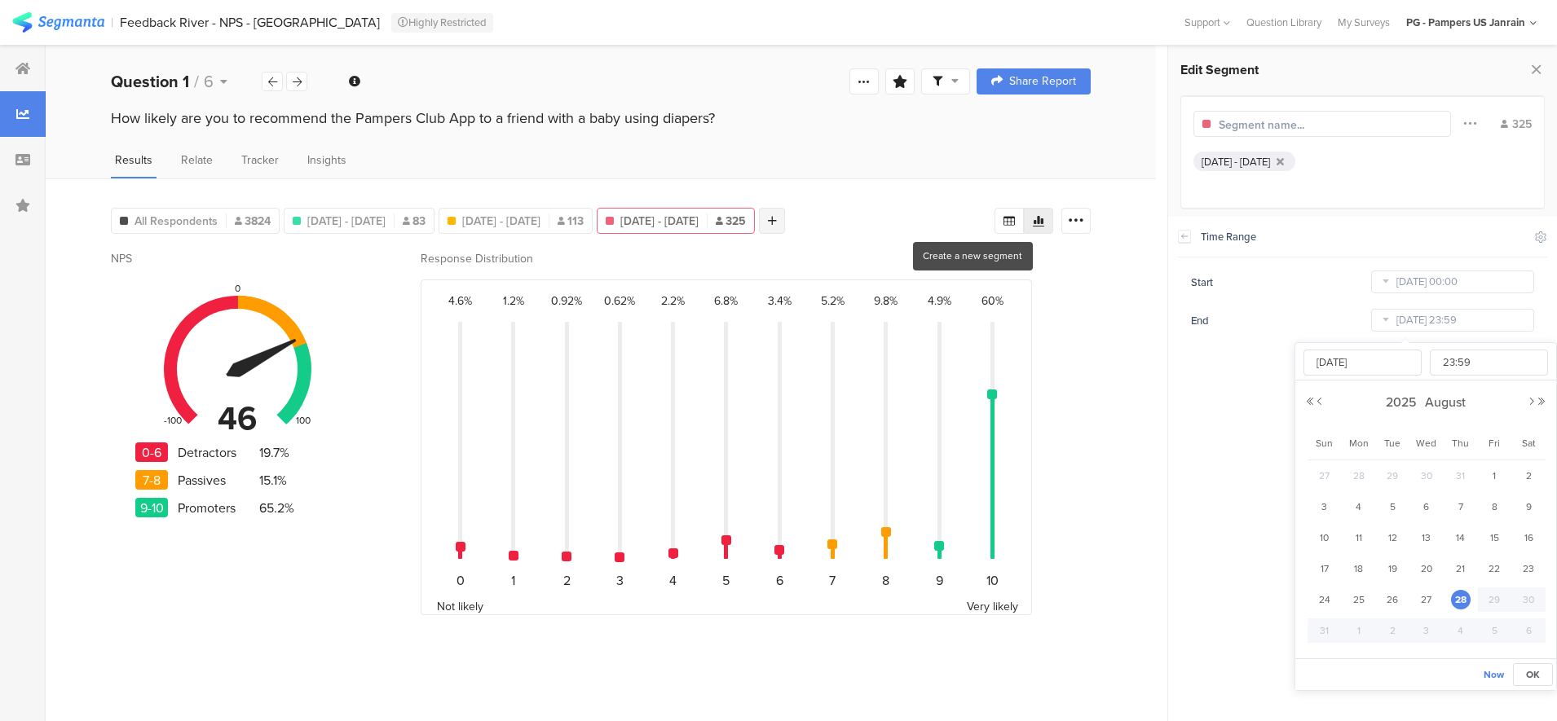
click at [785, 216] on div at bounding box center [772, 221] width 26 height 26
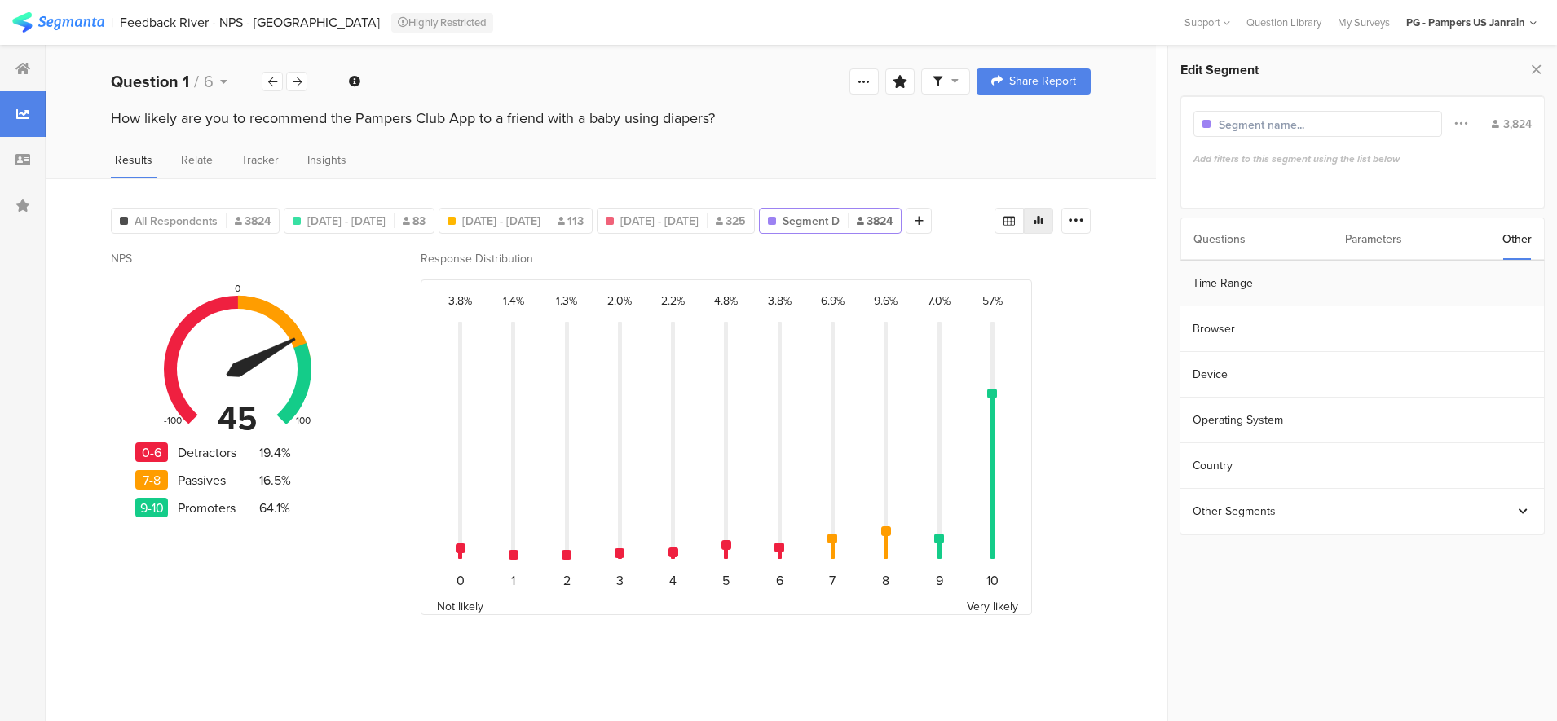
click at [1306, 280] on section "Time Range" at bounding box center [1361, 284] width 363 height 46
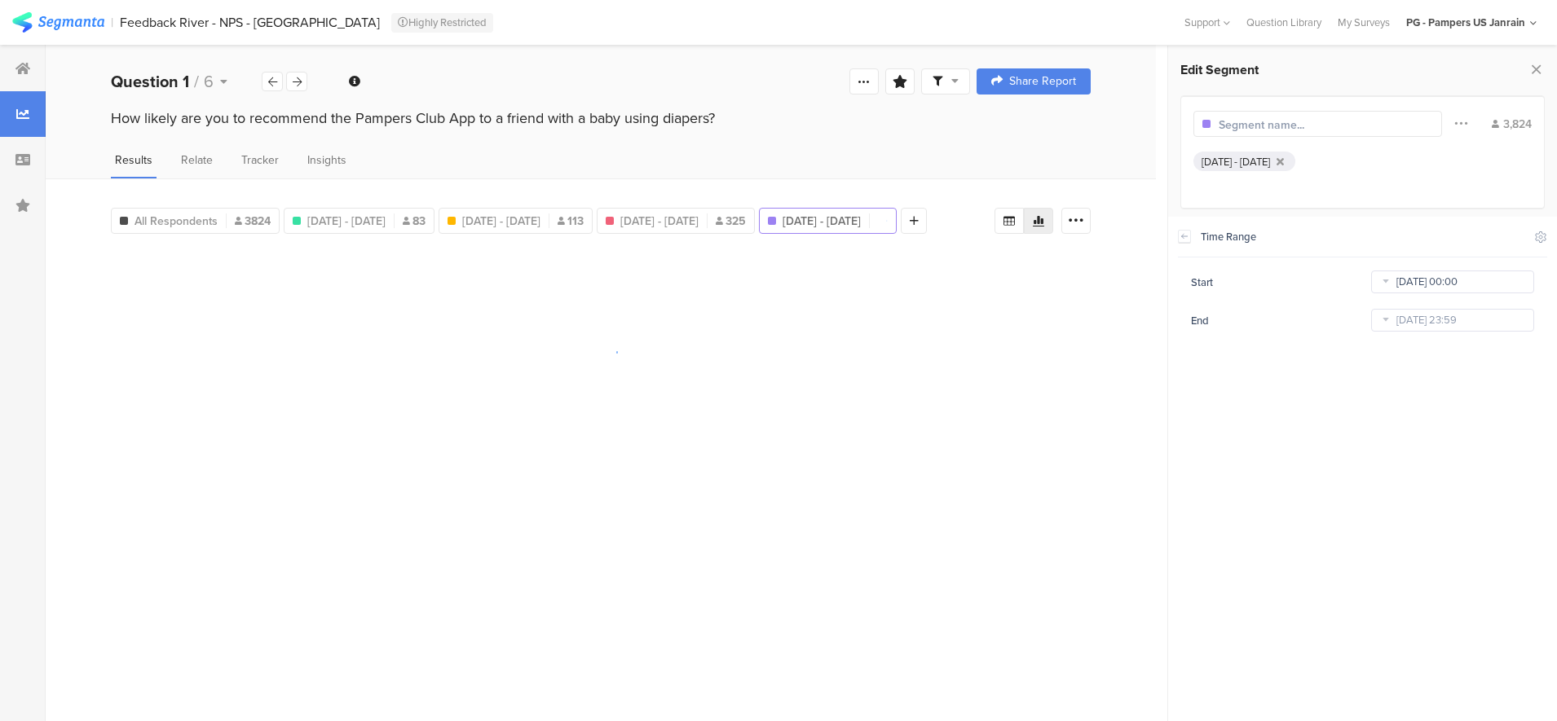
click at [1395, 277] on input "Jan 22 2023 00:00" at bounding box center [1452, 282] width 163 height 23
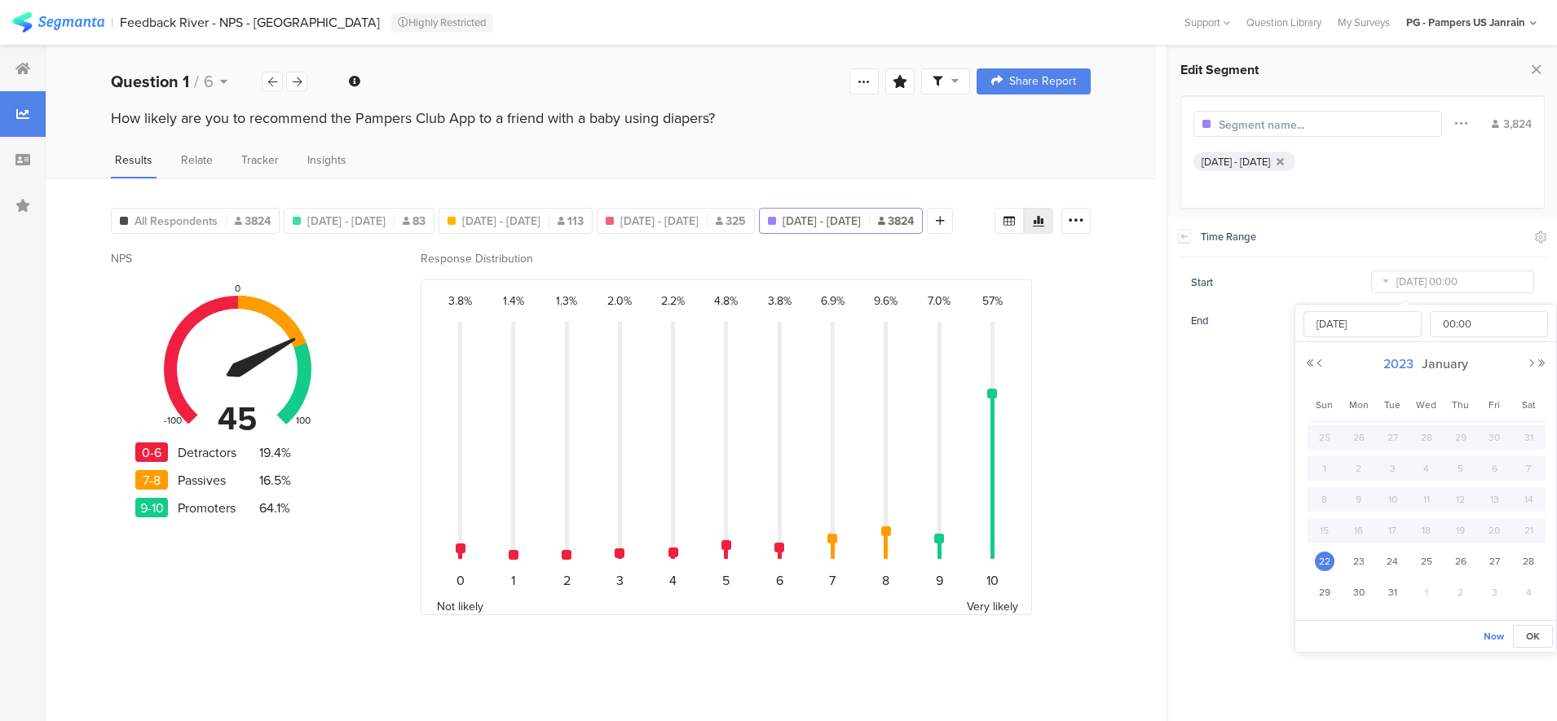
click at [1411, 364] on span "2023" at bounding box center [1398, 363] width 38 height 19
click at [1401, 473] on link "2025" at bounding box center [1395, 474] width 39 height 26
click at [1327, 471] on link "May" at bounding box center [1336, 474] width 39 height 26
click at [1456, 434] on span "1" at bounding box center [1461, 438] width 20 height 20
type input "[DATE] 00:00"
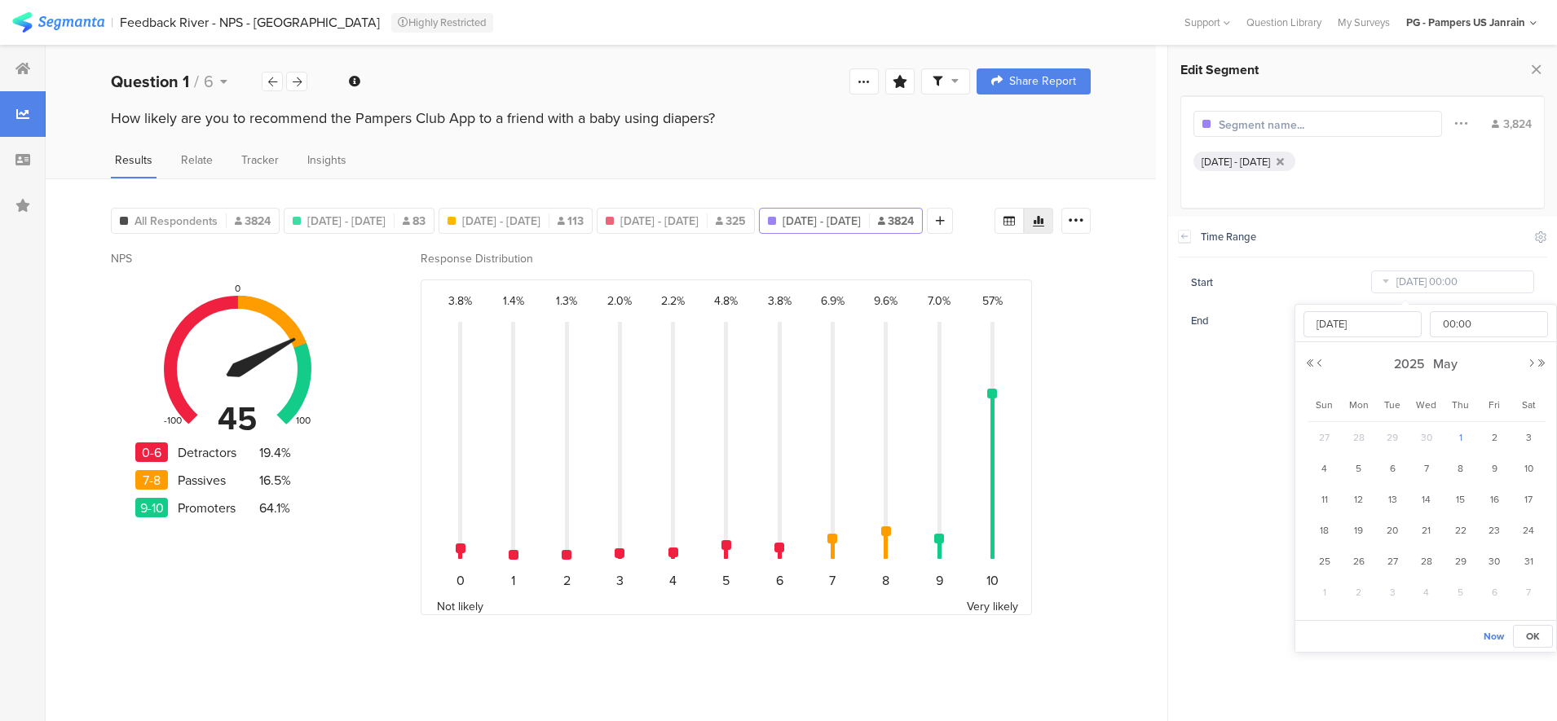
type input "[DATE]"
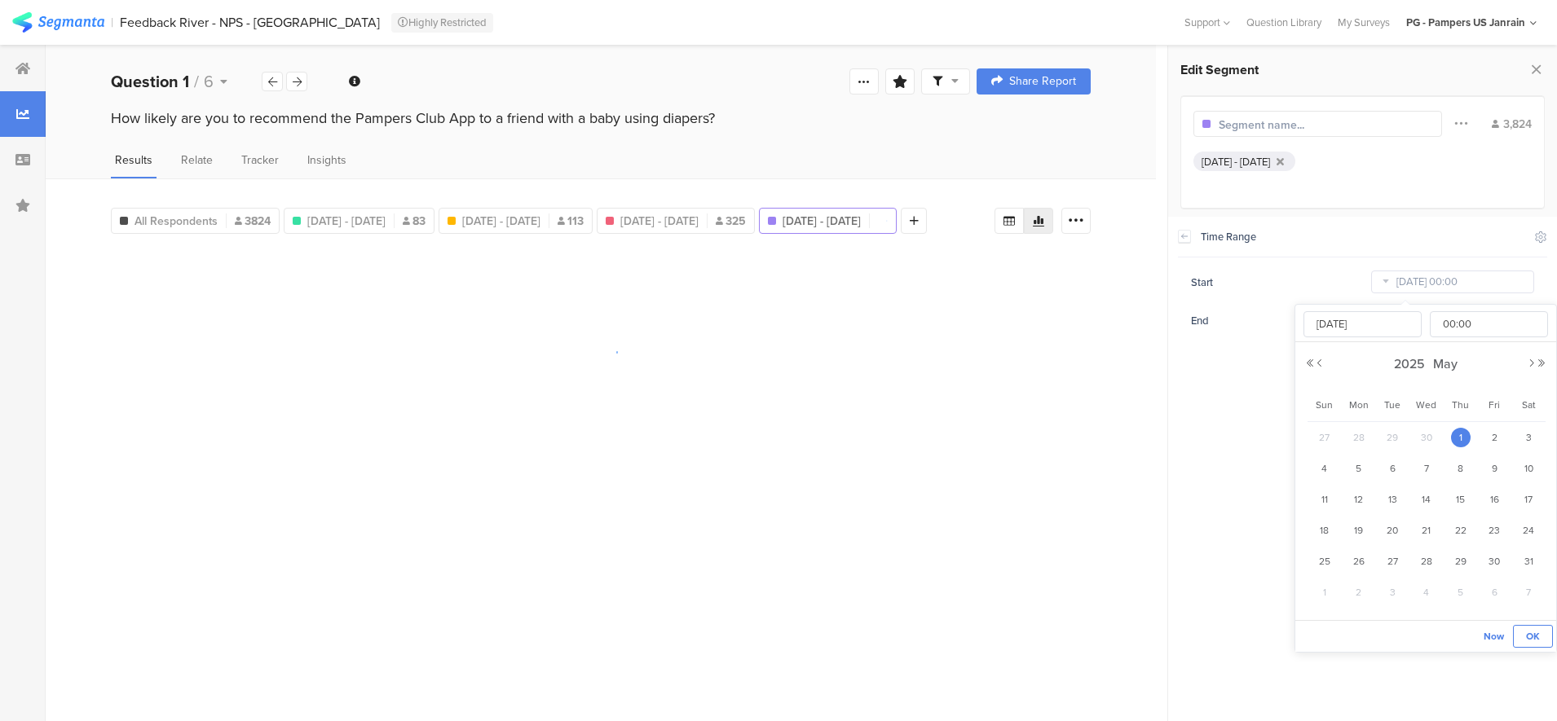
click at [1530, 639] on span "OK" at bounding box center [1533, 636] width 14 height 15
click at [1382, 315] on icon at bounding box center [1385, 320] width 20 height 26
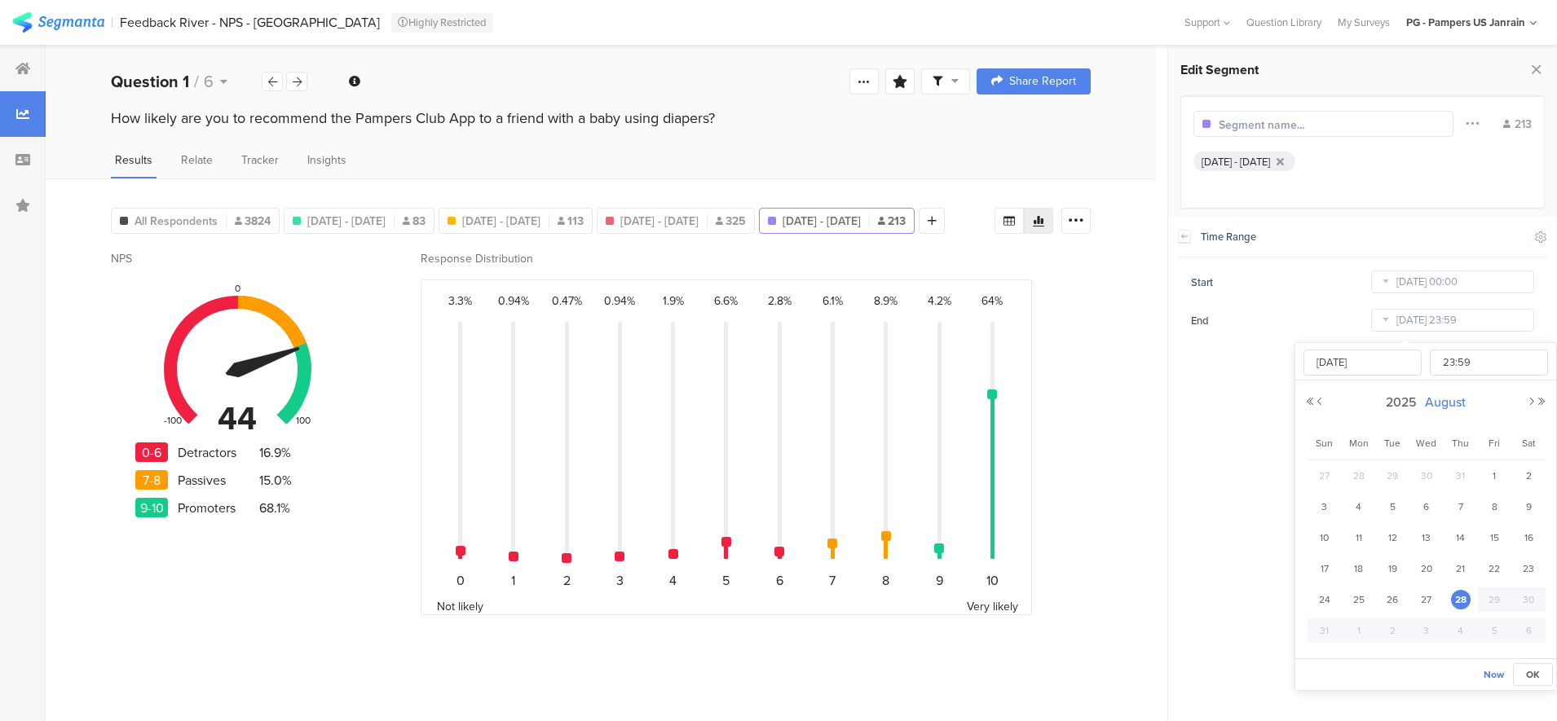
click at [1451, 403] on span "August" at bounding box center [1444, 402] width 49 height 19
click at [1342, 510] on link "May" at bounding box center [1336, 513] width 39 height 26
click at [1533, 602] on span "31" at bounding box center [1528, 600] width 20 height 20
type input "[DATE] 23:59"
type input "[DATE]"
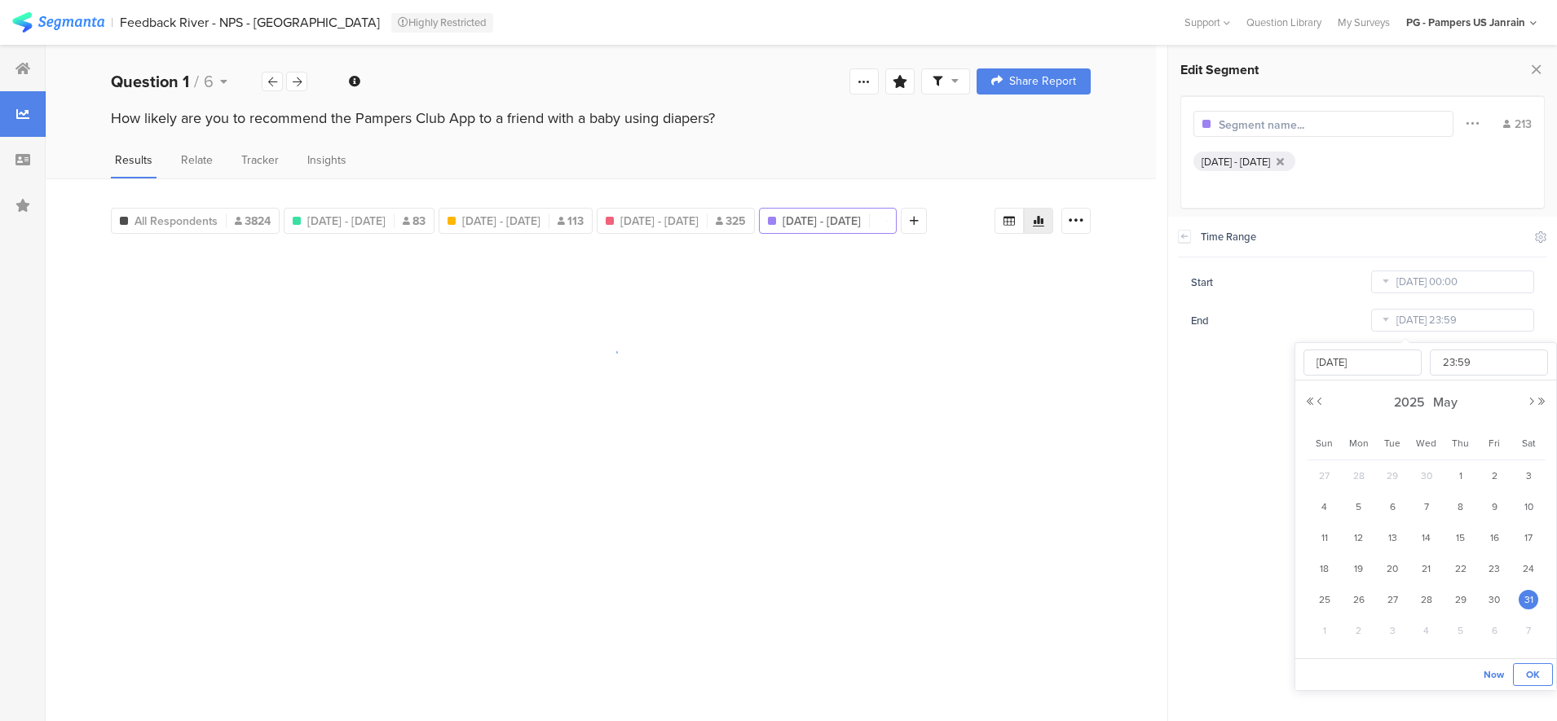
click at [1530, 667] on span "OK" at bounding box center [1533, 674] width 14 height 15
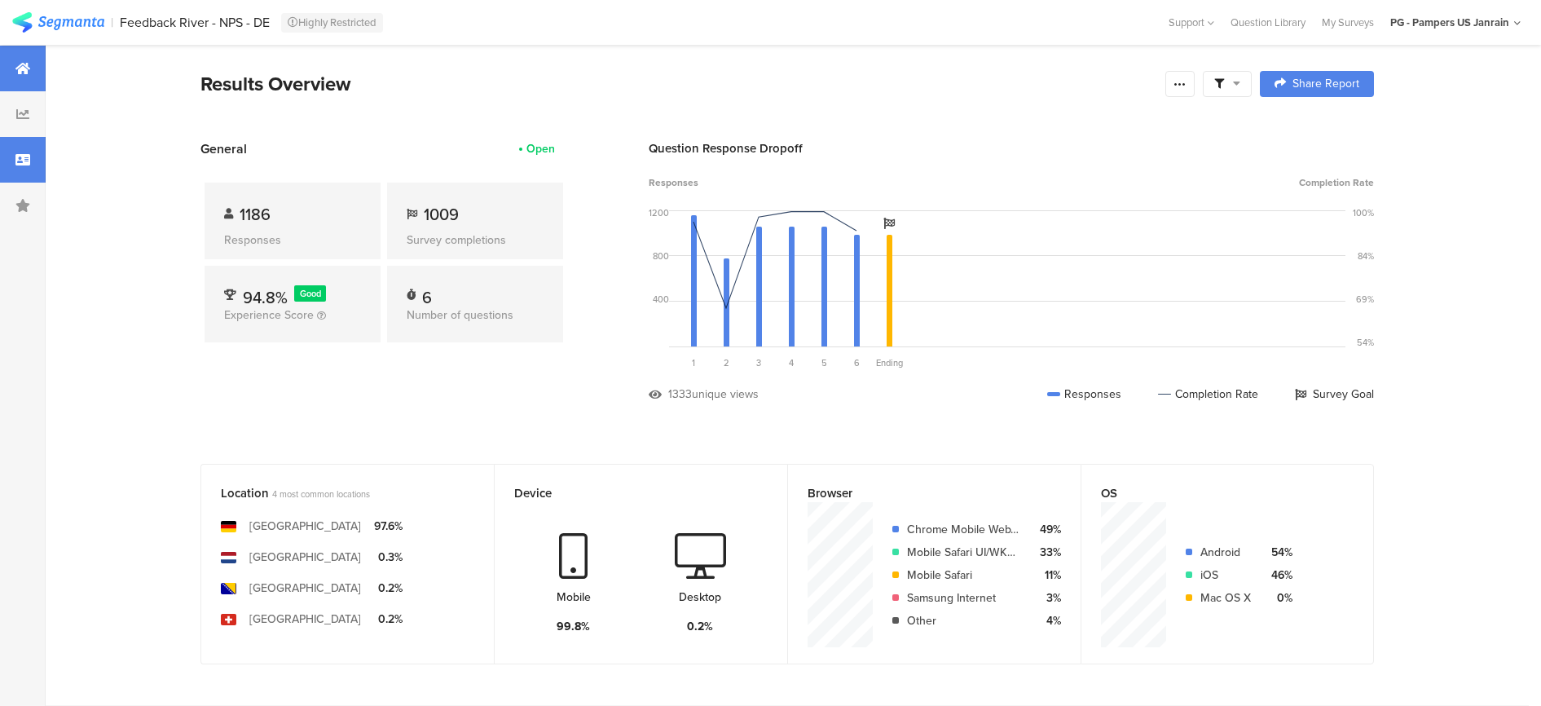
click at [31, 148] on div at bounding box center [23, 160] width 46 height 46
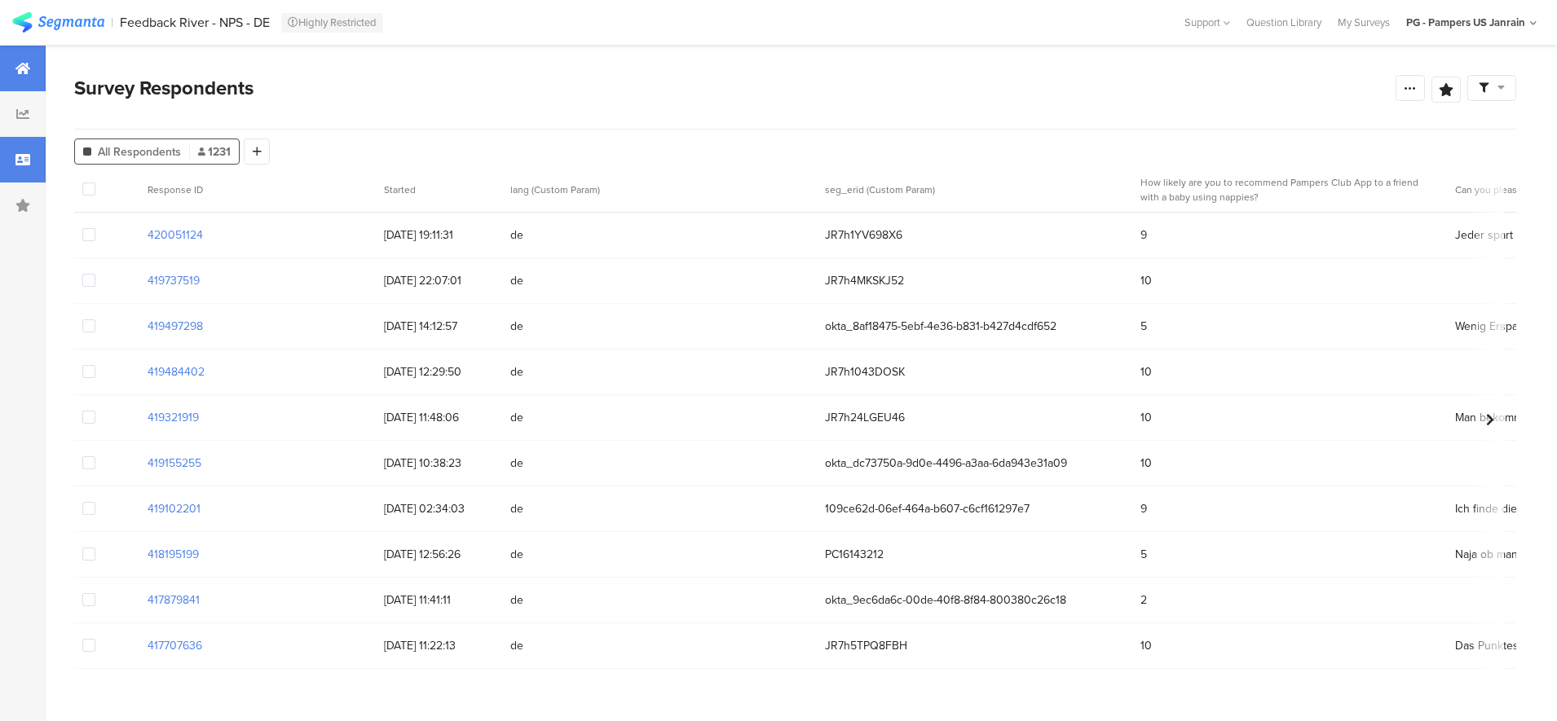
click at [24, 73] on icon at bounding box center [22, 68] width 15 height 13
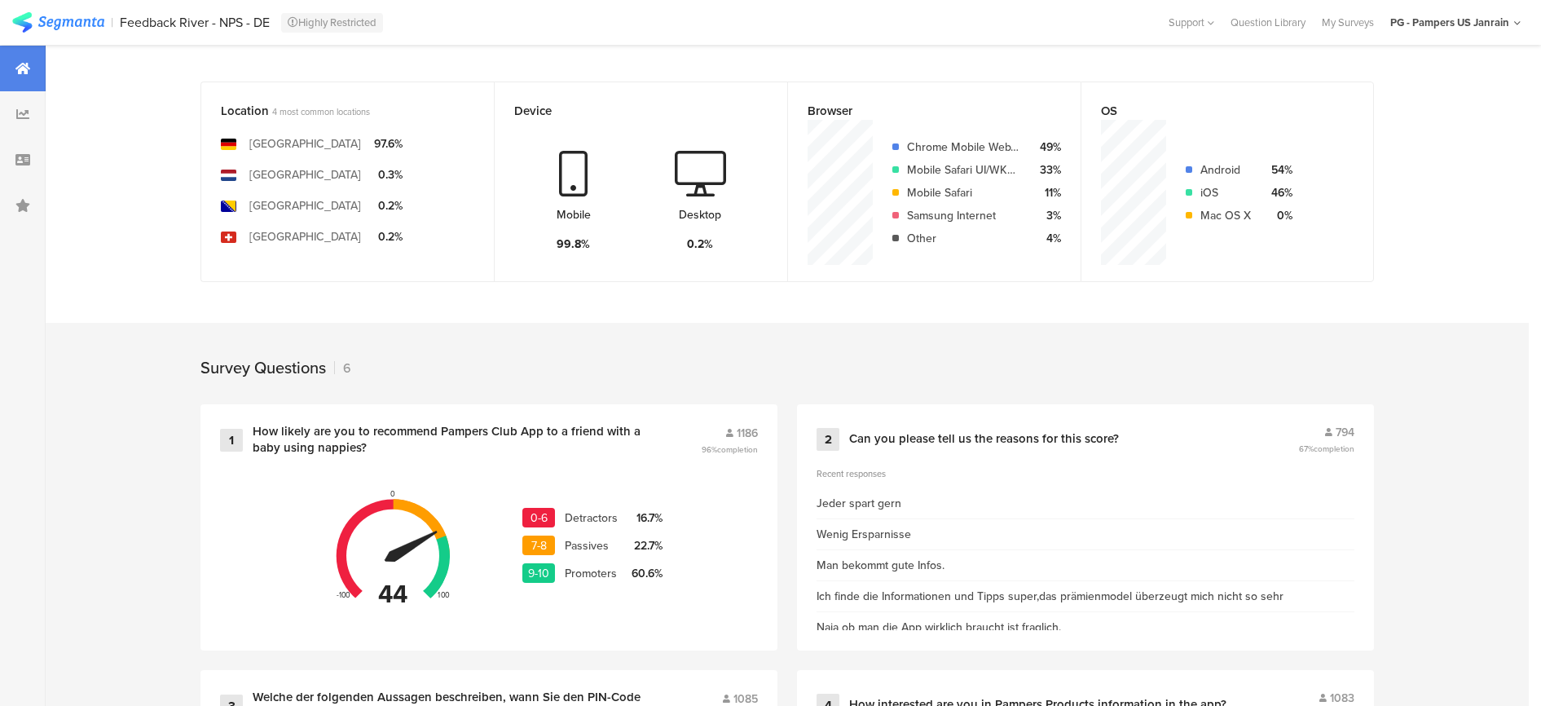
scroll to position [407, 0]
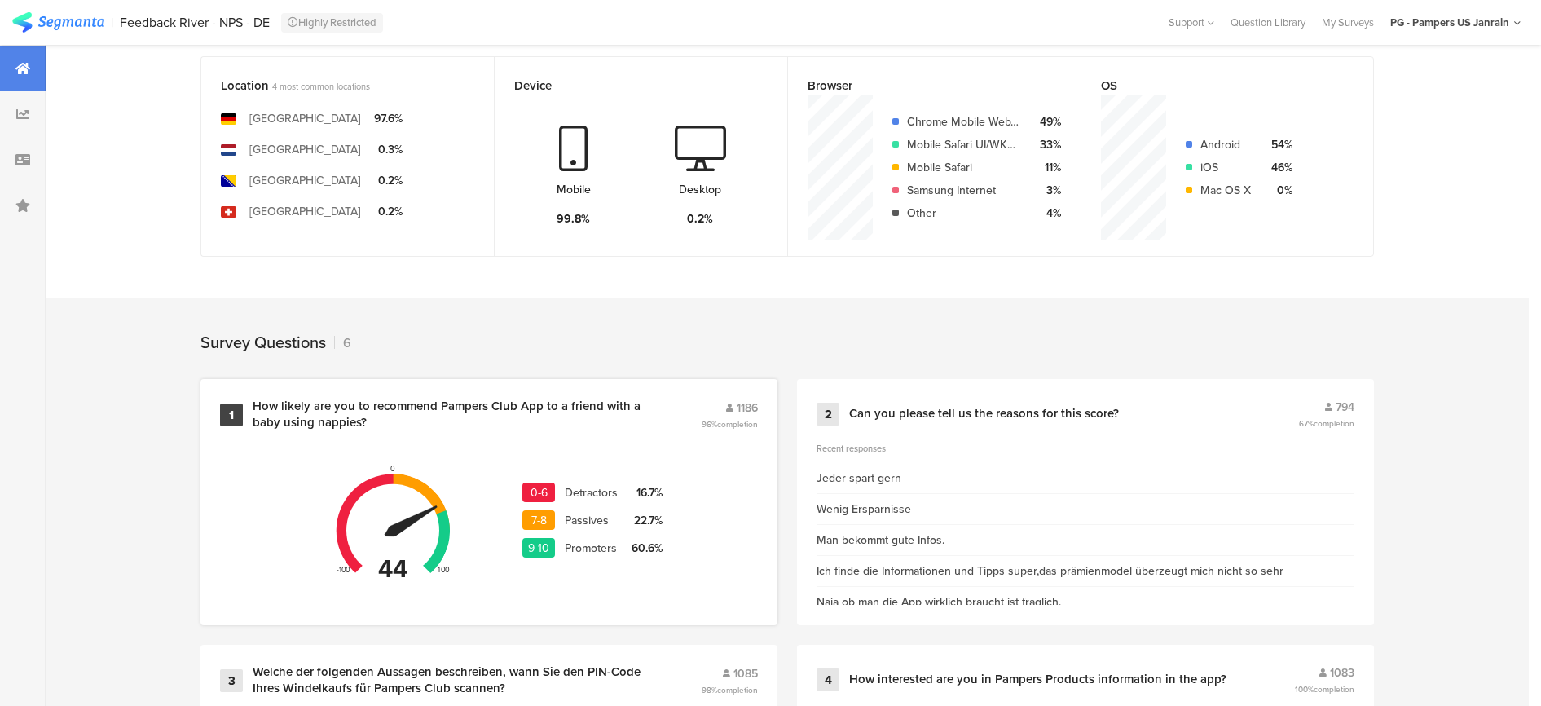
click at [758, 412] on div "1186 96% completion" at bounding box center [730, 414] width 56 height 31
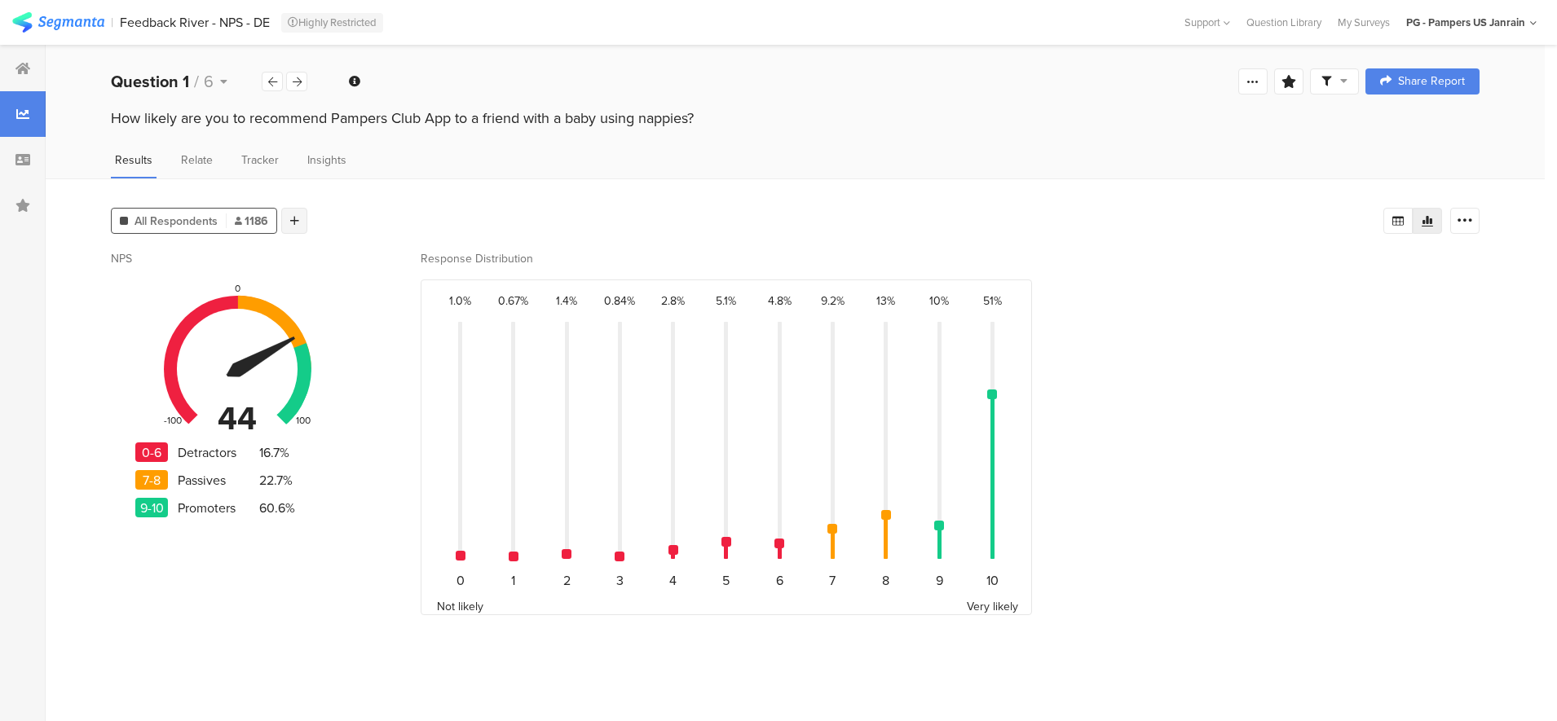
click at [293, 217] on icon at bounding box center [294, 220] width 9 height 11
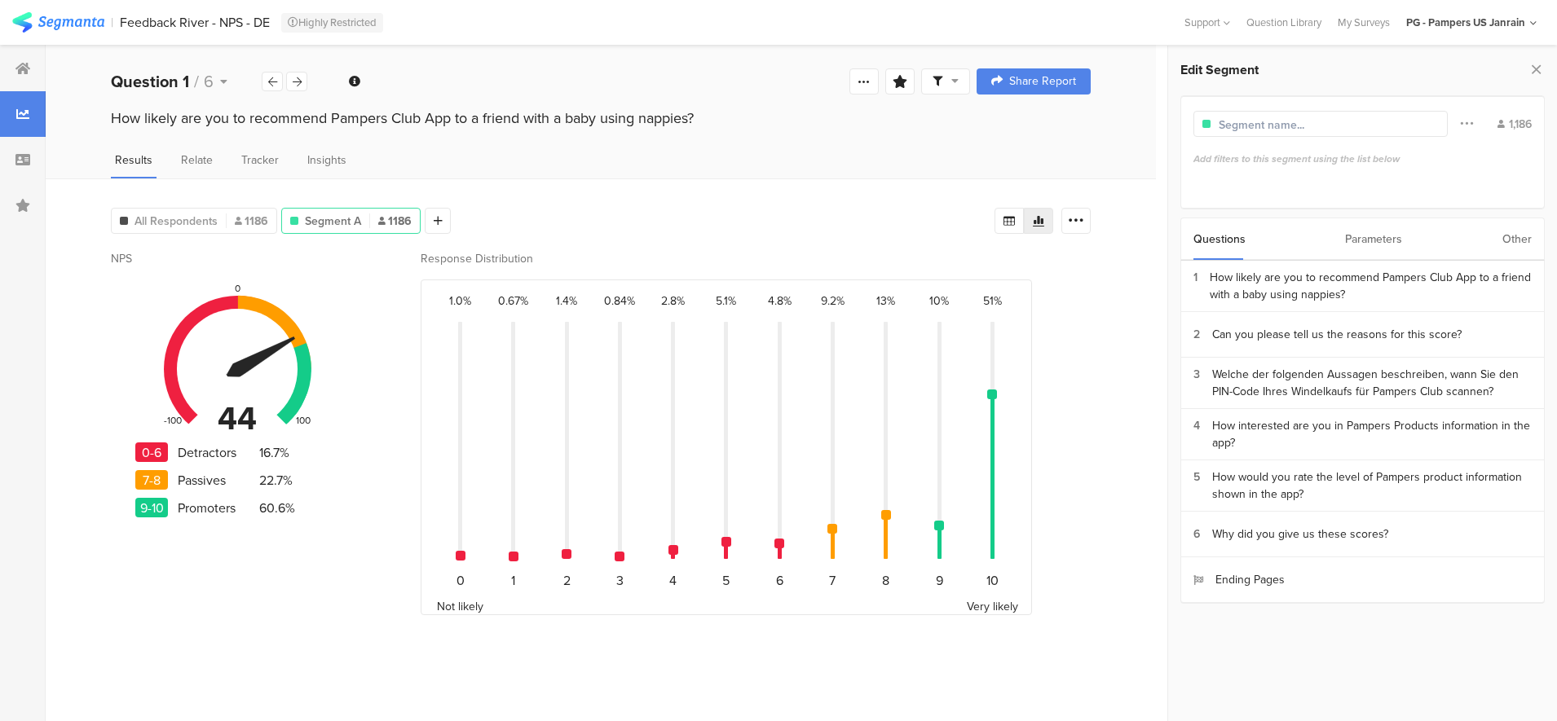
click at [1506, 239] on div "Other" at bounding box center [1516, 239] width 29 height 42
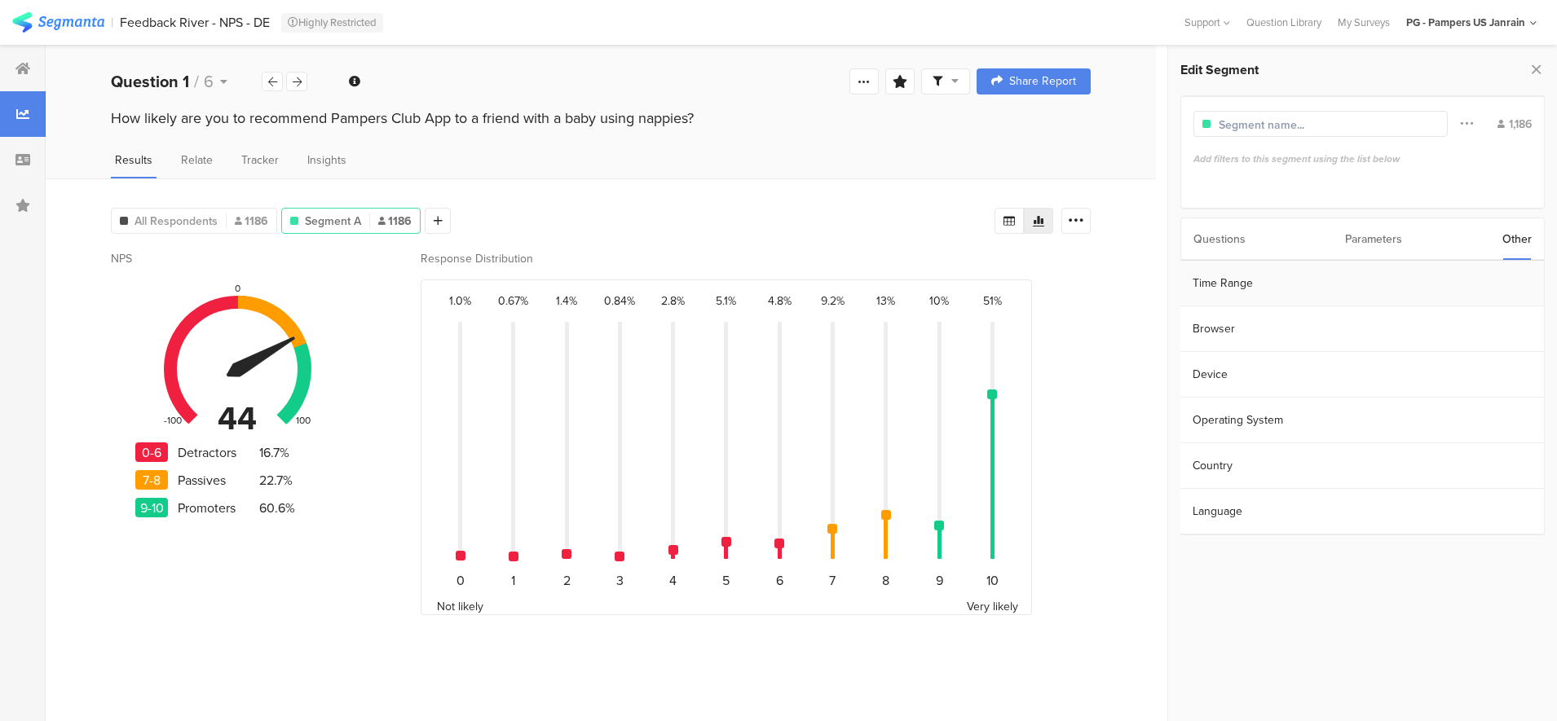
click at [1270, 282] on section "Time Range" at bounding box center [1361, 284] width 363 height 46
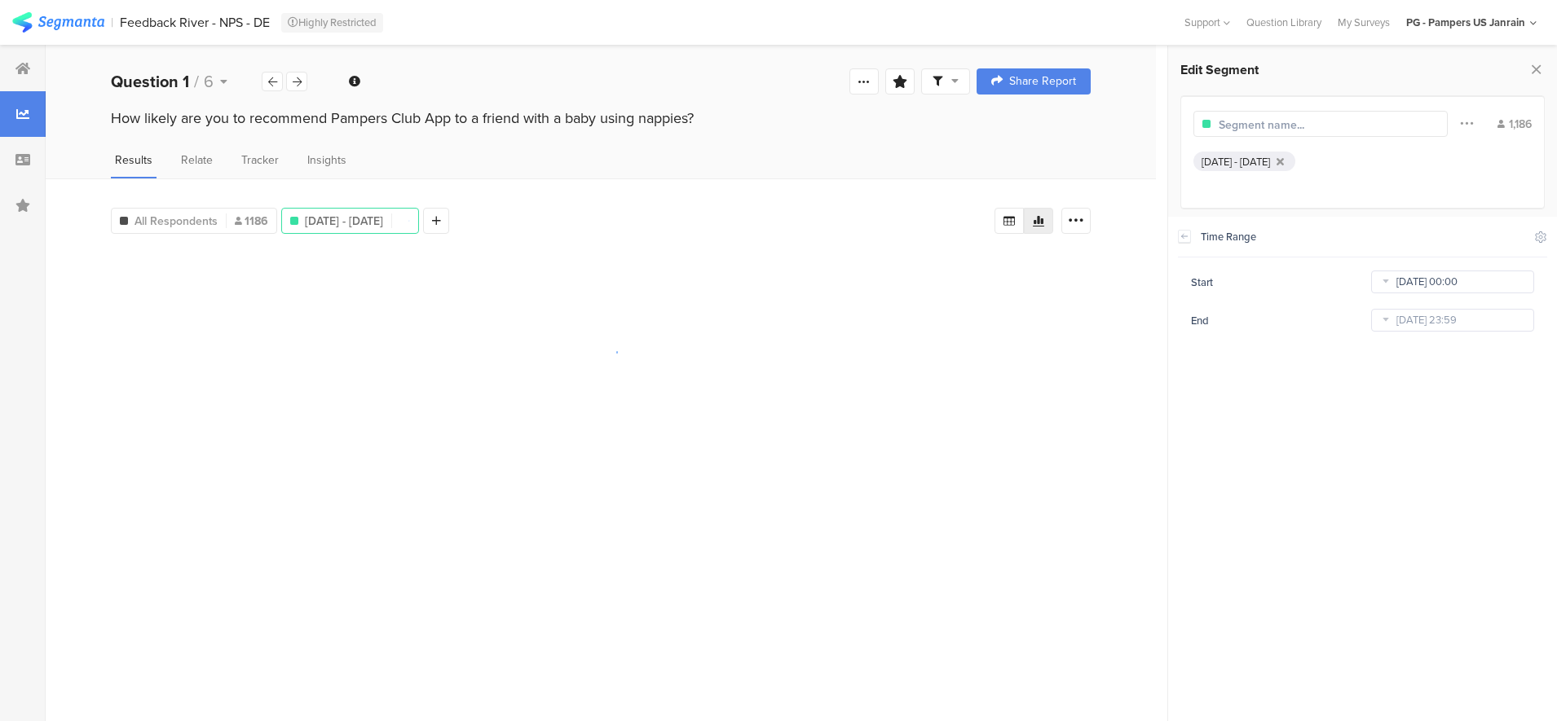
click at [1398, 285] on input "[DATE] 00:00" at bounding box center [1452, 282] width 163 height 23
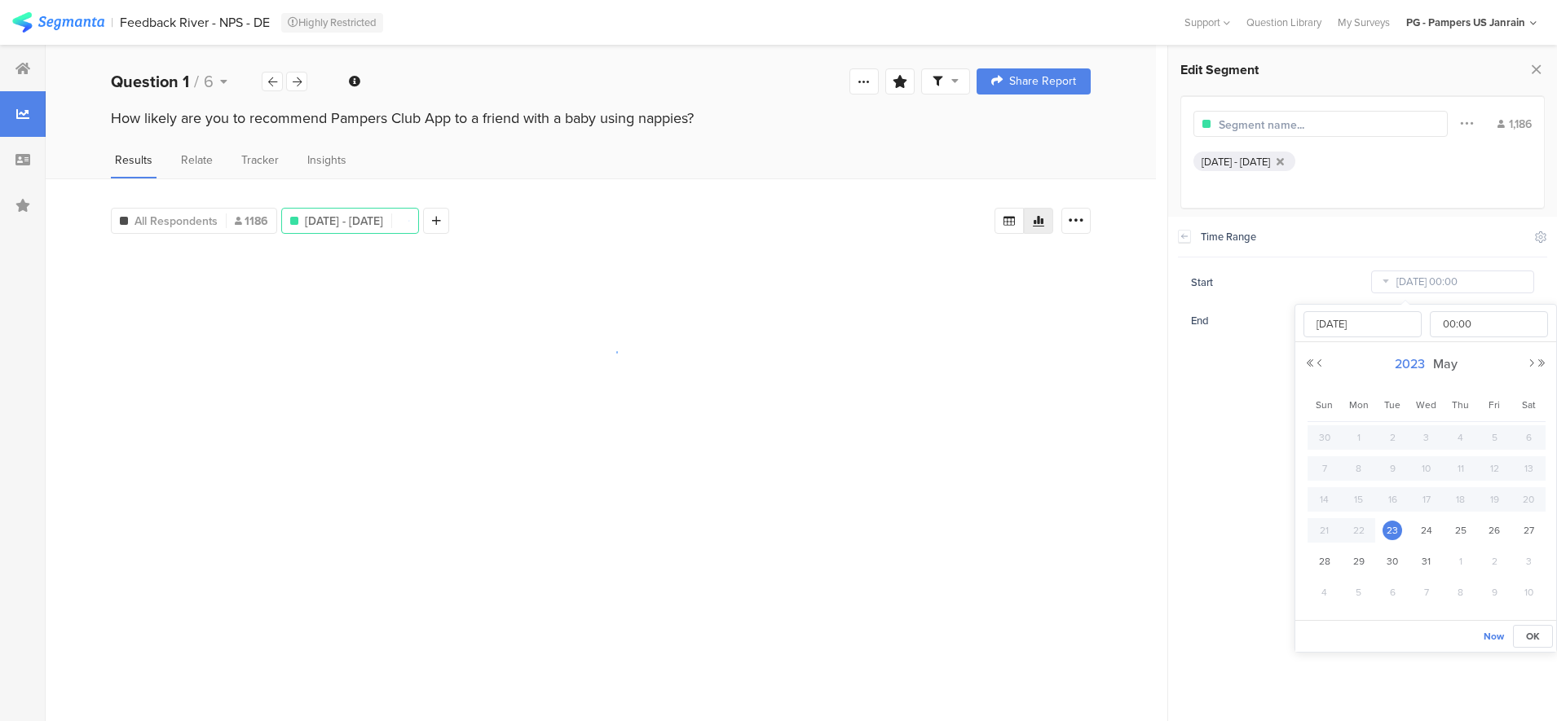
click at [1414, 359] on span "2023" at bounding box center [1409, 363] width 38 height 19
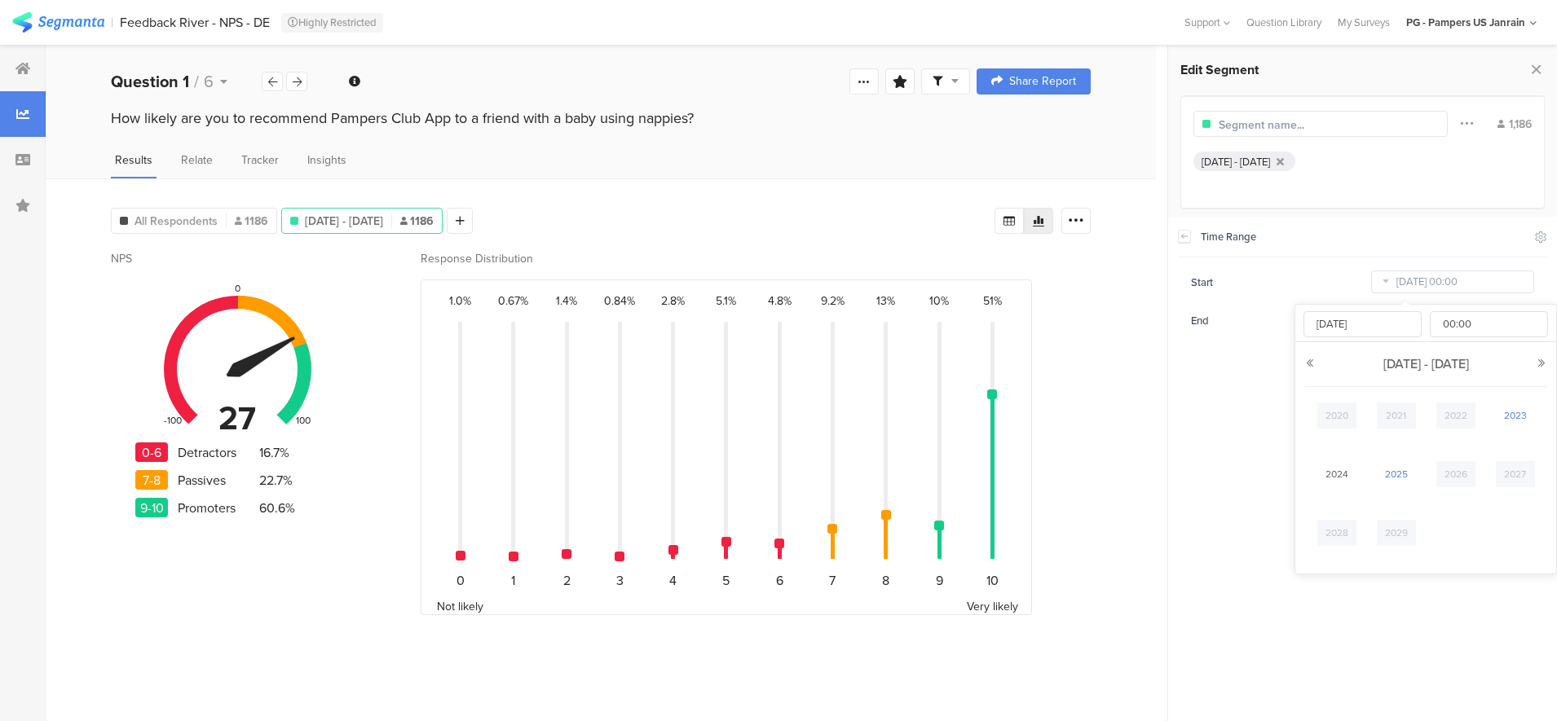
click at [1402, 478] on link "2025" at bounding box center [1395, 474] width 39 height 26
click at [1329, 408] on link "Jan" at bounding box center [1336, 416] width 39 height 26
click at [1545, 363] on button "Next Year" at bounding box center [1541, 364] width 10 height 10
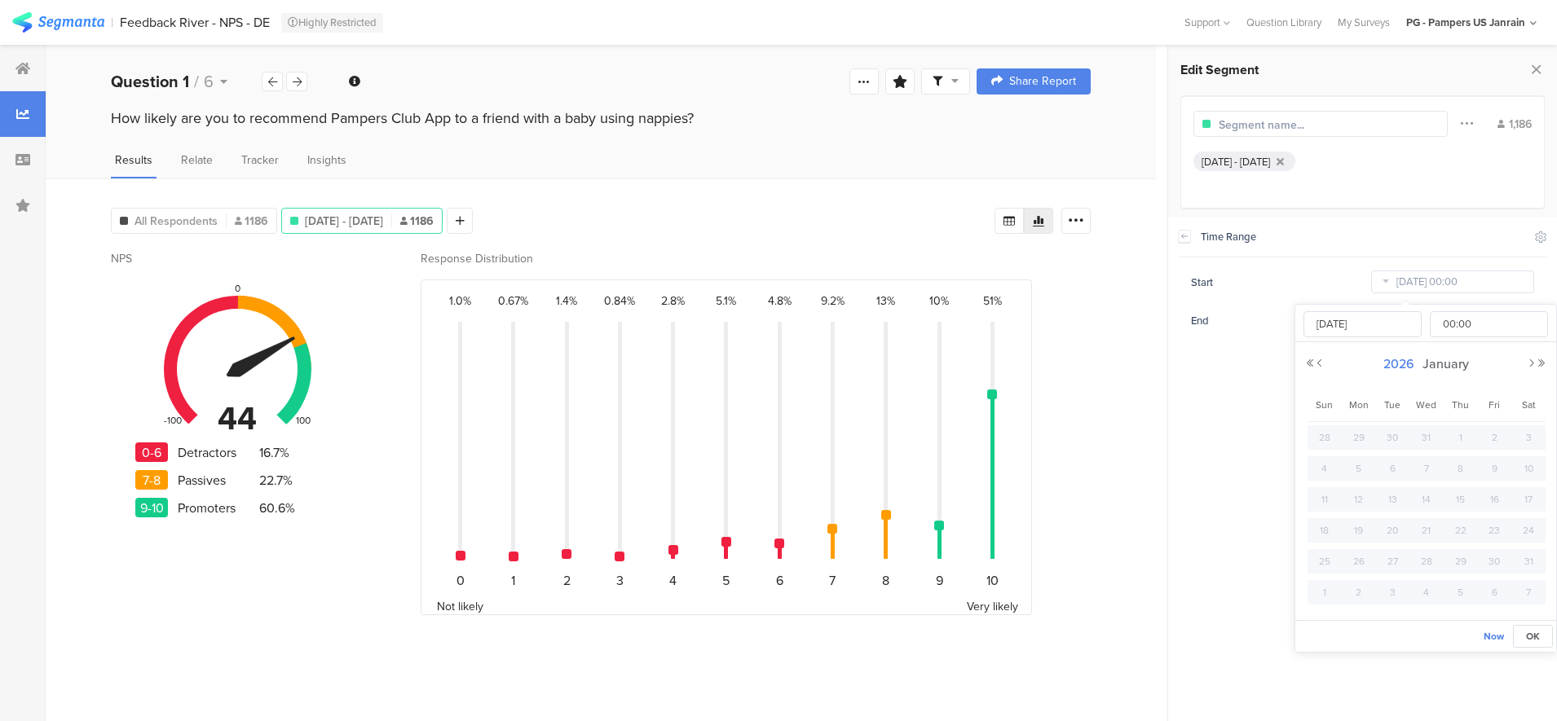
click at [1407, 366] on span "2026" at bounding box center [1398, 363] width 39 height 19
click at [1393, 474] on link "2025" at bounding box center [1395, 474] width 39 height 26
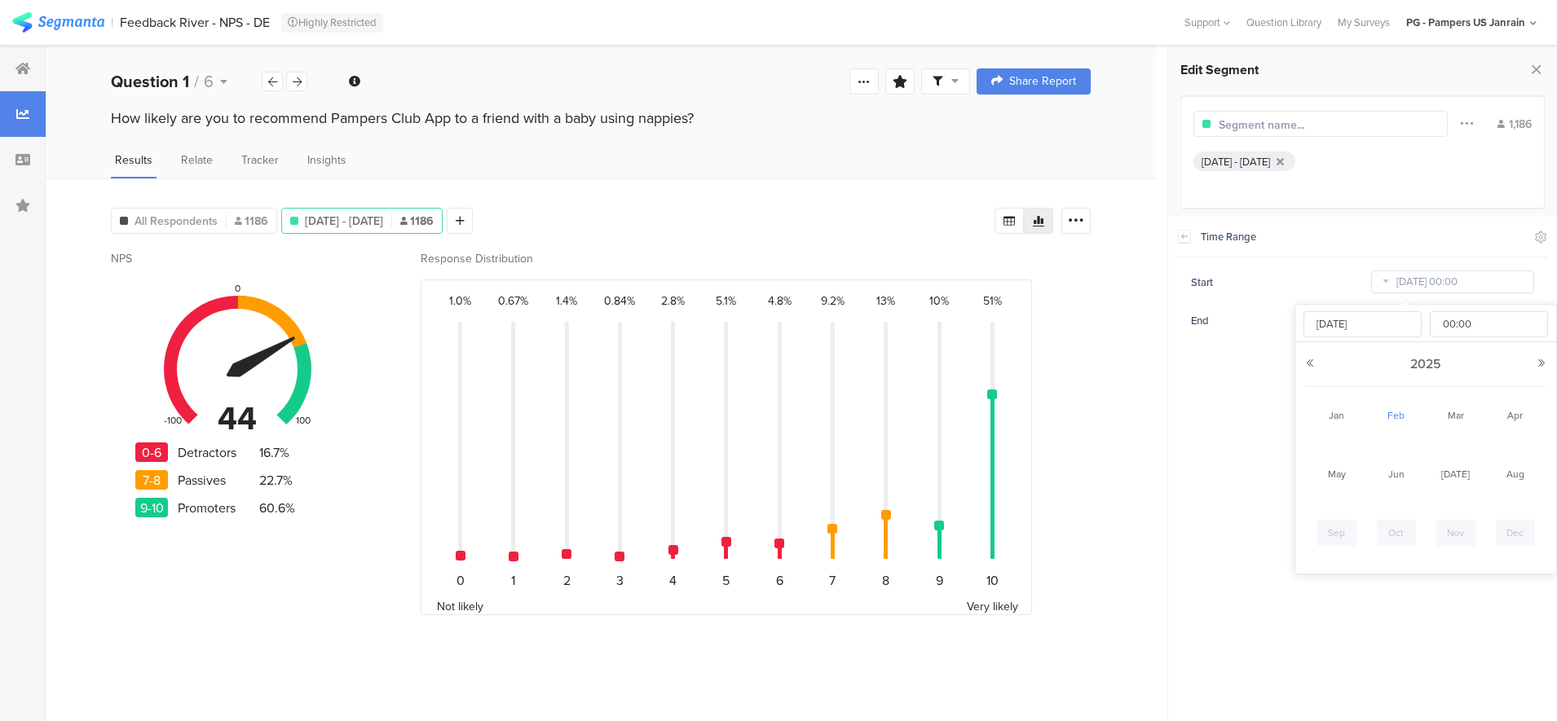
click at [1394, 412] on link "Feb" at bounding box center [1395, 416] width 39 height 26
click at [1530, 439] on span "1" at bounding box center [1528, 438] width 20 height 20
type input "[DATE] 00:00"
type input "[DATE]"
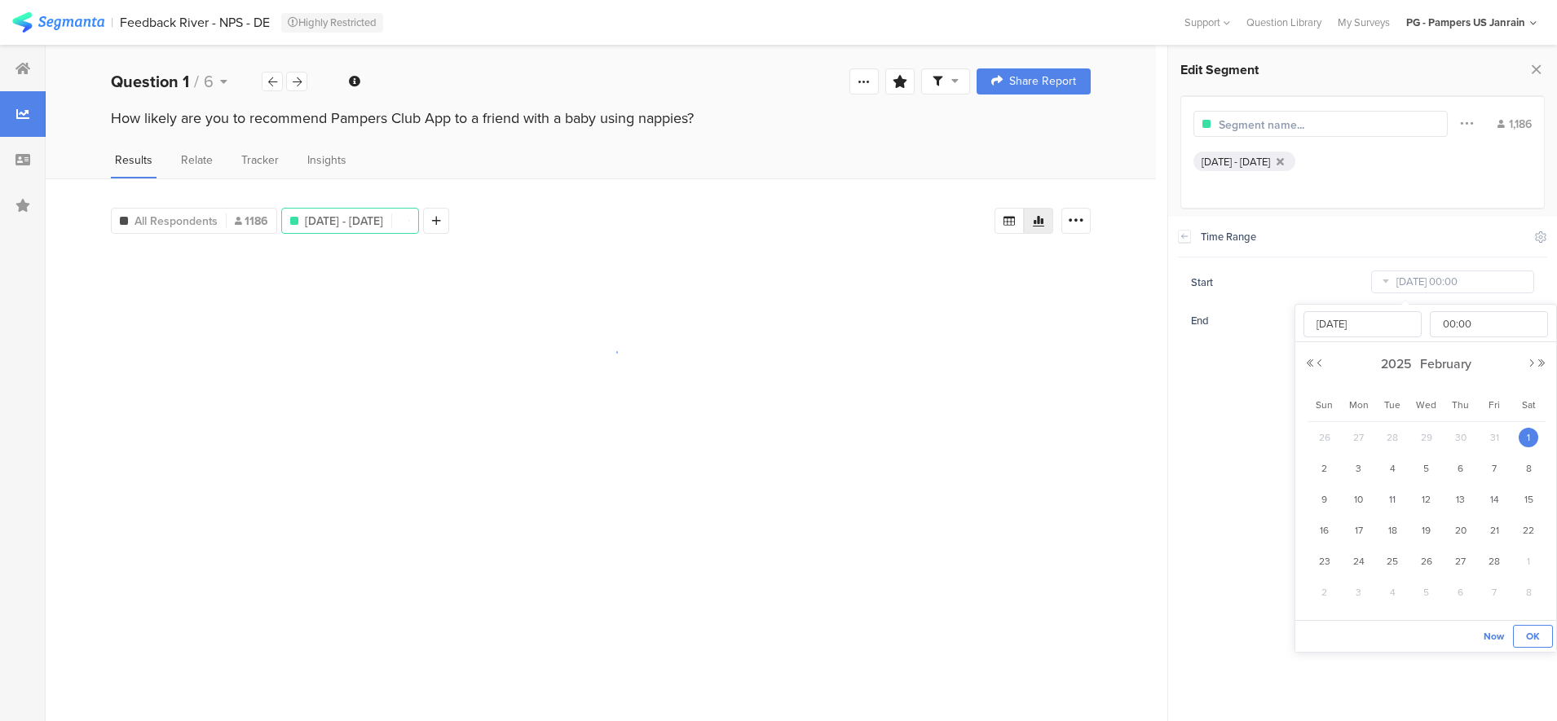
click at [1537, 632] on span "OK" at bounding box center [1533, 636] width 14 height 15
click at [1400, 324] on input "[DATE] 23:59" at bounding box center [1452, 320] width 163 height 23
click at [1455, 409] on span "August" at bounding box center [1444, 402] width 49 height 19
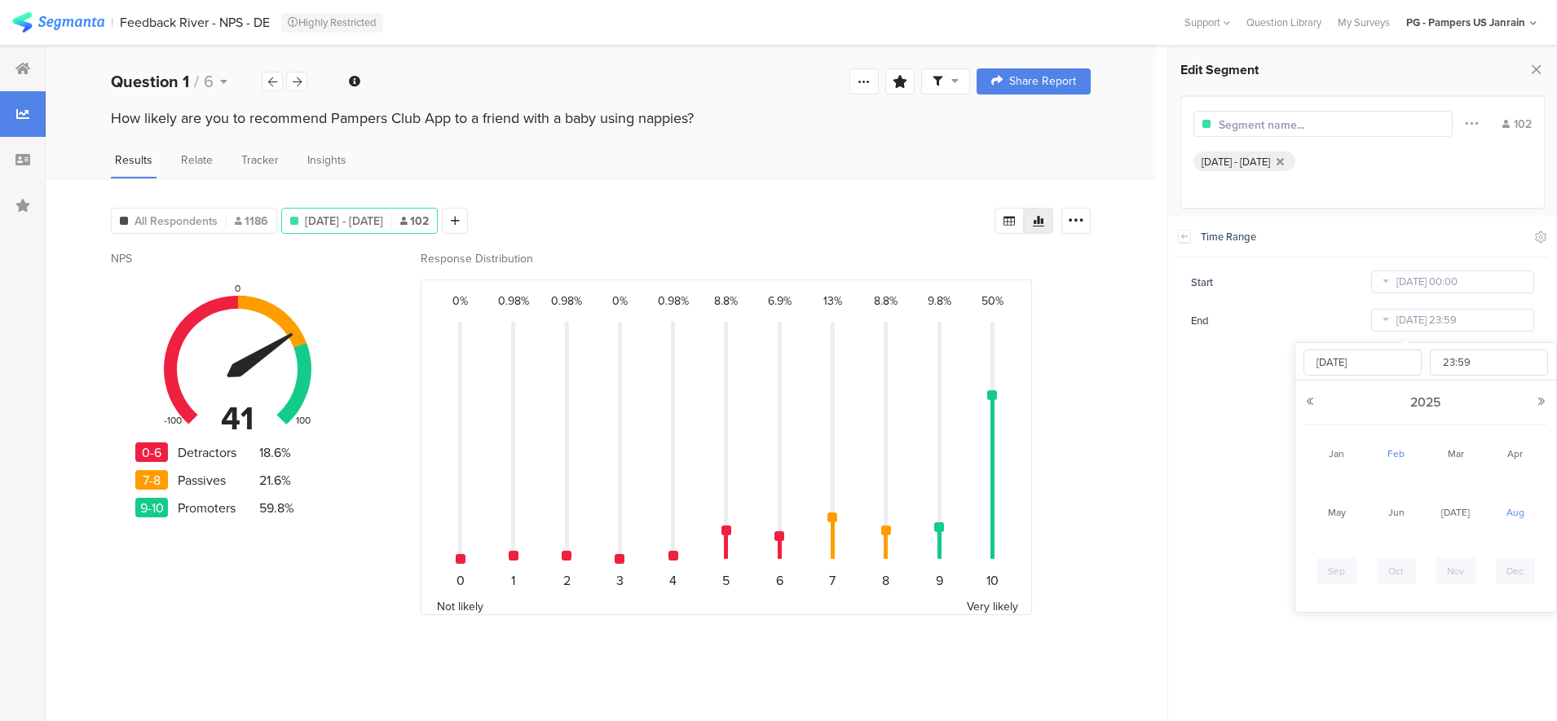
click at [1392, 455] on link "Feb" at bounding box center [1395, 454] width 39 height 26
click at [1500, 601] on span "28" at bounding box center [1494, 600] width 20 height 20
type input "[DATE] 23:59"
type input "[DATE]"
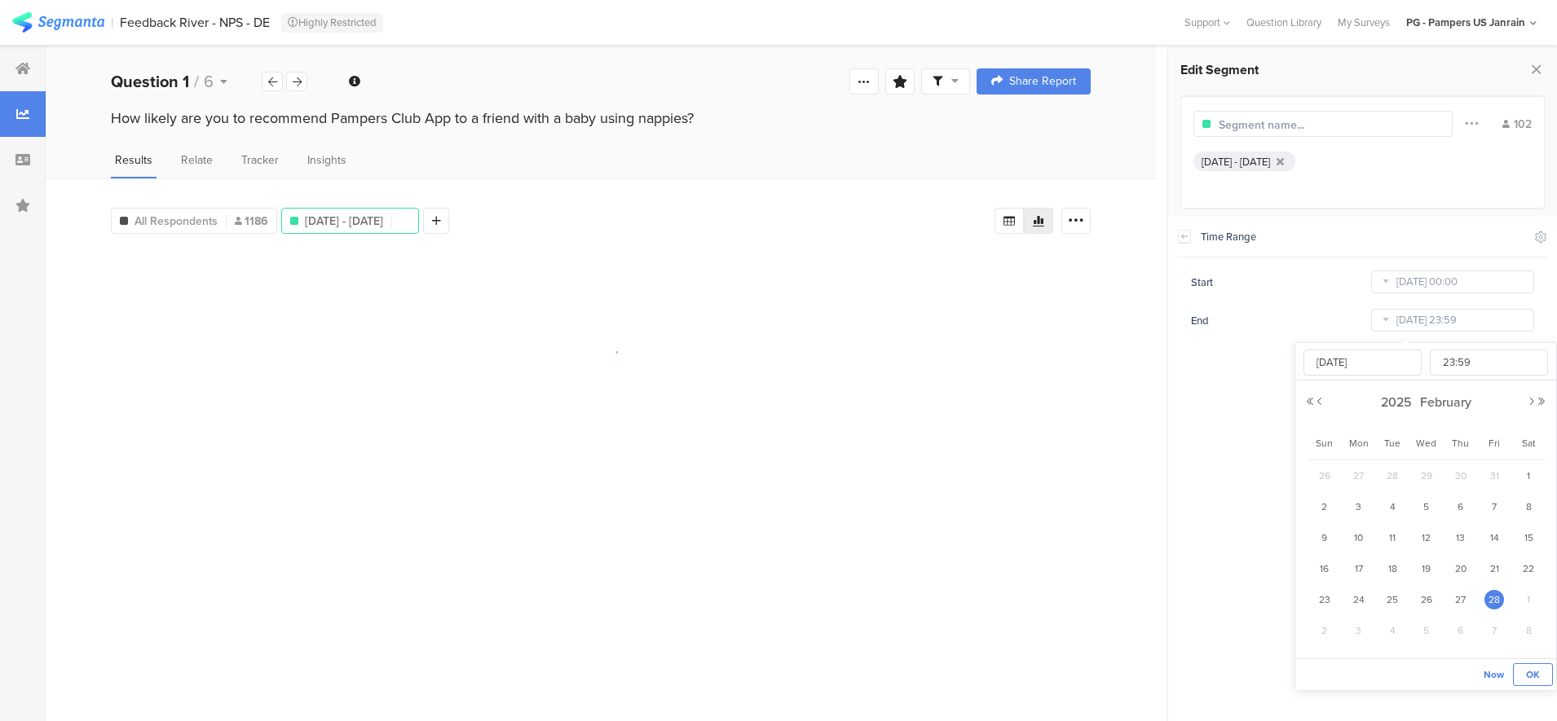
click at [1534, 671] on span "OK" at bounding box center [1533, 674] width 14 height 15
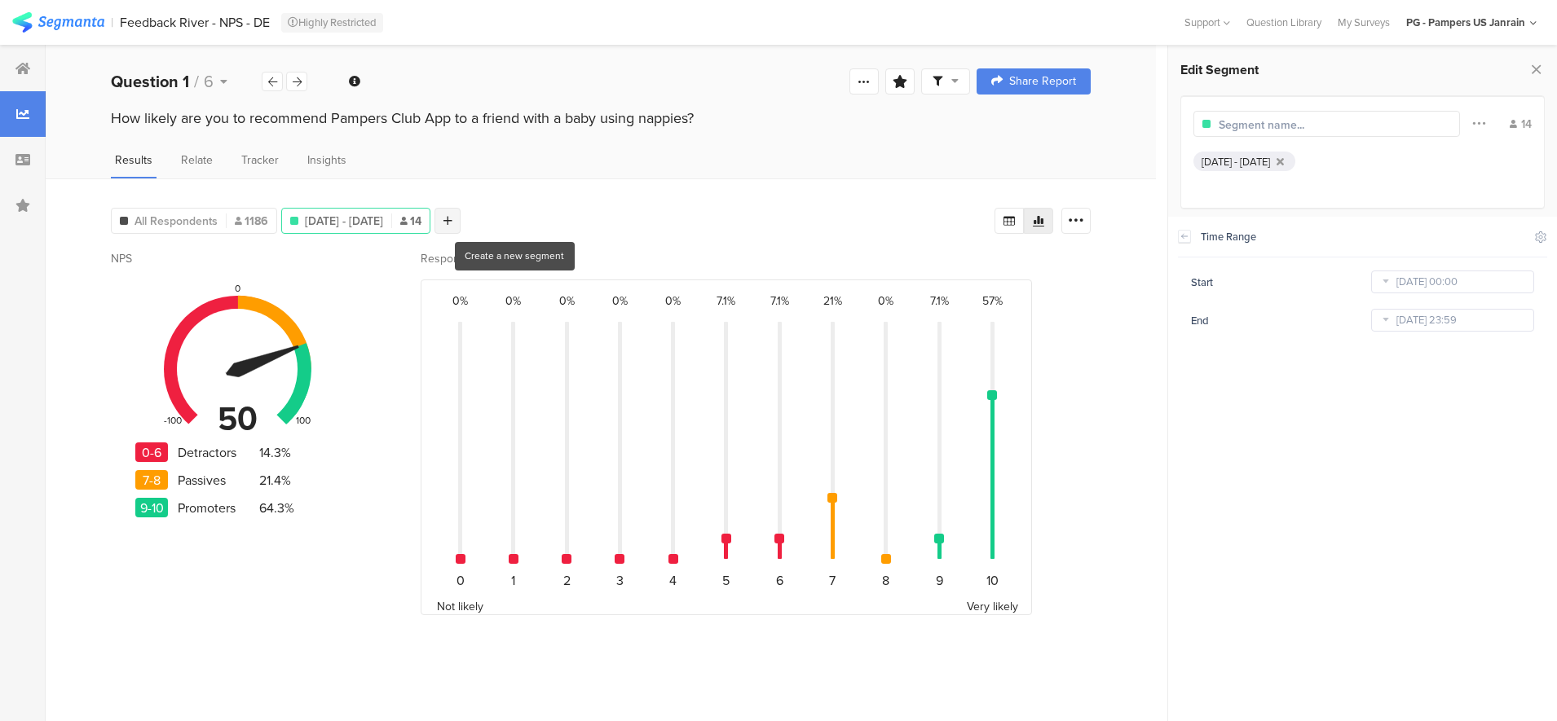
click at [452, 219] on icon at bounding box center [447, 220] width 9 height 11
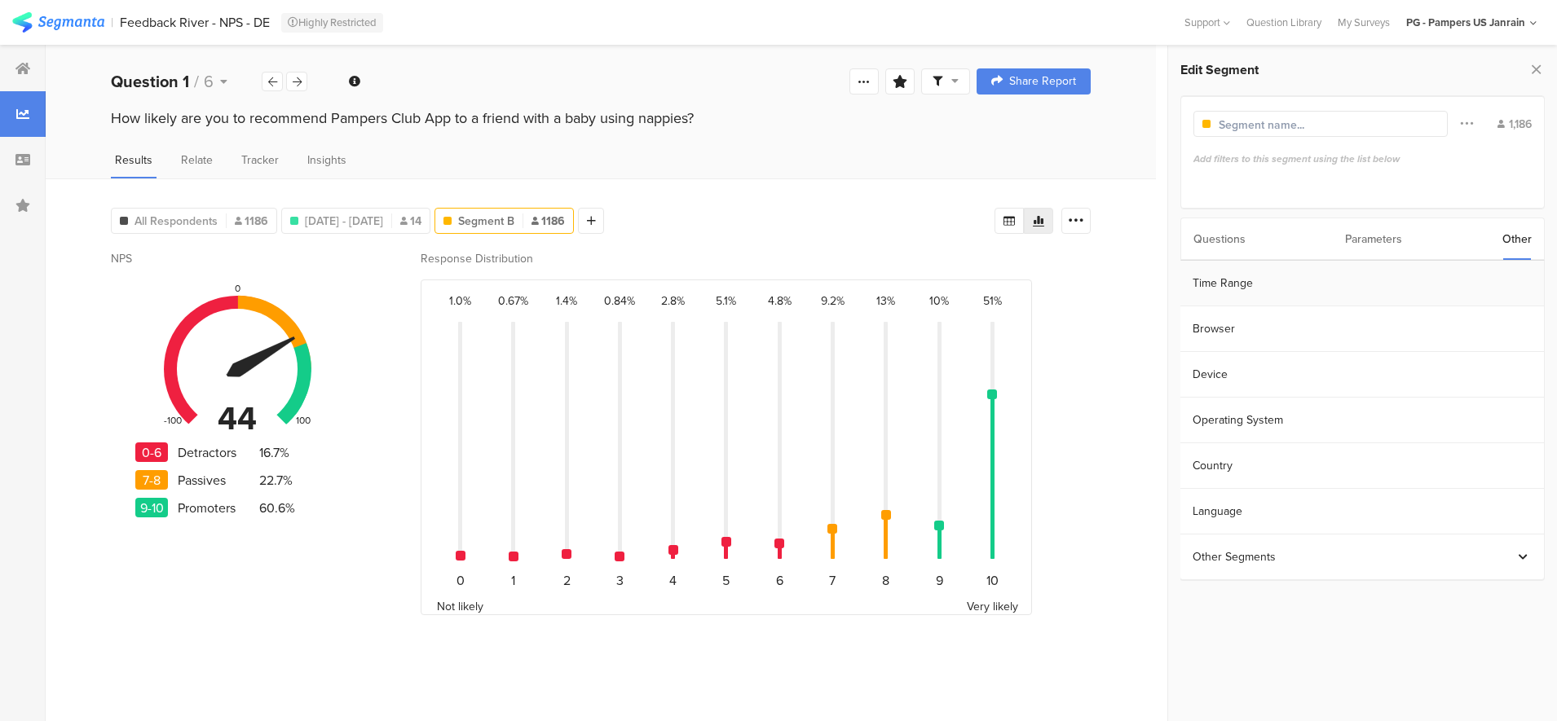
click at [1261, 278] on section "Time Range" at bounding box center [1361, 284] width 363 height 46
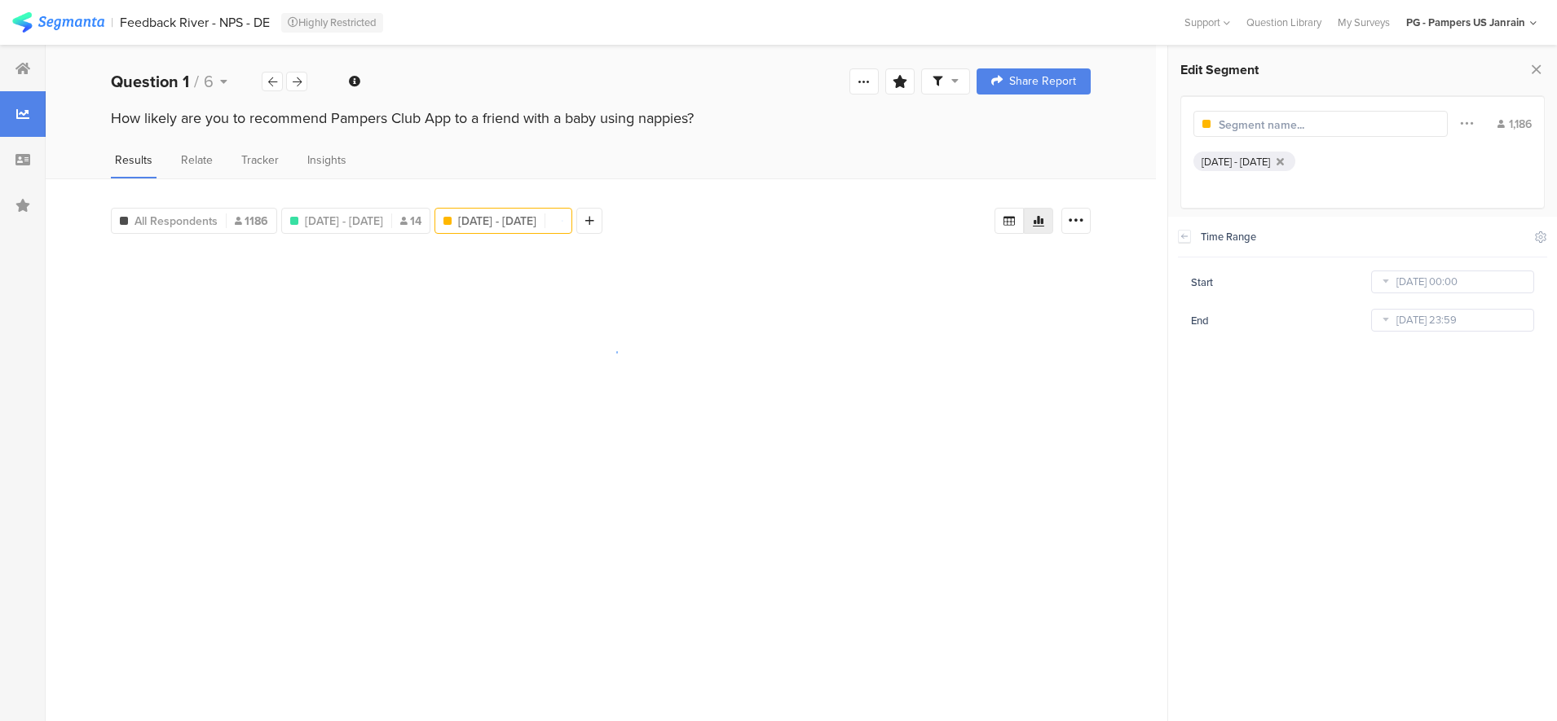
click at [1385, 285] on icon at bounding box center [1385, 282] width 20 height 26
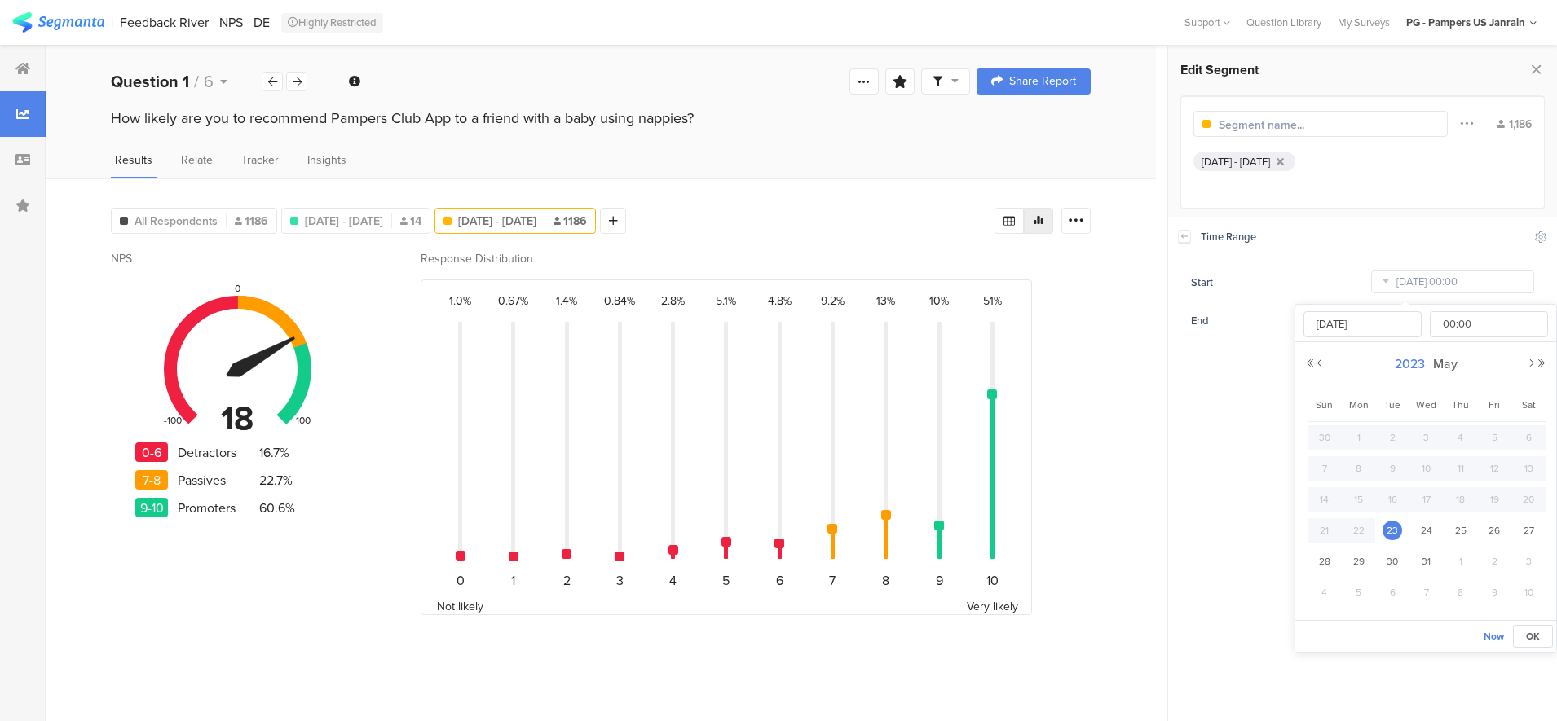
click at [1407, 362] on span "2023" at bounding box center [1409, 363] width 38 height 19
click at [1402, 473] on link "2025" at bounding box center [1395, 474] width 39 height 26
click at [1453, 415] on link "Mar" at bounding box center [1455, 416] width 39 height 26
click at [1535, 439] on span "1" at bounding box center [1528, 438] width 20 height 20
type input "[DATE] 00:00"
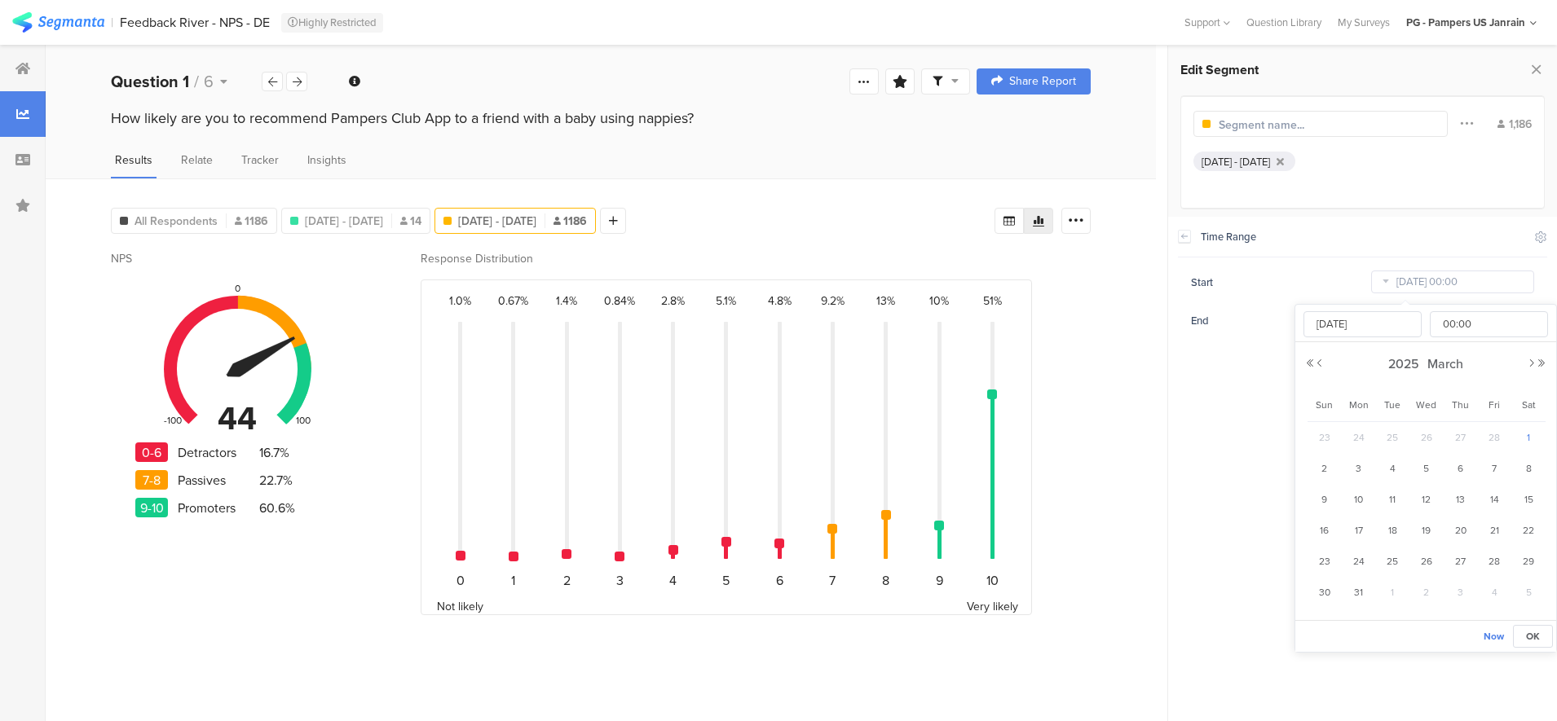
type input "[DATE]"
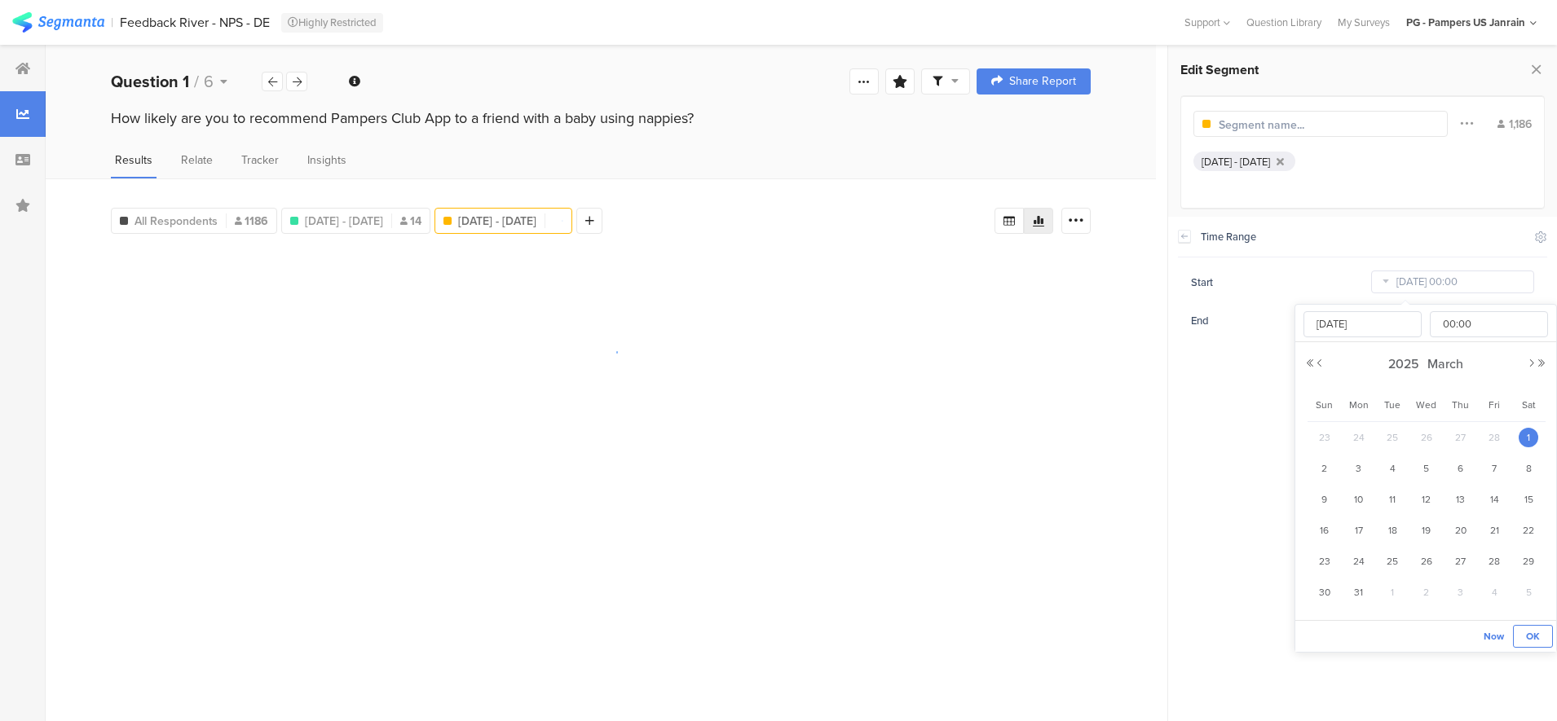
click at [1538, 630] on span "OK" at bounding box center [1533, 636] width 14 height 15
click at [1392, 326] on icon at bounding box center [1385, 320] width 20 height 26
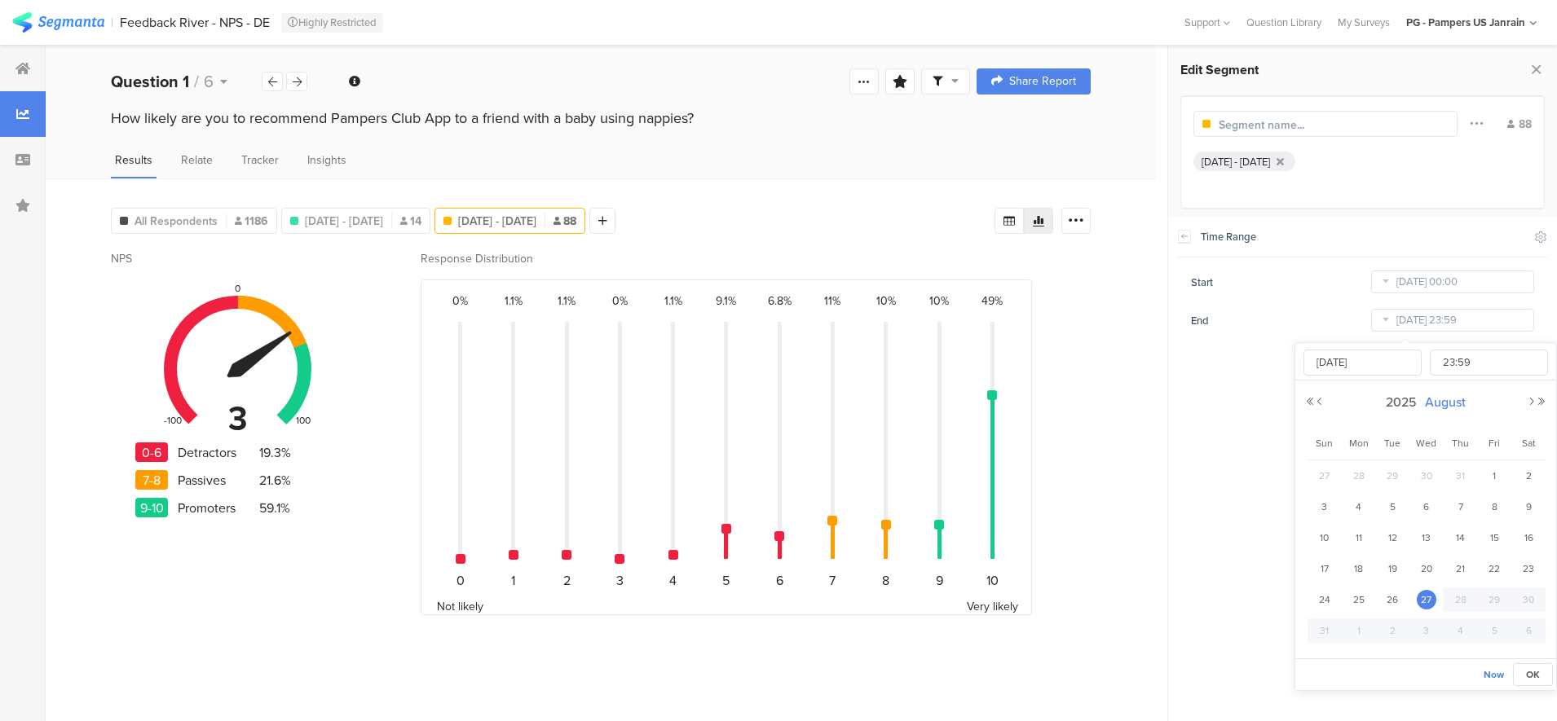
click at [1433, 403] on span "August" at bounding box center [1444, 402] width 49 height 19
click at [1456, 455] on link "Mar" at bounding box center [1455, 454] width 39 height 26
drag, startPoint x: 1357, startPoint y: 630, endPoint x: 1401, endPoint y: 638, distance: 44.8
click at [1358, 629] on span "31" at bounding box center [1359, 631] width 20 height 20
type input "[DATE] 23:59"
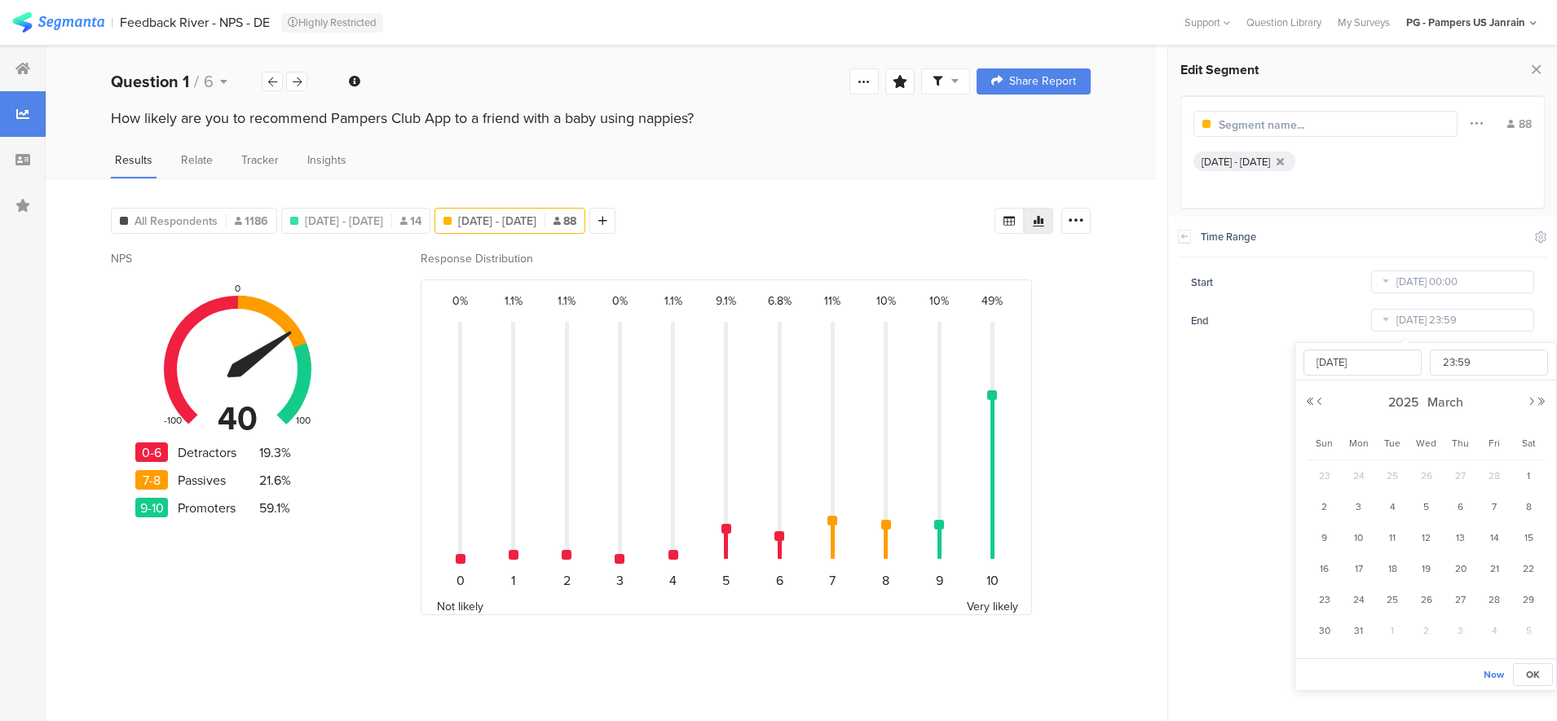
type input "[DATE]"
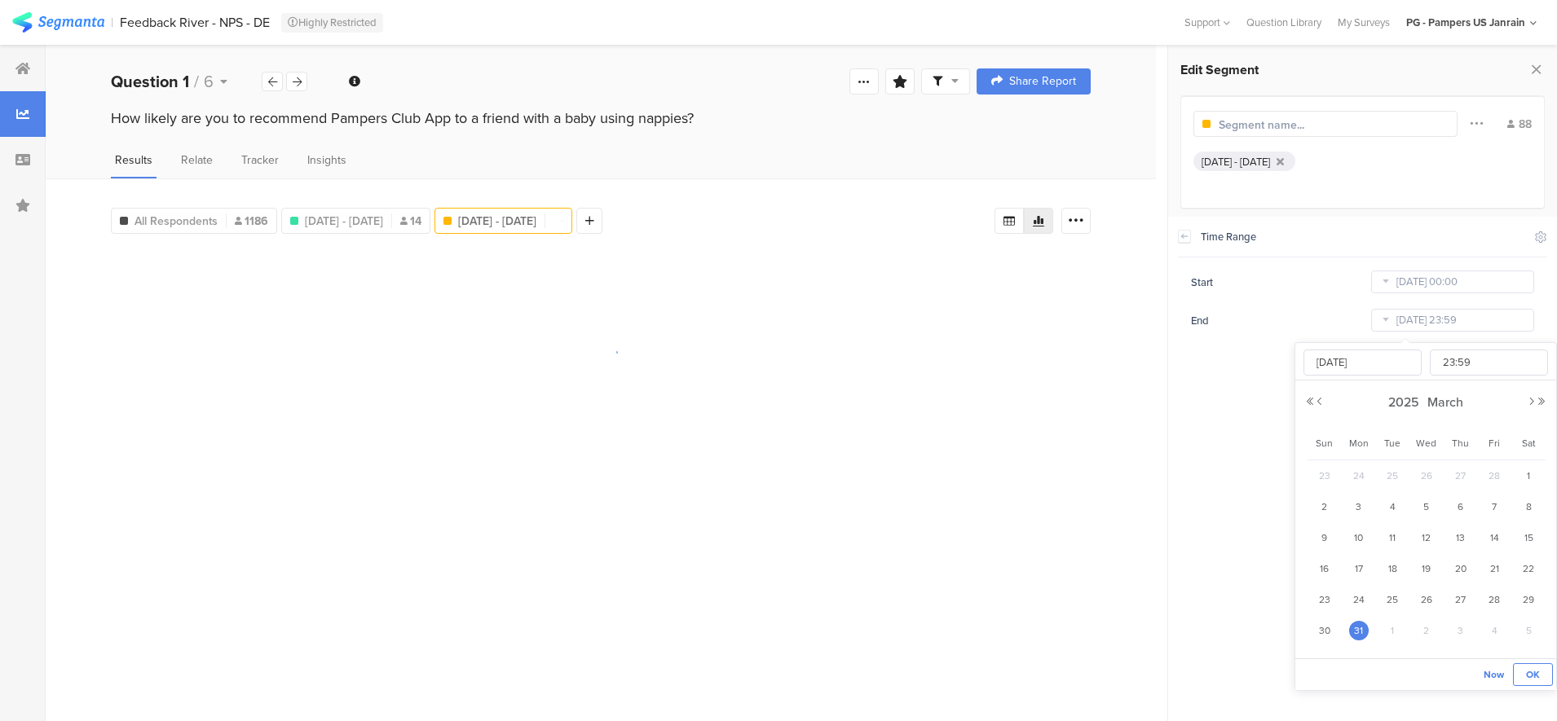
click at [1534, 679] on span "OK" at bounding box center [1533, 674] width 14 height 15
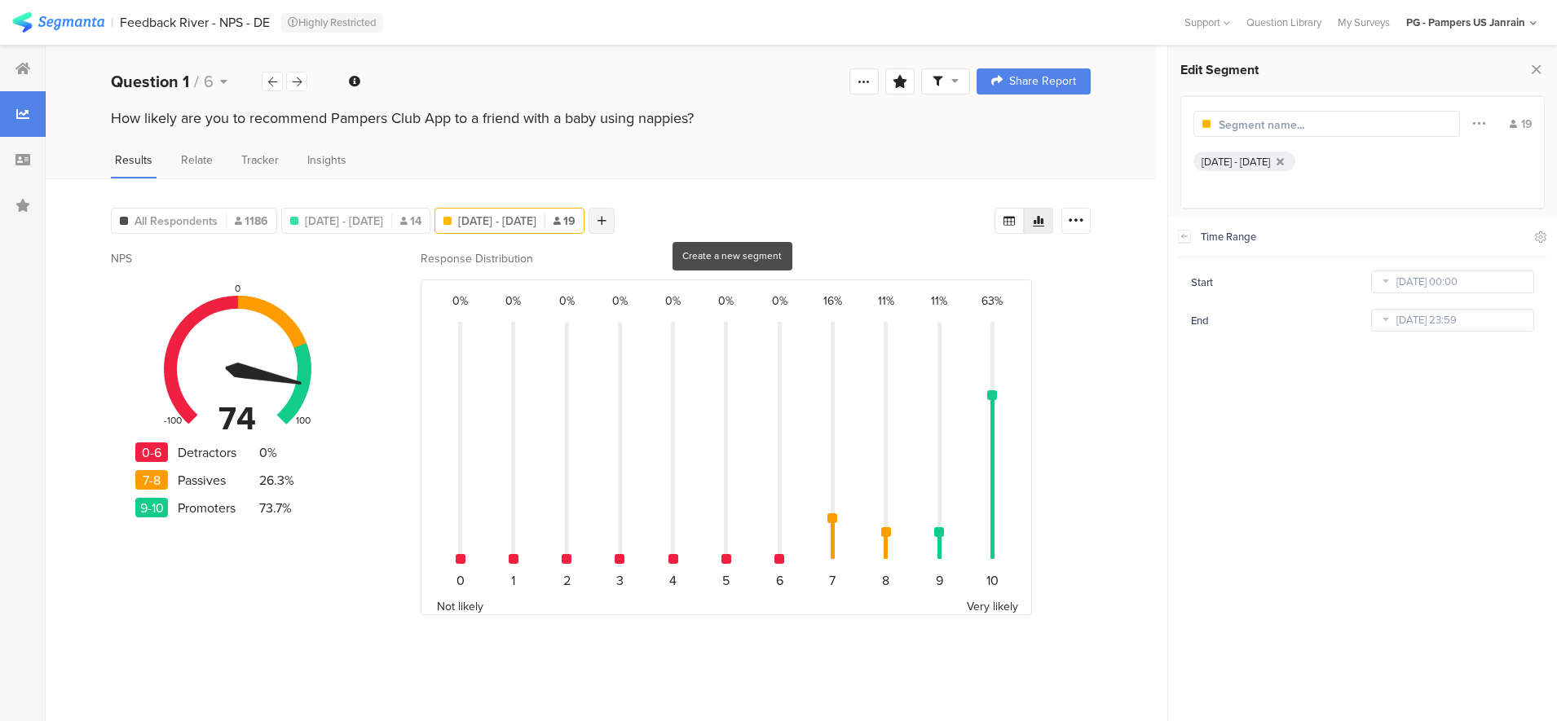
click at [606, 220] on icon at bounding box center [601, 220] width 9 height 11
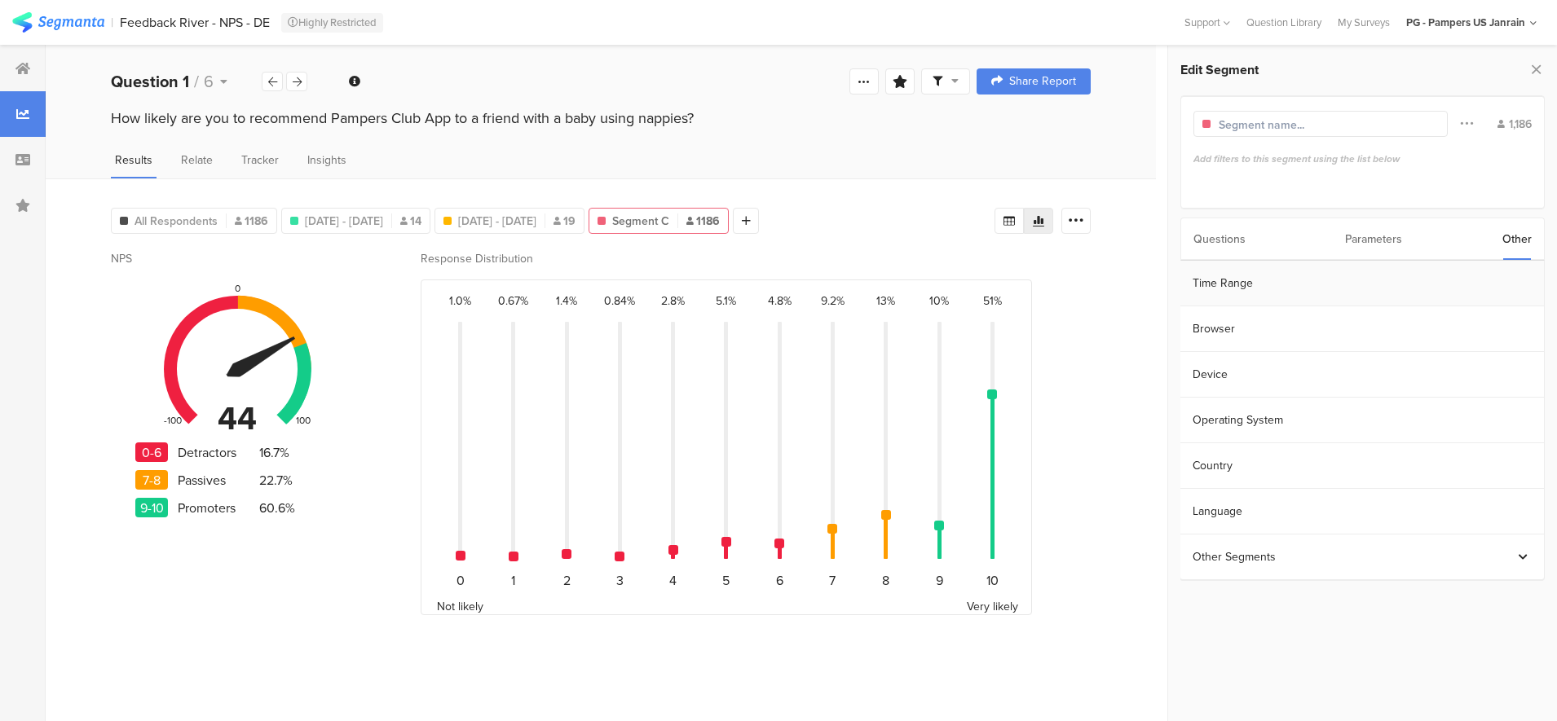
click at [1215, 269] on section "Time Range" at bounding box center [1361, 284] width 363 height 46
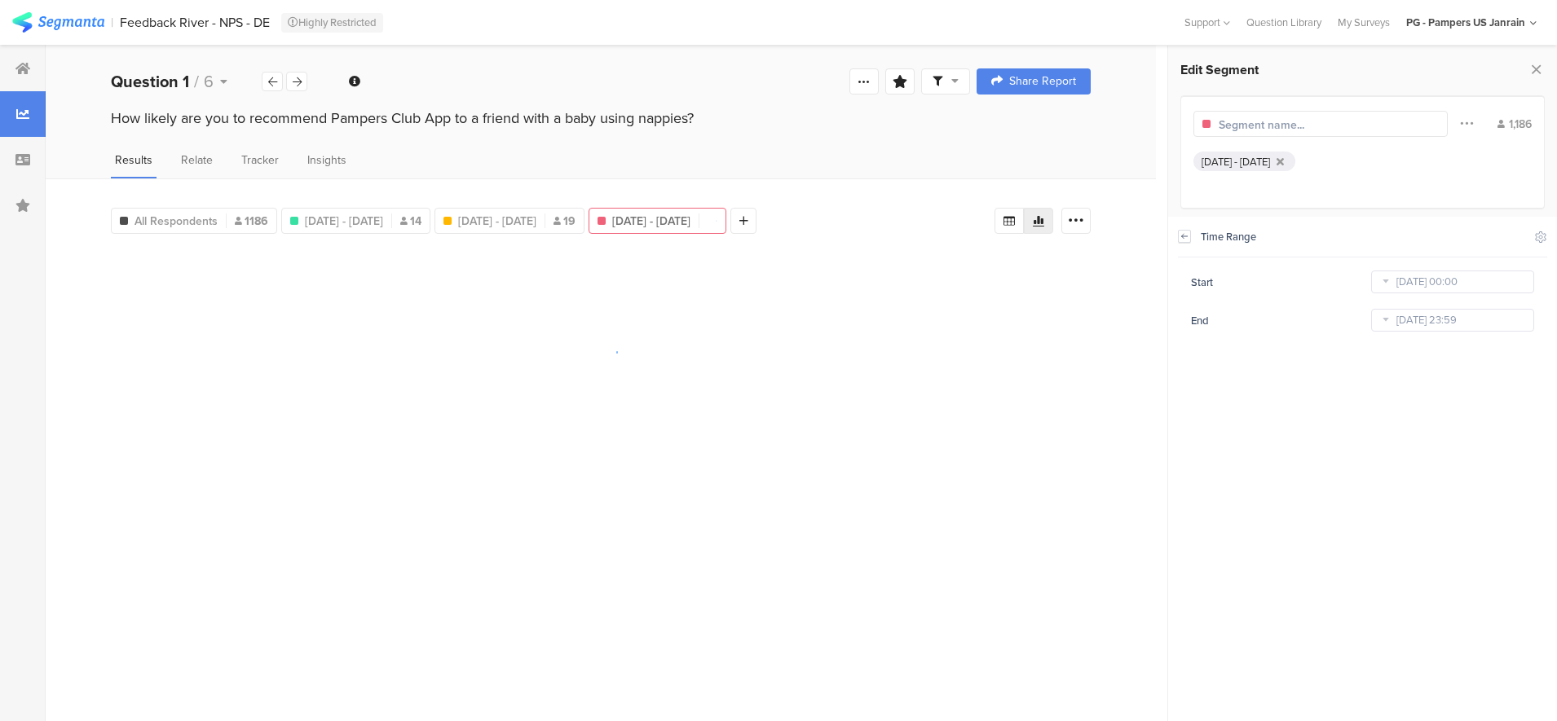
click at [1189, 239] on div "Time Range Include Respondents" at bounding box center [1363, 237] width 370 height 41
click at [1187, 239] on icon at bounding box center [1183, 236] width 11 height 13
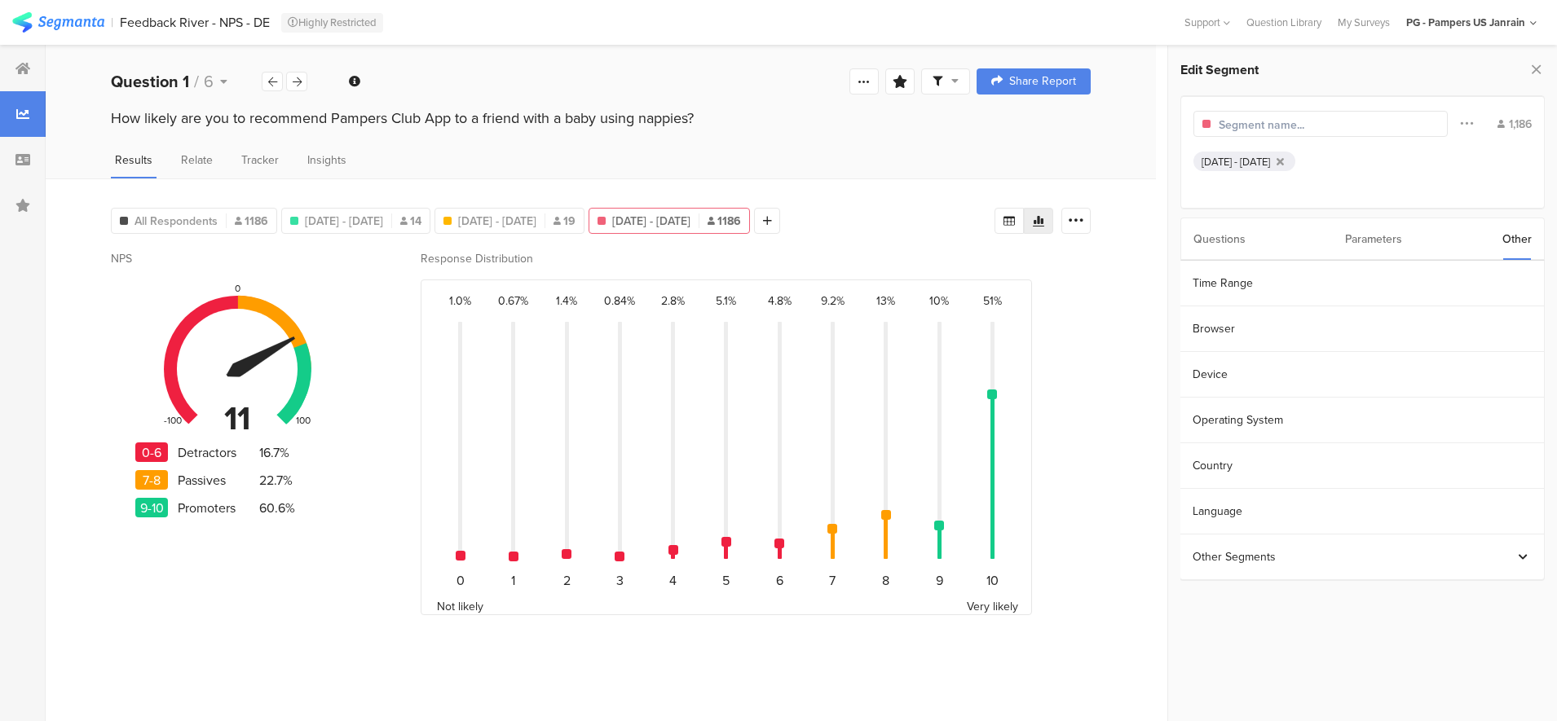
click at [1378, 245] on div "Parameters" at bounding box center [1373, 239] width 57 height 42
click at [1214, 246] on div "Questions" at bounding box center [1219, 239] width 52 height 42
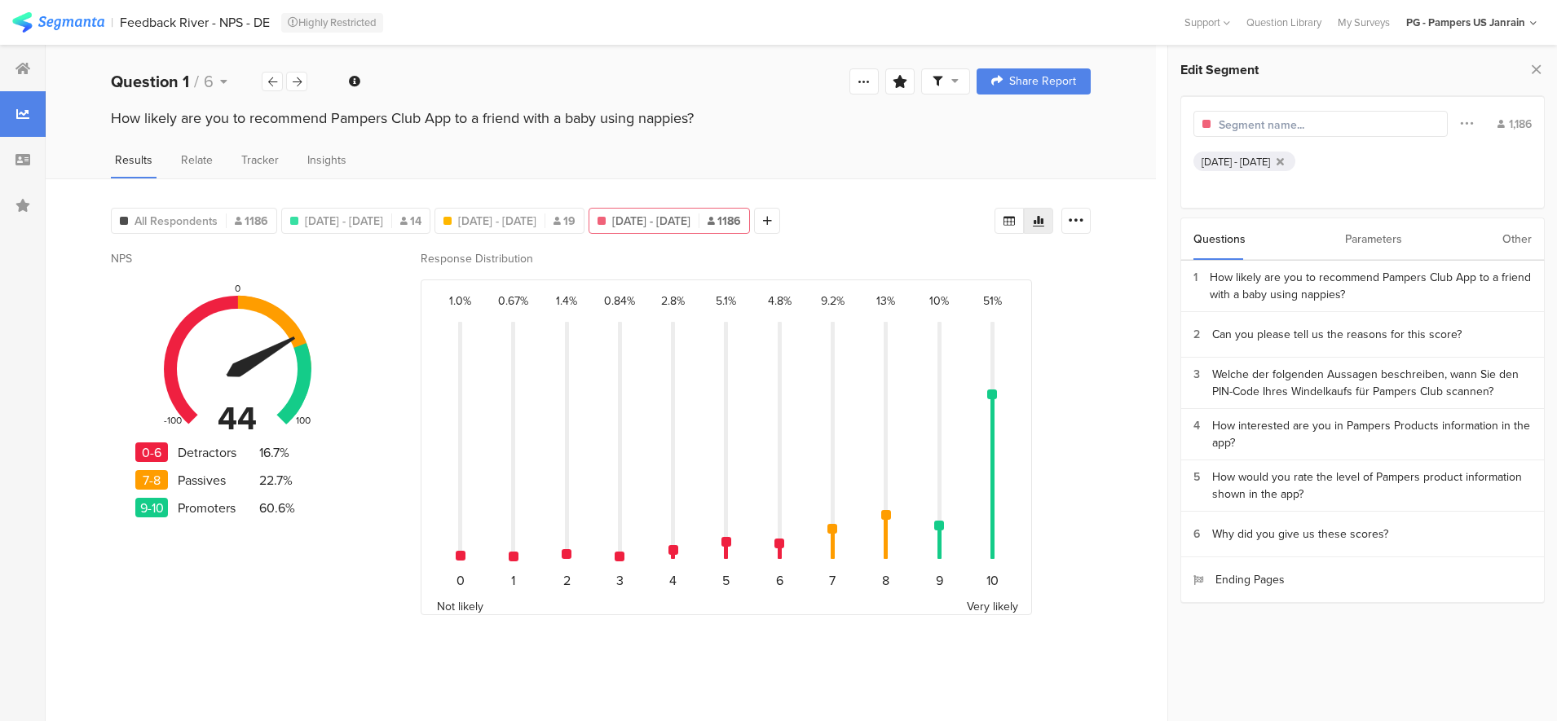
click at [1493, 231] on div "Questions Parameters Other" at bounding box center [1362, 239] width 365 height 43
click at [1519, 233] on div "Other" at bounding box center [1516, 239] width 29 height 42
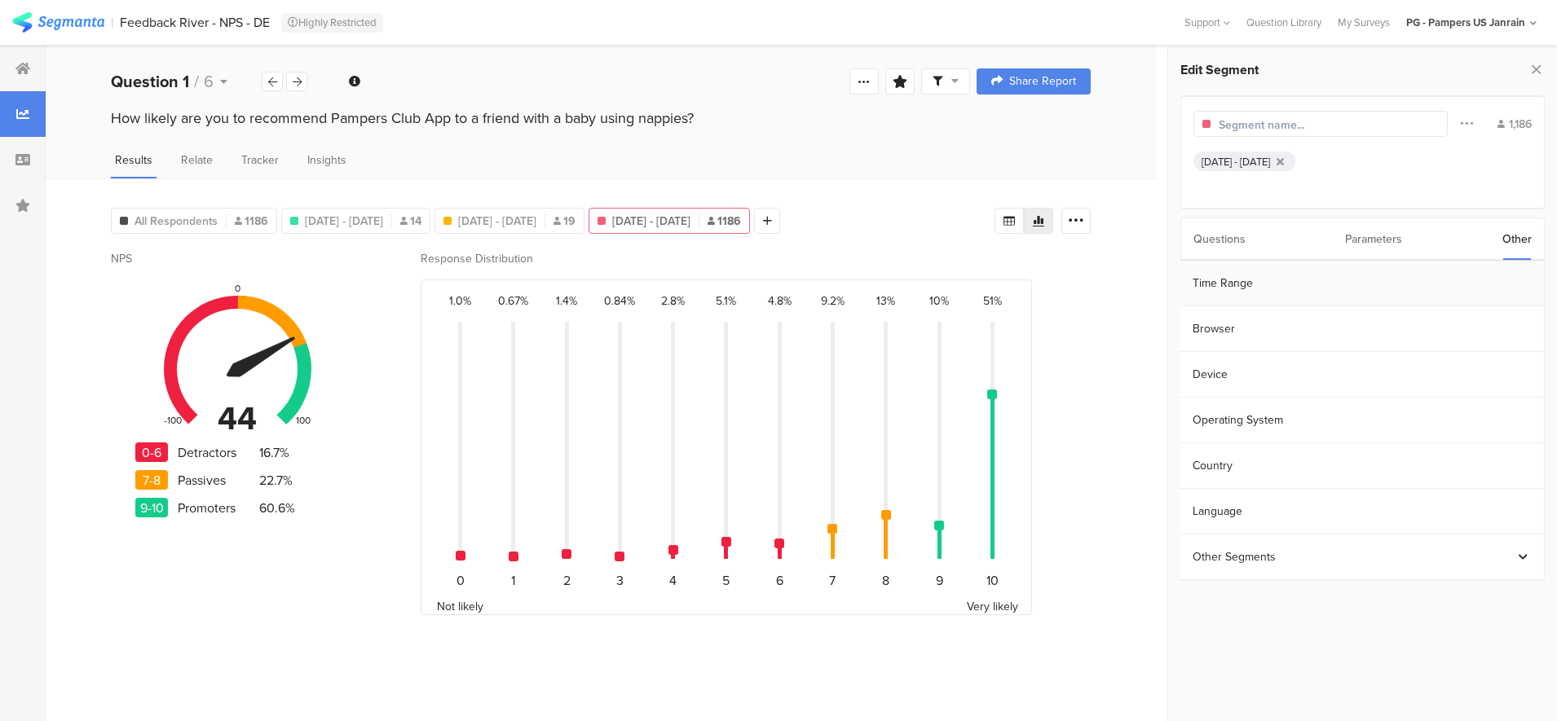
click at [1277, 290] on section "Time Range" at bounding box center [1361, 284] width 363 height 46
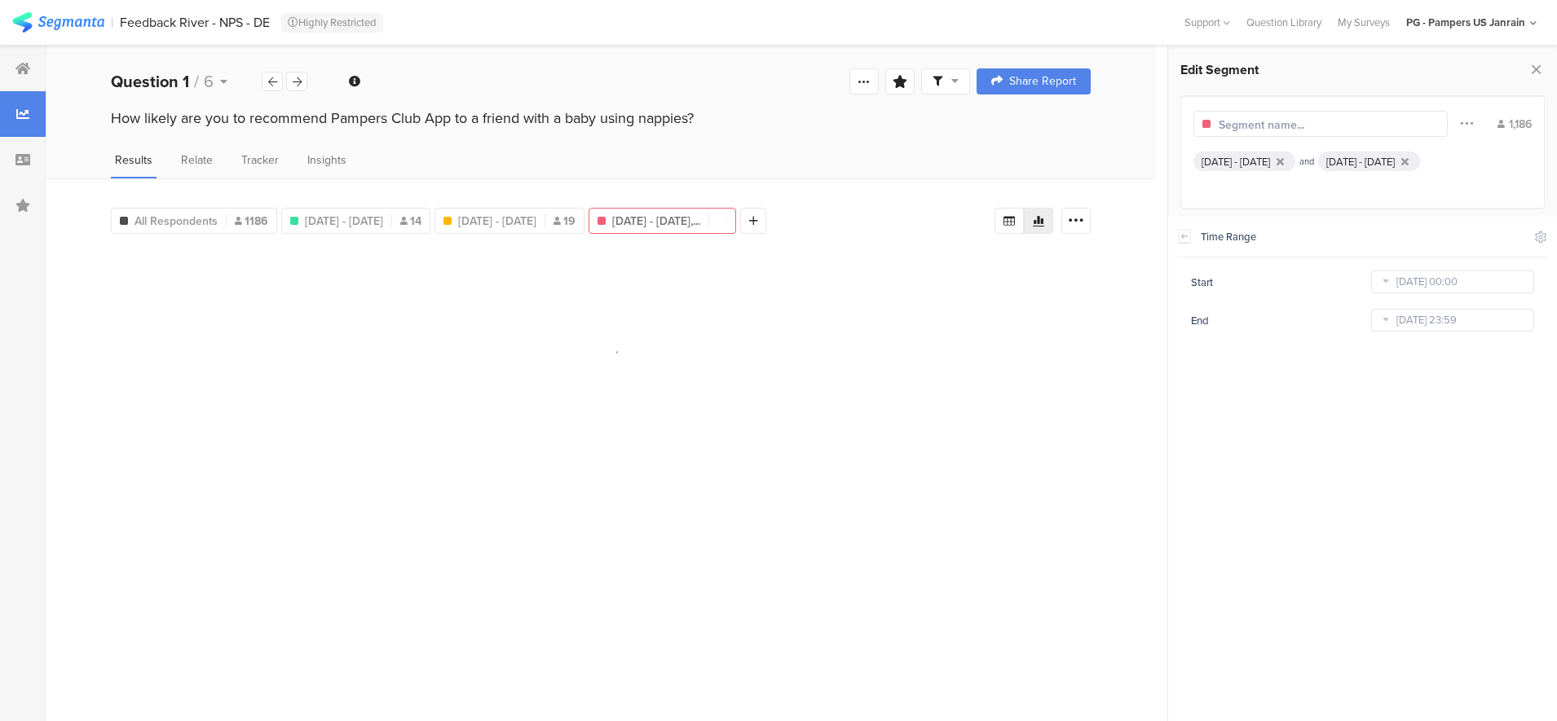
click at [1349, 171] on div "[DATE] - [DATE]" at bounding box center [1369, 162] width 102 height 20
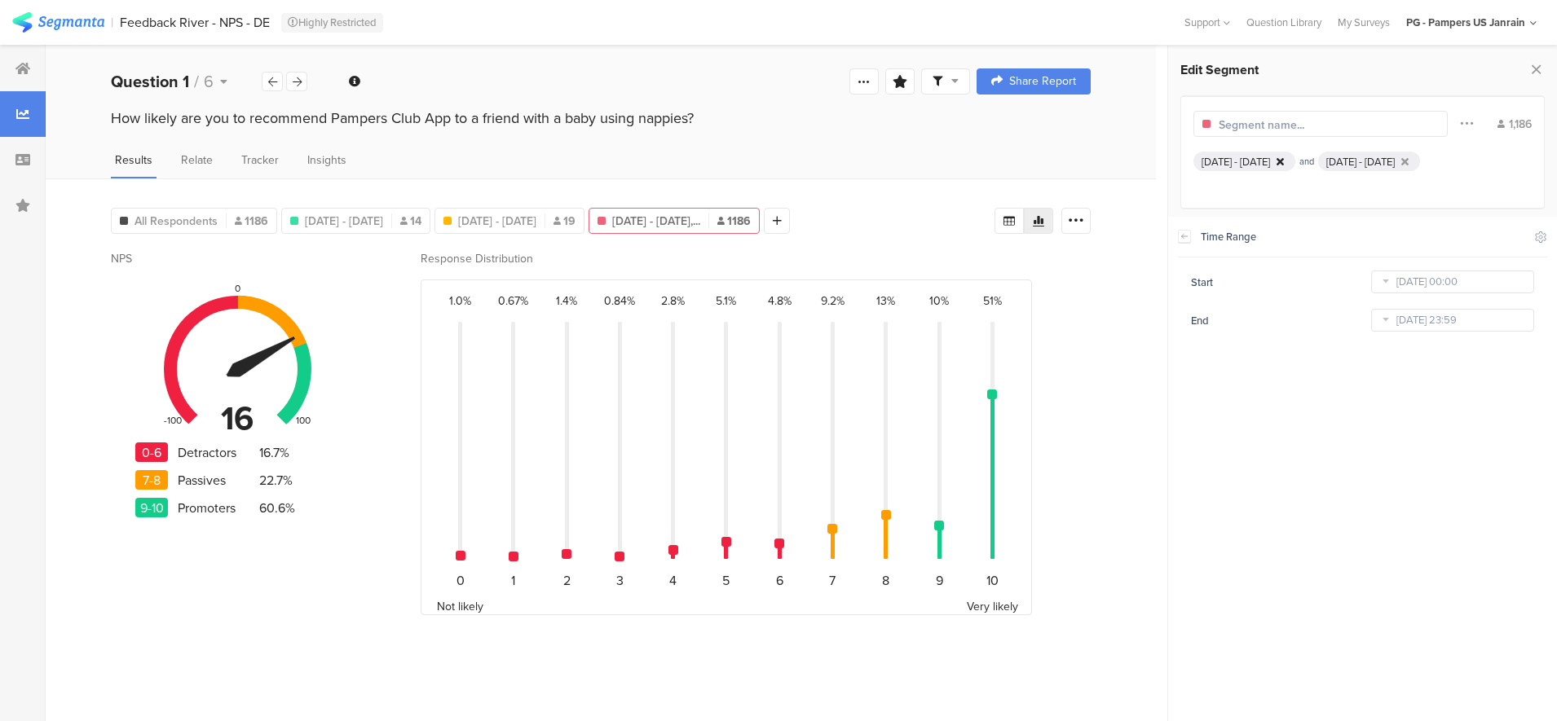
click at [1284, 156] on icon at bounding box center [1279, 161] width 7 height 11
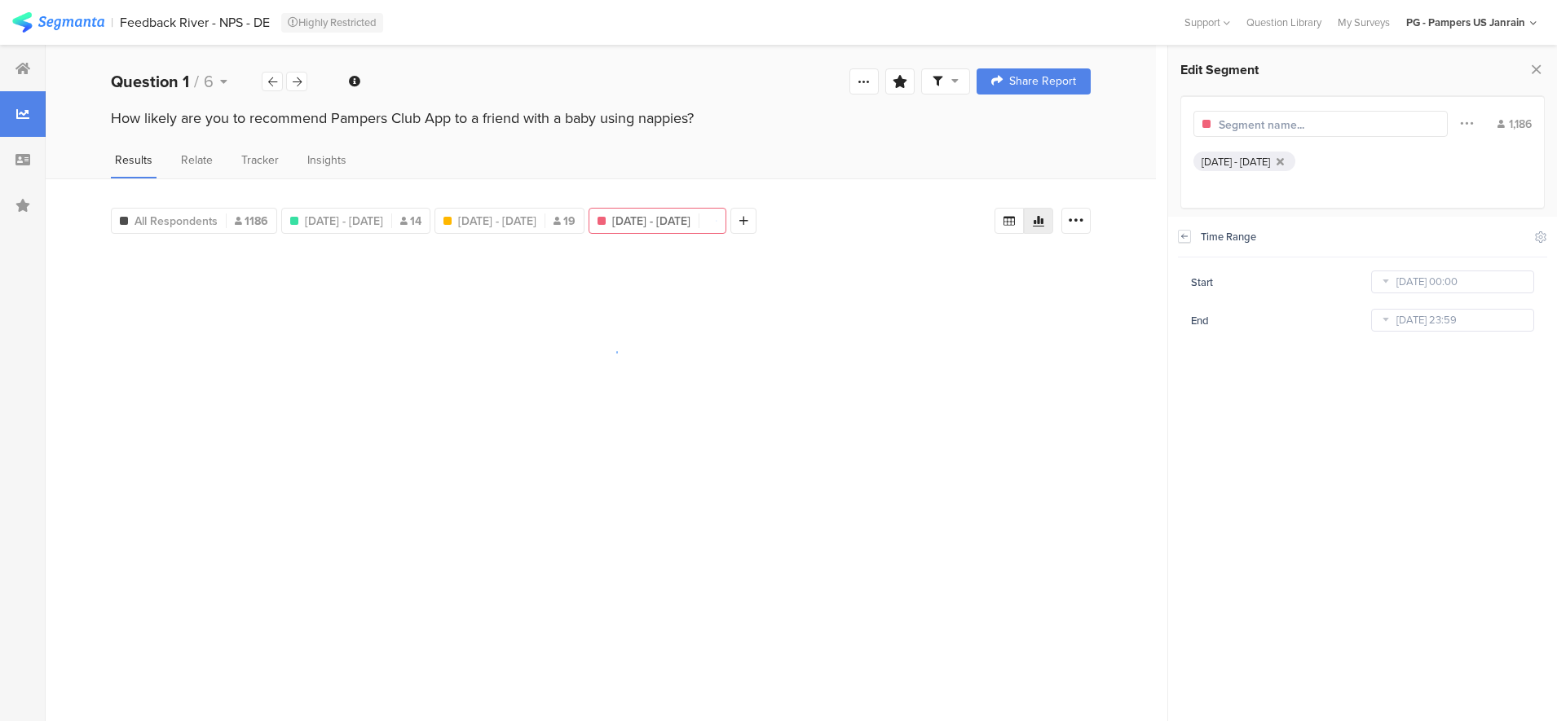
click at [1189, 241] on icon at bounding box center [1183, 236] width 11 height 13
click at [1284, 157] on icon at bounding box center [1279, 161] width 7 height 11
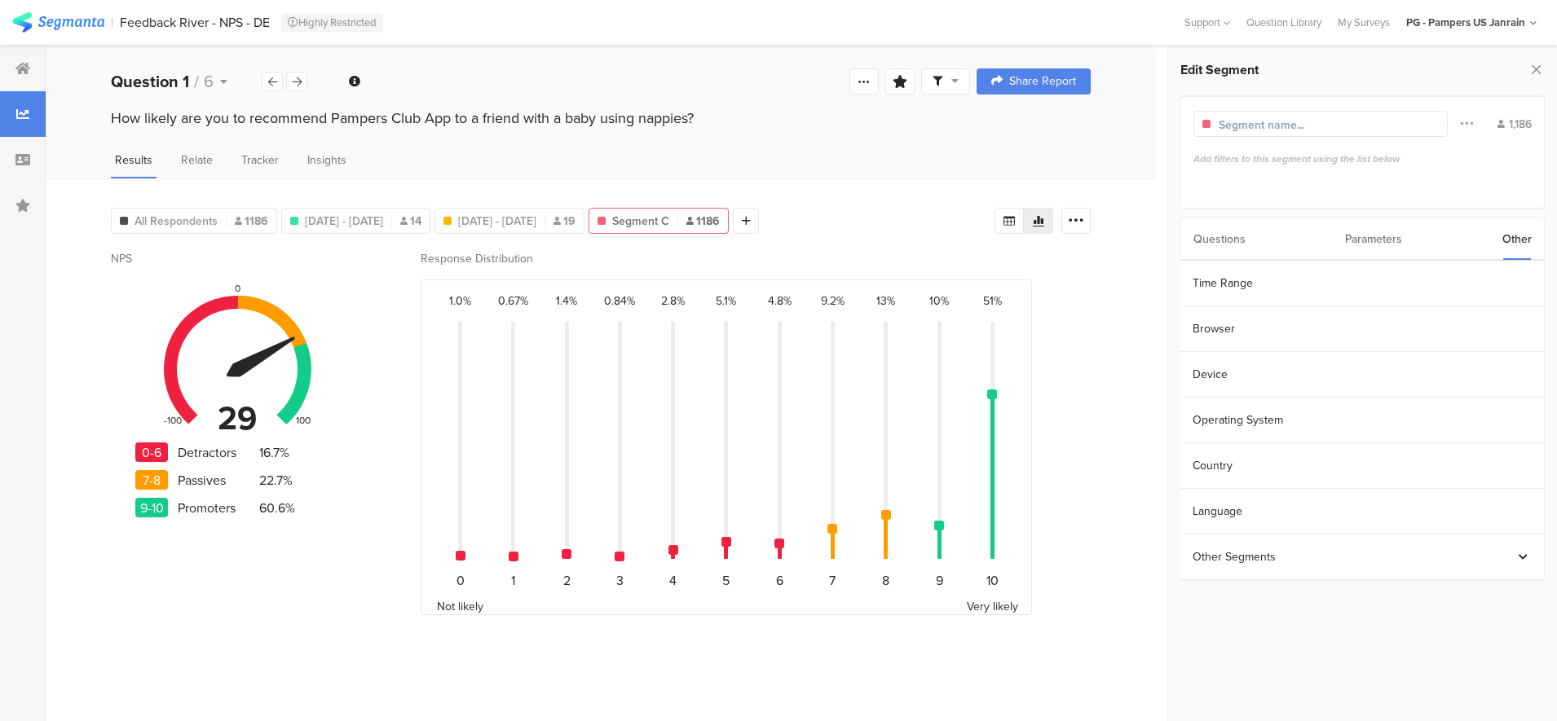
click at [1358, 242] on div "Parameters" at bounding box center [1373, 239] width 57 height 42
click at [1510, 231] on div "Other" at bounding box center [1516, 239] width 29 height 42
click at [1266, 288] on section "Time Range" at bounding box center [1361, 284] width 363 height 46
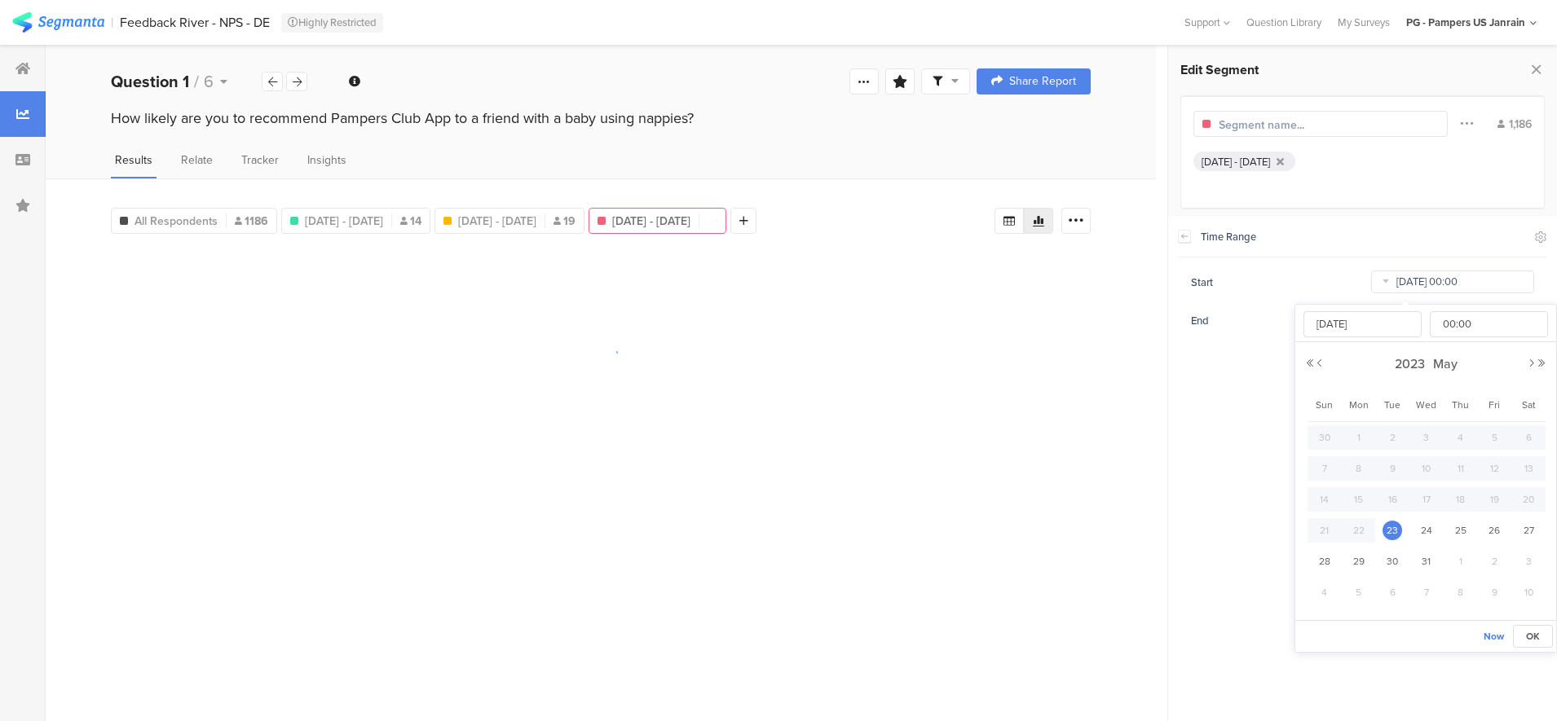
click at [1402, 283] on input "[DATE] 00:00" at bounding box center [1452, 282] width 163 height 23
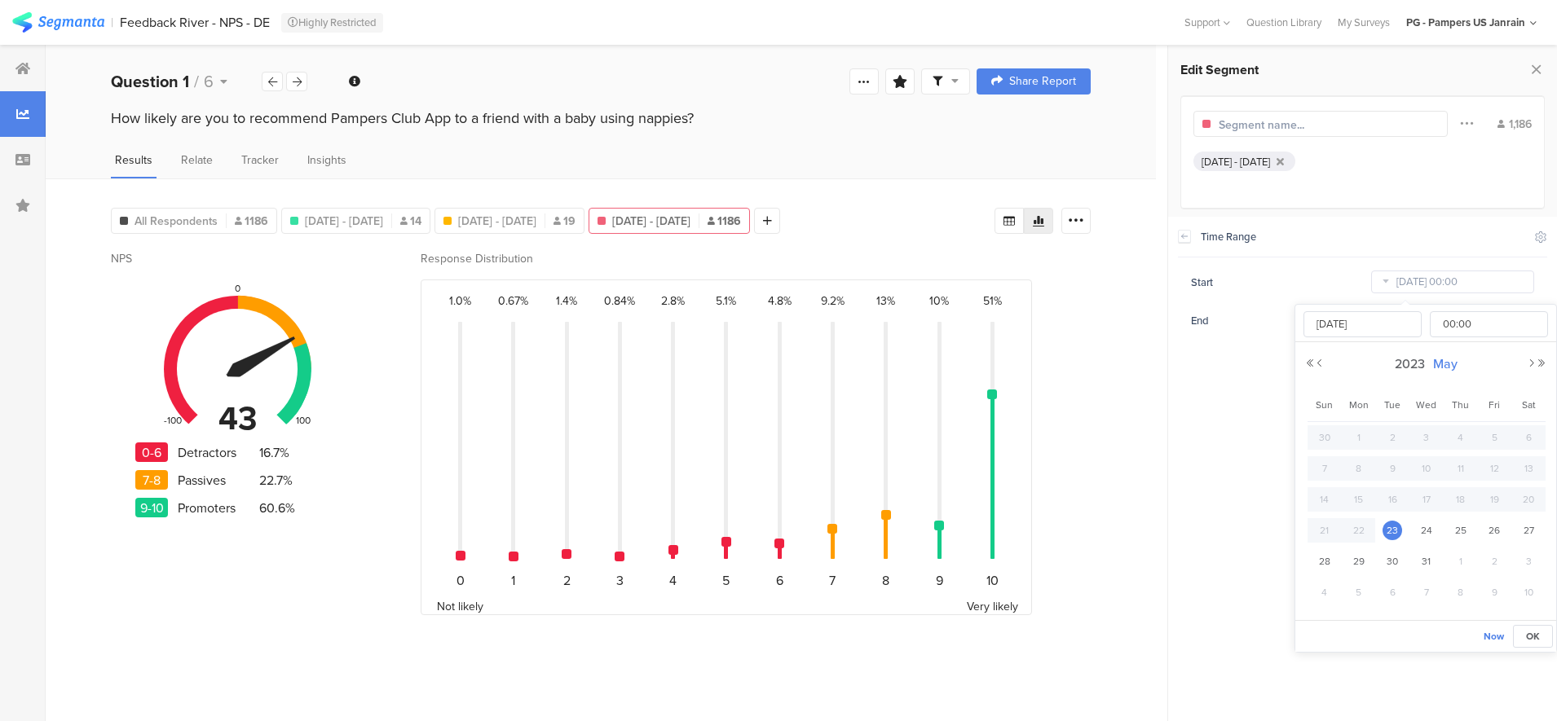
click at [1447, 363] on span "May" at bounding box center [1445, 363] width 33 height 19
click at [1319, 367] on div "[DATE]" at bounding box center [1425, 369] width 241 height 35
click at [1433, 369] on span "2023" at bounding box center [1426, 363] width 38 height 19
click at [1404, 472] on link "2025" at bounding box center [1395, 474] width 39 height 26
click at [1512, 424] on link "Apr" at bounding box center [1514, 416] width 39 height 26
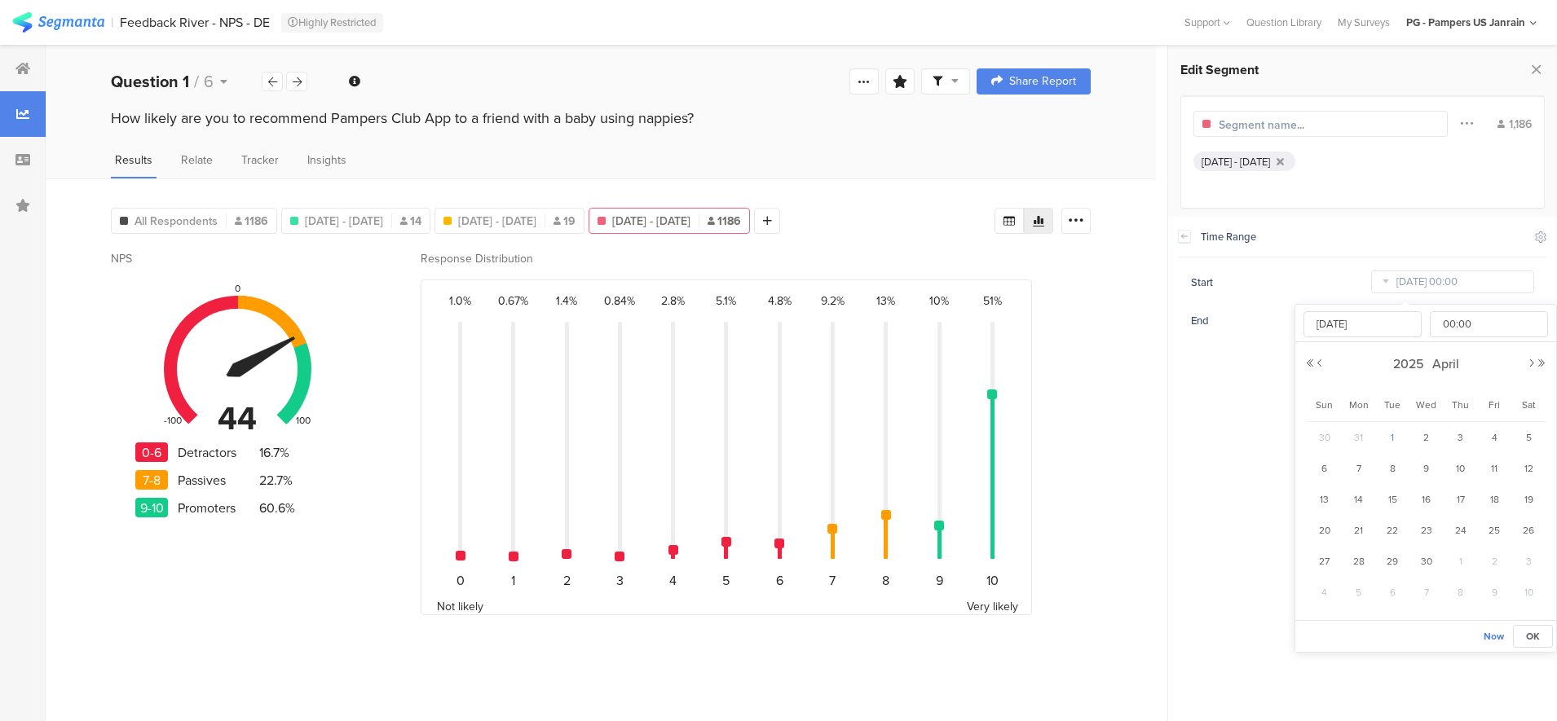
click at [1392, 443] on span "1" at bounding box center [1392, 438] width 20 height 20
type input "[DATE] 00:00"
type input "[DATE]"
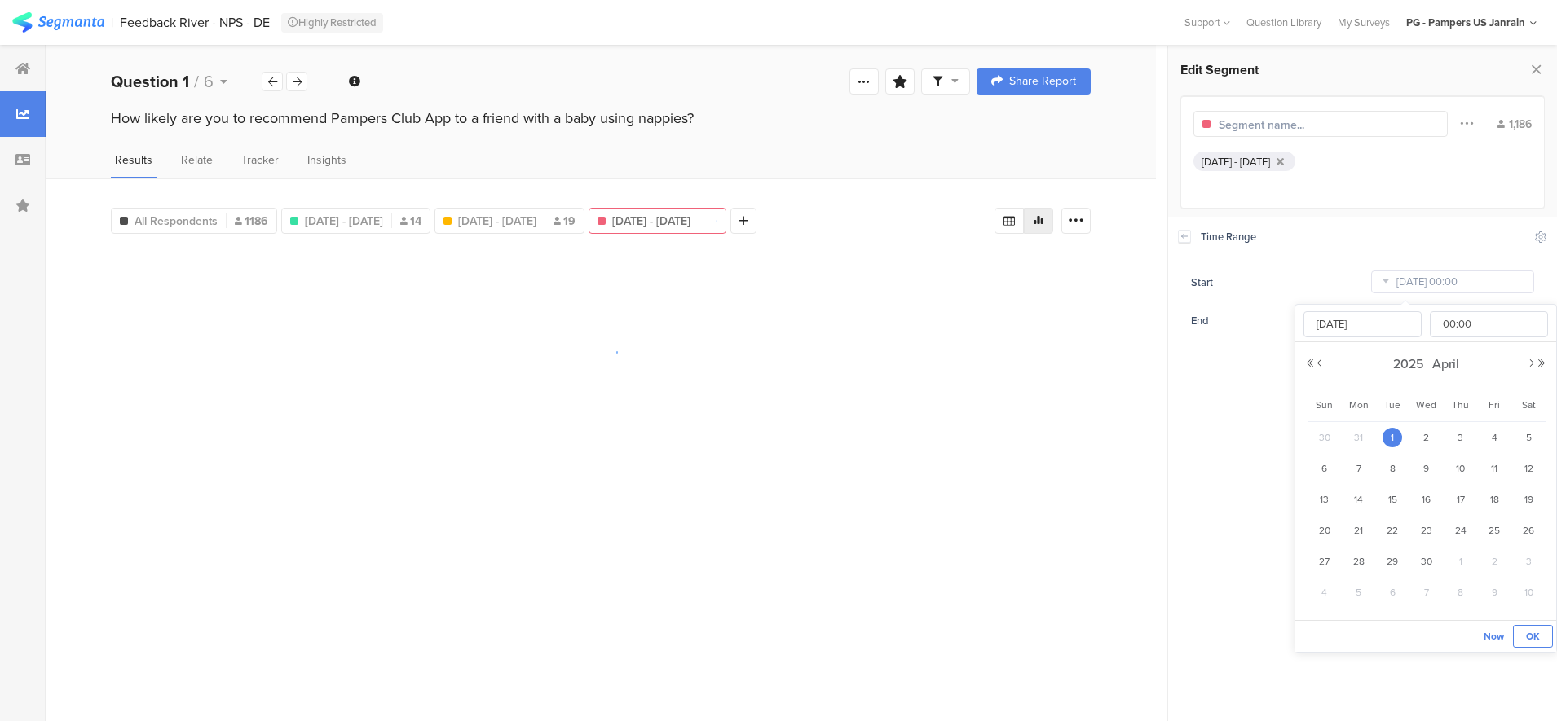
click at [1537, 641] on span "OK" at bounding box center [1533, 636] width 14 height 15
click at [1436, 323] on input "[DATE] 23:59" at bounding box center [1452, 320] width 163 height 23
click at [1433, 403] on span "August" at bounding box center [1444, 402] width 49 height 19
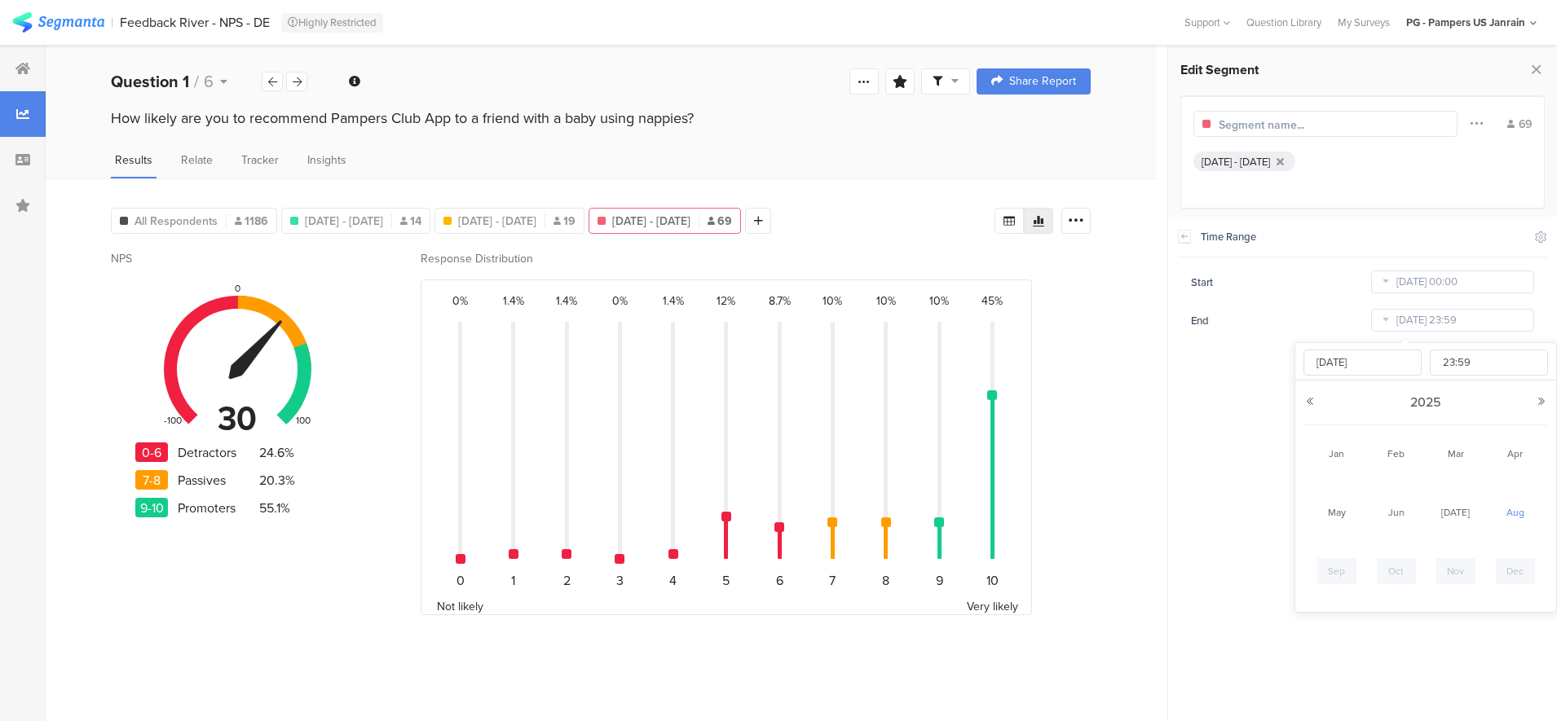
click at [1505, 458] on link "Apr" at bounding box center [1514, 454] width 39 height 26
click at [1428, 600] on span "30" at bounding box center [1426, 600] width 20 height 20
type input "[DATE] 23:59"
type input "[DATE]"
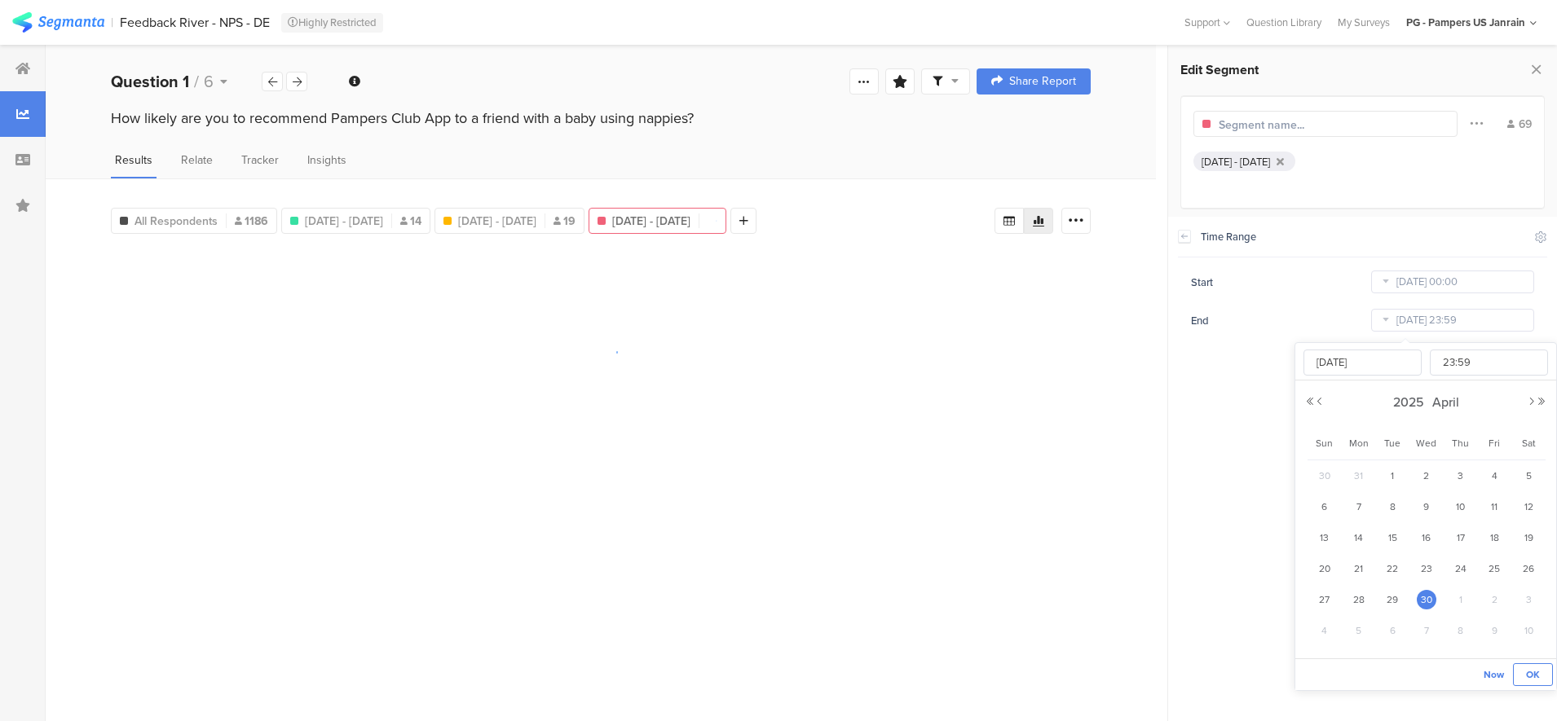
click at [1530, 675] on span "OK" at bounding box center [1533, 674] width 14 height 15
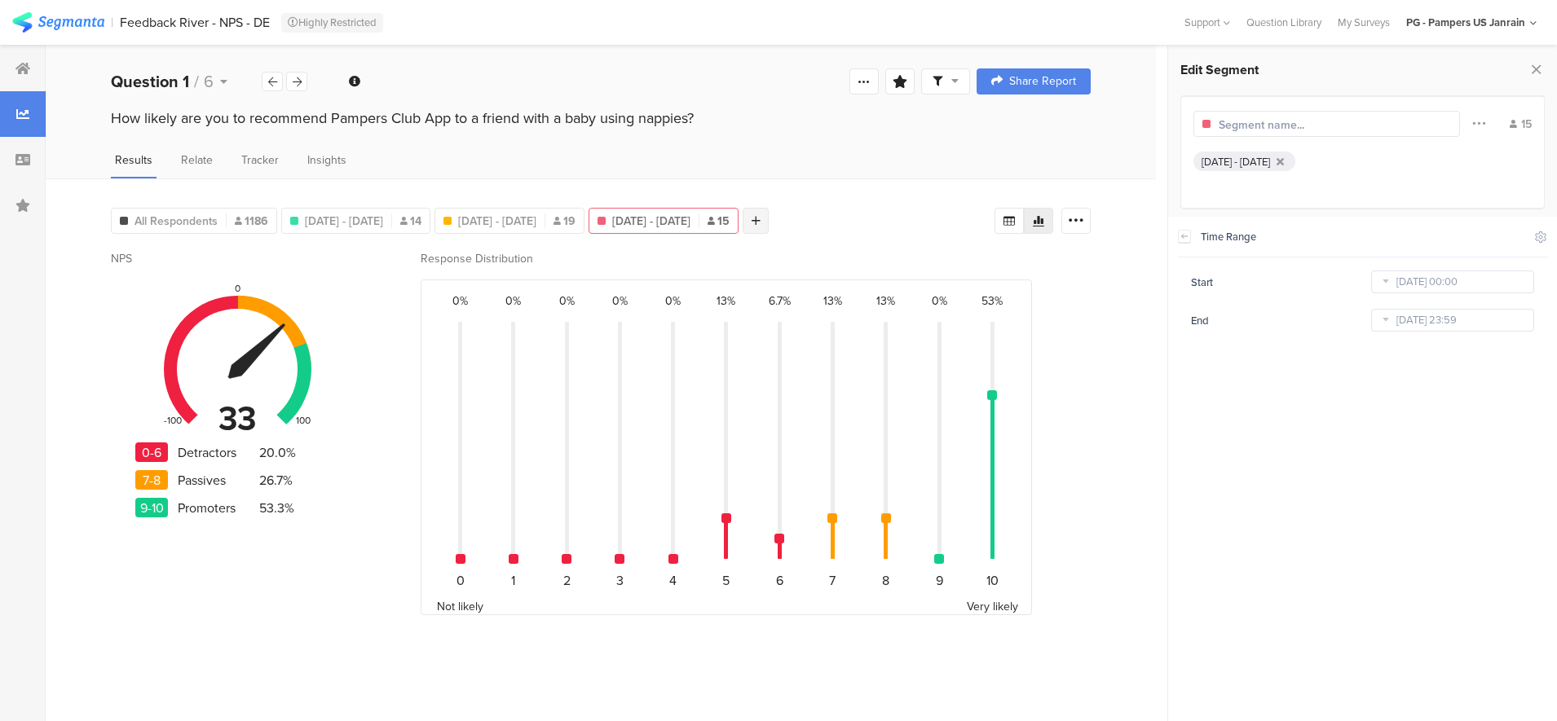
click at [760, 223] on icon at bounding box center [755, 220] width 9 height 11
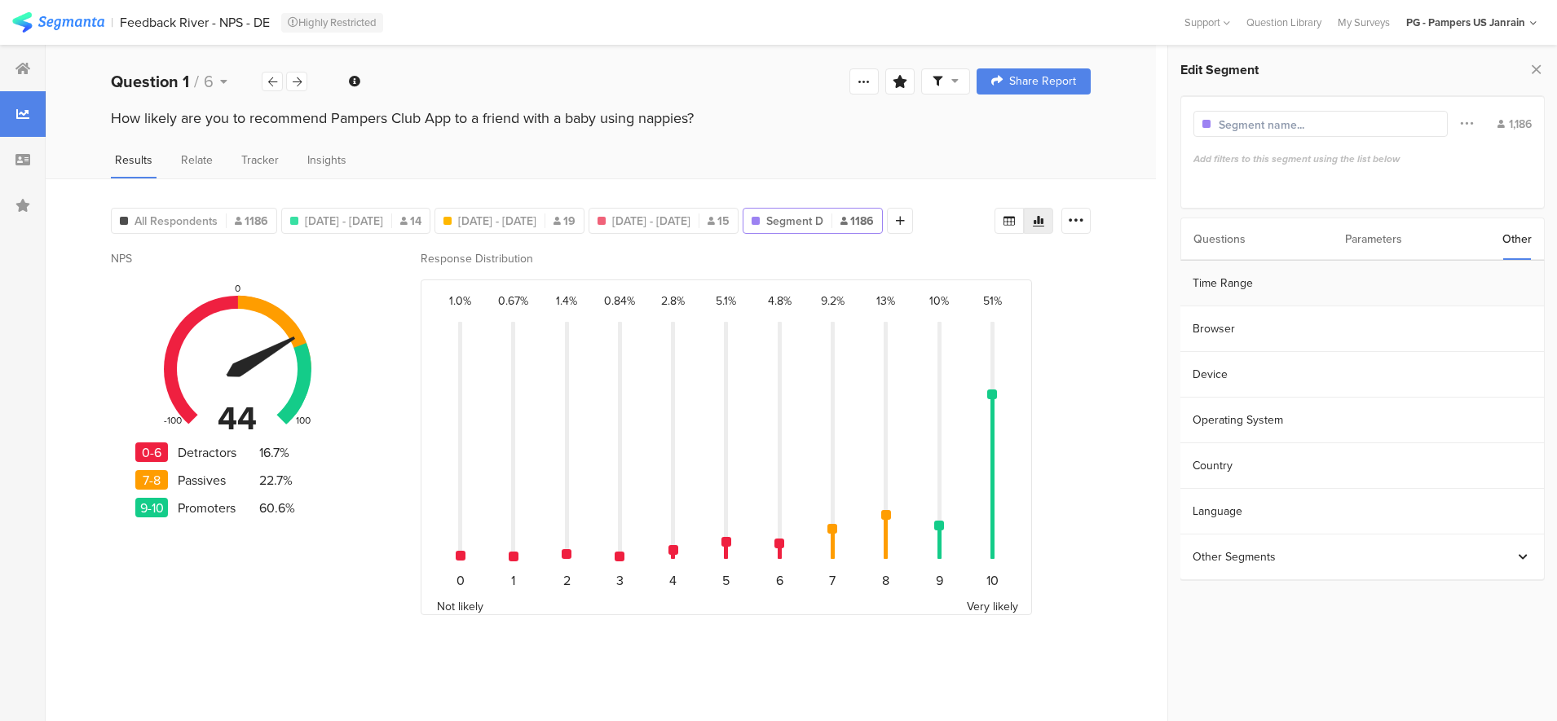
click at [1255, 284] on section "Time Range" at bounding box center [1361, 284] width 363 height 46
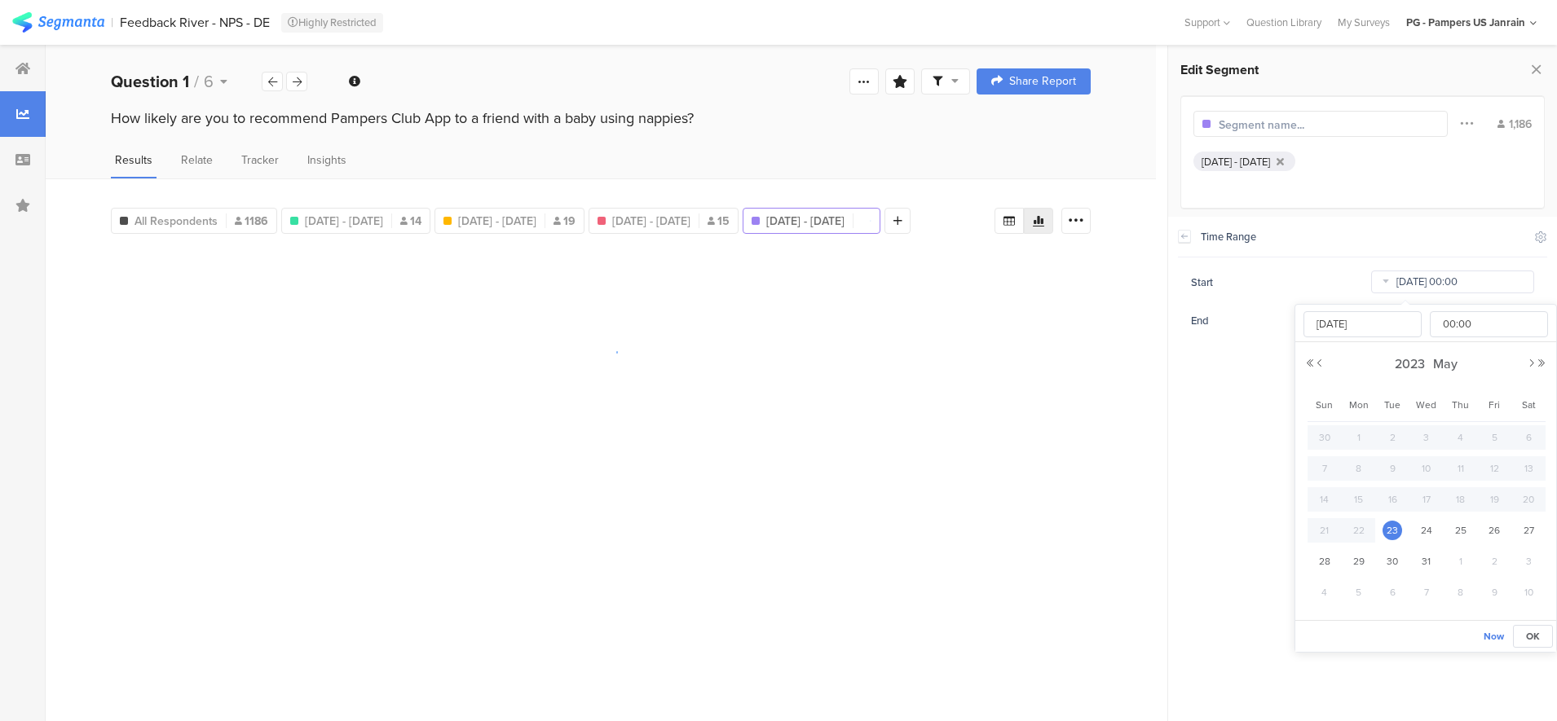
click at [1413, 286] on input "[DATE] 00:00" at bounding box center [1452, 282] width 163 height 23
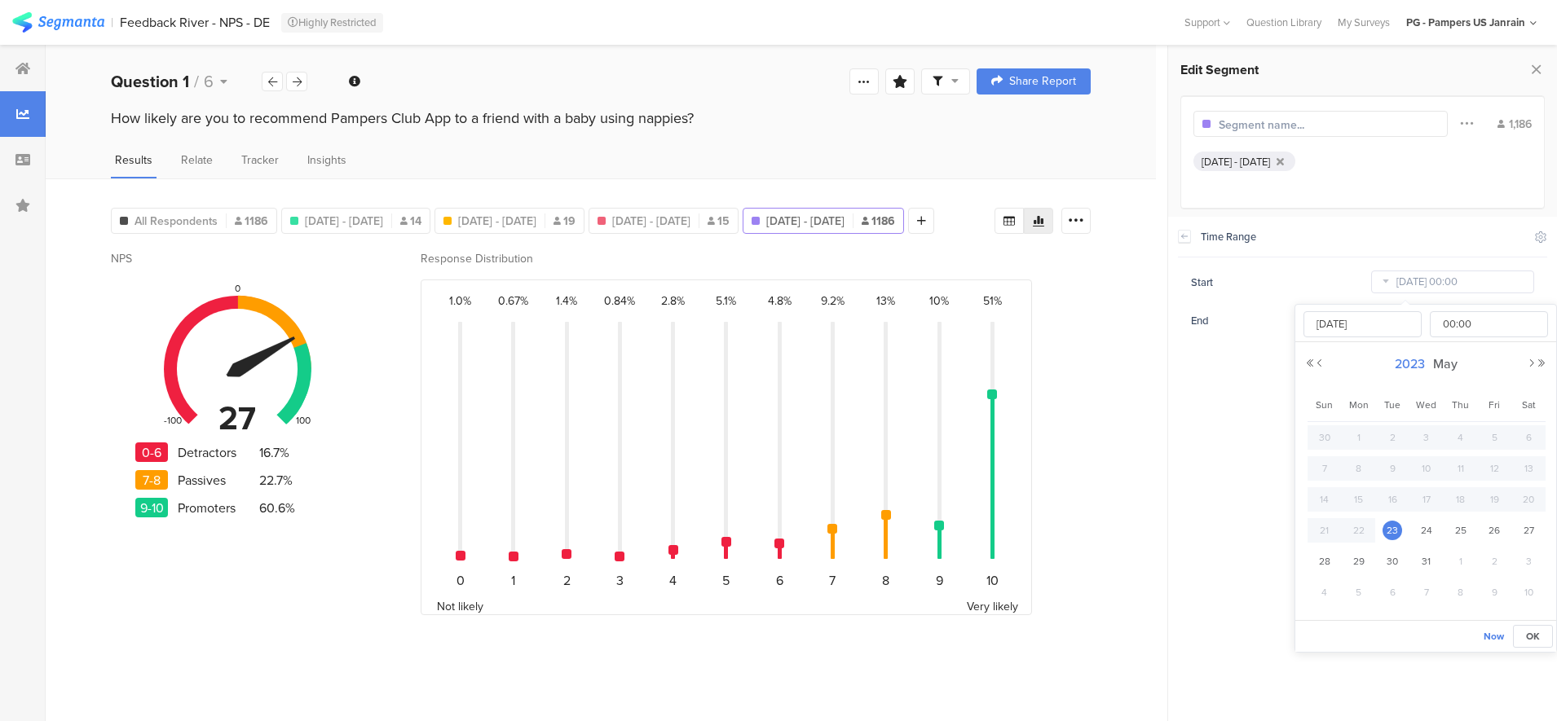
click at [1415, 364] on span "2023" at bounding box center [1409, 363] width 38 height 19
click at [1403, 469] on link "2025" at bounding box center [1395, 474] width 39 height 26
click at [1334, 482] on link "May" at bounding box center [1336, 474] width 39 height 26
click at [1458, 431] on span "1" at bounding box center [1461, 438] width 20 height 20
type input "[DATE] 00:00"
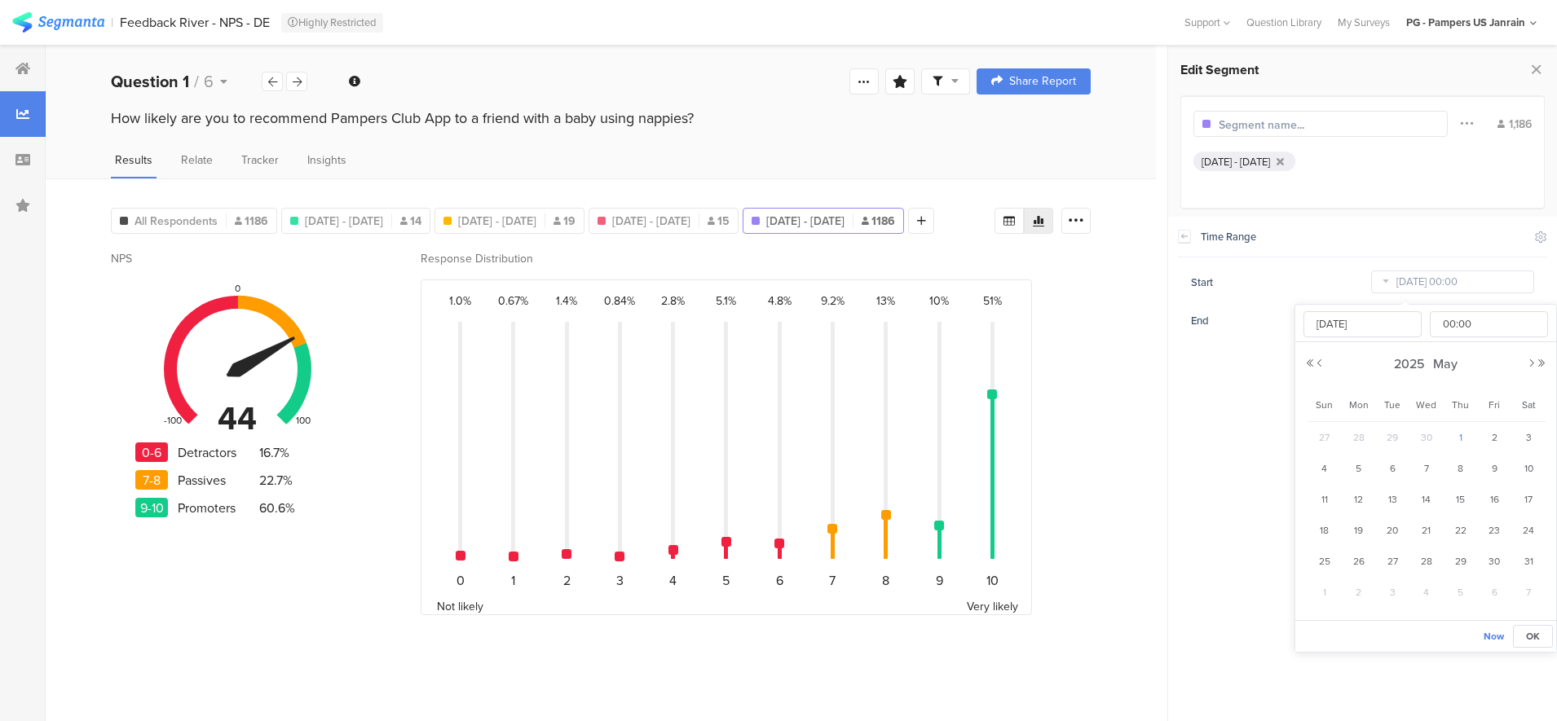
type input "[DATE]"
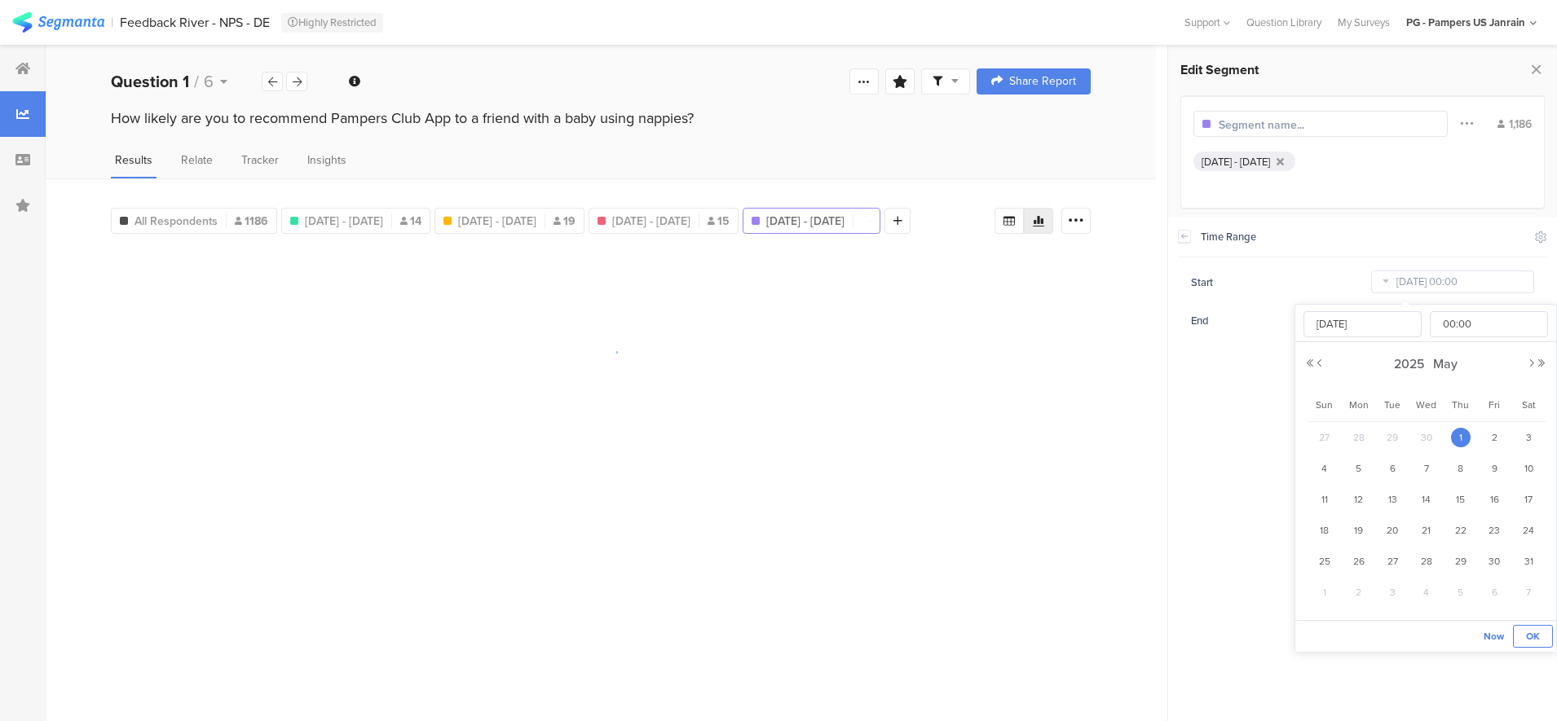
click at [1533, 633] on span "OK" at bounding box center [1533, 636] width 14 height 15
click at [1391, 322] on icon at bounding box center [1385, 320] width 20 height 26
click at [1445, 406] on span "August" at bounding box center [1444, 402] width 49 height 19
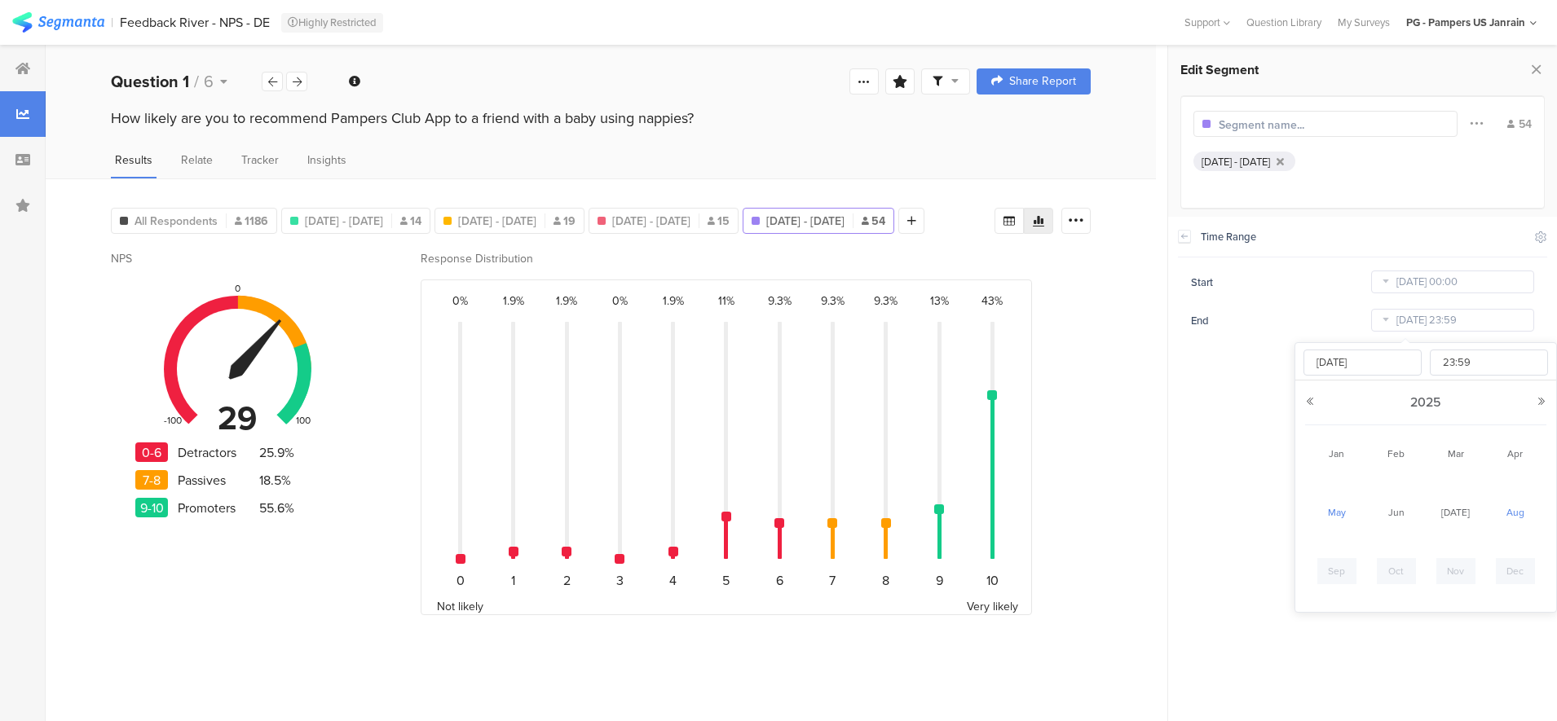
click at [1338, 517] on link "May" at bounding box center [1336, 513] width 39 height 26
click at [1527, 598] on span "31" at bounding box center [1528, 600] width 20 height 20
type input "[DATE] 23:59"
type input "[DATE]"
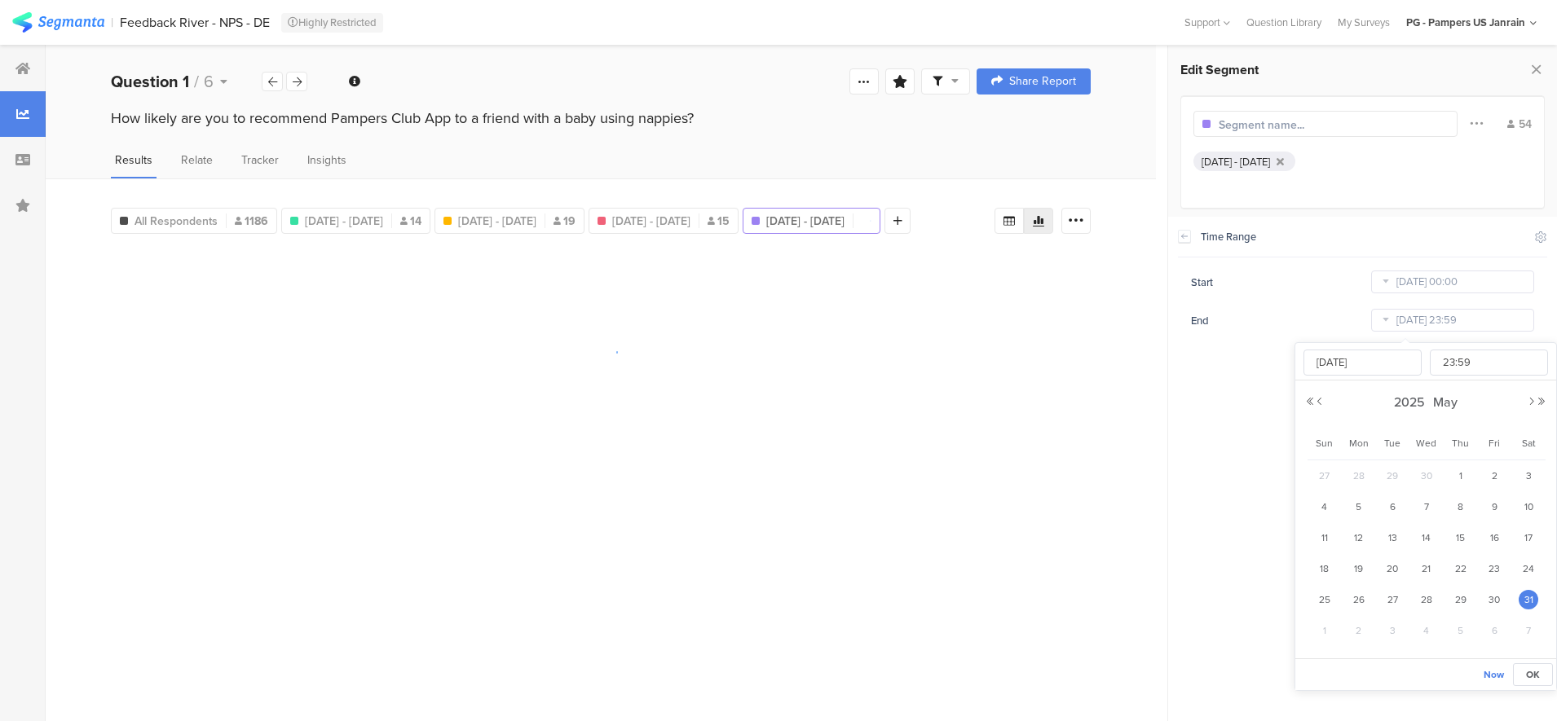
click at [1530, 661] on div "Now OK" at bounding box center [1425, 674] width 261 height 32
click at [1531, 671] on span "OK" at bounding box center [1533, 674] width 14 height 15
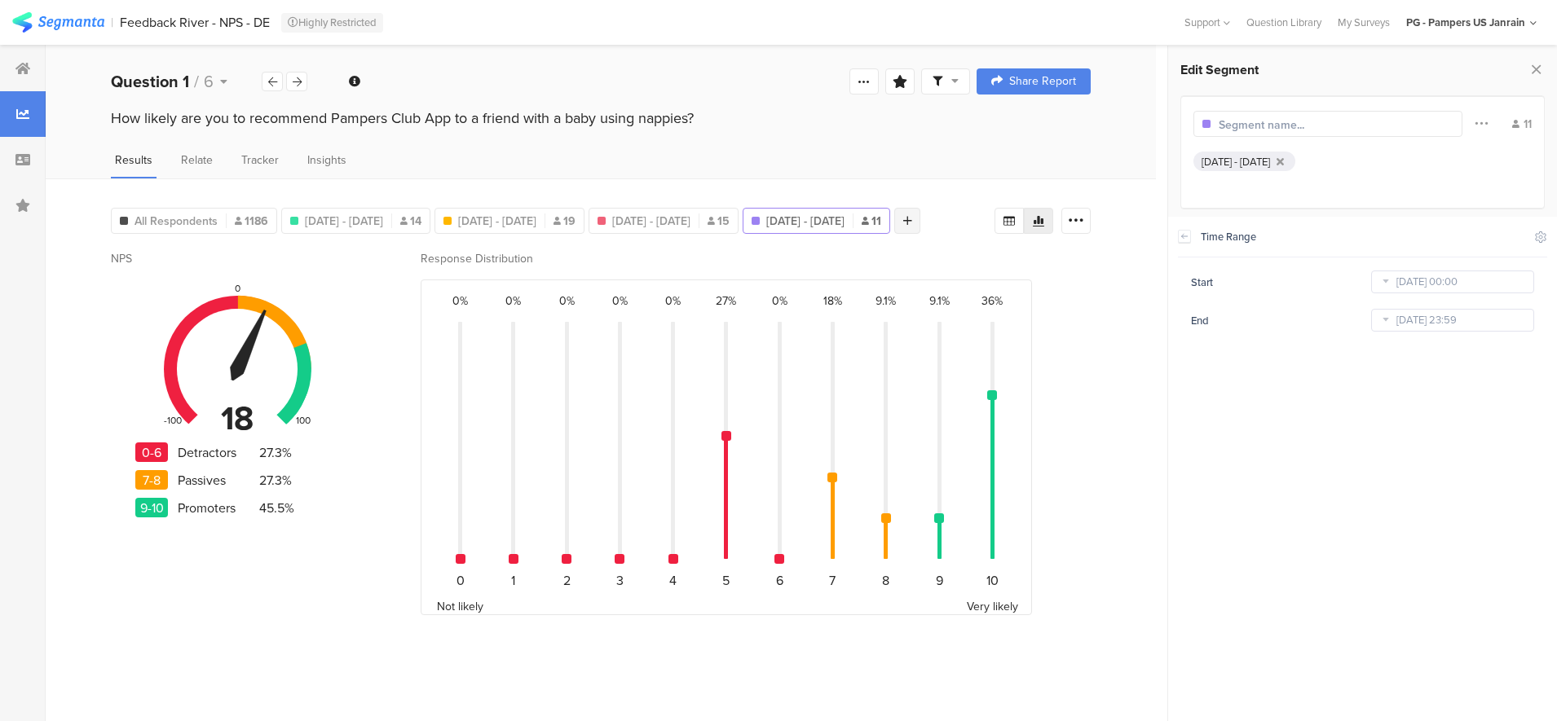
click at [903, 227] on icon at bounding box center [907, 220] width 9 height 11
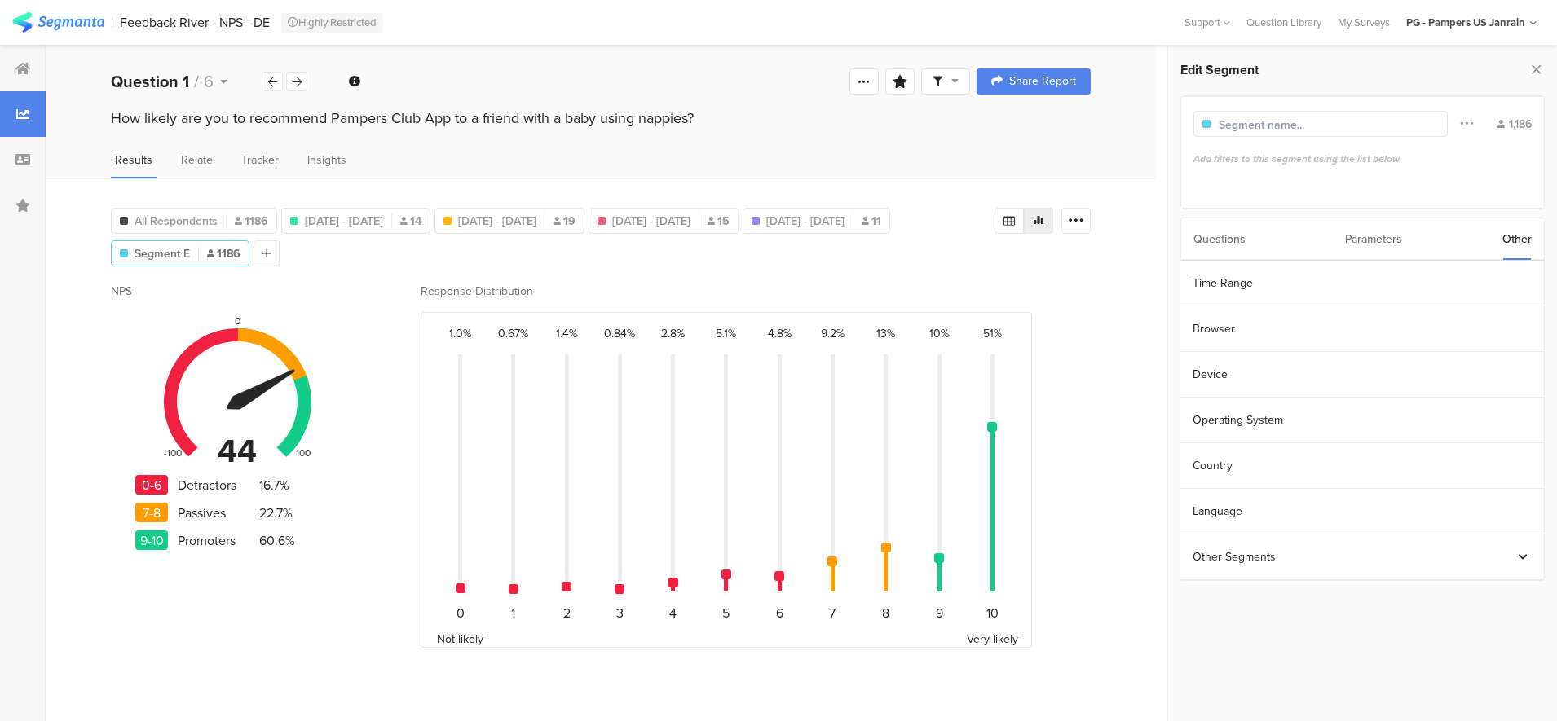
click at [1192, 259] on div "Questions Parameters Other" at bounding box center [1362, 239] width 365 height 43
click at [1214, 279] on section "Time Range" at bounding box center [1361, 284] width 363 height 46
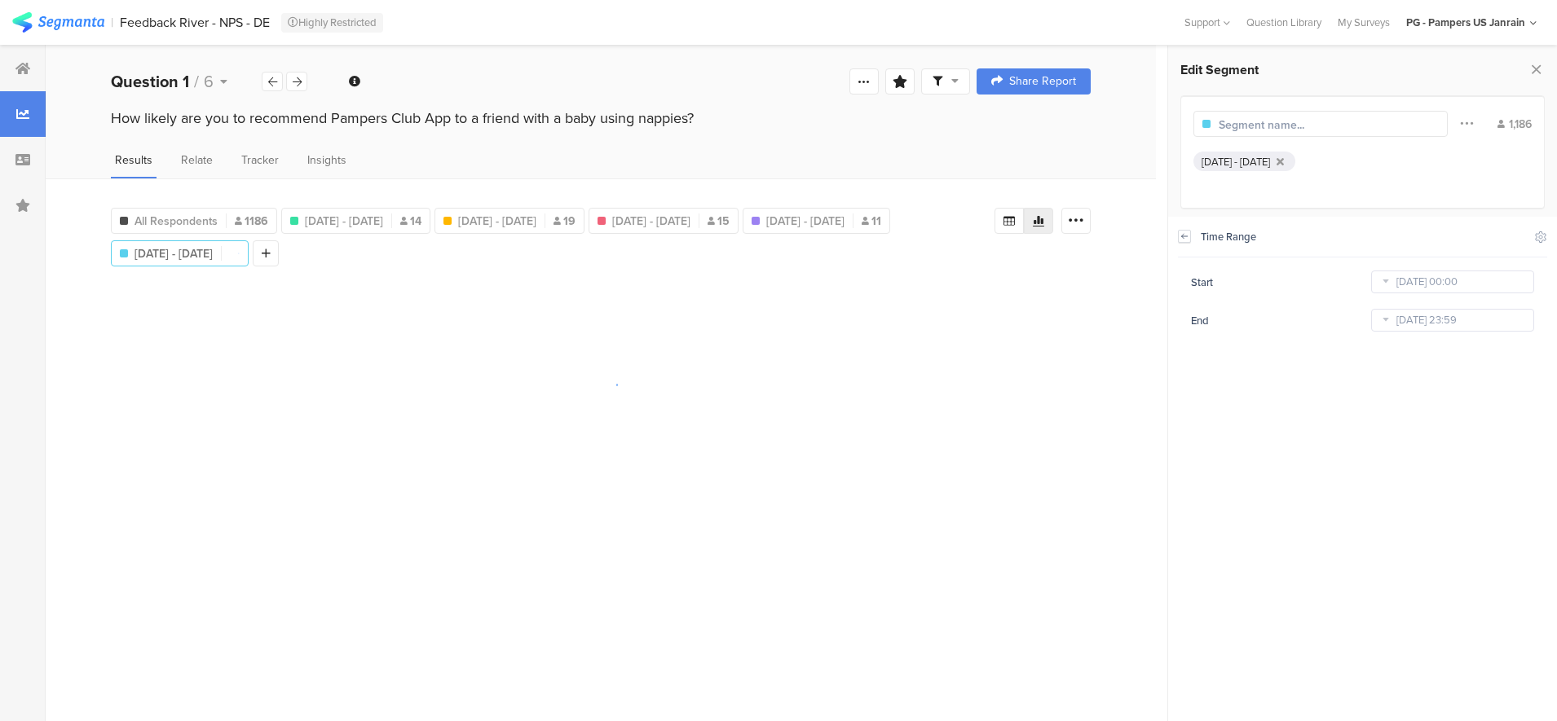
click at [1188, 239] on icon at bounding box center [1183, 236] width 11 height 13
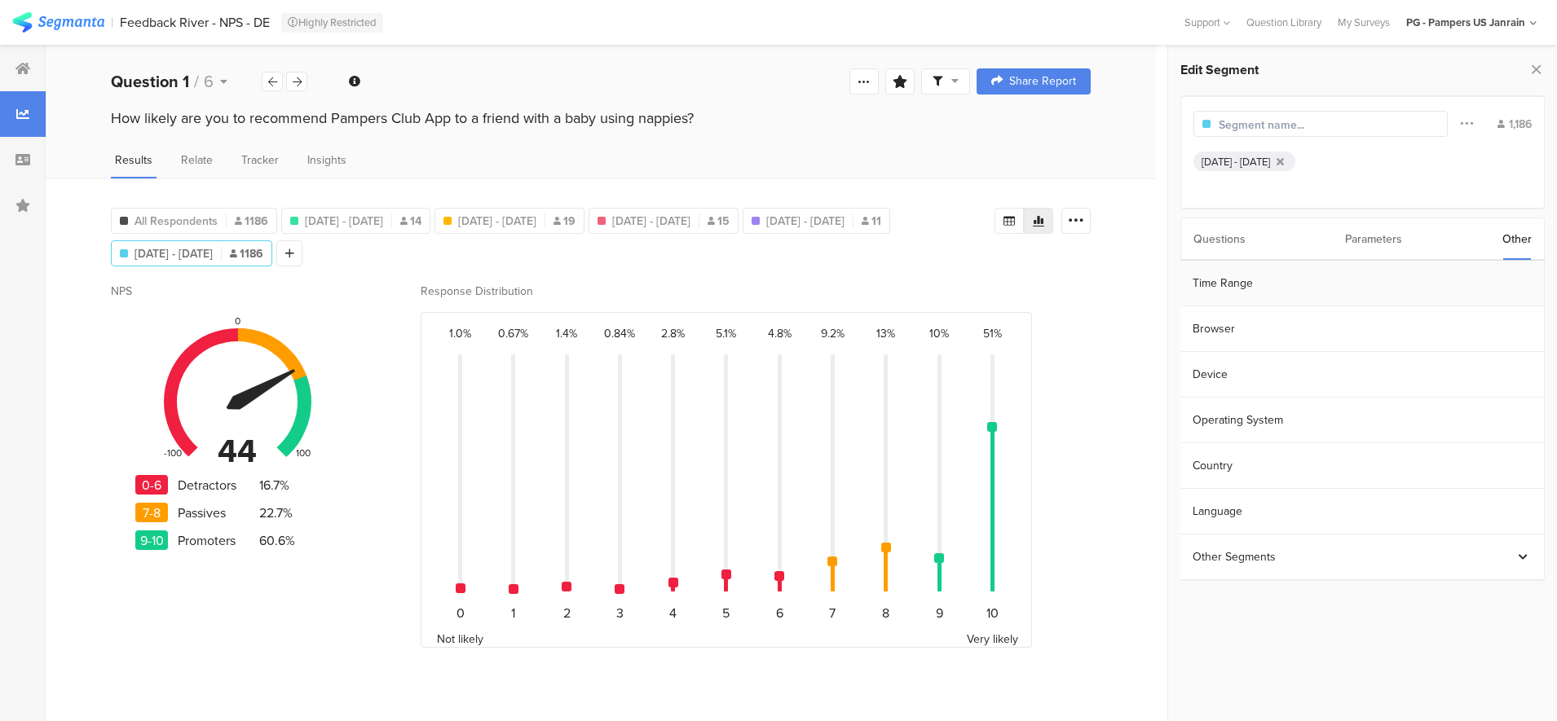
click at [1241, 287] on section "Time Range" at bounding box center [1361, 284] width 363 height 46
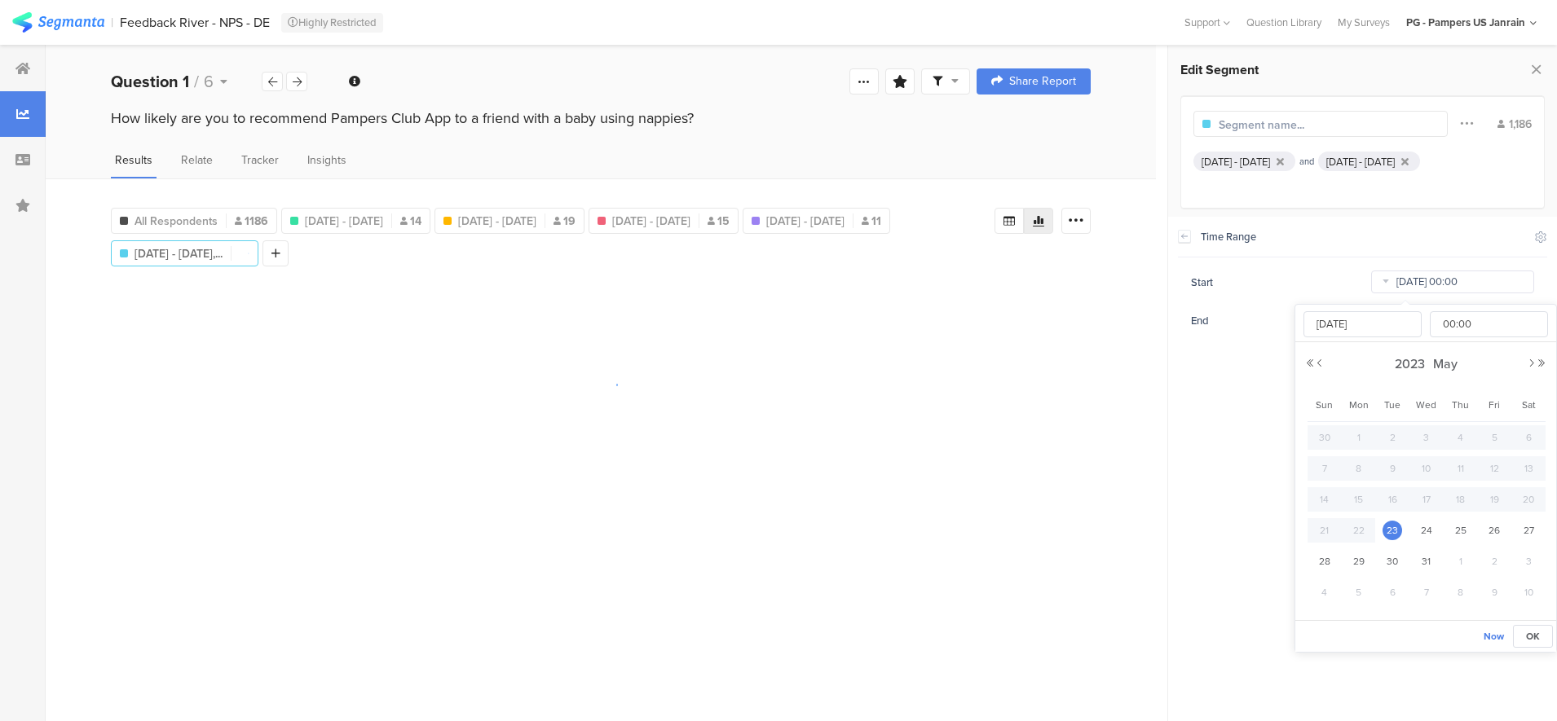
click at [1416, 275] on input "[DATE] 00:00" at bounding box center [1452, 282] width 163 height 23
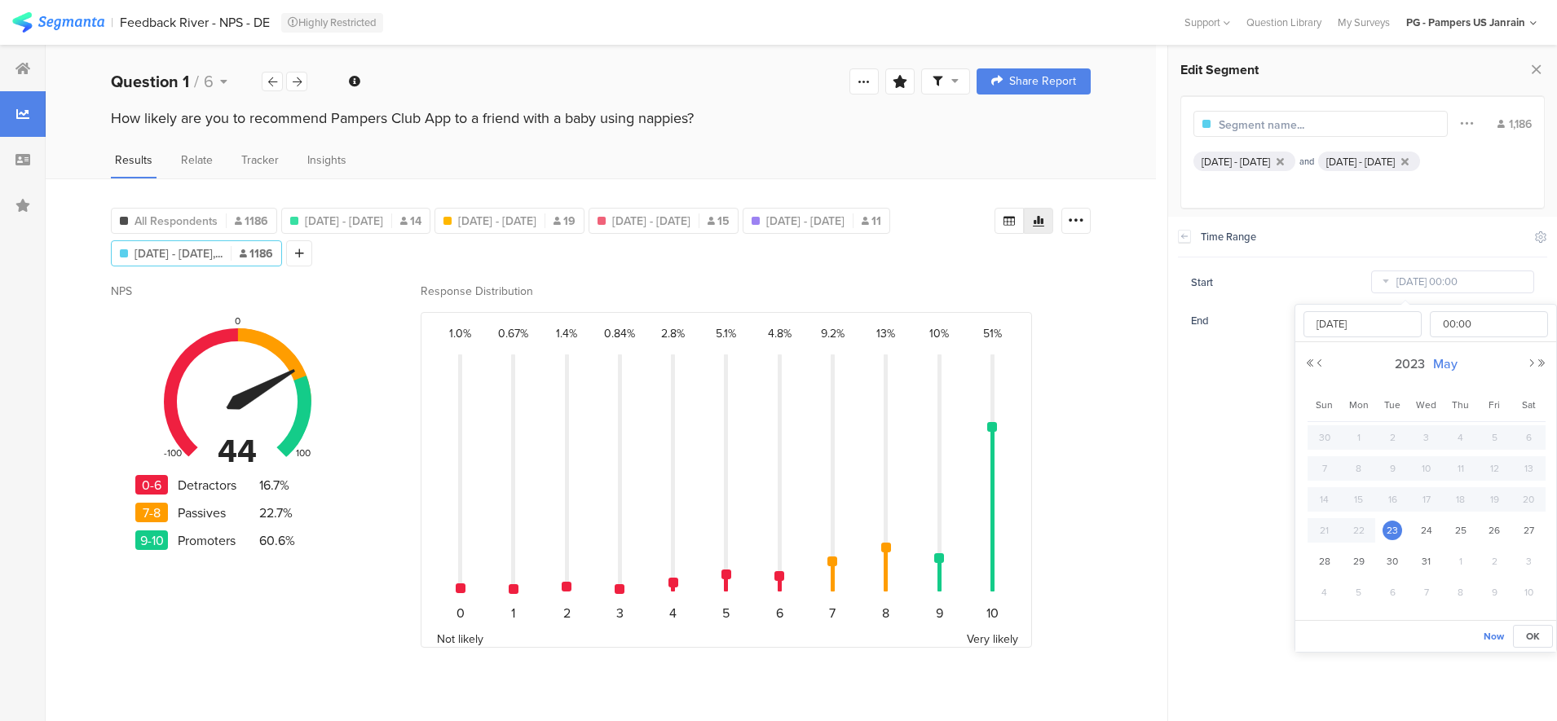
click at [1445, 366] on span "May" at bounding box center [1445, 363] width 33 height 19
click at [1398, 474] on link "Jun" at bounding box center [1395, 474] width 39 height 26
click at [1401, 355] on span "2023" at bounding box center [1407, 363] width 38 height 19
click at [1399, 482] on link "2025" at bounding box center [1395, 474] width 39 height 26
click at [1391, 478] on link "Jun" at bounding box center [1395, 474] width 39 height 26
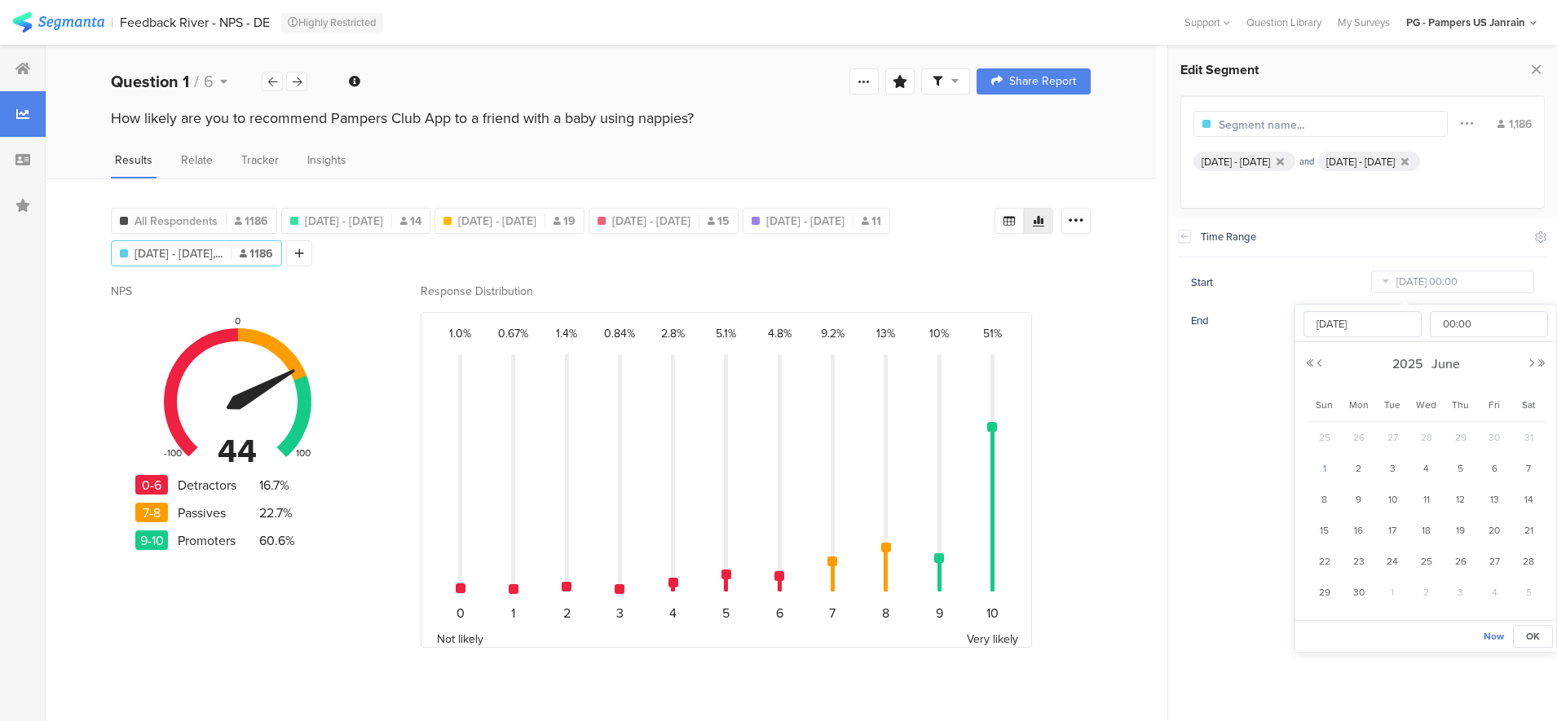
click at [1330, 471] on span "1" at bounding box center [1324, 469] width 20 height 20
type input "[DATE] 00:00"
type input "[DATE]"
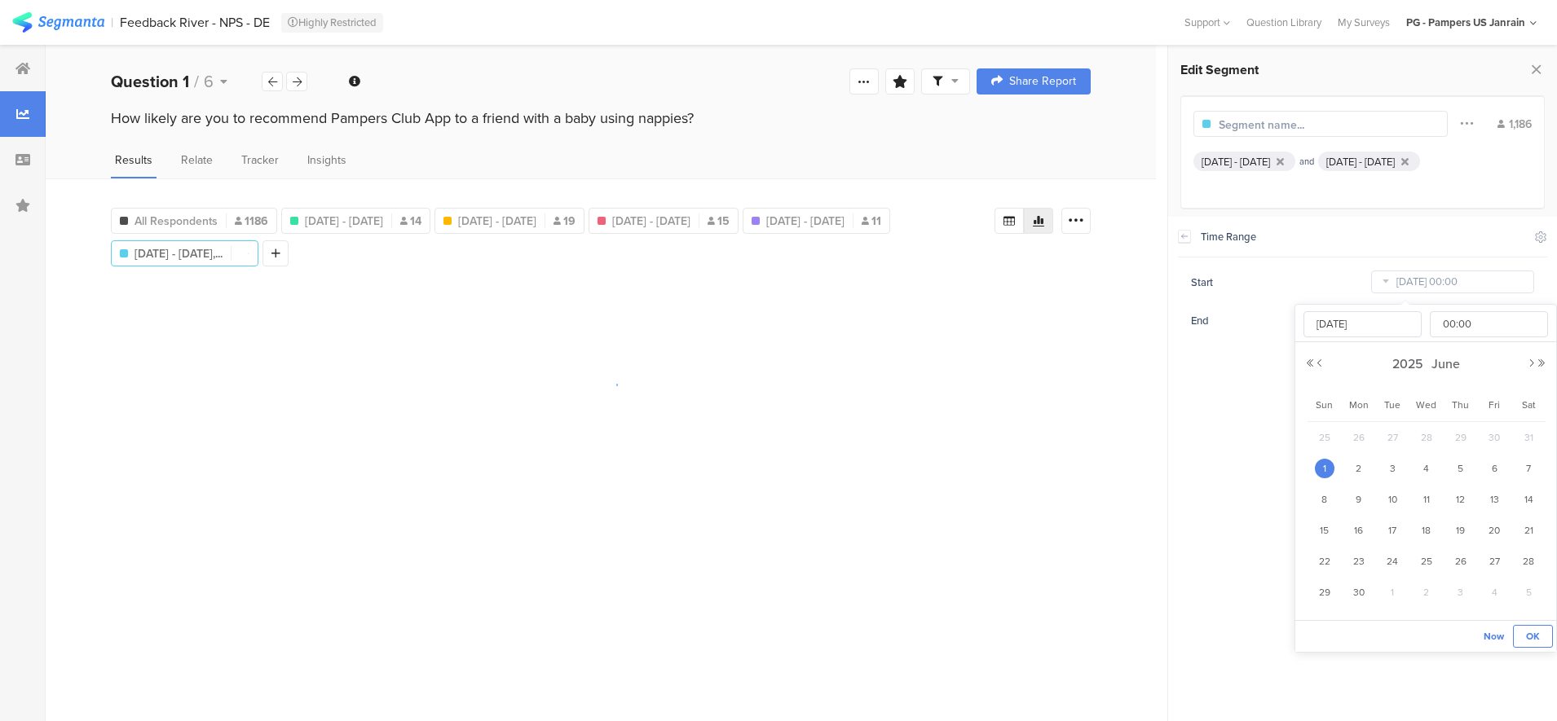
click at [1521, 627] on button "OK" at bounding box center [1532, 636] width 40 height 23
click at [1410, 320] on input "[DATE] 23:59" at bounding box center [1452, 320] width 163 height 23
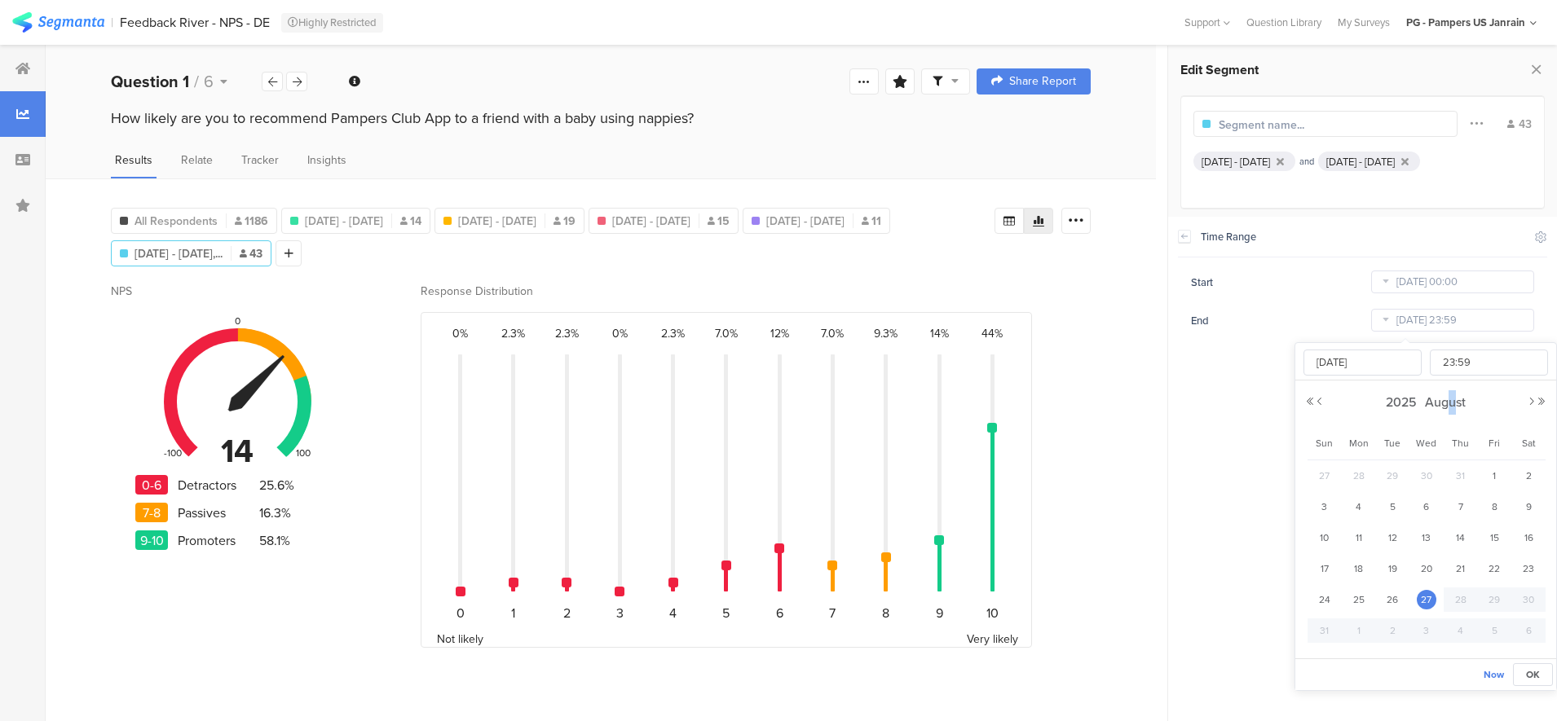
click at [1454, 392] on div "[DATE]" at bounding box center [1425, 402] width 241 height 24
drag, startPoint x: 1454, startPoint y: 393, endPoint x: 1452, endPoint y: 401, distance: 8.3
click at [1452, 401] on span "August" at bounding box center [1444, 402] width 49 height 19
click at [1390, 513] on link "Jun" at bounding box center [1395, 513] width 39 height 26
click at [1355, 636] on span "30" at bounding box center [1359, 631] width 20 height 20
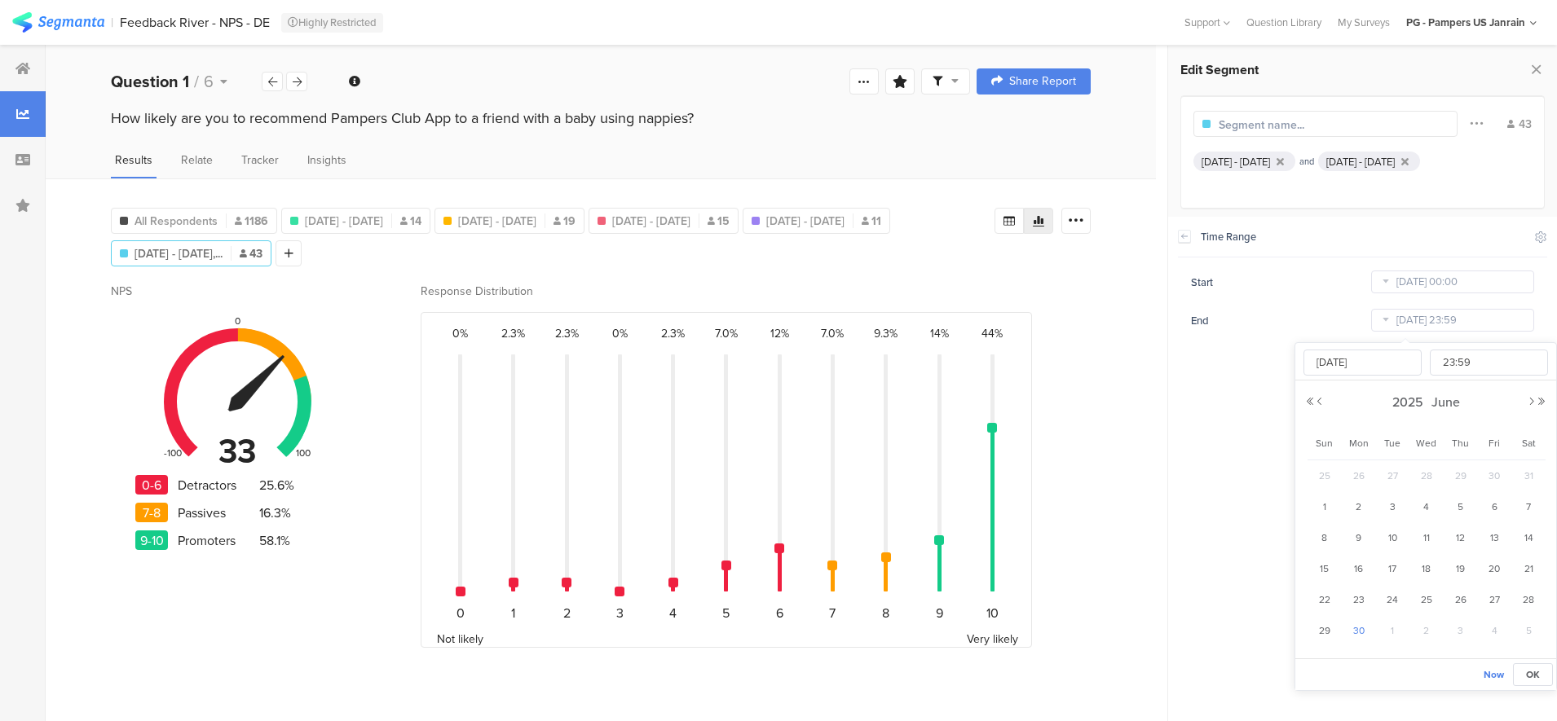
type input "[DATE] 23:59"
type input "[DATE]"
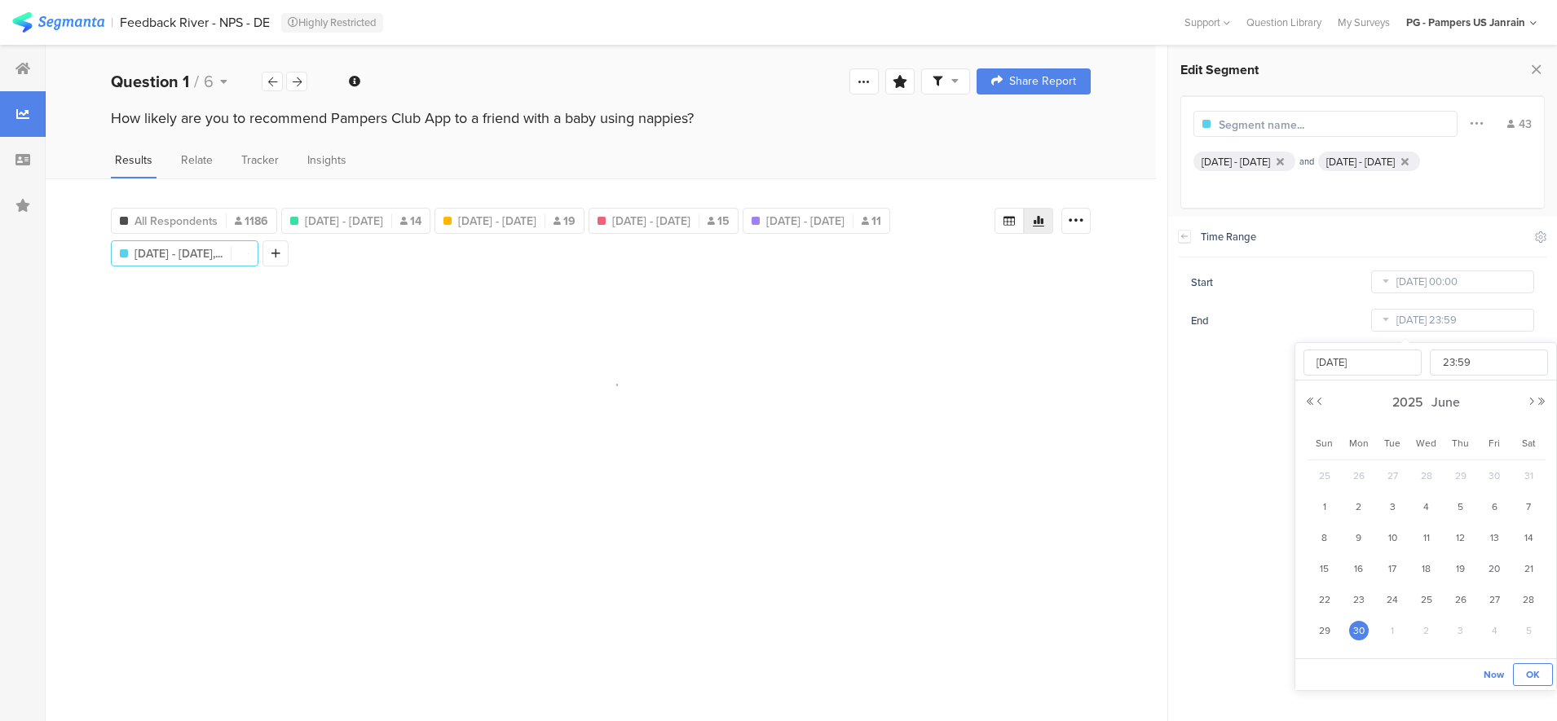
click at [1539, 678] on button "OK" at bounding box center [1532, 674] width 40 height 23
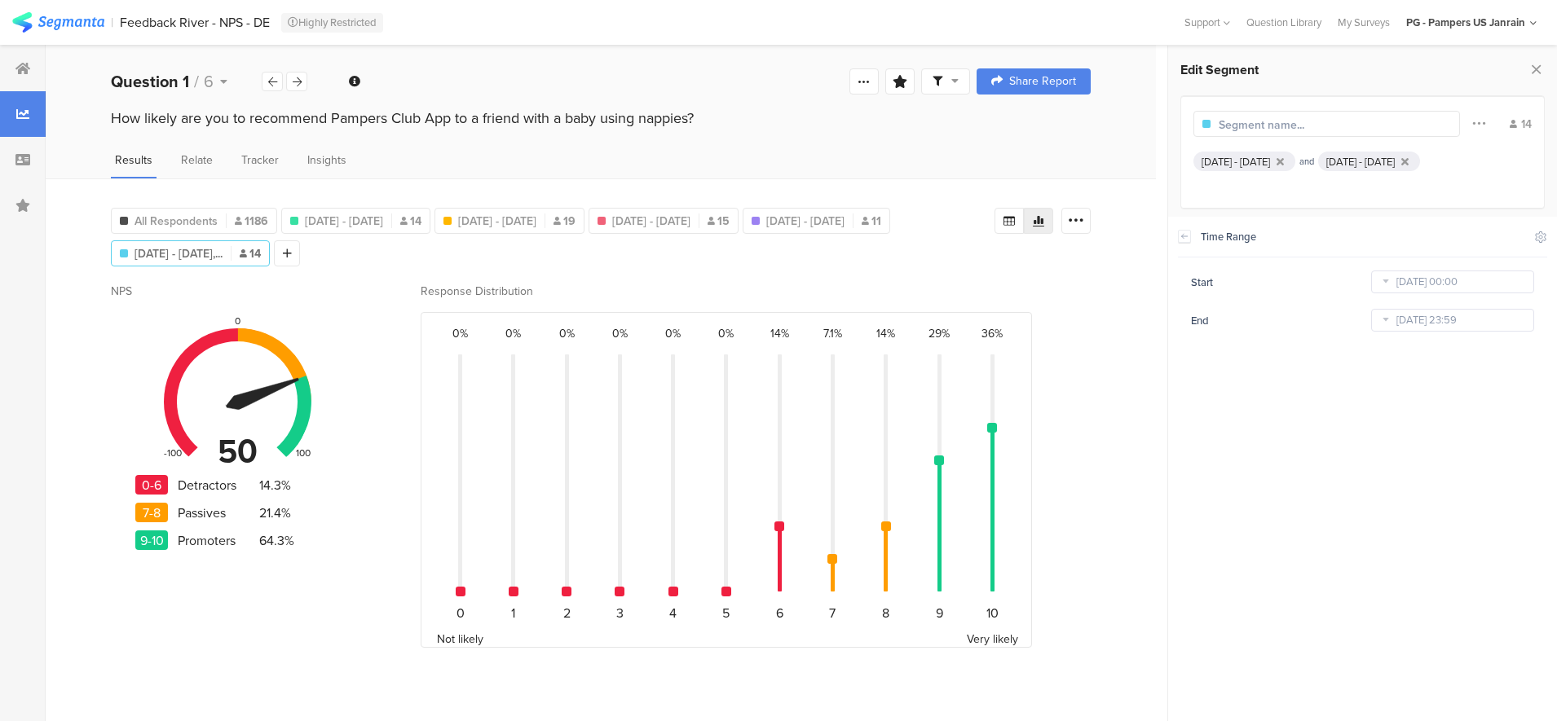
click at [593, 253] on div "All Respondents 1186 [DATE] - [DATE] 14 [DATE] - [DATE] 19 [DATE] - [DATE] 15 […" at bounding box center [552, 233] width 883 height 65
click at [300, 259] on div at bounding box center [287, 253] width 26 height 26
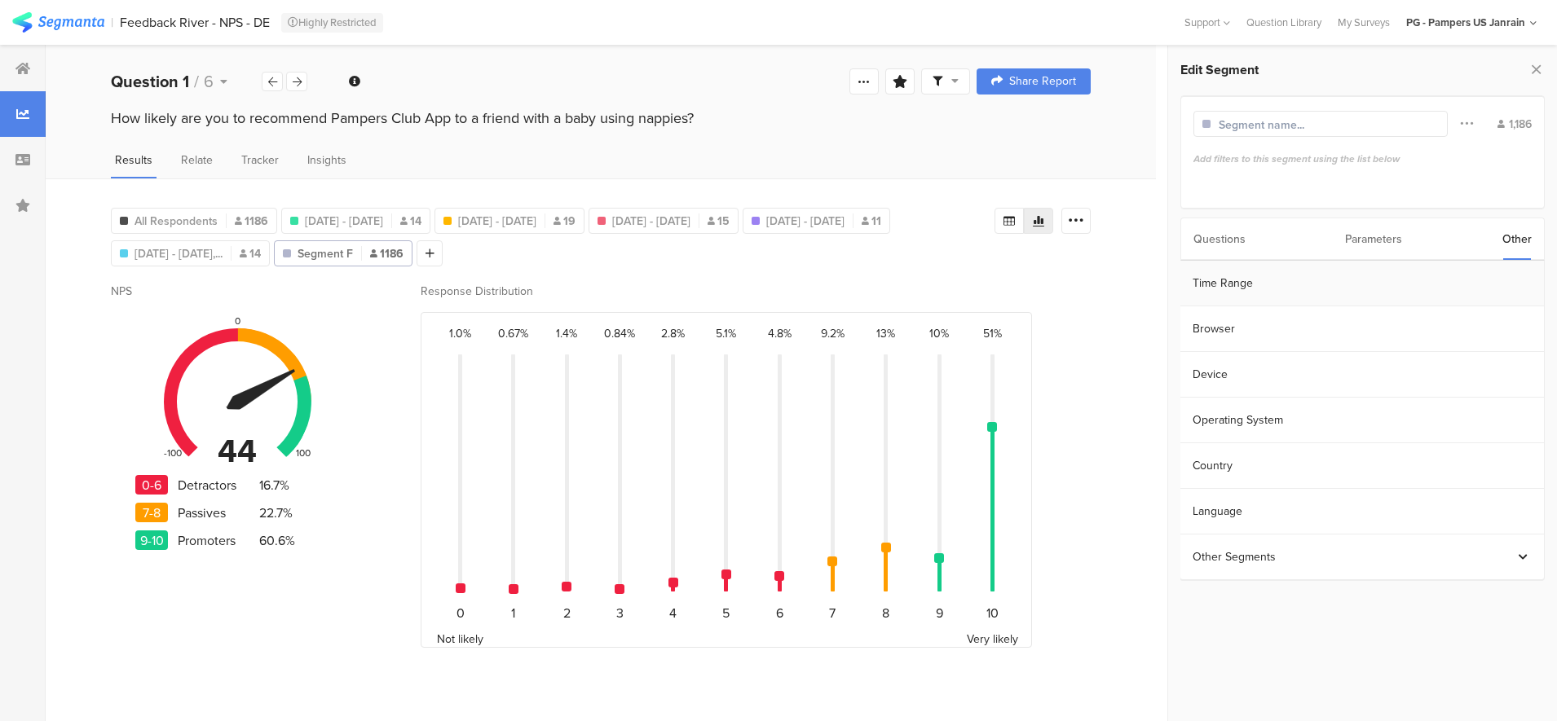
click at [1306, 278] on section "Time Range" at bounding box center [1361, 284] width 363 height 46
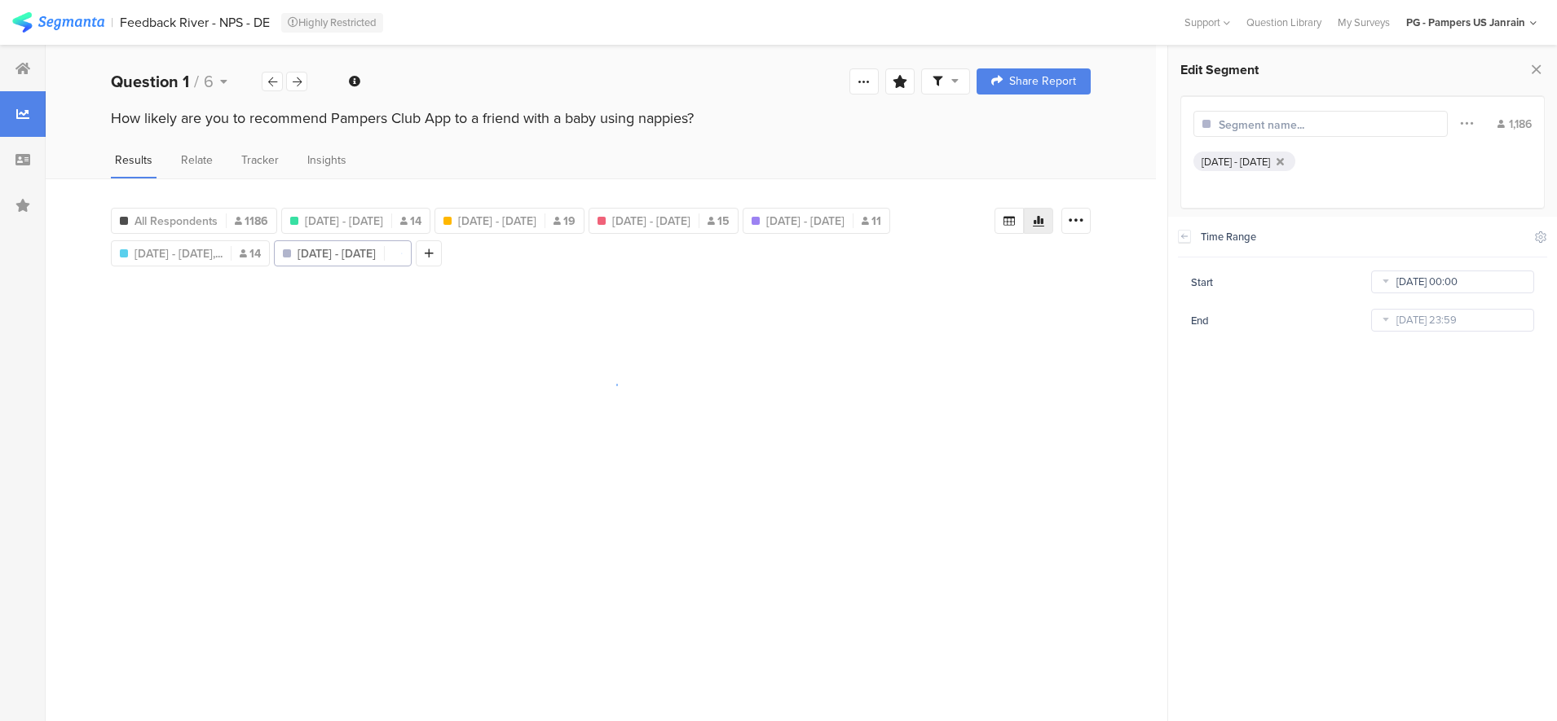
click at [1410, 281] on input "[DATE] 00:00" at bounding box center [1452, 282] width 163 height 23
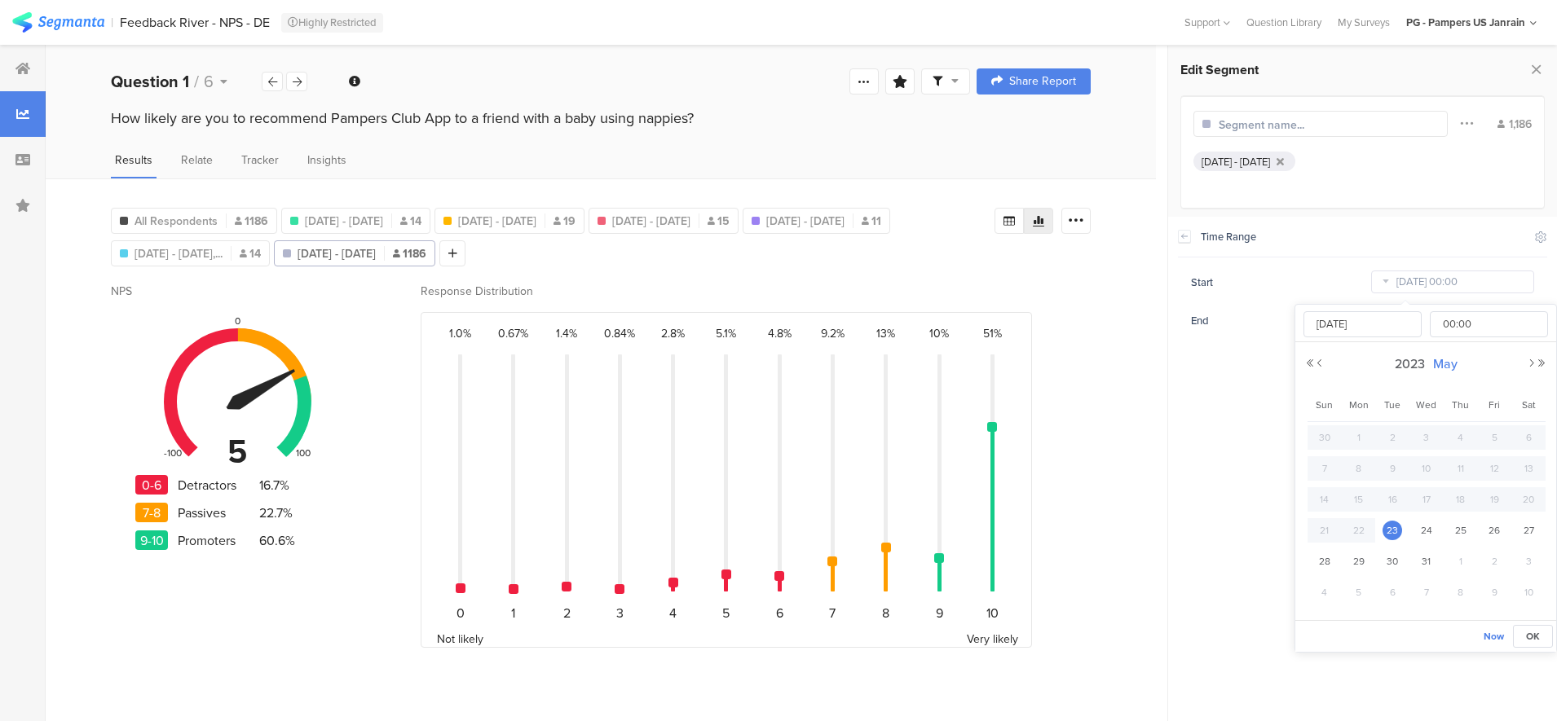
click at [1445, 363] on span "May" at bounding box center [1445, 363] width 33 height 19
click at [1431, 356] on span "2023" at bounding box center [1426, 363] width 38 height 19
click at [1398, 473] on link "2025" at bounding box center [1395, 474] width 39 height 26
click at [1404, 474] on link "Jun" at bounding box center [1395, 474] width 39 height 26
click at [1325, 469] on span "1" at bounding box center [1324, 469] width 20 height 20
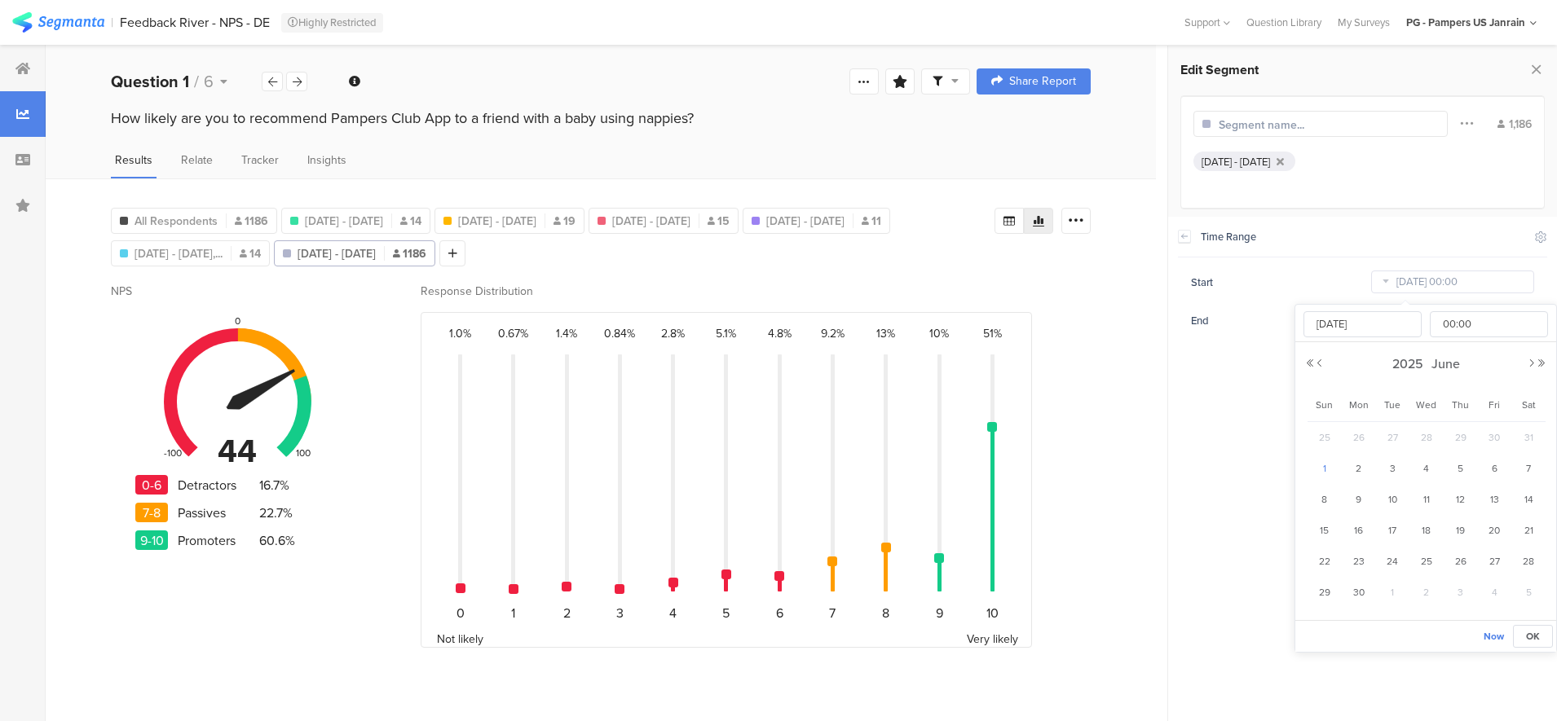
type input "[DATE] 00:00"
type input "[DATE]"
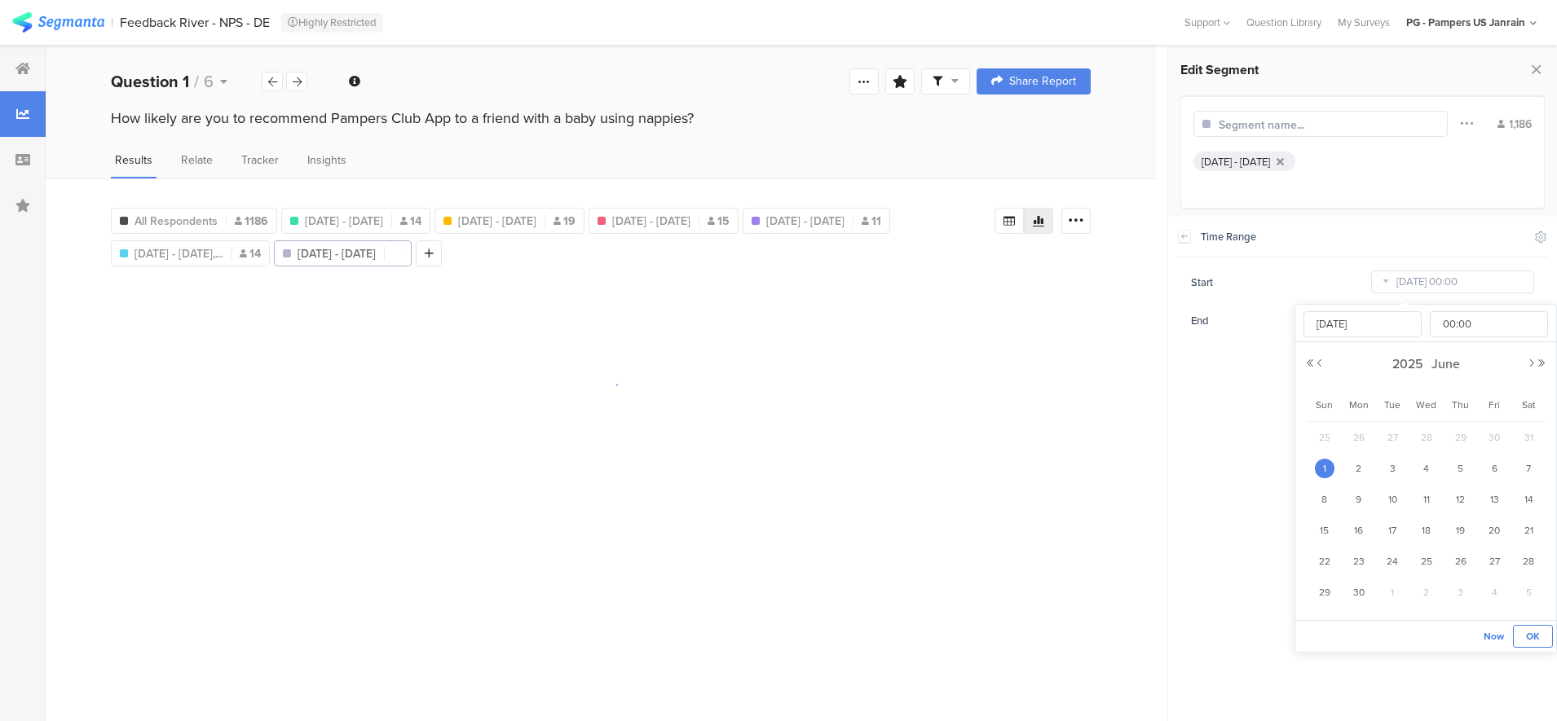
click at [1537, 634] on span "OK" at bounding box center [1533, 636] width 14 height 15
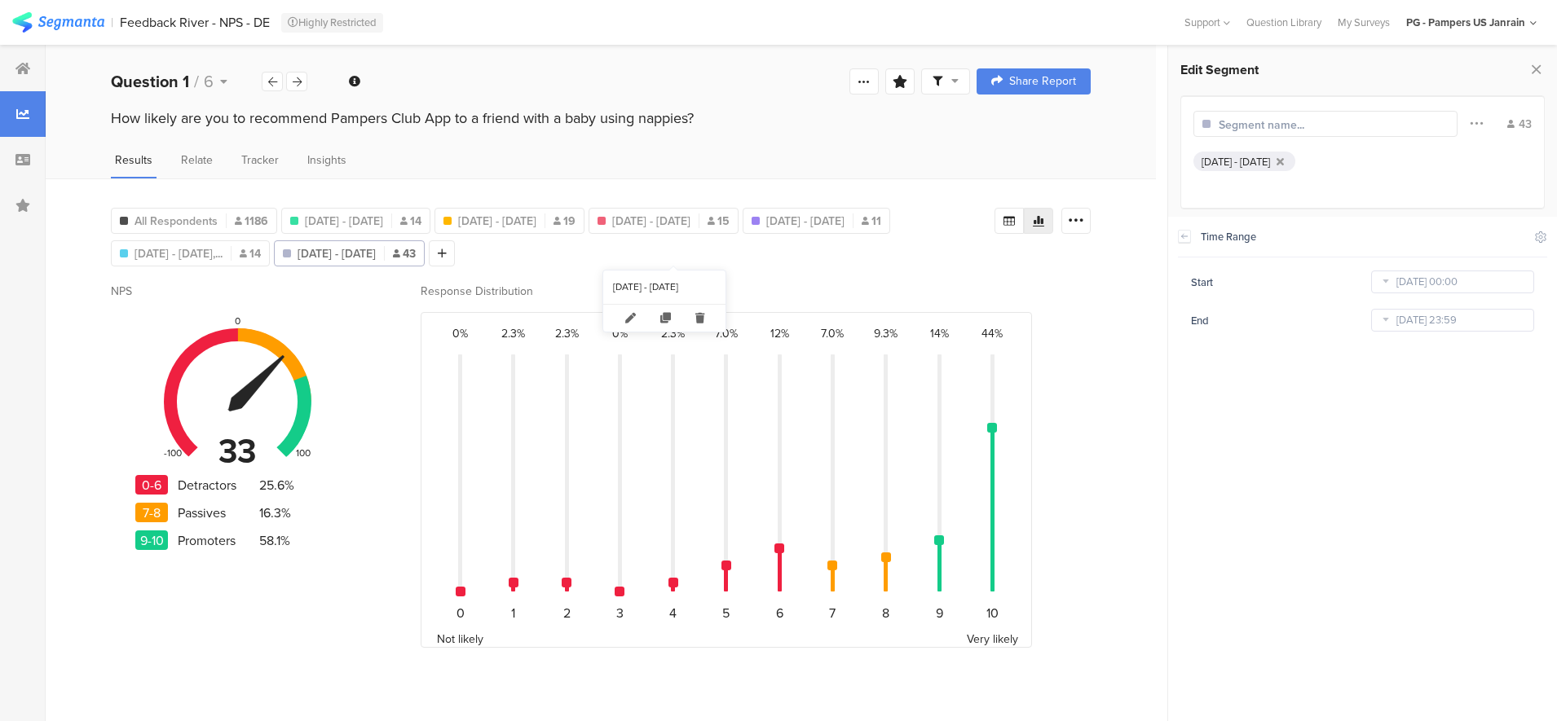
click at [376, 251] on span "[DATE] - [DATE]" at bounding box center [336, 253] width 78 height 17
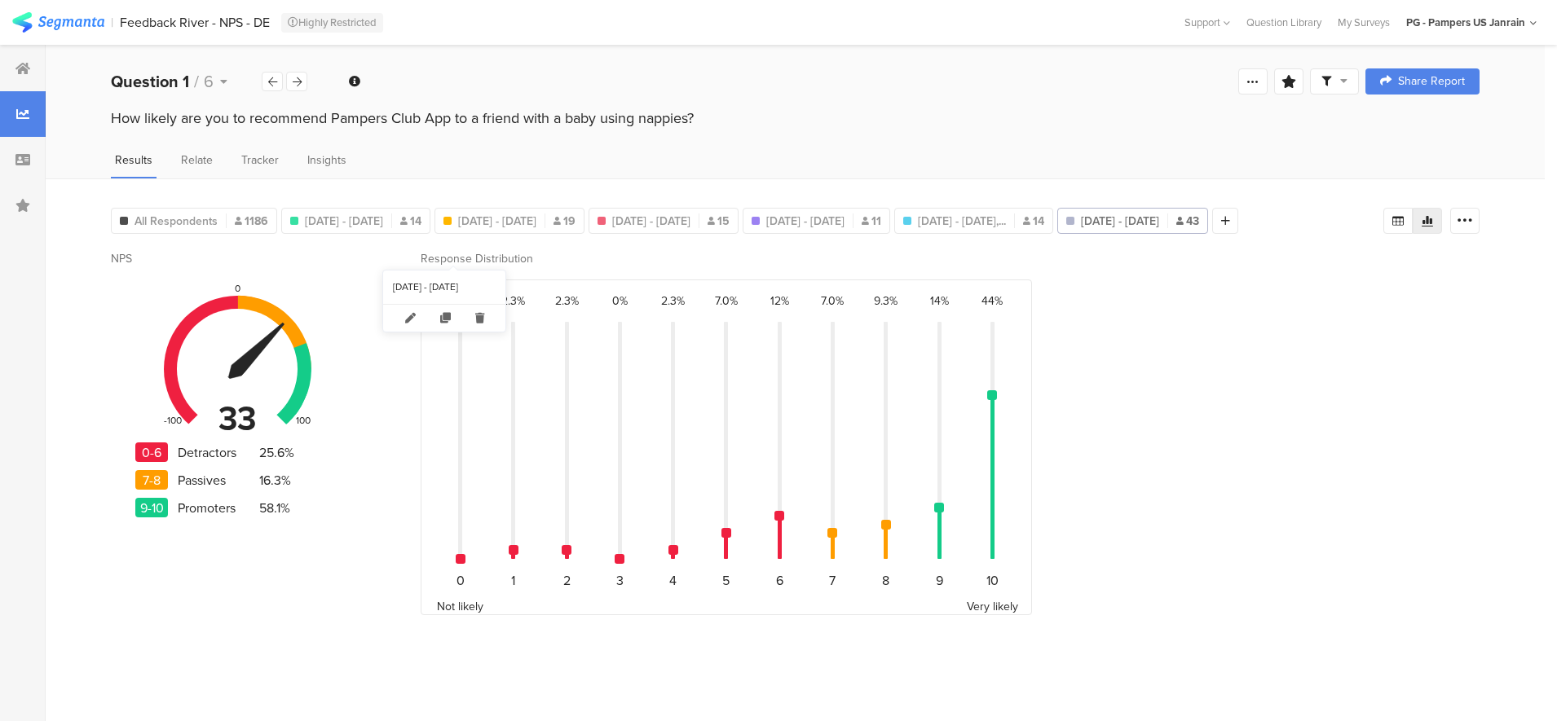
click at [1081, 230] on span "[DATE] - [DATE]" at bounding box center [1120, 221] width 78 height 17
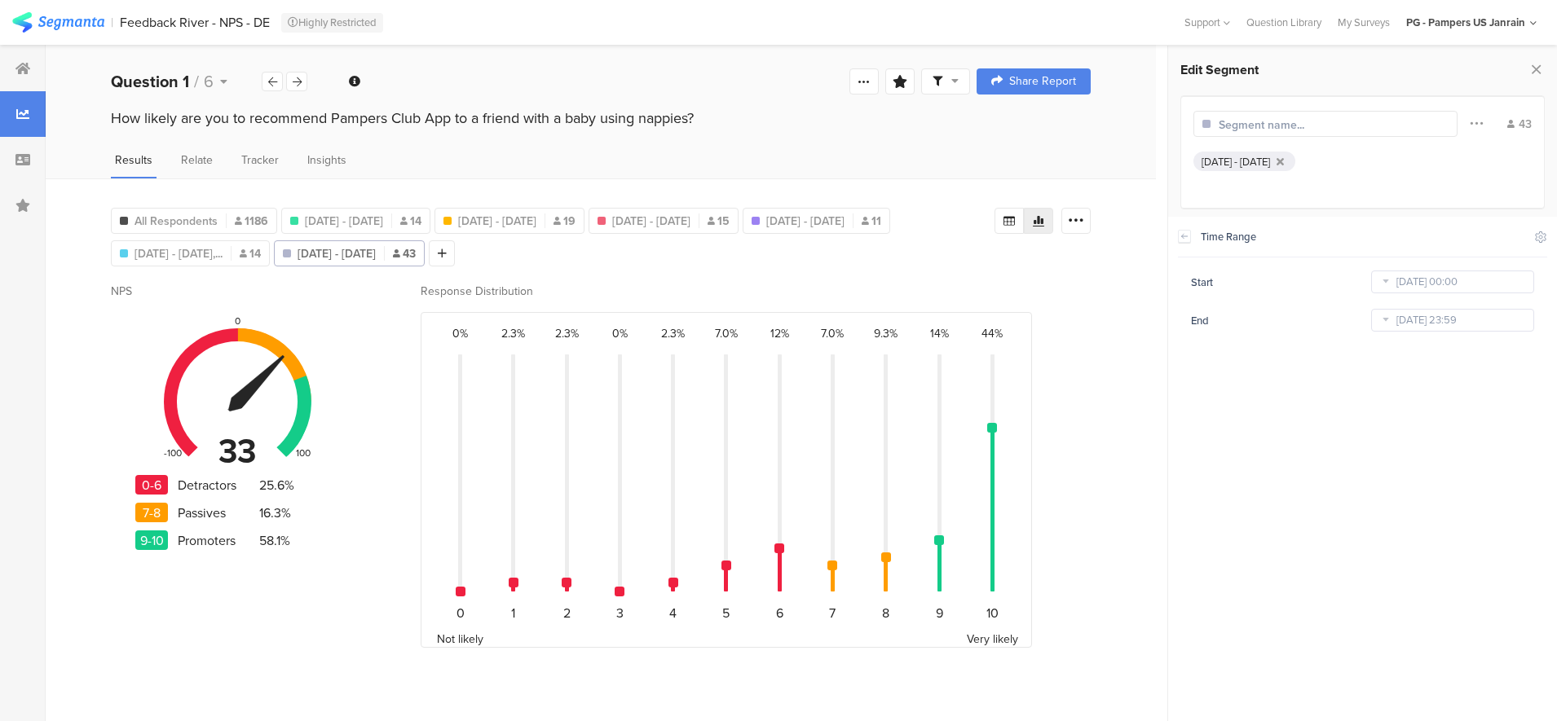
click at [1388, 314] on icon at bounding box center [1385, 320] width 20 height 26
click at [1448, 399] on span "August" at bounding box center [1444, 402] width 49 height 19
click at [1398, 513] on link "Jun" at bounding box center [1395, 513] width 39 height 26
click at [1359, 628] on span "30" at bounding box center [1359, 631] width 20 height 20
type input "[DATE] 23:59"
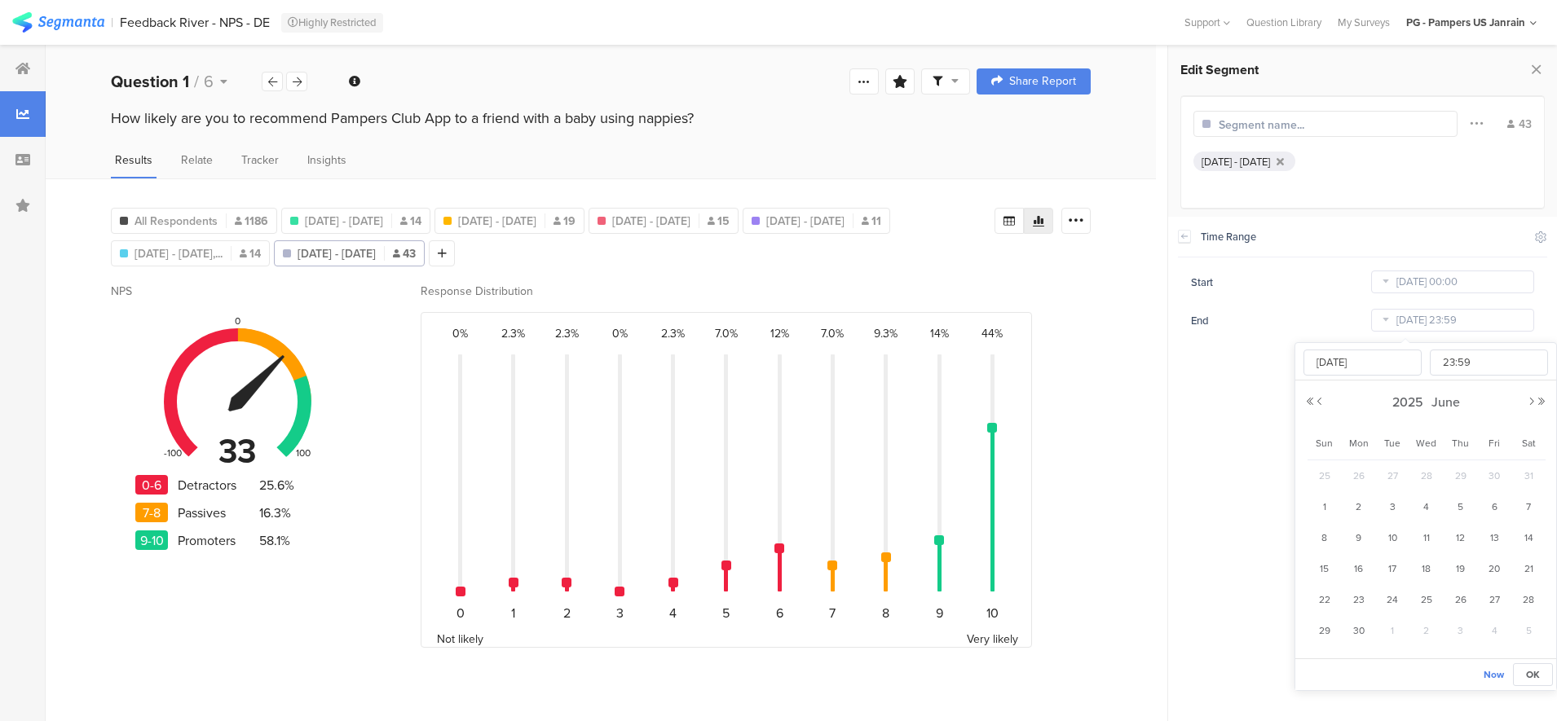
type input "[DATE]"
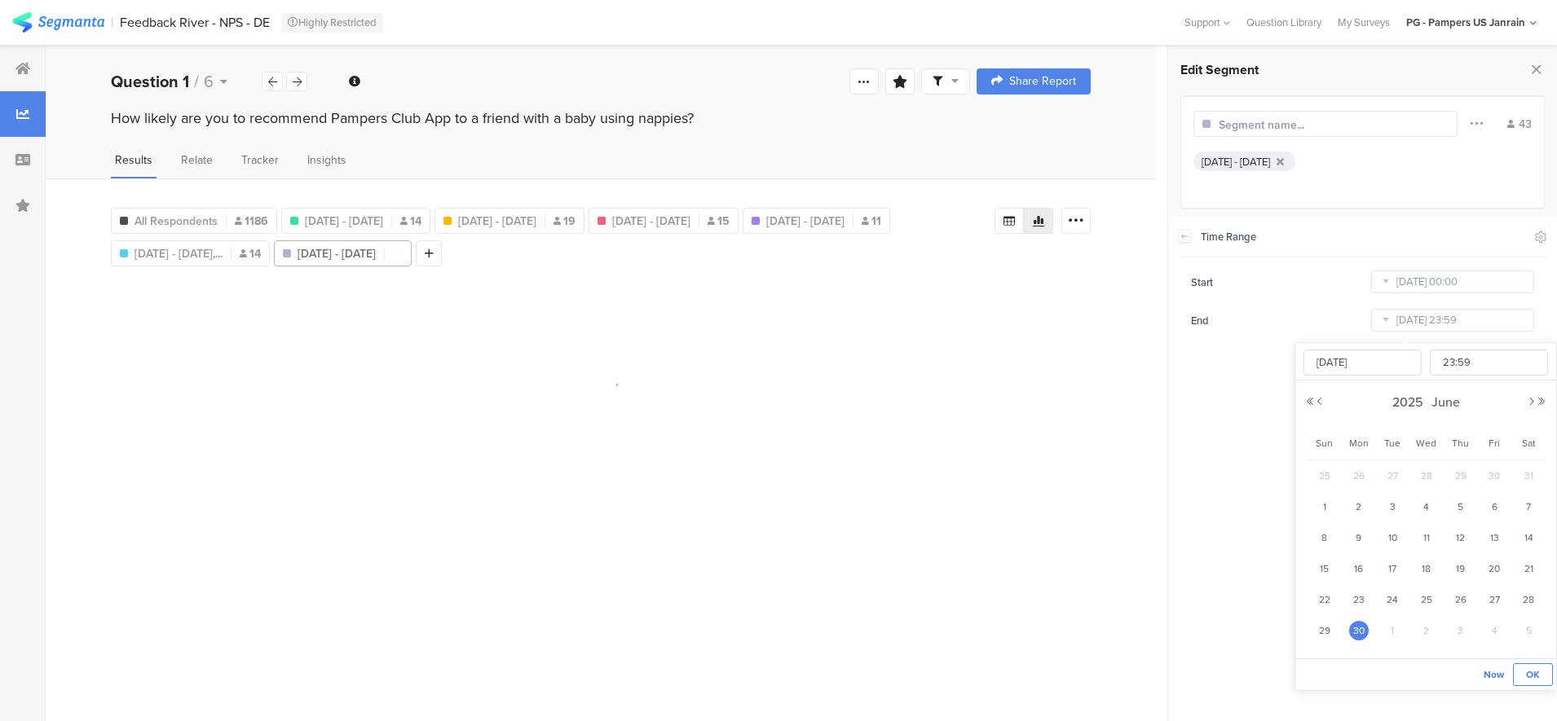
click at [1540, 671] on button "OK" at bounding box center [1532, 674] width 40 height 23
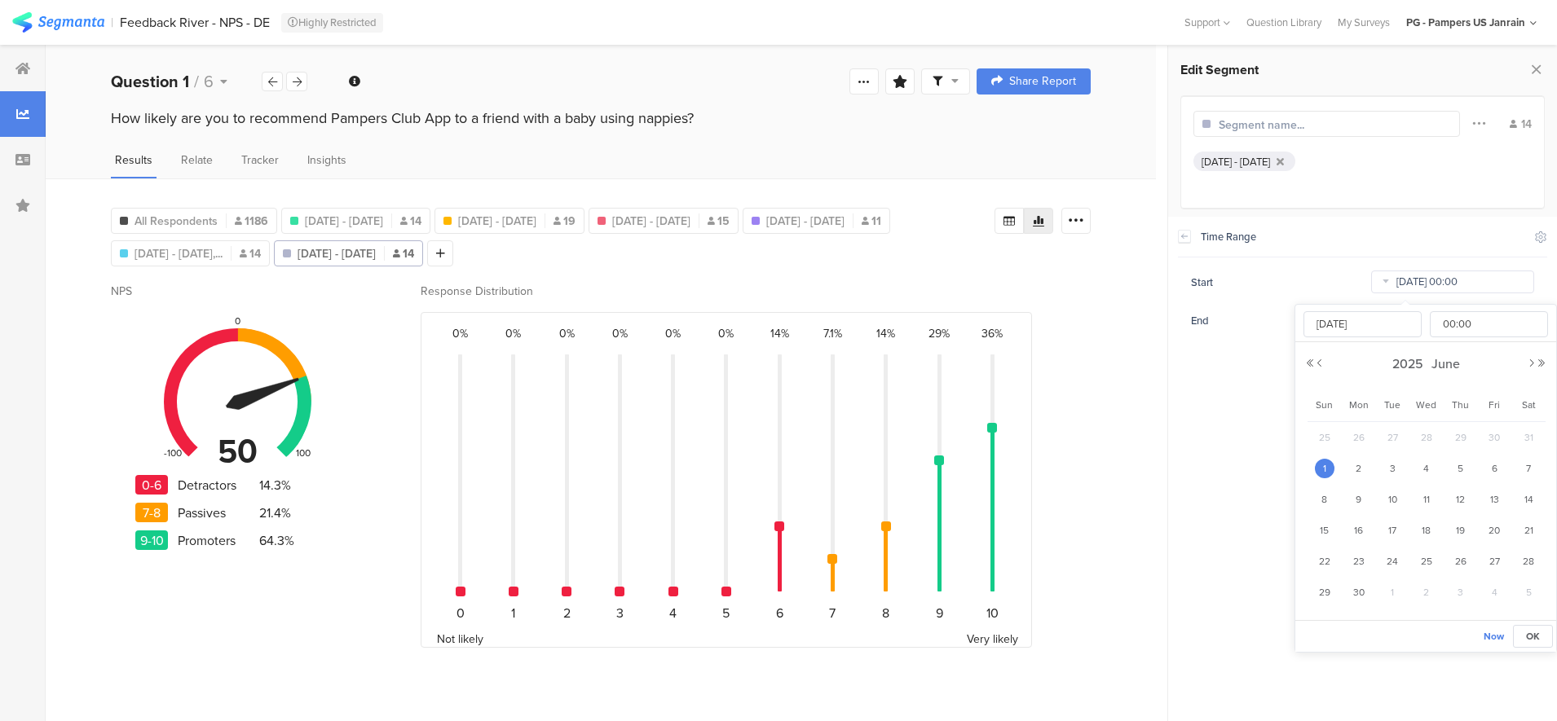
click at [1411, 275] on input "[DATE] 00:00" at bounding box center [1452, 282] width 163 height 23
click at [1540, 359] on button "Next Year" at bounding box center [1541, 364] width 10 height 10
click at [1409, 367] on span "2026" at bounding box center [1407, 363] width 39 height 19
click at [1400, 478] on link "2025" at bounding box center [1395, 474] width 39 height 26
click at [1452, 469] on link "[DATE]" at bounding box center [1455, 474] width 39 height 26
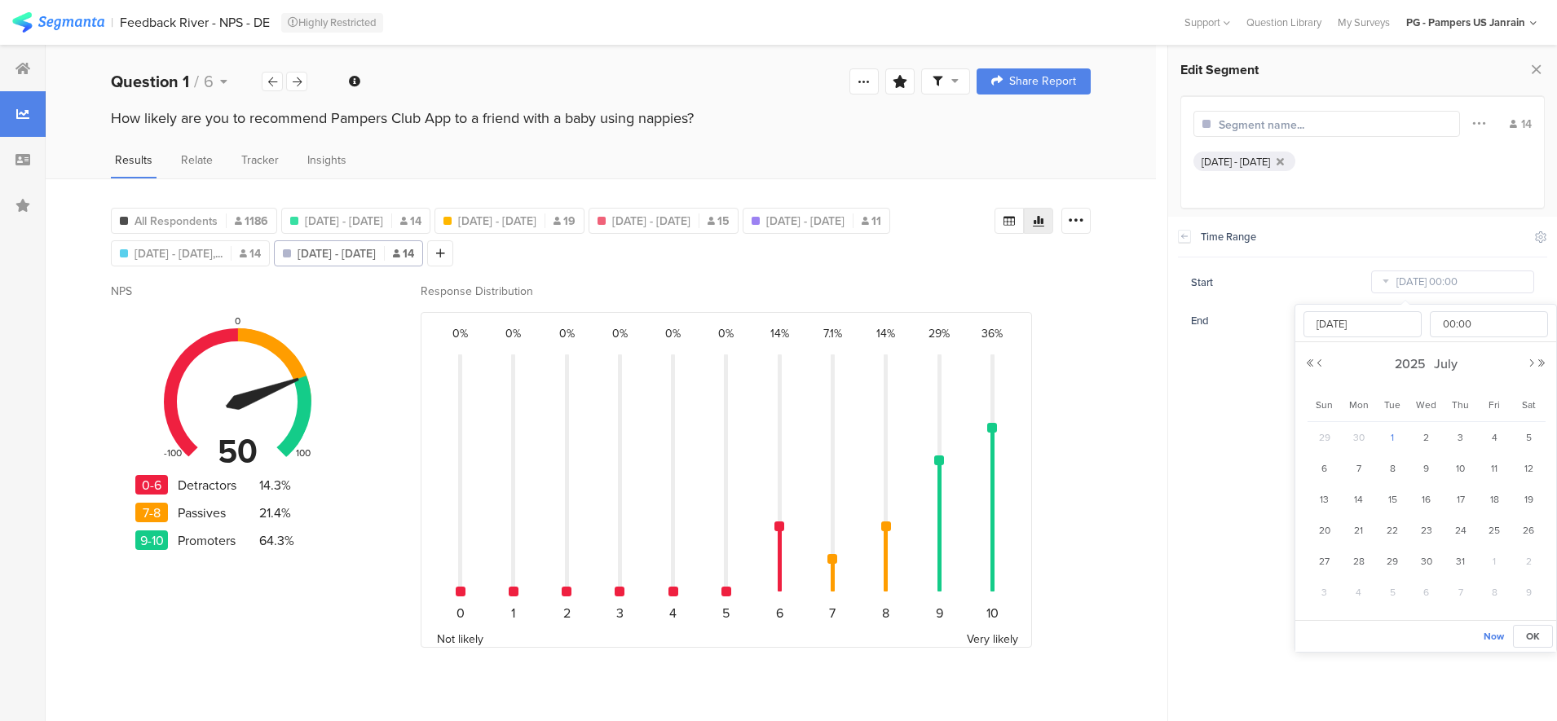
click at [1392, 438] on span "1" at bounding box center [1392, 438] width 20 height 20
type input "[DATE] 00:00"
type input "[DATE]"
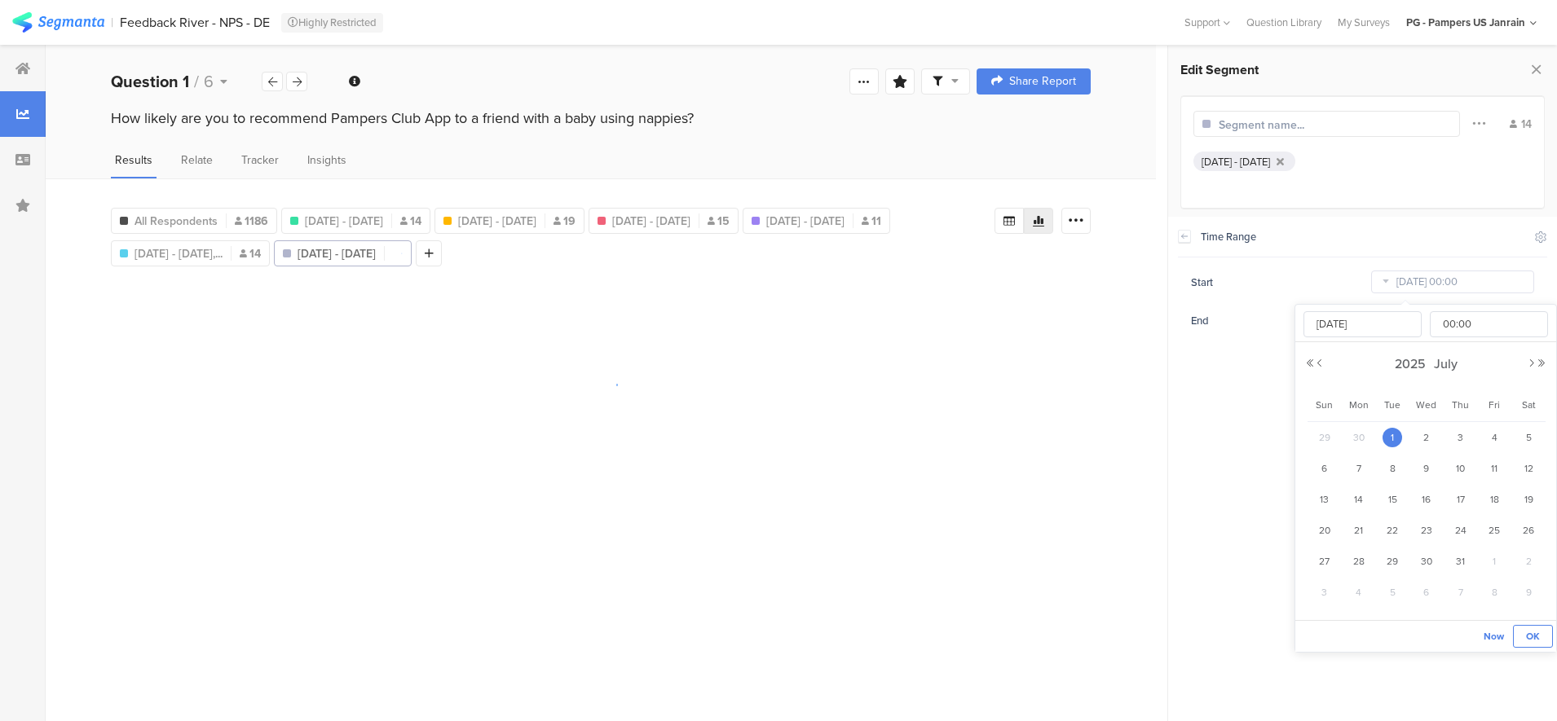
click at [1539, 637] on button "OK" at bounding box center [1532, 636] width 40 height 23
click at [1412, 323] on input "[DATE] 23:59" at bounding box center [1452, 320] width 163 height 23
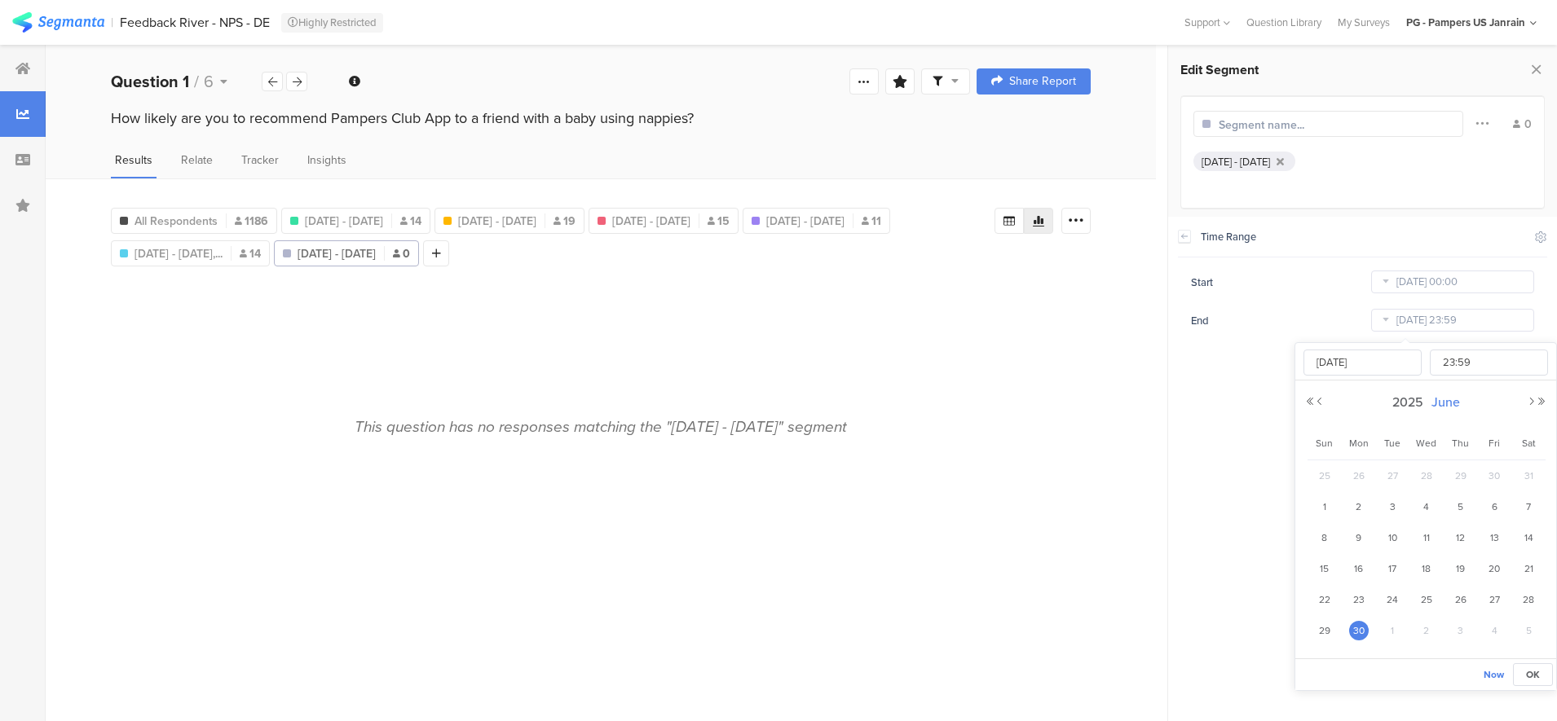
click at [1455, 398] on span "June" at bounding box center [1445, 402] width 37 height 19
click at [1471, 503] on link "[DATE]" at bounding box center [1455, 513] width 39 height 26
click at [1445, 597] on div "31" at bounding box center [1460, 600] width 34 height 24
type input "[DATE] 23:59"
type input "[DATE]"
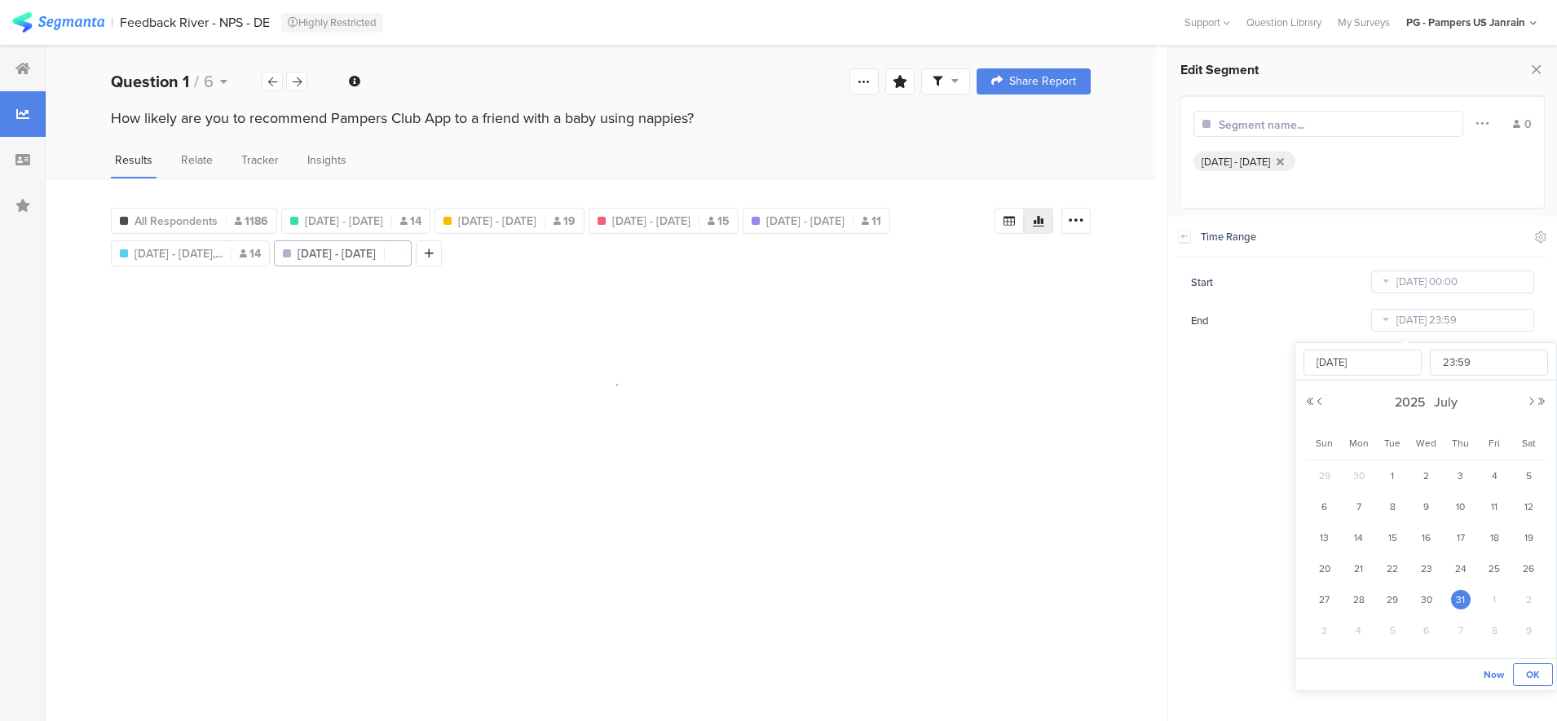
click at [1539, 677] on button "OK" at bounding box center [1532, 674] width 40 height 23
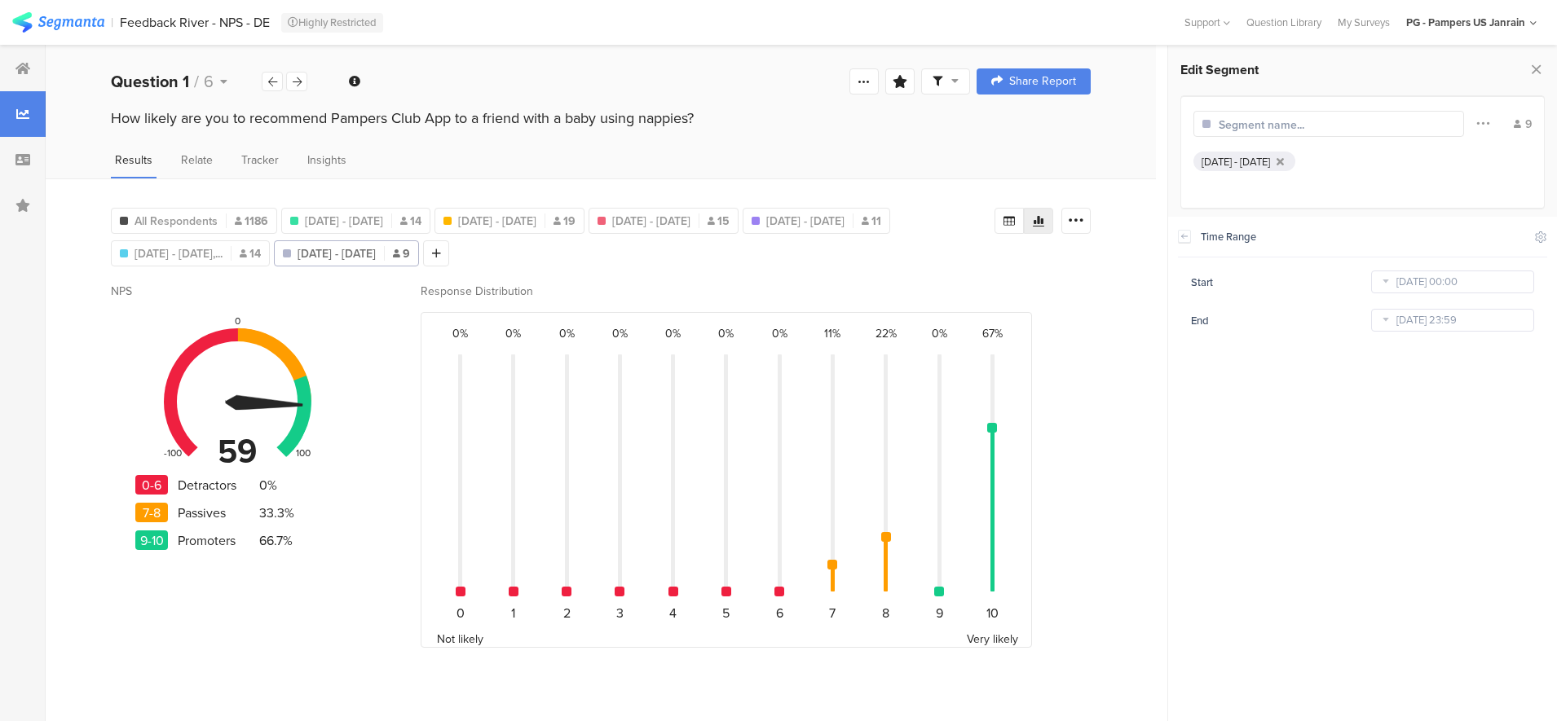
click at [796, 249] on div "All Respondents 1186 [DATE] - [DATE] 14 [DATE] - [DATE] 19 [DATE] - [DATE] 15 […" at bounding box center [552, 233] width 883 height 65
click at [441, 253] on icon at bounding box center [436, 253] width 9 height 11
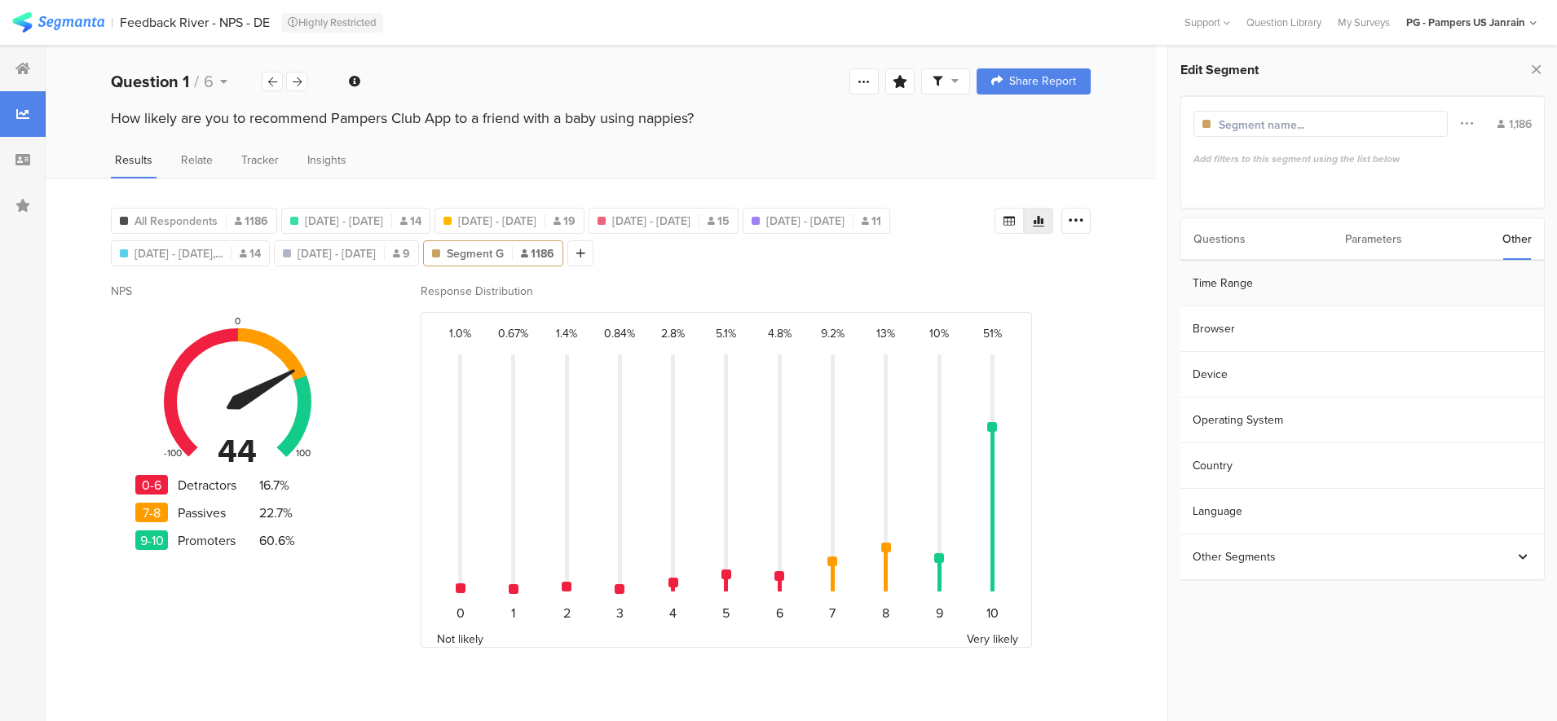
click at [1312, 273] on section "Time Range" at bounding box center [1361, 284] width 363 height 46
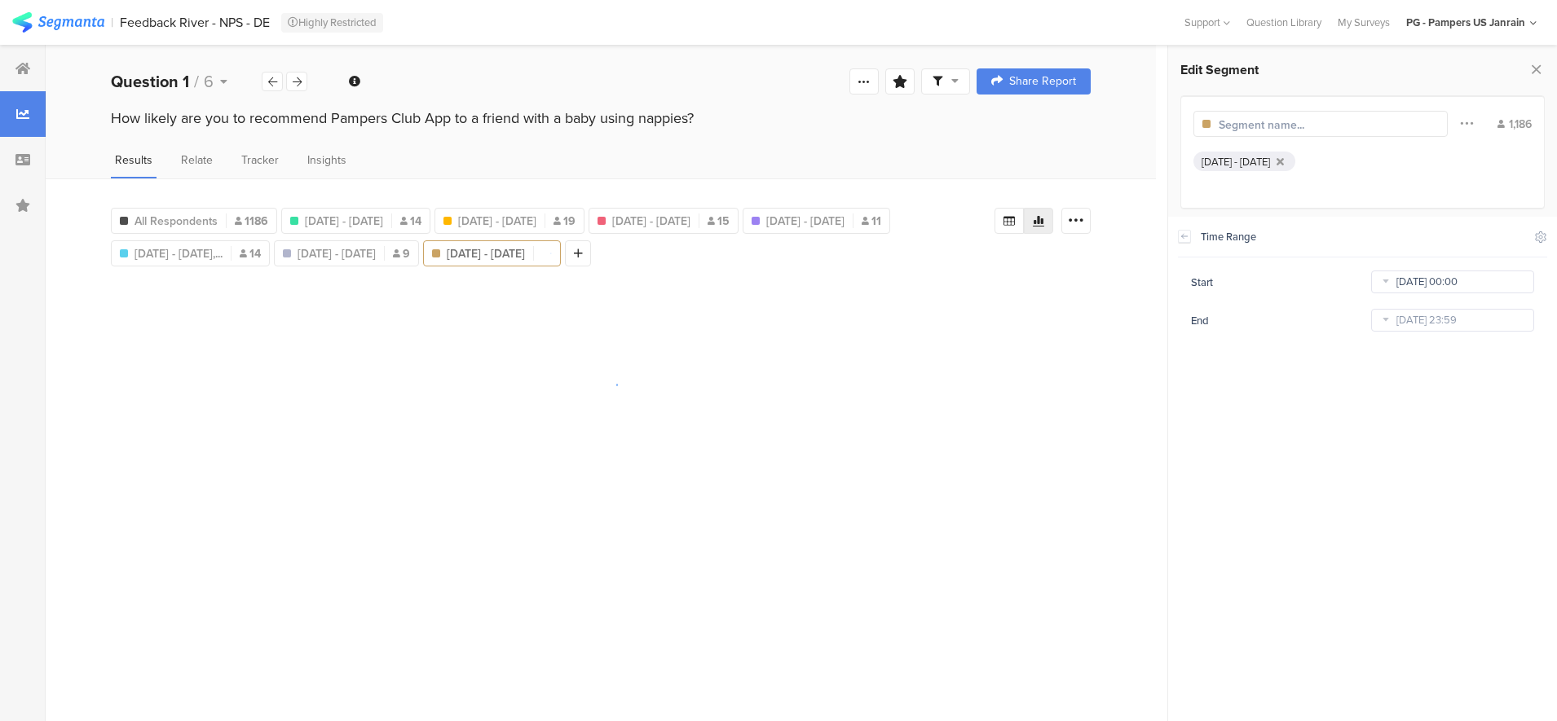
click at [1419, 285] on input "[DATE] 00:00" at bounding box center [1452, 282] width 163 height 23
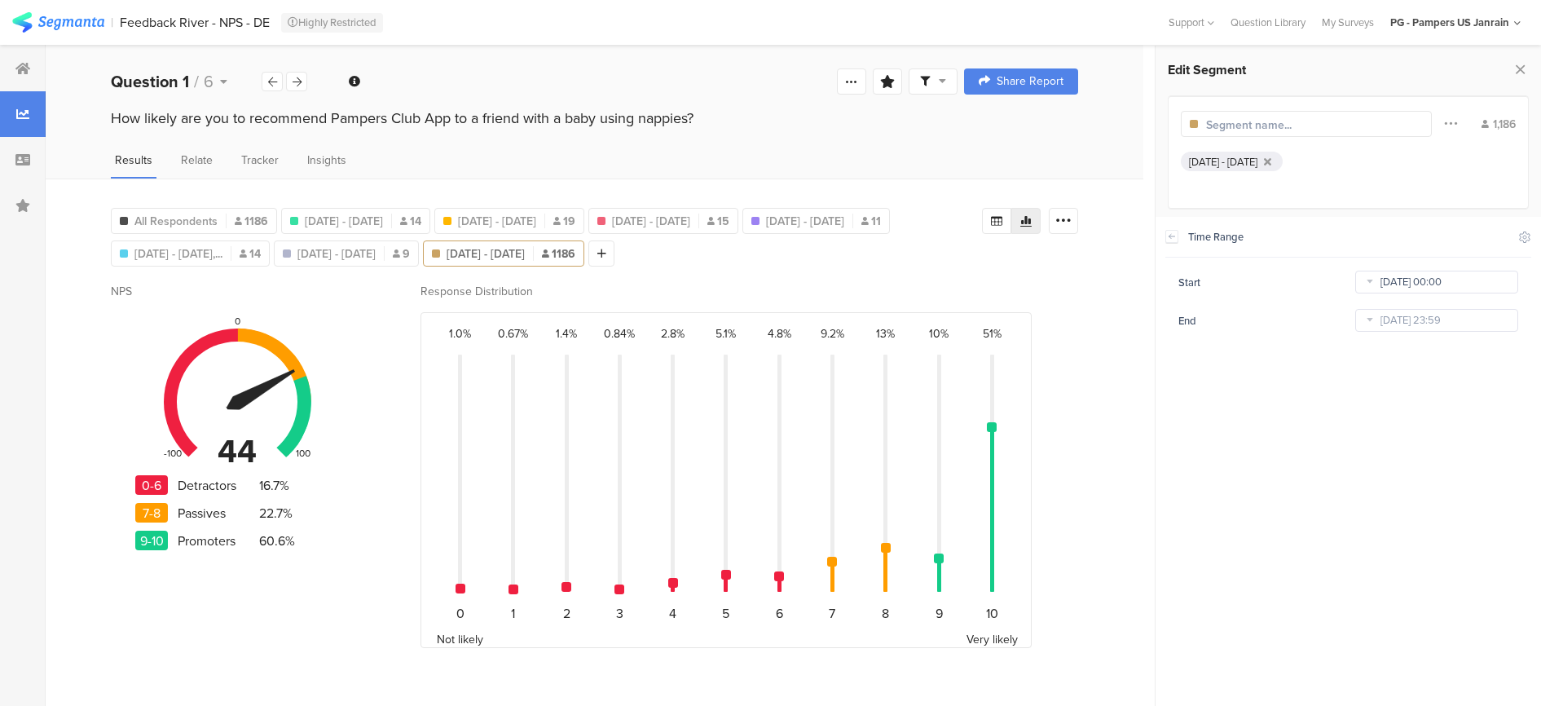
click at [1389, 280] on input "[DATE] 00:00" at bounding box center [1436, 282] width 163 height 23
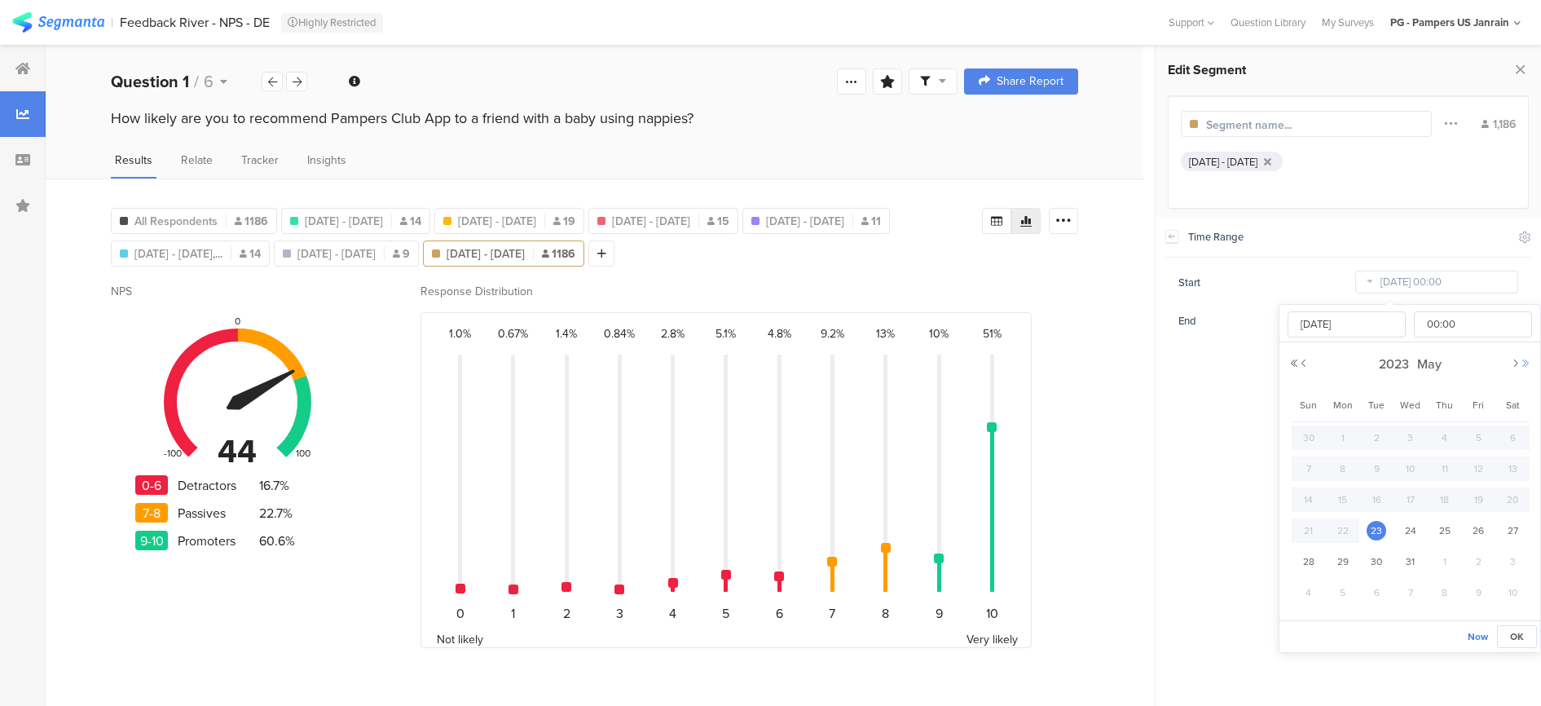
click at [1525, 363] on button "Next Year" at bounding box center [1526, 364] width 10 height 10
click at [1399, 365] on span "2024" at bounding box center [1394, 363] width 38 height 19
click at [1376, 475] on link "2025" at bounding box center [1380, 474] width 39 height 26
click at [1492, 477] on link "Aug" at bounding box center [1499, 474] width 39 height 26
click at [1478, 436] on span "1" at bounding box center [1478, 438] width 20 height 20
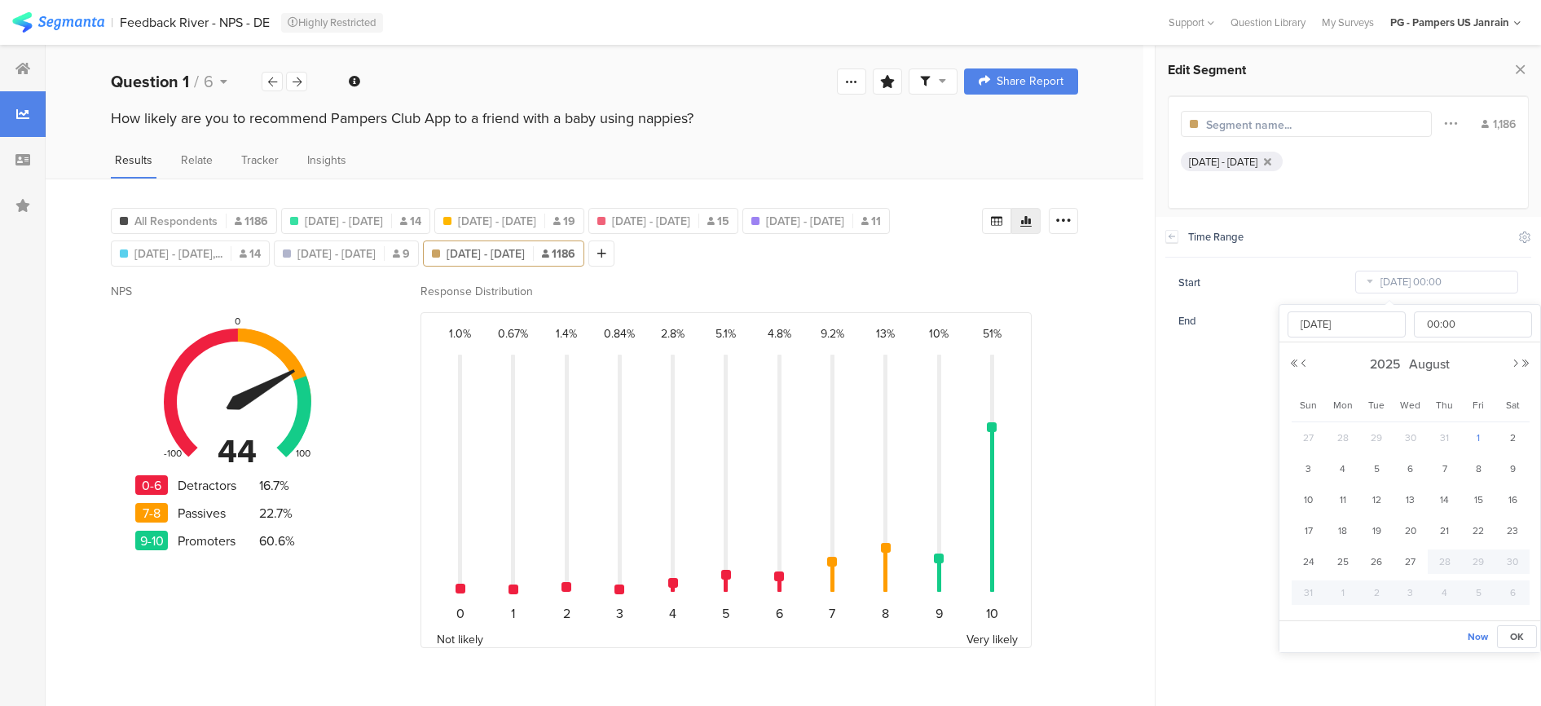
type input "[DATE] 00:00"
type input "[DATE]"
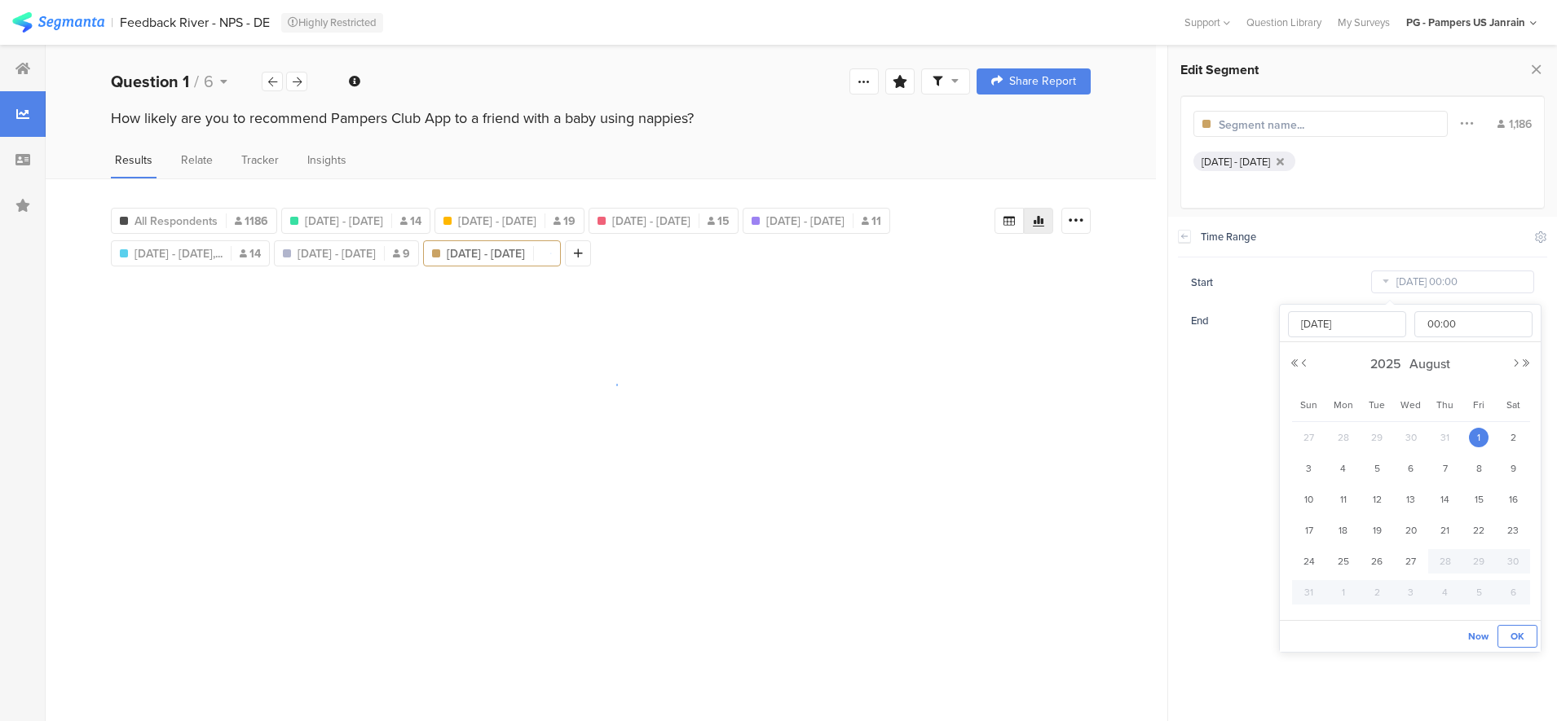
click at [1517, 632] on span "OK" at bounding box center [1517, 636] width 14 height 15
click at [1396, 314] on div "[DATE] 23:59" at bounding box center [1452, 320] width 163 height 26
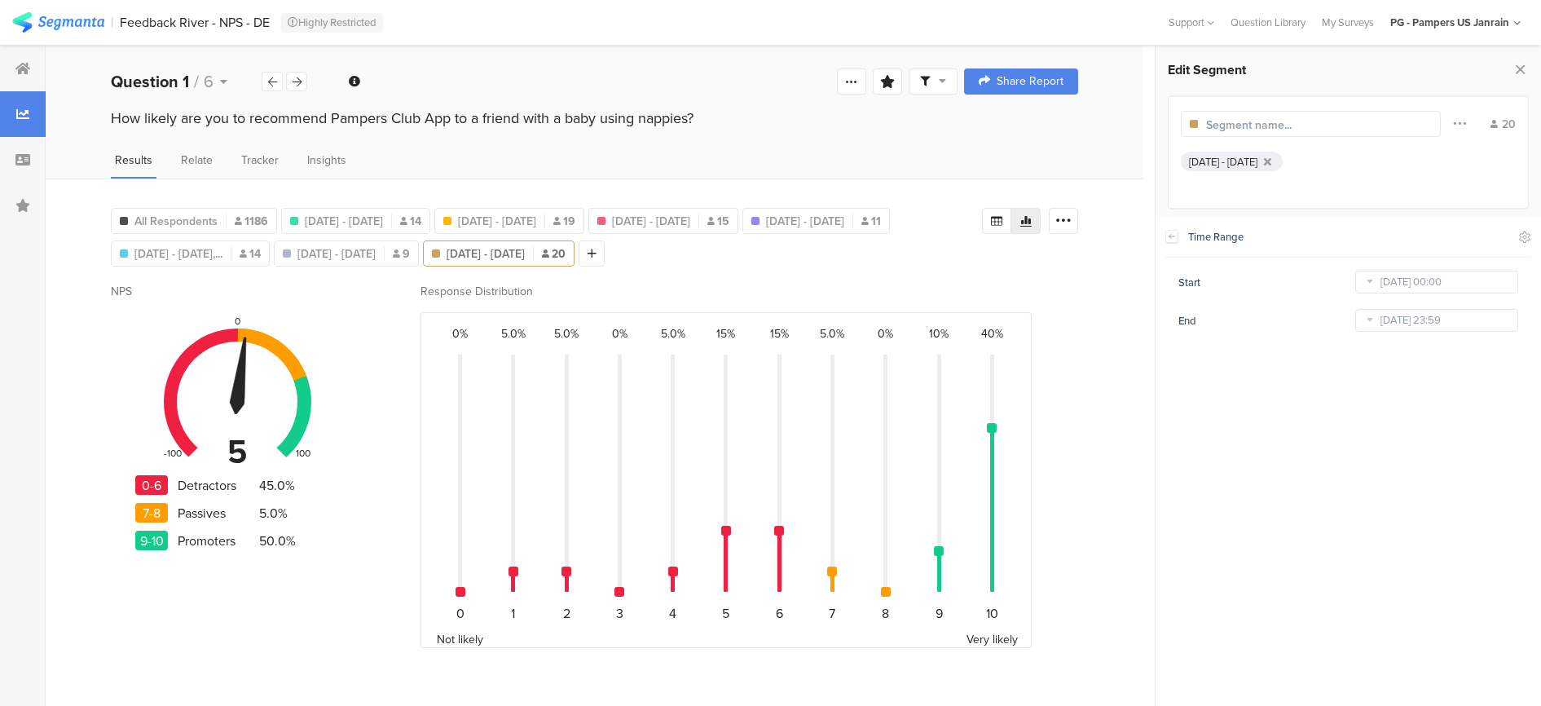
click at [992, 300] on div "Response Distribution" at bounding box center [749, 291] width 658 height 17
click at [597, 305] on div "All Respondents 1186 [DATE] - [DATE] 14 [DATE] - [DATE] 19 [DATE] - [DATE] 15 […" at bounding box center [595, 441] width 1098 height 527
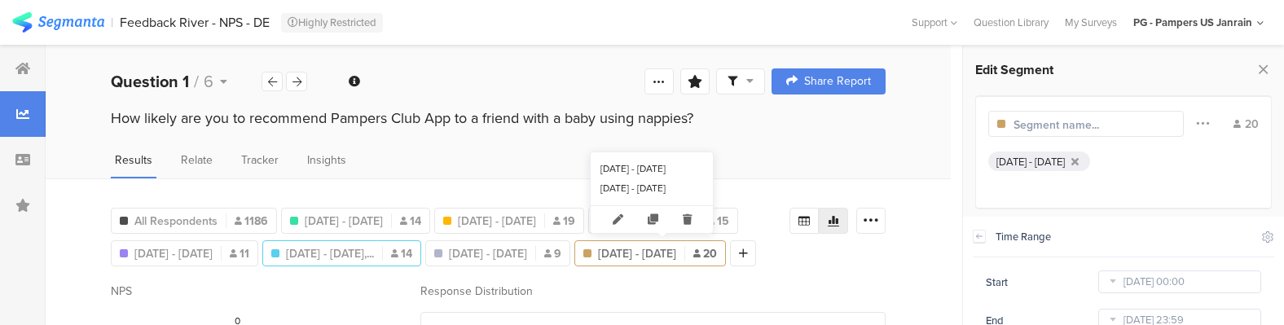
click at [374, 257] on span "[DATE] - [DATE],..." at bounding box center [330, 253] width 88 height 17
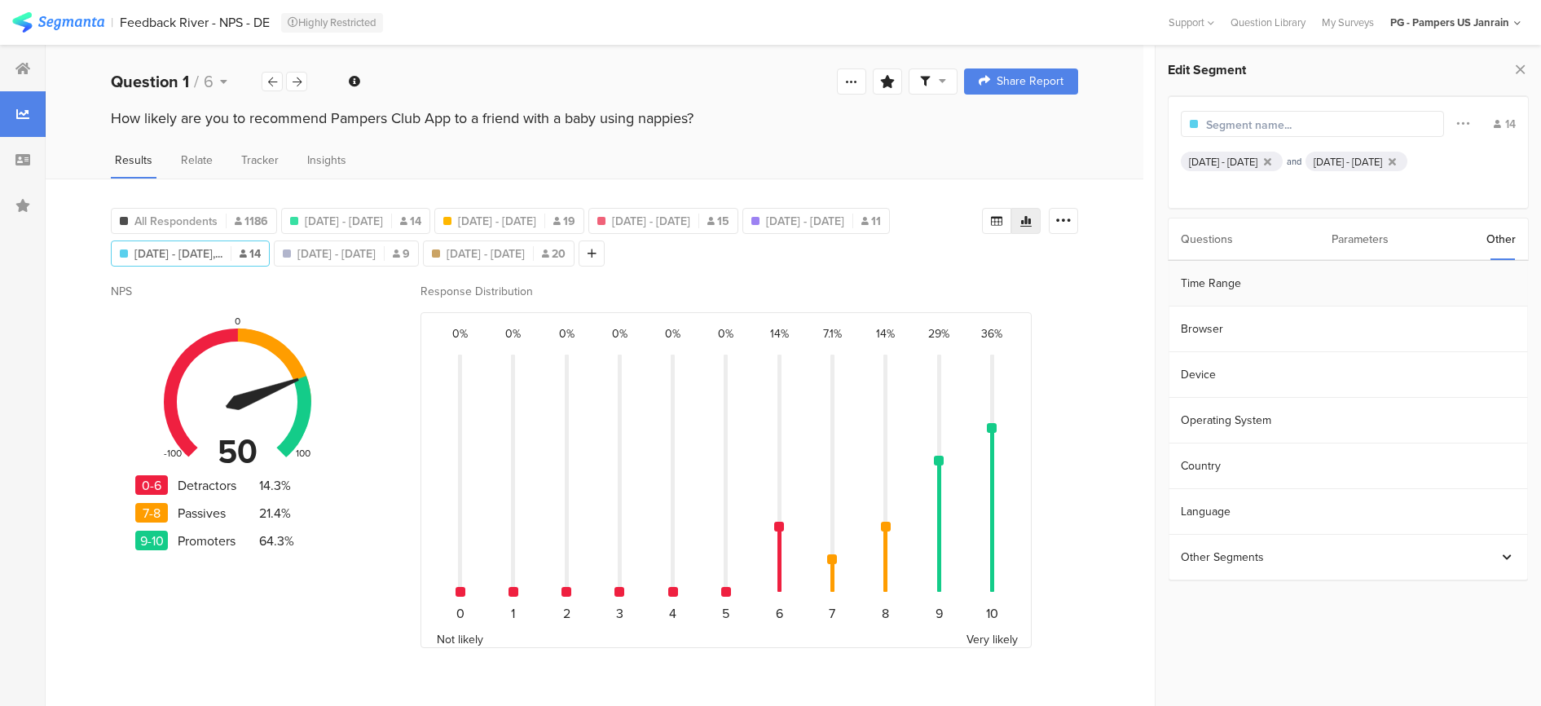
click at [1253, 288] on section "Time Range" at bounding box center [1348, 284] width 359 height 46
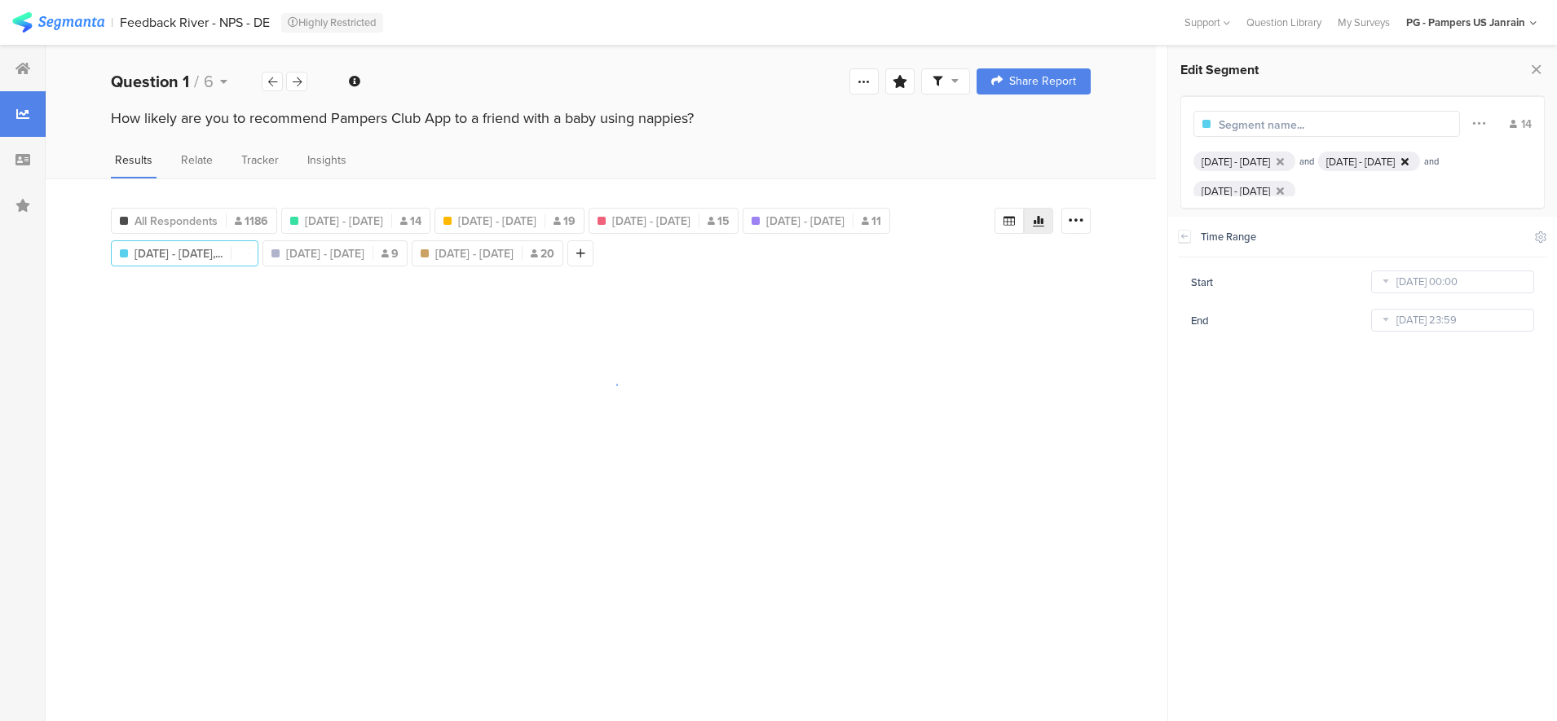
click at [1284, 160] on icon at bounding box center [1279, 161] width 7 height 11
click at [1398, 167] on div at bounding box center [1405, 161] width 14 height 11
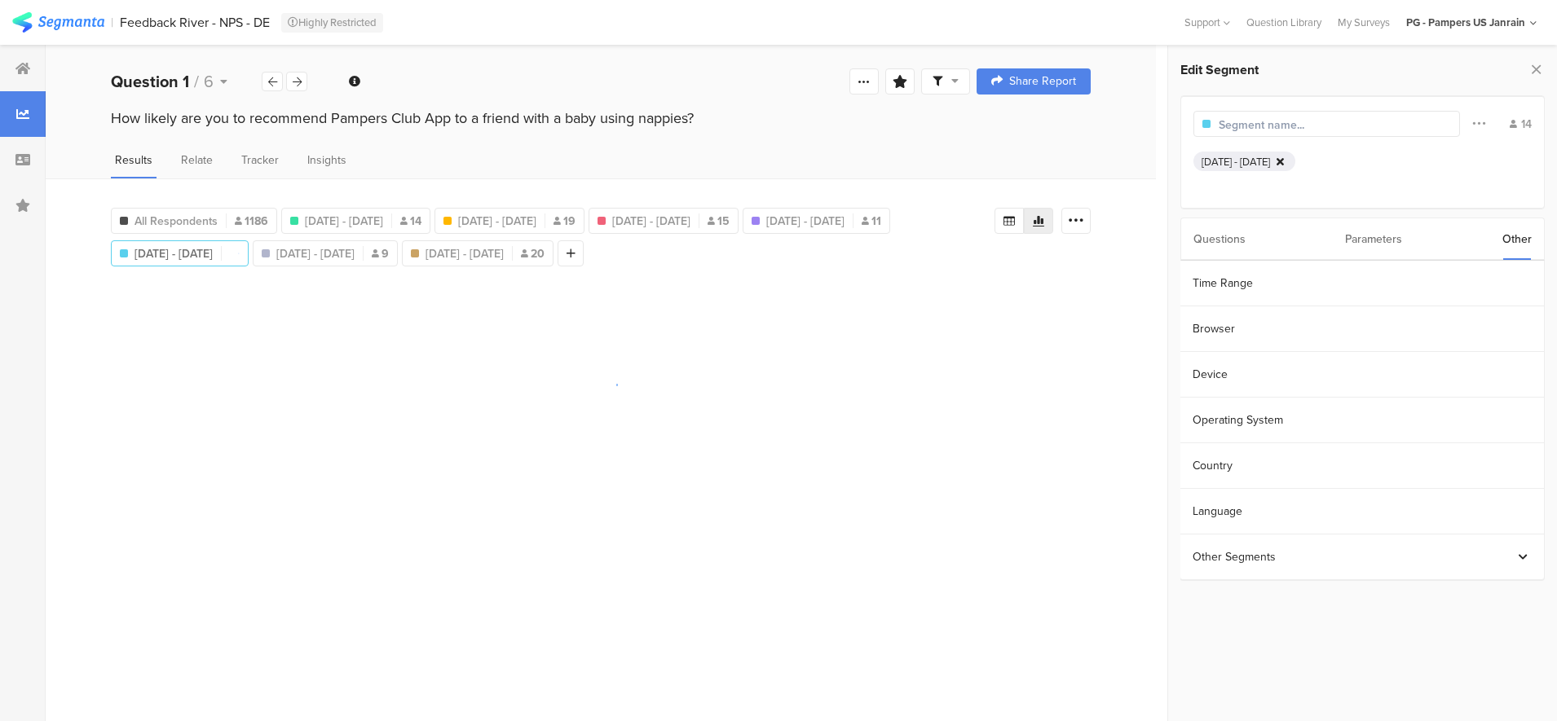
click at [1284, 161] on icon at bounding box center [1279, 161] width 7 height 11
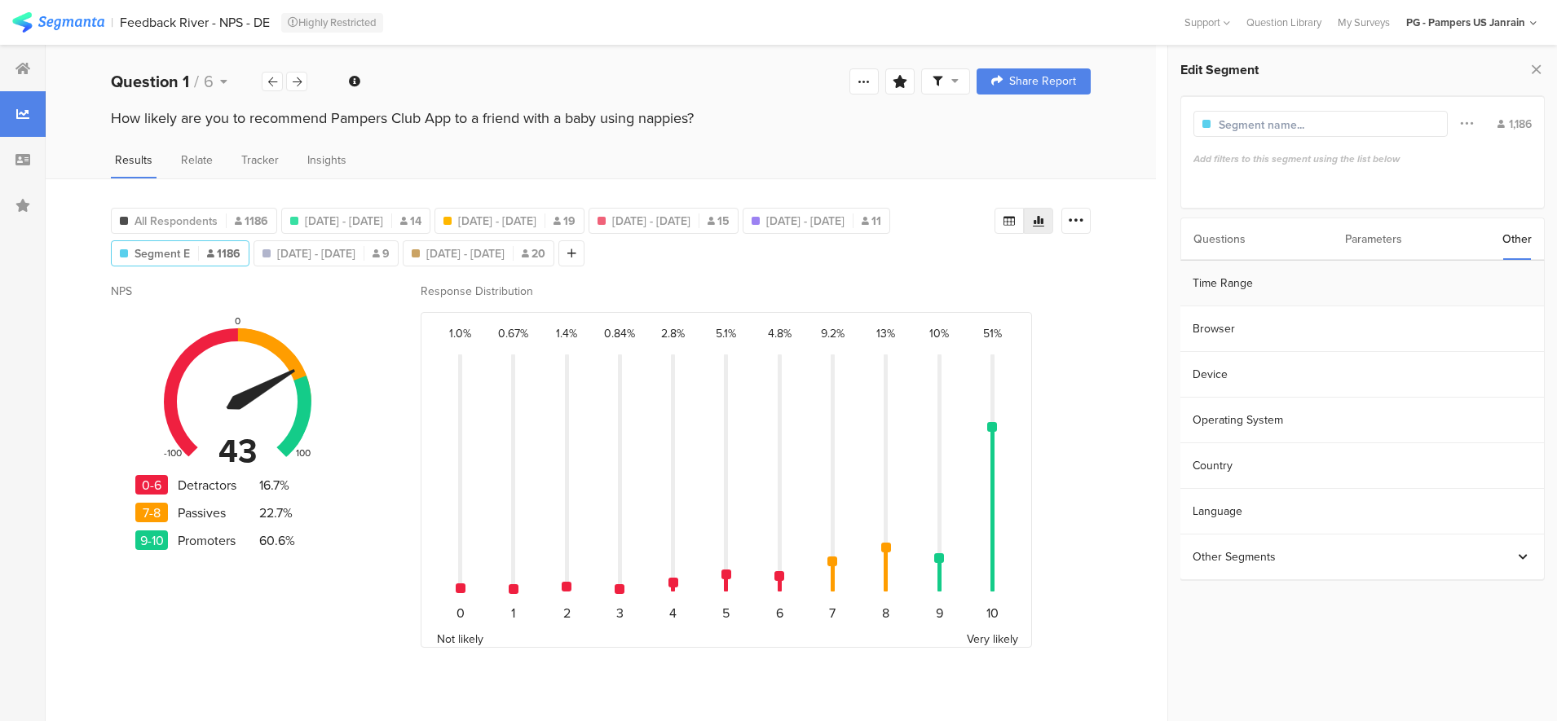
click at [1290, 288] on section "Time Range" at bounding box center [1361, 284] width 363 height 46
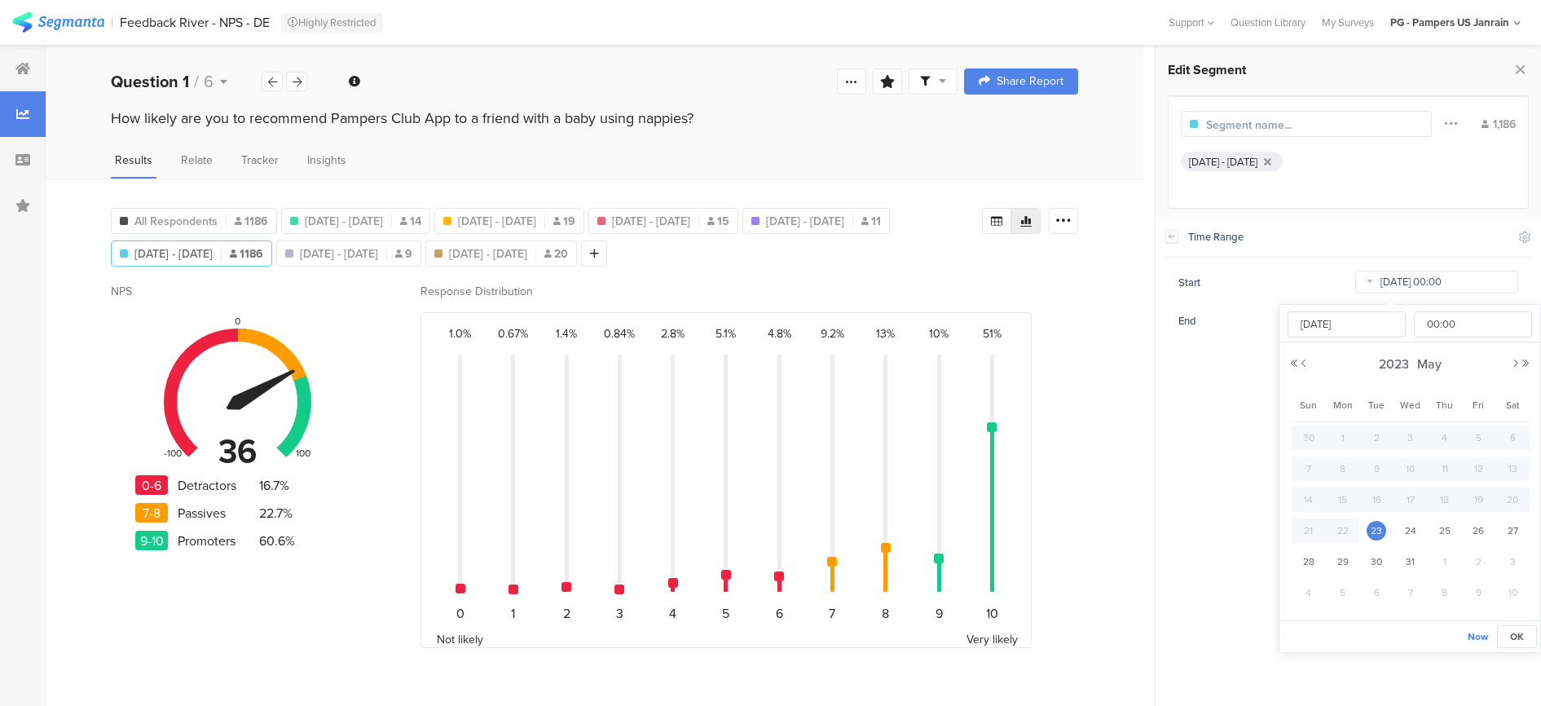
click at [1411, 284] on input "[DATE] 00:00" at bounding box center [1436, 282] width 163 height 23
click at [1391, 369] on span "2023" at bounding box center [1394, 363] width 38 height 19
click at [1382, 475] on link "2025" at bounding box center [1380, 474] width 39 height 26
click at [1451, 485] on link "[DATE]" at bounding box center [1439, 474] width 39 height 26
click at [1303, 368] on div "[DATE]" at bounding box center [1409, 364] width 241 height 24
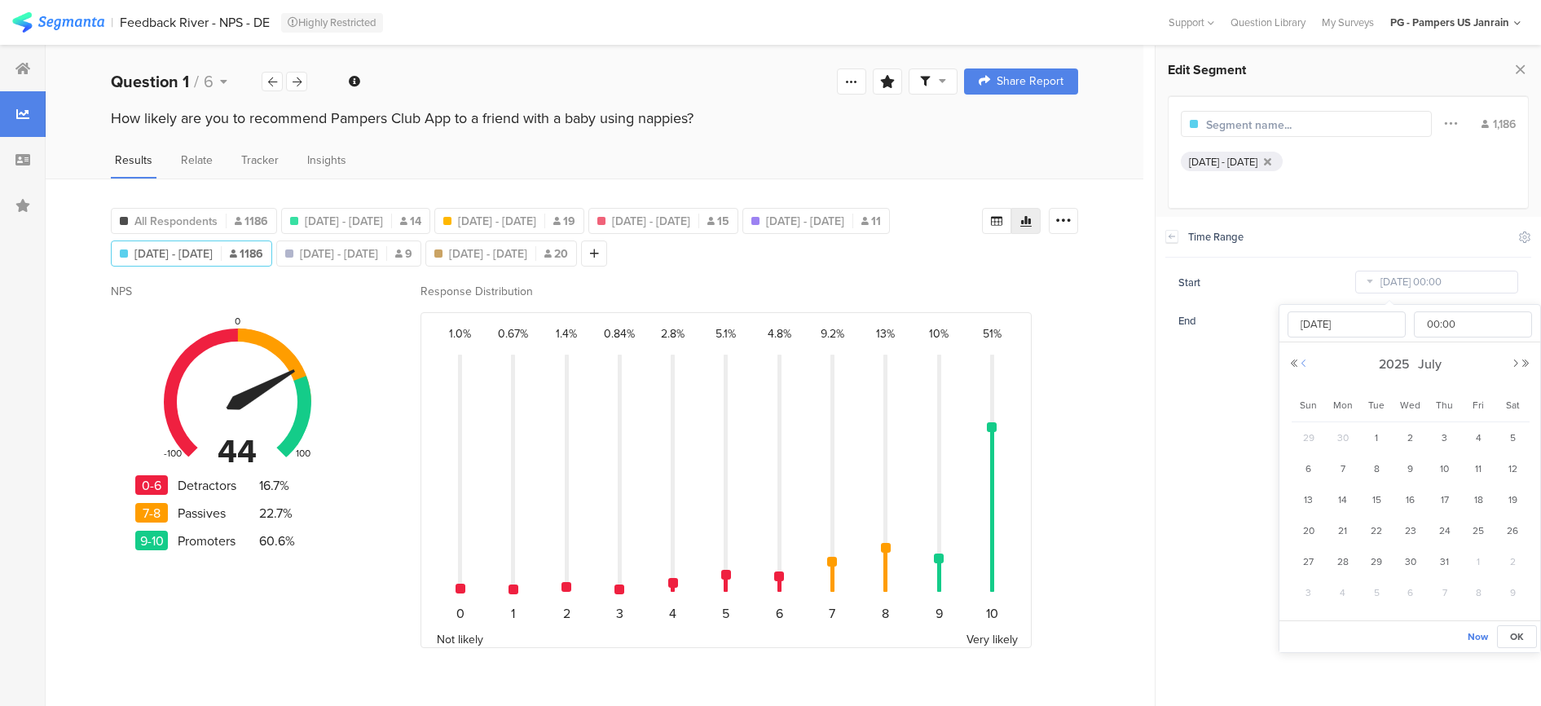
click at [1303, 361] on button "Previous Month" at bounding box center [1304, 364] width 10 height 10
click at [1308, 468] on span "1" at bounding box center [1309, 469] width 20 height 20
type input "[DATE] 00:00"
type input "[DATE]"
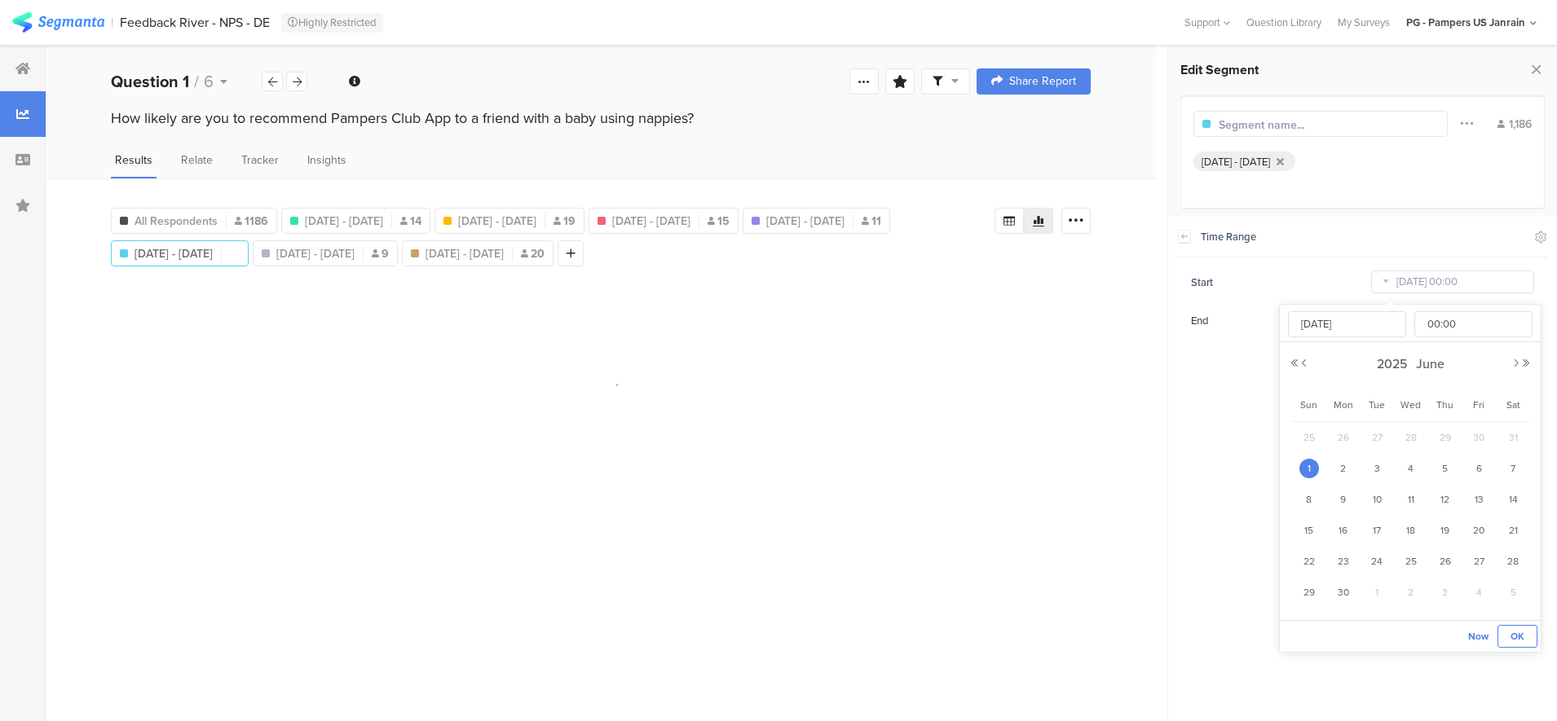
click at [1521, 633] on span "OK" at bounding box center [1517, 636] width 14 height 15
click at [1409, 324] on input "[DATE] 23:59" at bounding box center [1452, 320] width 163 height 23
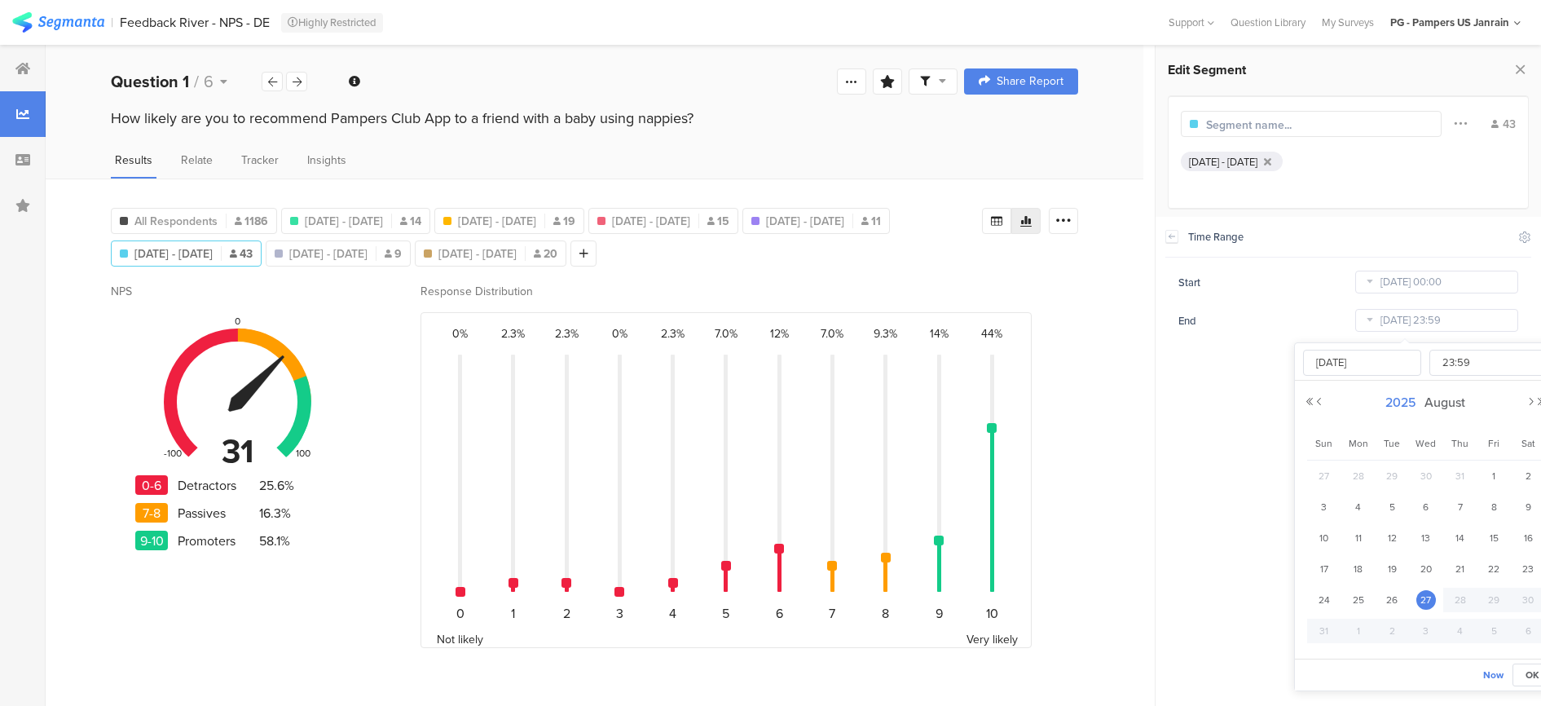
click at [1442, 405] on span "August" at bounding box center [1444, 402] width 49 height 19
click at [1392, 515] on link "Jun" at bounding box center [1395, 513] width 39 height 26
click at [1354, 635] on span "30" at bounding box center [1359, 631] width 20 height 20
type input "[DATE] 23:59"
type input "[DATE]"
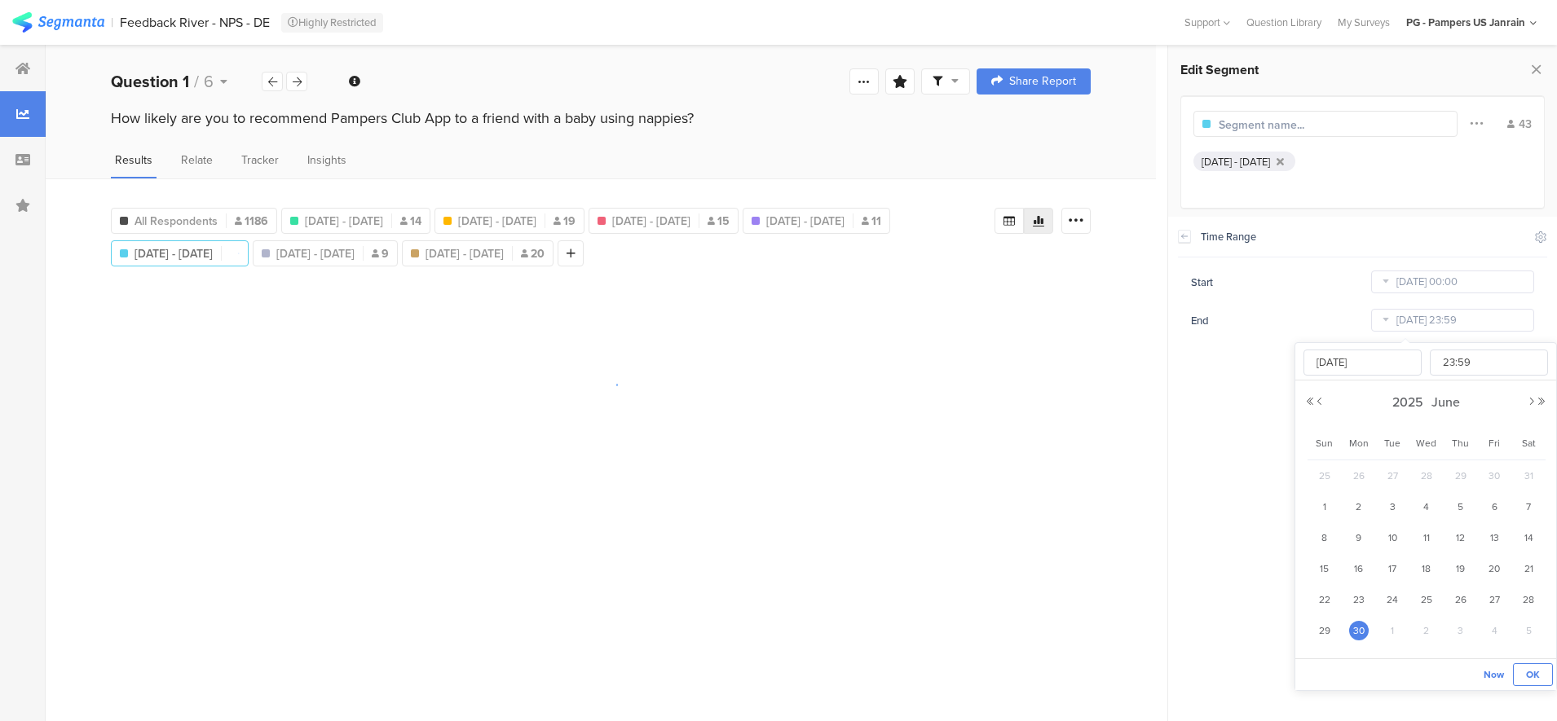
click at [1537, 673] on span "OK" at bounding box center [1533, 674] width 14 height 15
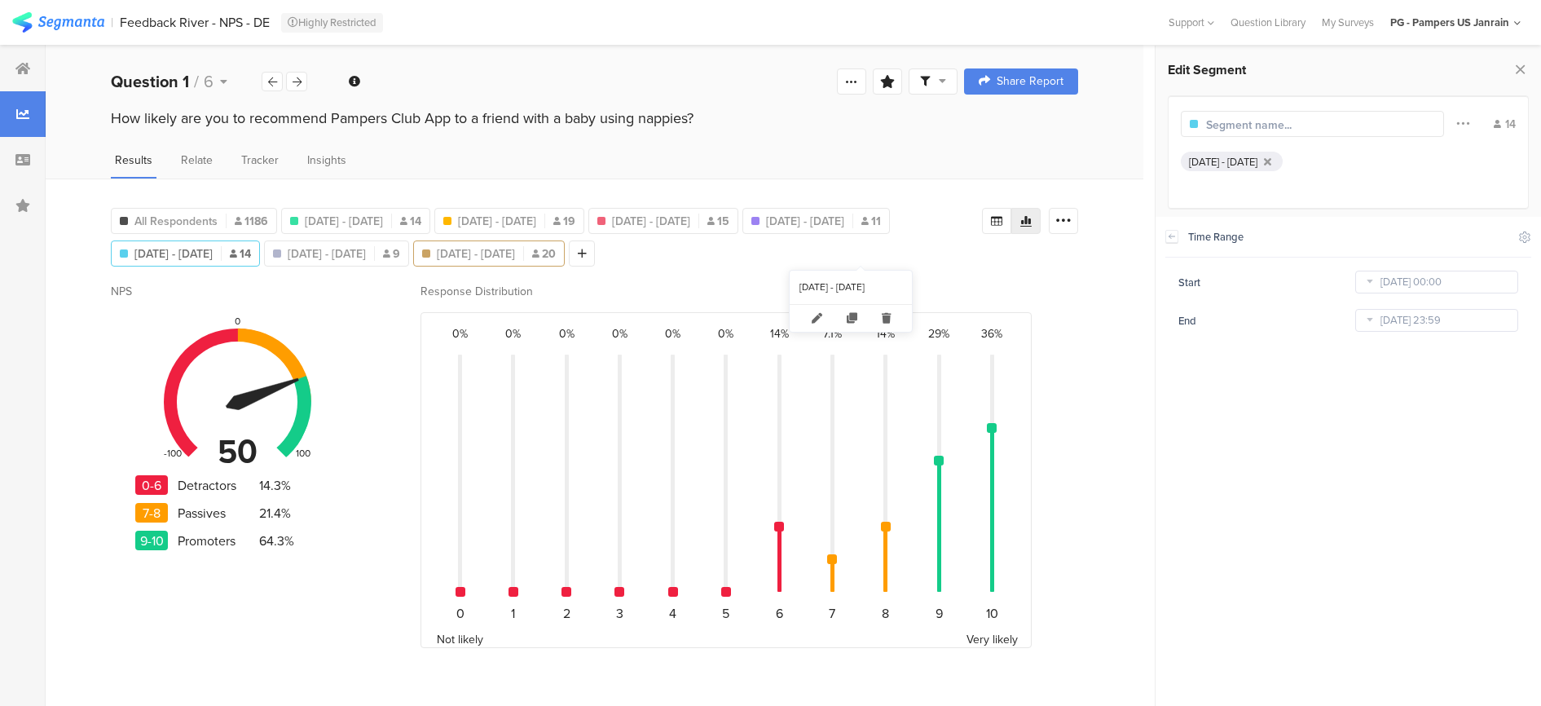
click at [515, 256] on span "[DATE] - [DATE]" at bounding box center [476, 253] width 78 height 17
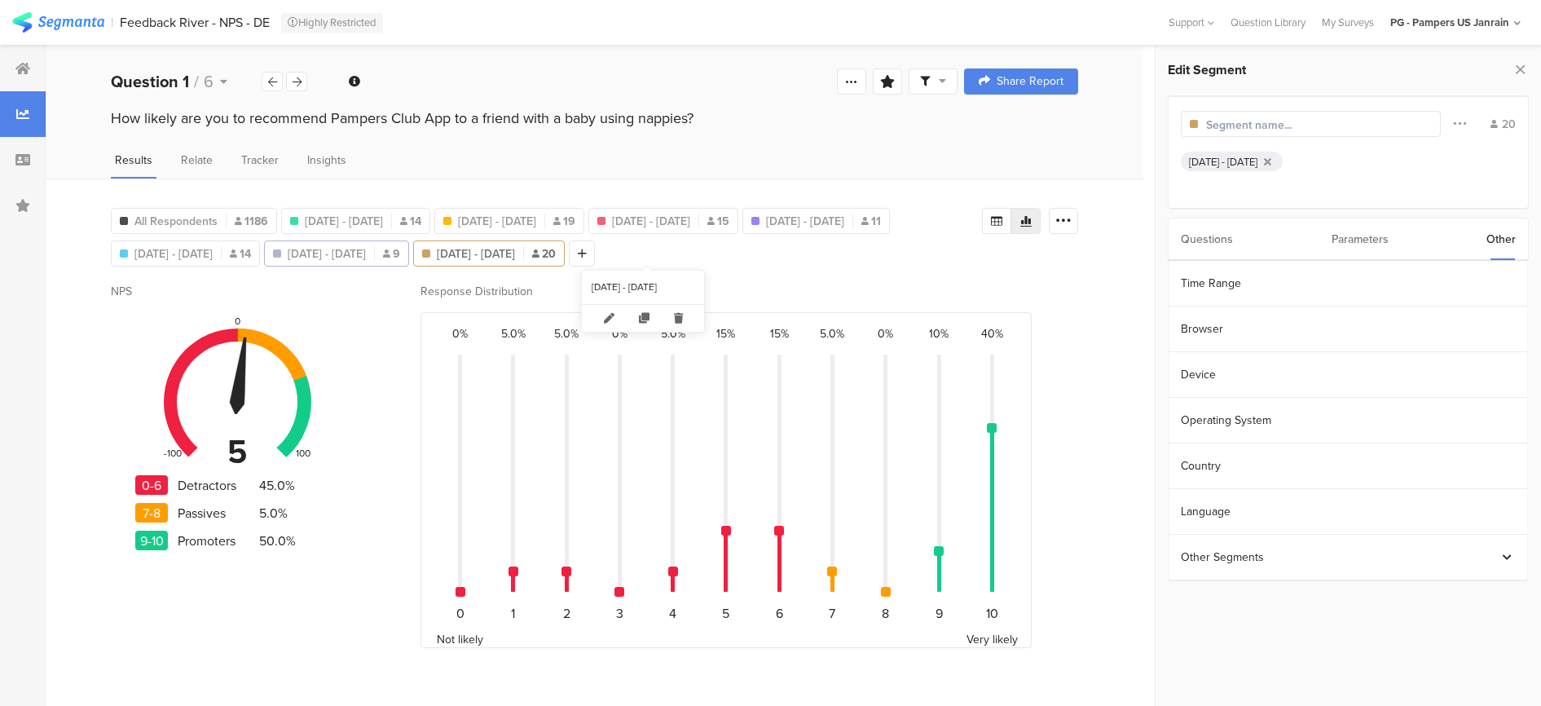
click at [366, 247] on span "[DATE] - [DATE]" at bounding box center [327, 253] width 78 height 17
